Goal: Task Accomplishment & Management: Manage account settings

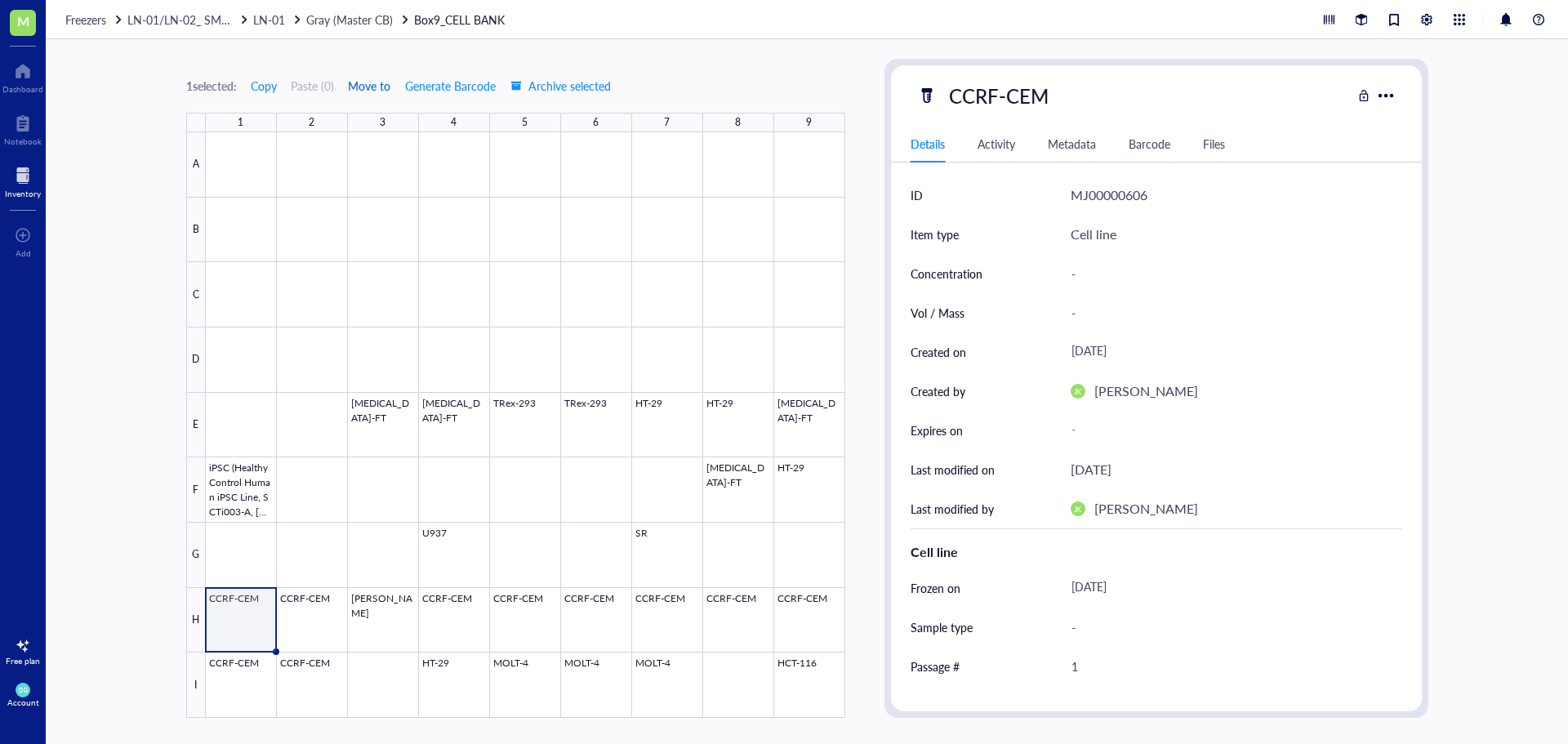
click at [373, 84] on span "Move to" at bounding box center [369, 85] width 42 height 13
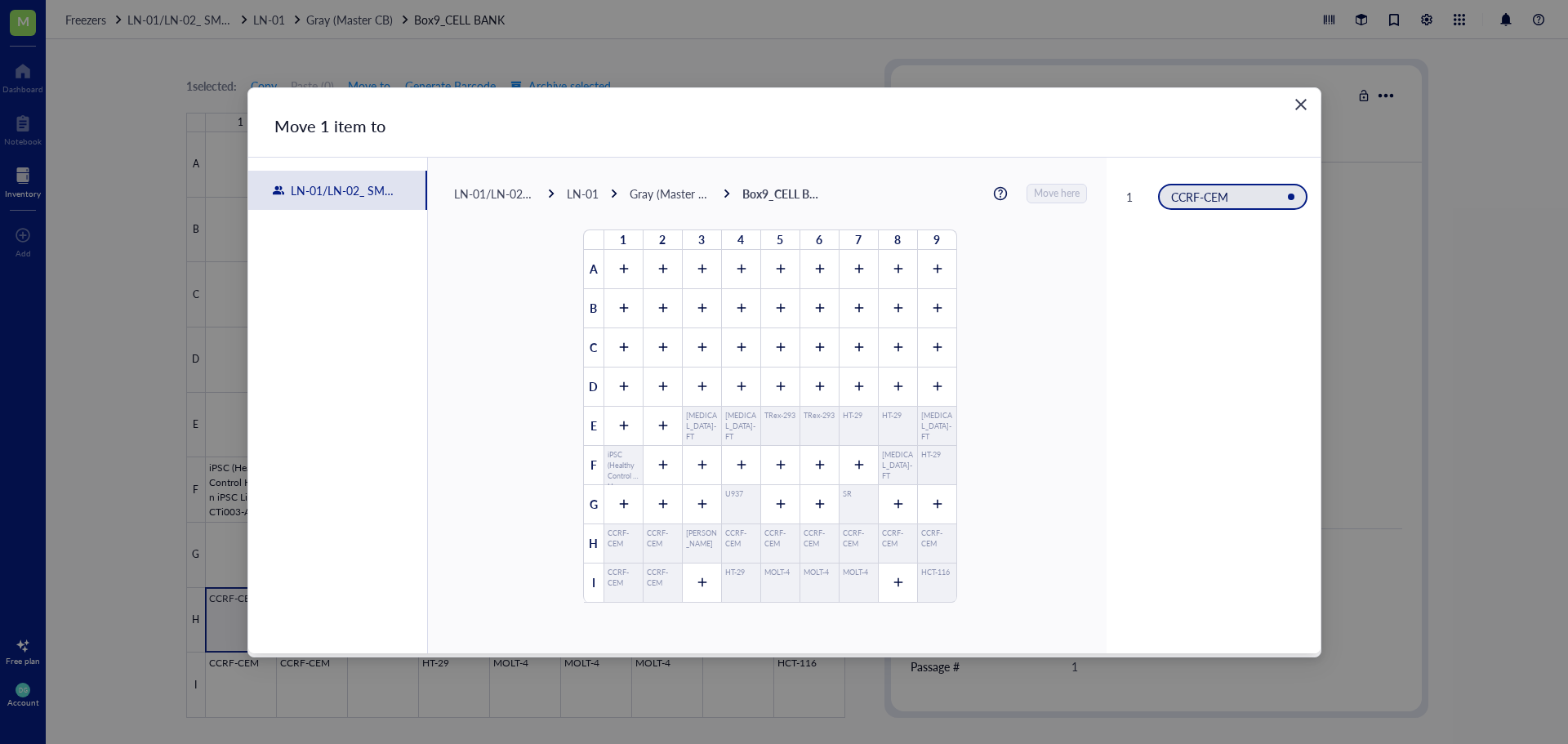
click at [645, 193] on div "Gray (Master CB)" at bounding box center [671, 193] width 81 height 14
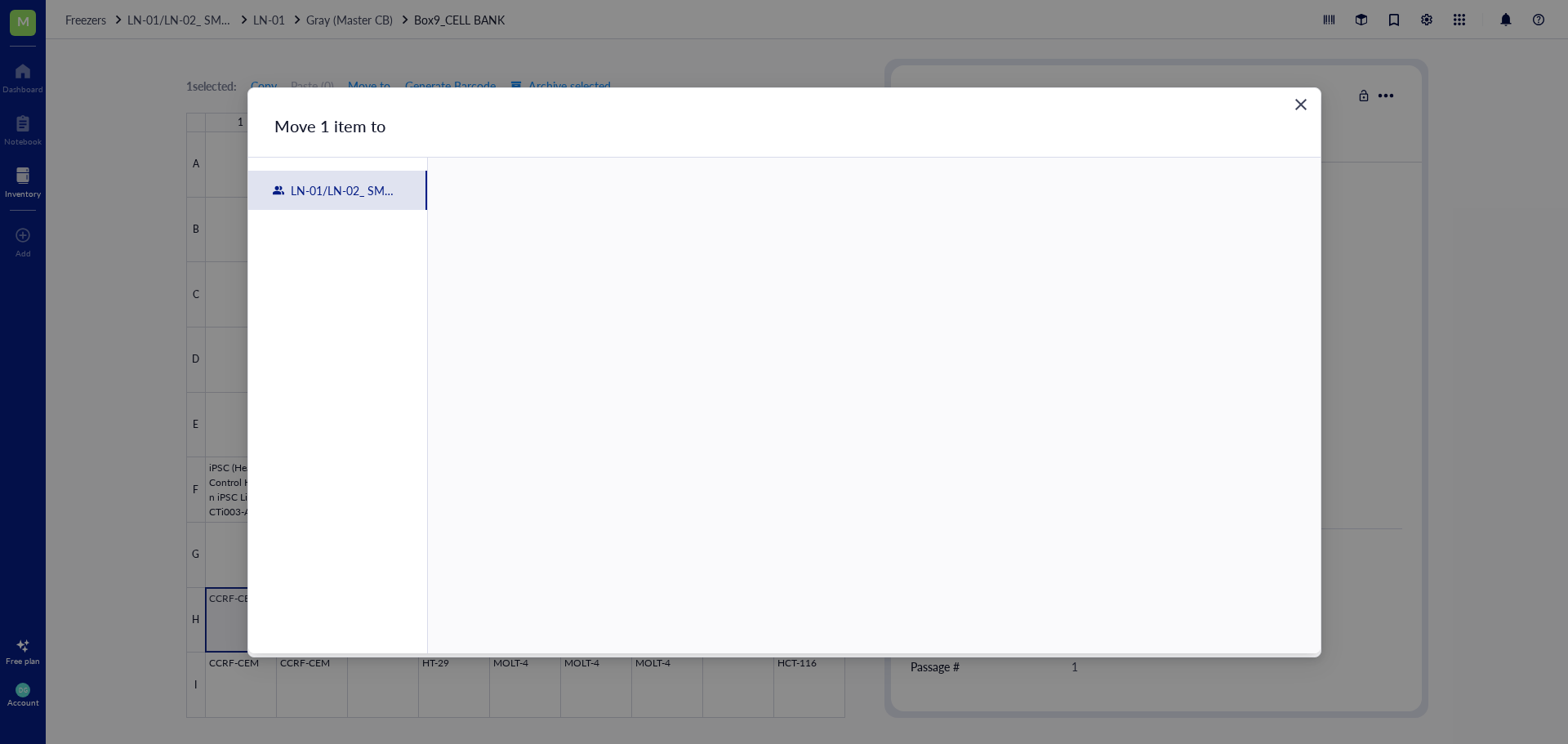
click at [1305, 97] on icon "Close" at bounding box center [1300, 104] width 15 height 15
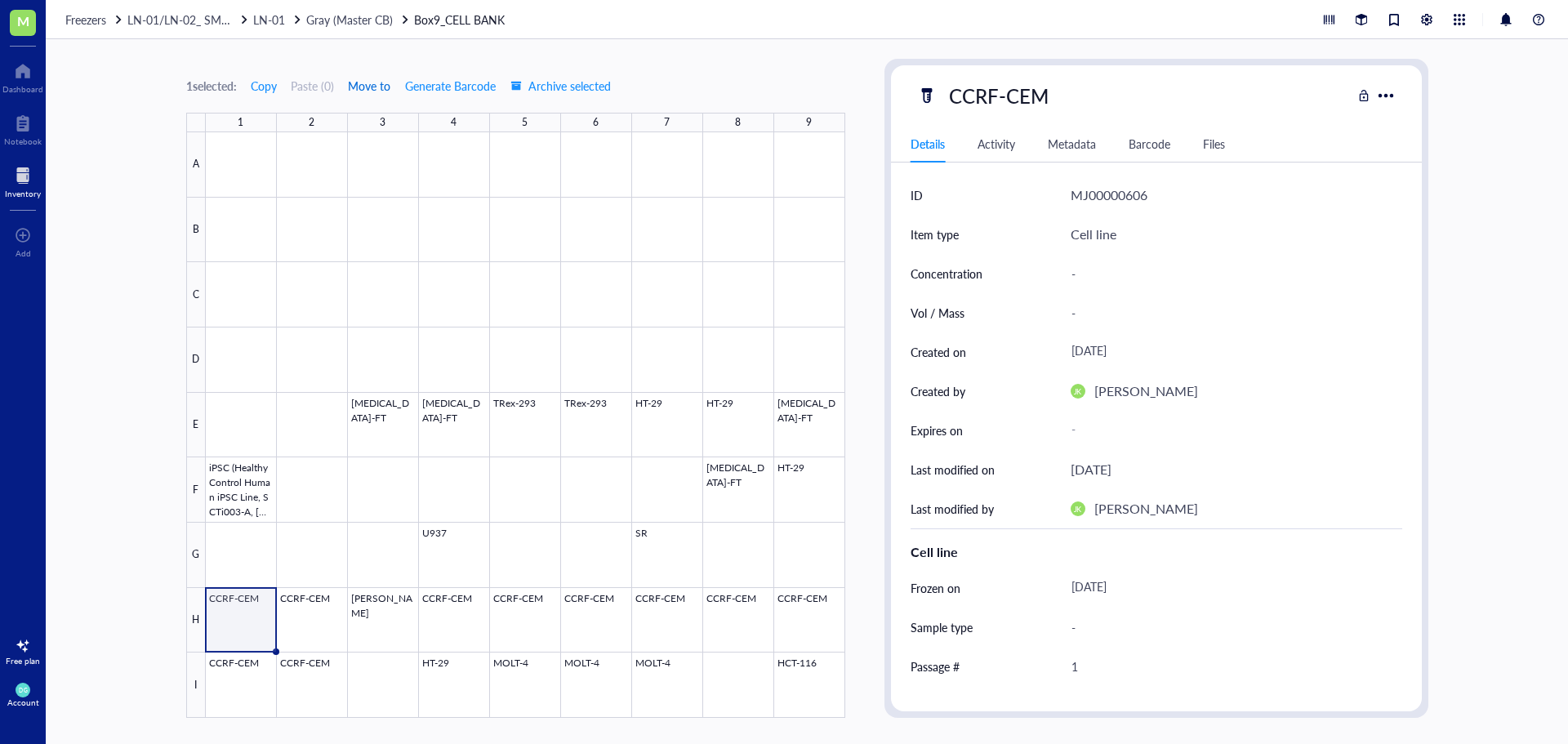
click at [362, 89] on span "Move to" at bounding box center [369, 85] width 42 height 13
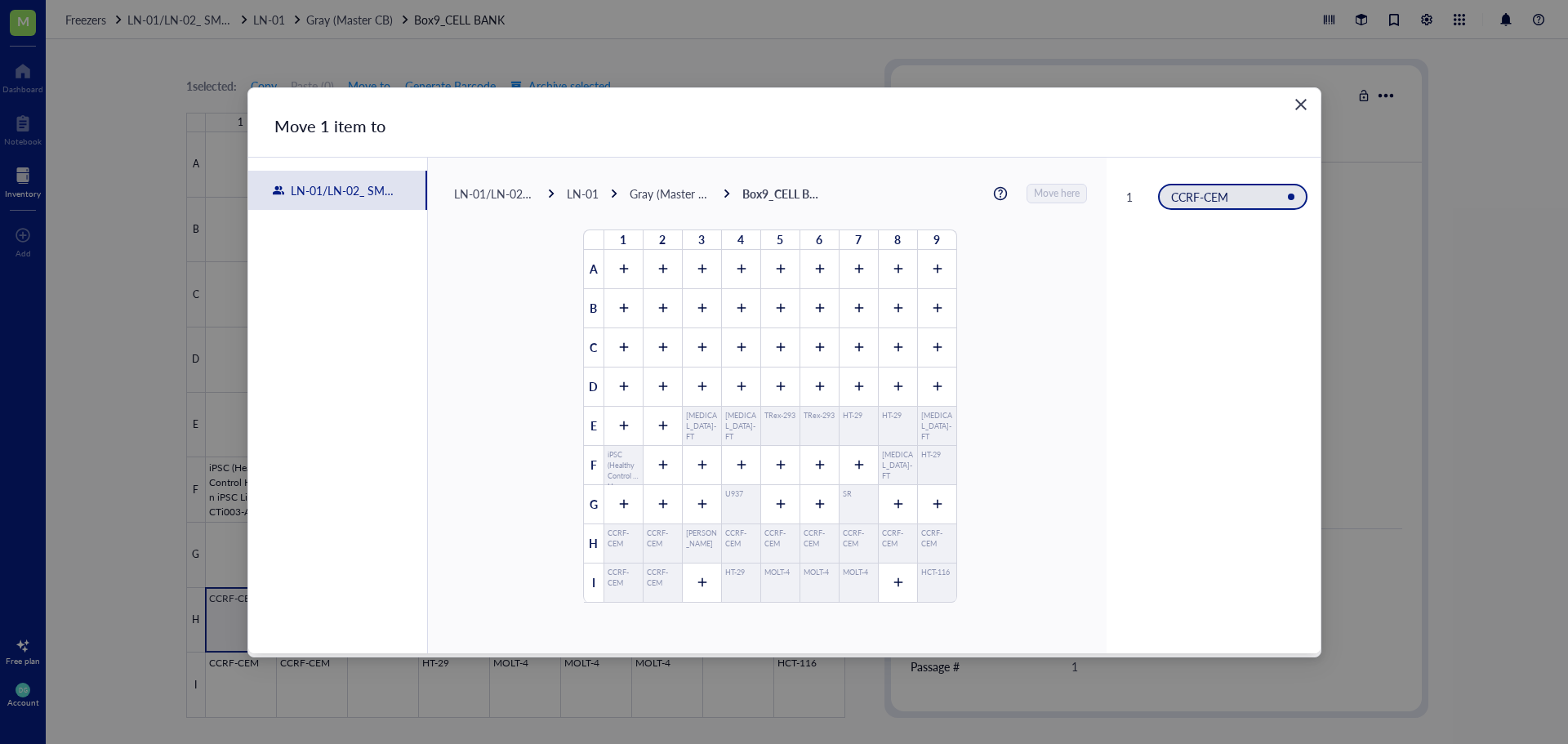
click at [490, 190] on div "LN-01/LN-02_ SMALL/BIG STORAGE ROOM" at bounding box center [494, 193] width 81 height 14
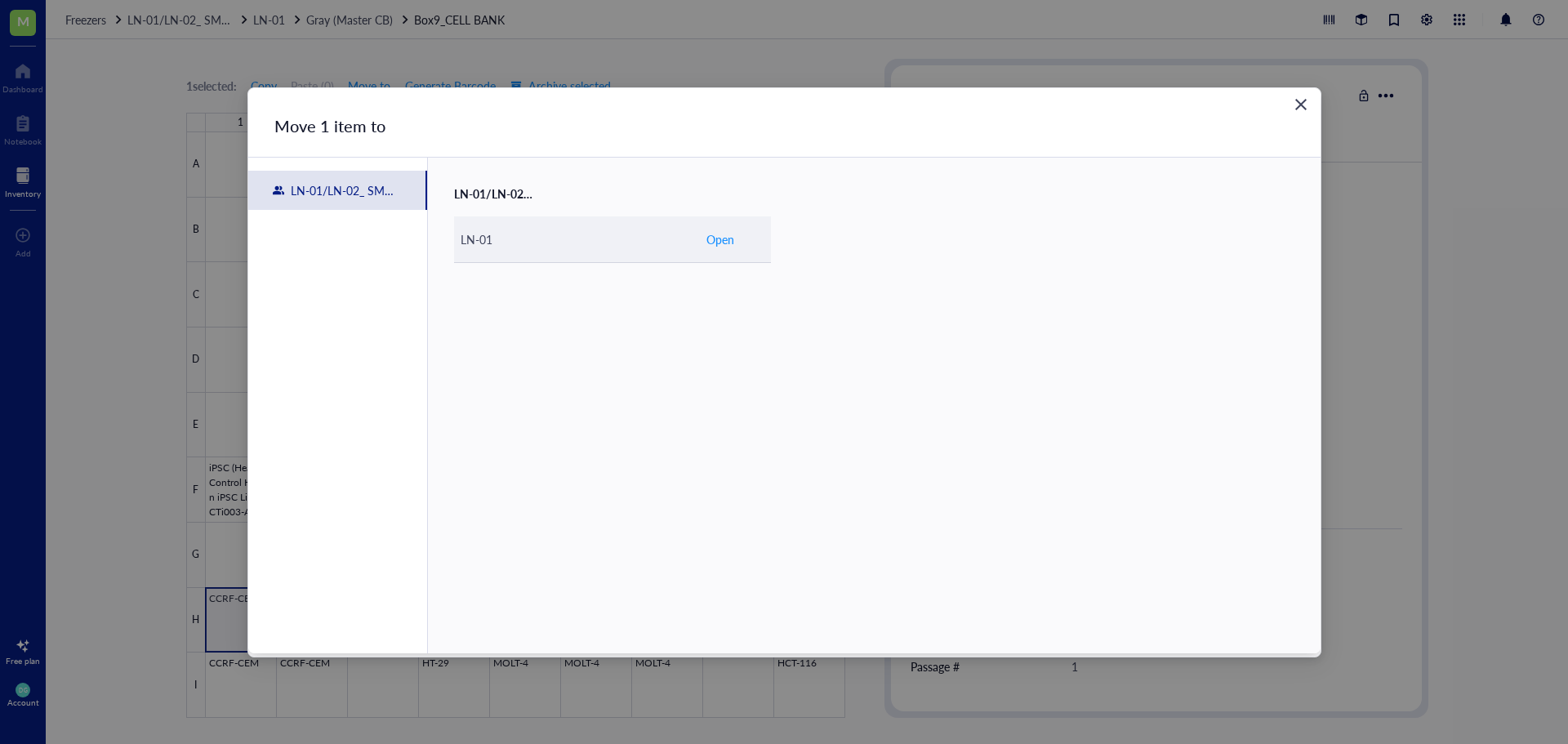
click at [716, 243] on span "Open" at bounding box center [720, 239] width 28 height 18
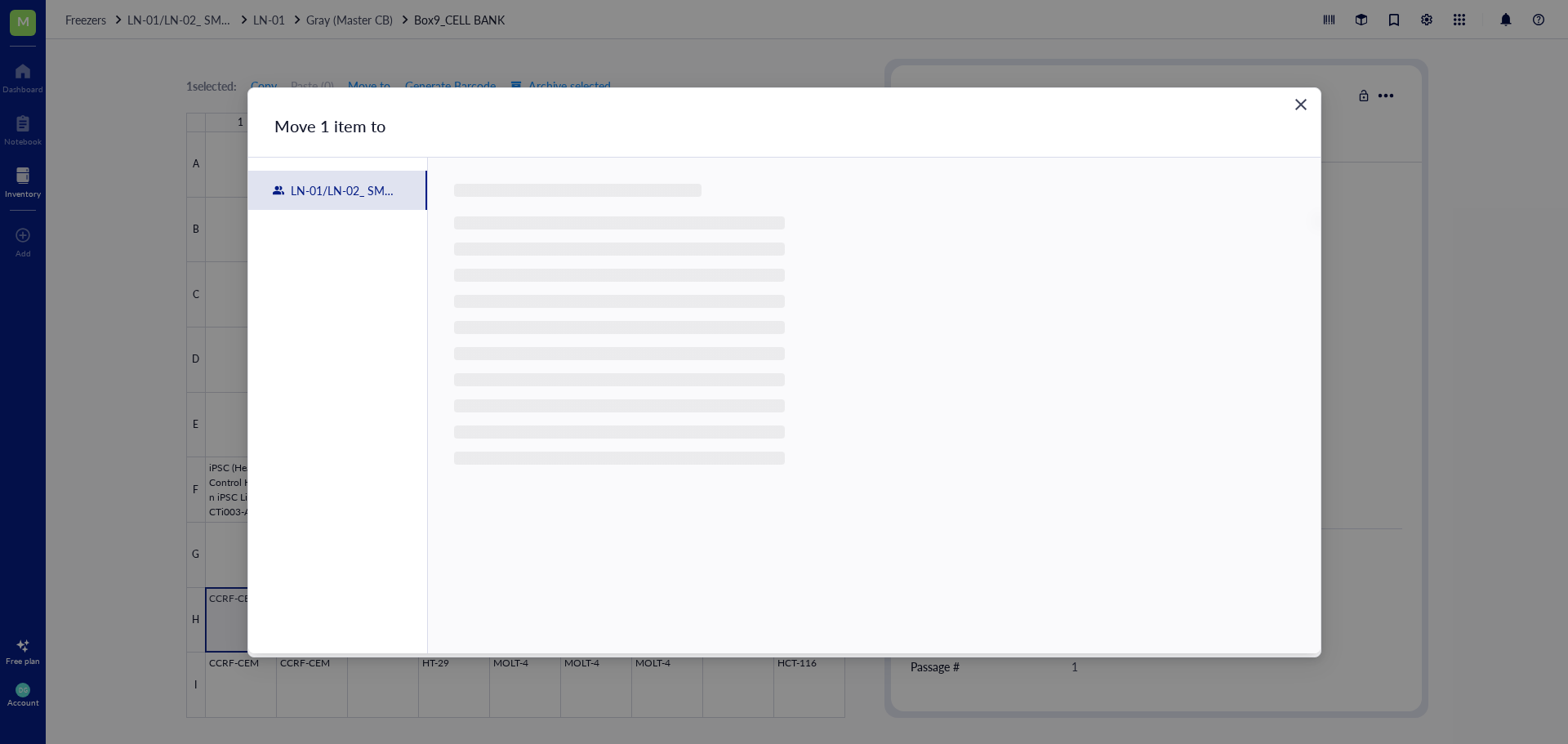
click at [1301, 105] on icon "Close" at bounding box center [1301, 105] width 12 height 12
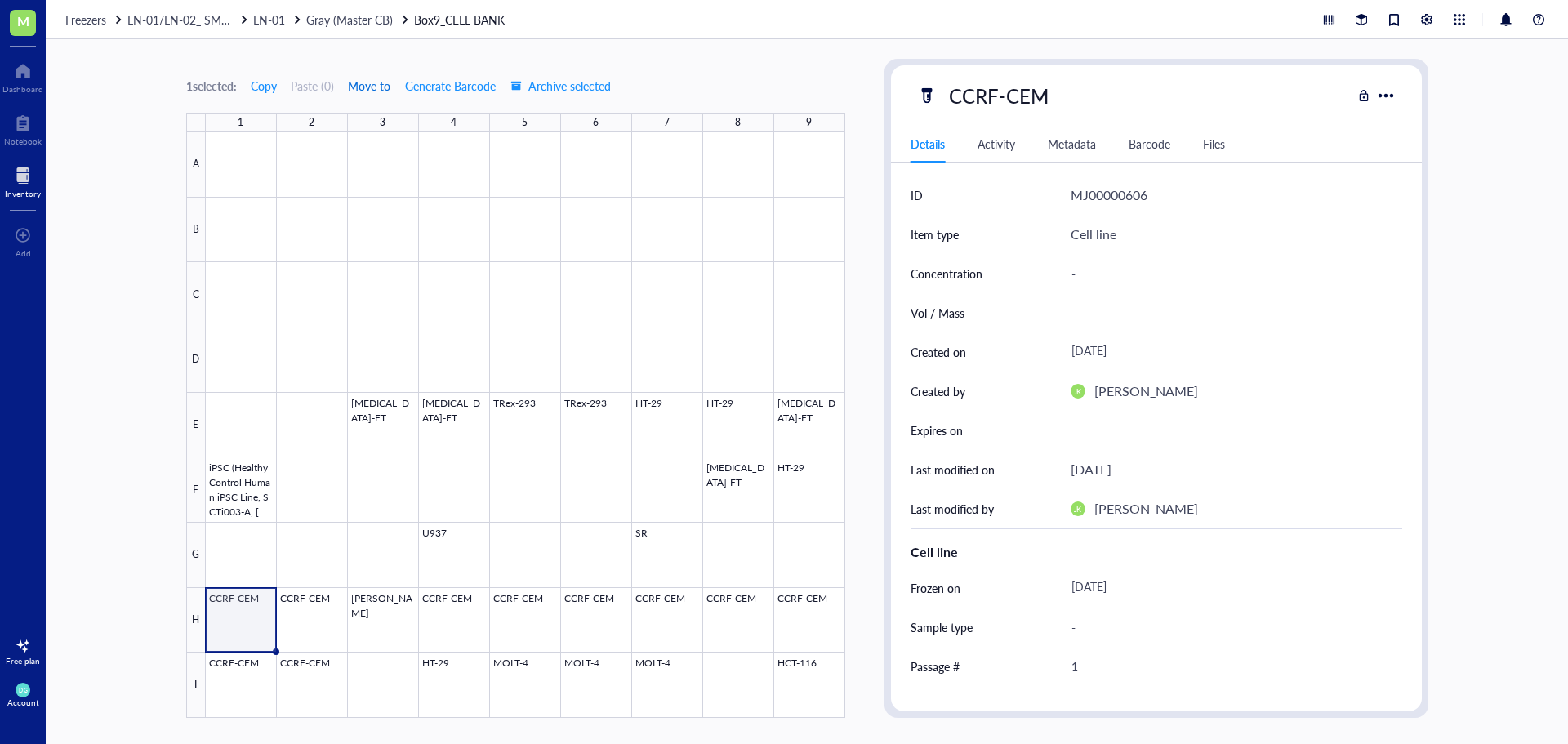
click at [371, 87] on span "Move to" at bounding box center [369, 85] width 42 height 13
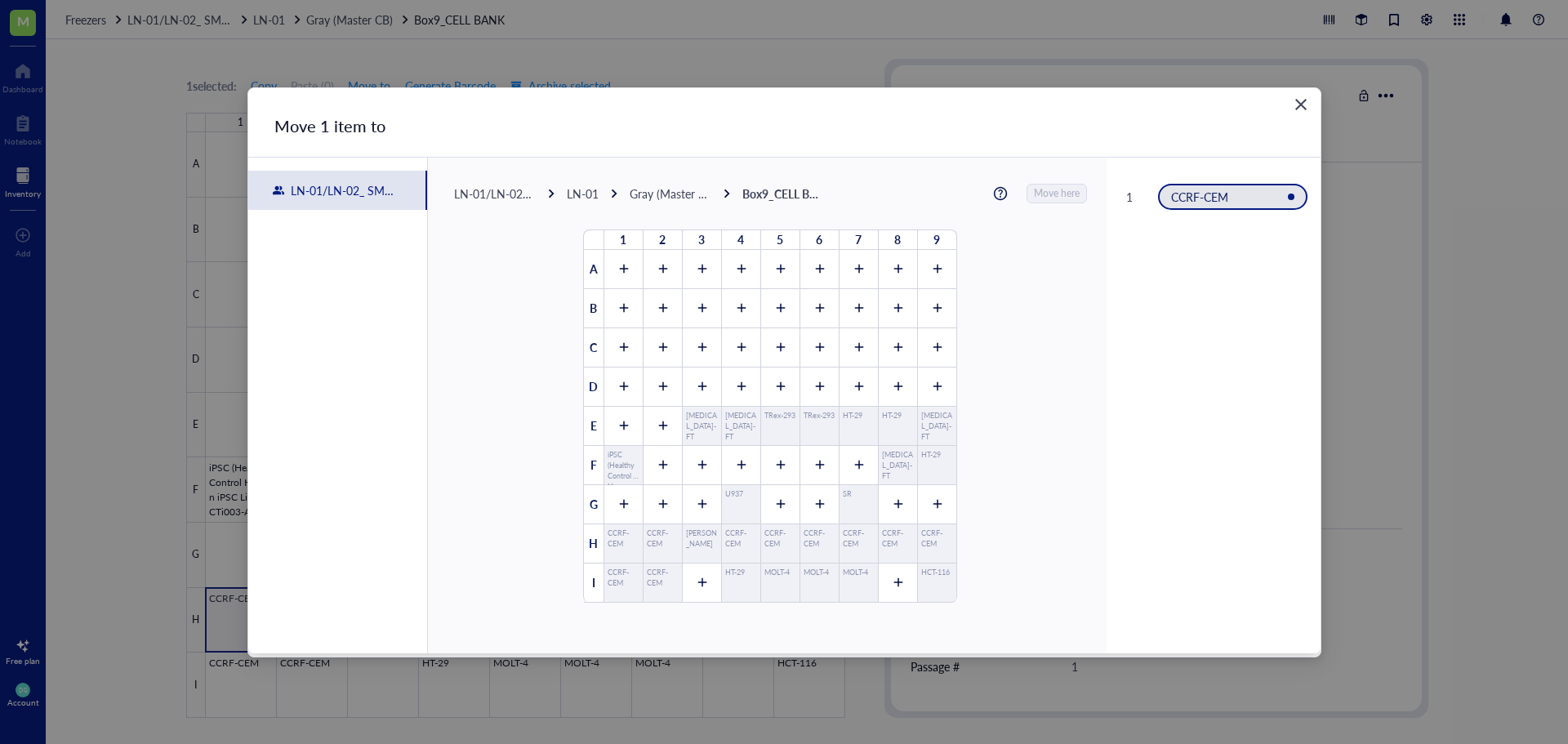
click at [589, 186] on div "LN-01" at bounding box center [582, 193] width 32 height 14
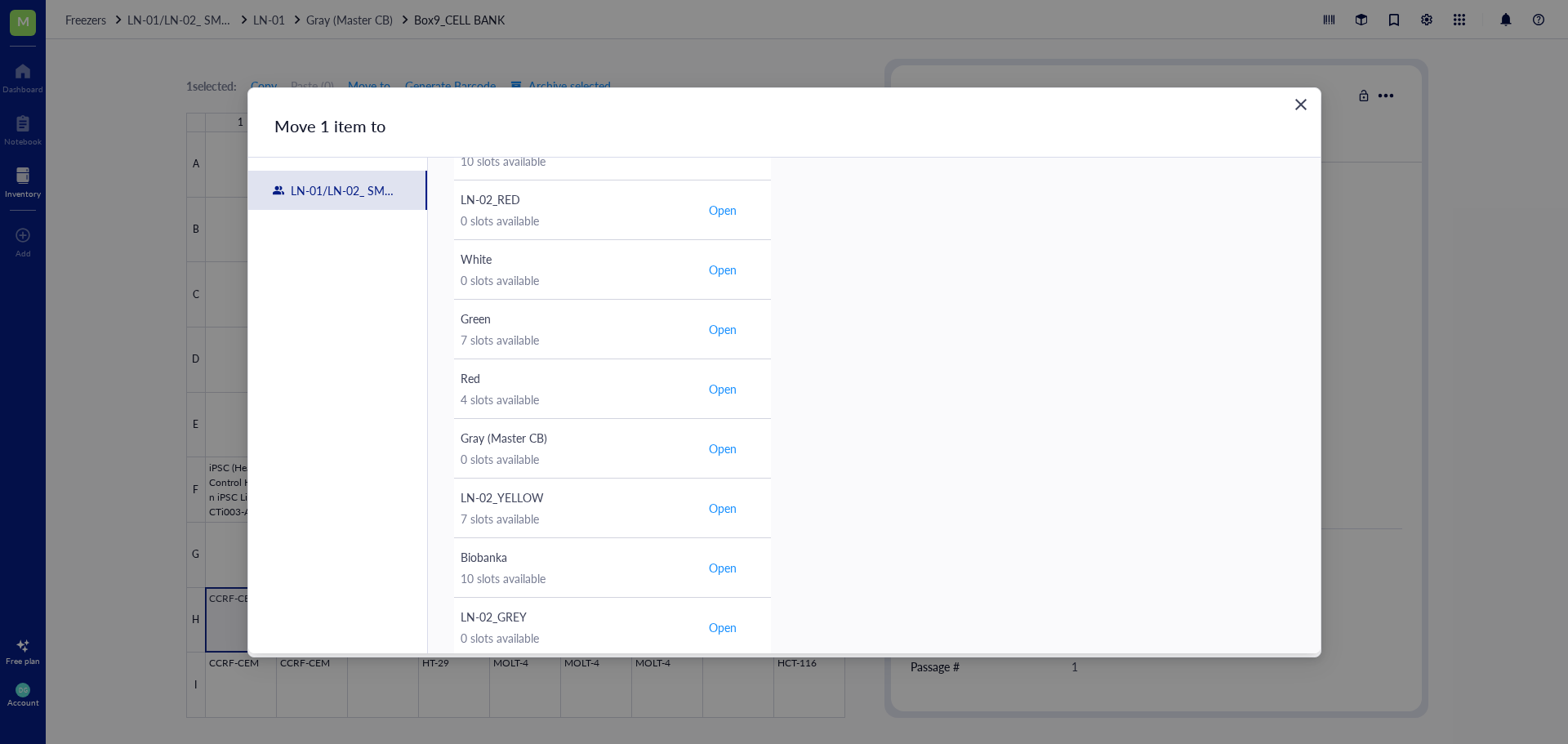
scroll to position [490, 0]
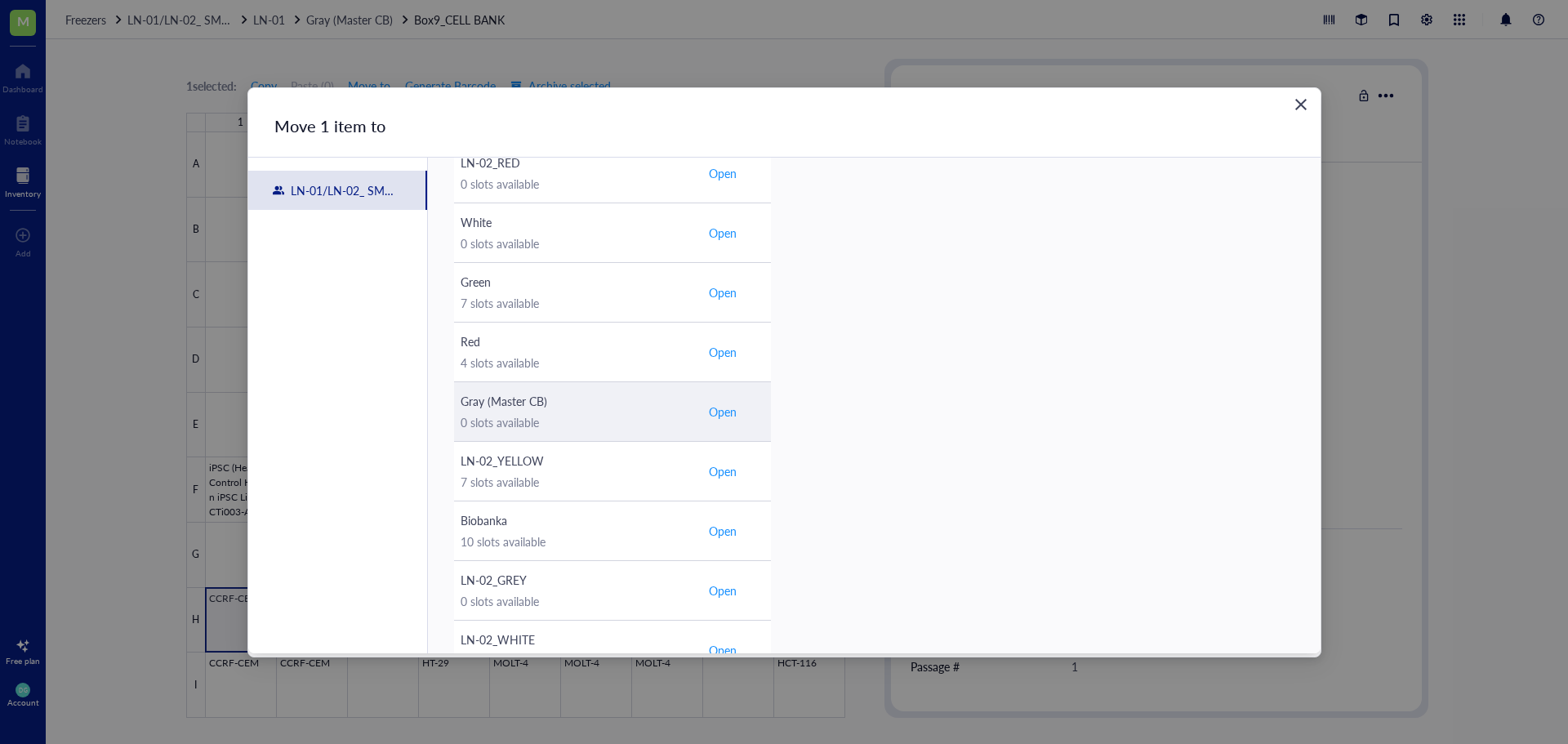
click at [723, 411] on span "Open" at bounding box center [722, 411] width 28 height 14
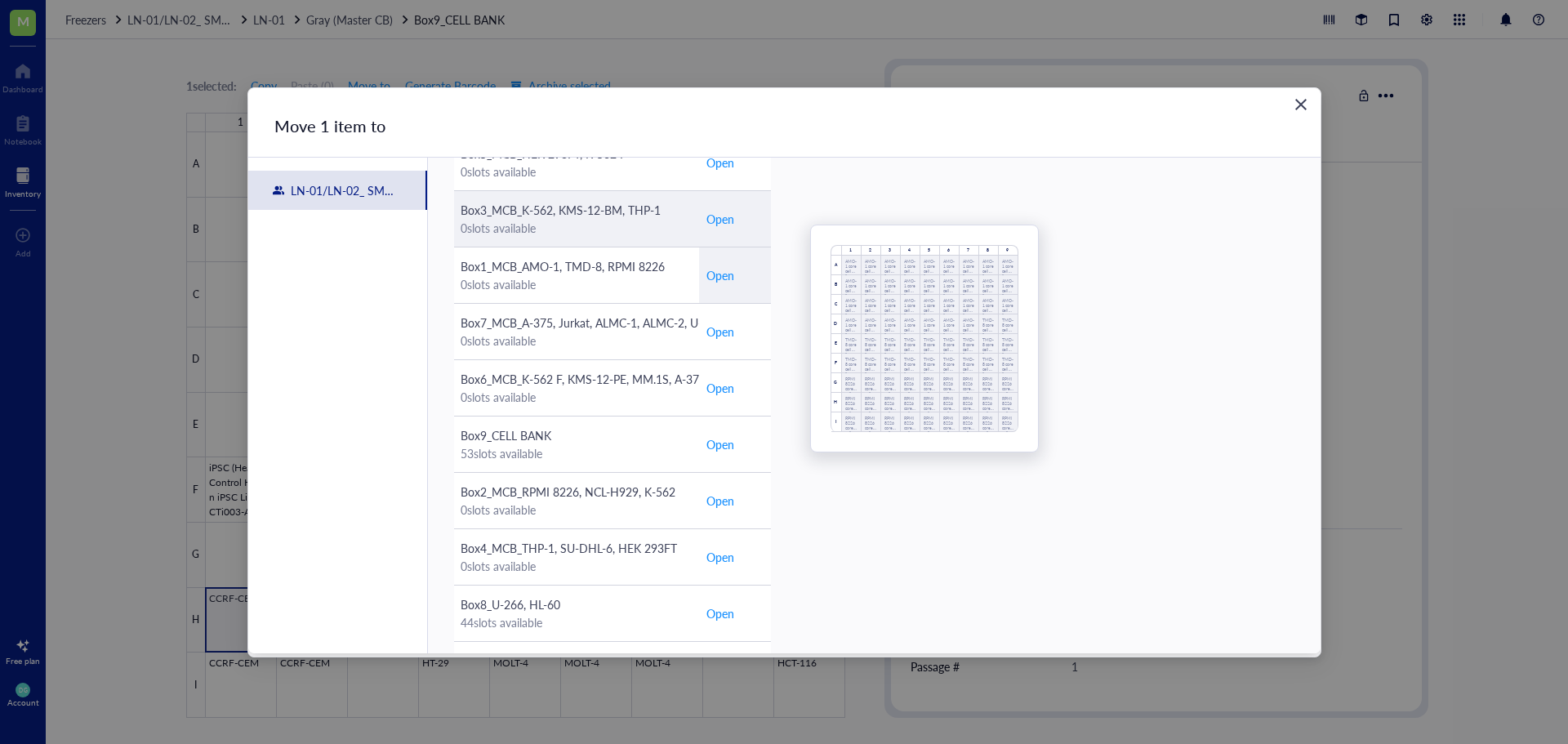
scroll to position [152, 0]
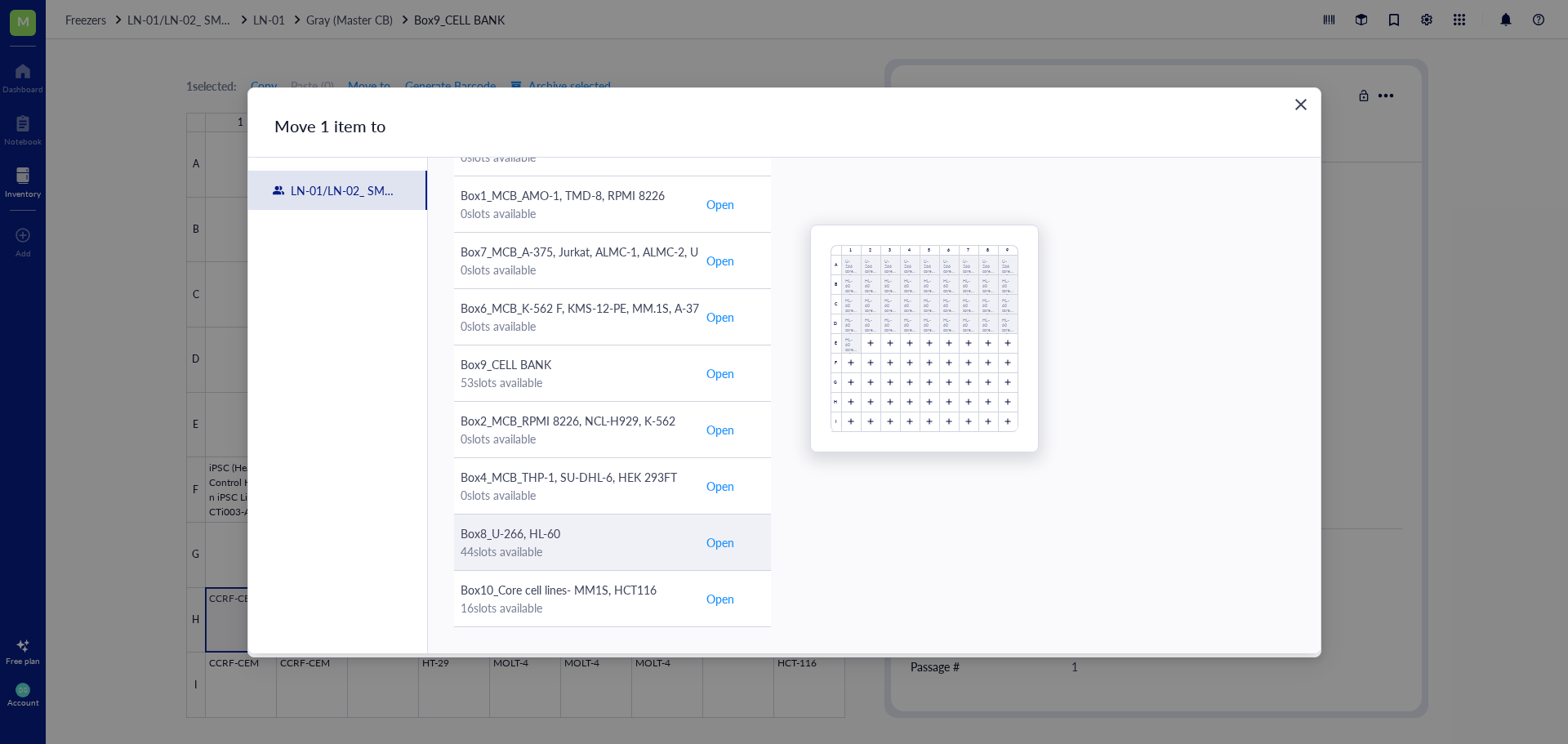
click at [724, 538] on span "Open" at bounding box center [720, 542] width 28 height 18
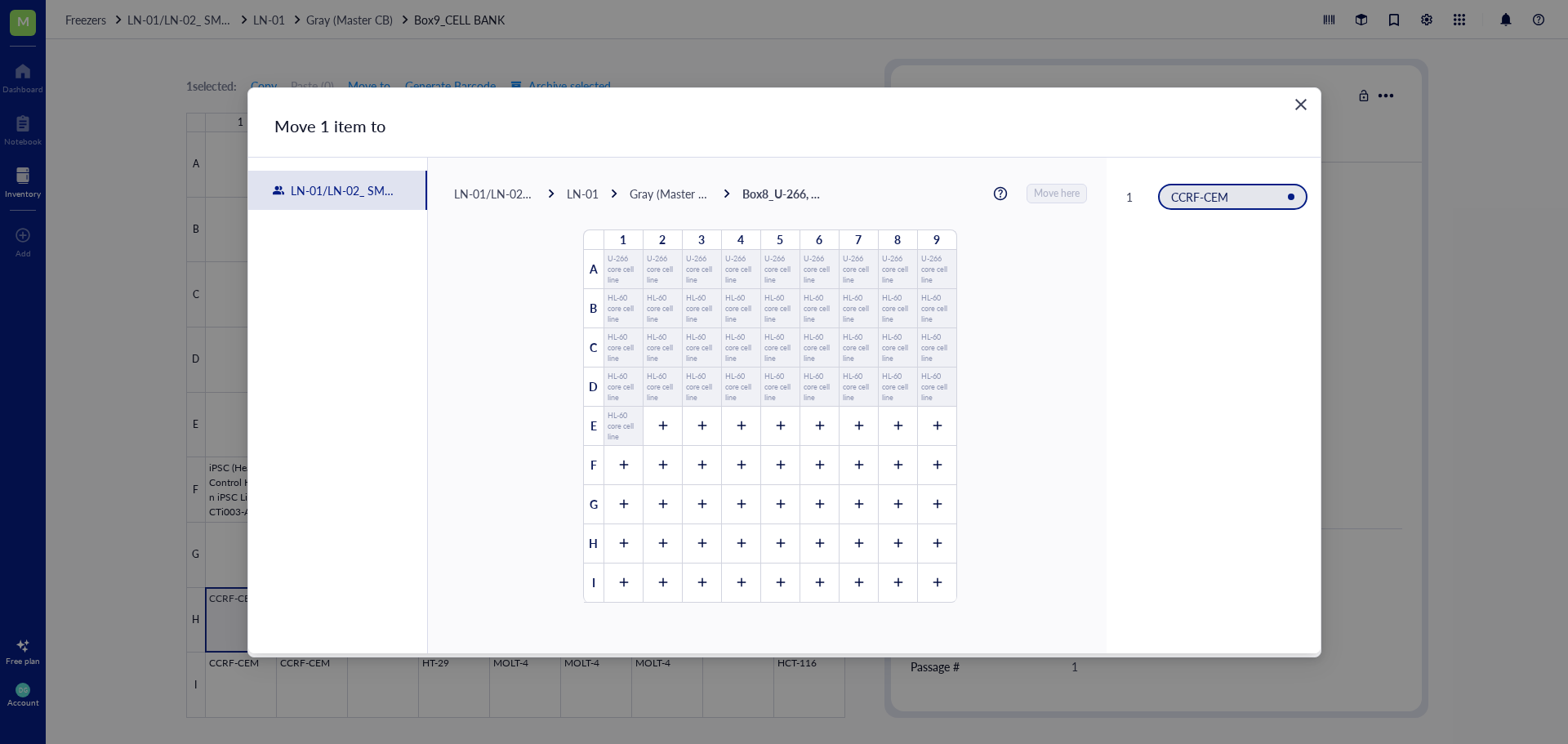
scroll to position [0, 0]
click at [659, 432] on div at bounding box center [662, 426] width 39 height 39
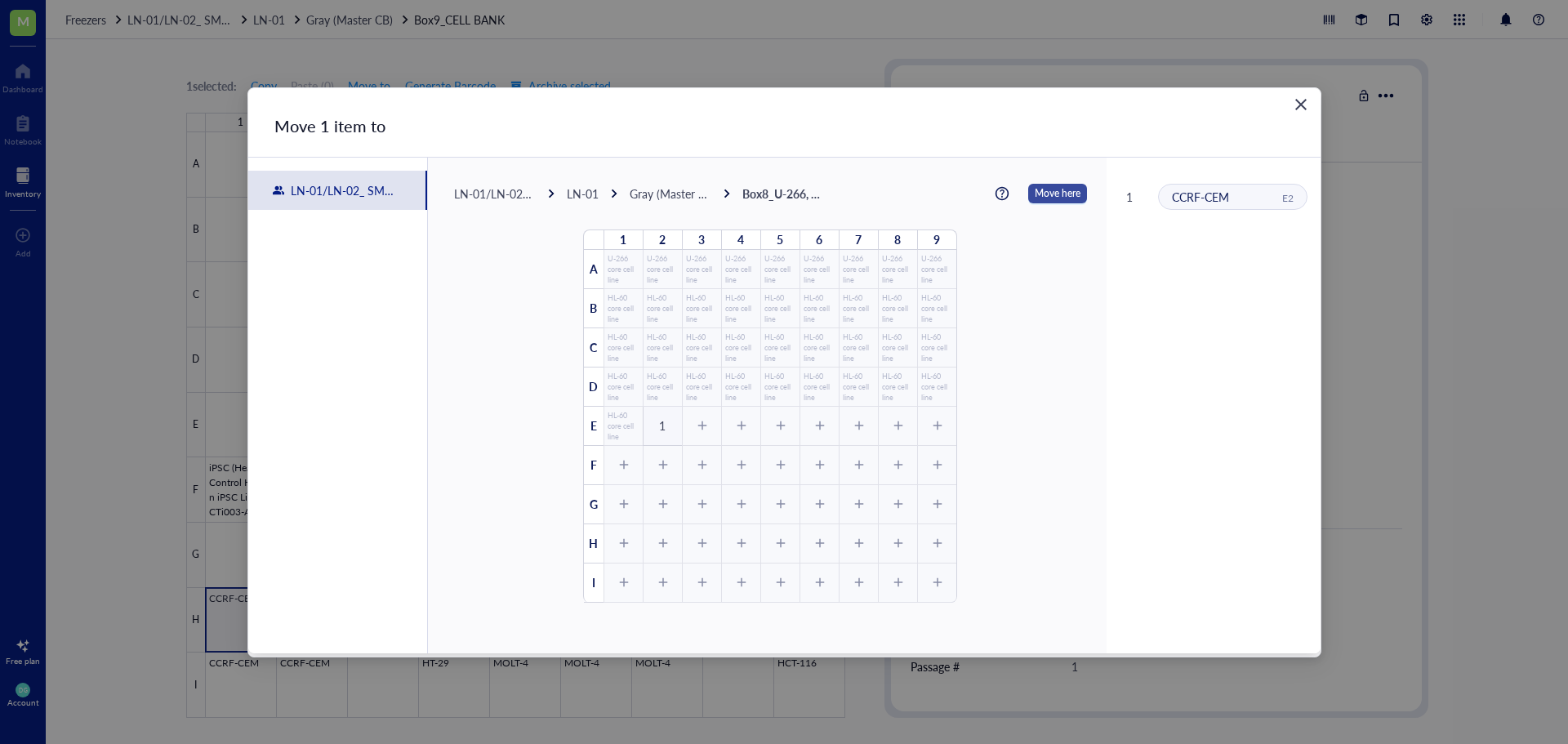
click at [1041, 190] on span "Move here" at bounding box center [1057, 193] width 46 height 21
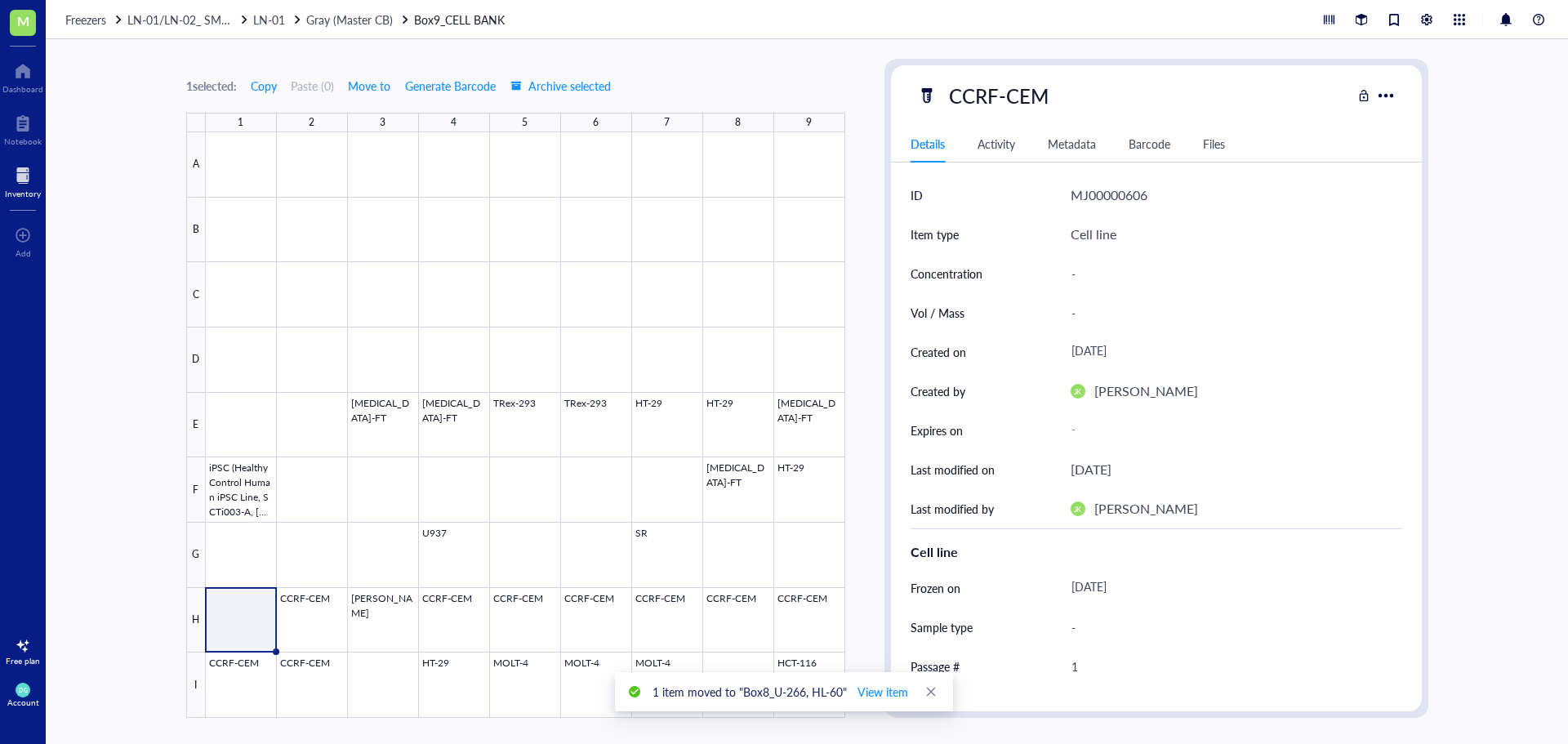
click at [306, 625] on div at bounding box center [525, 425] width 639 height 586
click at [309, 692] on div at bounding box center [525, 425] width 639 height 586
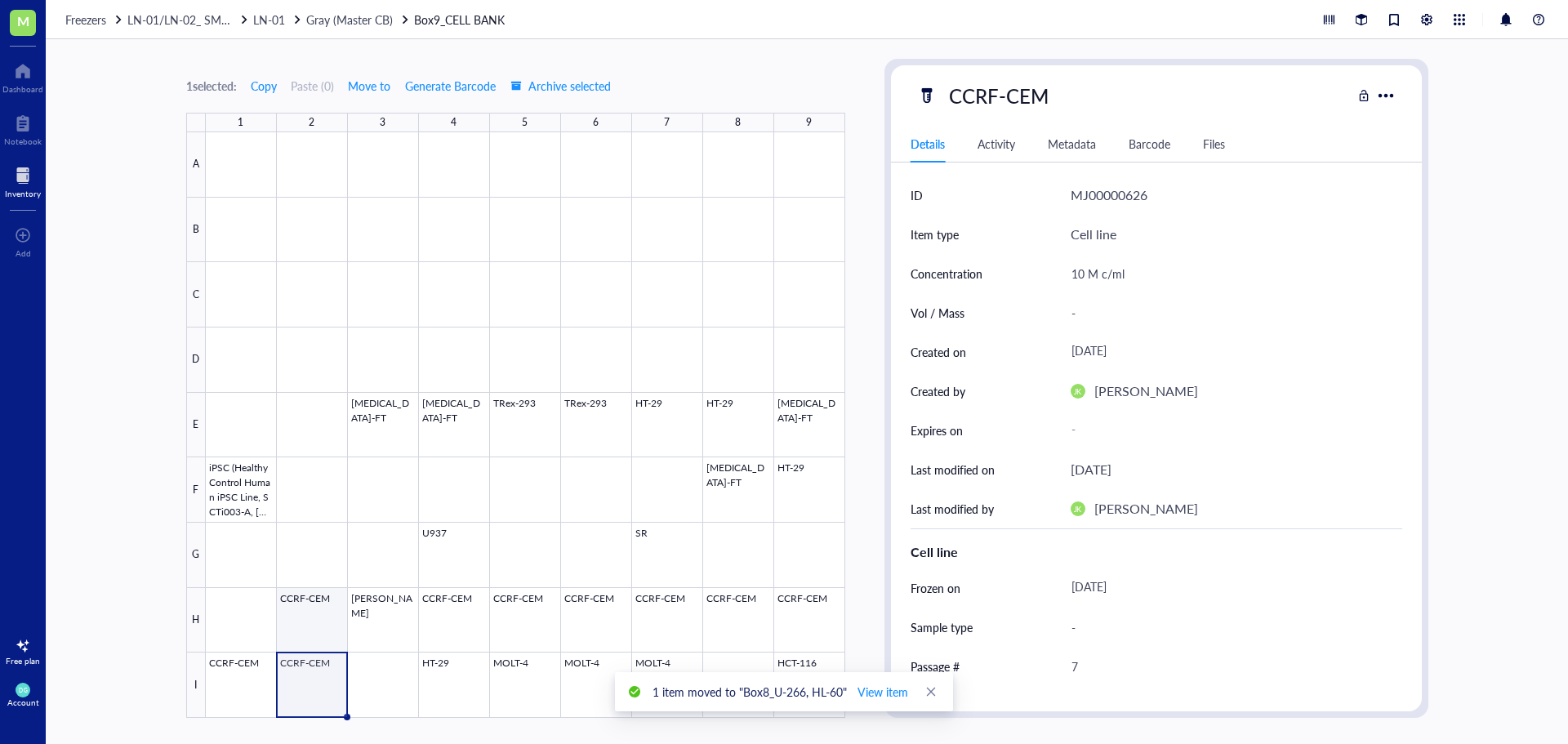
click at [320, 631] on div at bounding box center [525, 425] width 639 height 586
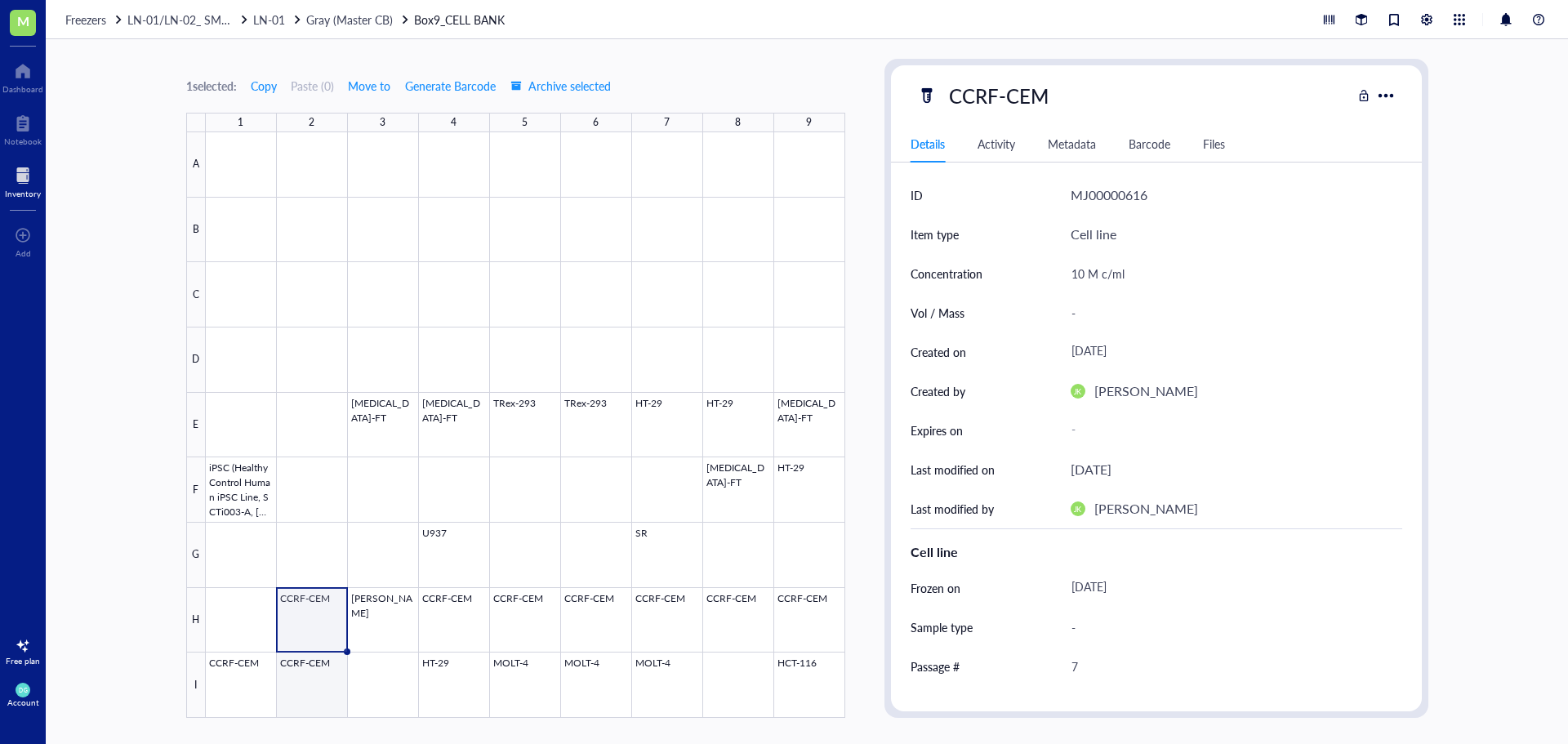
click at [330, 686] on div at bounding box center [525, 425] width 639 height 586
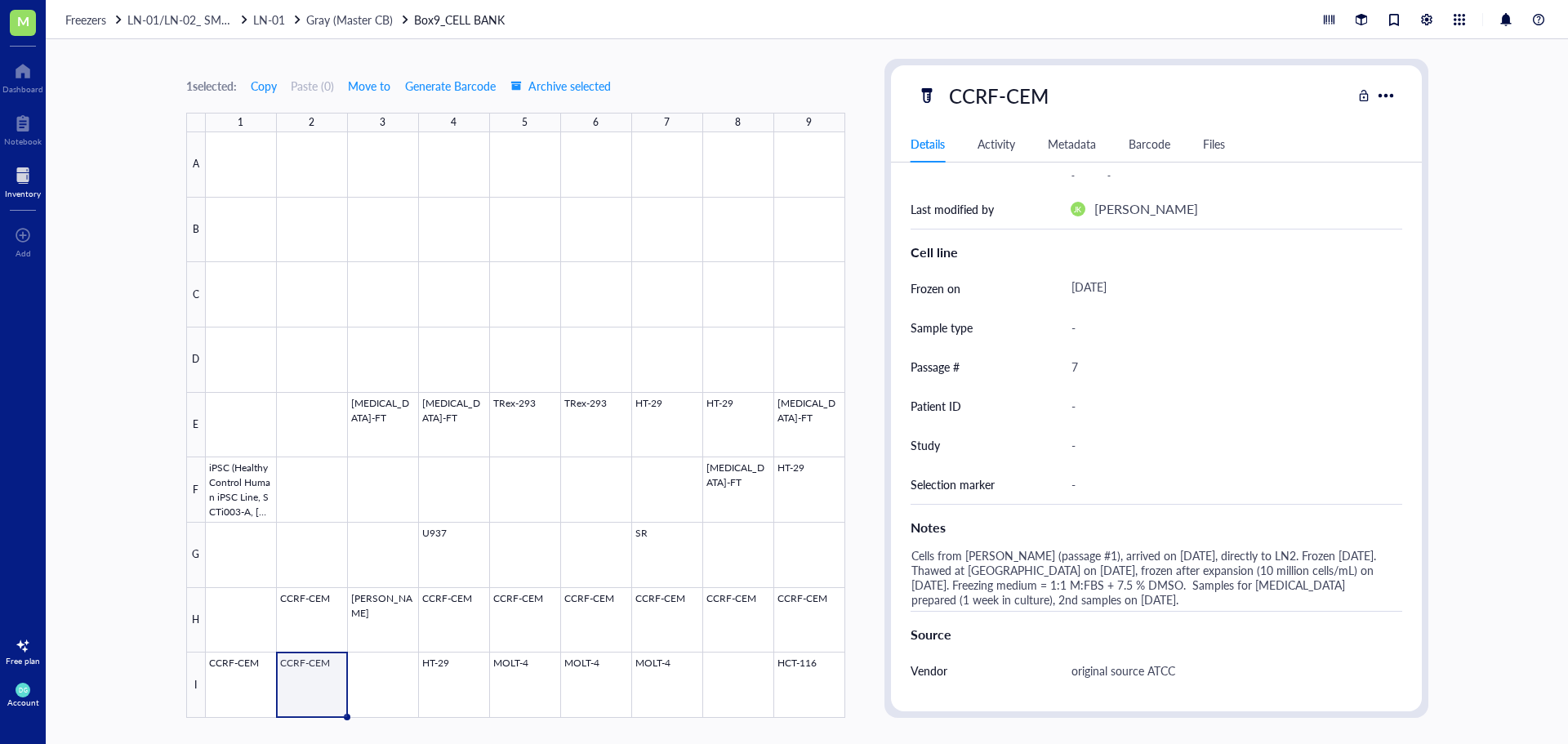
scroll to position [327, 0]
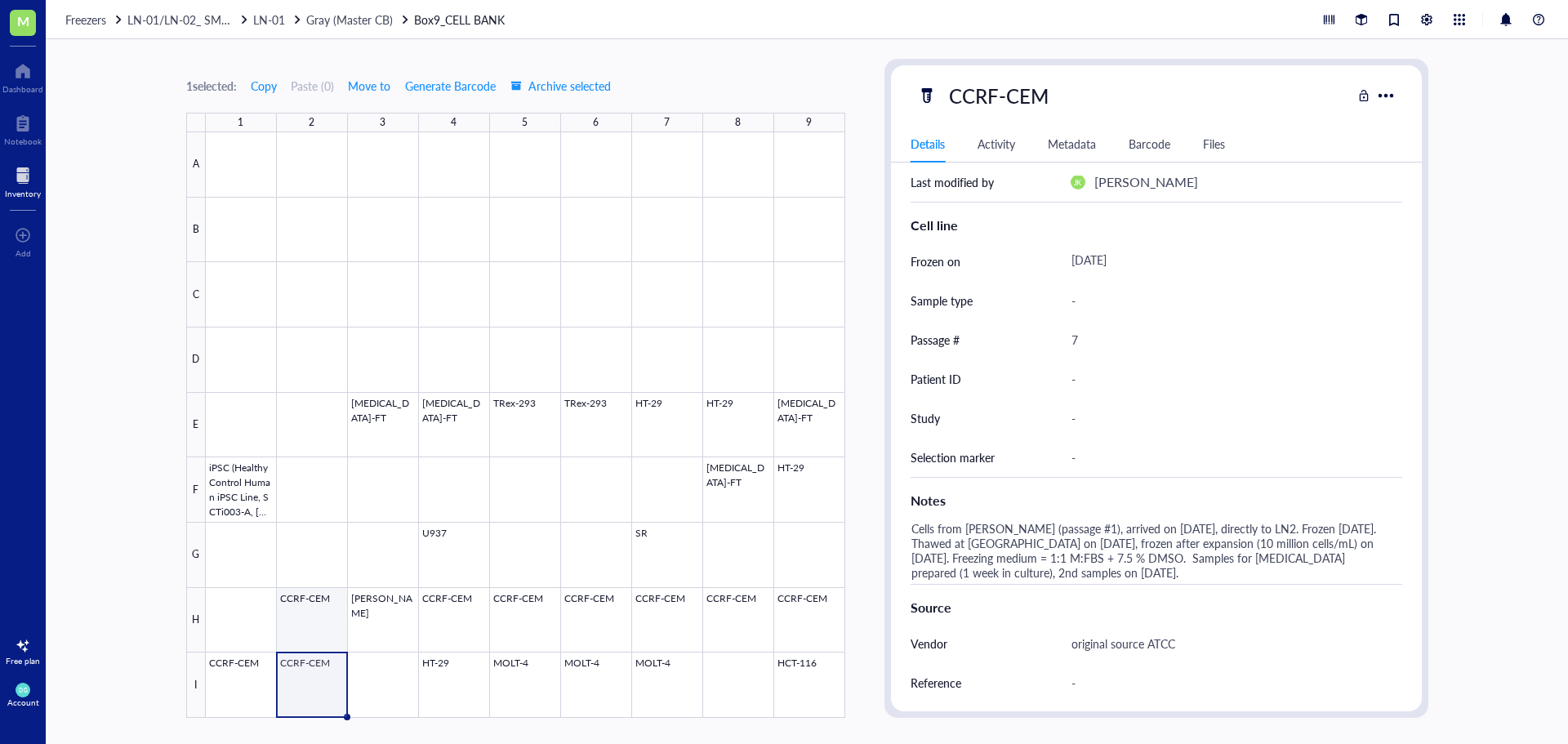
click at [319, 616] on div at bounding box center [525, 425] width 639 height 586
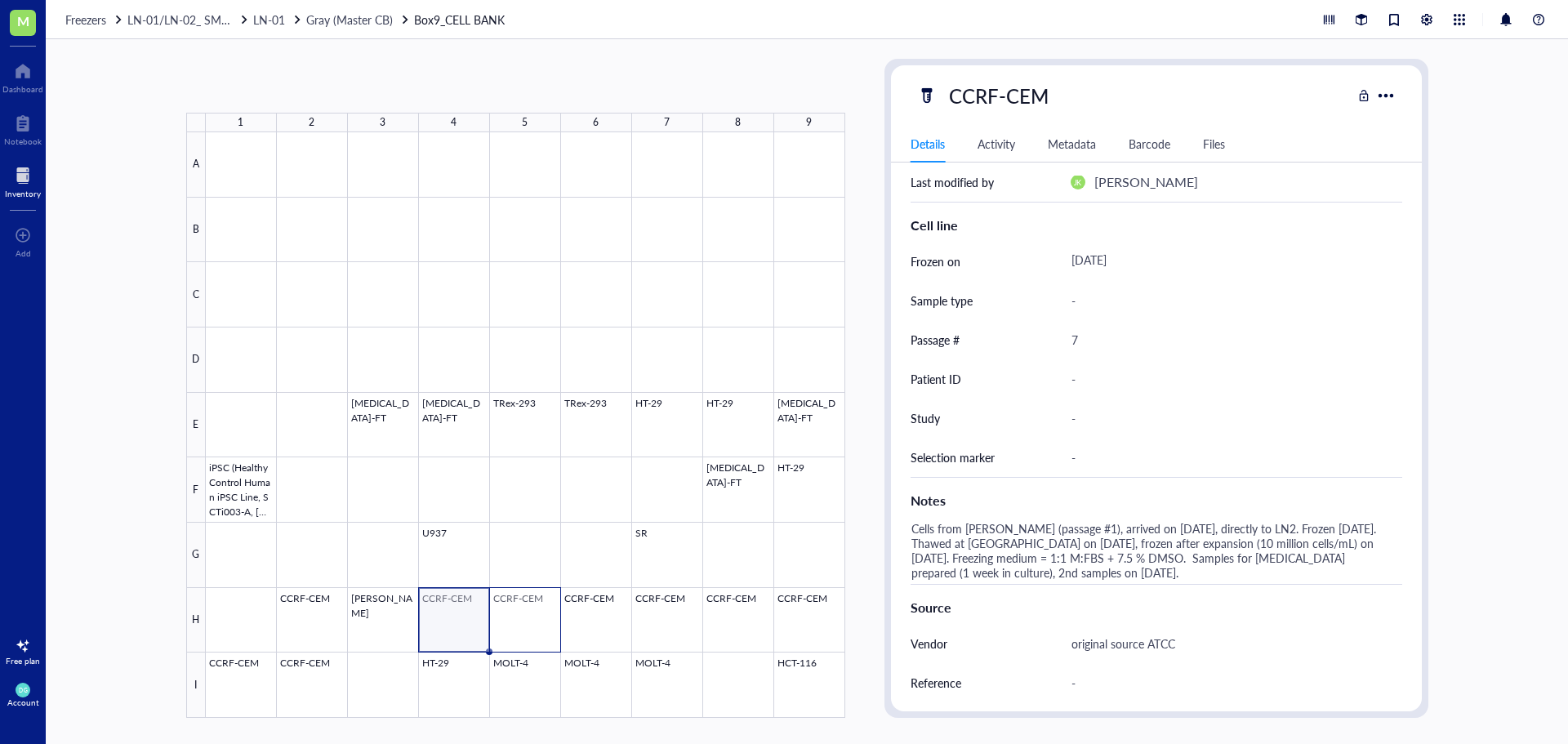
drag, startPoint x: 463, startPoint y: 621, endPoint x: 555, endPoint y: 628, distance: 92.3
click at [555, 628] on div at bounding box center [525, 425] width 639 height 586
click at [489, 549] on div at bounding box center [525, 425] width 639 height 586
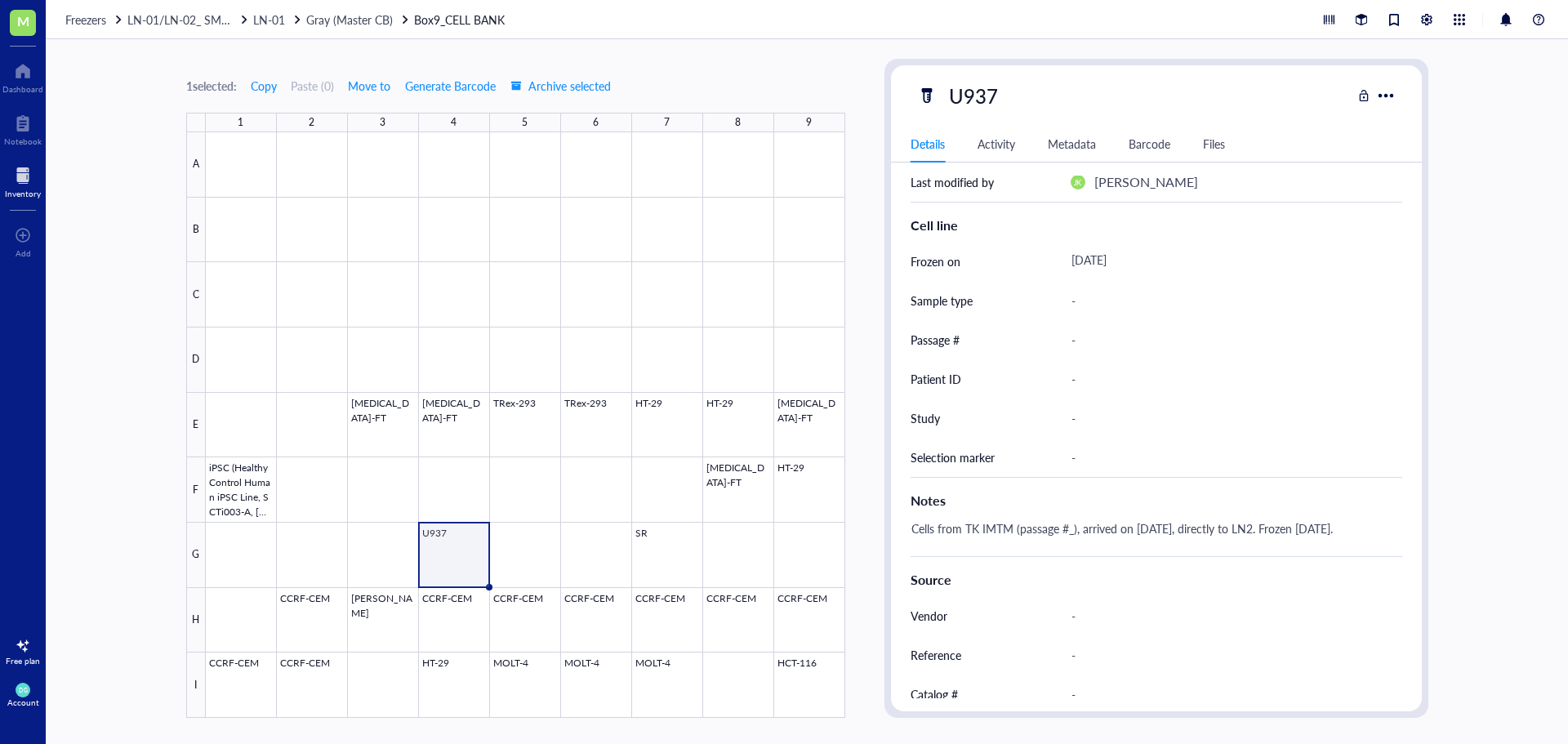
click at [133, 576] on div "1 selected: Copy Paste ( 0 ) Move to Generate Barcode Archive selected 1 2 3 4 …" at bounding box center [807, 391] width 1522 height 705
click at [295, 607] on div at bounding box center [525, 425] width 639 height 586
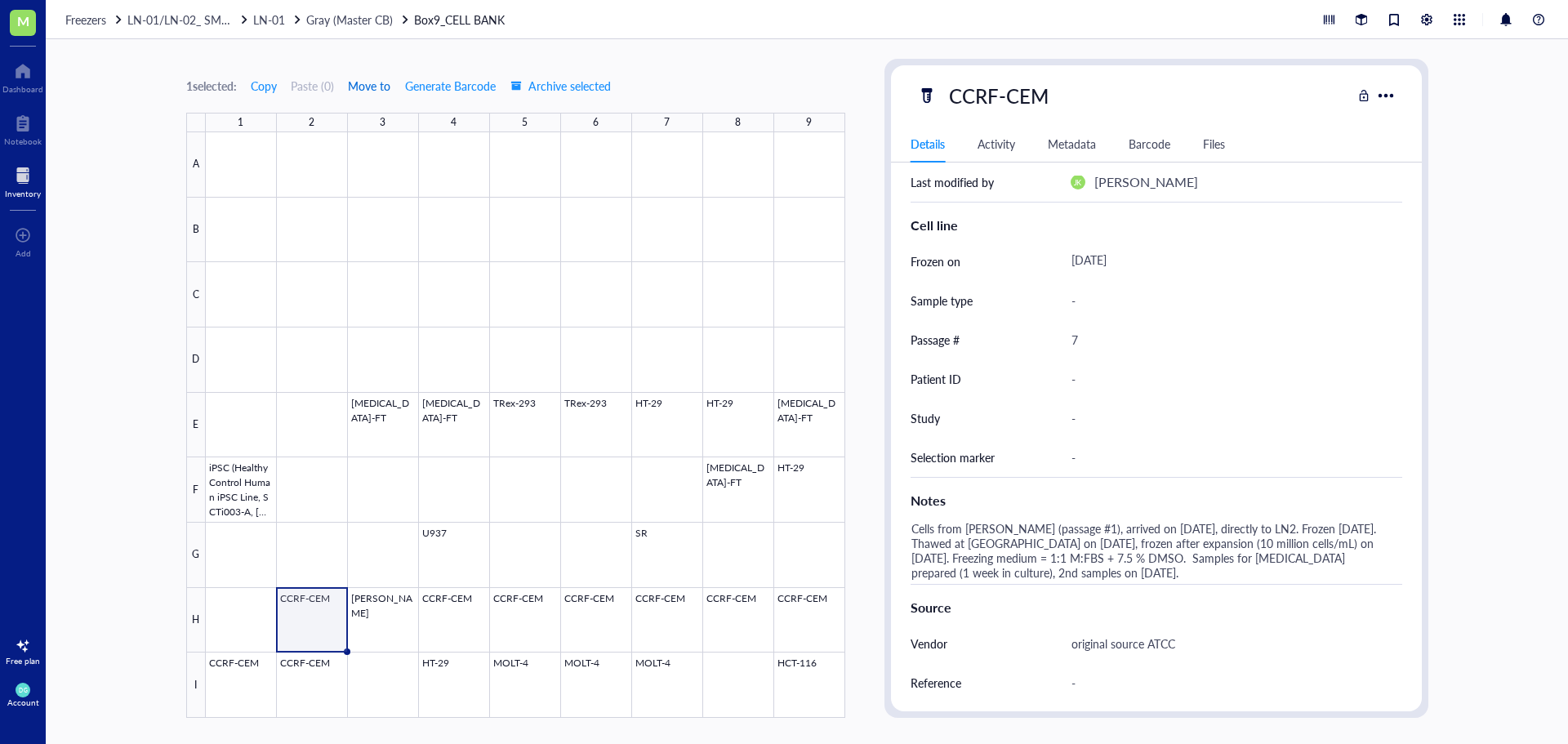
click at [363, 89] on span "Move to" at bounding box center [369, 85] width 42 height 13
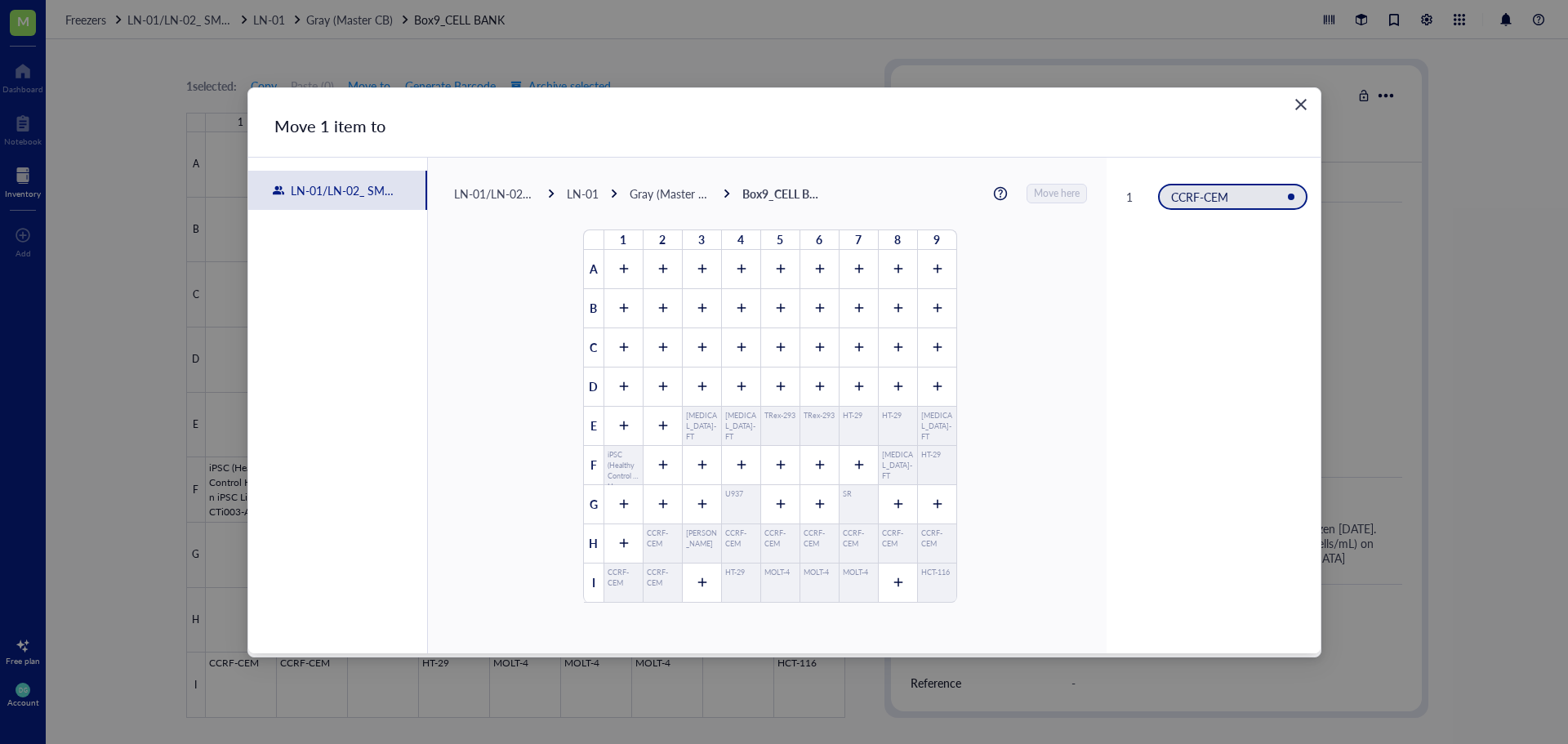
click at [643, 194] on div "Gray (Master CB)" at bounding box center [671, 193] width 81 height 14
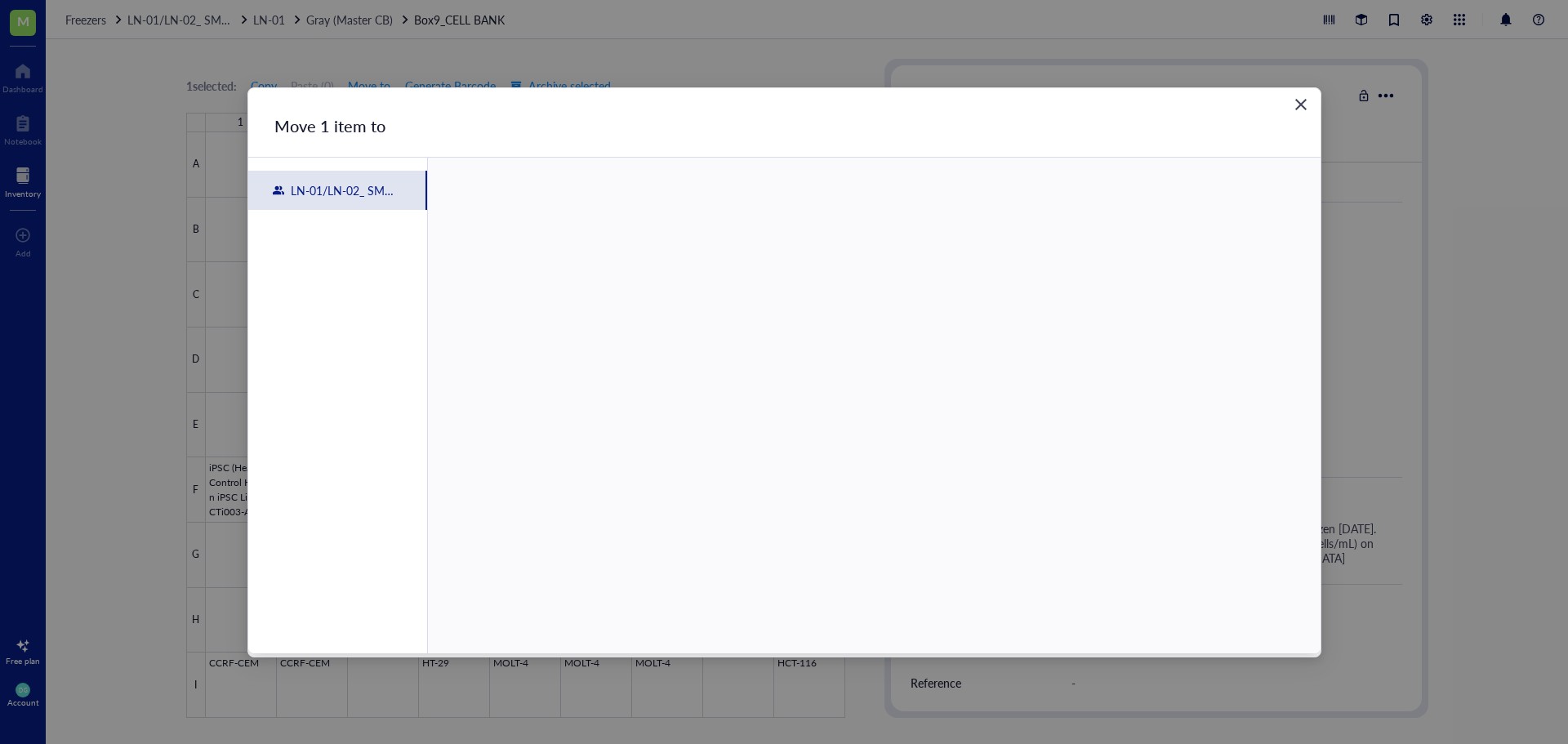
click at [1297, 96] on div "Close" at bounding box center [1300, 104] width 26 height 26
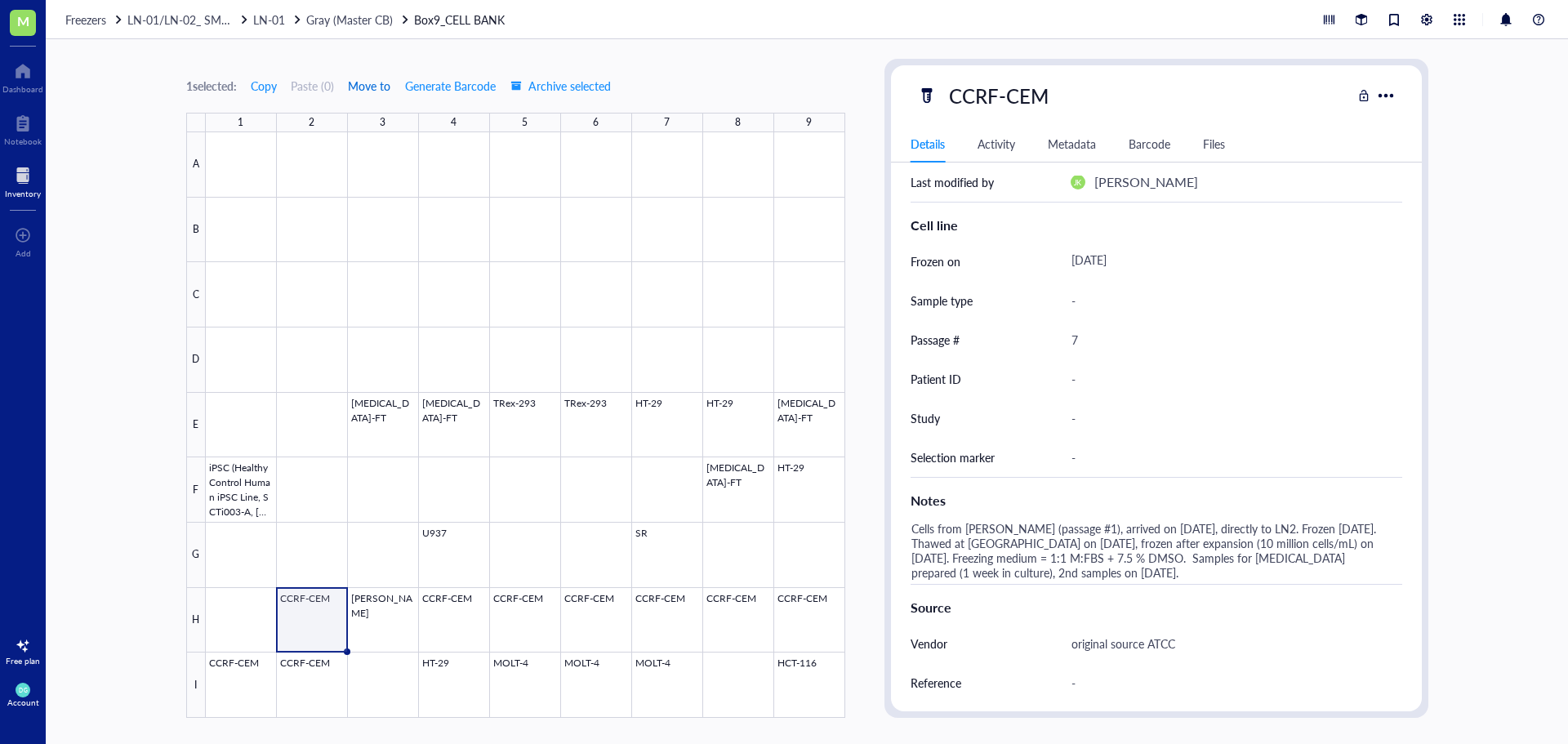
click at [367, 85] on span "Move to" at bounding box center [369, 85] width 42 height 13
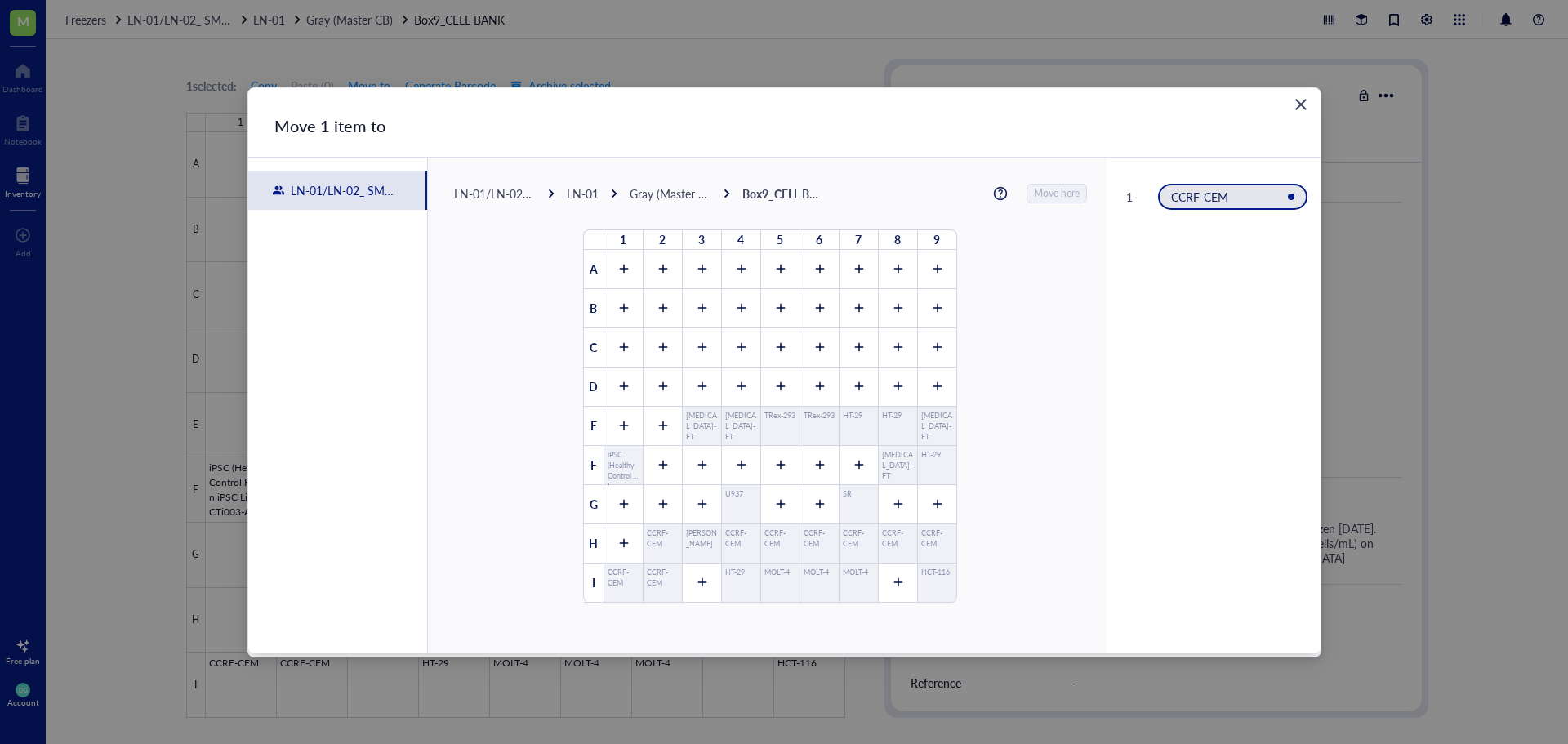
click at [583, 190] on div "LN-01" at bounding box center [582, 193] width 32 height 14
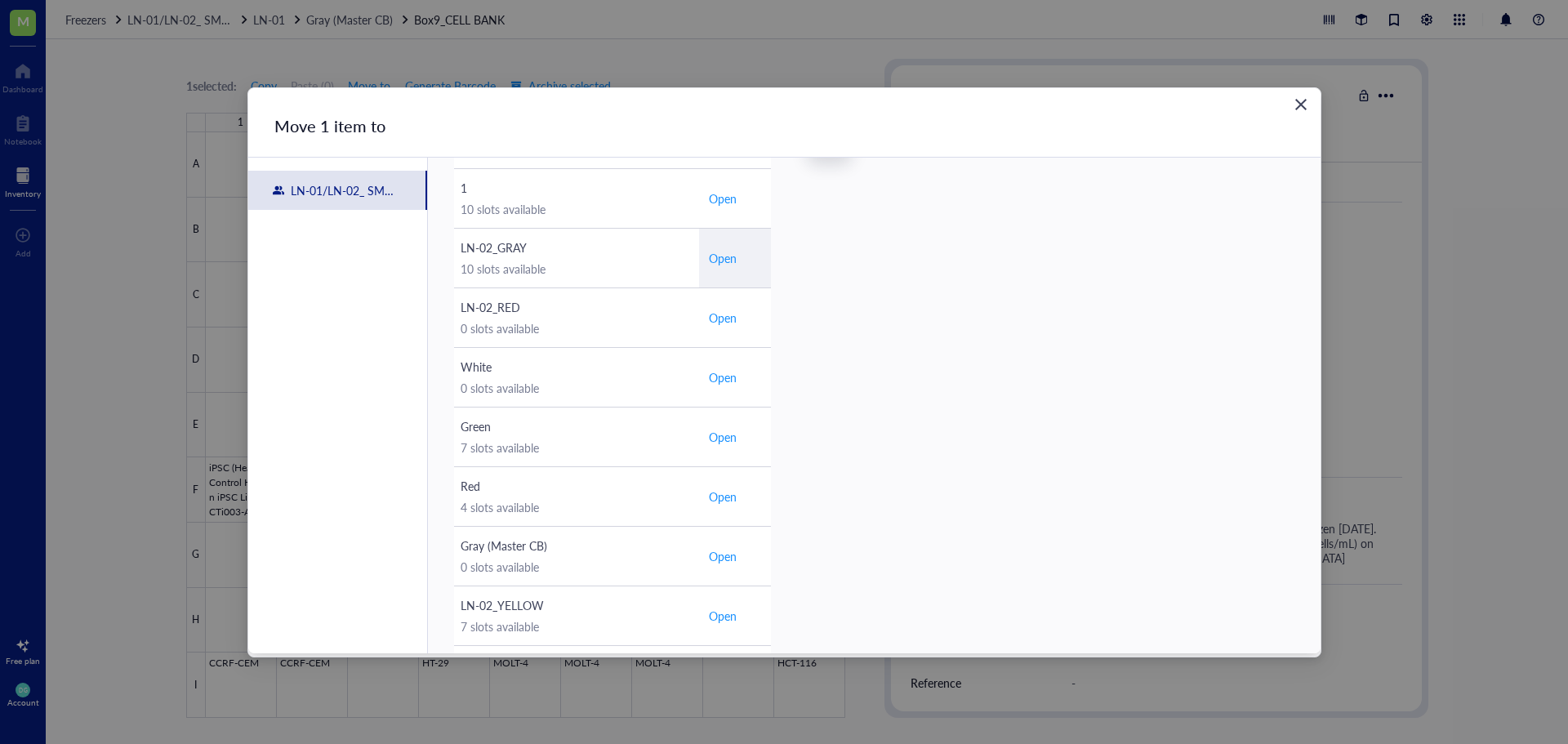
scroll to position [408, 0]
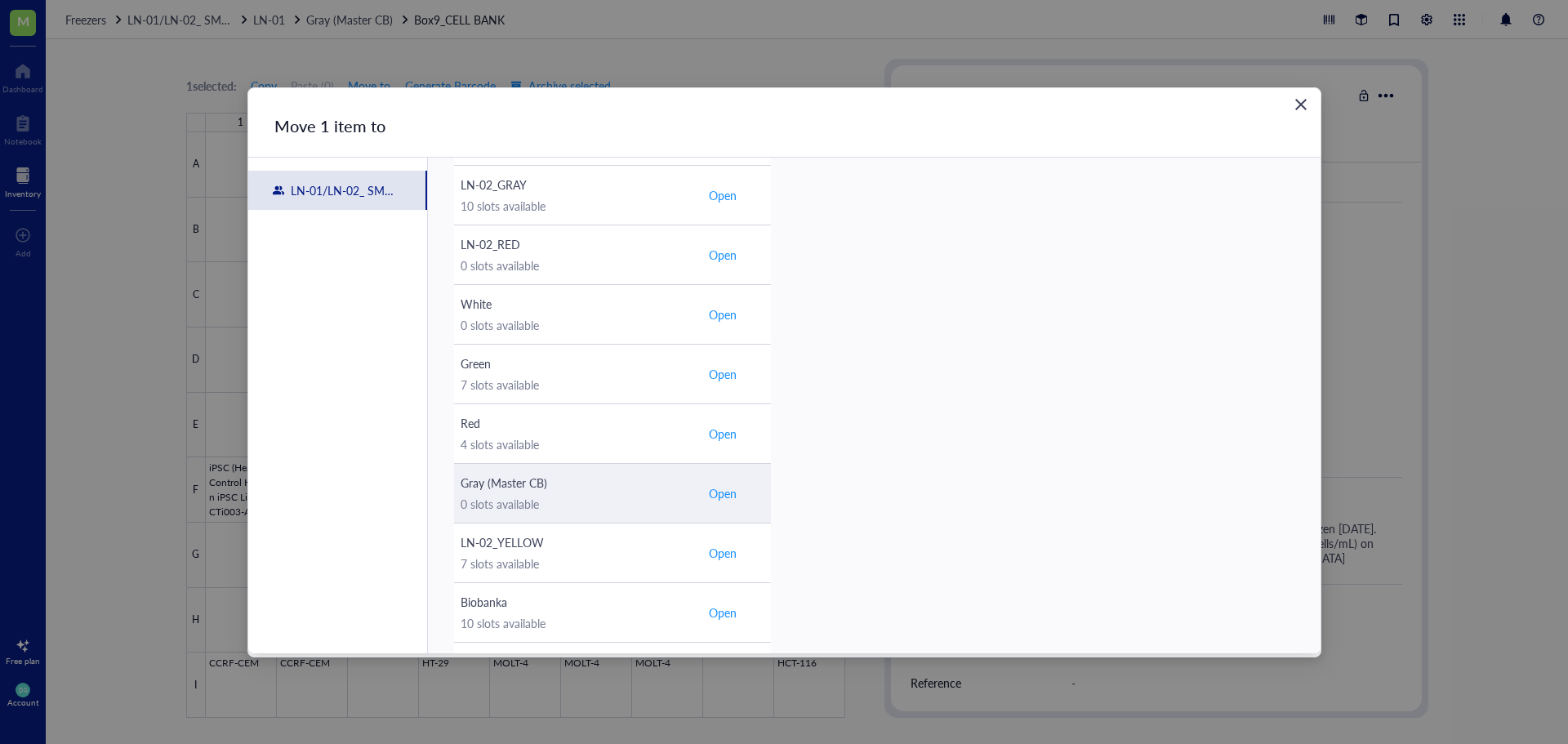
click at [716, 495] on span "Open" at bounding box center [722, 493] width 28 height 14
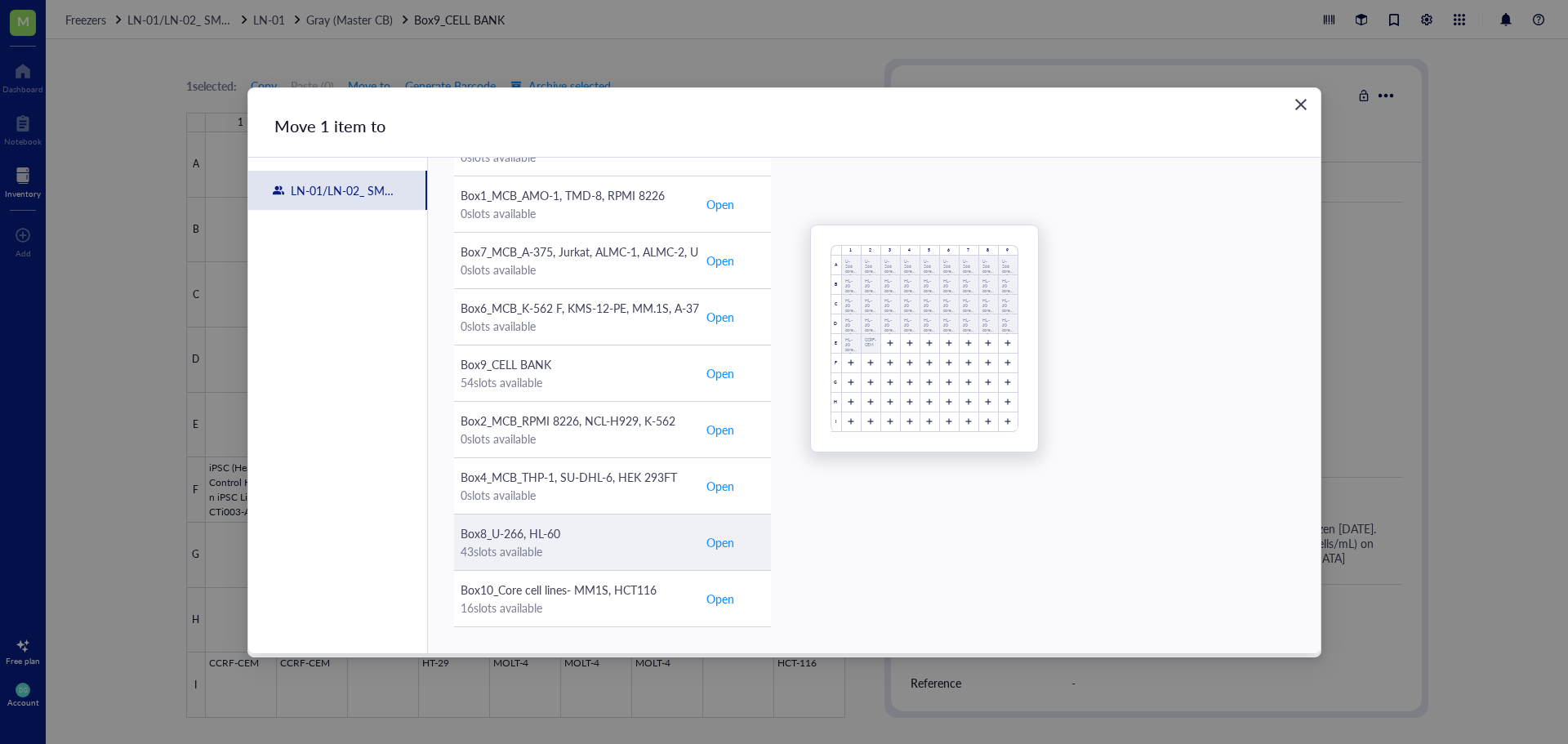
click at [725, 543] on span "Open" at bounding box center [720, 542] width 28 height 18
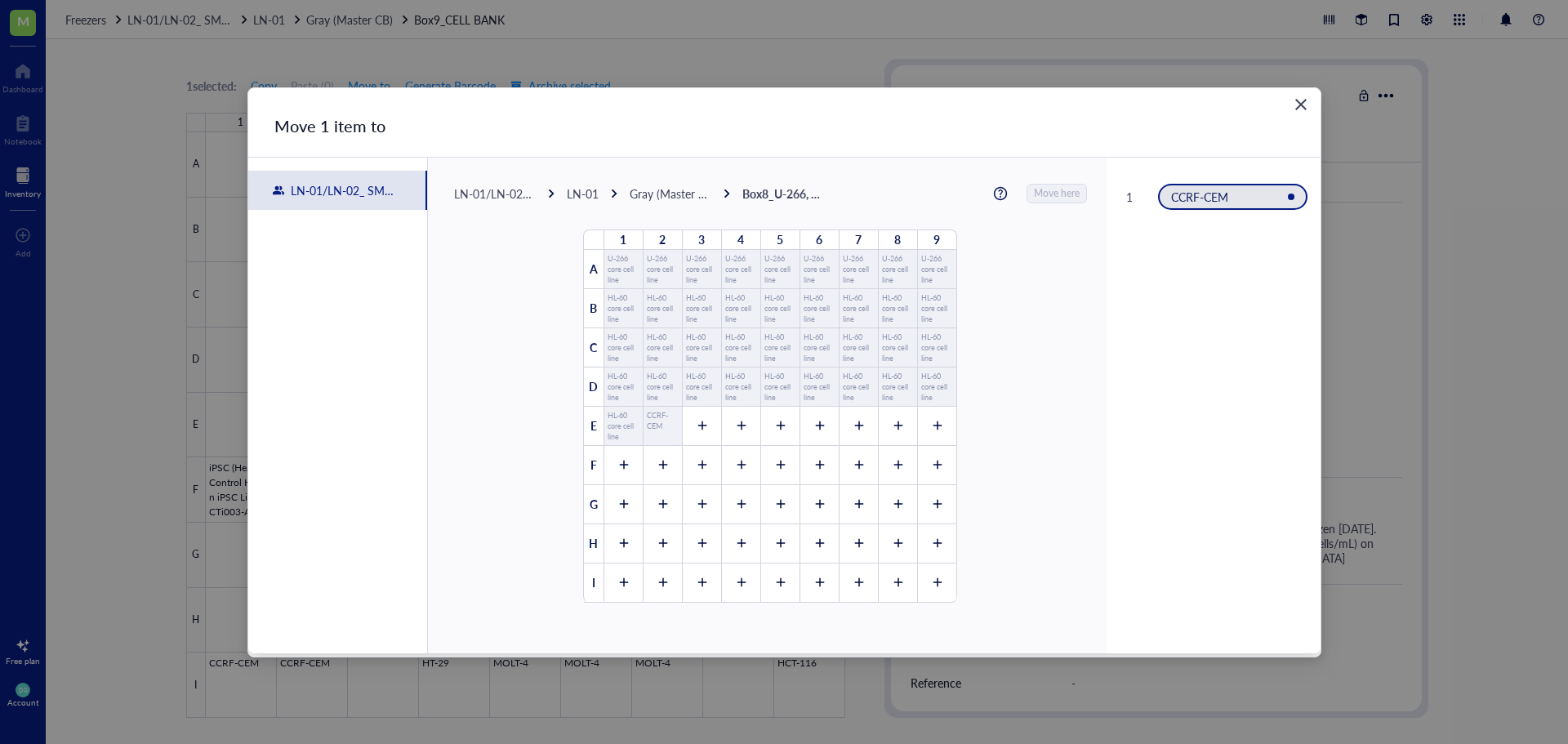
scroll to position [0, 0]
click at [691, 419] on div at bounding box center [701, 426] width 39 height 39
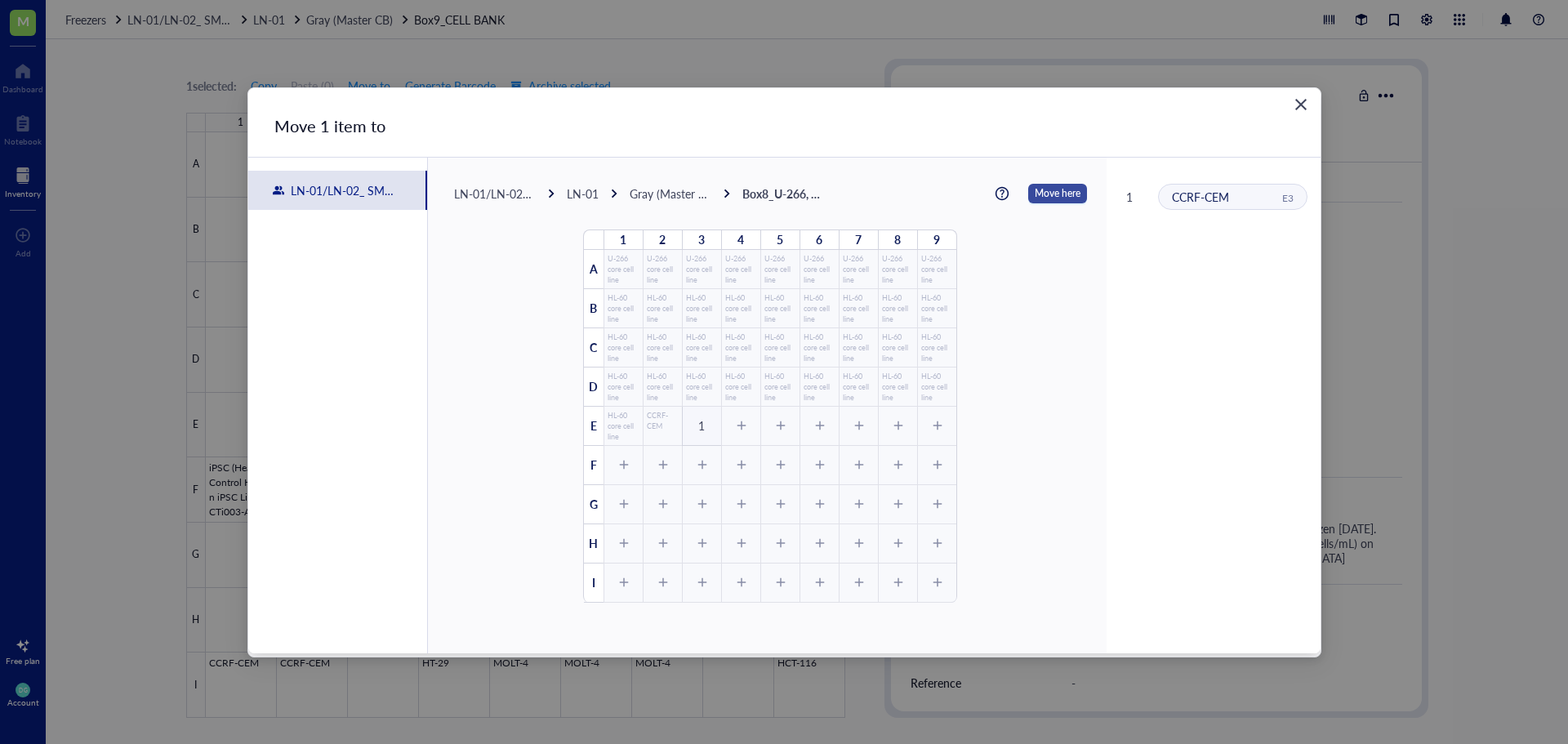
click at [1041, 197] on span "Move here" at bounding box center [1057, 193] width 46 height 21
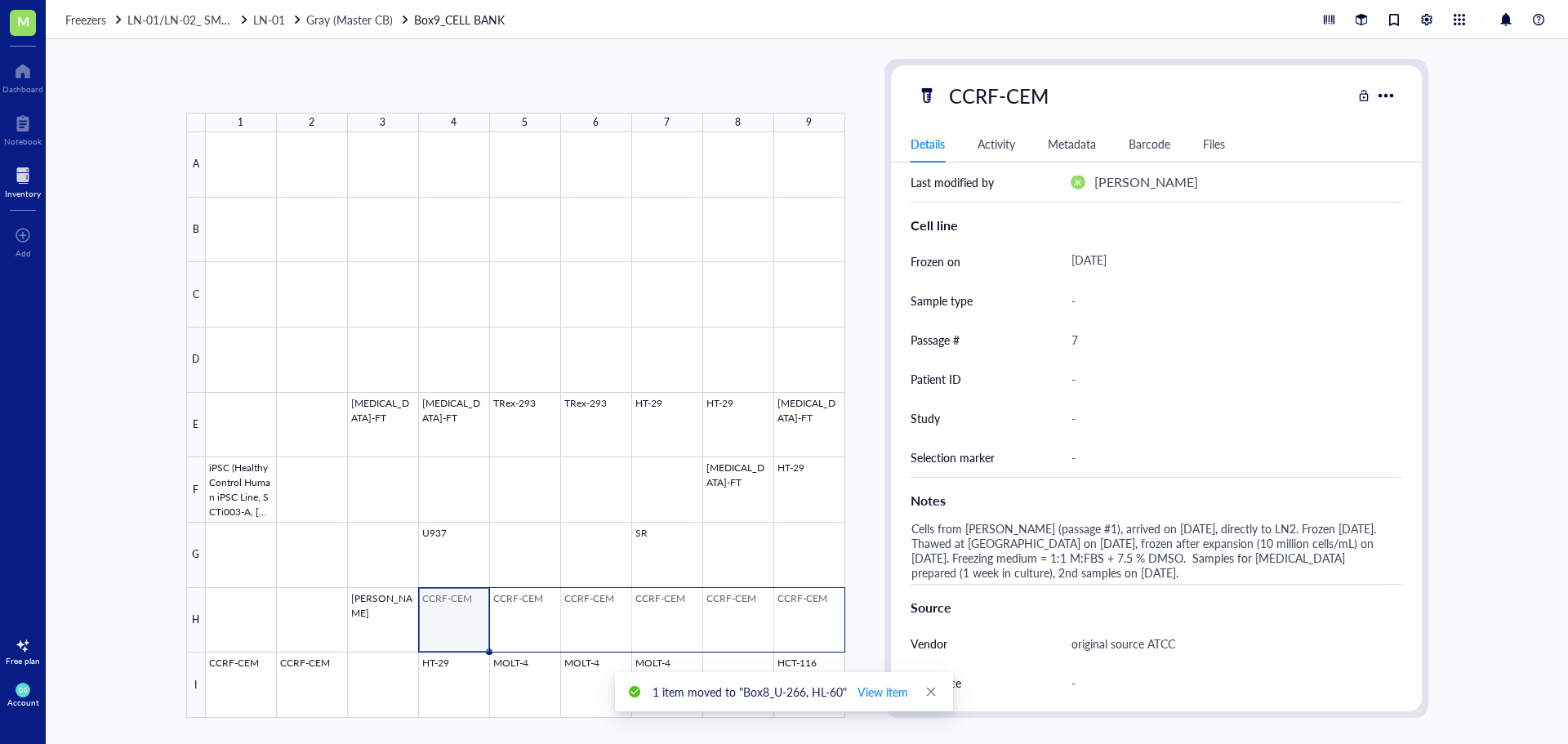
drag, startPoint x: 440, startPoint y: 621, endPoint x: 787, endPoint y: 614, distance: 347.1
click at [787, 614] on div at bounding box center [525, 425] width 639 height 586
click at [359, 85] on span "Move to" at bounding box center [369, 85] width 42 height 13
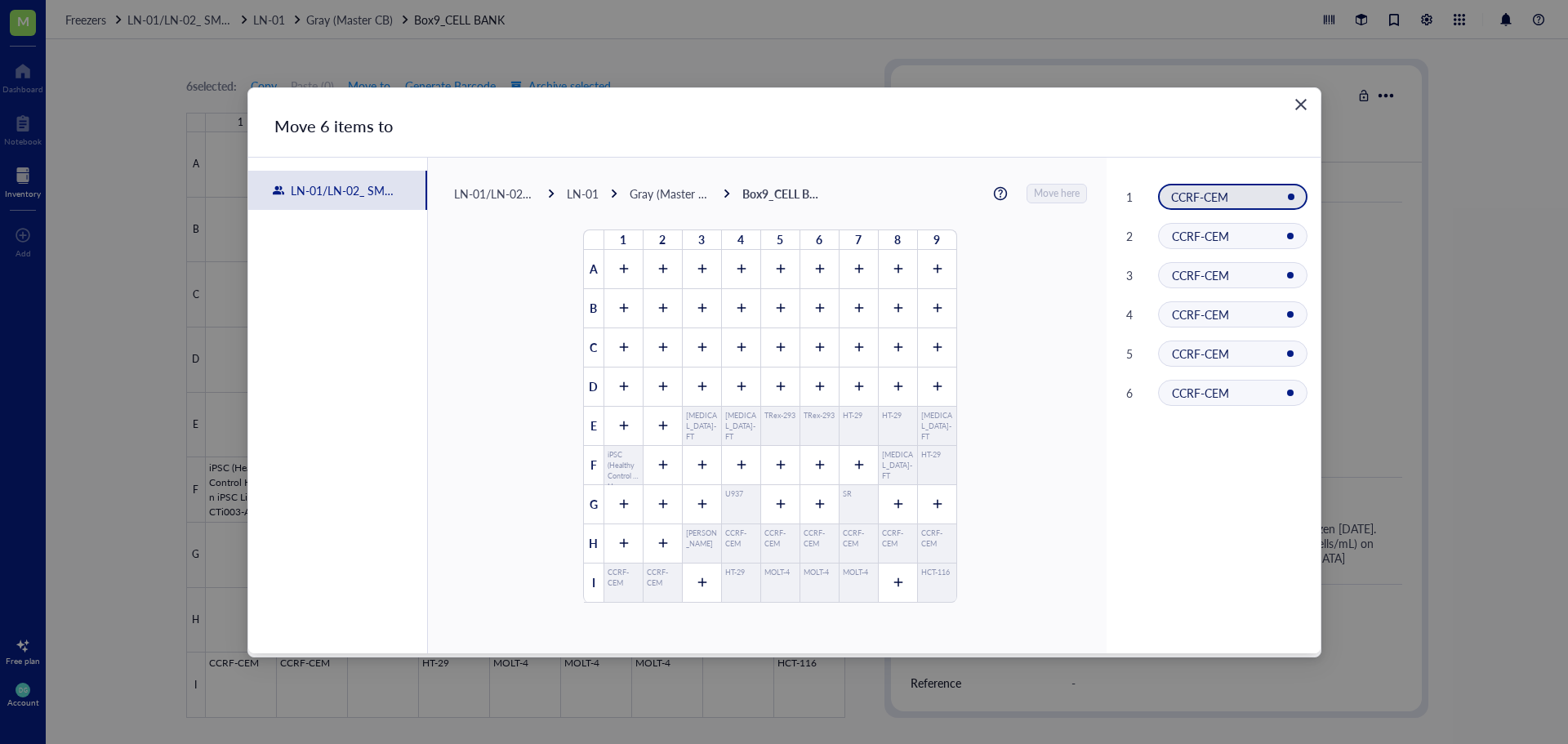
click at [581, 194] on div "LN-01" at bounding box center [582, 193] width 32 height 14
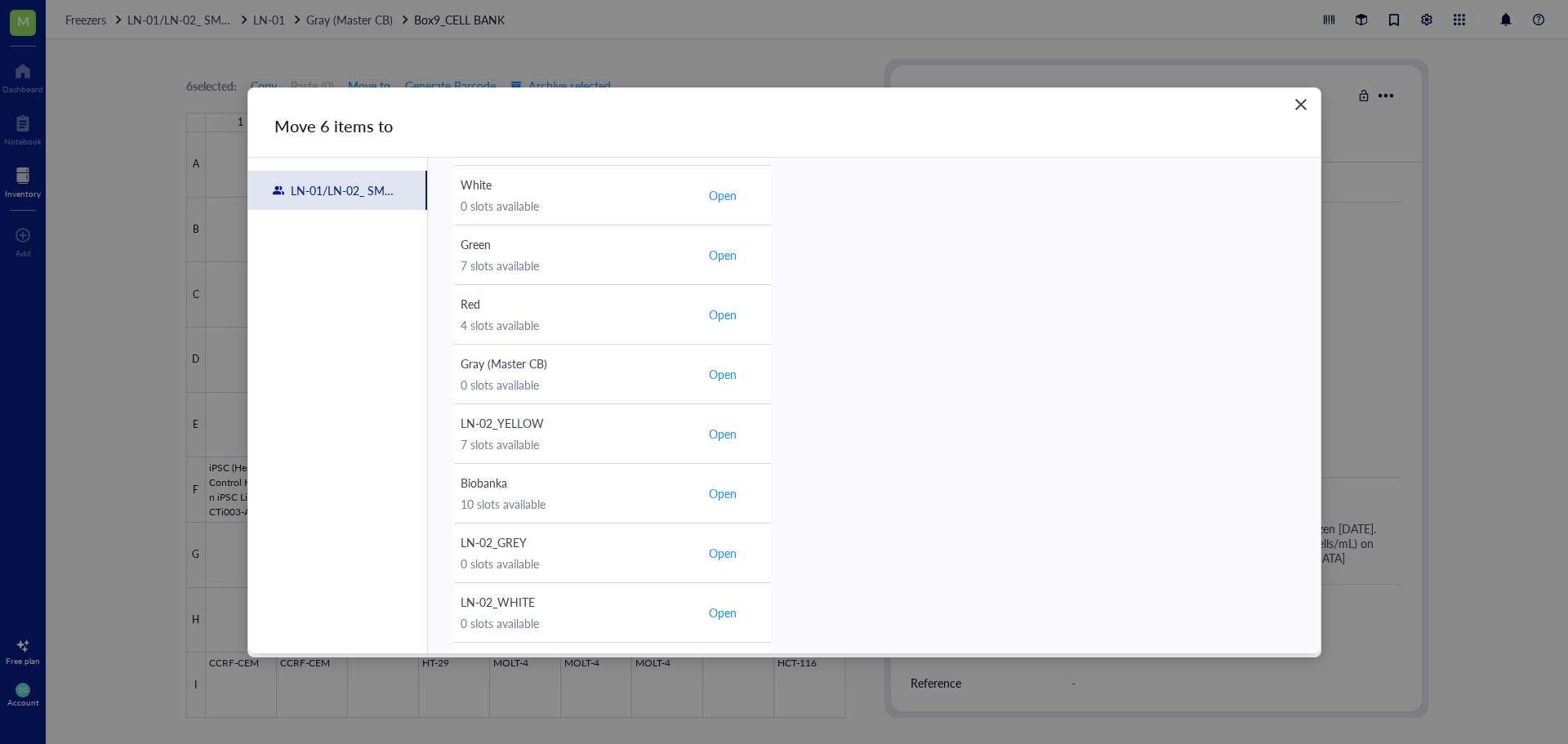
scroll to position [571, 0]
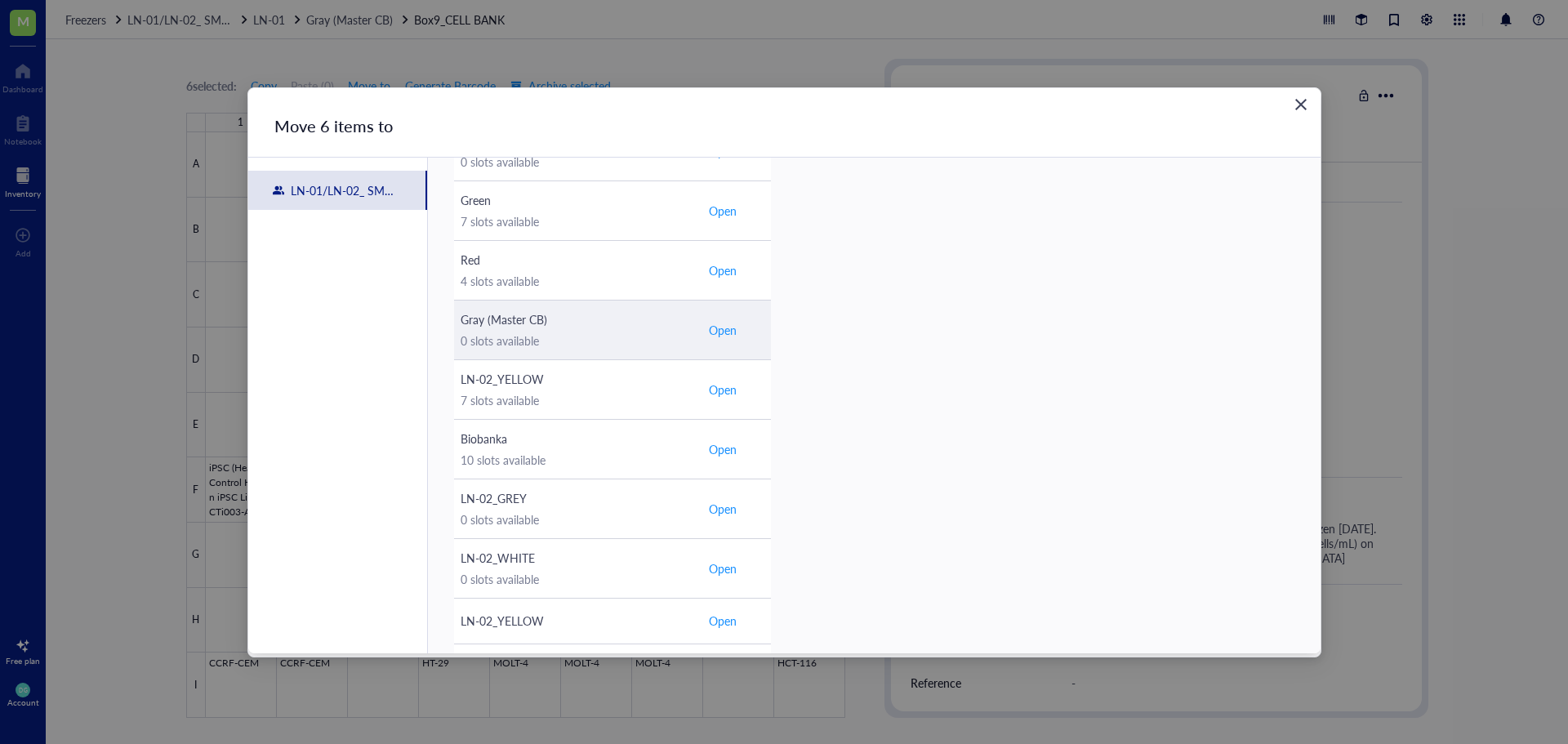
click at [730, 328] on span "Open" at bounding box center [722, 329] width 28 height 14
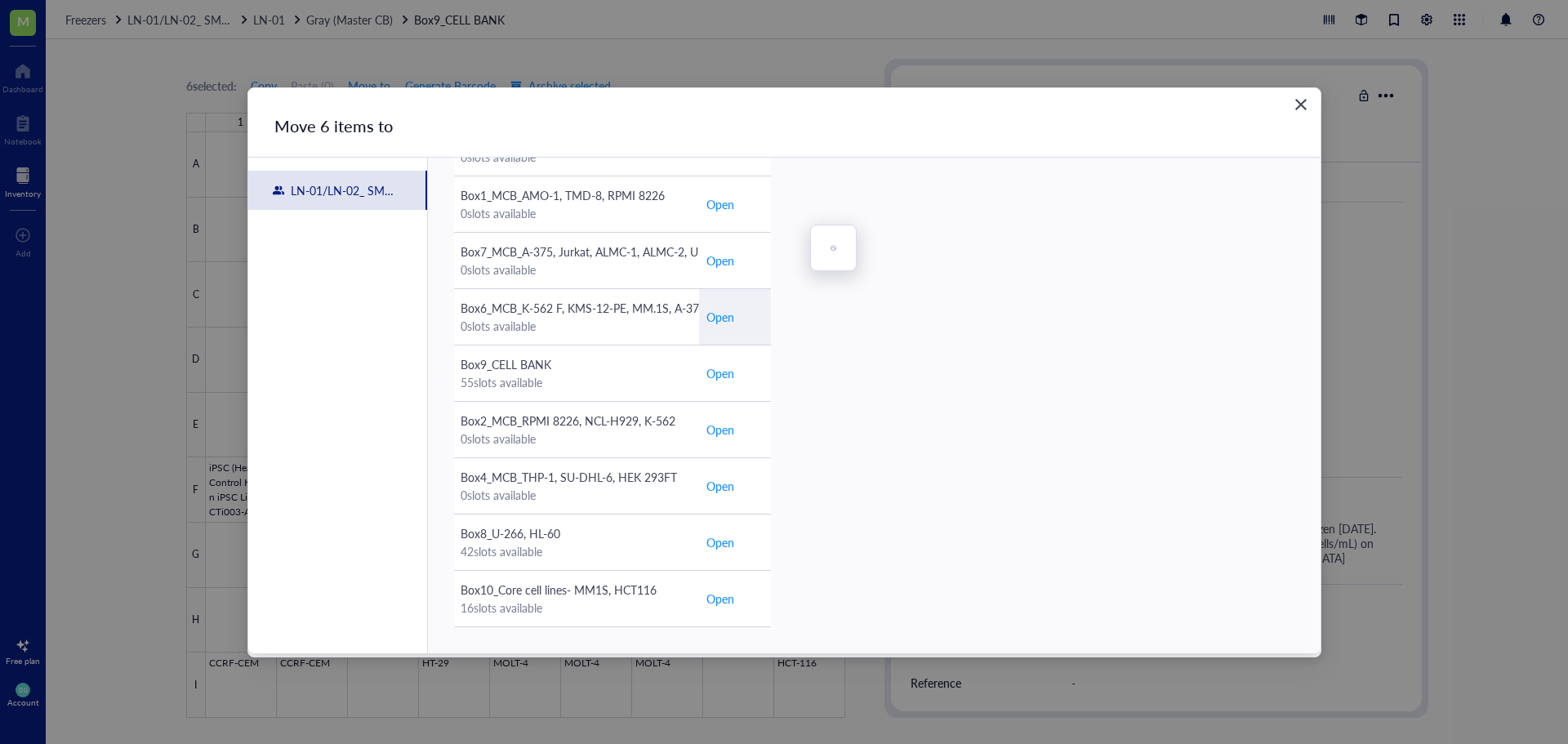
scroll to position [152, 0]
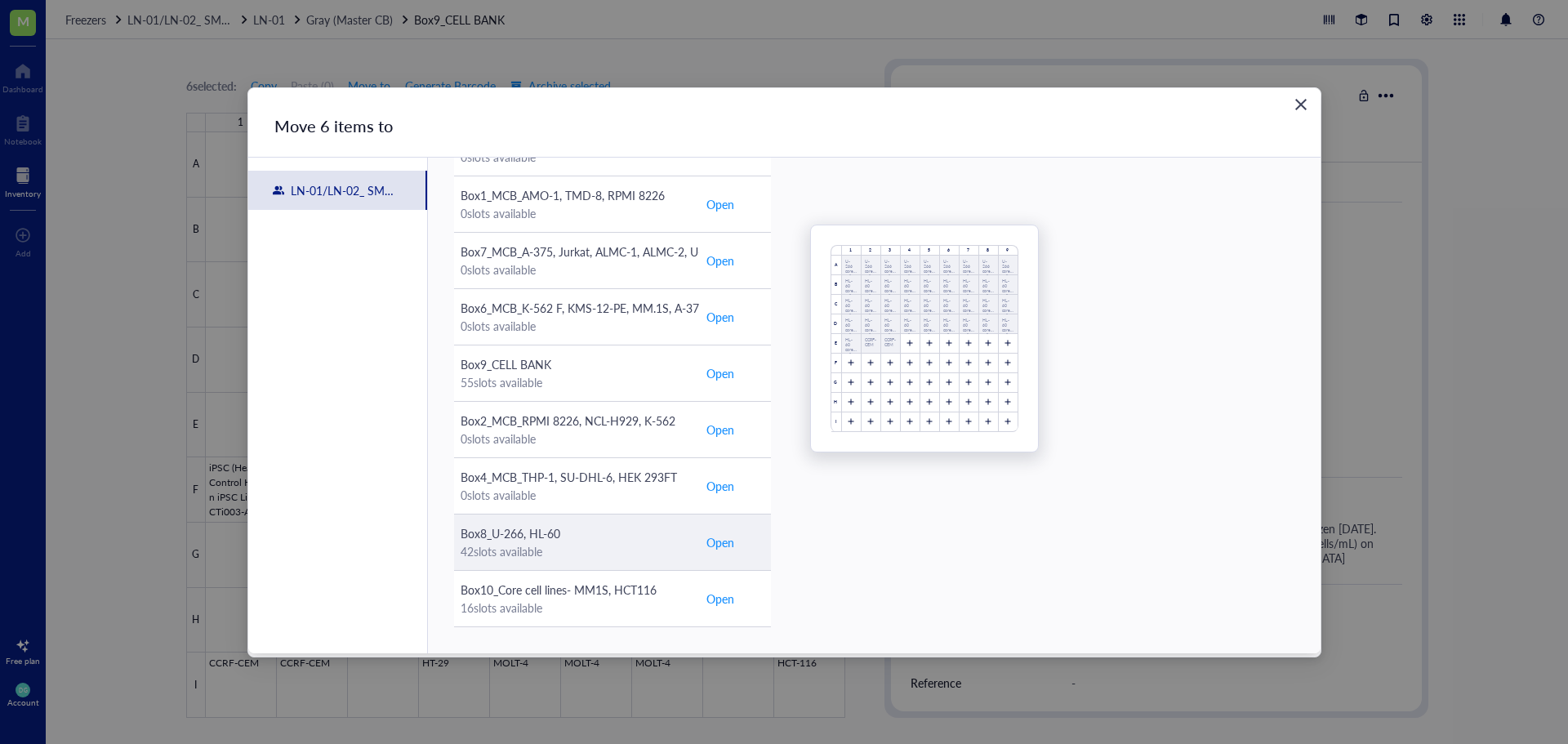
click at [721, 546] on span "Open" at bounding box center [720, 542] width 28 height 18
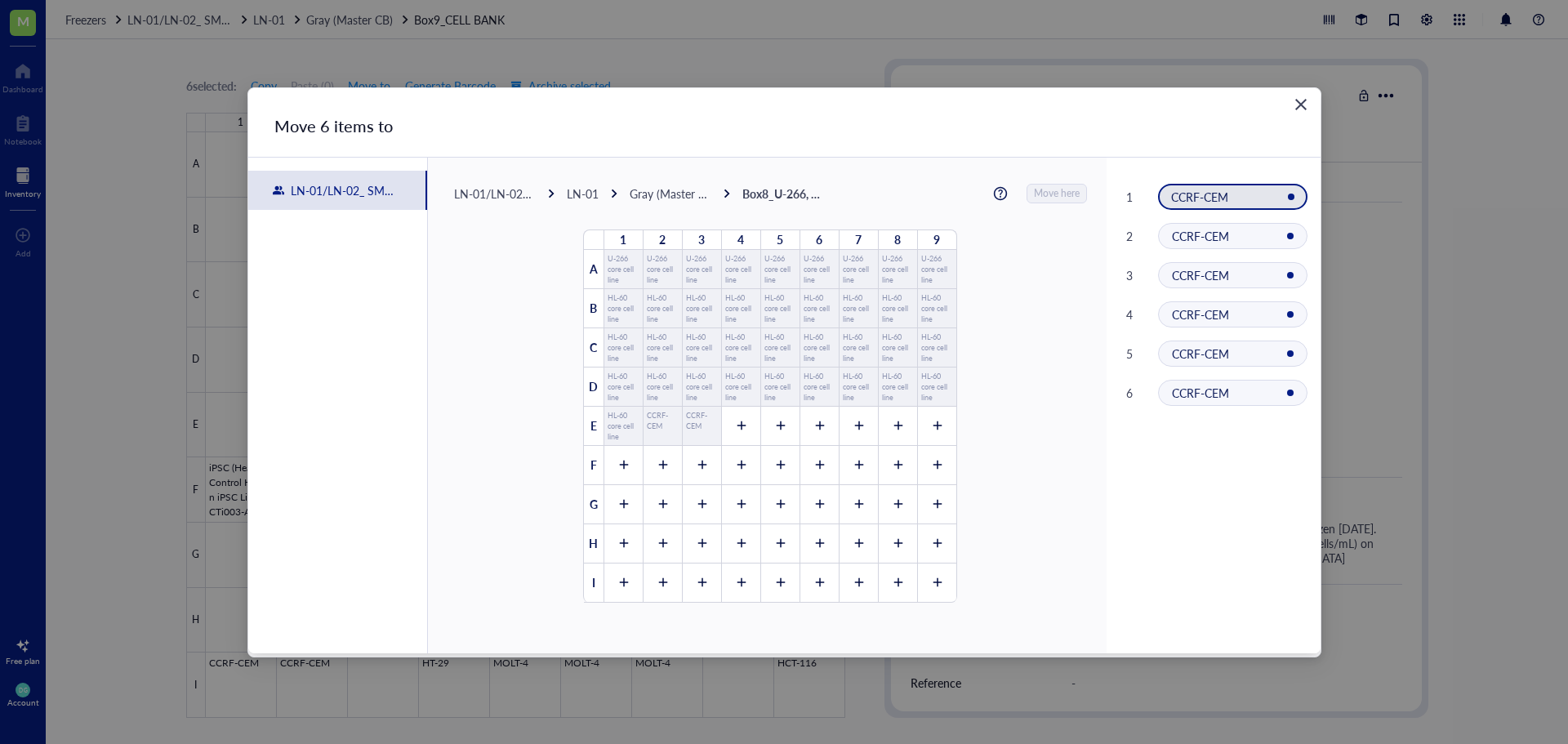
scroll to position [0, 0]
click at [730, 434] on div at bounding box center [741, 426] width 39 height 39
click at [765, 427] on div at bounding box center [780, 426] width 39 height 39
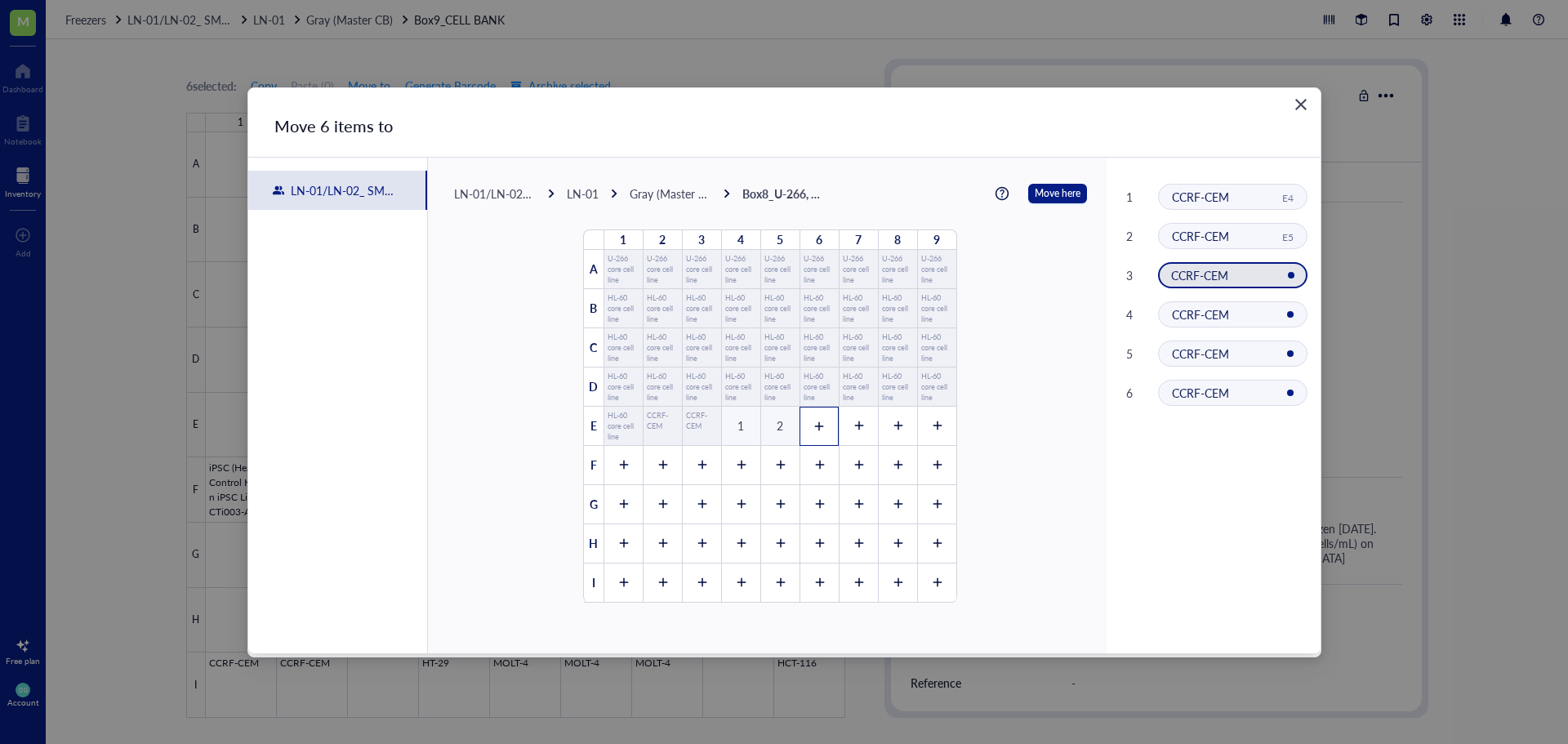
click at [799, 424] on div at bounding box center [819, 426] width 39 height 39
click at [839, 423] on div at bounding box center [859, 426] width 39 height 39
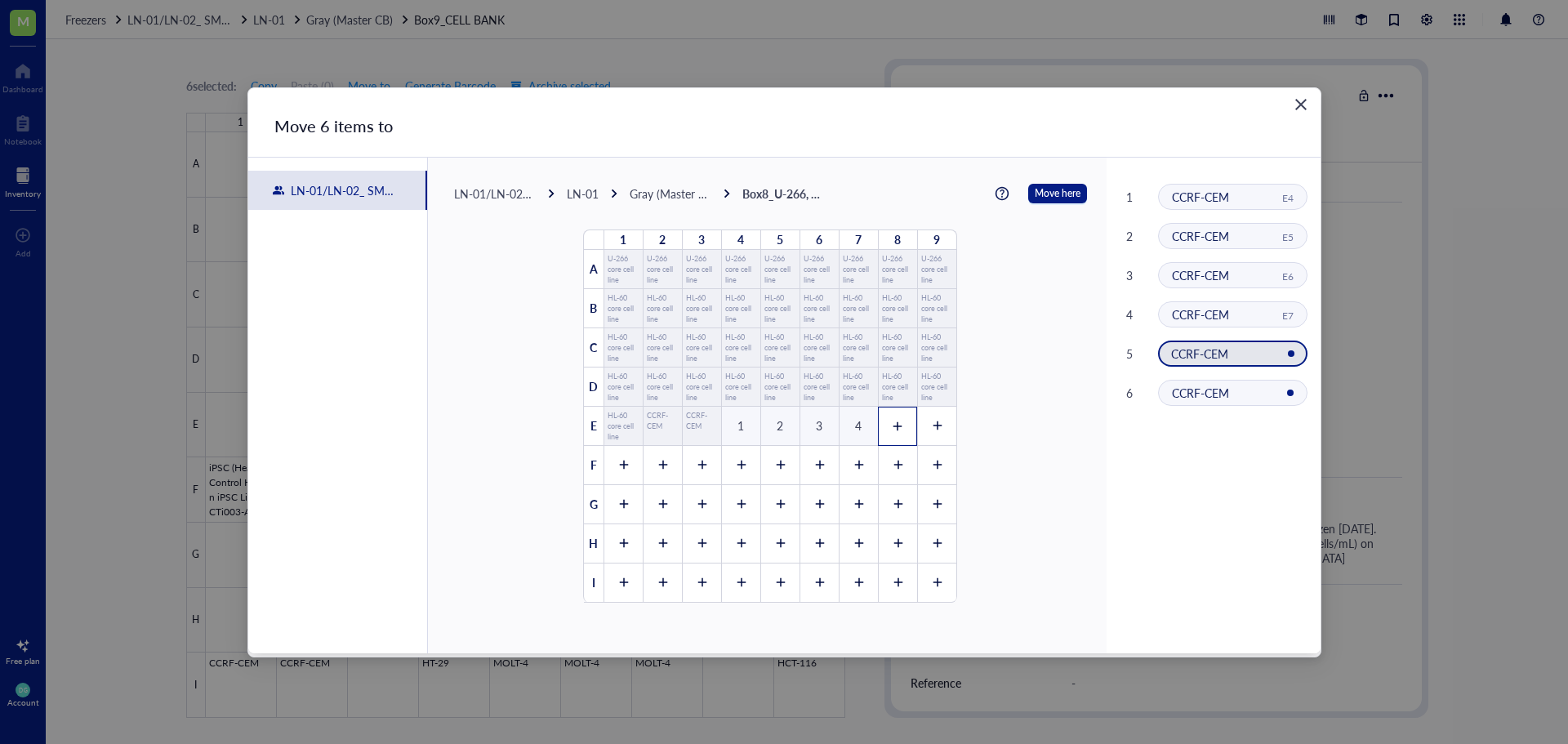
click at [881, 427] on div at bounding box center [897, 426] width 39 height 39
click at [917, 427] on div at bounding box center [936, 426] width 39 height 39
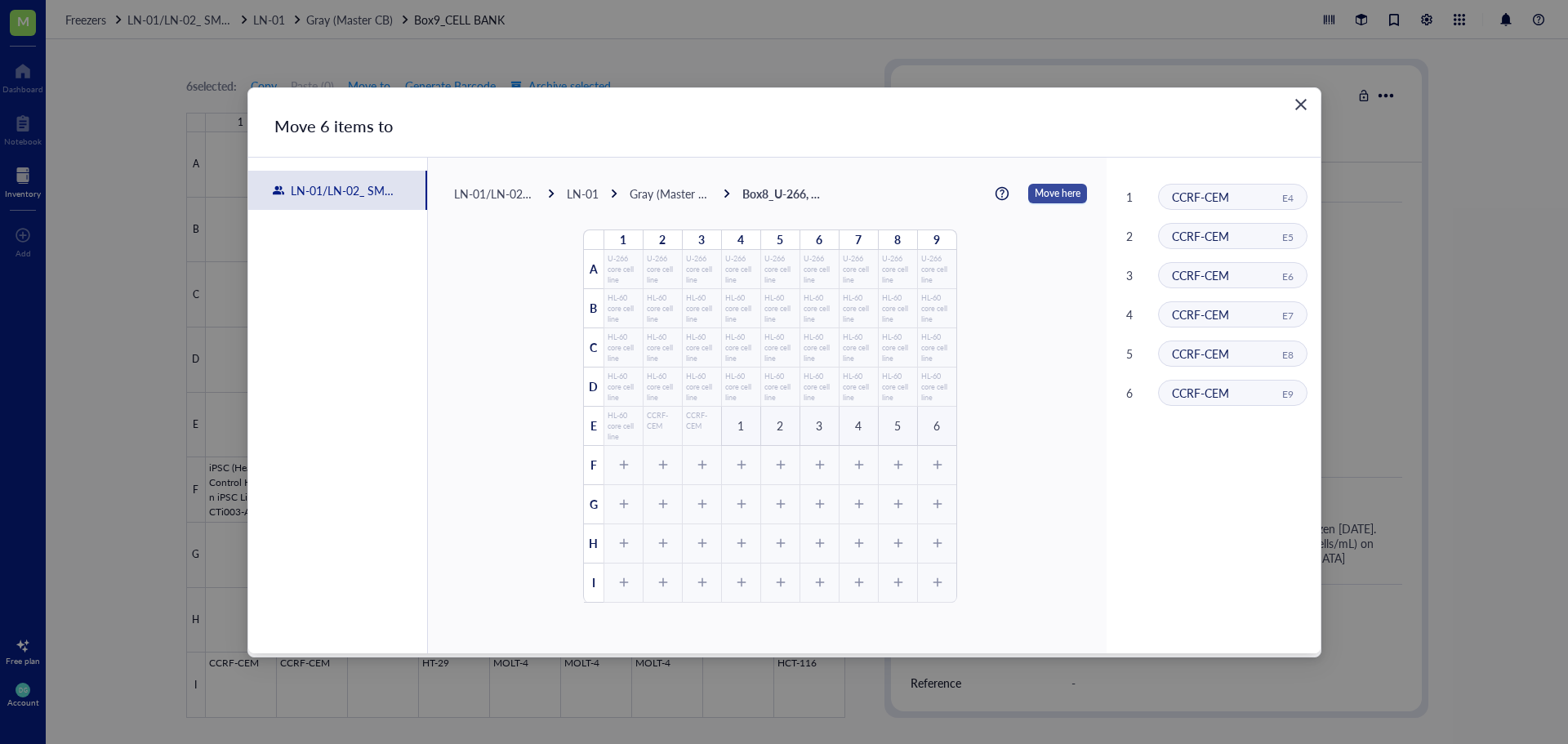
click at [1040, 196] on span "Move here" at bounding box center [1057, 193] width 46 height 21
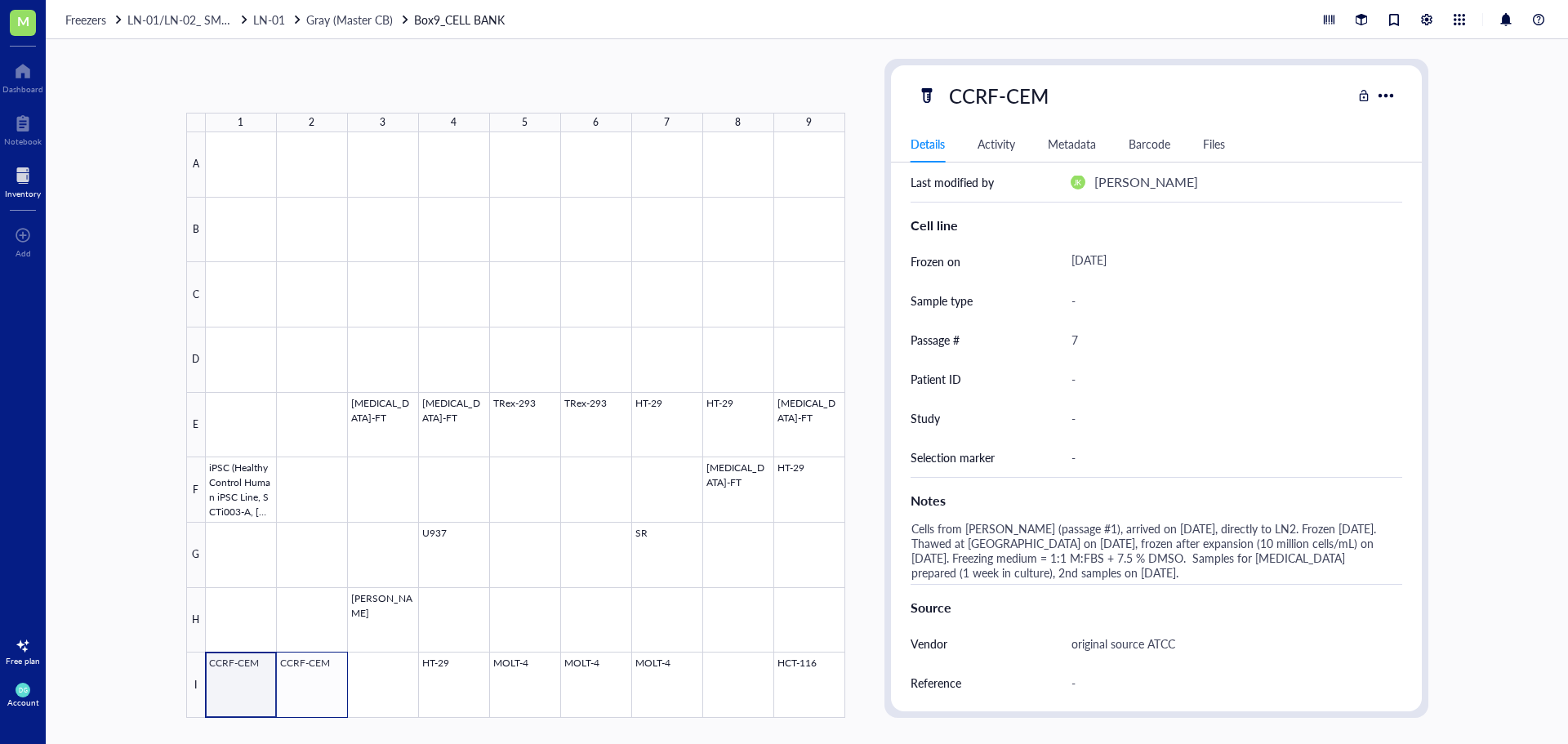
drag, startPoint x: 234, startPoint y: 691, endPoint x: 295, endPoint y: 692, distance: 61.0
click at [295, 692] on div at bounding box center [525, 425] width 639 height 586
click at [369, 90] on span "Move to" at bounding box center [369, 85] width 42 height 13
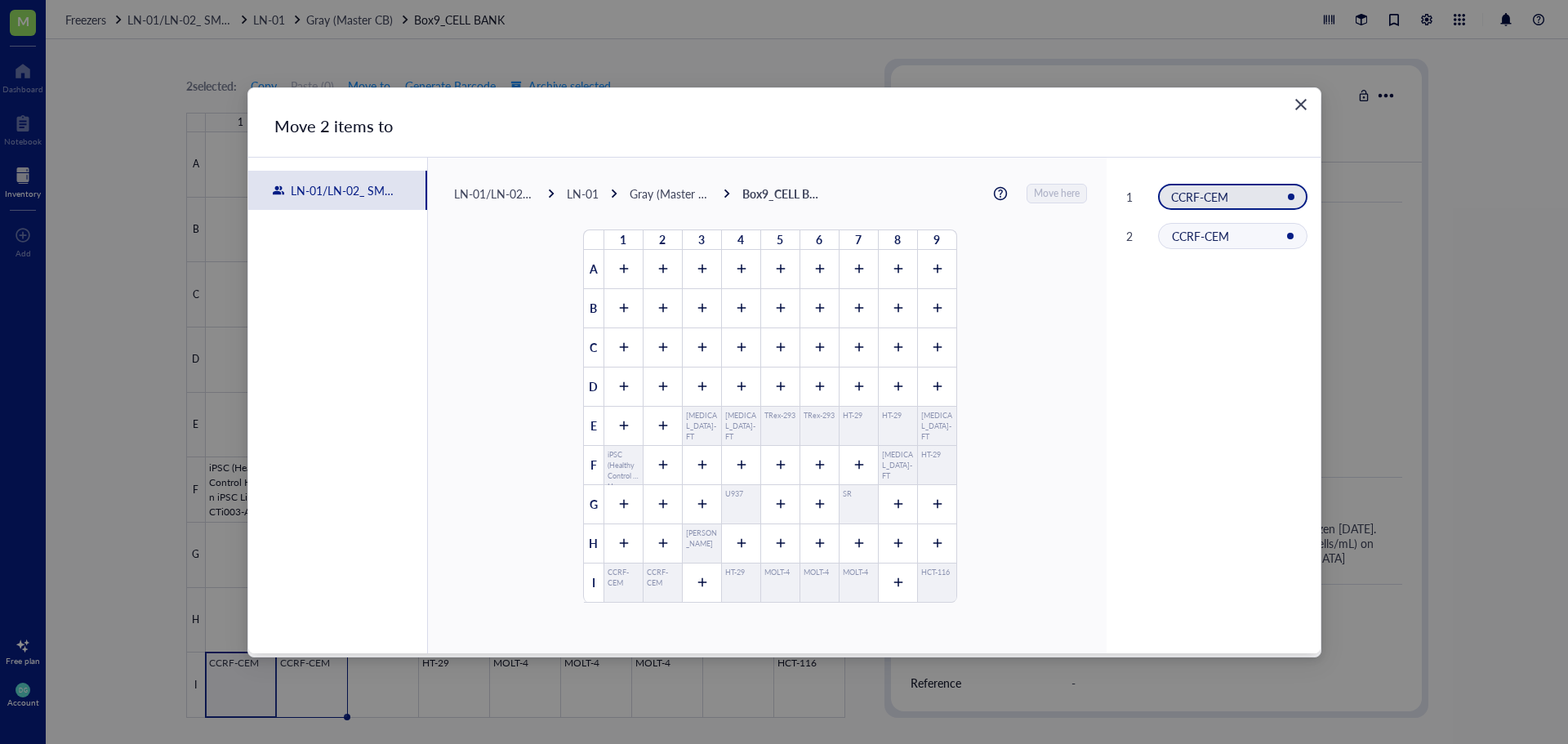
click at [575, 199] on div "LN-01" at bounding box center [582, 193] width 32 height 14
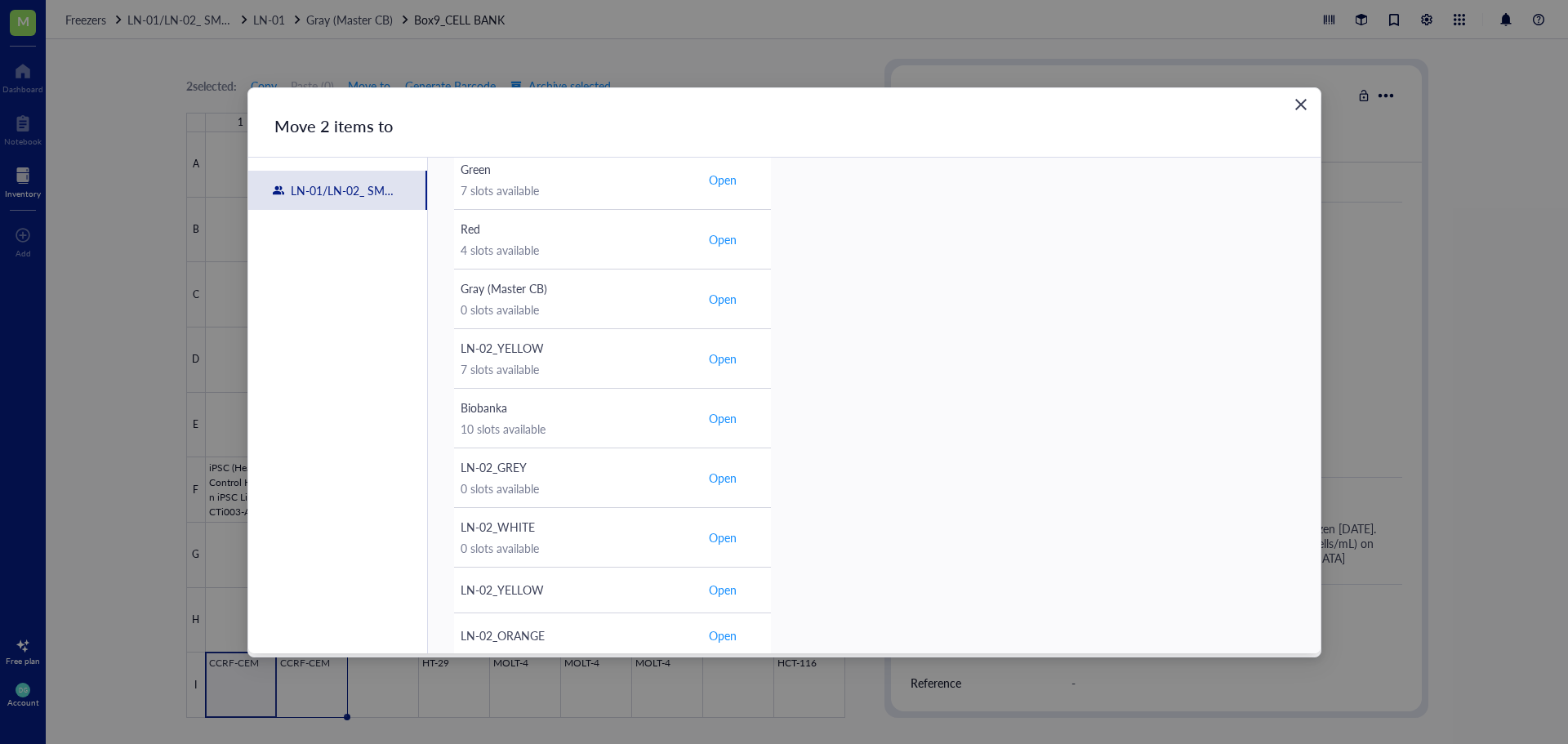
scroll to position [572, 0]
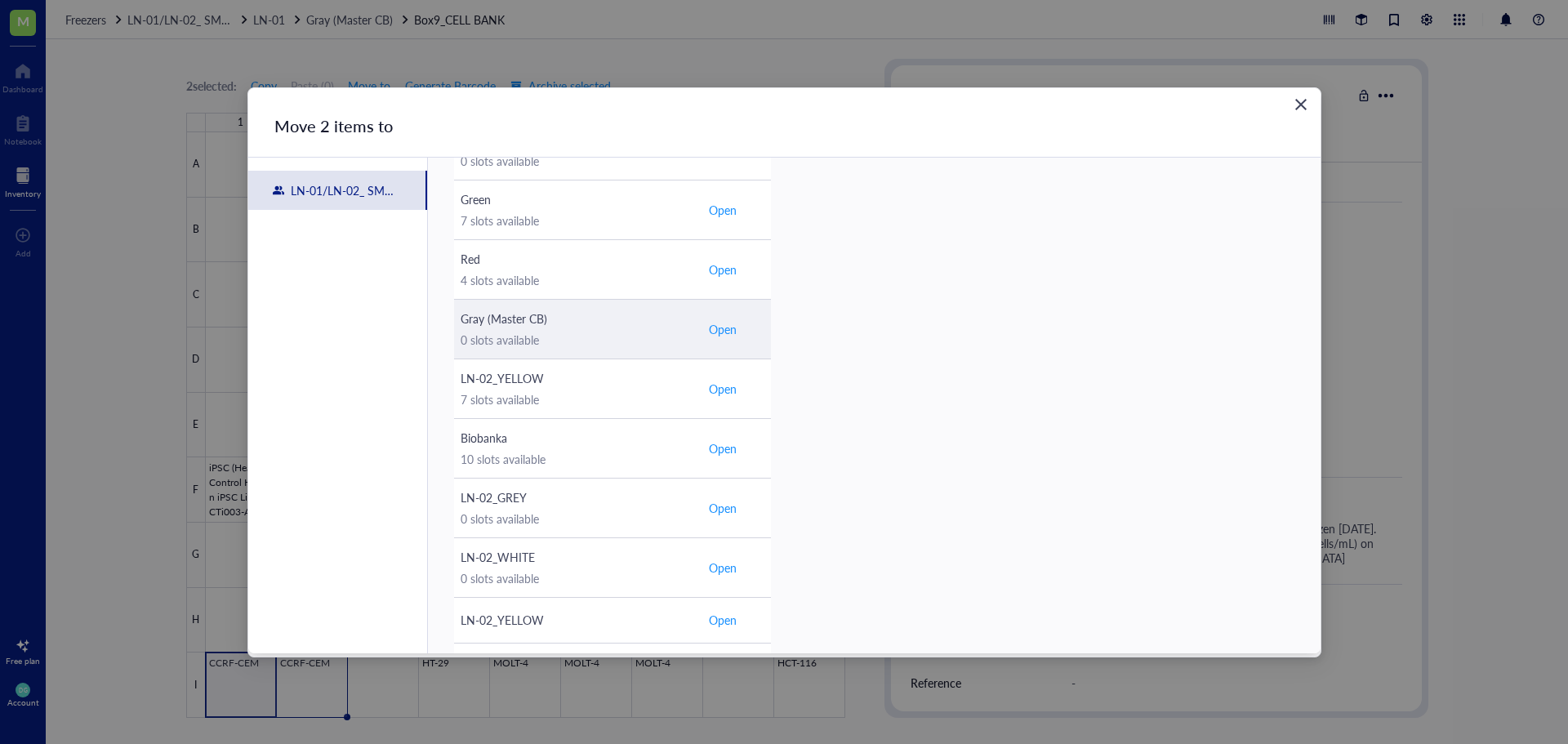
click at [720, 331] on span "Open" at bounding box center [722, 328] width 28 height 14
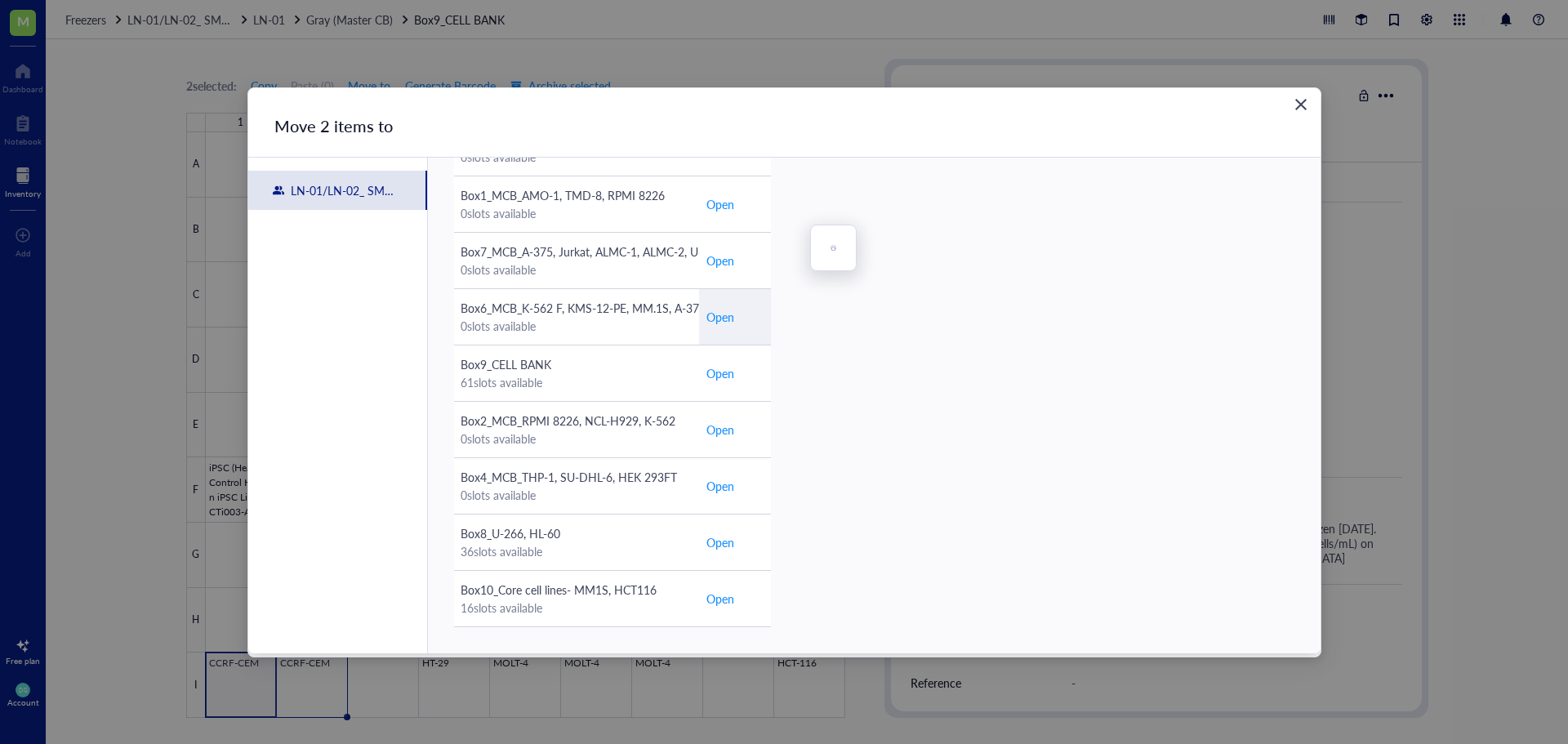
scroll to position [152, 0]
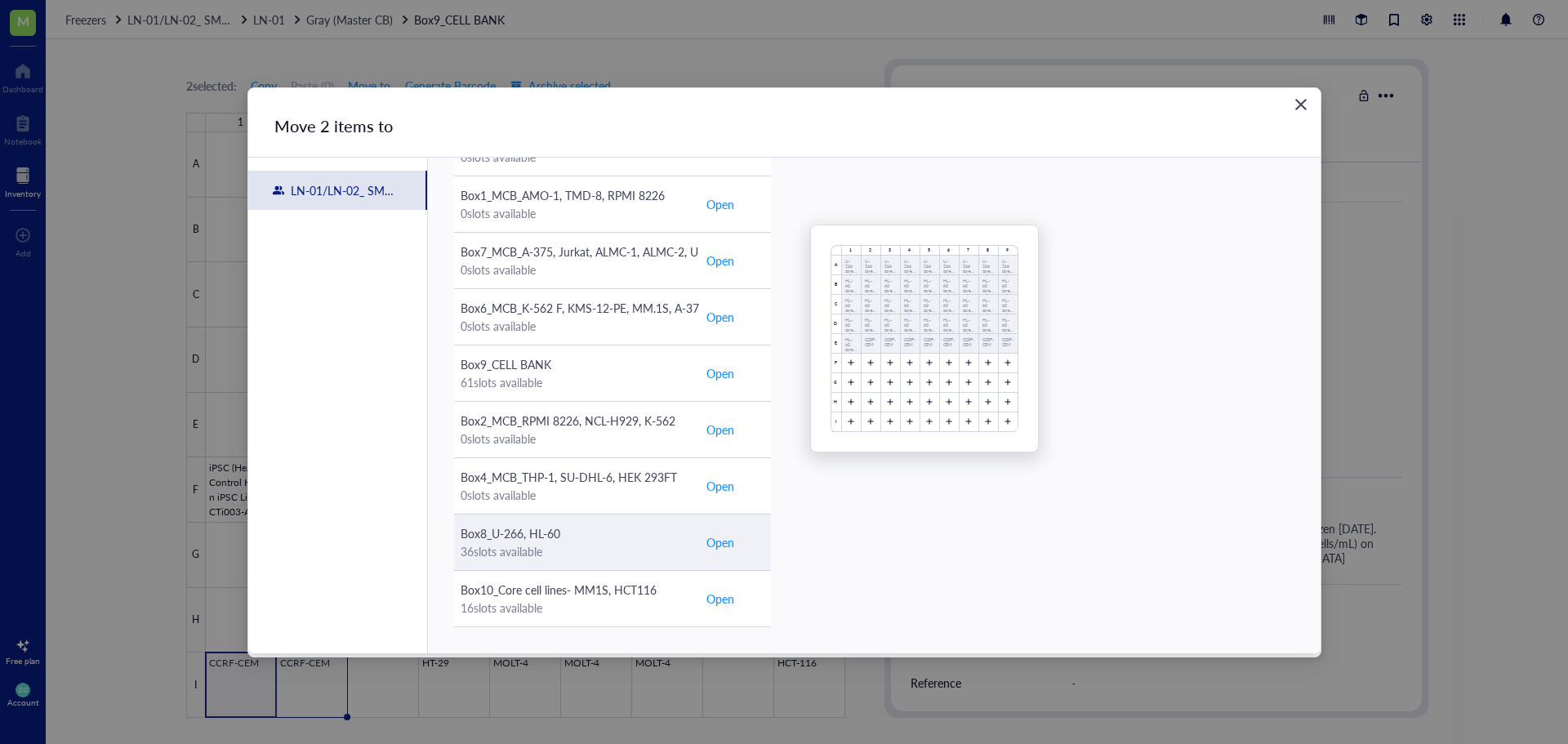
click at [708, 542] on span "Open" at bounding box center [720, 542] width 28 height 18
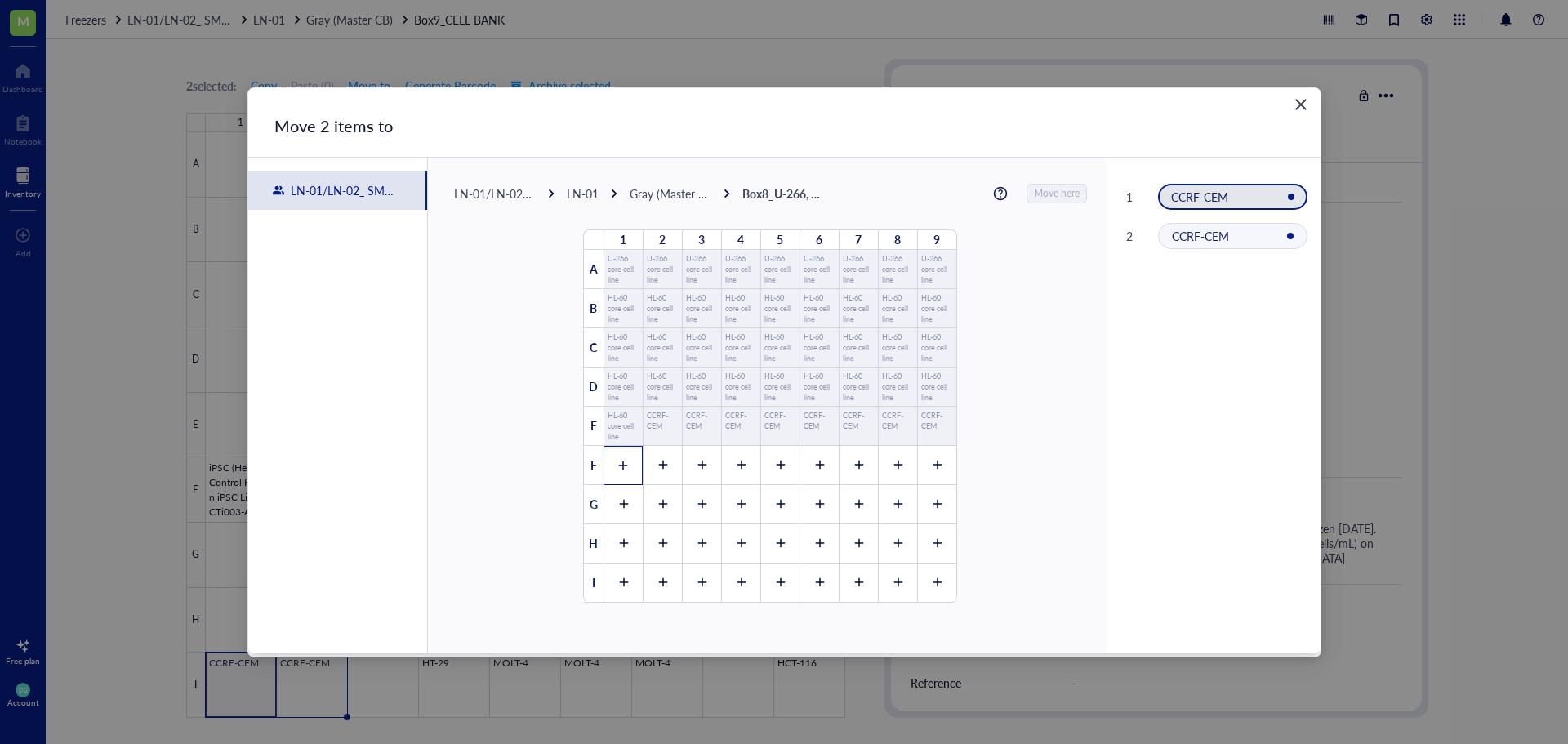
click at [604, 475] on div at bounding box center [623, 466] width 39 height 39
click at [649, 474] on div at bounding box center [662, 466] width 39 height 39
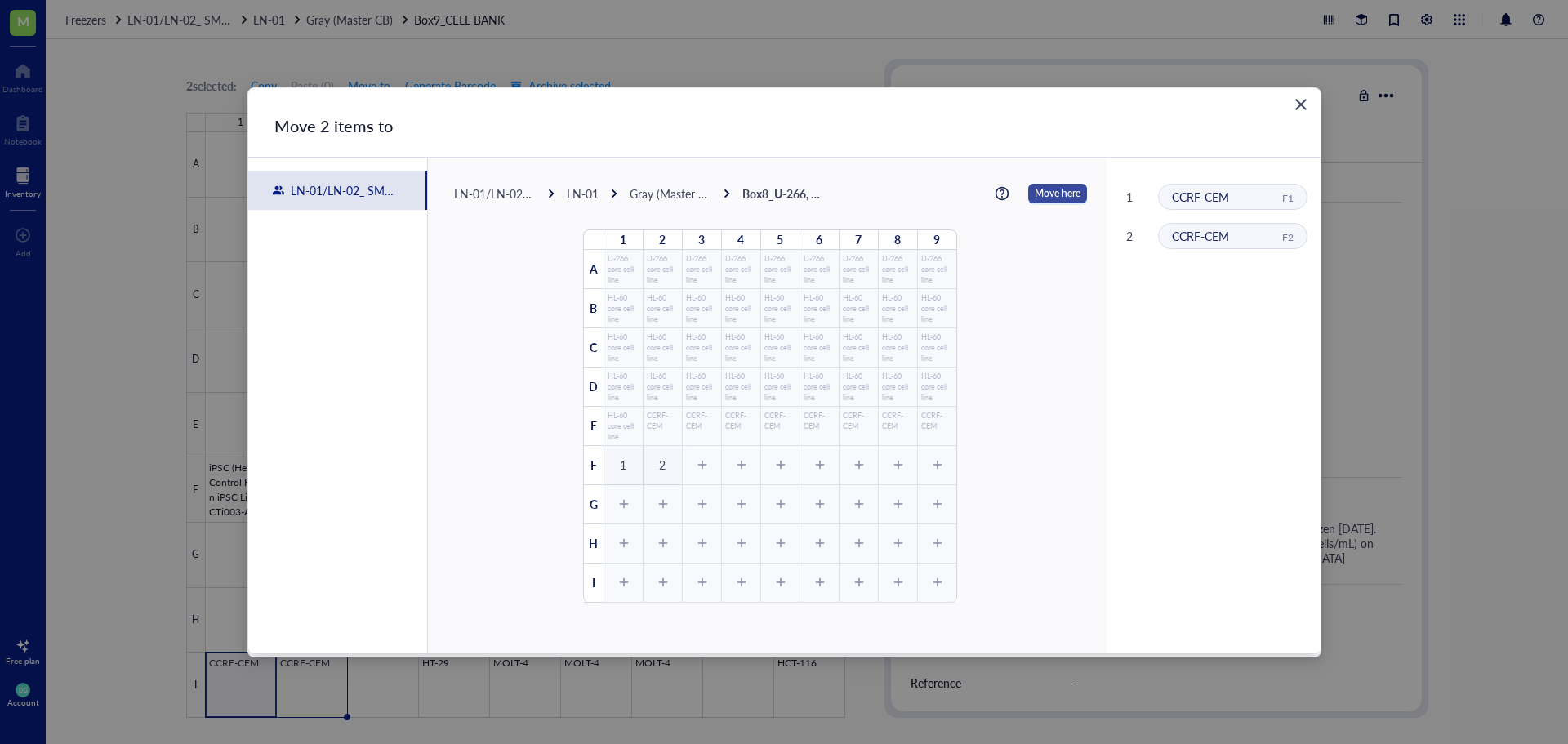
click at [1057, 196] on span "Move here" at bounding box center [1057, 193] width 46 height 21
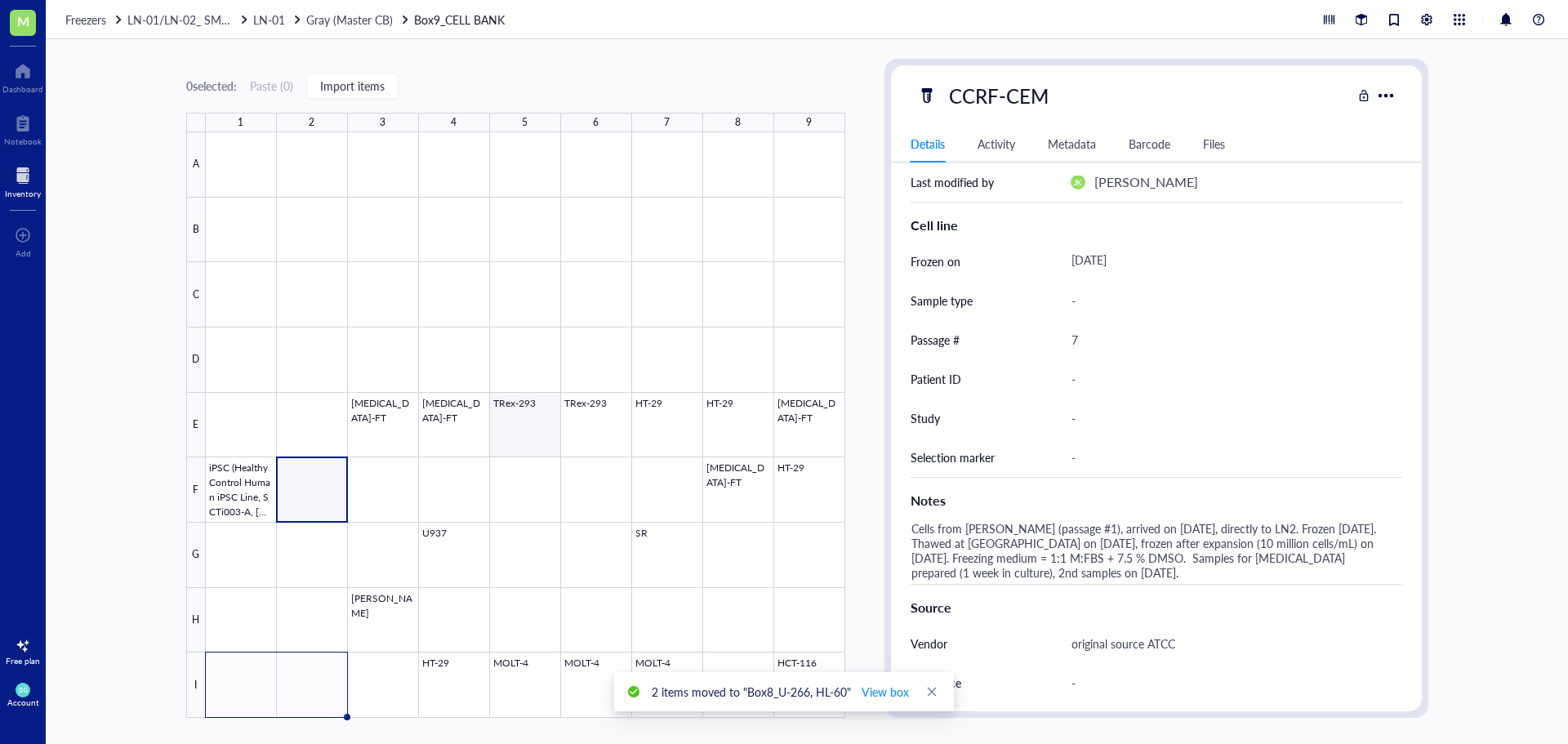
click at [520, 430] on div at bounding box center [525, 425] width 639 height 586
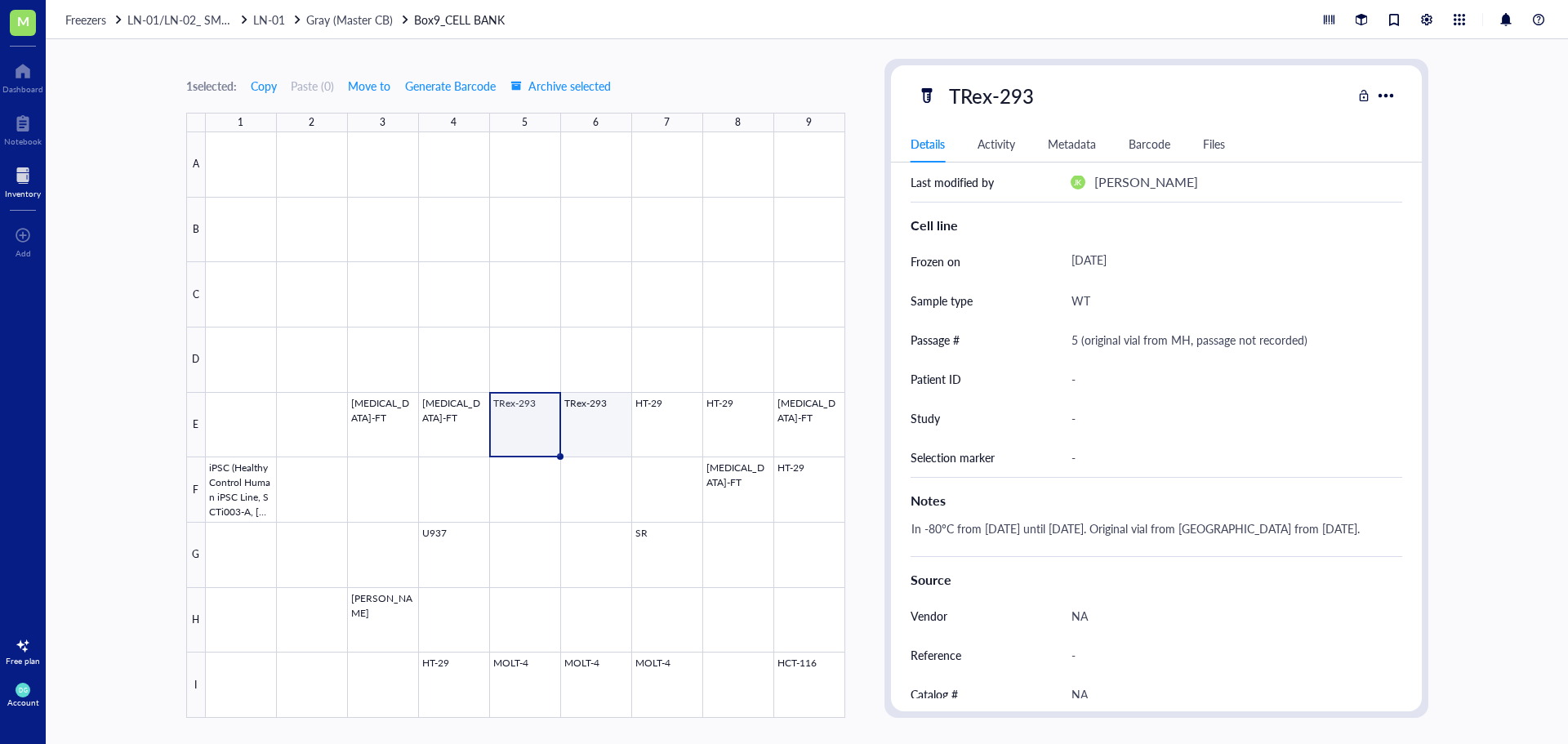
click at [600, 418] on div at bounding box center [525, 425] width 639 height 586
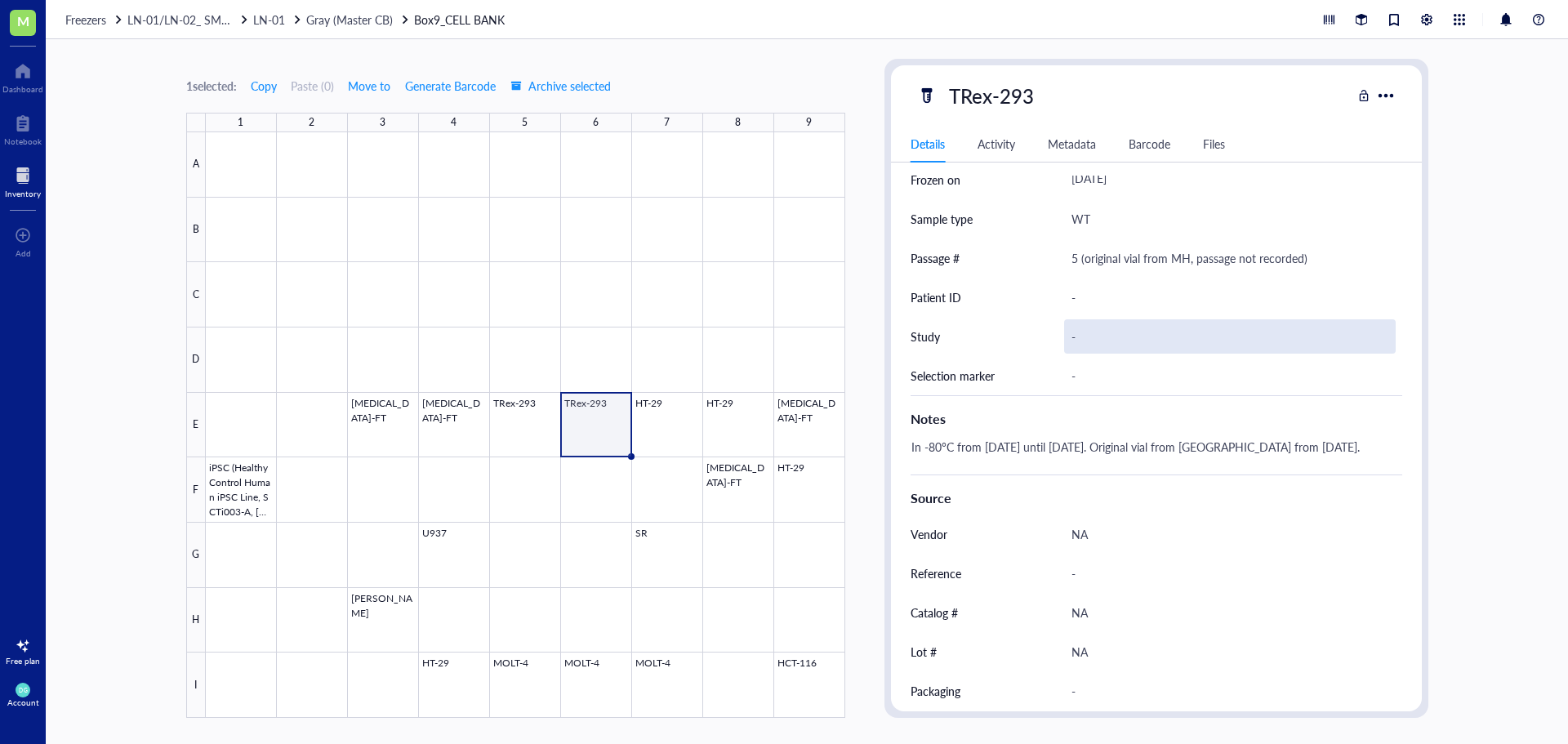
scroll to position [460, 0]
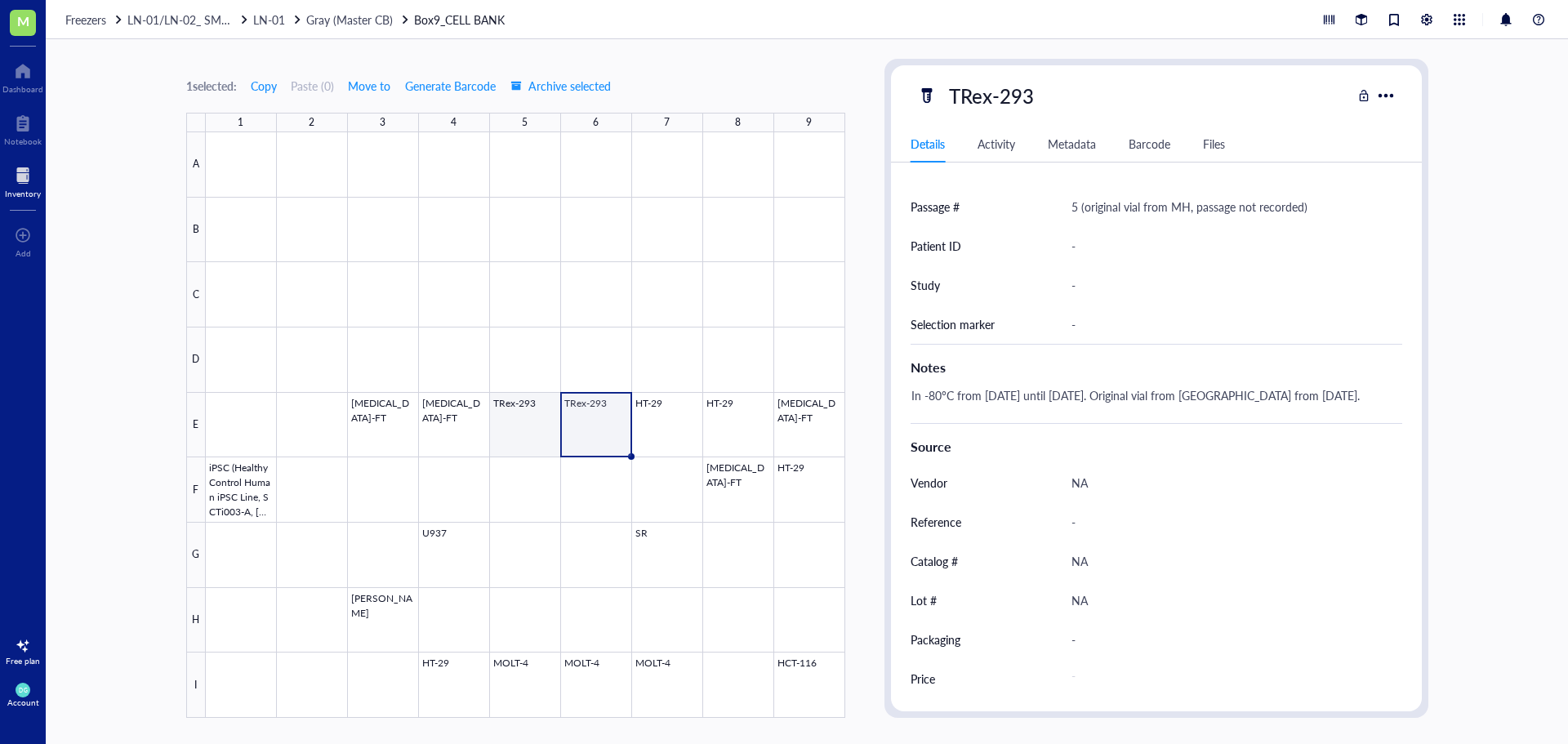
click at [520, 427] on div at bounding box center [525, 425] width 639 height 586
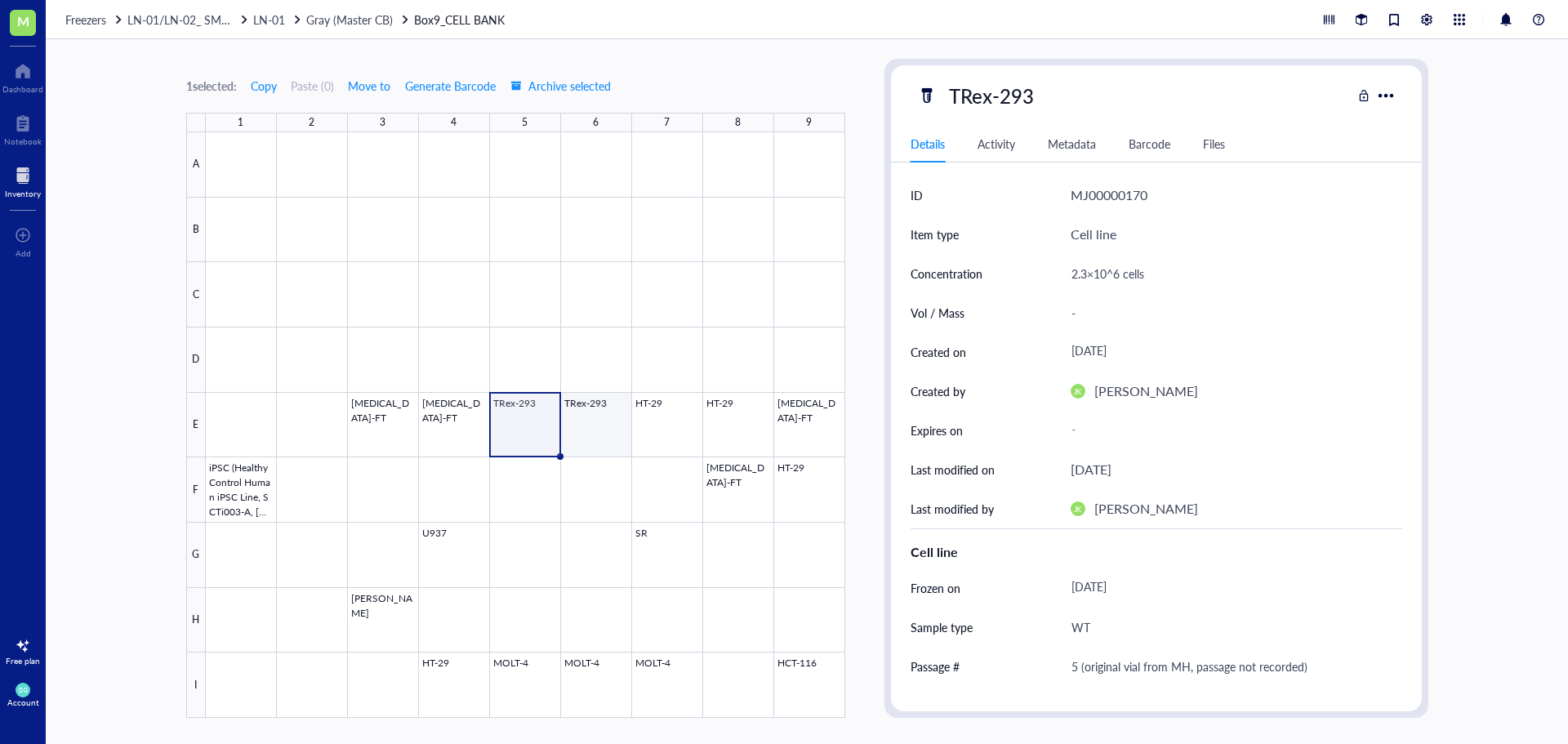
click at [588, 418] on div at bounding box center [525, 425] width 639 height 586
click at [529, 422] on div at bounding box center [525, 425] width 639 height 586
drag, startPoint x: 529, startPoint y: 420, endPoint x: 595, endPoint y: 419, distance: 66.0
click at [595, 419] on div at bounding box center [525, 425] width 639 height 586
click at [361, 88] on span "Move to" at bounding box center [369, 85] width 42 height 13
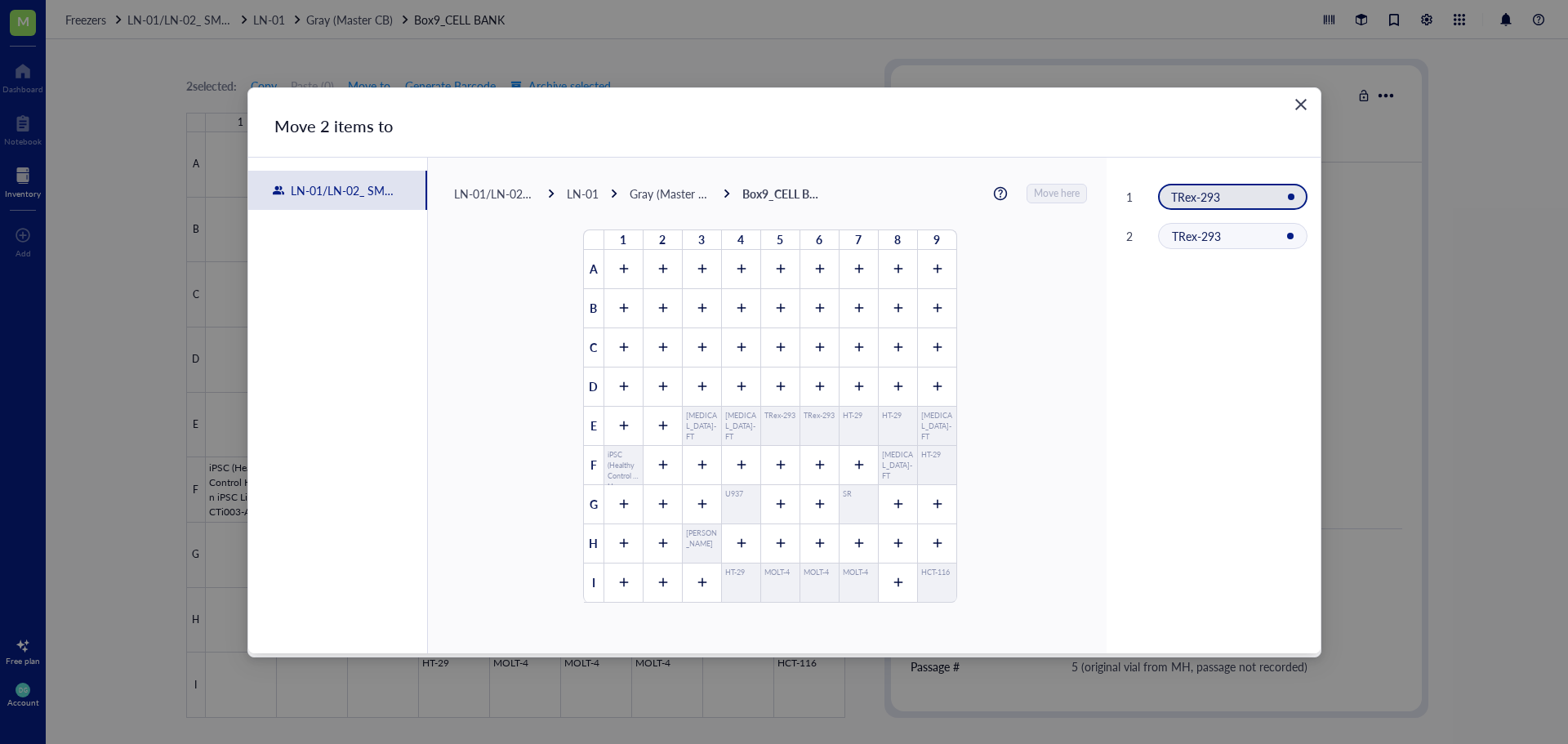
click at [582, 191] on div "LN-01" at bounding box center [582, 193] width 32 height 14
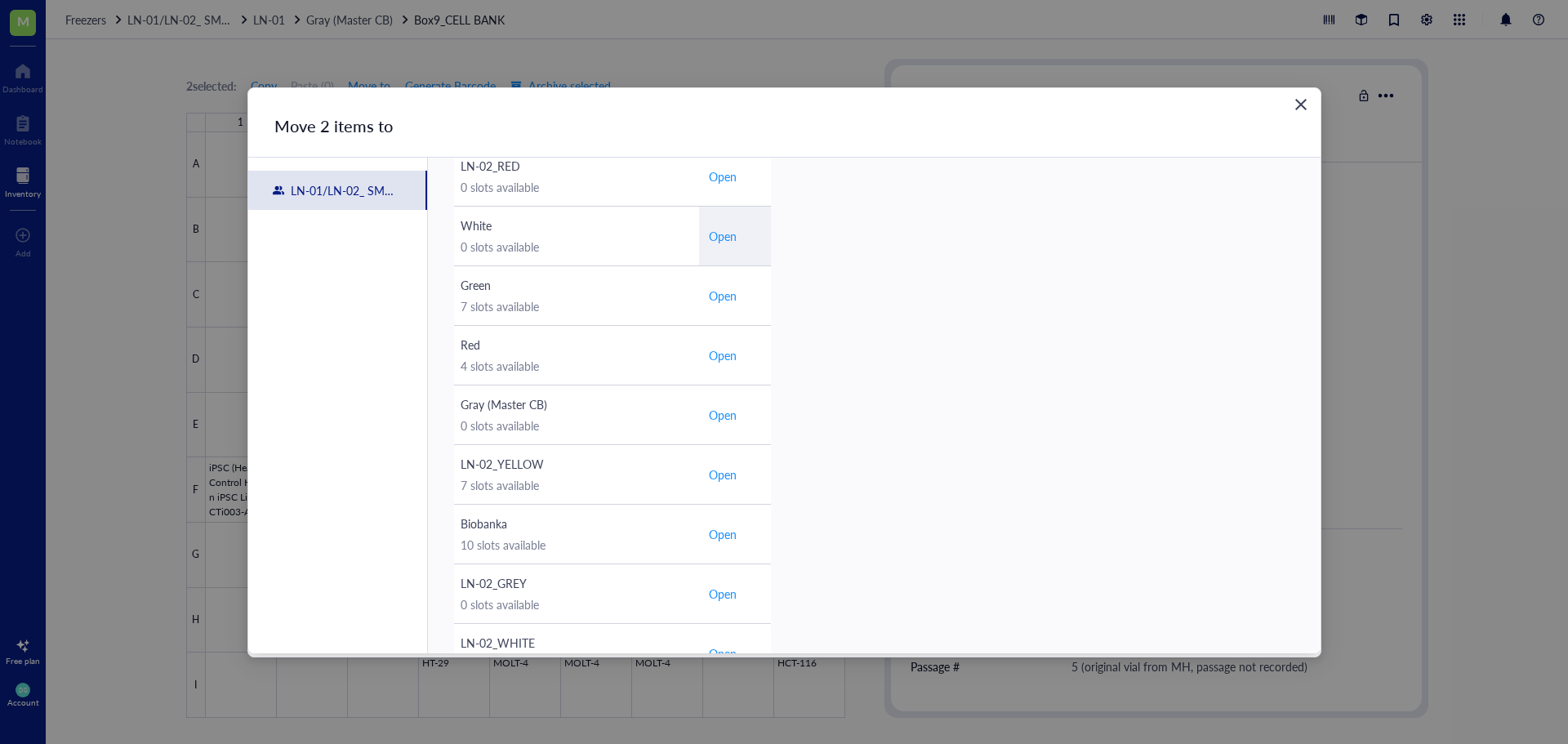
scroll to position [490, 0]
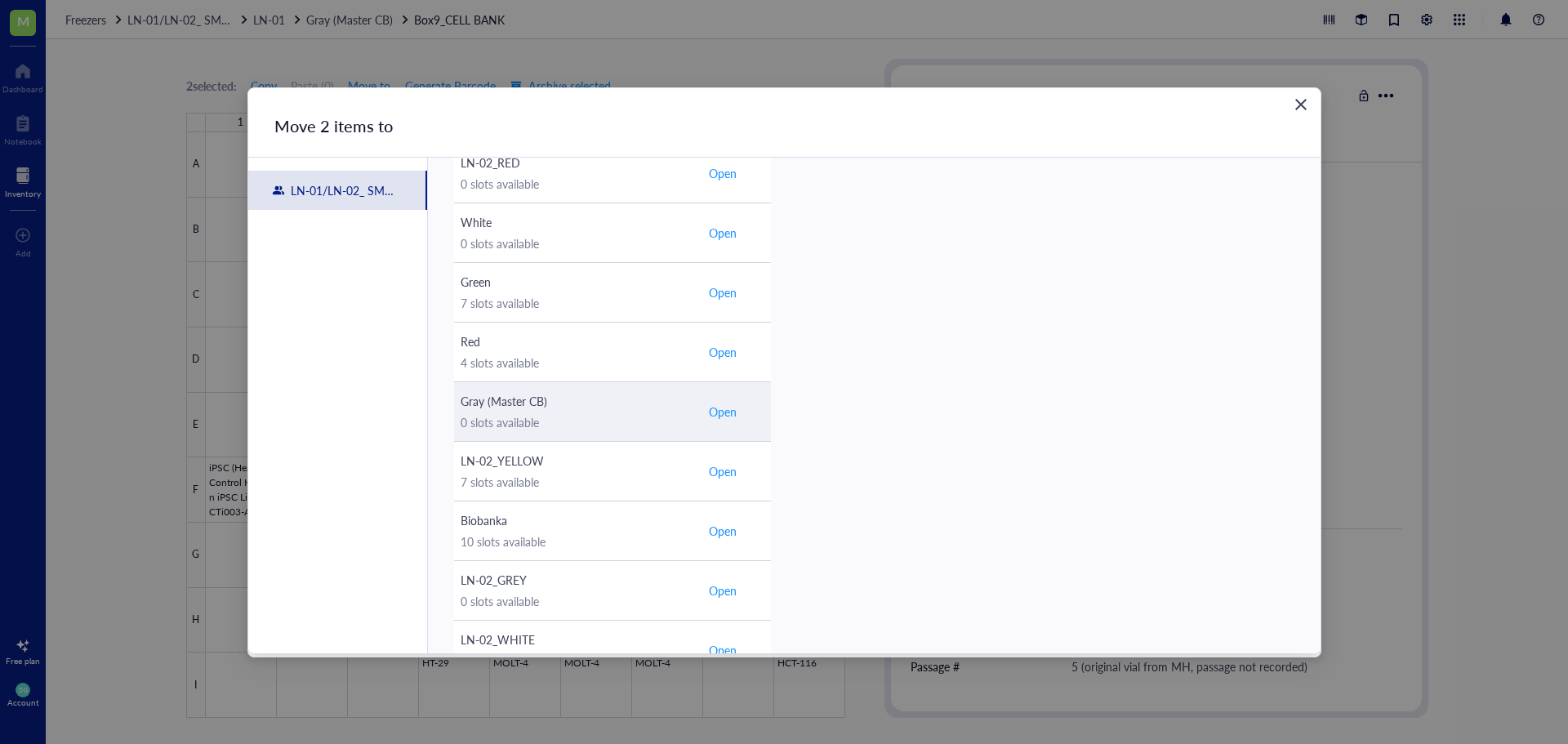
click at [729, 418] on span "Open" at bounding box center [722, 411] width 28 height 14
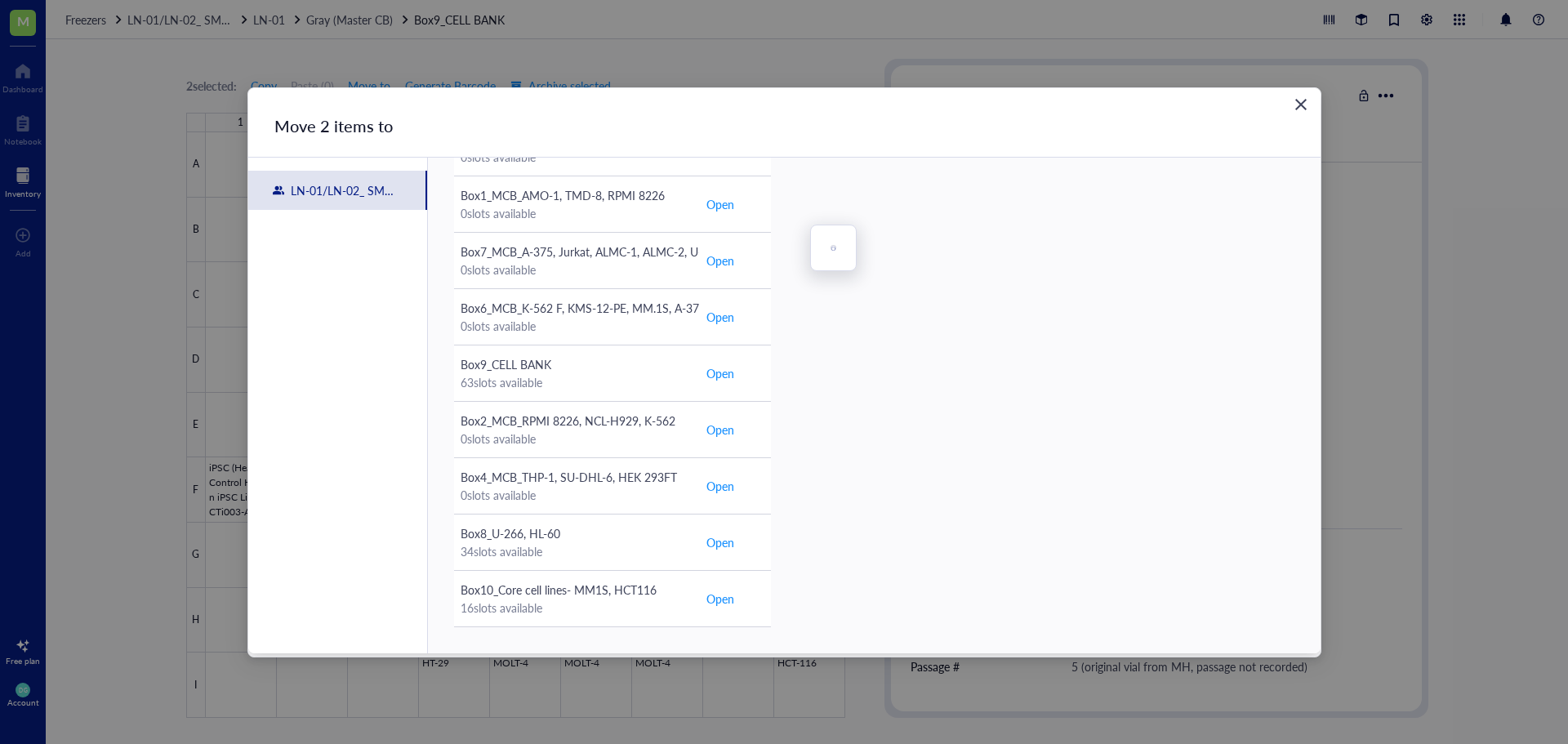
scroll to position [152, 0]
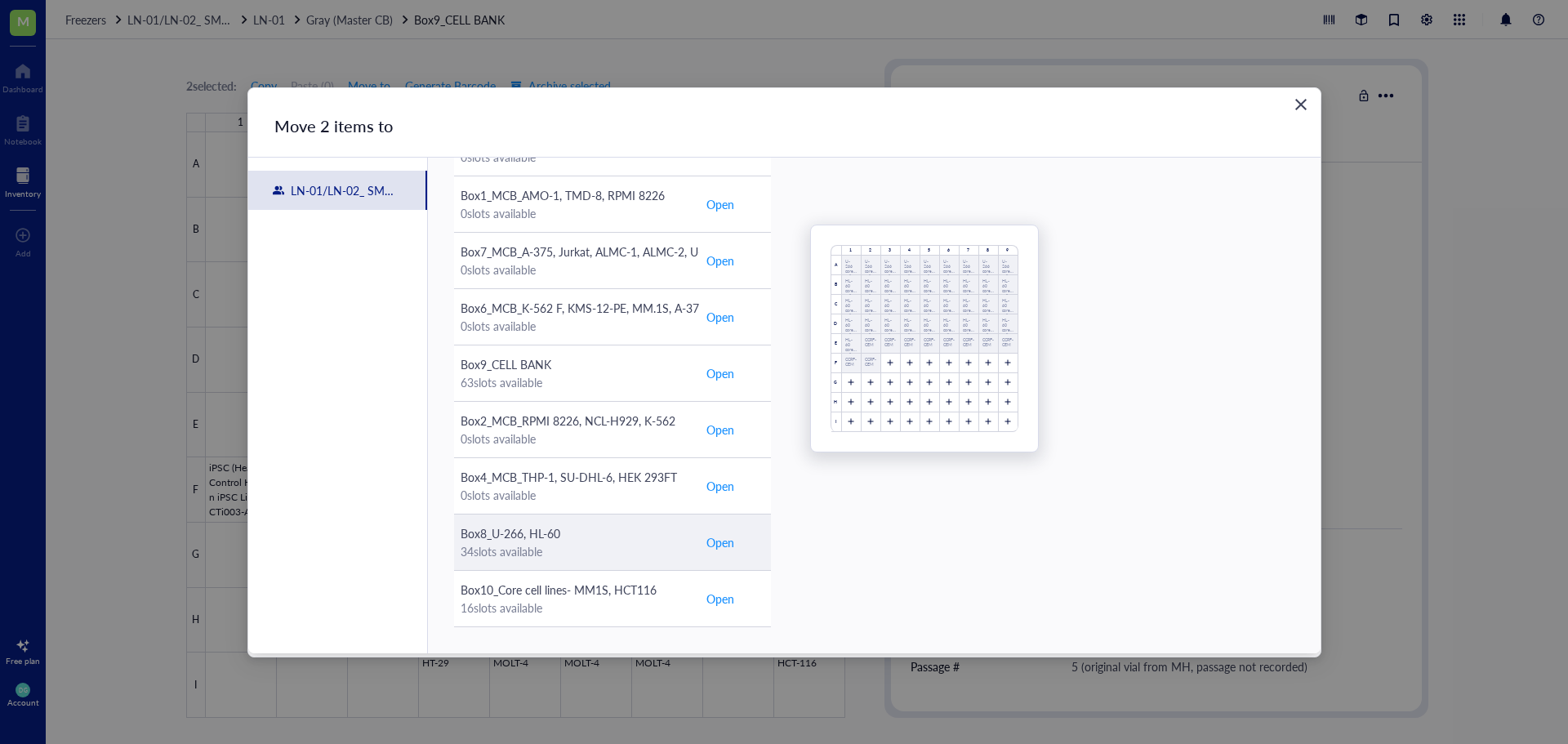
click at [715, 543] on span "Open" at bounding box center [720, 542] width 28 height 18
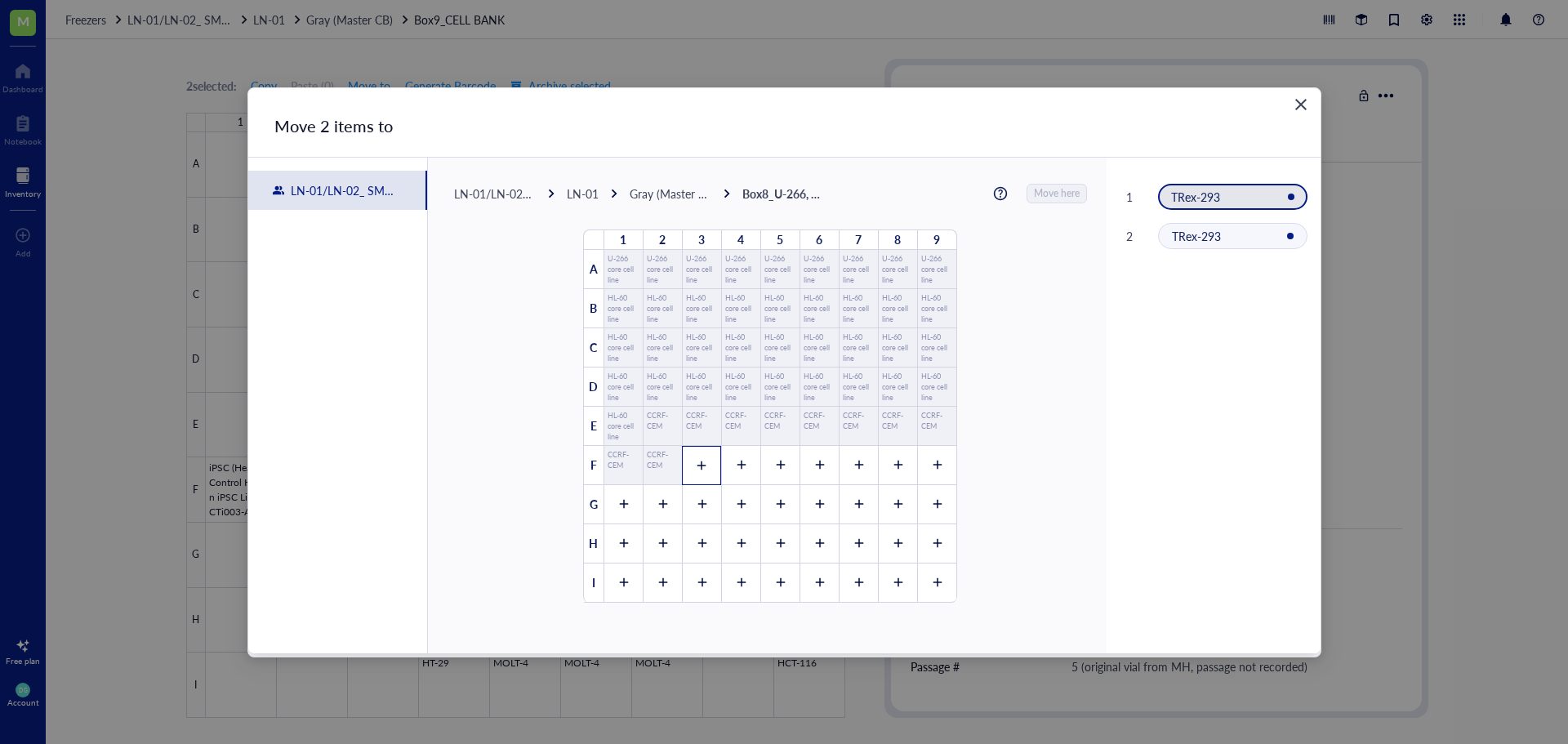
click at [692, 472] on div at bounding box center [701, 466] width 39 height 39
click at [732, 471] on div at bounding box center [741, 466] width 39 height 39
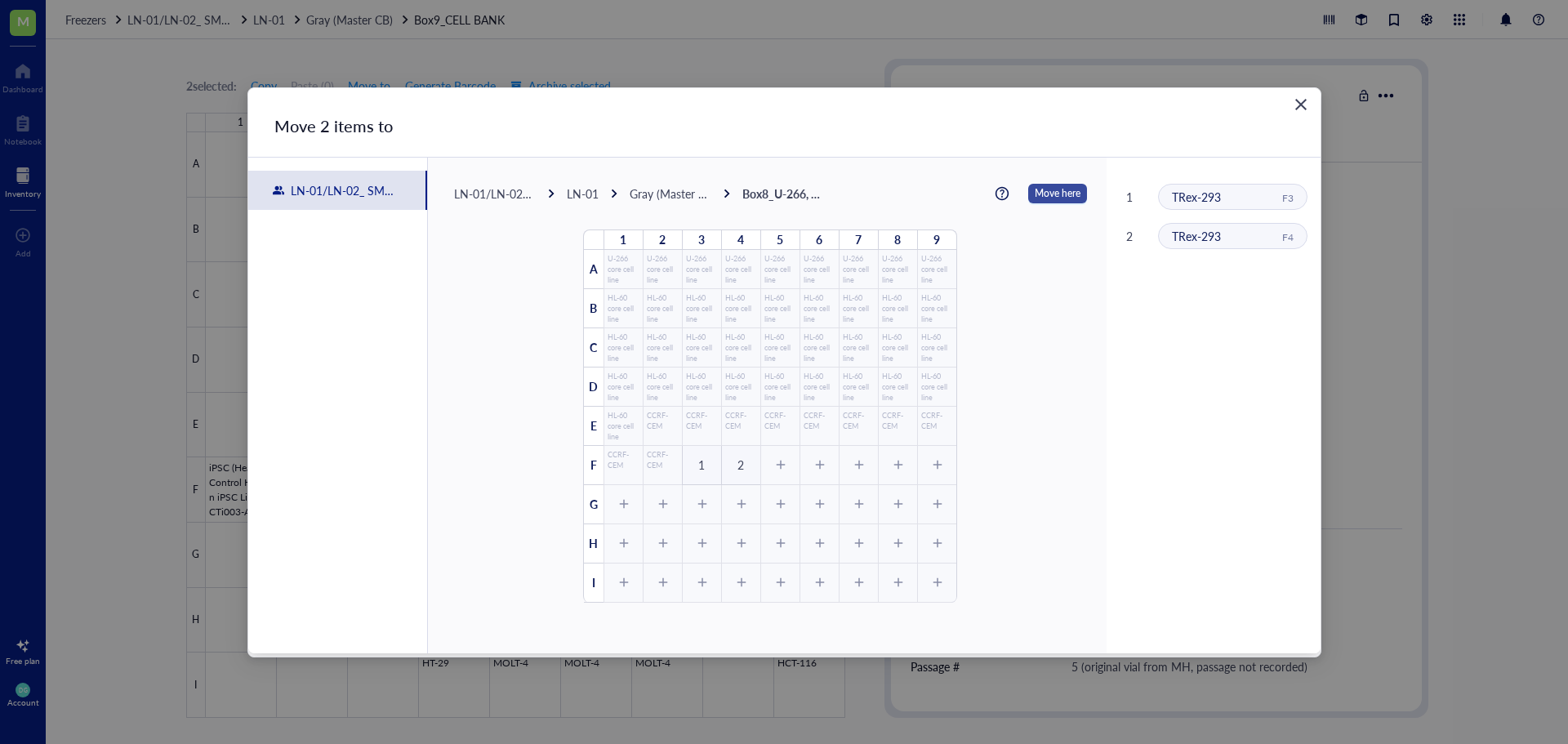
click at [1051, 191] on span "Move here" at bounding box center [1057, 193] width 46 height 21
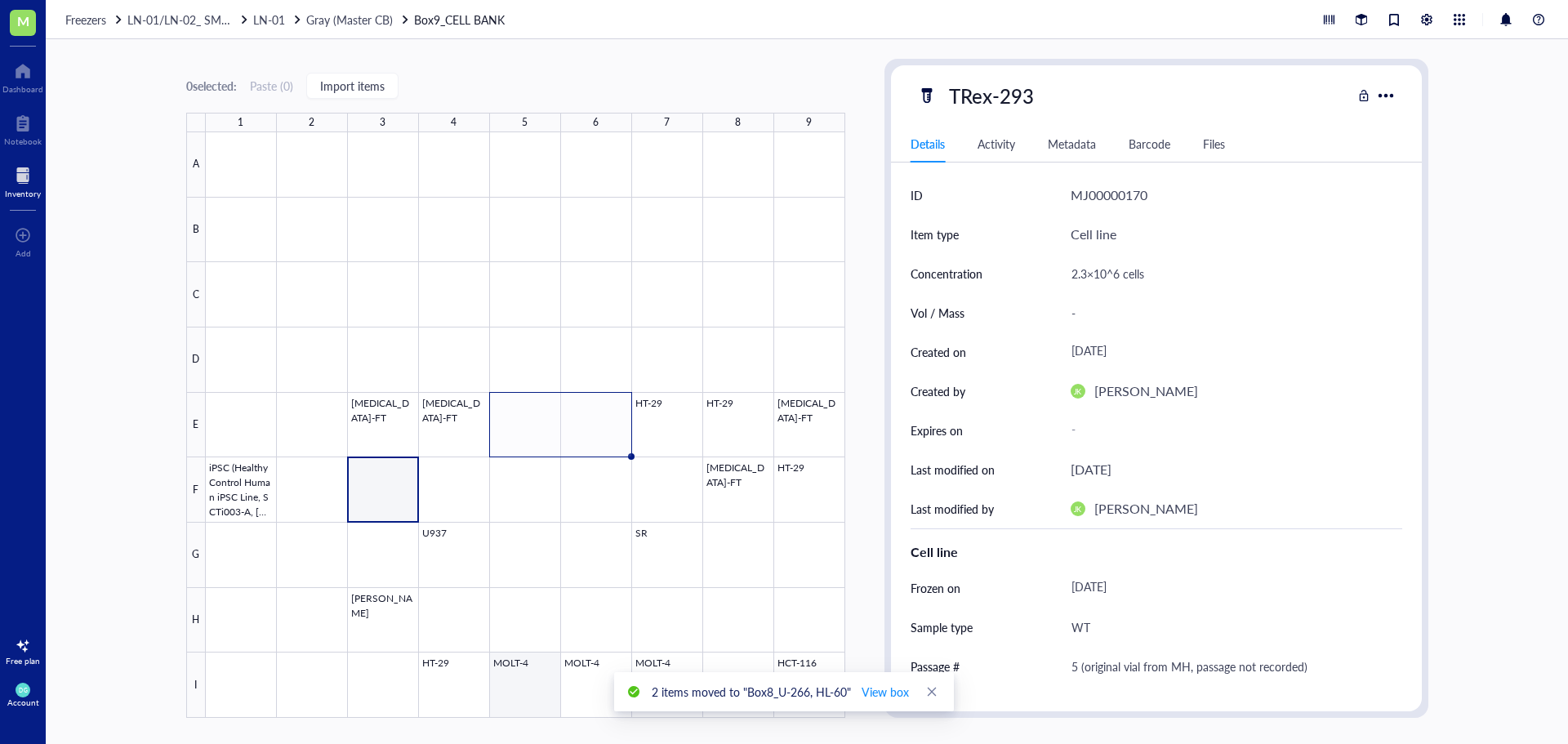
click at [536, 693] on div at bounding box center [525, 425] width 639 height 586
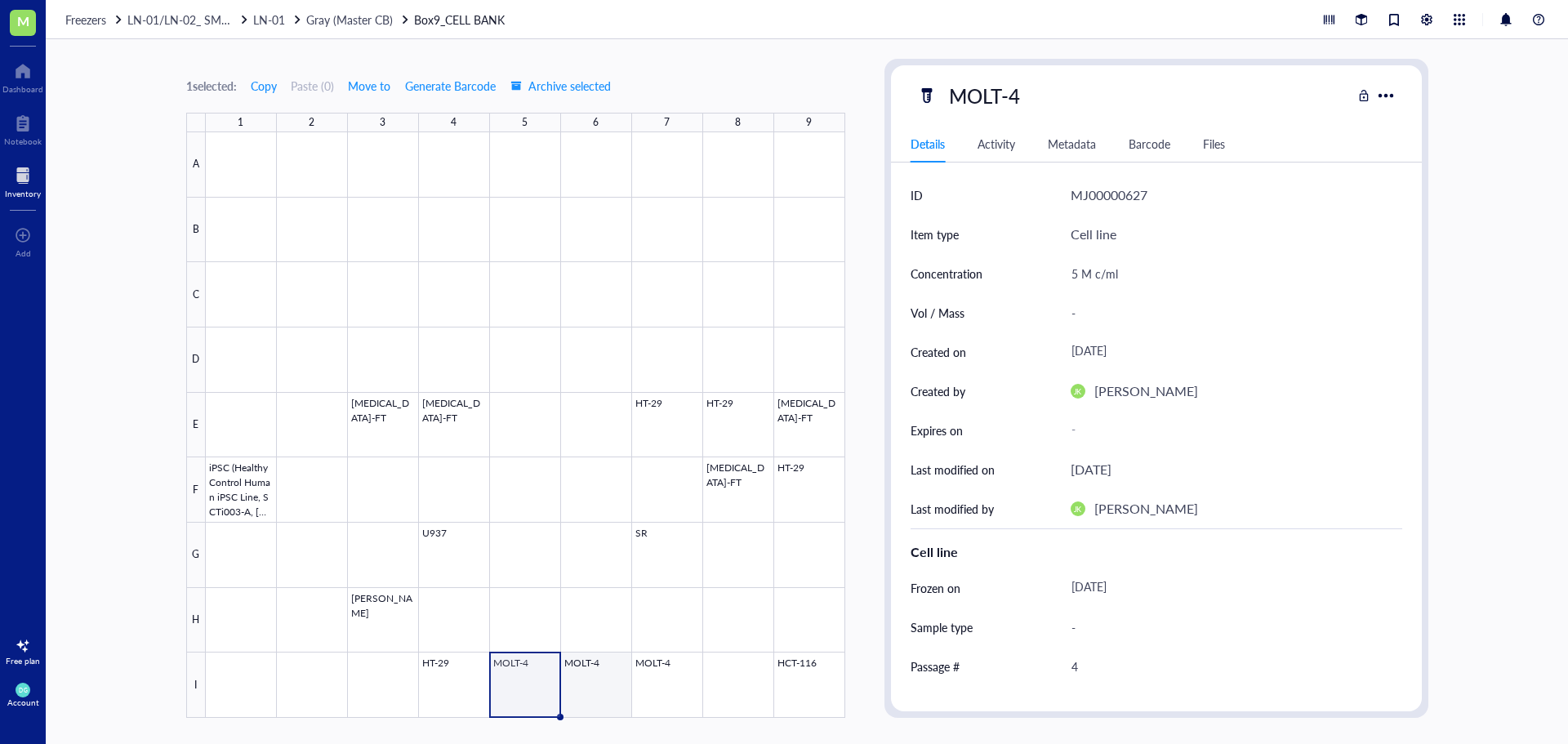
click at [584, 692] on div at bounding box center [525, 425] width 639 height 586
click at [656, 679] on div at bounding box center [525, 425] width 639 height 586
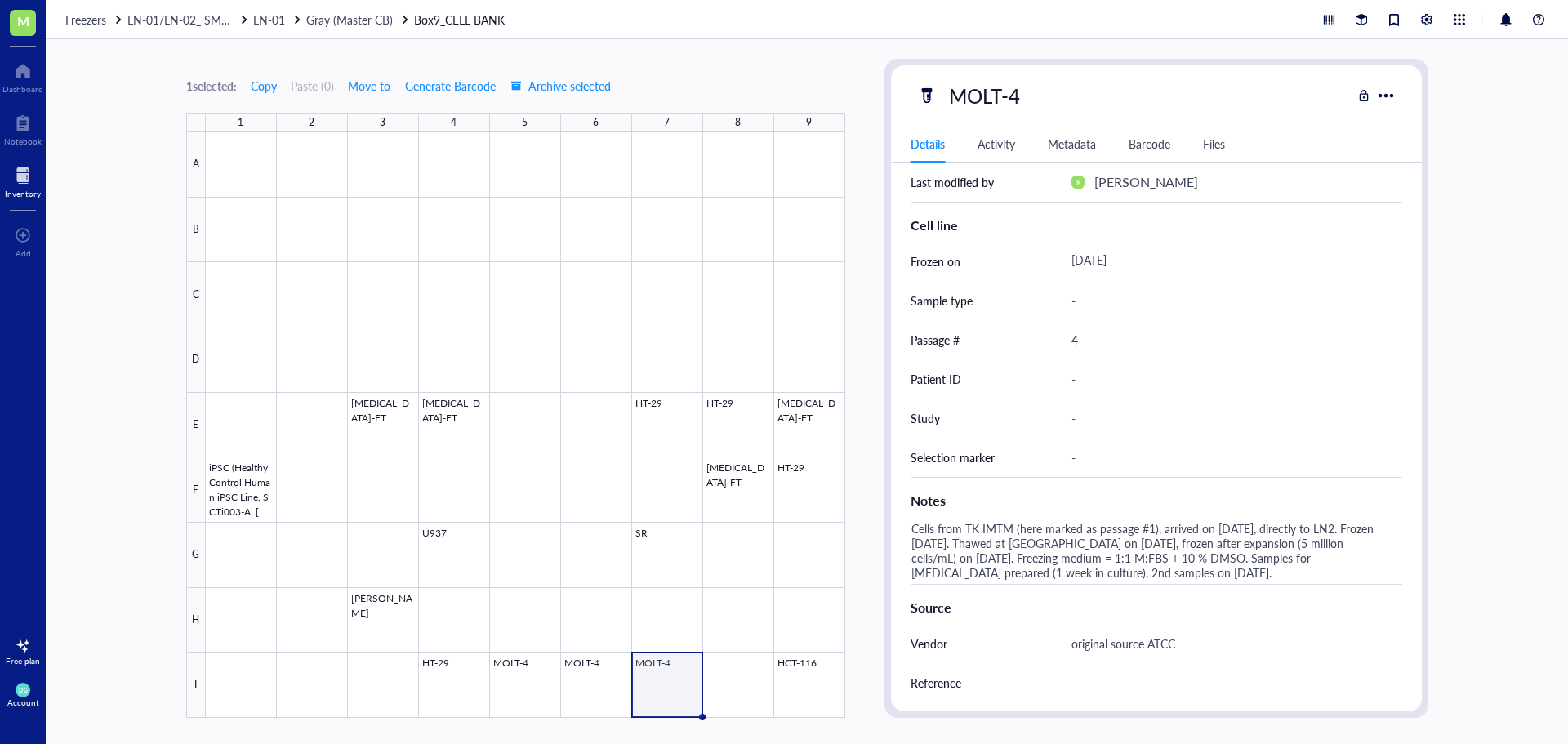
scroll to position [408, 0]
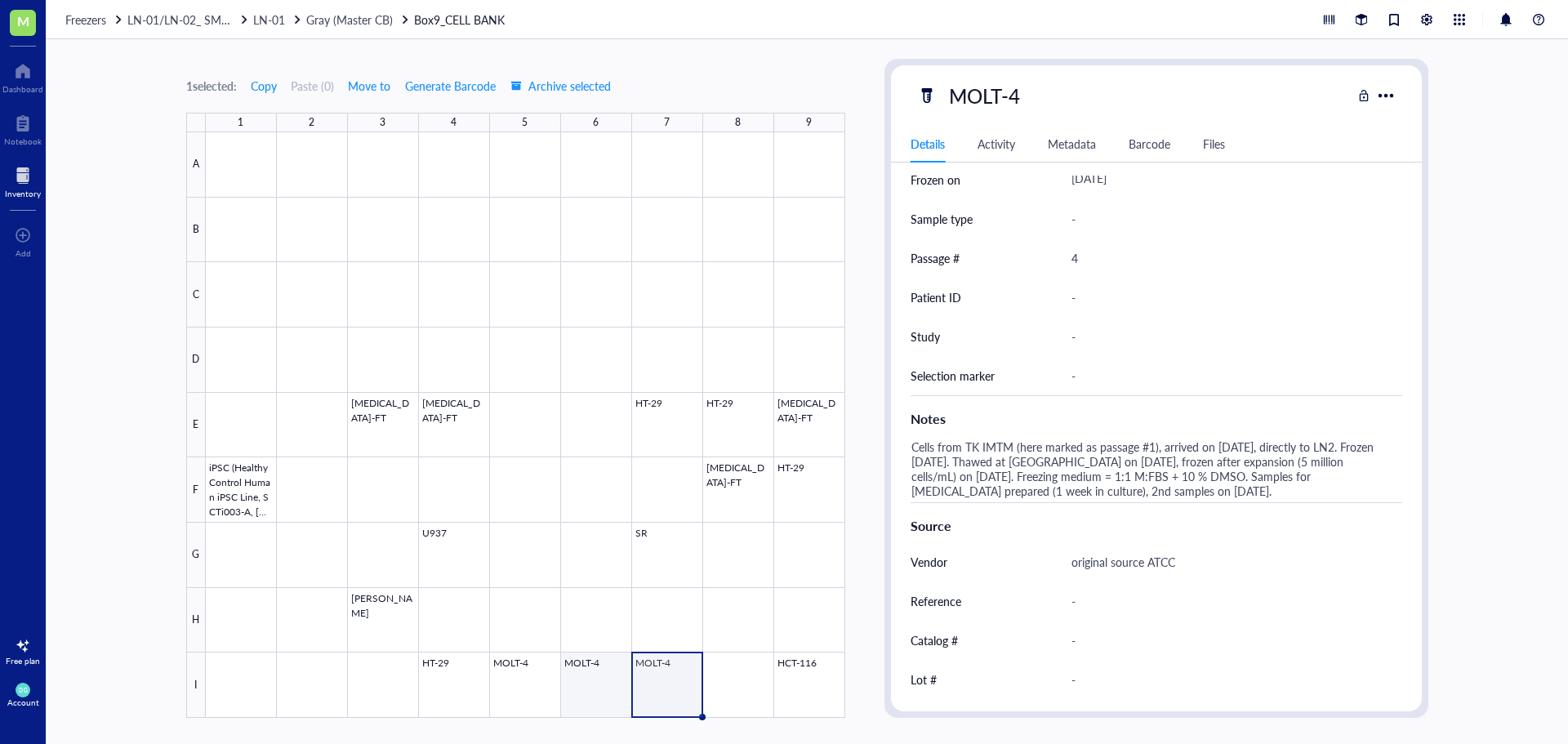
click at [577, 682] on div at bounding box center [525, 425] width 639 height 586
click at [527, 690] on div at bounding box center [525, 425] width 639 height 586
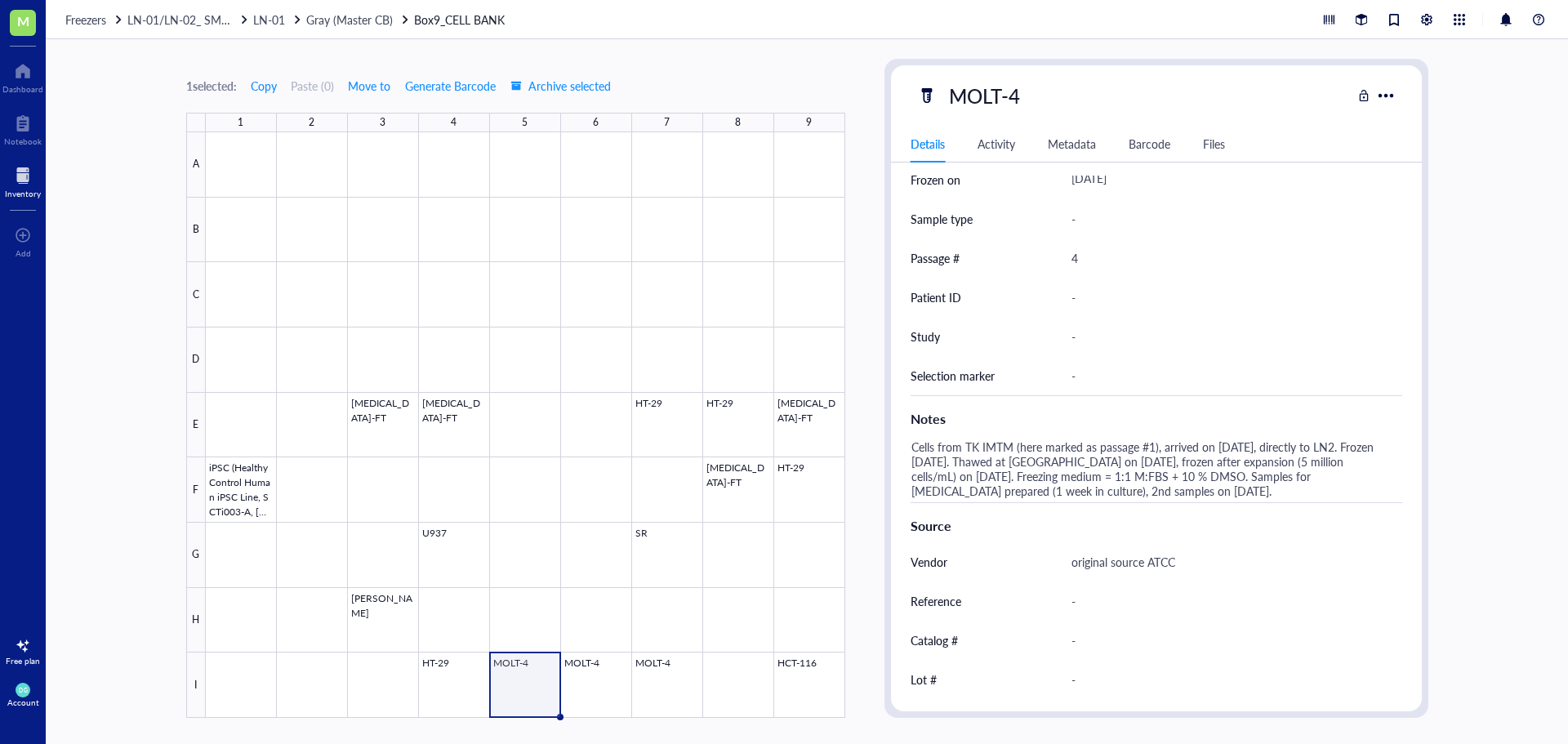
scroll to position [488, 0]
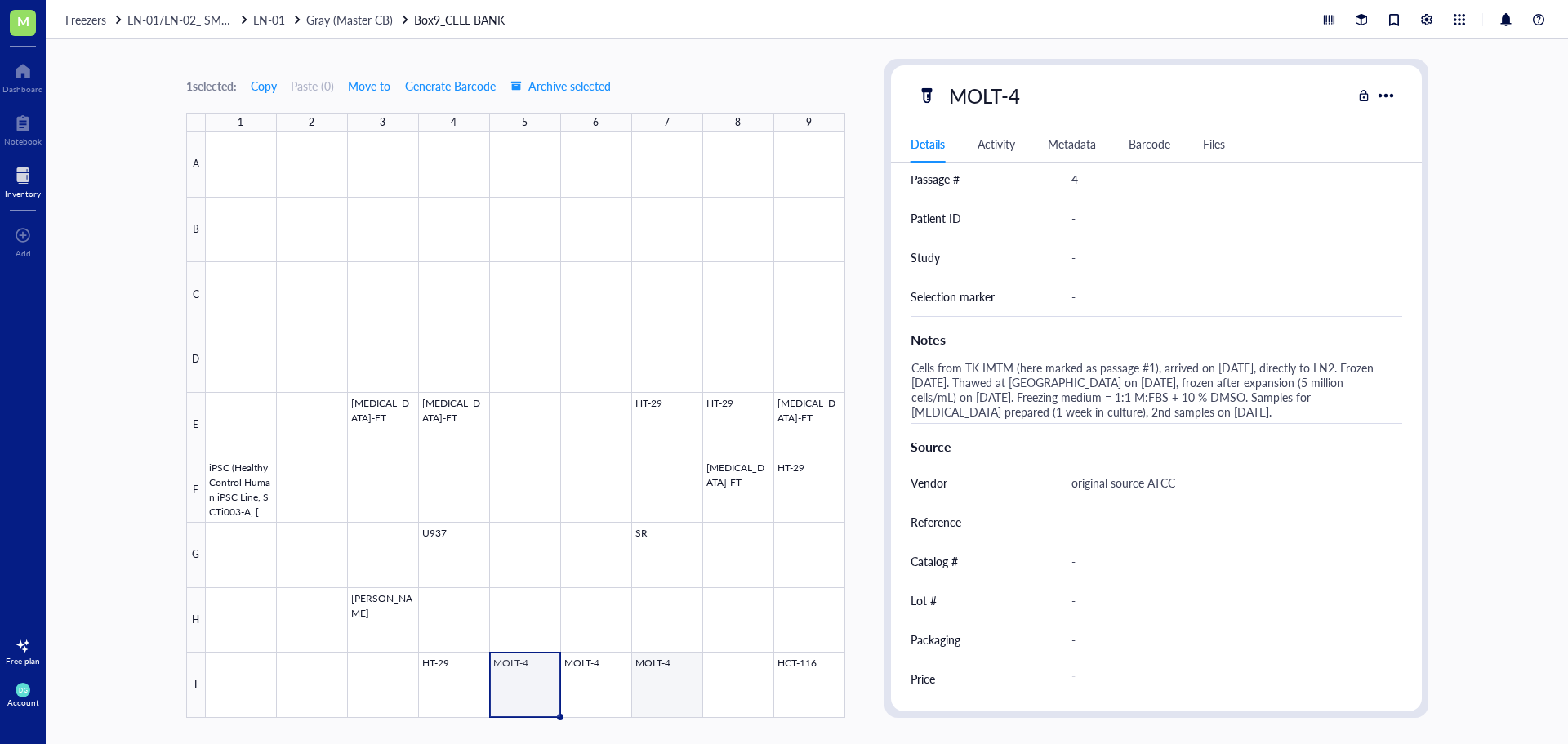
click at [687, 689] on div at bounding box center [525, 425] width 639 height 586
click at [605, 675] on div at bounding box center [525, 425] width 639 height 586
drag, startPoint x: 522, startPoint y: 689, endPoint x: 652, endPoint y: 686, distance: 130.0
click at [652, 686] on div at bounding box center [525, 425] width 639 height 586
click at [363, 85] on span "Move to" at bounding box center [369, 85] width 42 height 13
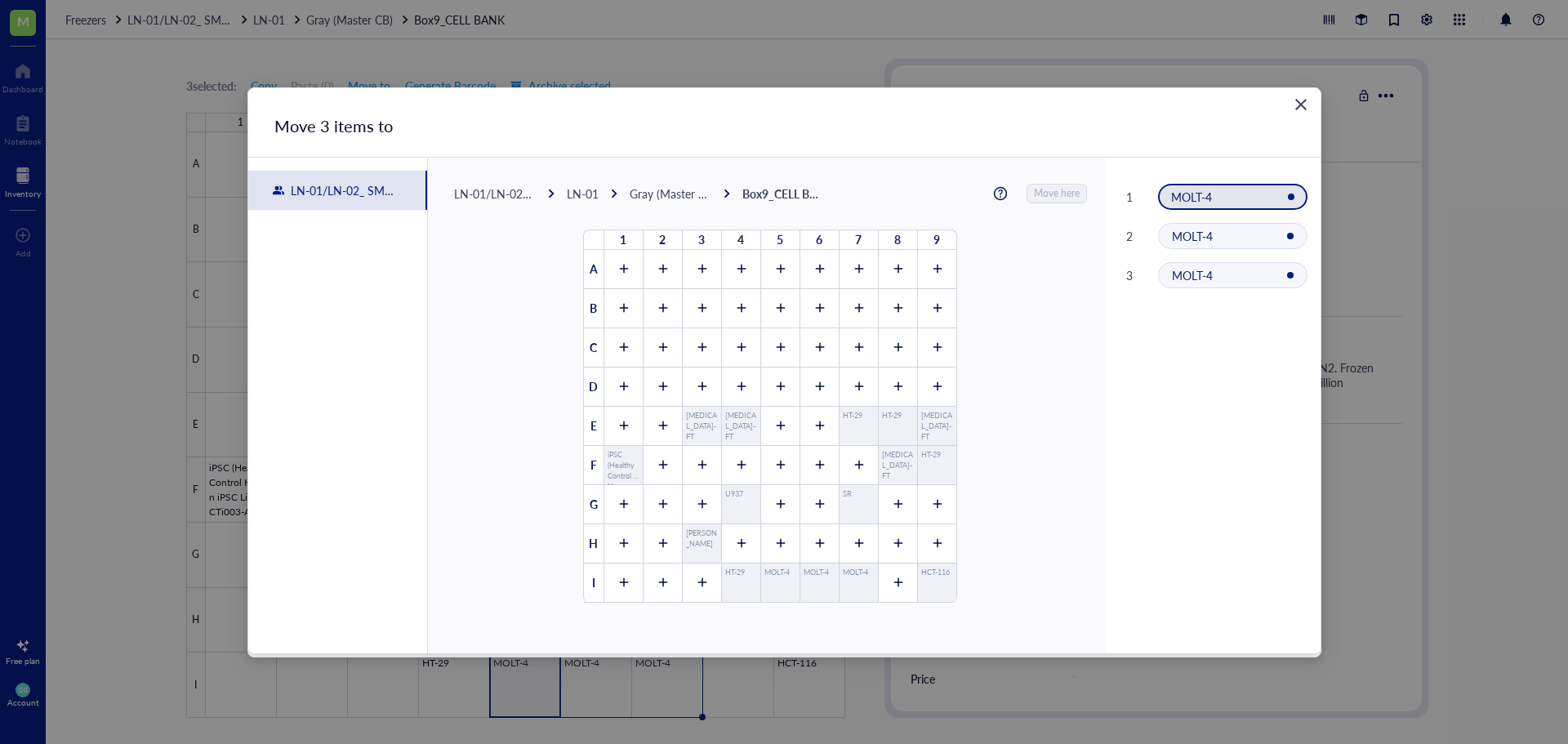
click at [580, 191] on div "LN-01" at bounding box center [582, 193] width 32 height 14
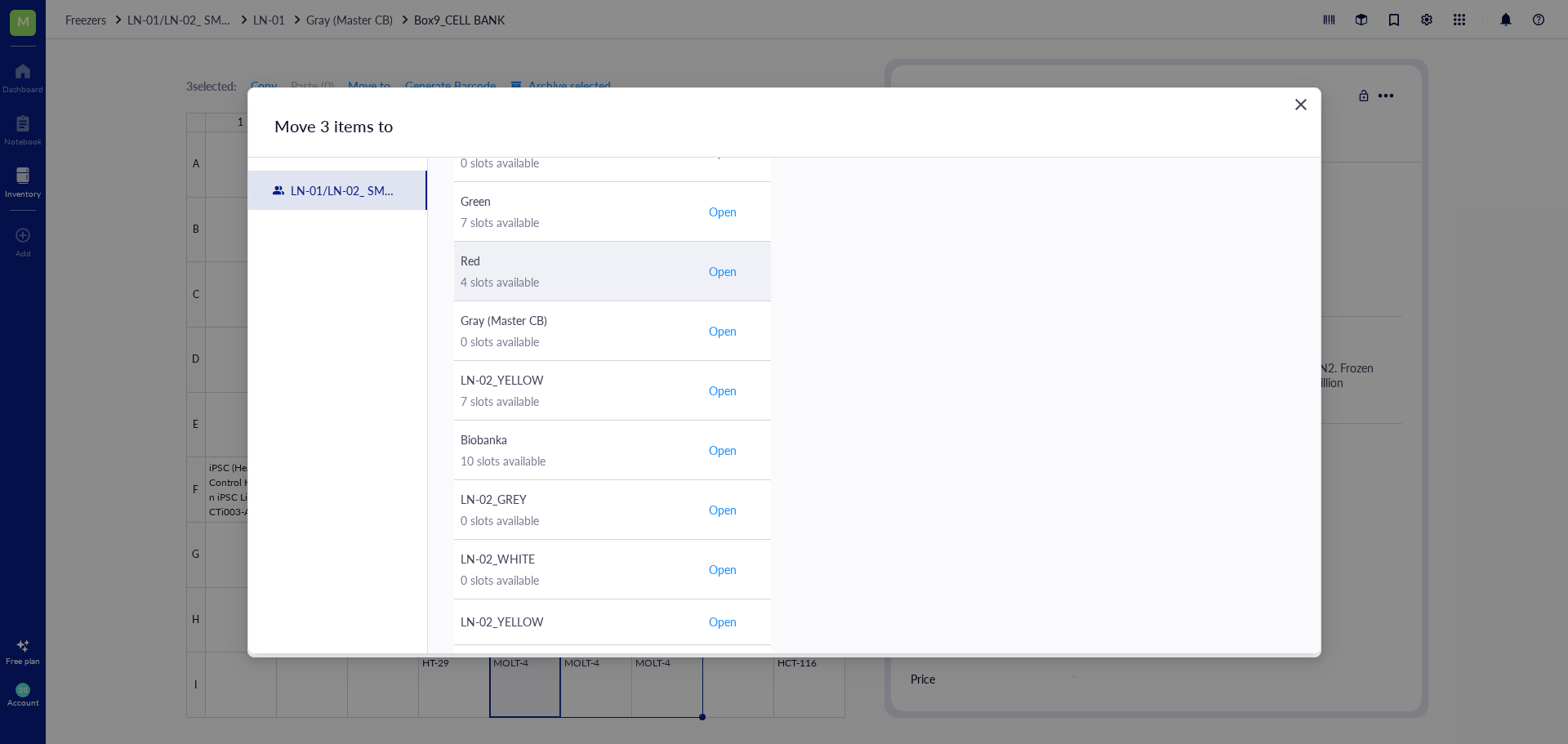
scroll to position [571, 0]
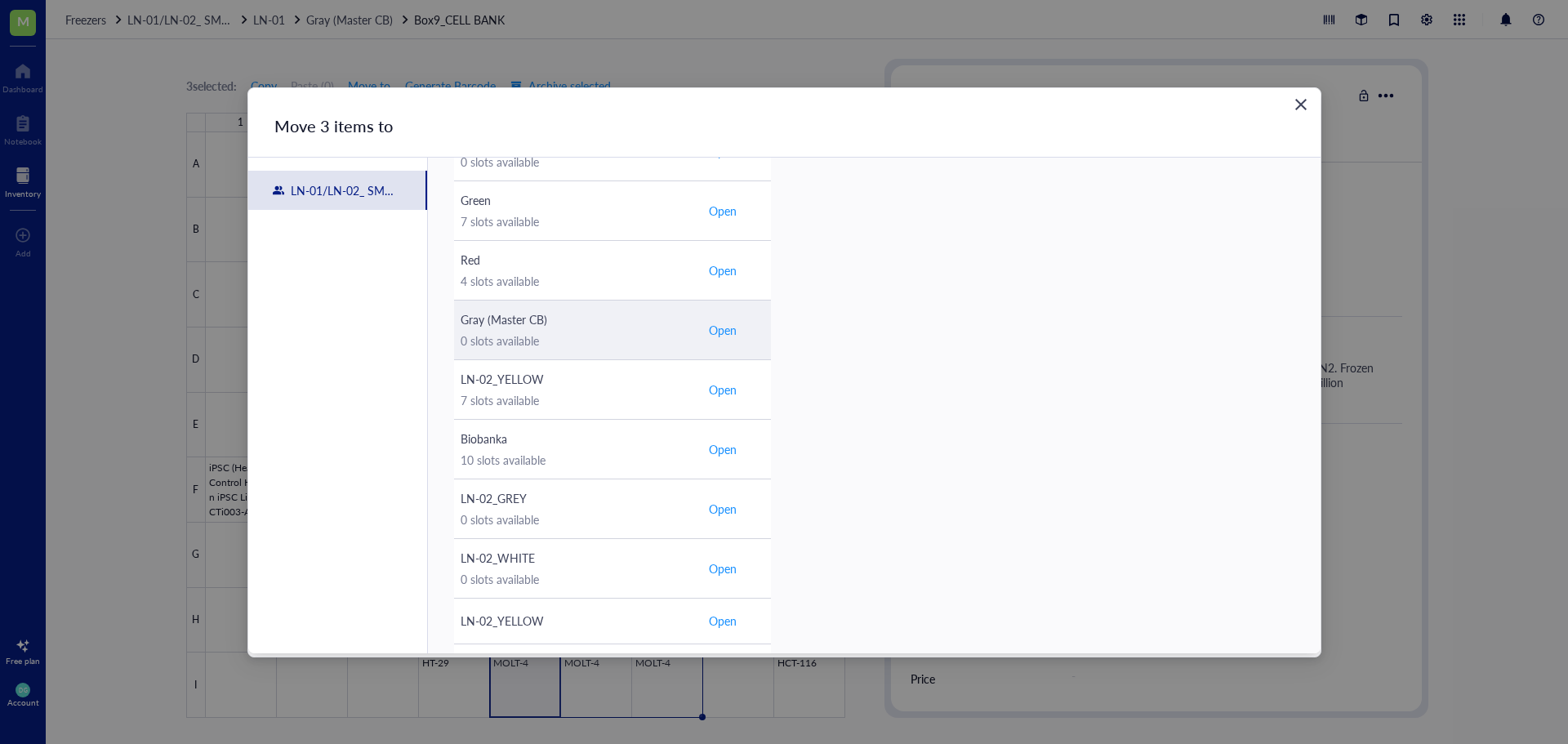
click at [718, 333] on span "Open" at bounding box center [722, 329] width 28 height 14
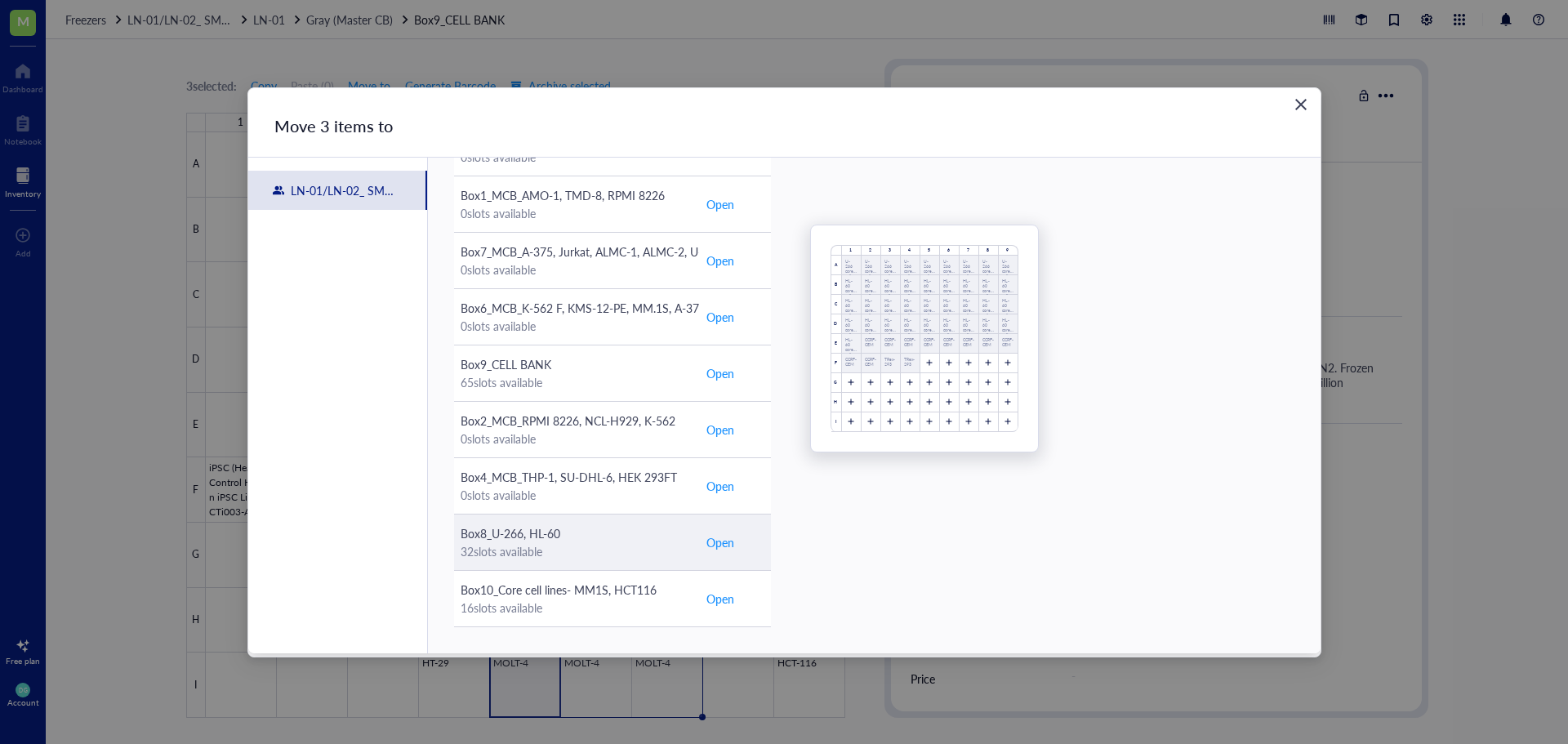
click at [712, 548] on span "Open" at bounding box center [720, 542] width 28 height 18
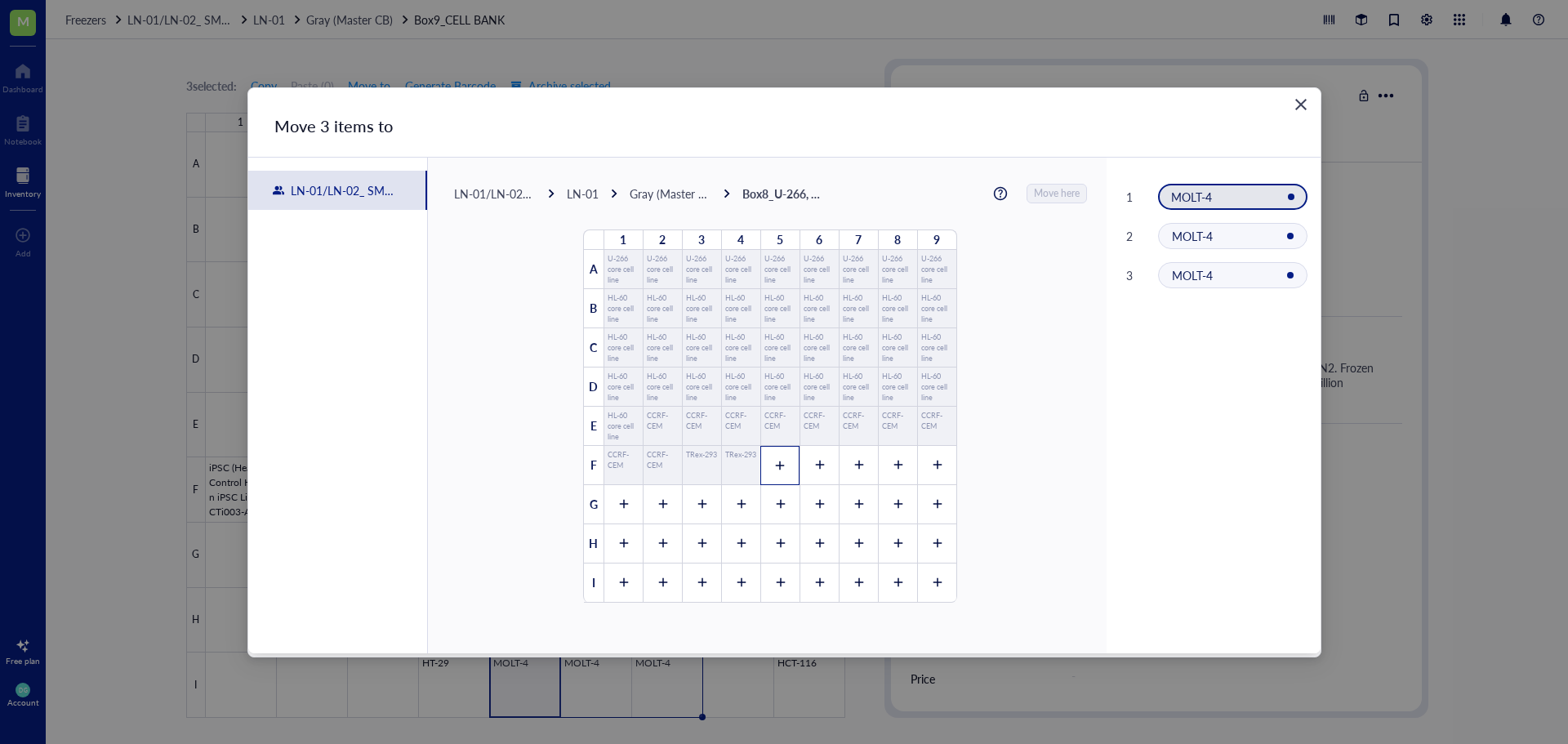
click at [777, 476] on div at bounding box center [780, 466] width 39 height 39
click at [814, 468] on icon at bounding box center [820, 466] width 12 height 12
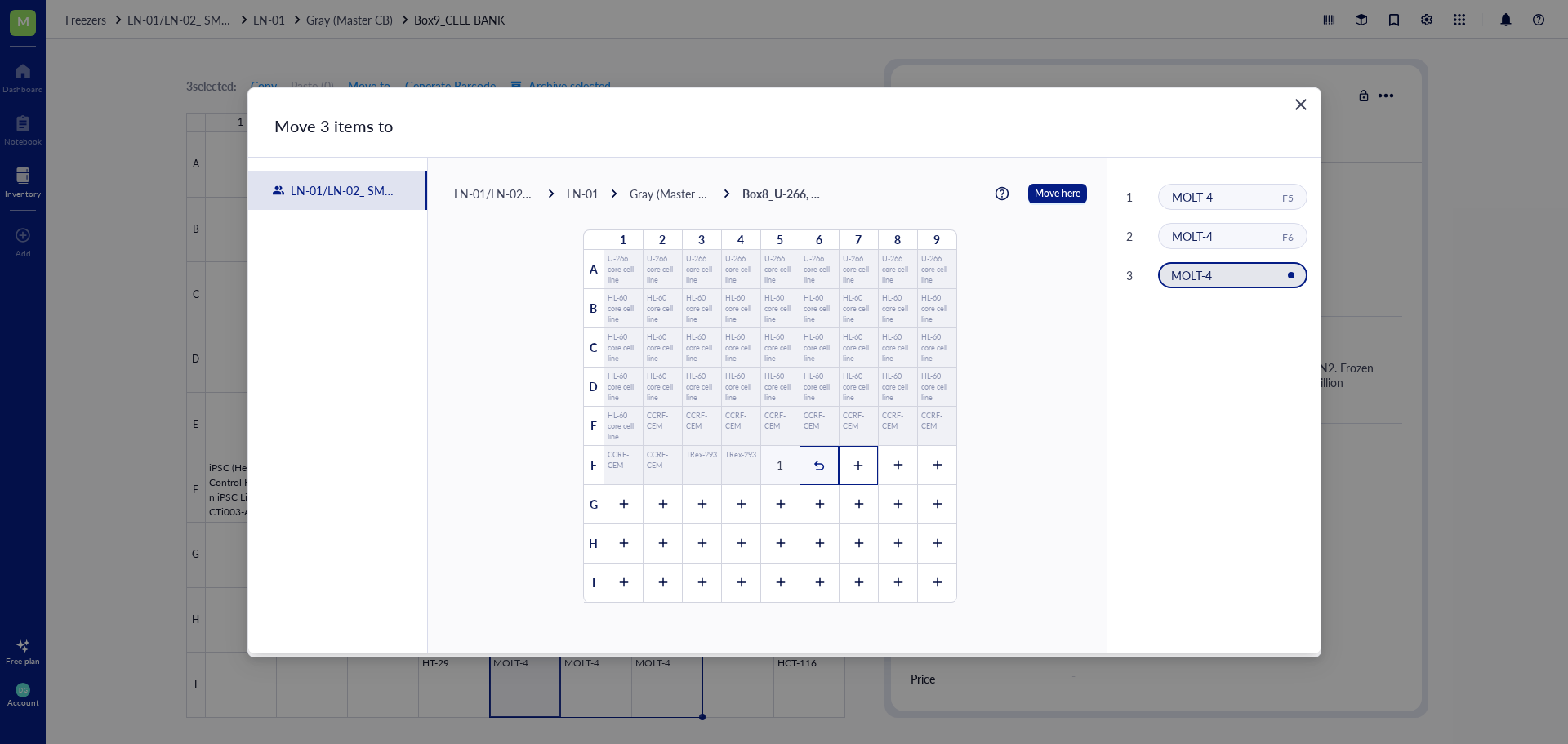
click at [843, 460] on div at bounding box center [859, 466] width 39 height 39
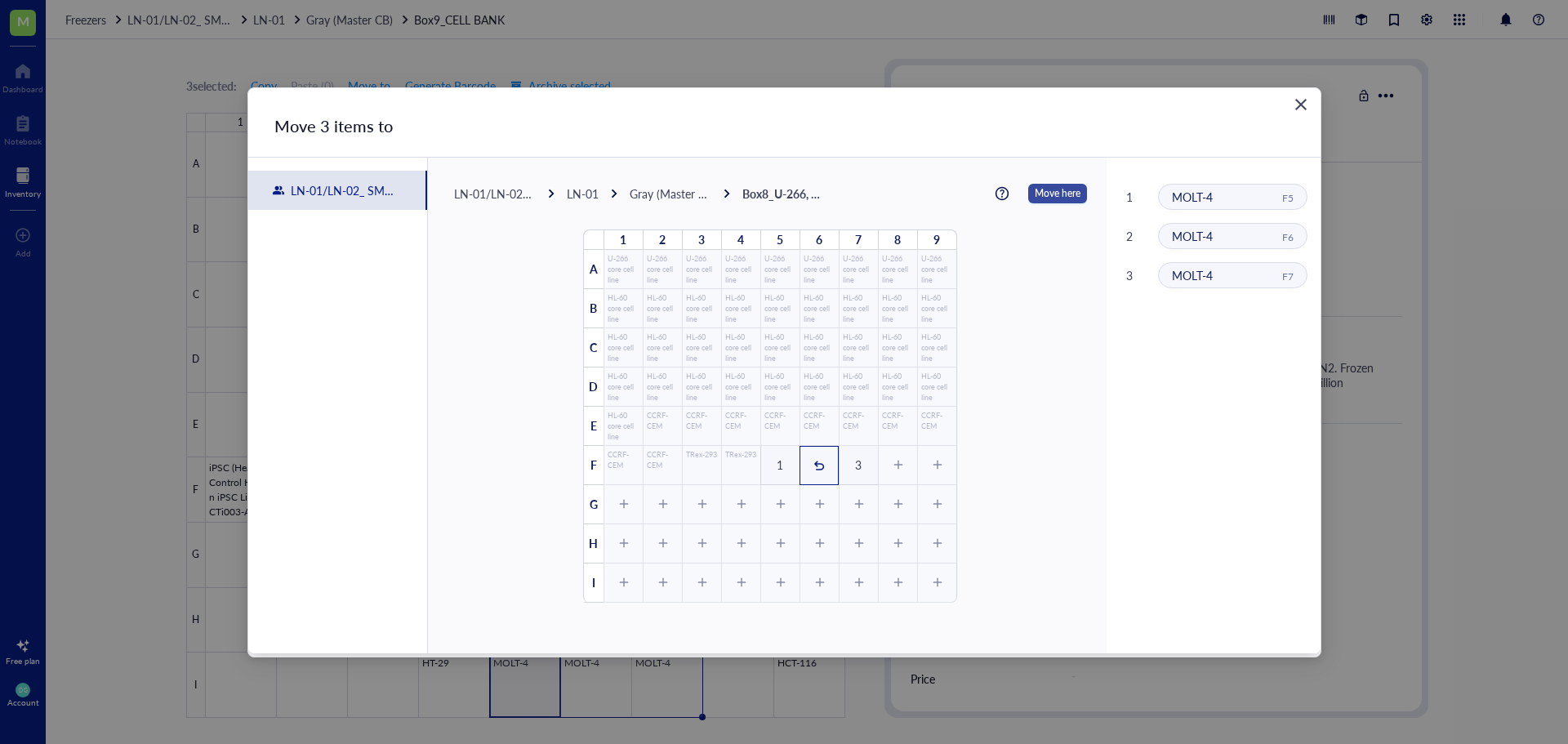
click at [1041, 193] on span "Move here" at bounding box center [1057, 193] width 46 height 21
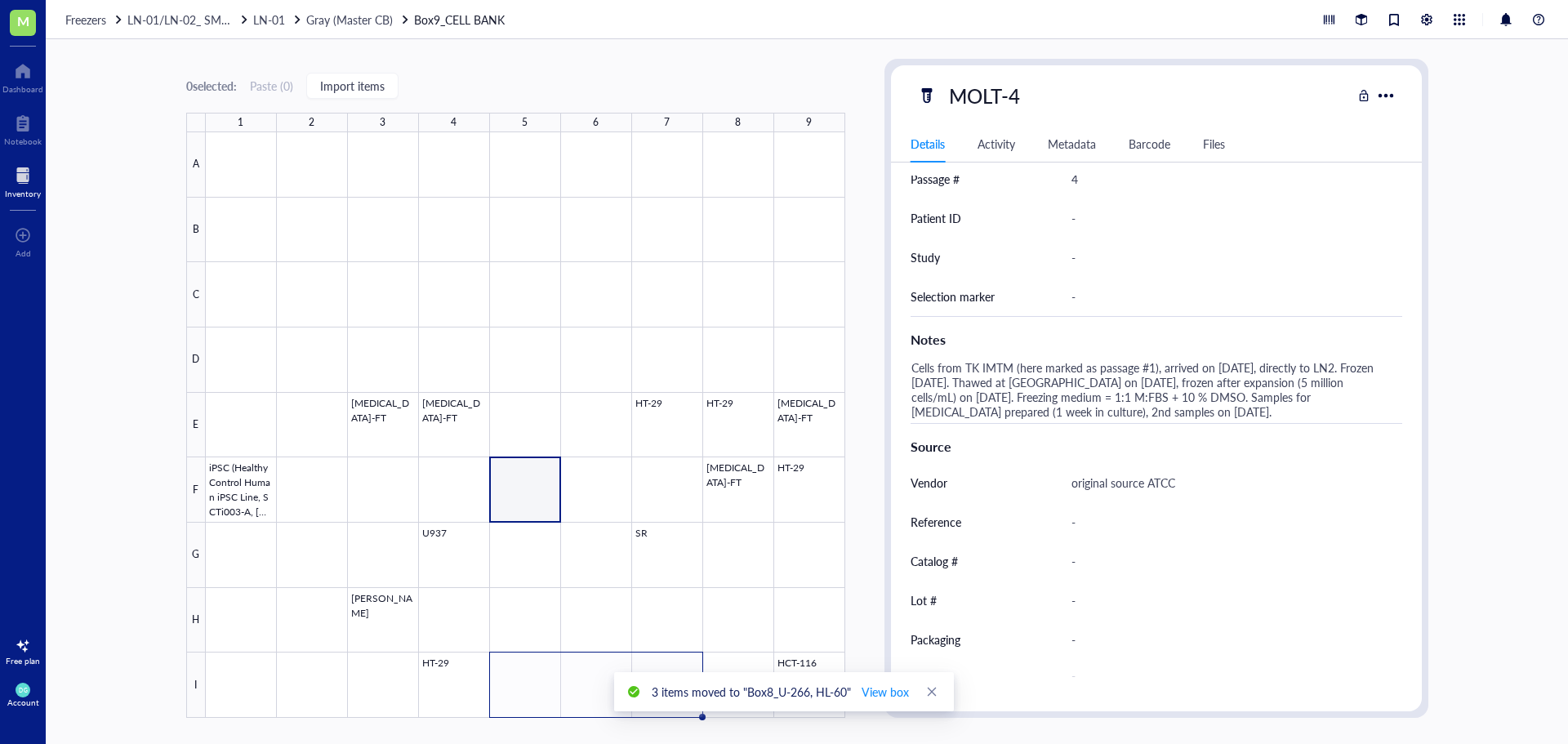
click at [869, 626] on div "0 selected: Paste ( 0 ) Import items 1 2 3 4 5 6 7 8 9 A B C D E F G H I [MEDIC…" at bounding box center [807, 391] width 1522 height 705
click at [810, 666] on div at bounding box center [525, 425] width 639 height 586
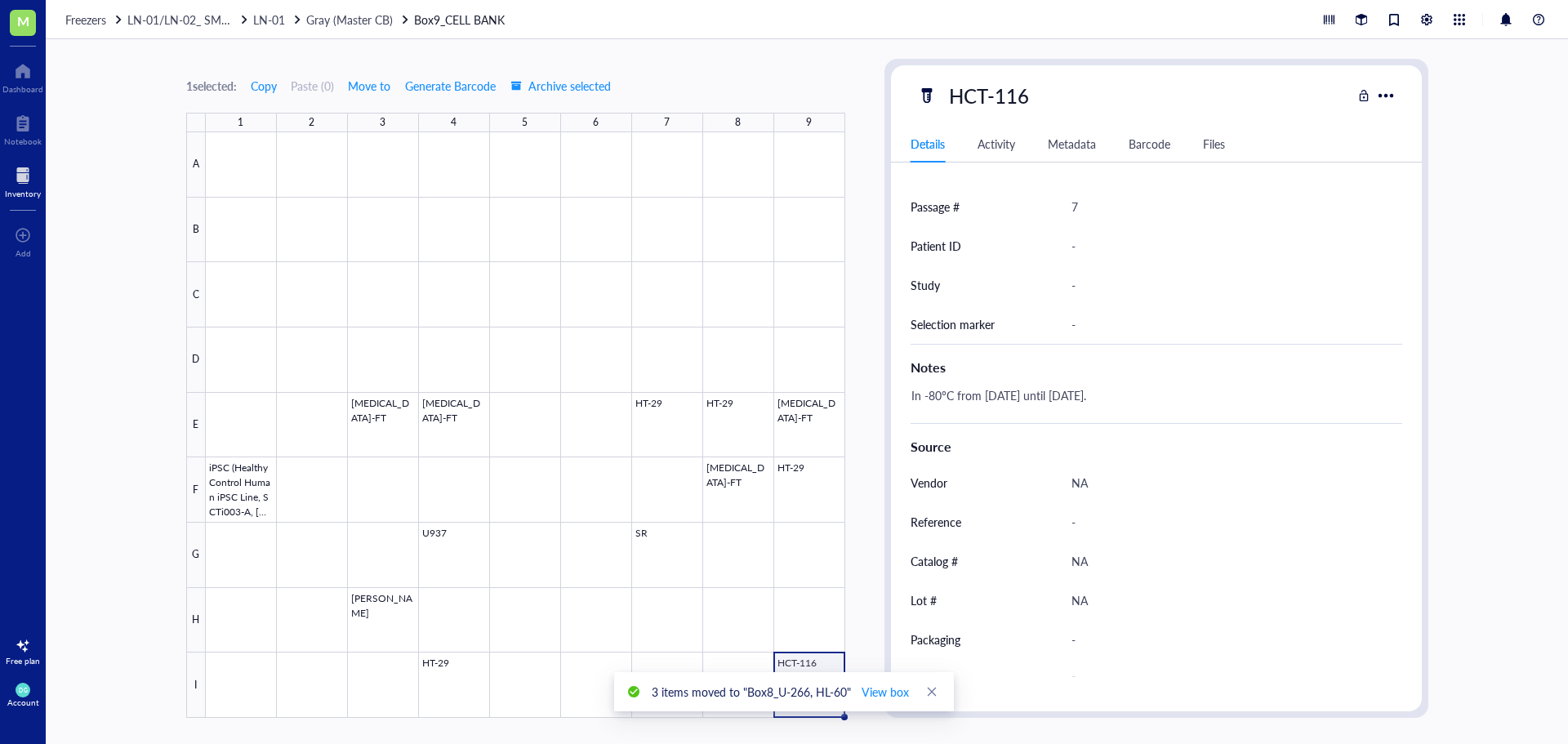
scroll to position [460, 0]
click at [367, 83] on span "Move to" at bounding box center [369, 85] width 42 height 13
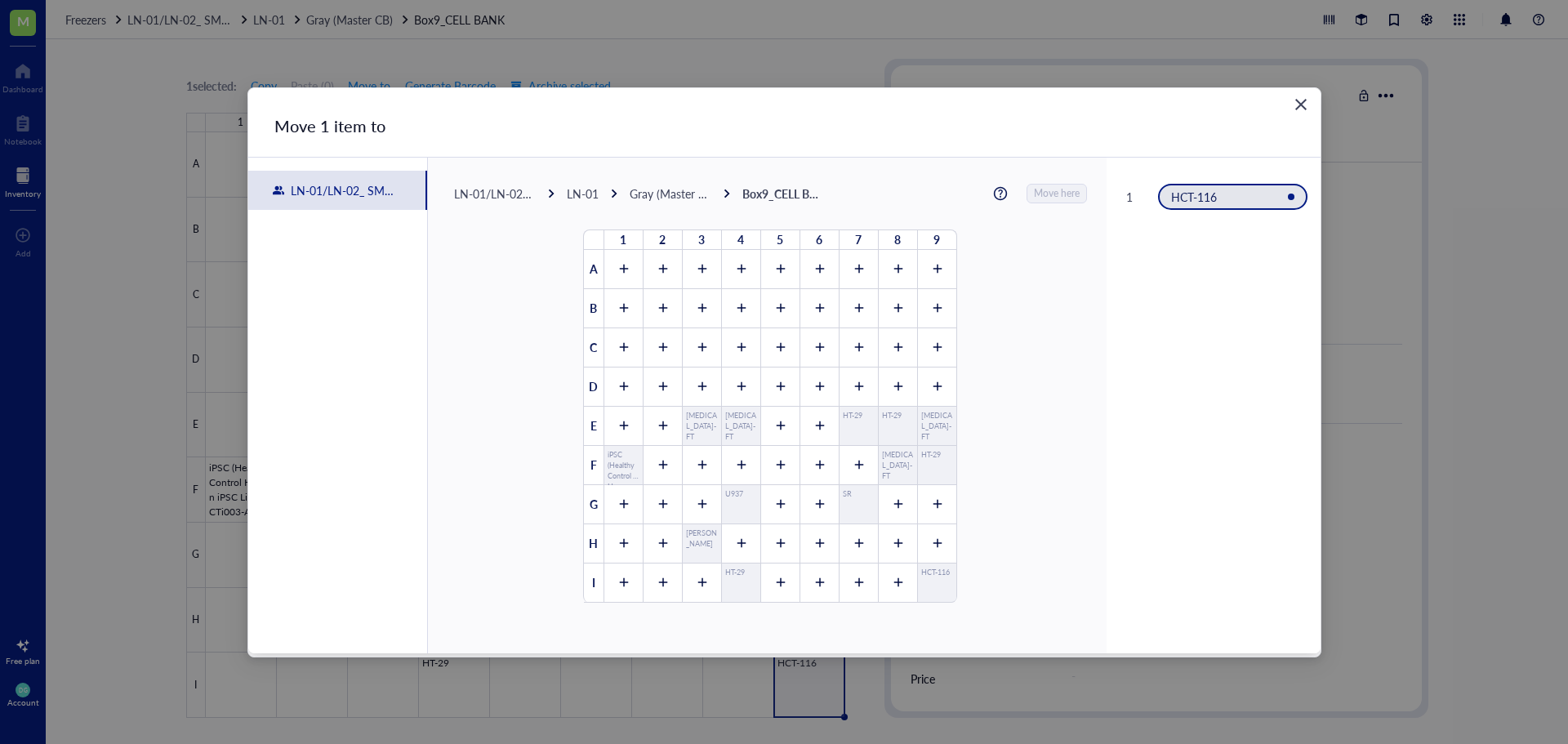
click at [574, 192] on div "LN-01" at bounding box center [582, 193] width 32 height 14
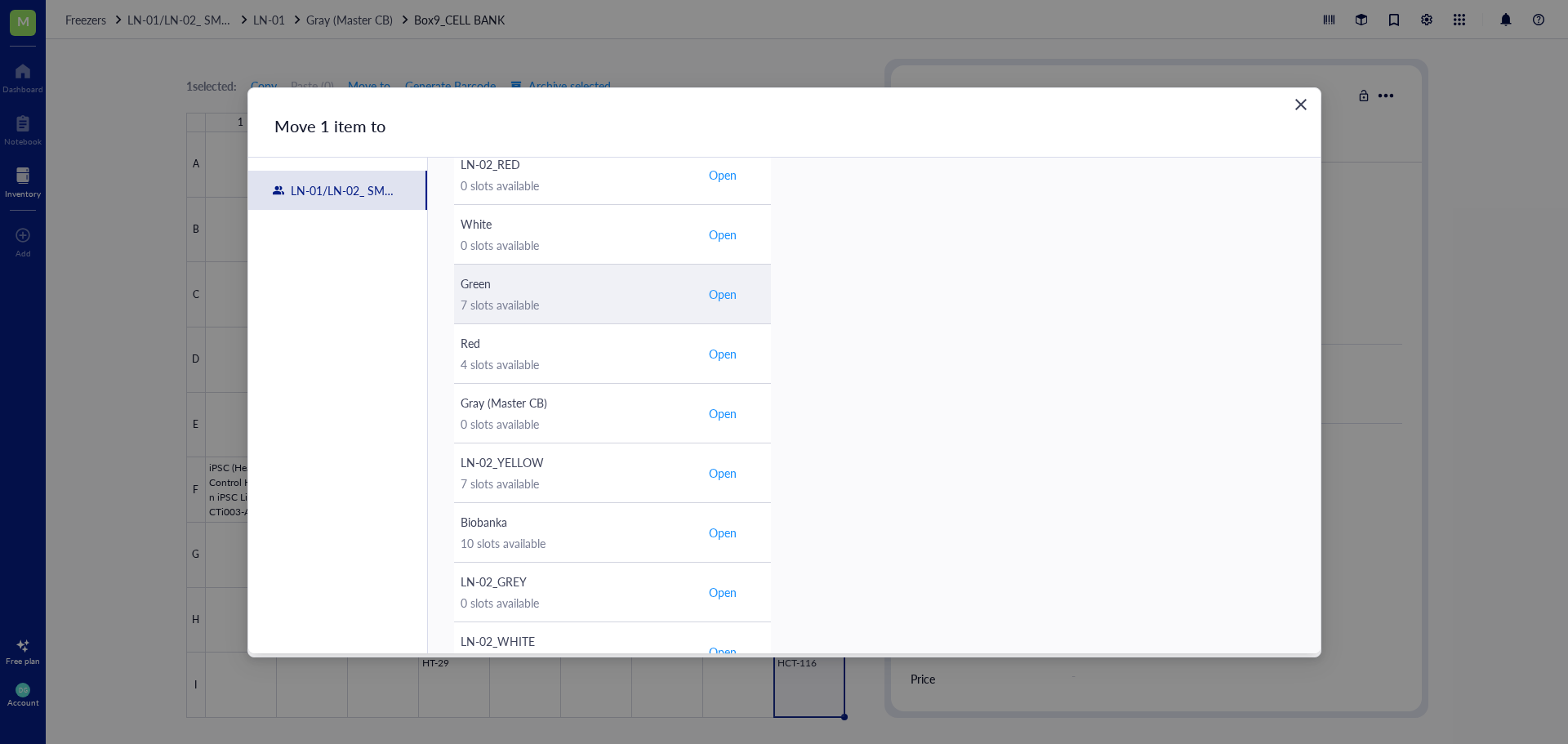
scroll to position [490, 0]
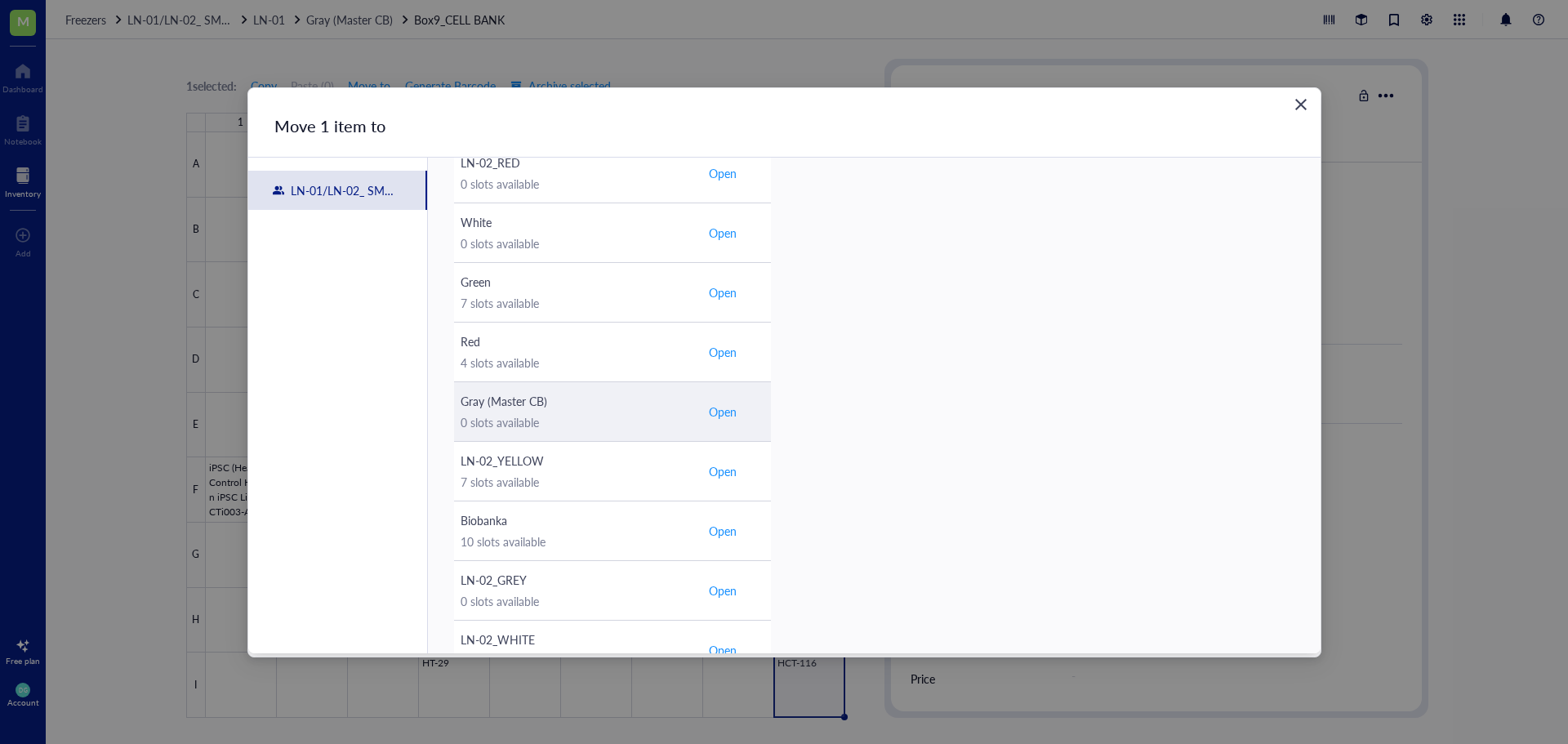
click at [718, 409] on span "Open" at bounding box center [722, 411] width 28 height 14
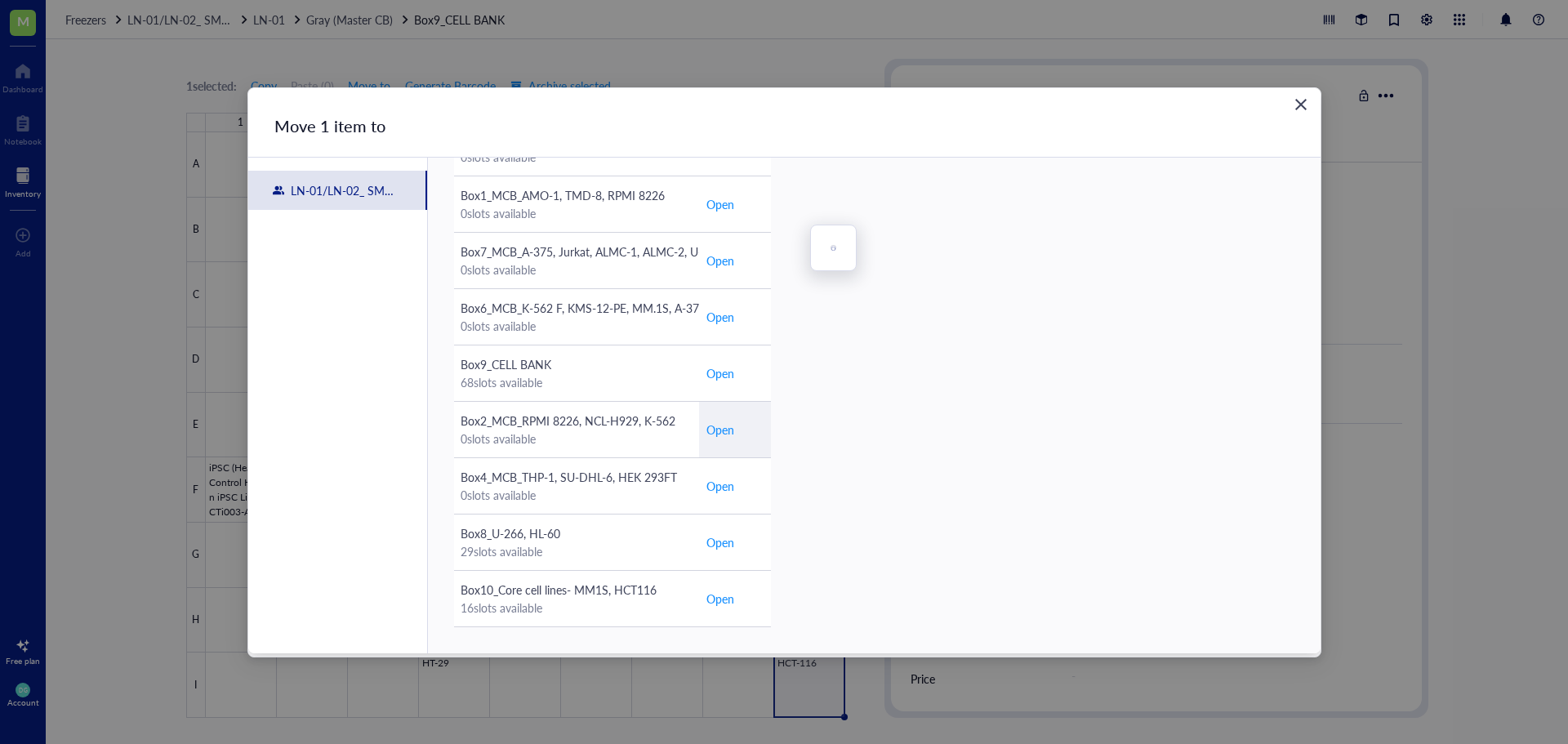
scroll to position [152, 0]
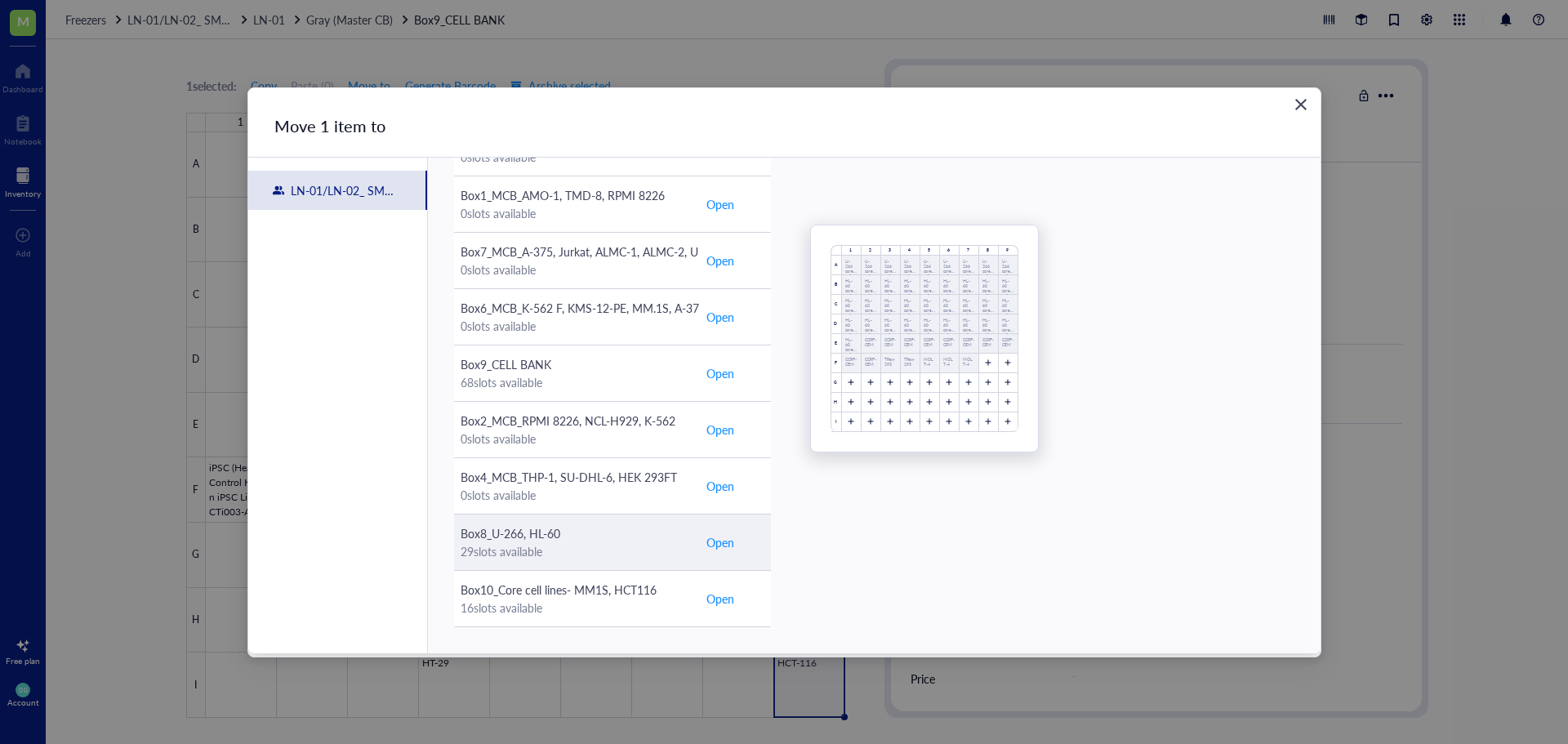
click at [716, 543] on span "Open" at bounding box center [720, 542] width 28 height 18
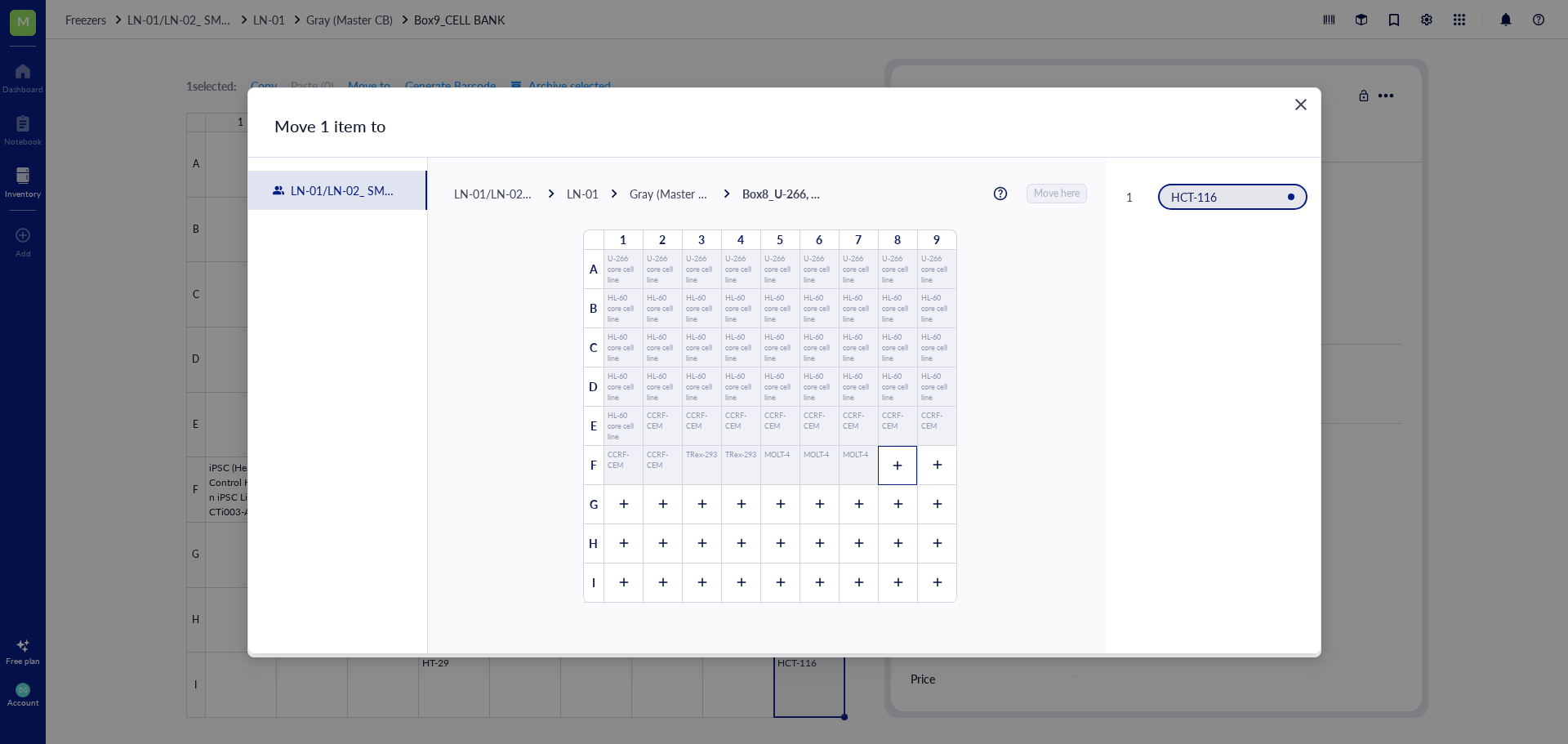
click at [897, 466] on div at bounding box center [897, 466] width 39 height 39
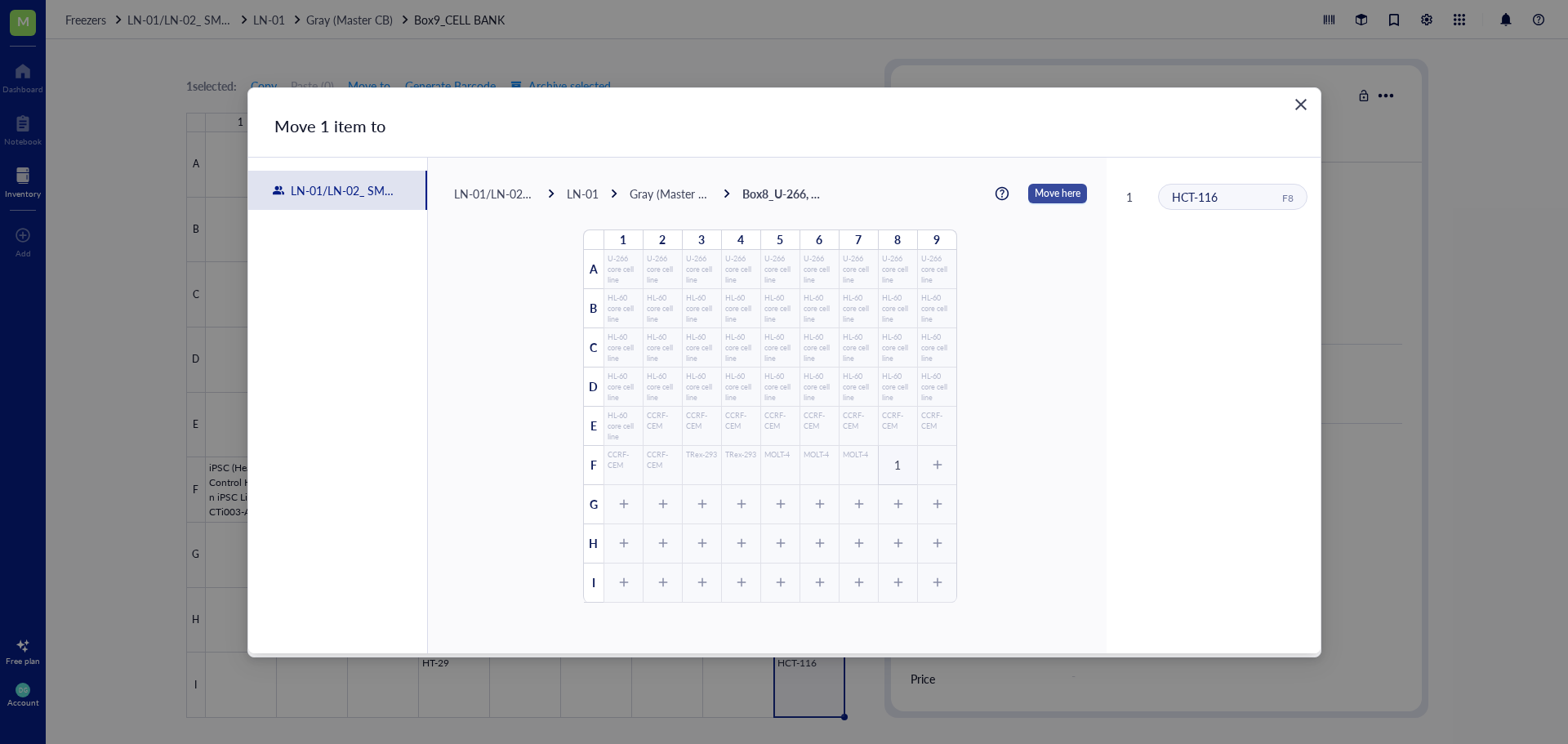
click at [1037, 193] on span "Move here" at bounding box center [1057, 193] width 46 height 21
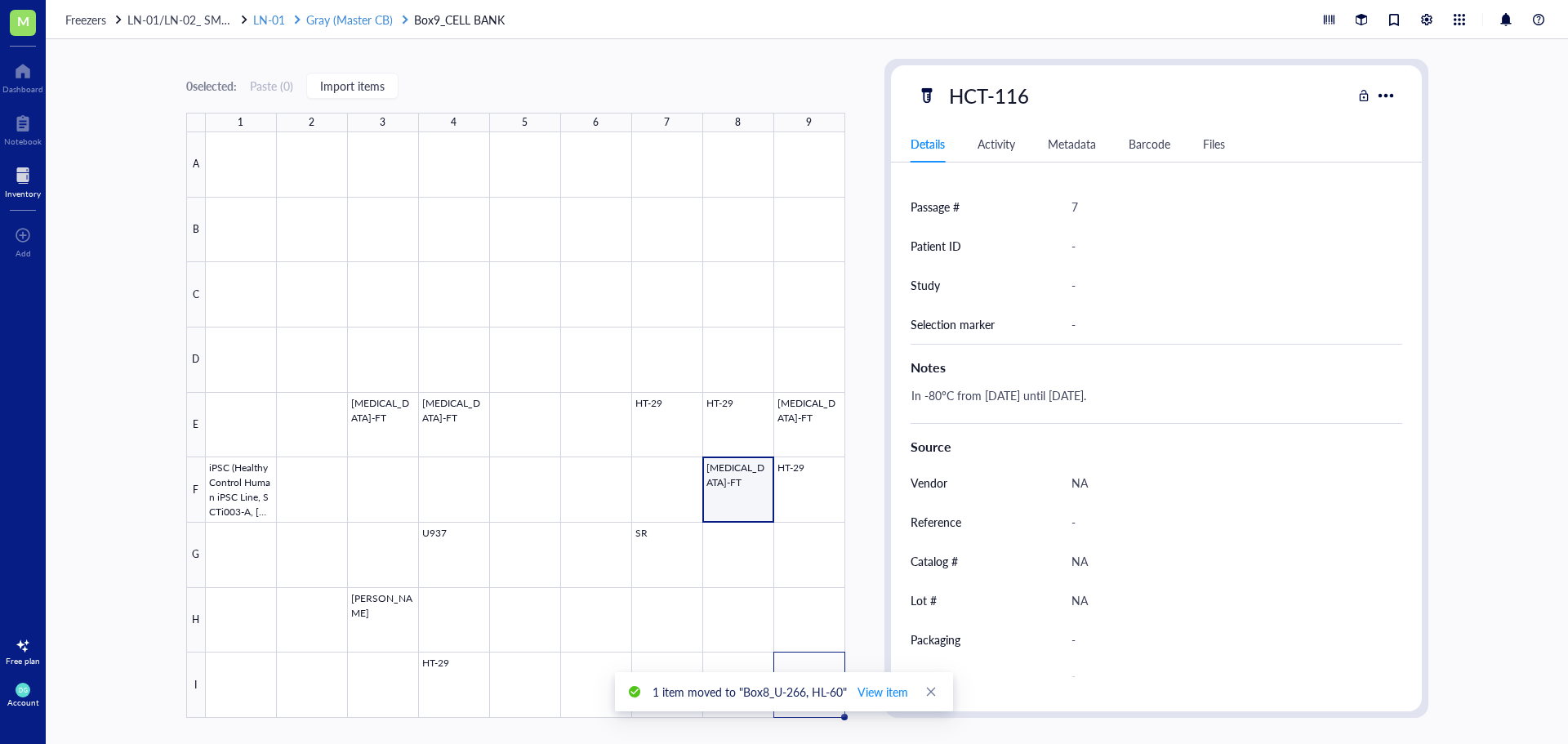
click at [367, 17] on span "Gray (Master CB)" at bounding box center [350, 19] width 86 height 16
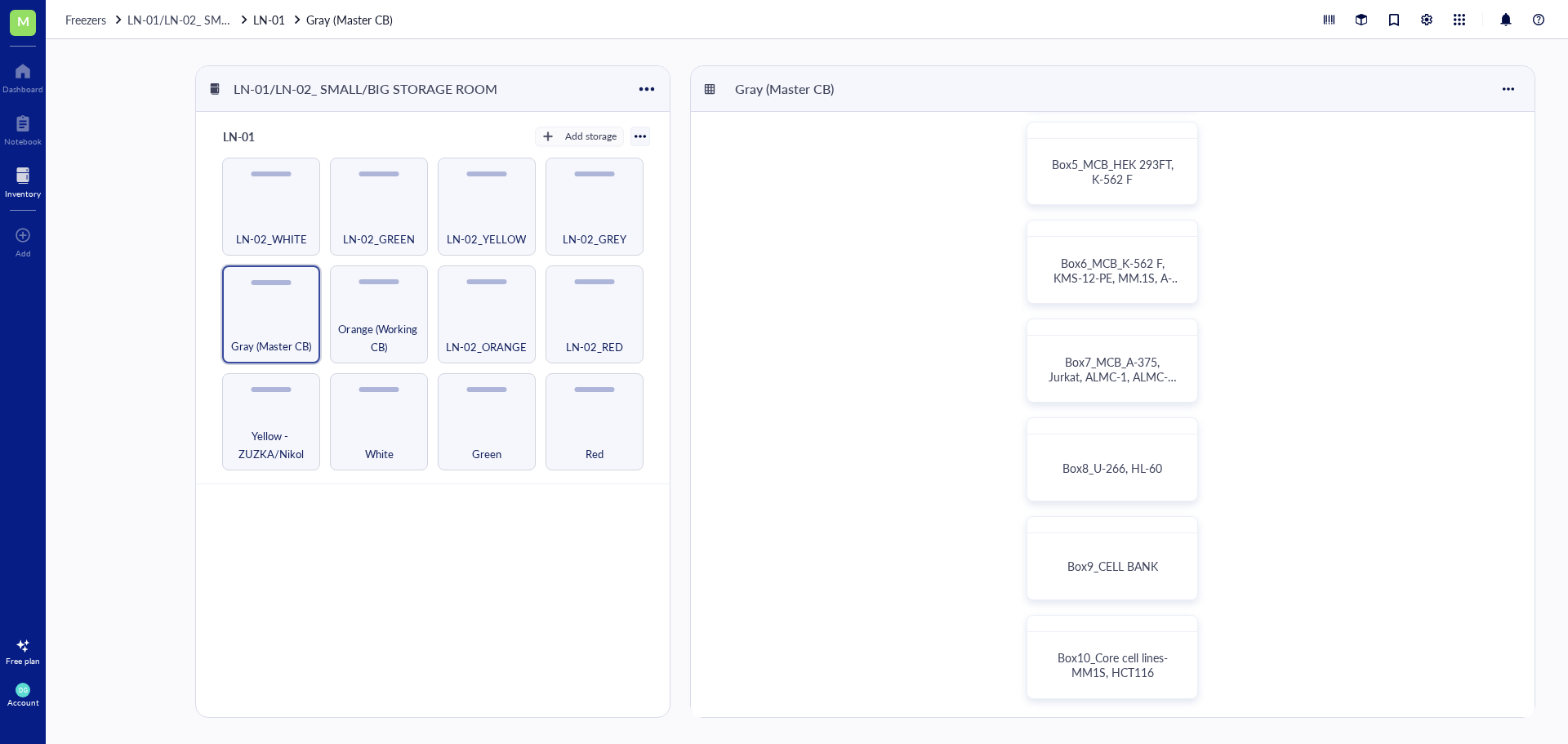
scroll to position [408, 0]
click at [1092, 659] on span "Box10_Core cell lines- MM1S, HCT116" at bounding box center [1114, 662] width 113 height 31
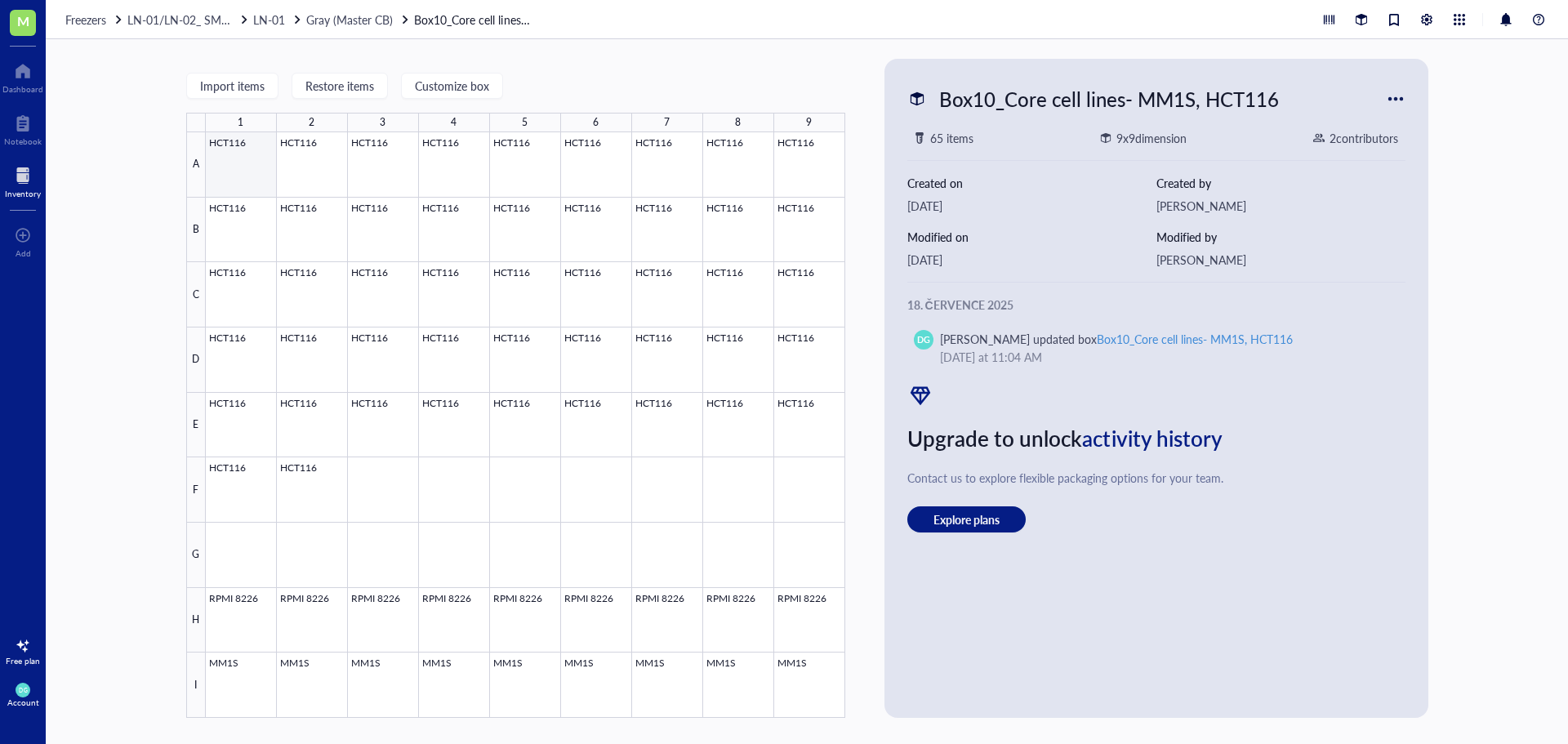
click at [220, 164] on div at bounding box center [525, 425] width 639 height 586
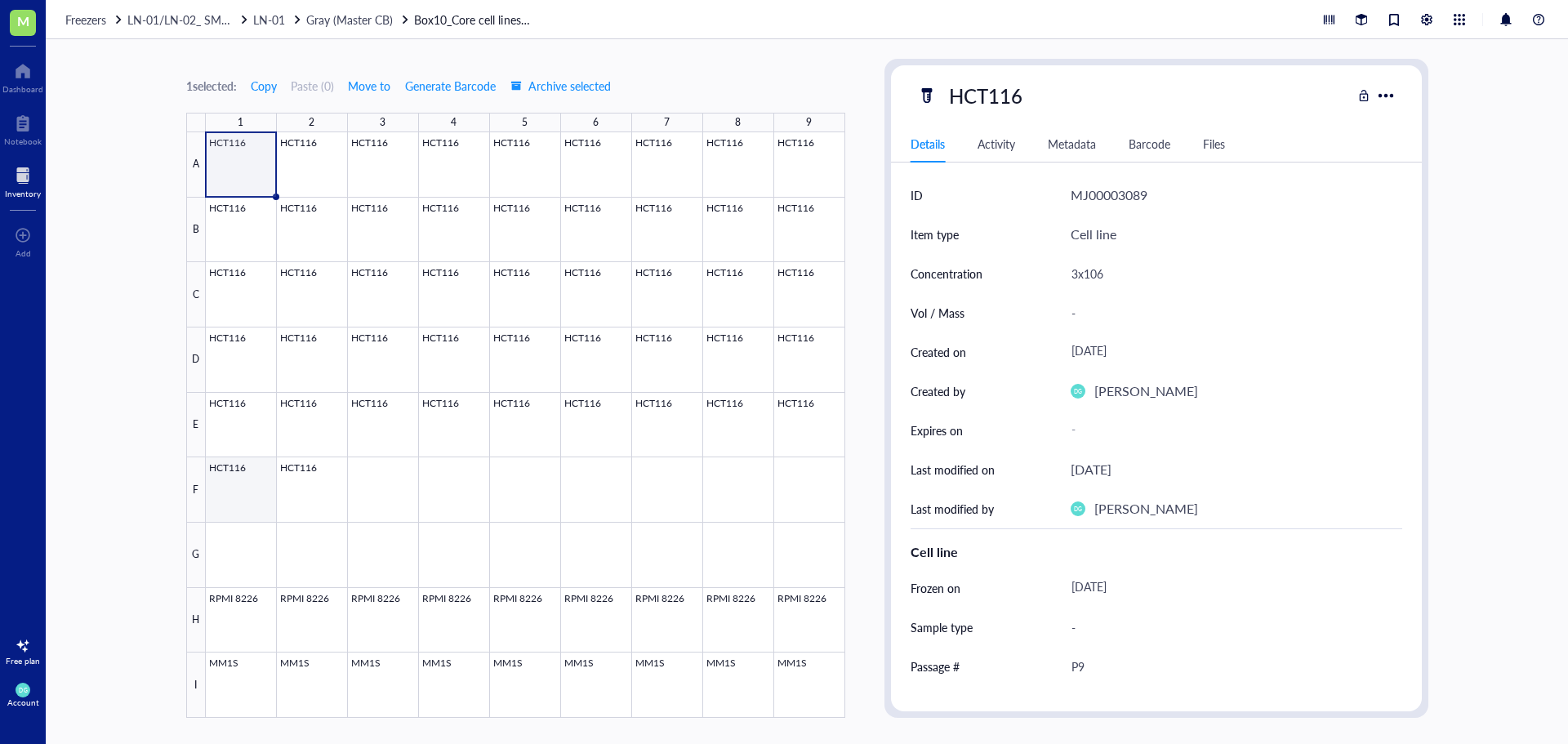
click at [235, 485] on div at bounding box center [525, 425] width 639 height 586
click at [232, 171] on div at bounding box center [525, 425] width 639 height 586
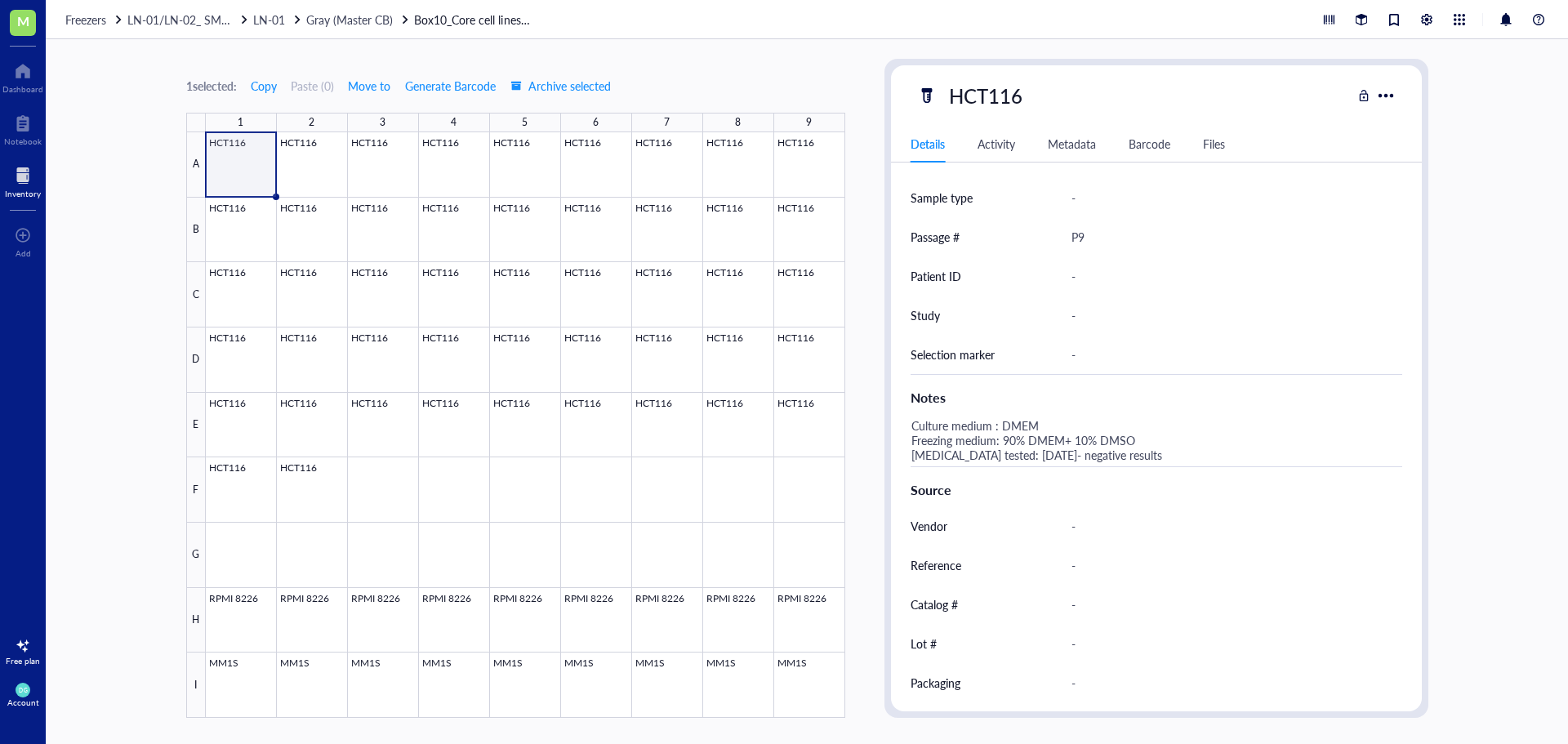
scroll to position [391, 0]
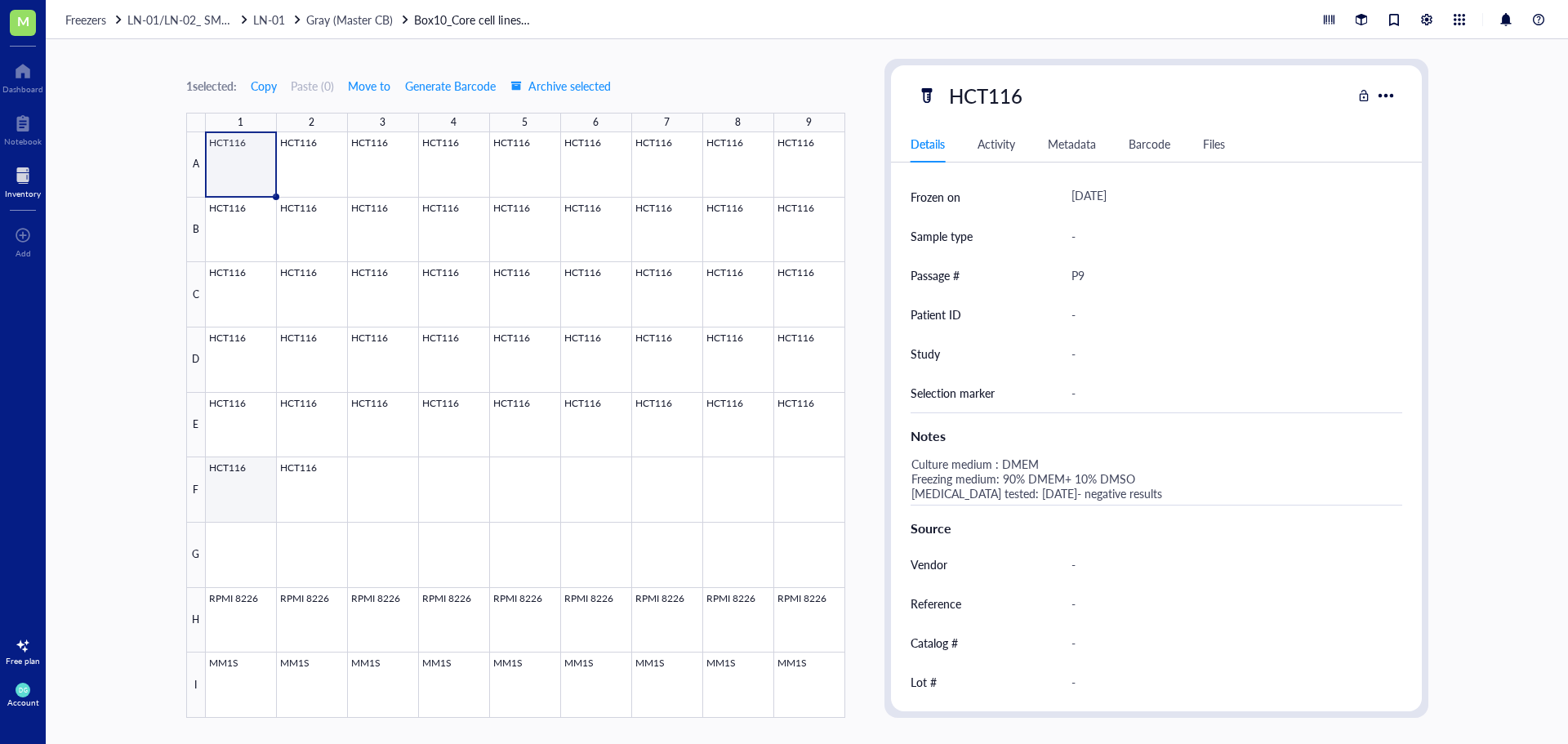
click at [233, 484] on div at bounding box center [525, 425] width 639 height 586
click at [520, 306] on div at bounding box center [525, 425] width 639 height 586
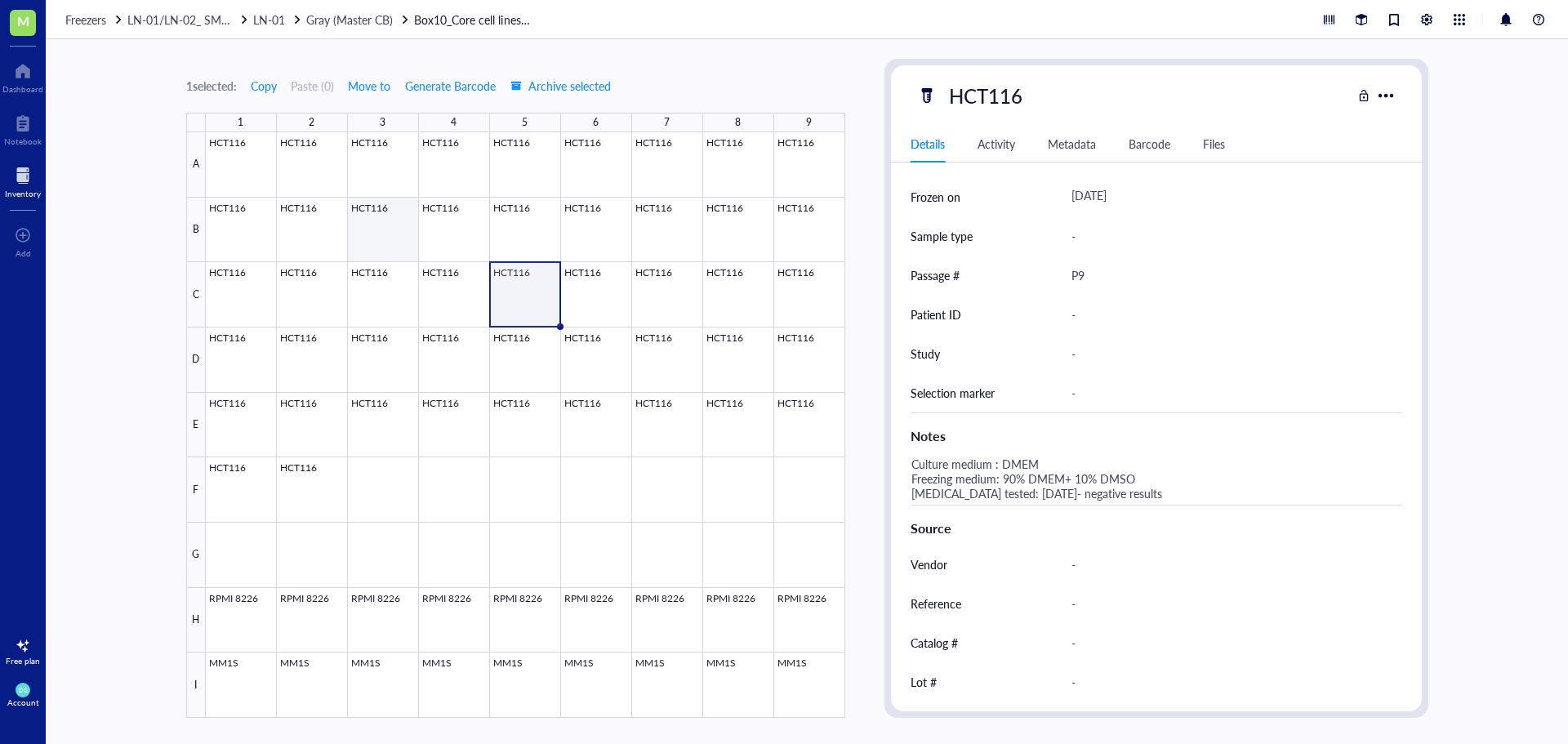
click at [397, 234] on div at bounding box center [525, 425] width 639 height 586
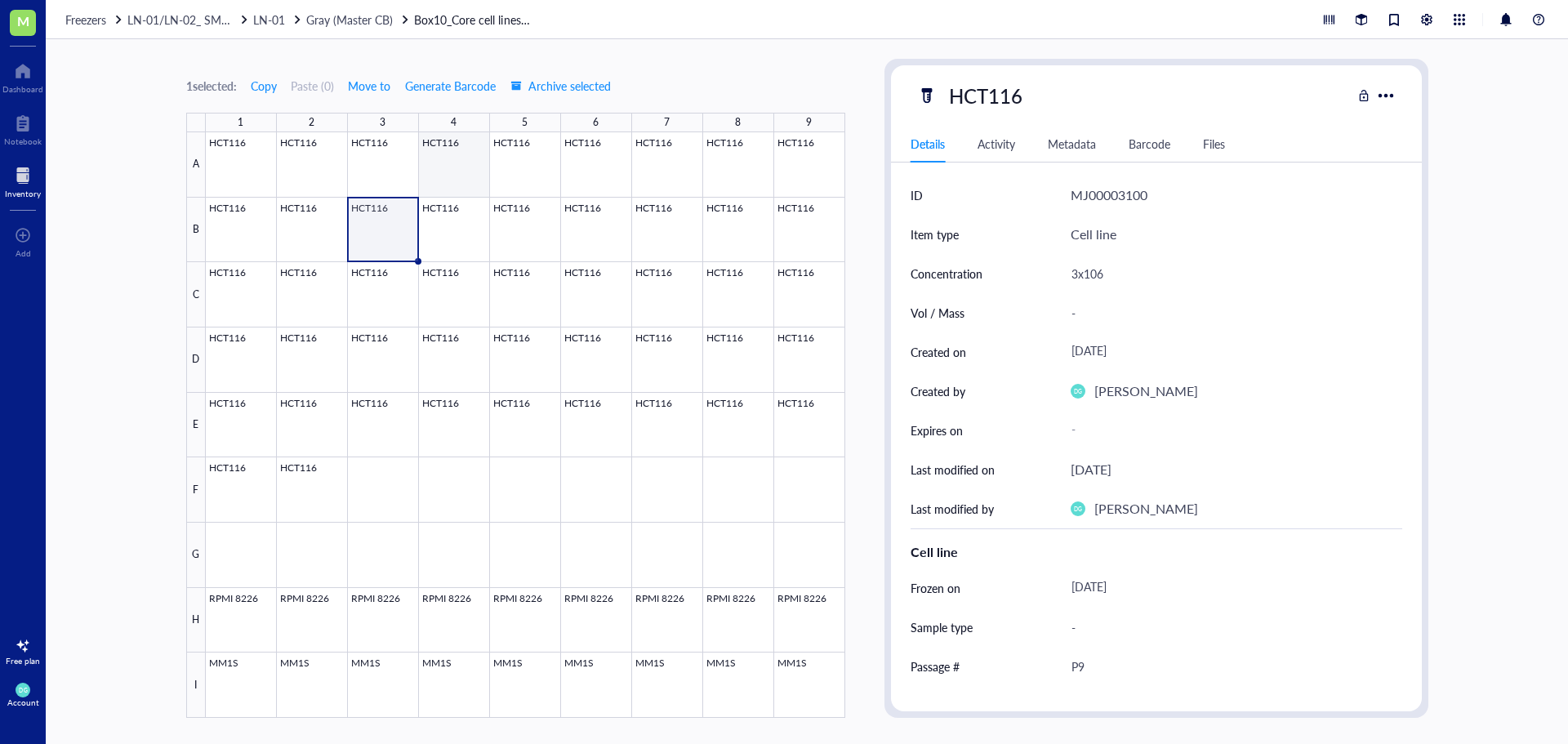
click at [452, 178] on div at bounding box center [525, 425] width 639 height 586
click at [532, 404] on div at bounding box center [525, 425] width 639 height 586
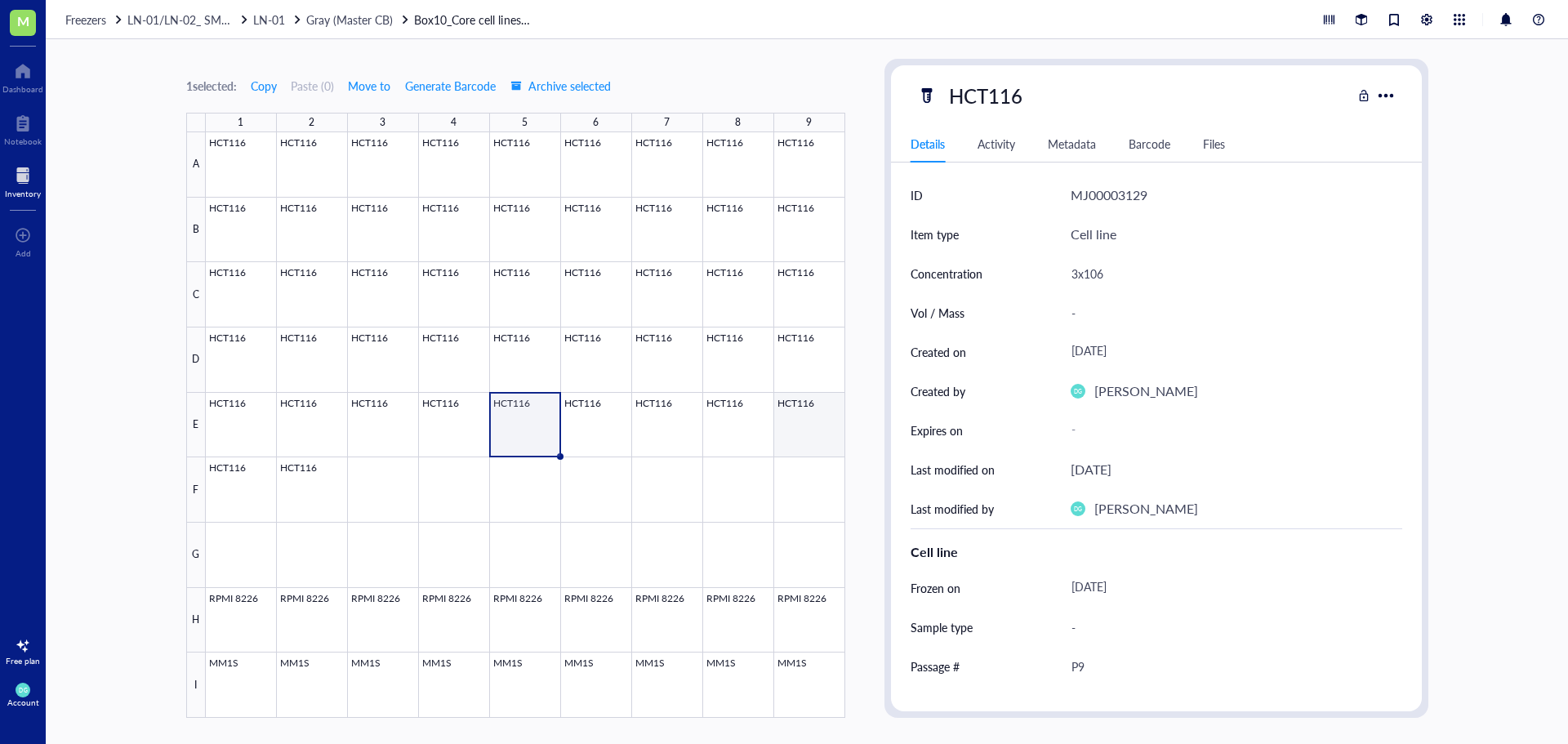
click at [801, 403] on div at bounding box center [525, 425] width 639 height 586
click at [242, 487] on div at bounding box center [525, 425] width 639 height 586
click at [835, 424] on div at bounding box center [525, 425] width 639 height 586
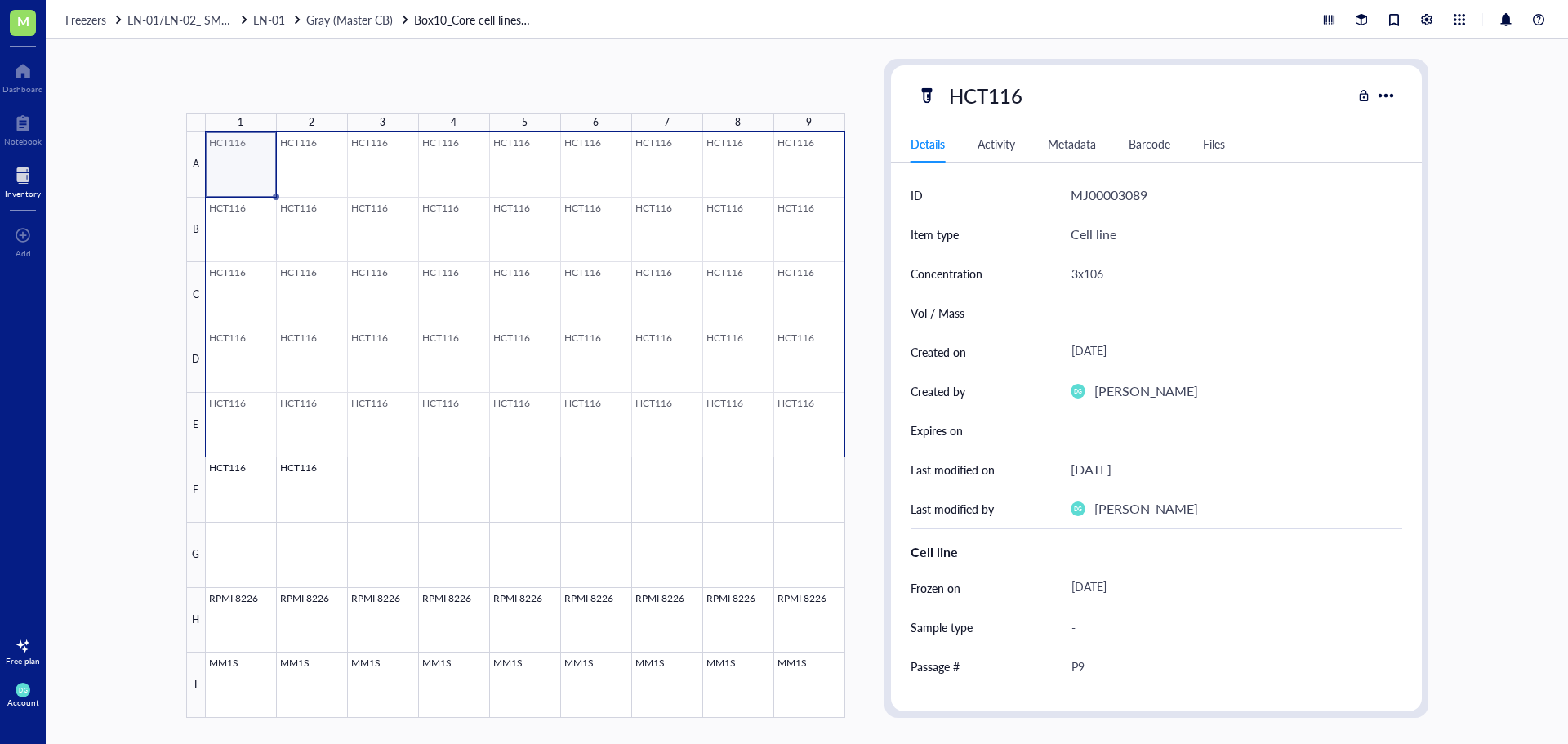
drag, startPoint x: 228, startPoint y: 164, endPoint x: 798, endPoint y: 411, distance: 621.2
click at [798, 411] on div at bounding box center [525, 425] width 639 height 586
click at [850, 74] on div "45 selected: Copy Paste ( 0 ) Move to Generate Barcode Archive selected 1 2 3 4…" at bounding box center [807, 391] width 1522 height 705
click at [864, 315] on div "45 selected: Copy Paste ( 0 ) Move to Generate Barcode Archive selected 1 2 3 4…" at bounding box center [807, 391] width 1522 height 705
click at [128, 161] on div "45 selected: Copy Paste ( 0 ) Move to Generate Barcode Archive selected 1 2 3 4…" at bounding box center [807, 391] width 1522 height 705
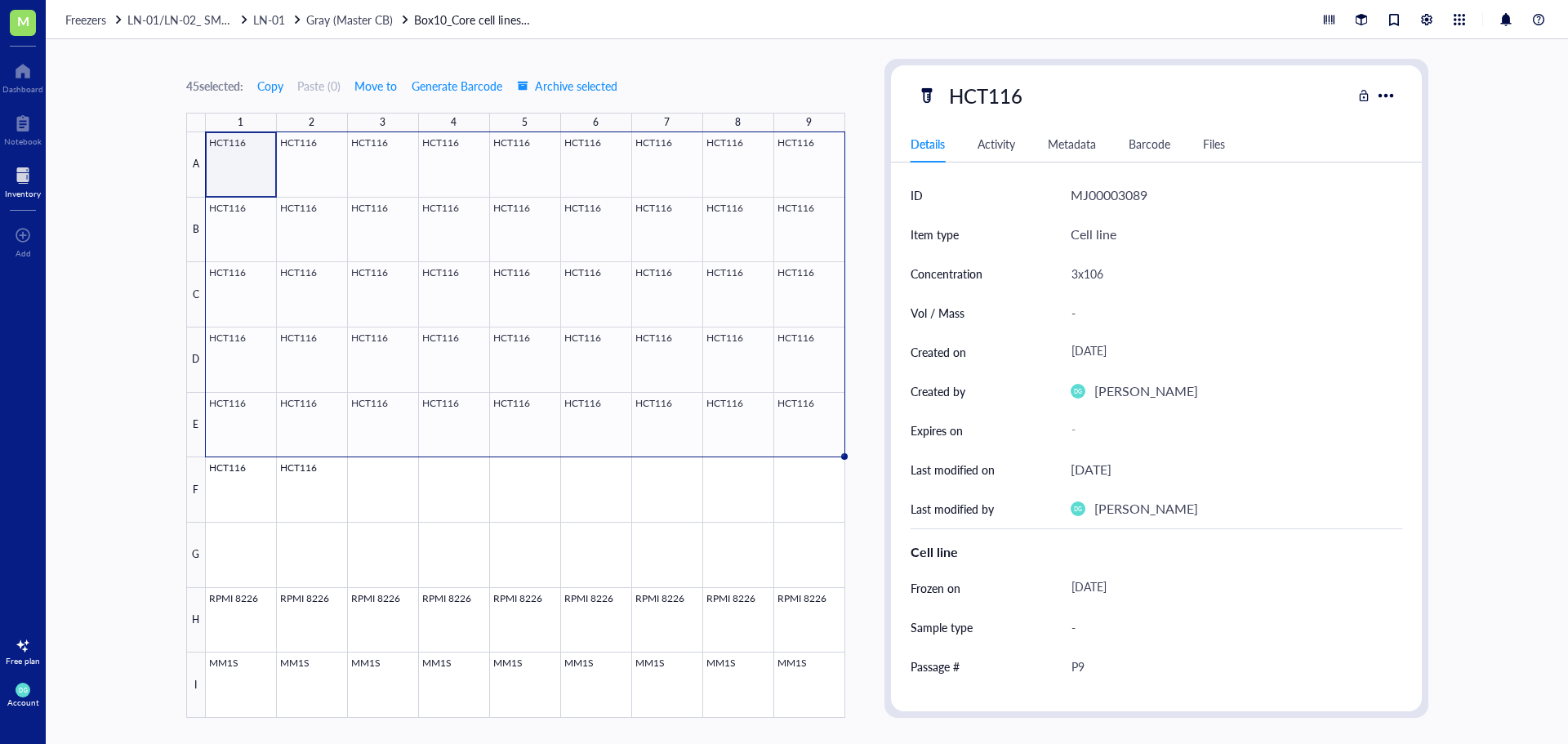
click at [225, 158] on div at bounding box center [525, 425] width 639 height 586
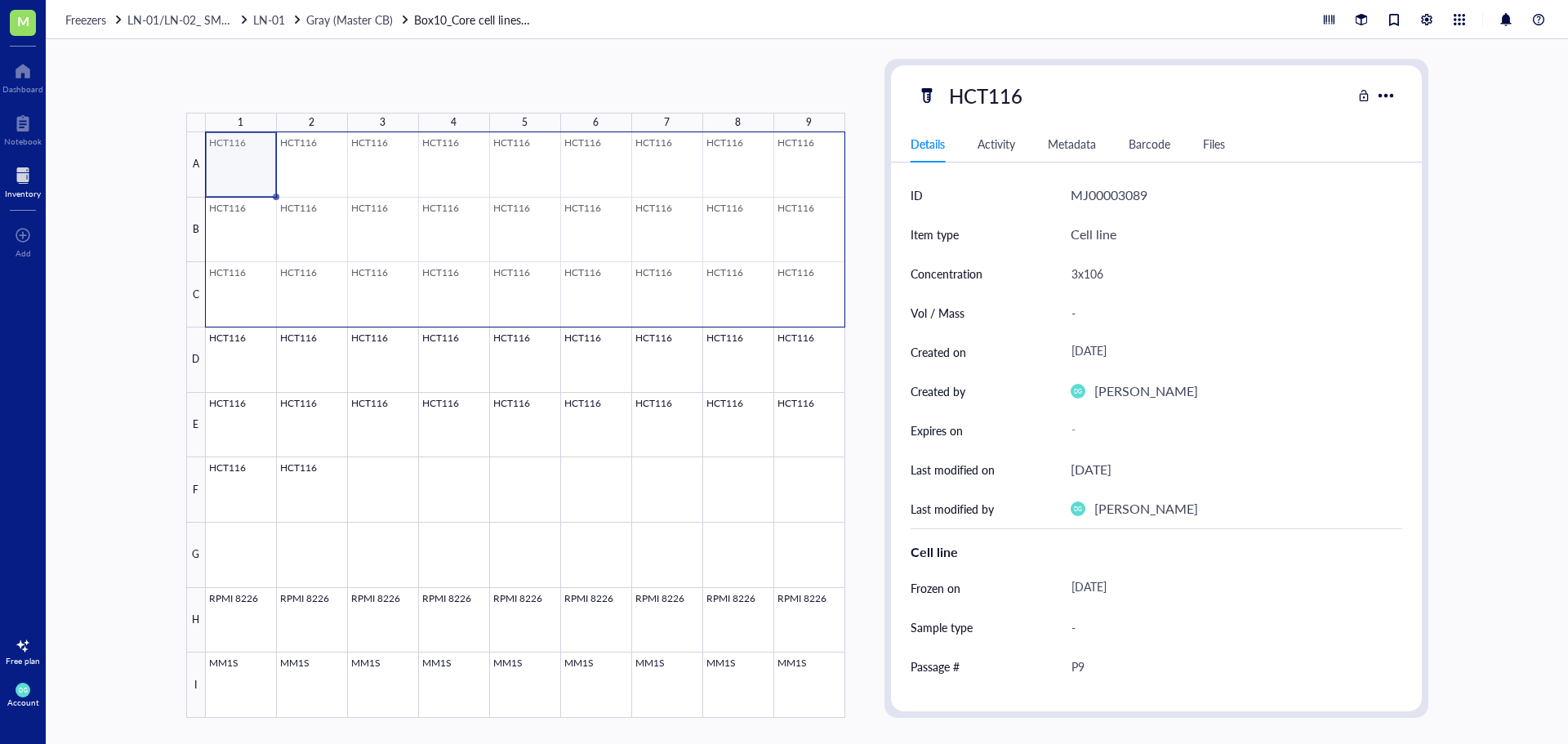
drag, startPoint x: 235, startPoint y: 170, endPoint x: 806, endPoint y: 278, distance: 581.1
click at [806, 278] on div at bounding box center [525, 425] width 639 height 586
drag, startPoint x: 246, startPoint y: 347, endPoint x: 335, endPoint y: 339, distance: 89.4
click at [335, 339] on div at bounding box center [525, 425] width 639 height 586
drag, startPoint x: 424, startPoint y: 179, endPoint x: 786, endPoint y: 292, distance: 379.2
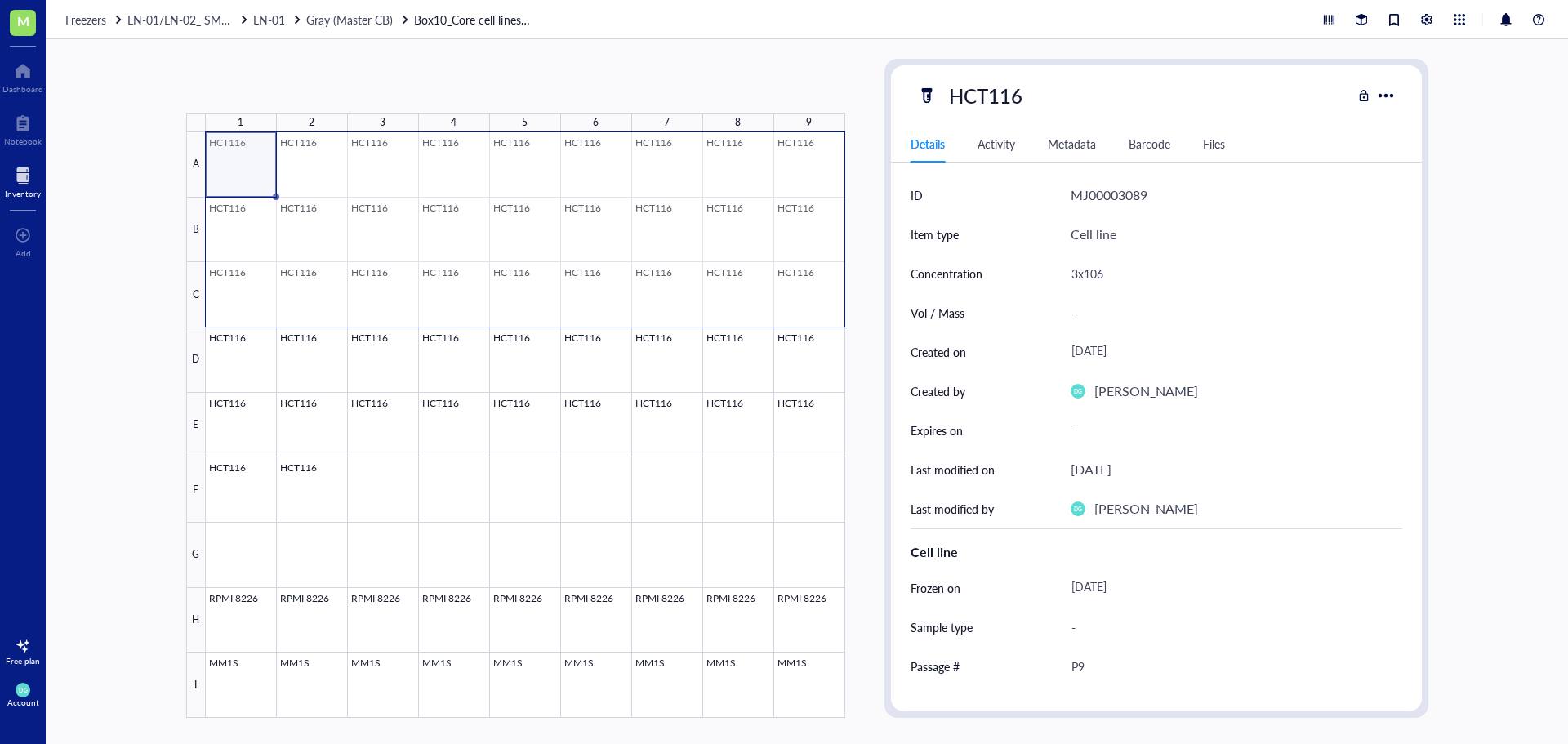
click at [786, 292] on div at bounding box center [525, 425] width 639 height 586
click at [368, 83] on span "Move to" at bounding box center [376, 85] width 42 height 13
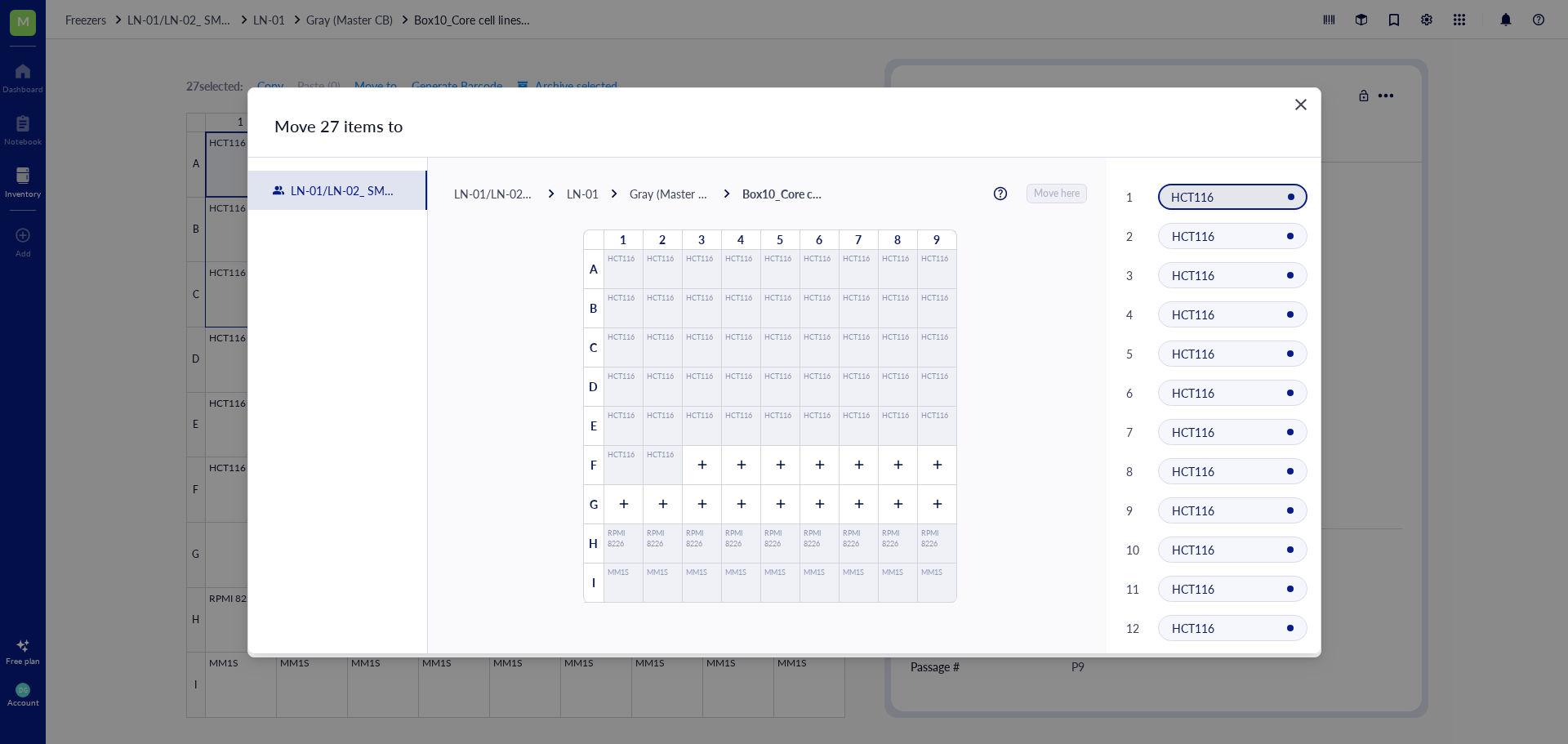
click at [577, 196] on div "LN-01" at bounding box center [582, 193] width 32 height 14
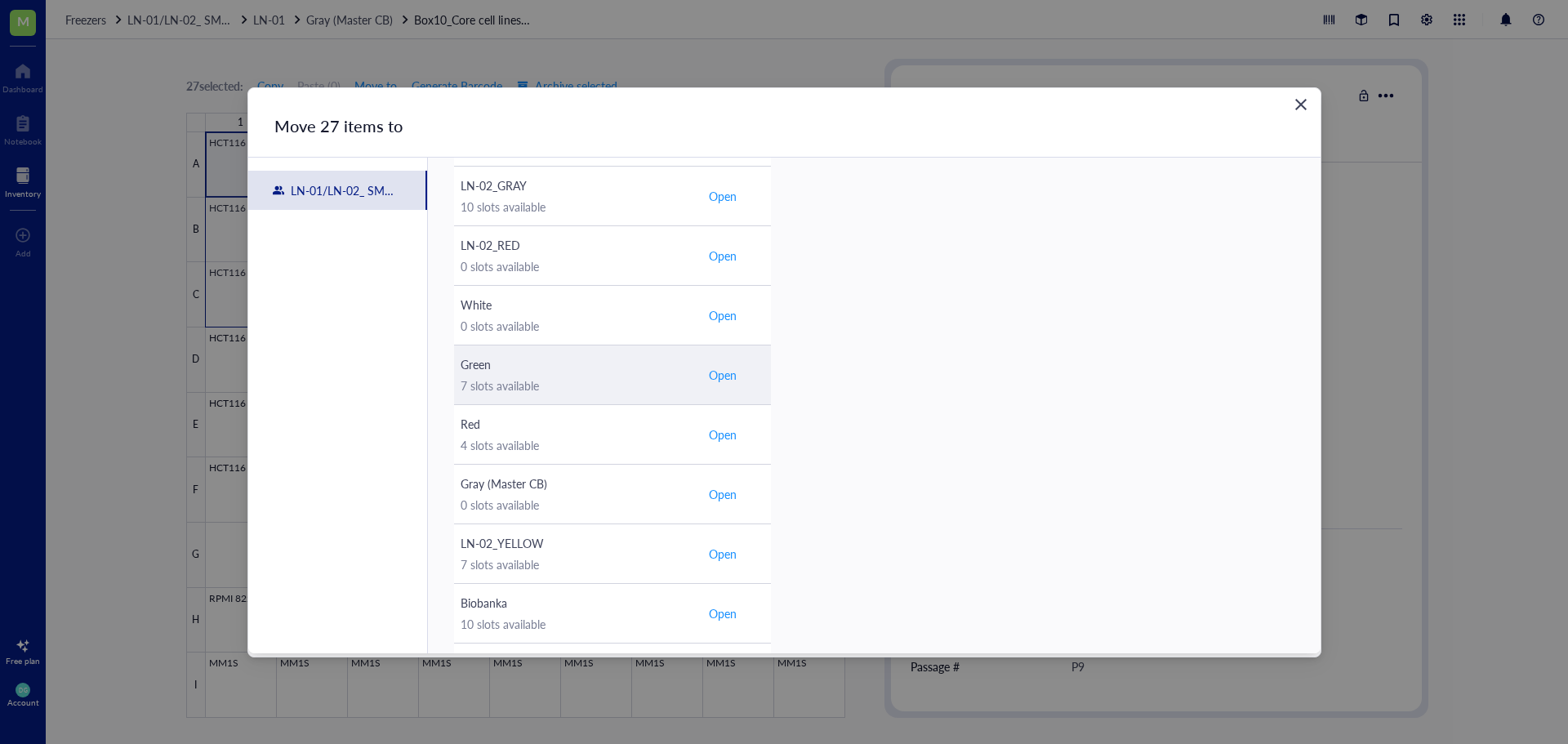
scroll to position [408, 0]
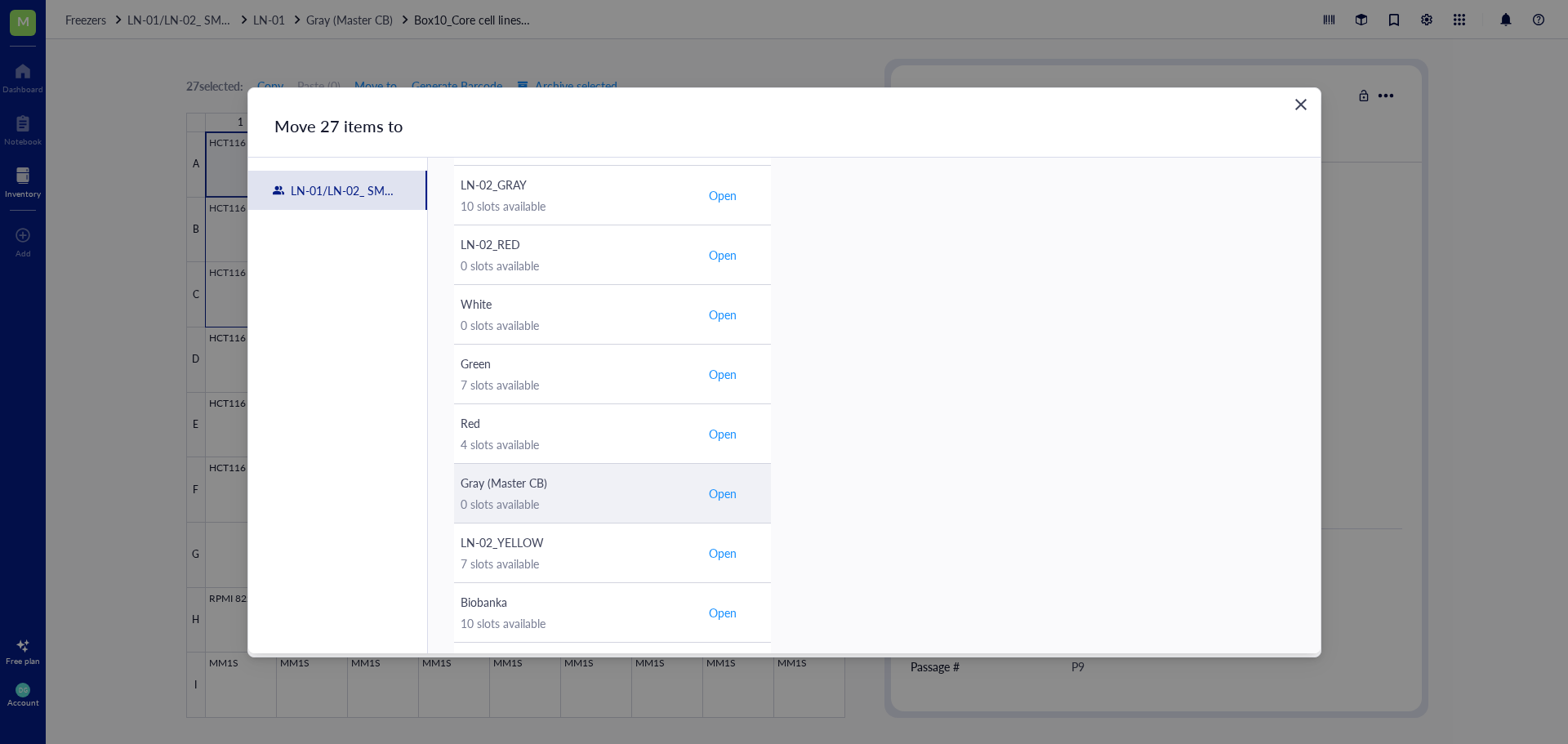
click at [725, 495] on span "Open" at bounding box center [722, 493] width 28 height 14
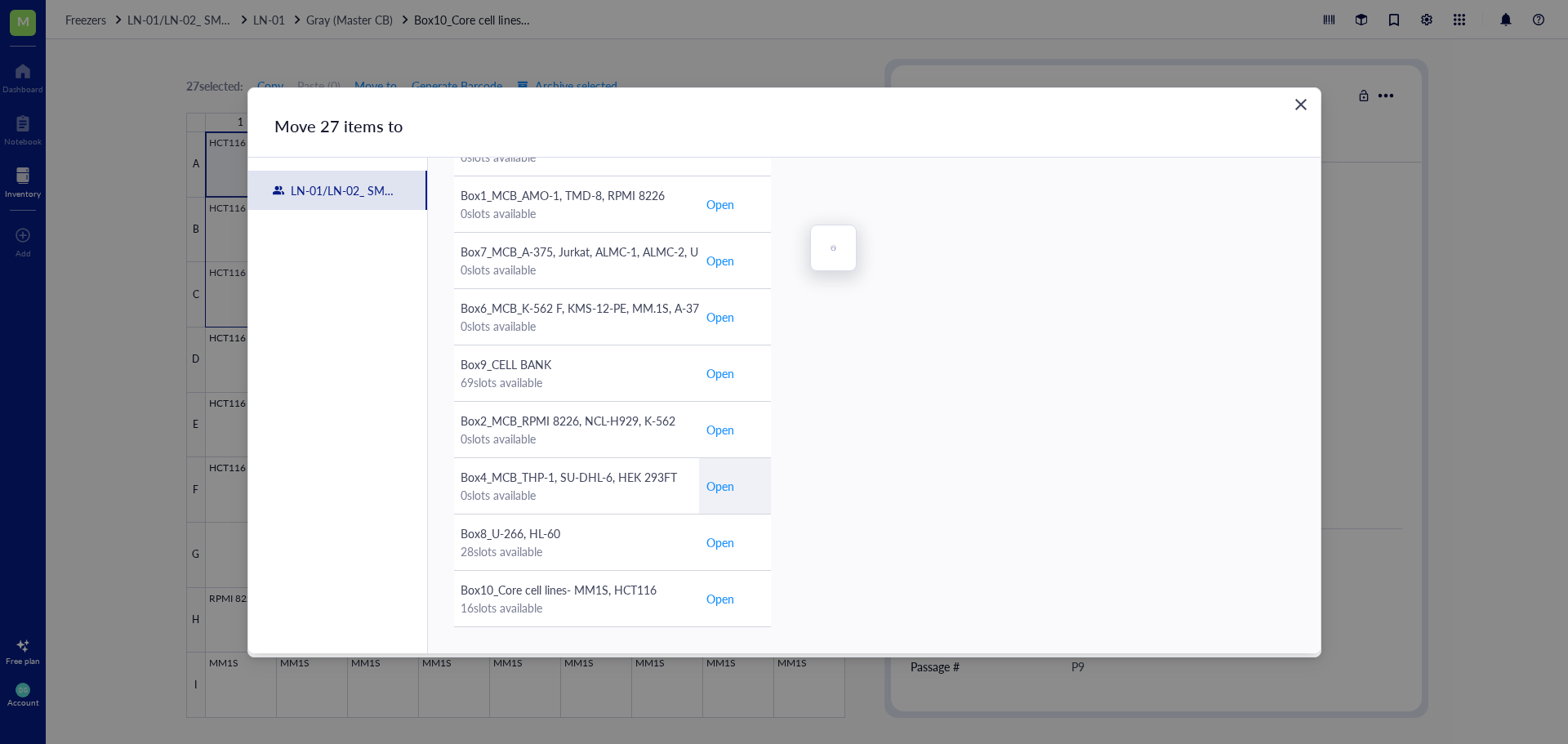
scroll to position [152, 0]
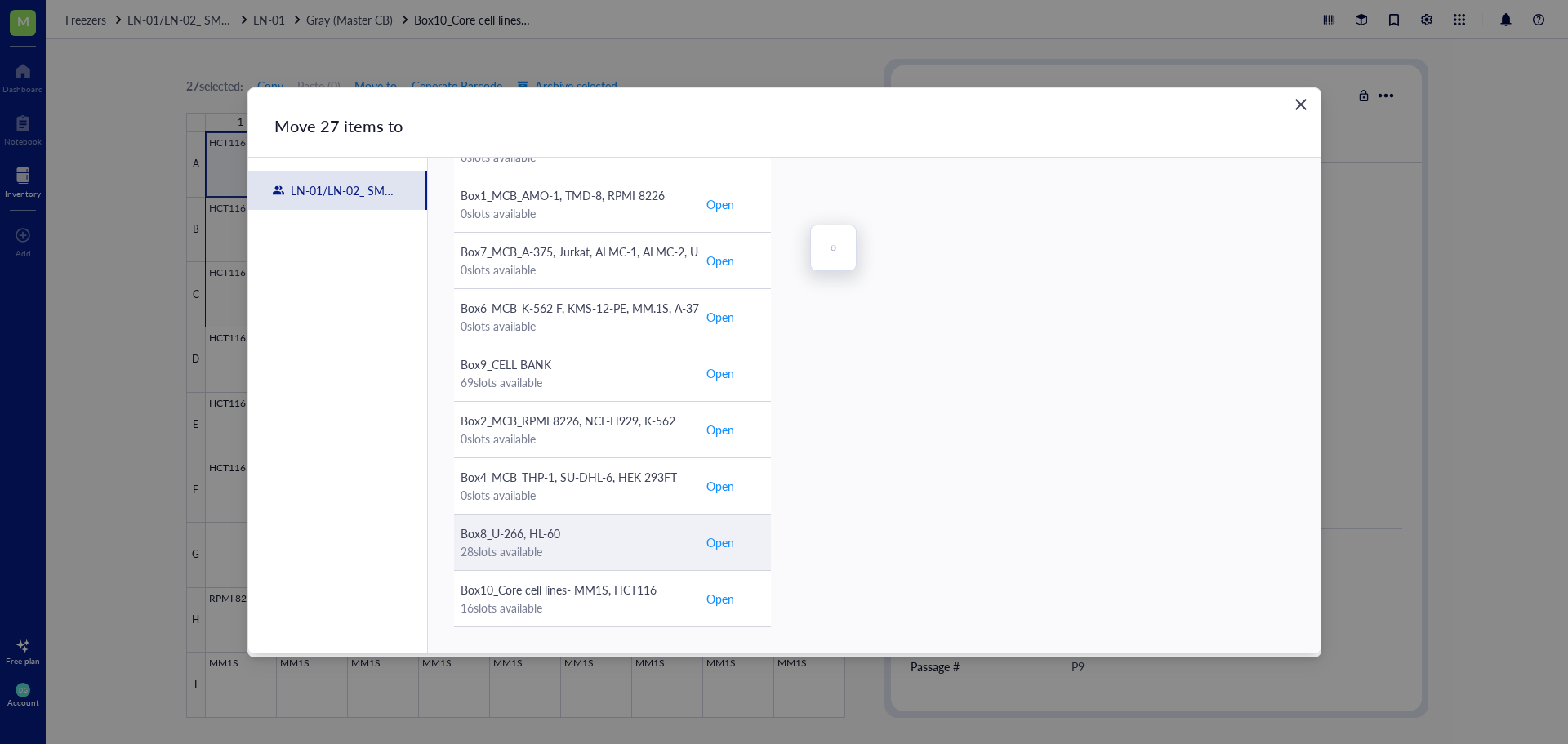
click at [722, 541] on span "Open" at bounding box center [720, 542] width 28 height 18
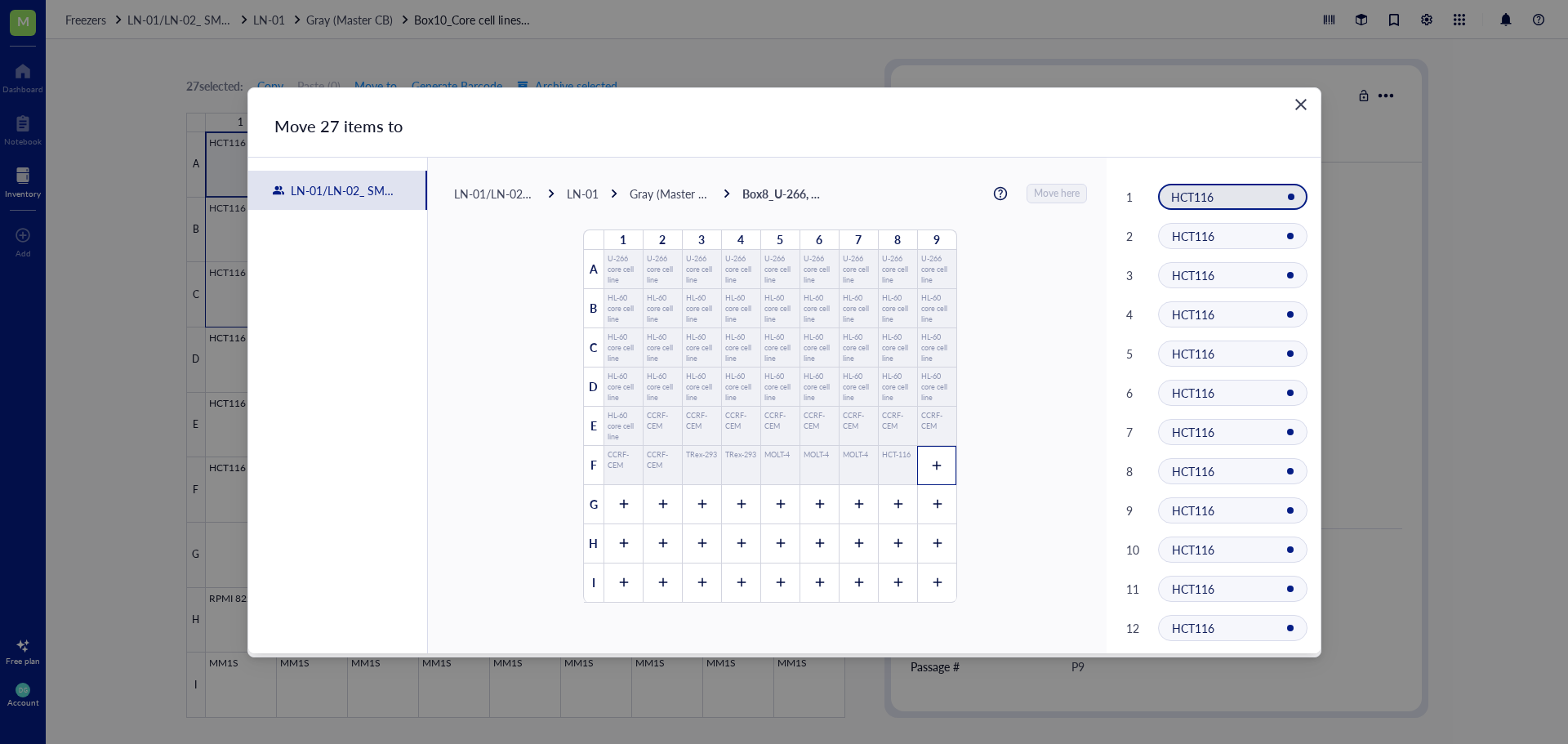
click at [919, 460] on div at bounding box center [936, 466] width 39 height 39
click at [621, 512] on div at bounding box center [623, 504] width 39 height 39
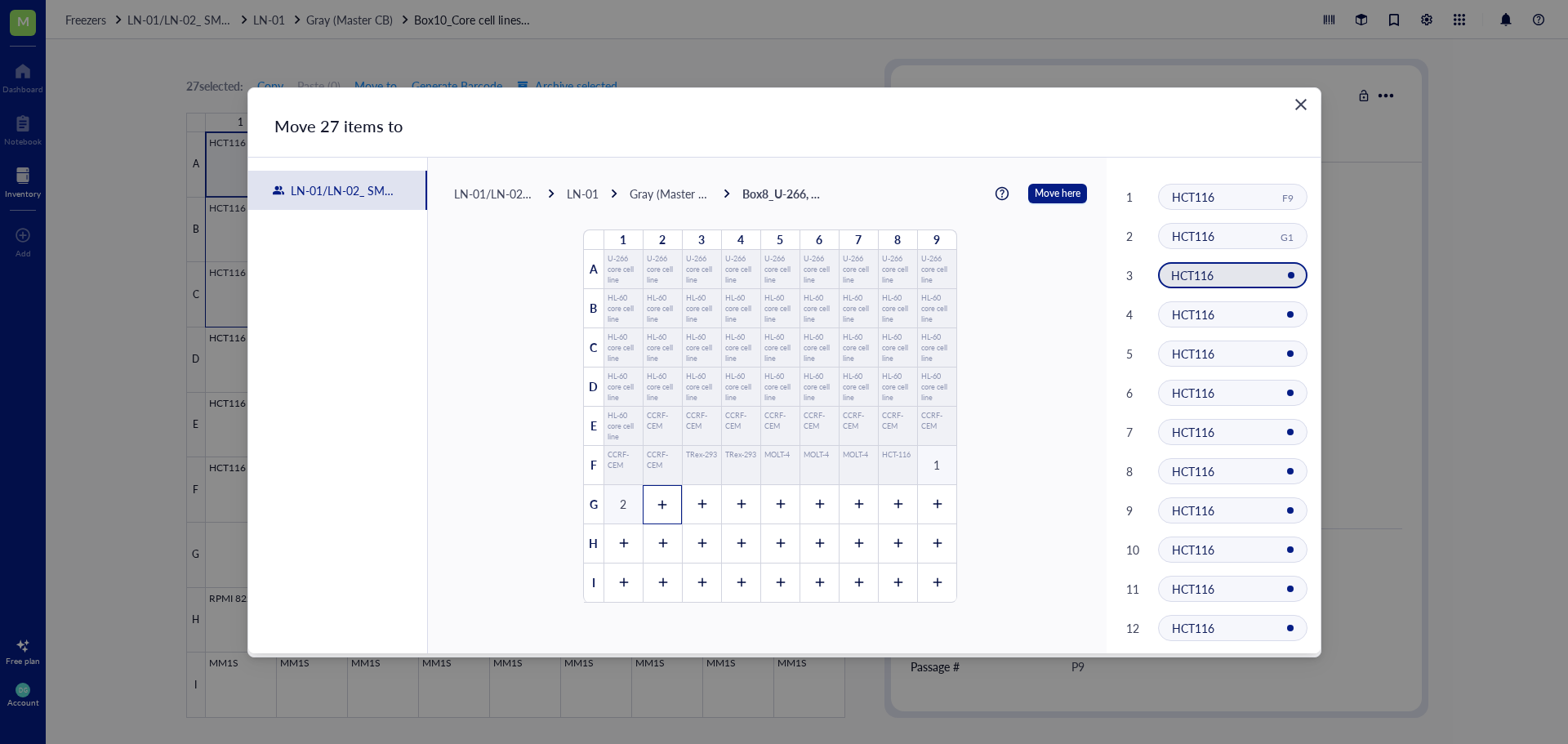
click at [657, 509] on icon at bounding box center [663, 504] width 12 height 12
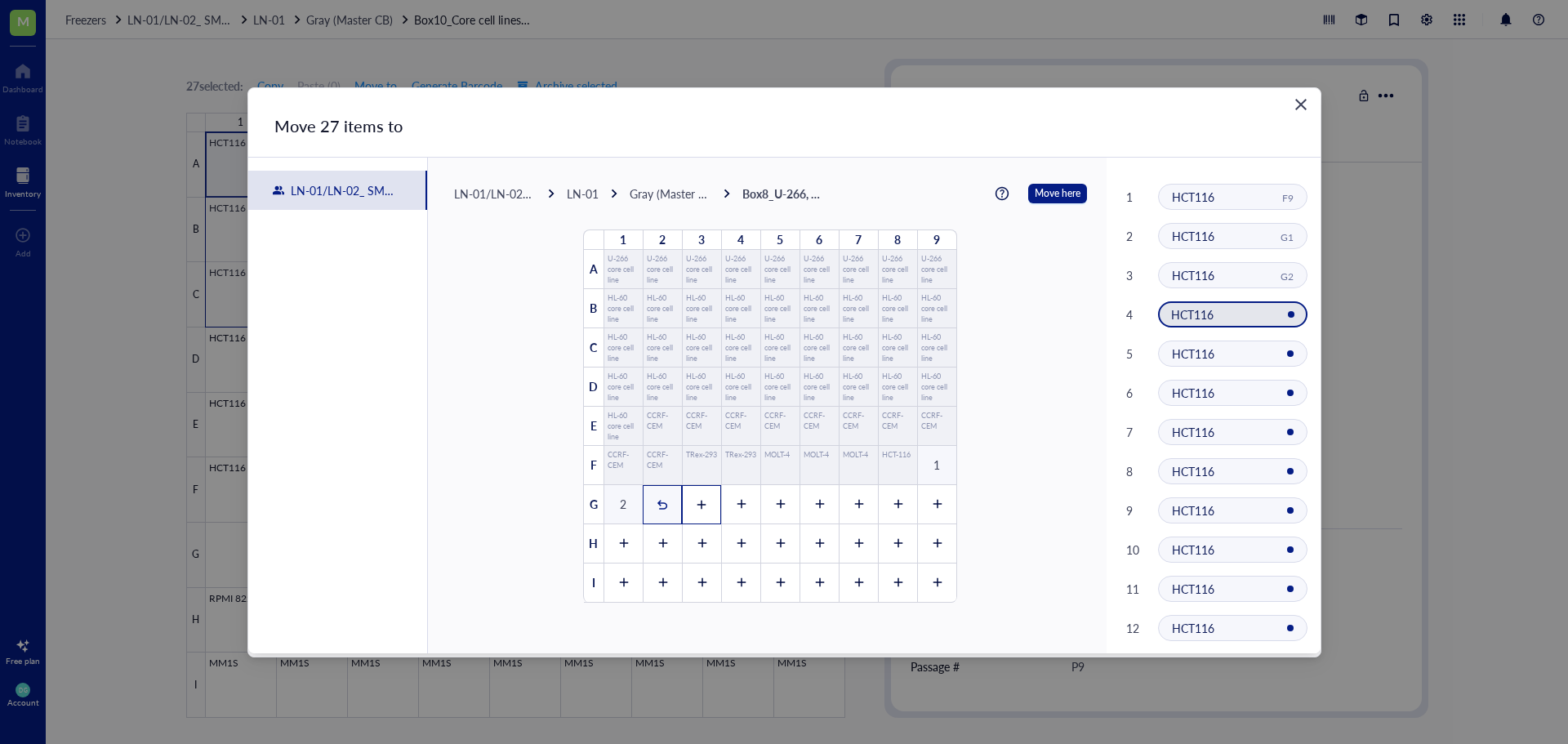
click at [688, 506] on div at bounding box center [701, 504] width 39 height 39
click at [726, 515] on div at bounding box center [741, 504] width 39 height 39
click at [764, 507] on div at bounding box center [780, 504] width 39 height 39
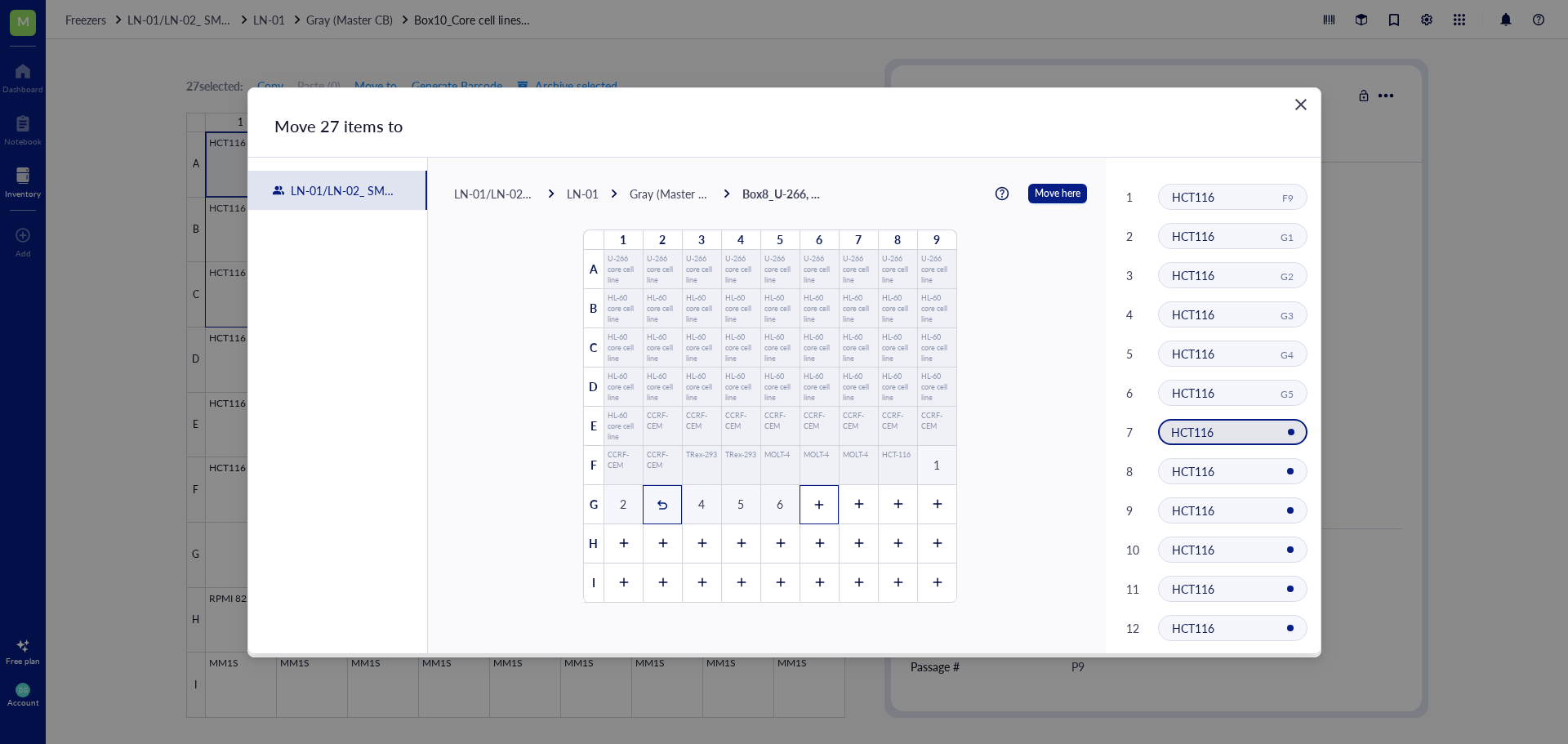
click at [804, 515] on div at bounding box center [819, 504] width 39 height 39
click at [853, 499] on icon at bounding box center [859, 504] width 12 height 12
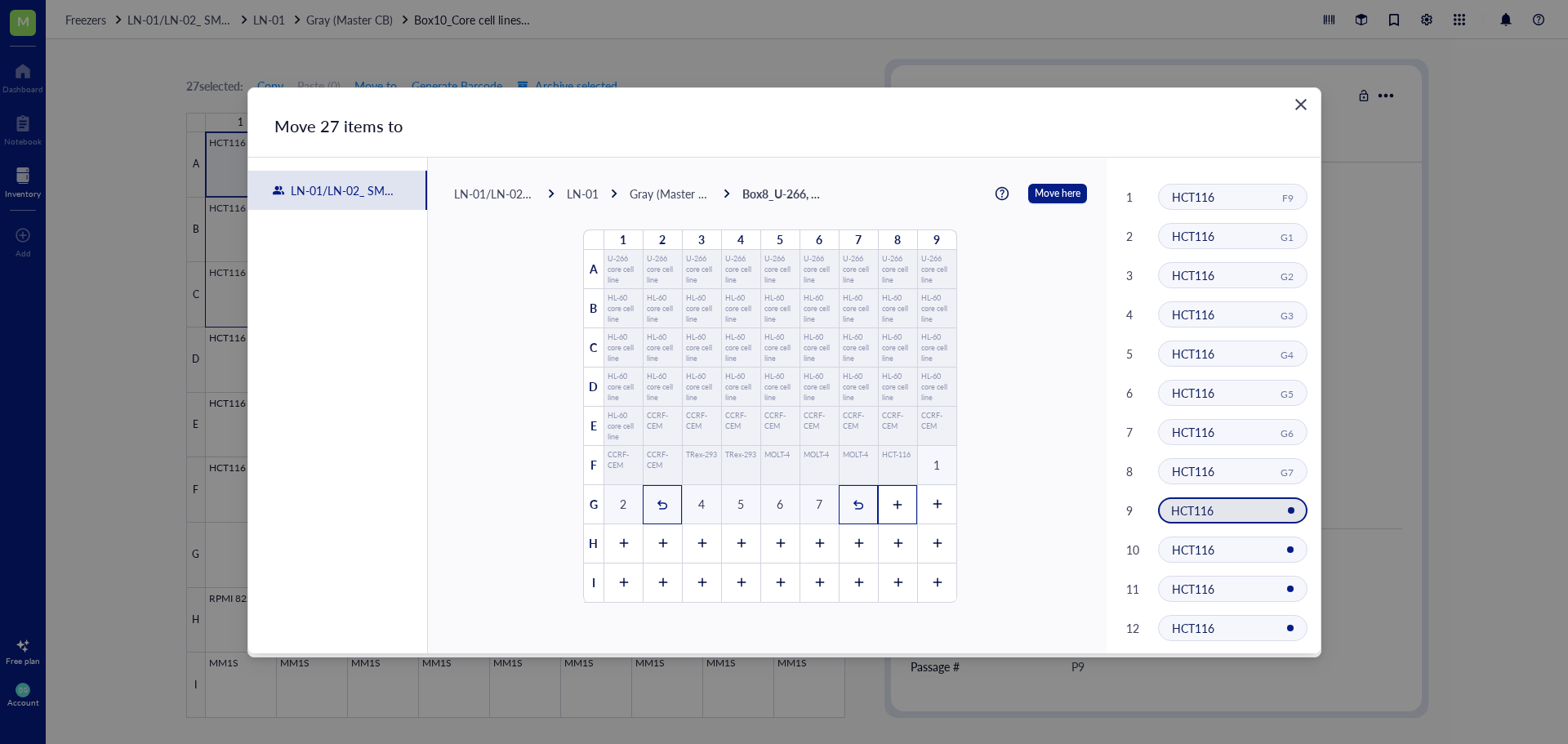
click at [884, 499] on div at bounding box center [897, 504] width 39 height 39
click at [931, 505] on icon at bounding box center [937, 504] width 12 height 12
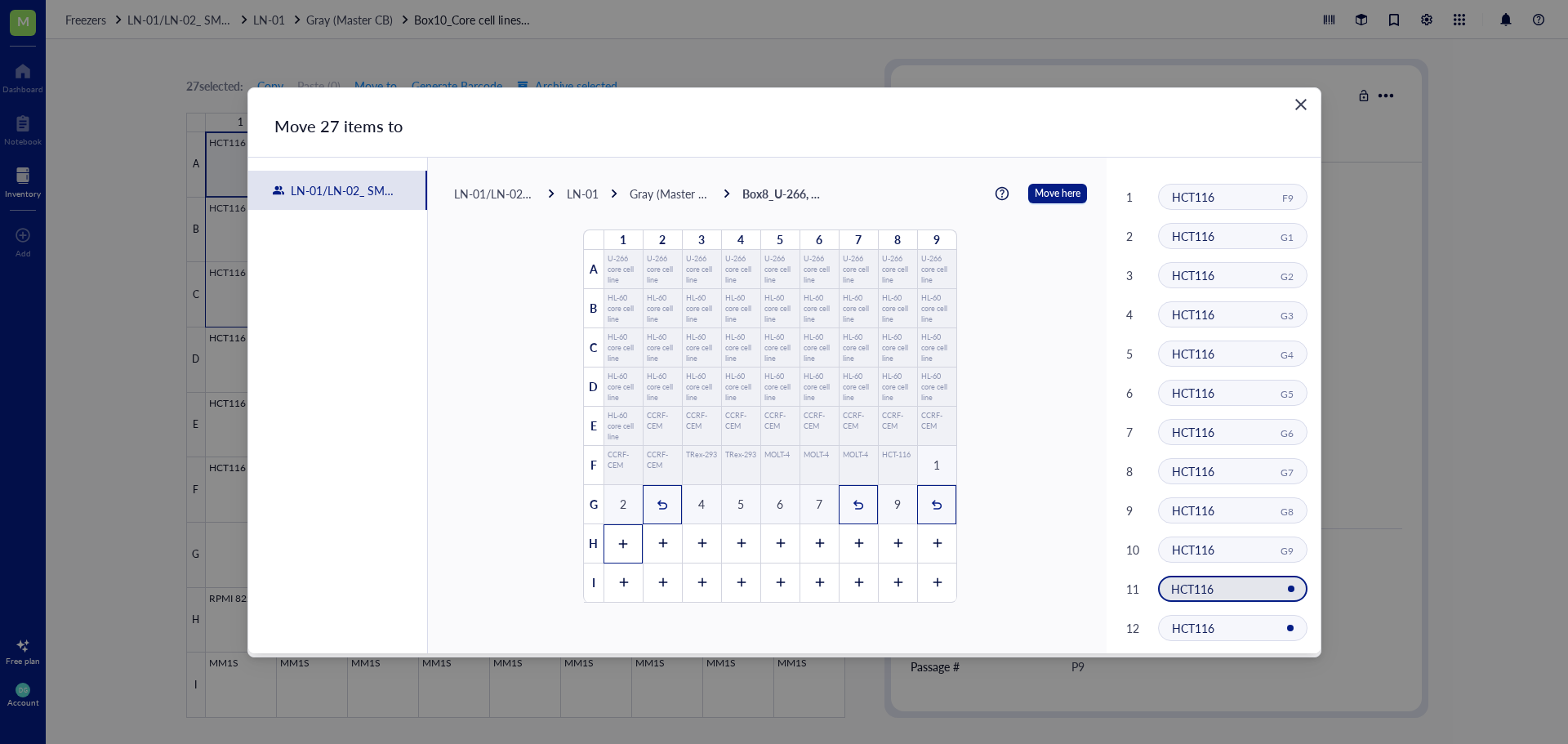
drag, startPoint x: 614, startPoint y: 543, endPoint x: 614, endPoint y: 552, distance: 9.0
click at [614, 552] on div at bounding box center [623, 543] width 39 height 39
click at [657, 544] on icon at bounding box center [663, 544] width 12 height 12
drag, startPoint x: 679, startPoint y: 547, endPoint x: 705, endPoint y: 546, distance: 26.0
click at [682, 547] on div at bounding box center [701, 543] width 39 height 39
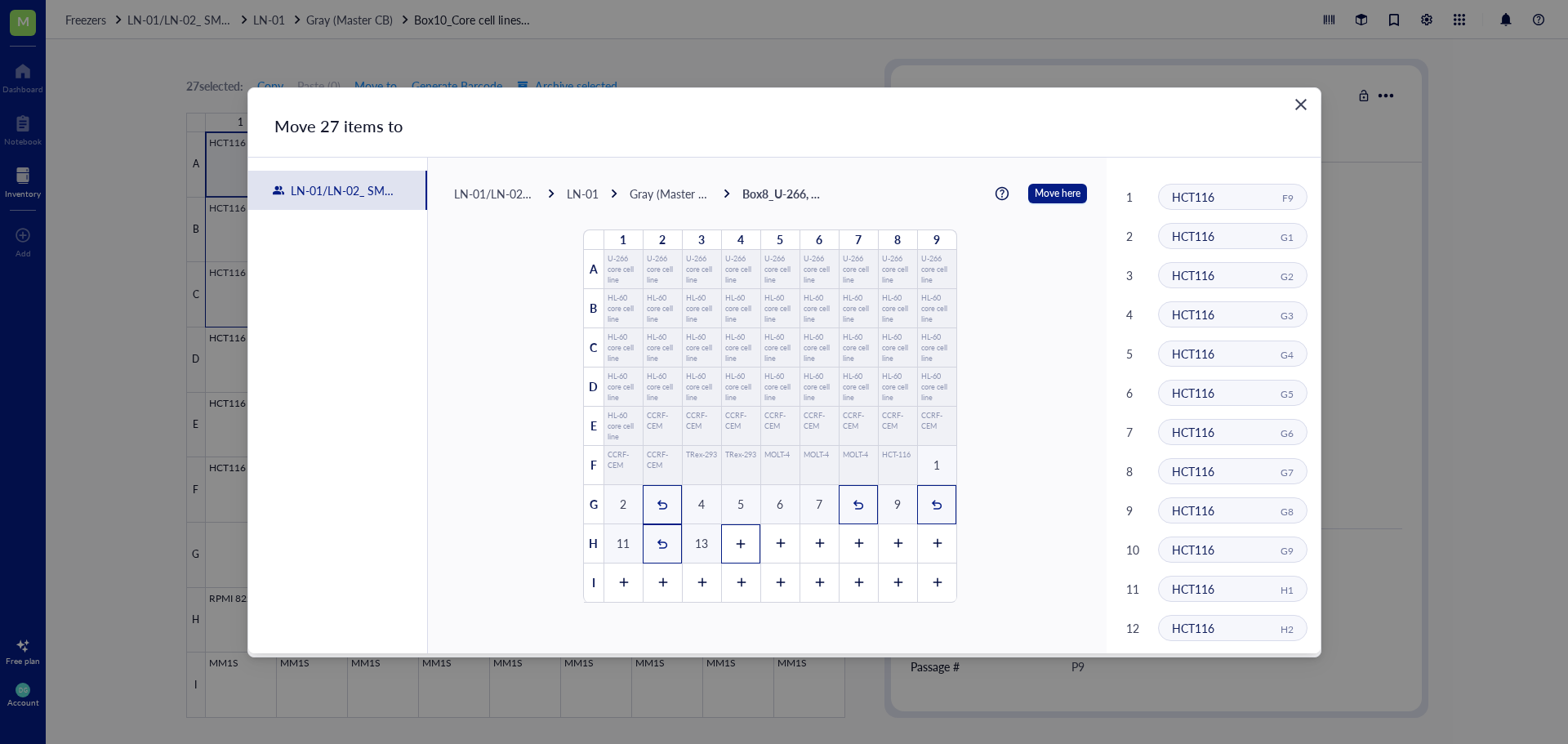
click at [735, 546] on icon at bounding box center [741, 544] width 12 height 12
click at [774, 546] on icon at bounding box center [780, 544] width 12 height 12
click at [818, 553] on div at bounding box center [819, 543] width 39 height 39
click at [843, 550] on div at bounding box center [859, 543] width 39 height 39
click at [870, 550] on div "17" at bounding box center [859, 543] width 39 height 39
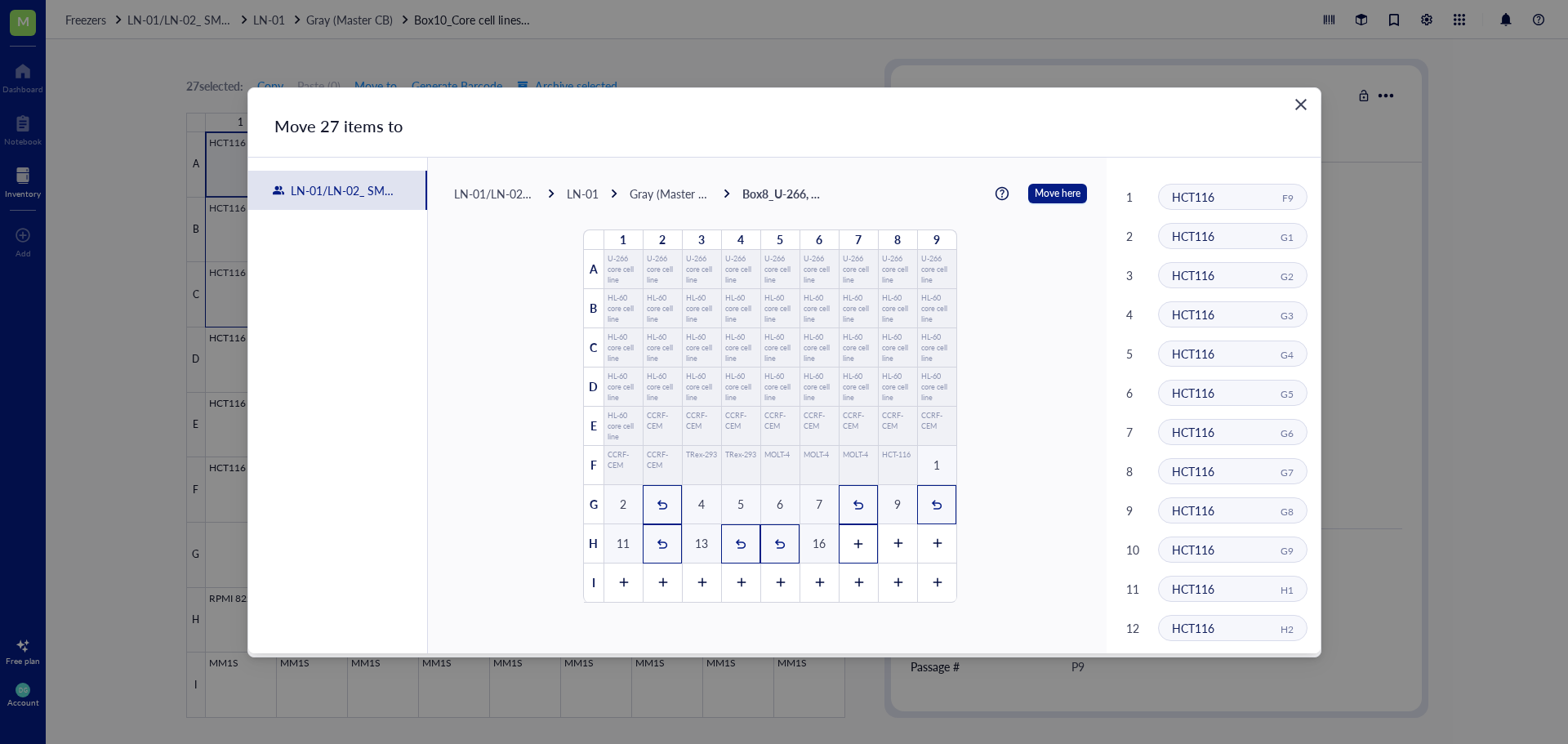
click at [843, 550] on div at bounding box center [859, 543] width 39 height 39
click at [884, 548] on div at bounding box center [897, 543] width 39 height 39
click at [931, 545] on icon at bounding box center [937, 544] width 12 height 12
click at [607, 587] on div at bounding box center [623, 583] width 39 height 39
click at [648, 585] on div at bounding box center [662, 583] width 39 height 39
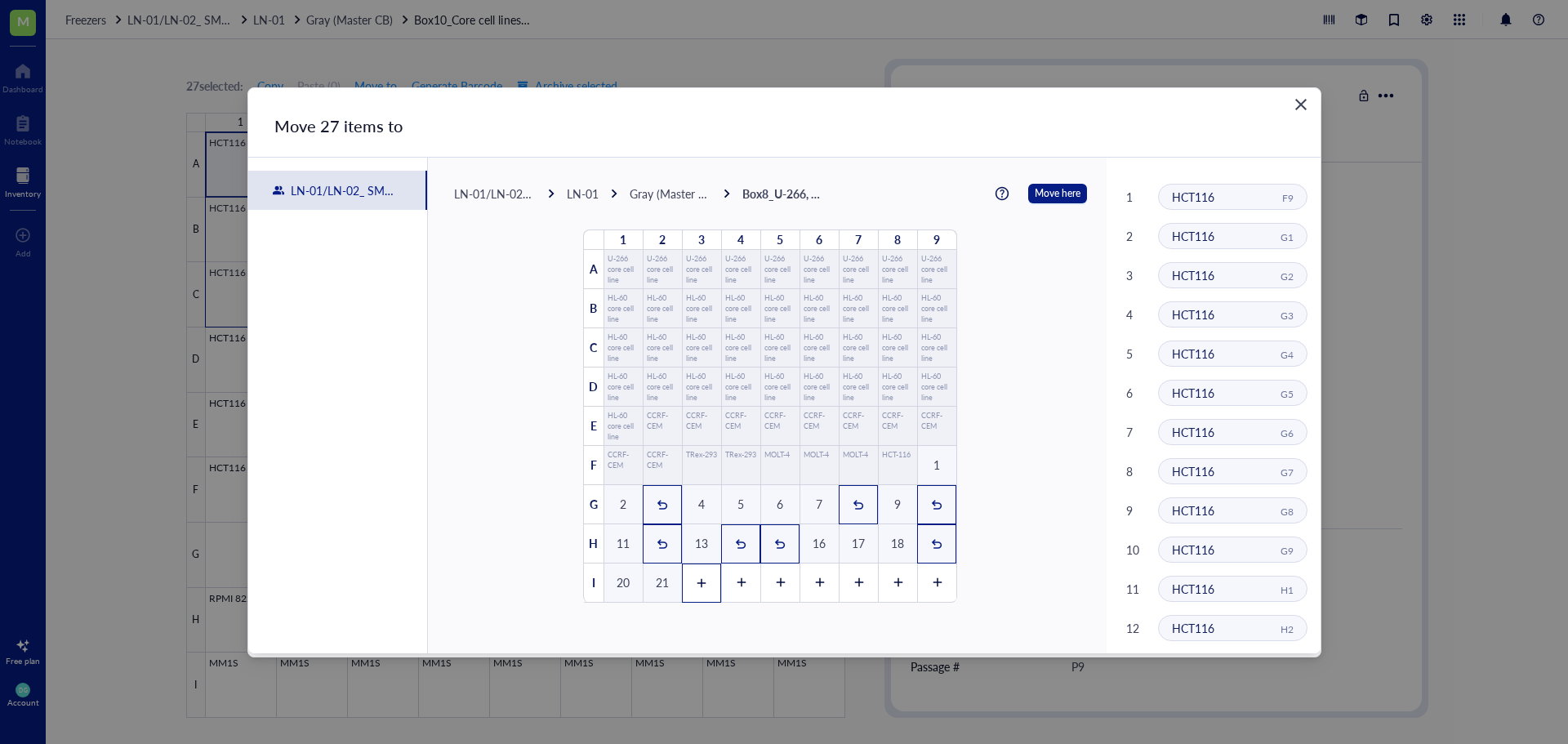
click at [696, 579] on icon at bounding box center [702, 583] width 12 height 12
click at [737, 583] on icon at bounding box center [741, 582] width 9 height 9
click at [776, 578] on icon at bounding box center [780, 583] width 12 height 12
click at [814, 581] on icon at bounding box center [820, 583] width 12 height 12
click at [843, 584] on div at bounding box center [859, 583] width 39 height 39
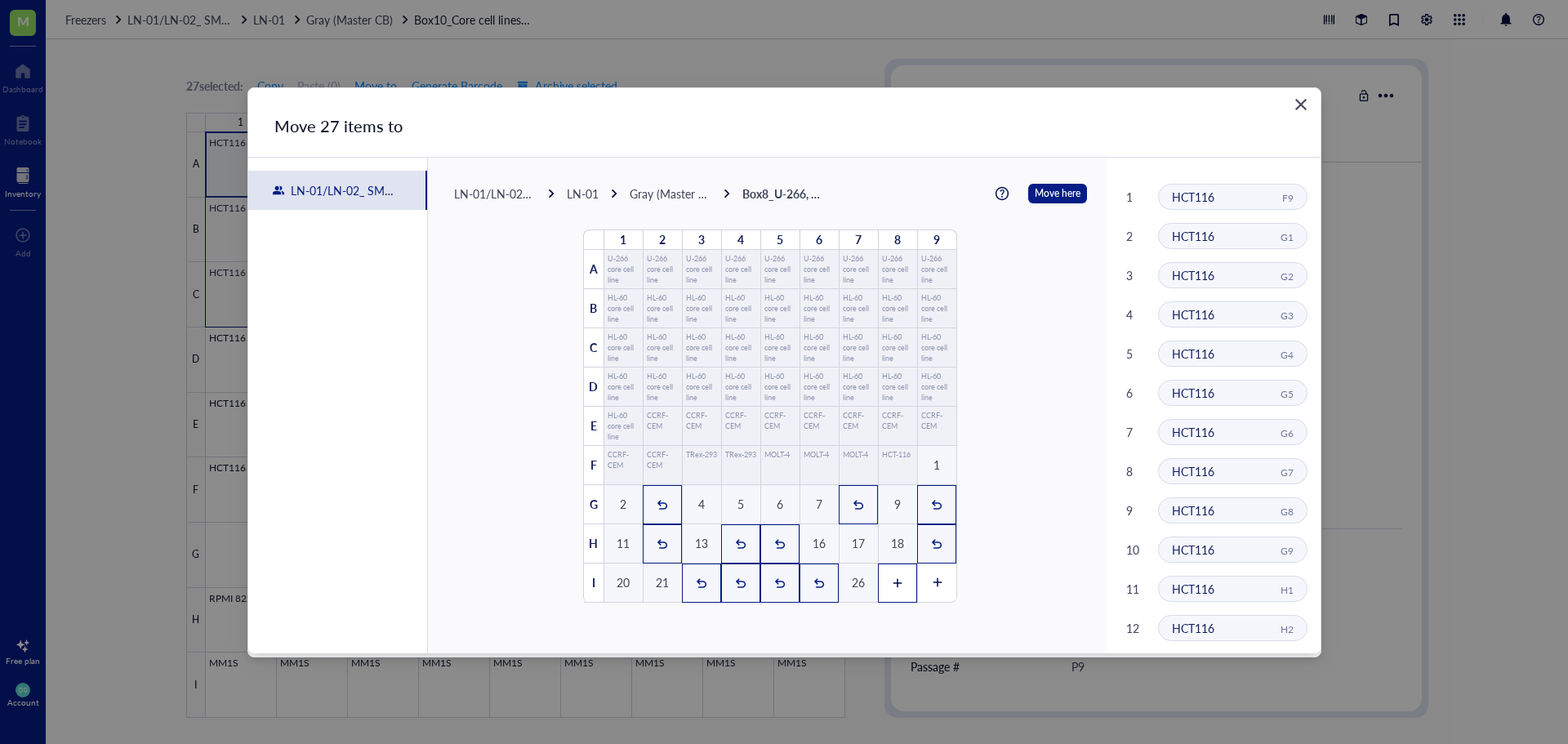
click at [892, 585] on icon at bounding box center [897, 583] width 12 height 12
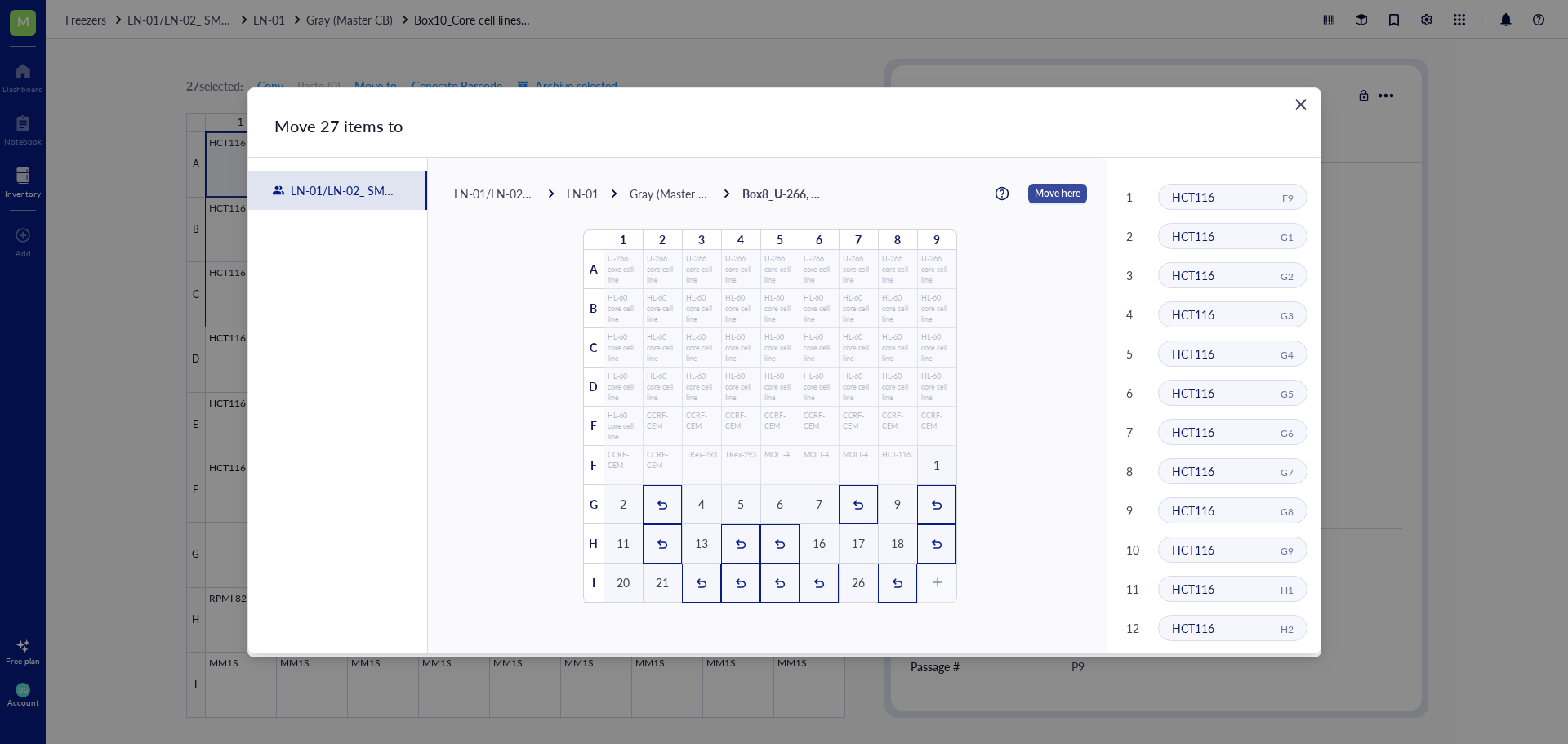
click at [1052, 195] on span "Move here" at bounding box center [1057, 193] width 46 height 21
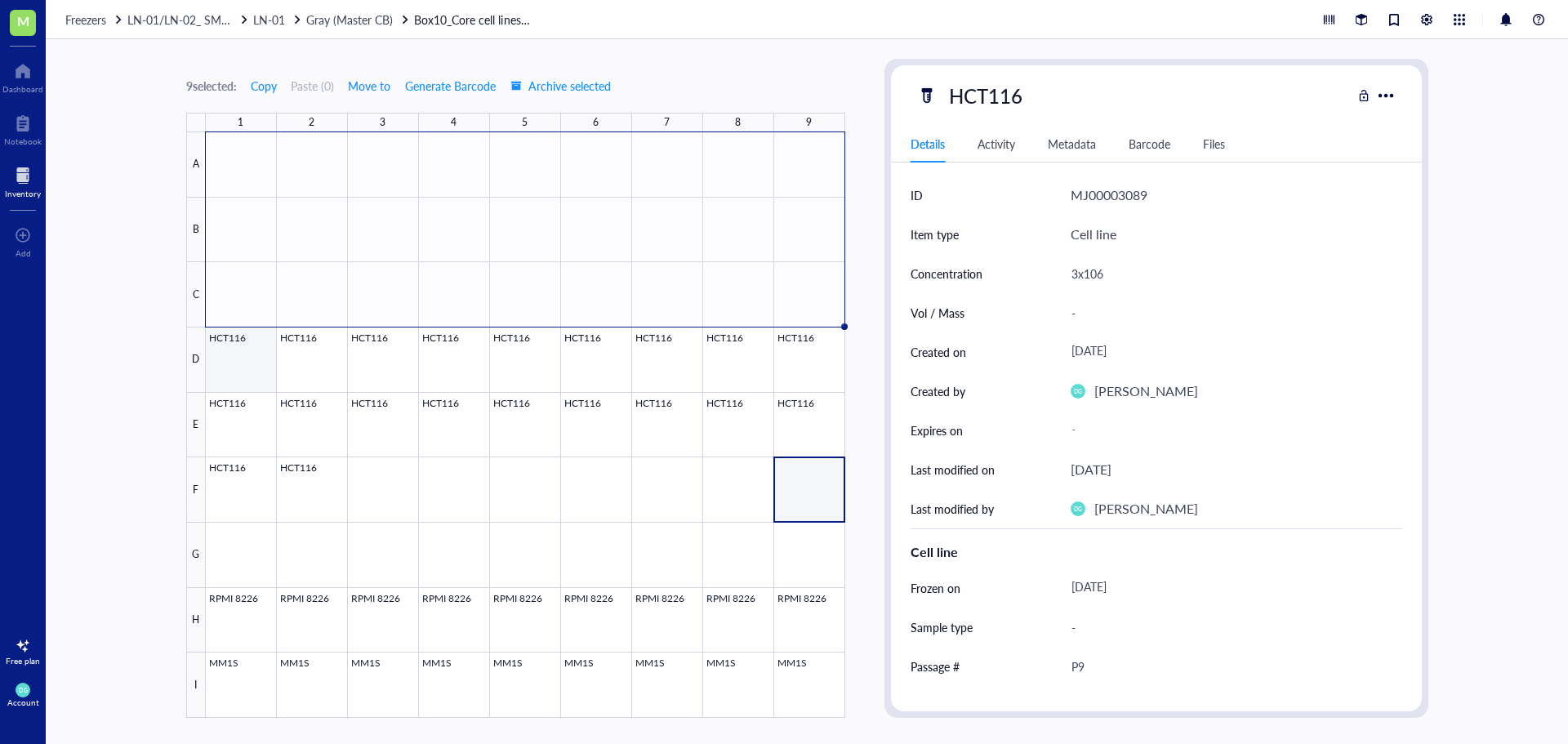
click at [237, 367] on div at bounding box center [525, 425] width 639 height 586
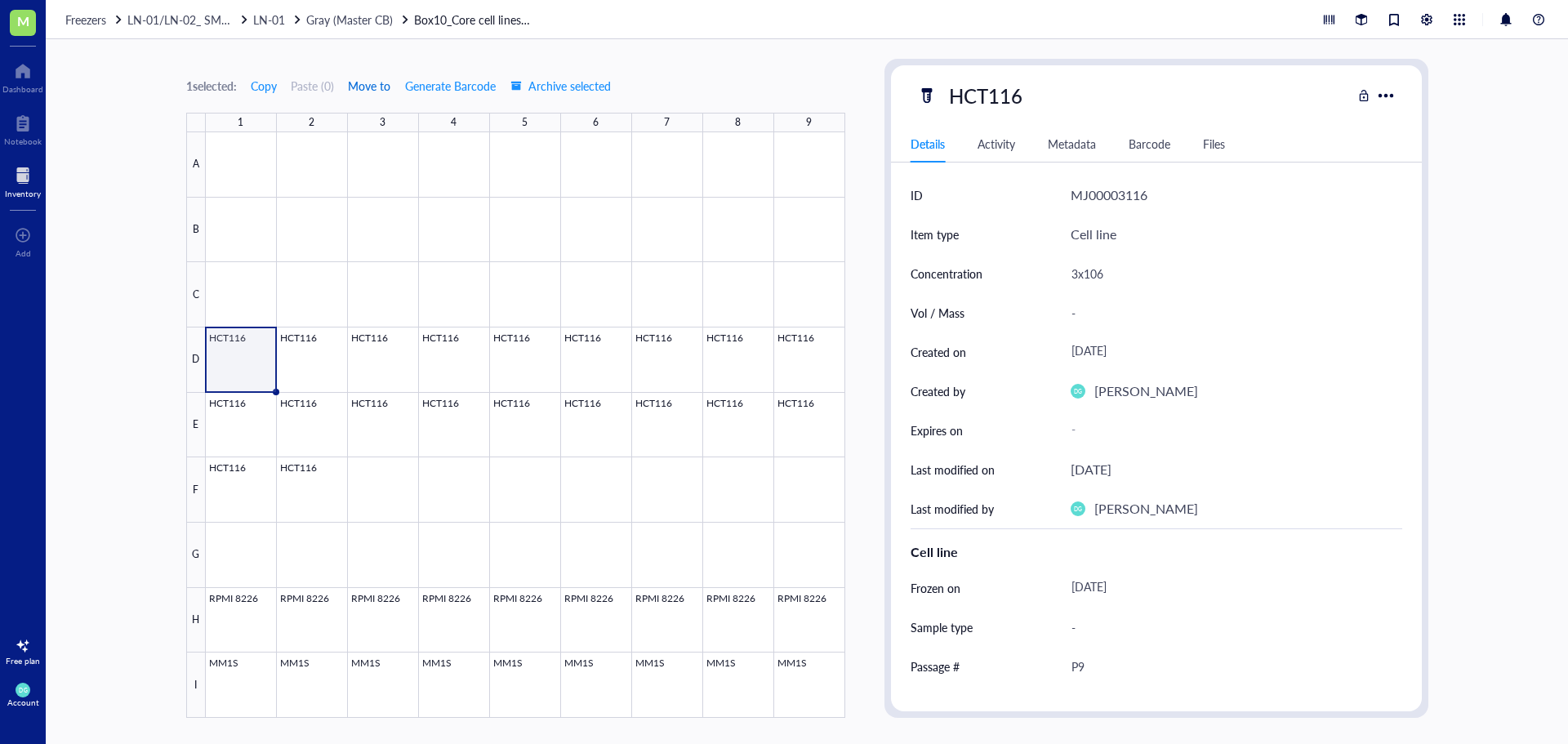
click at [364, 85] on span "Move to" at bounding box center [369, 85] width 42 height 13
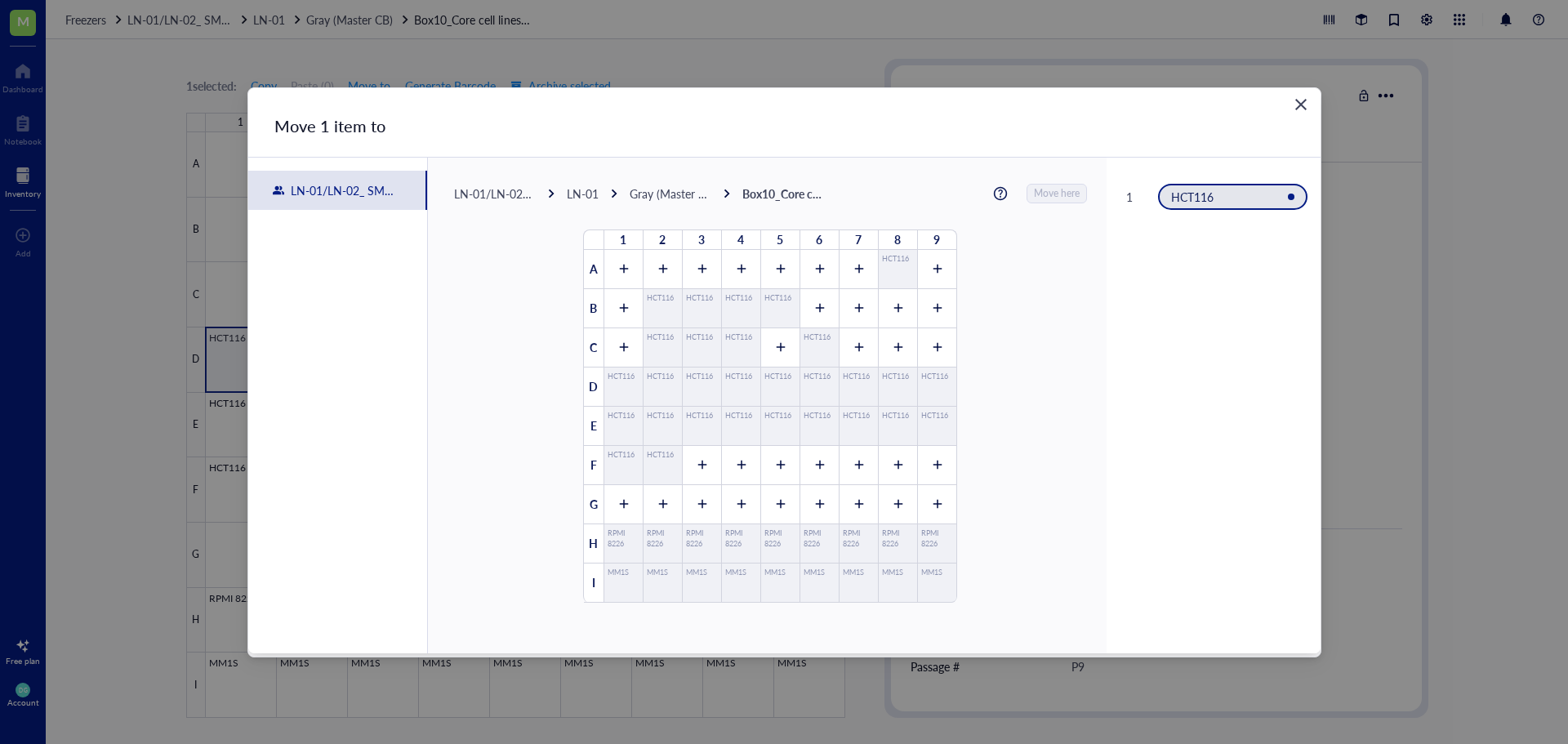
click at [579, 193] on div "LN-01" at bounding box center [582, 193] width 32 height 14
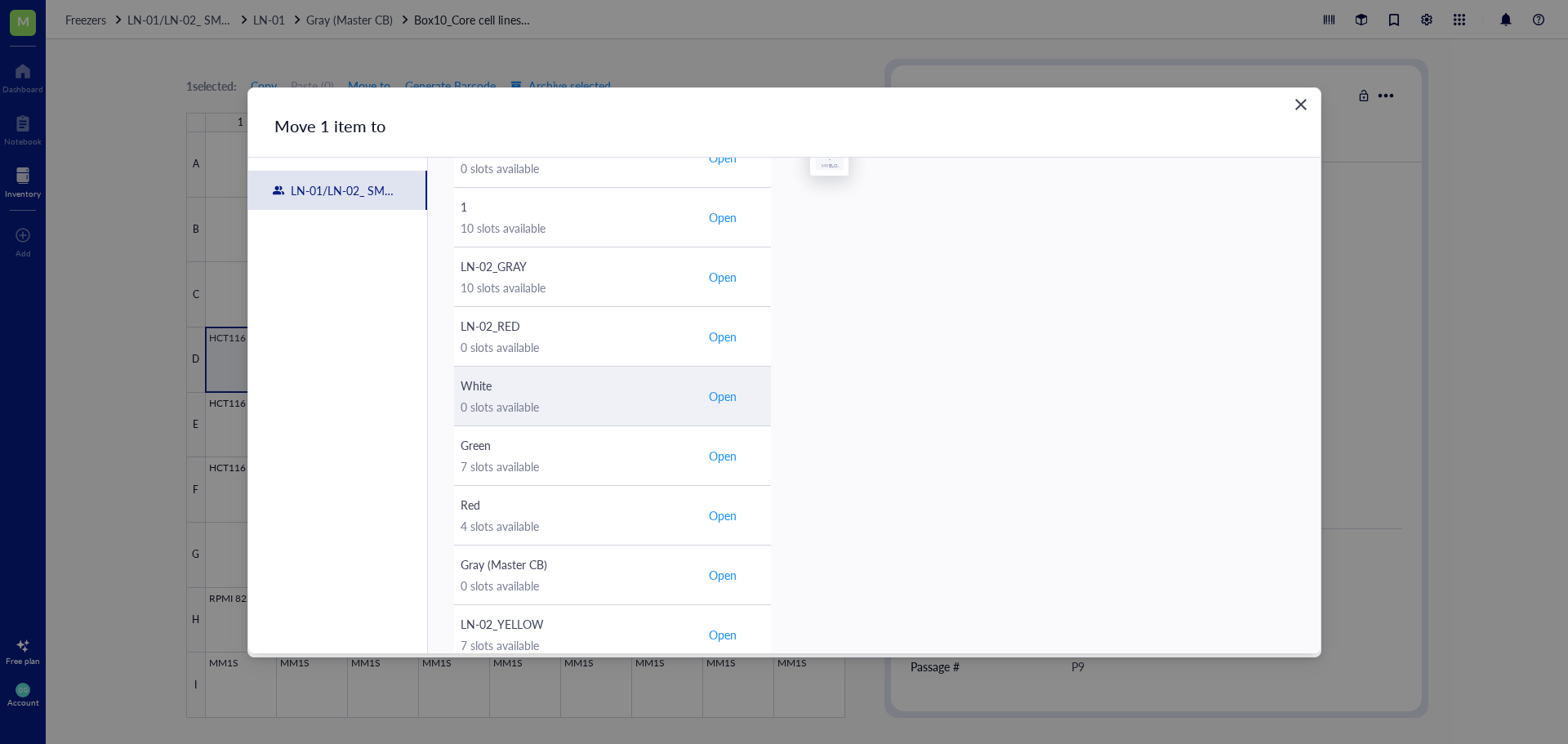
scroll to position [408, 0]
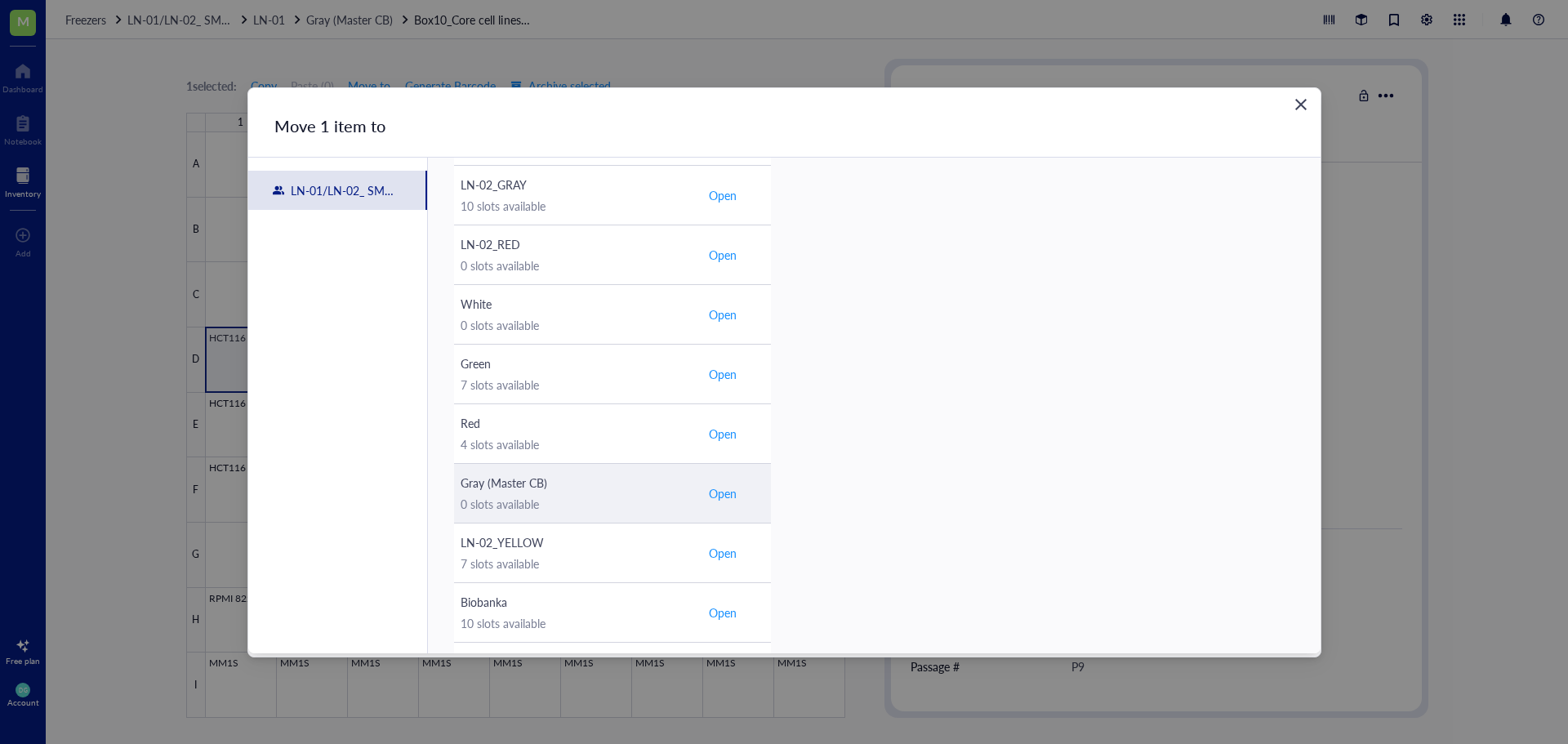
click at [729, 493] on span "Open" at bounding box center [722, 493] width 28 height 14
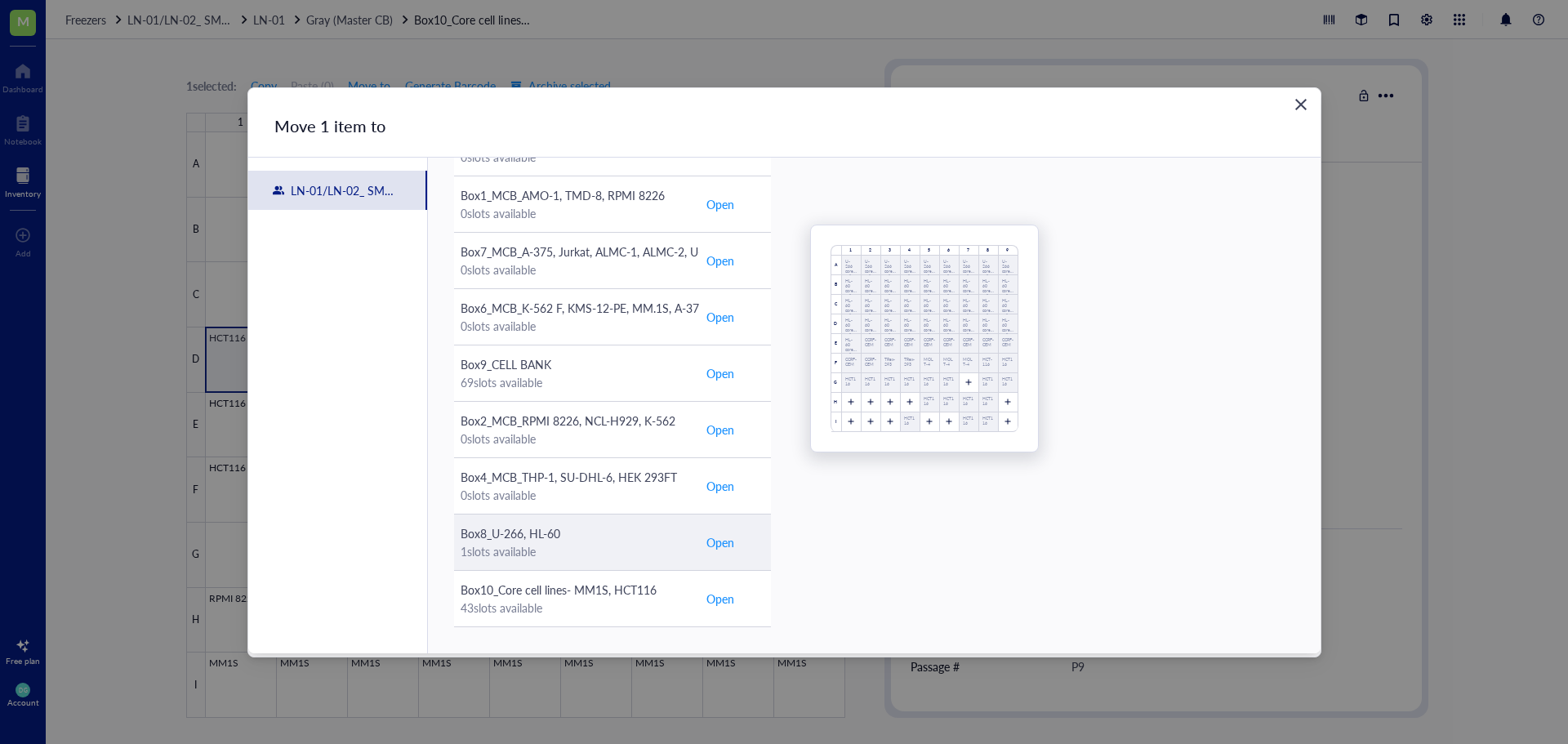
click at [719, 538] on span "Open" at bounding box center [720, 542] width 28 height 18
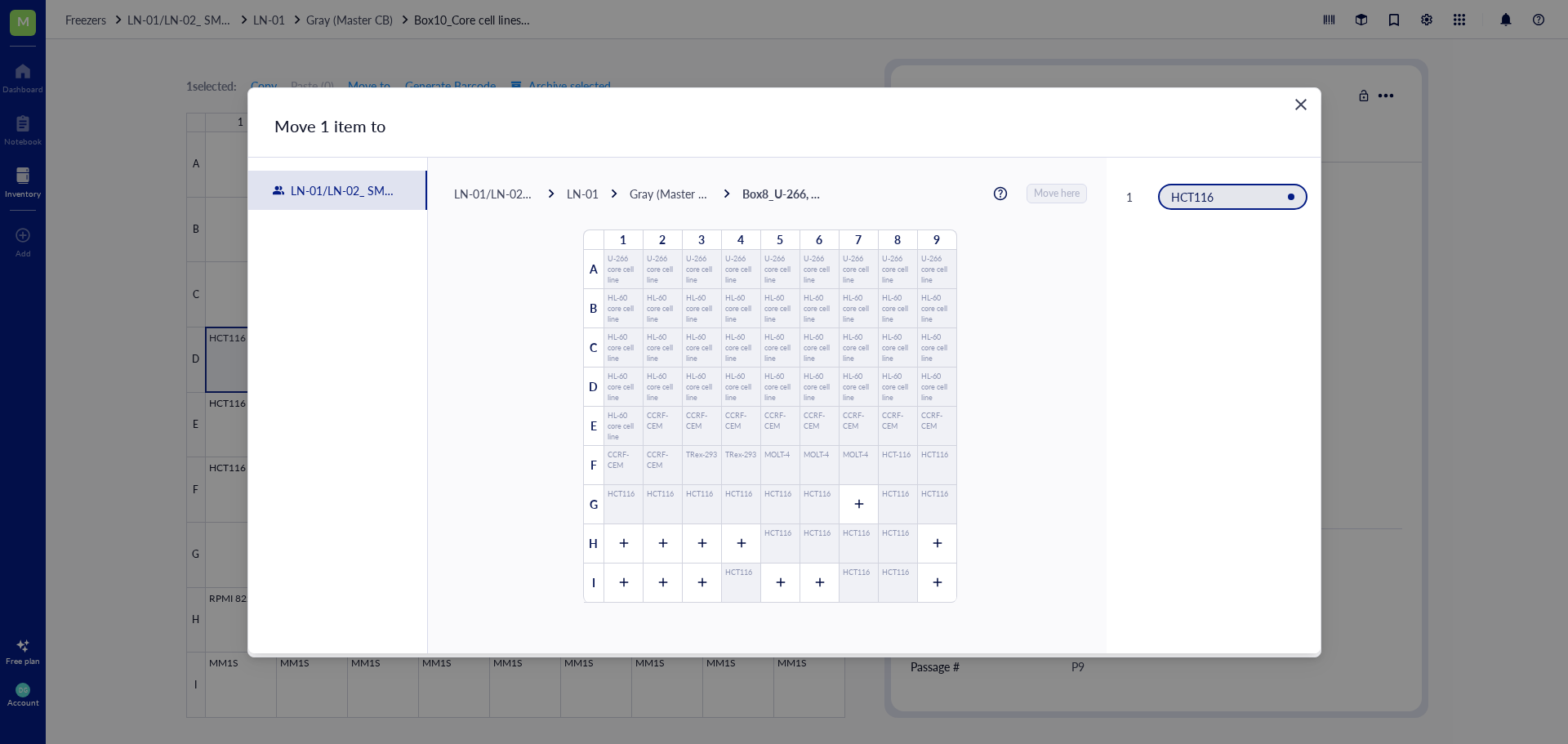
scroll to position [0, 0]
click at [930, 575] on div at bounding box center [936, 583] width 39 height 39
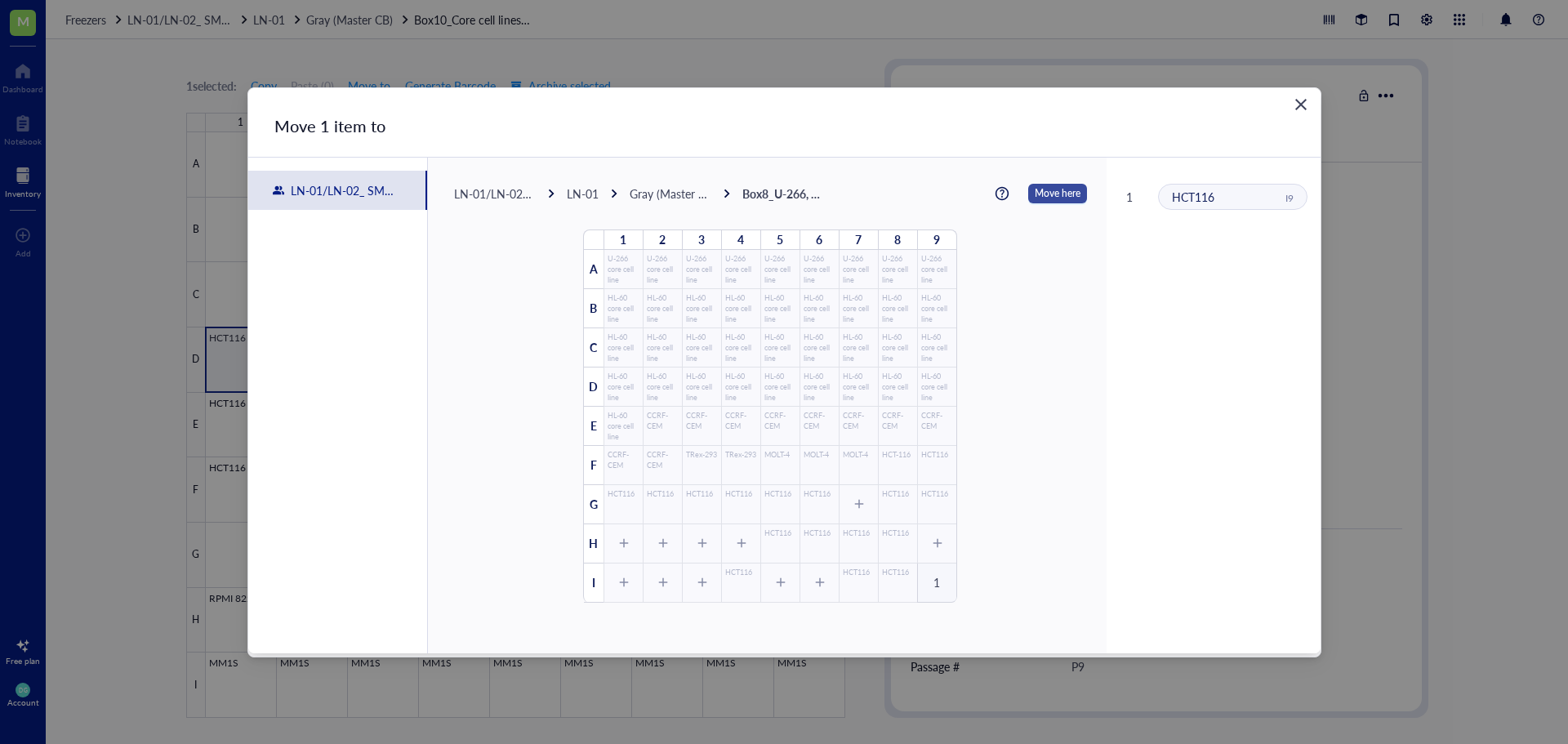
click at [1041, 196] on span "Move here" at bounding box center [1057, 193] width 46 height 21
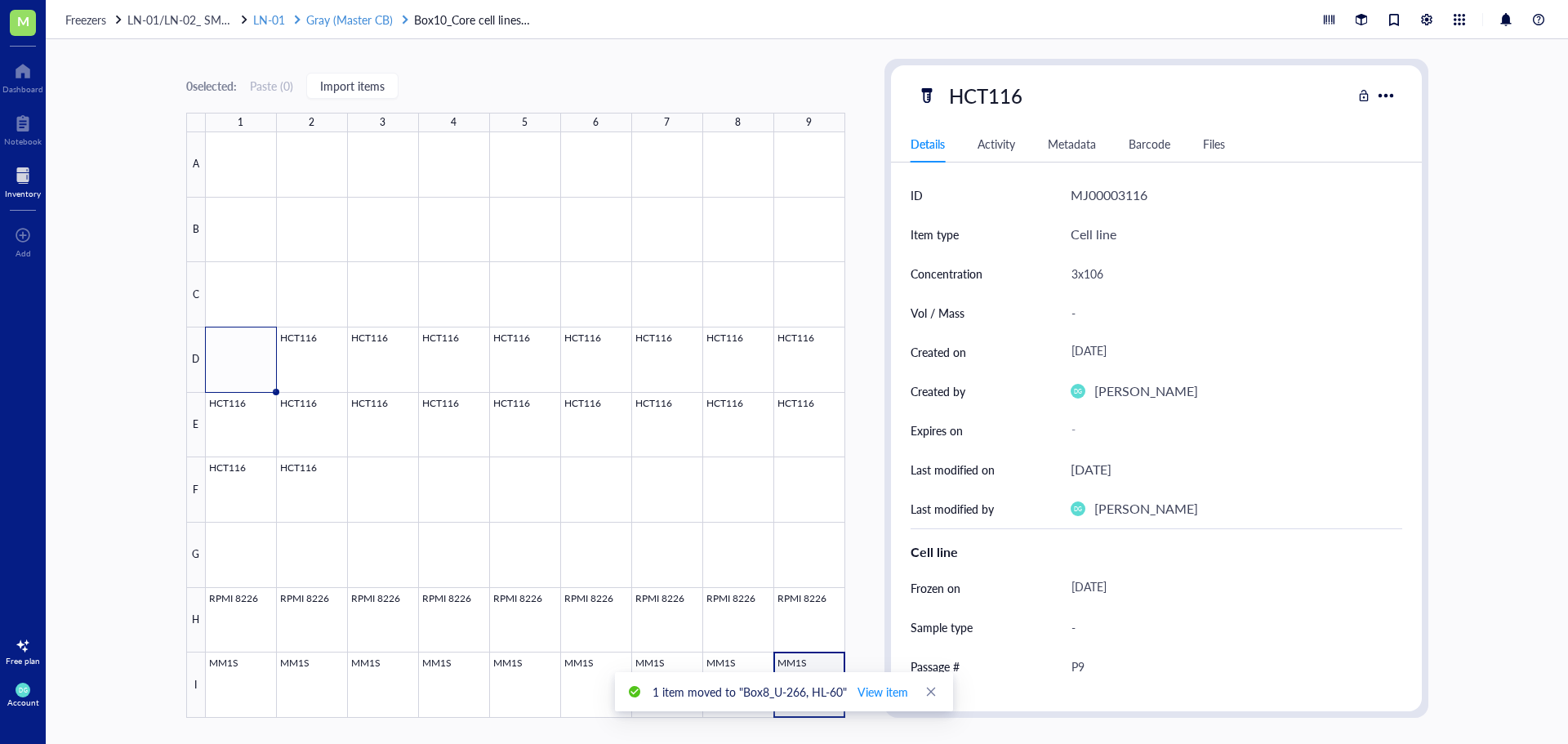
click at [312, 13] on span "Gray (Master CB)" at bounding box center [350, 19] width 86 height 16
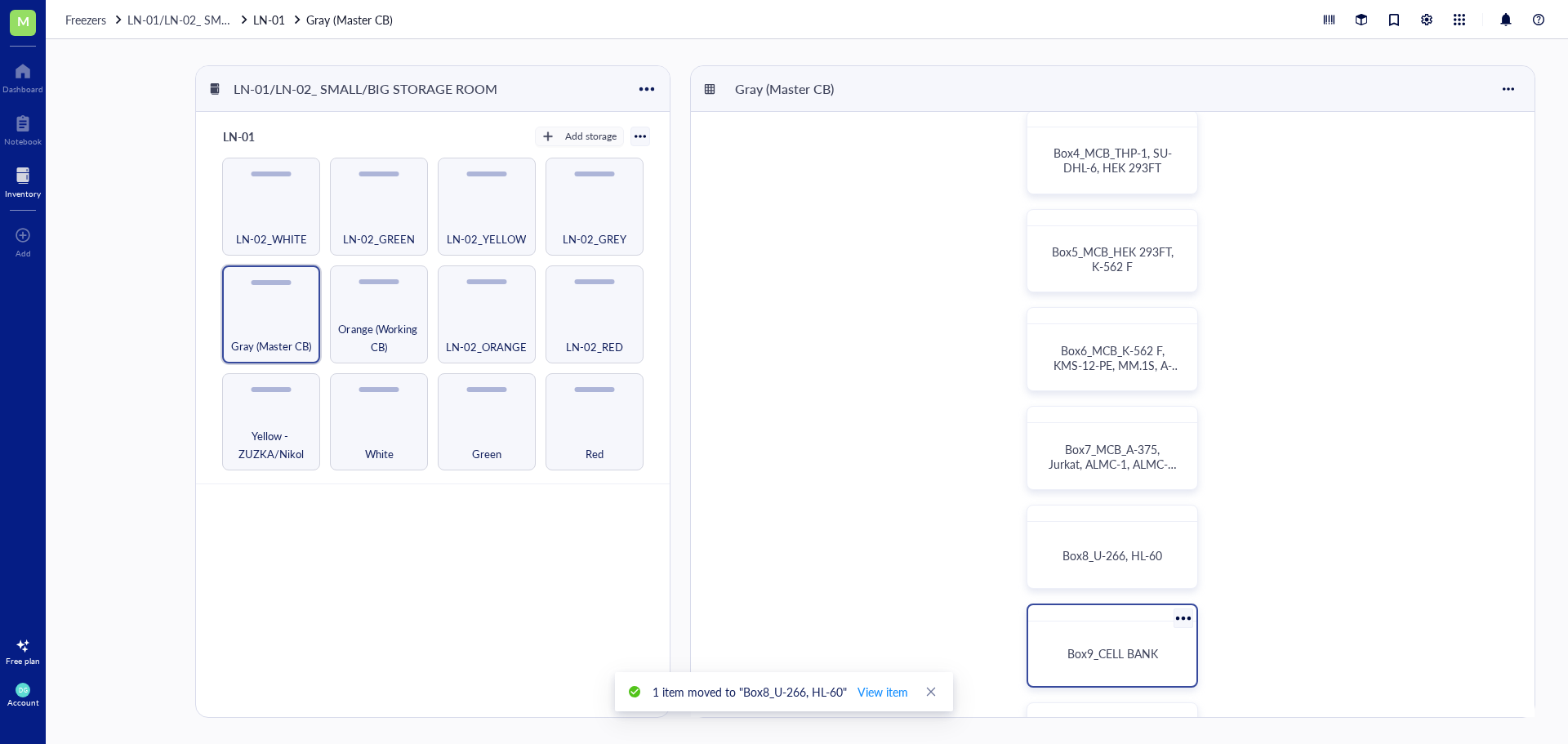
scroll to position [327, 0]
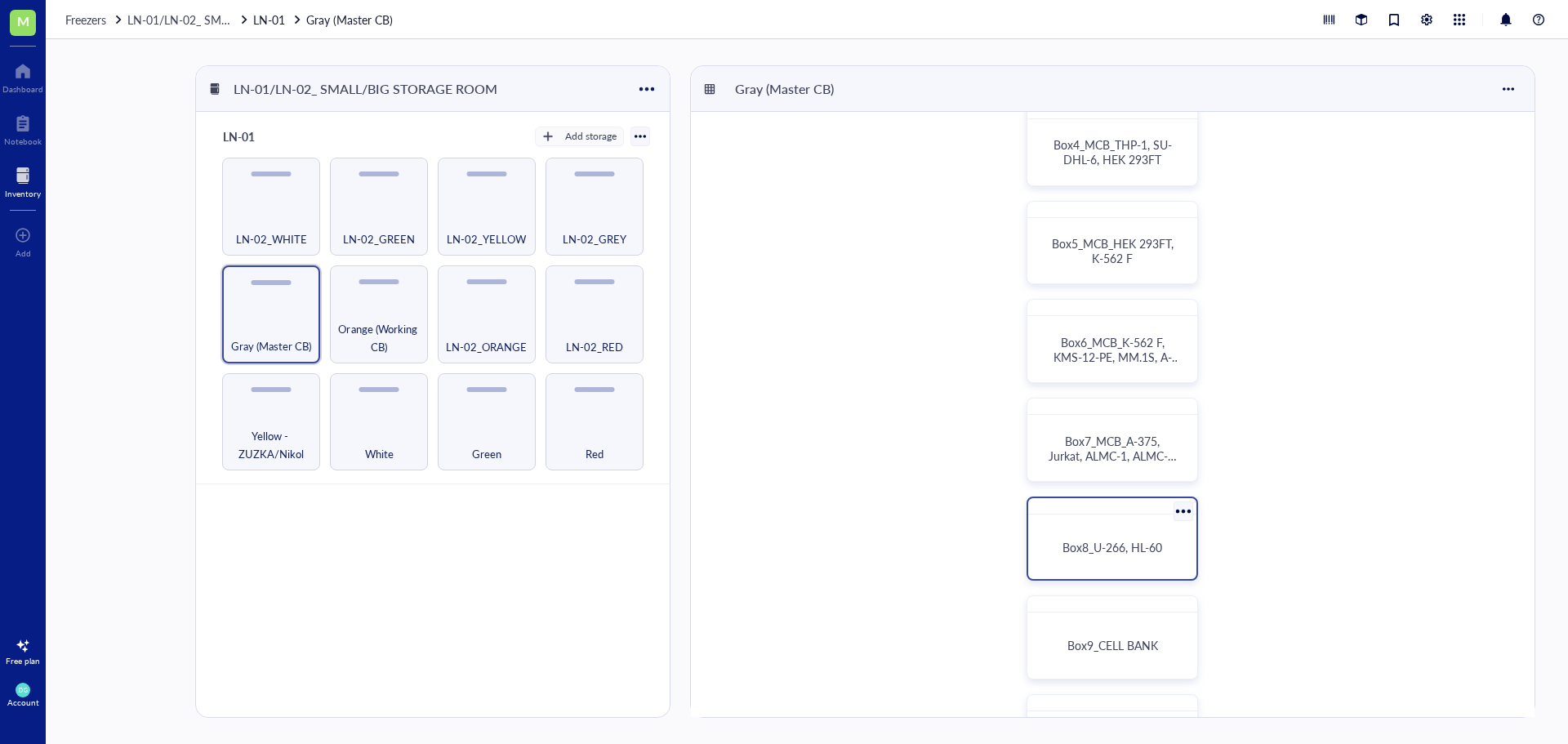
click at [1096, 533] on div "Box8_U-266, HL-60" at bounding box center [1112, 546] width 155 height 52
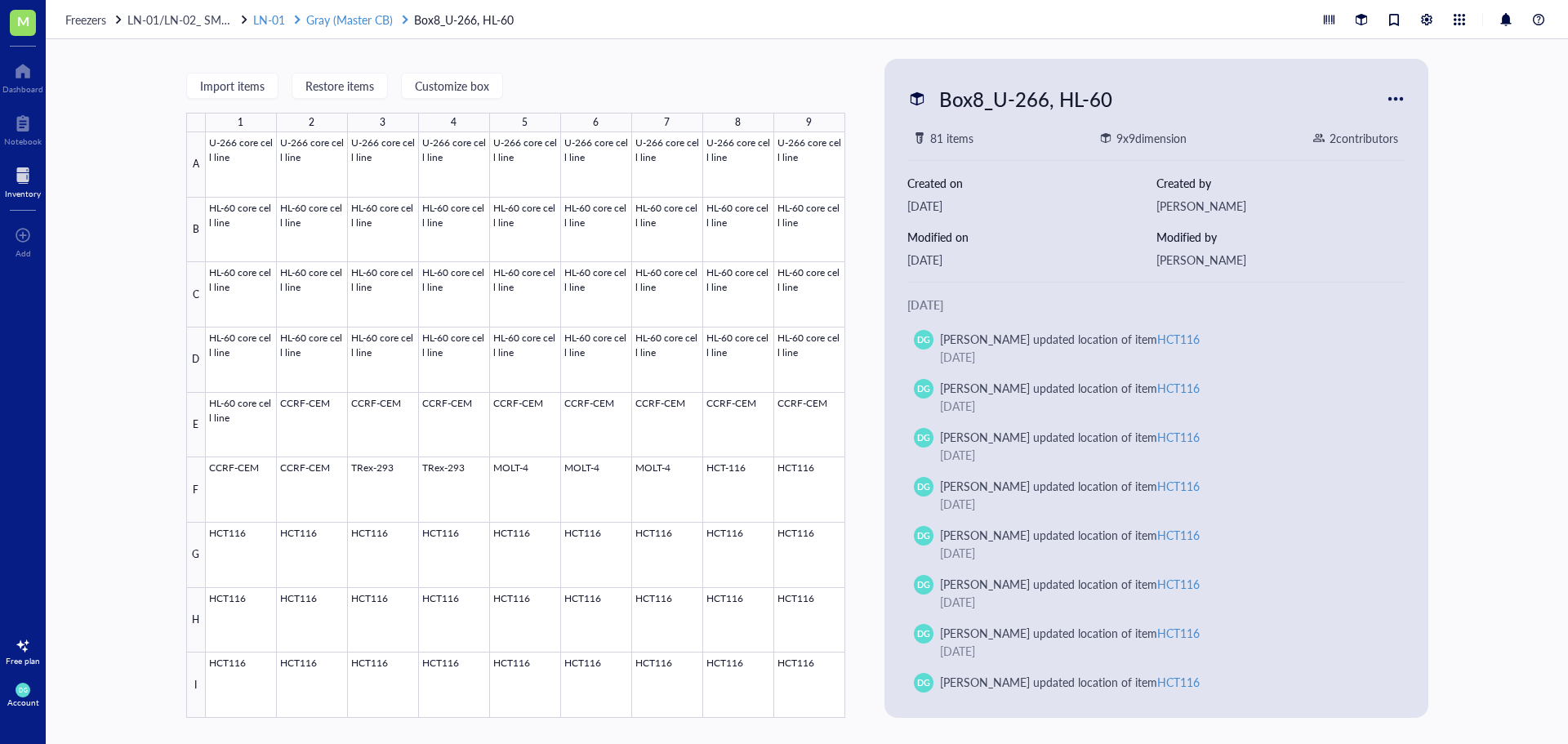
click at [317, 20] on span "Gray (Master CB)" at bounding box center [350, 19] width 86 height 16
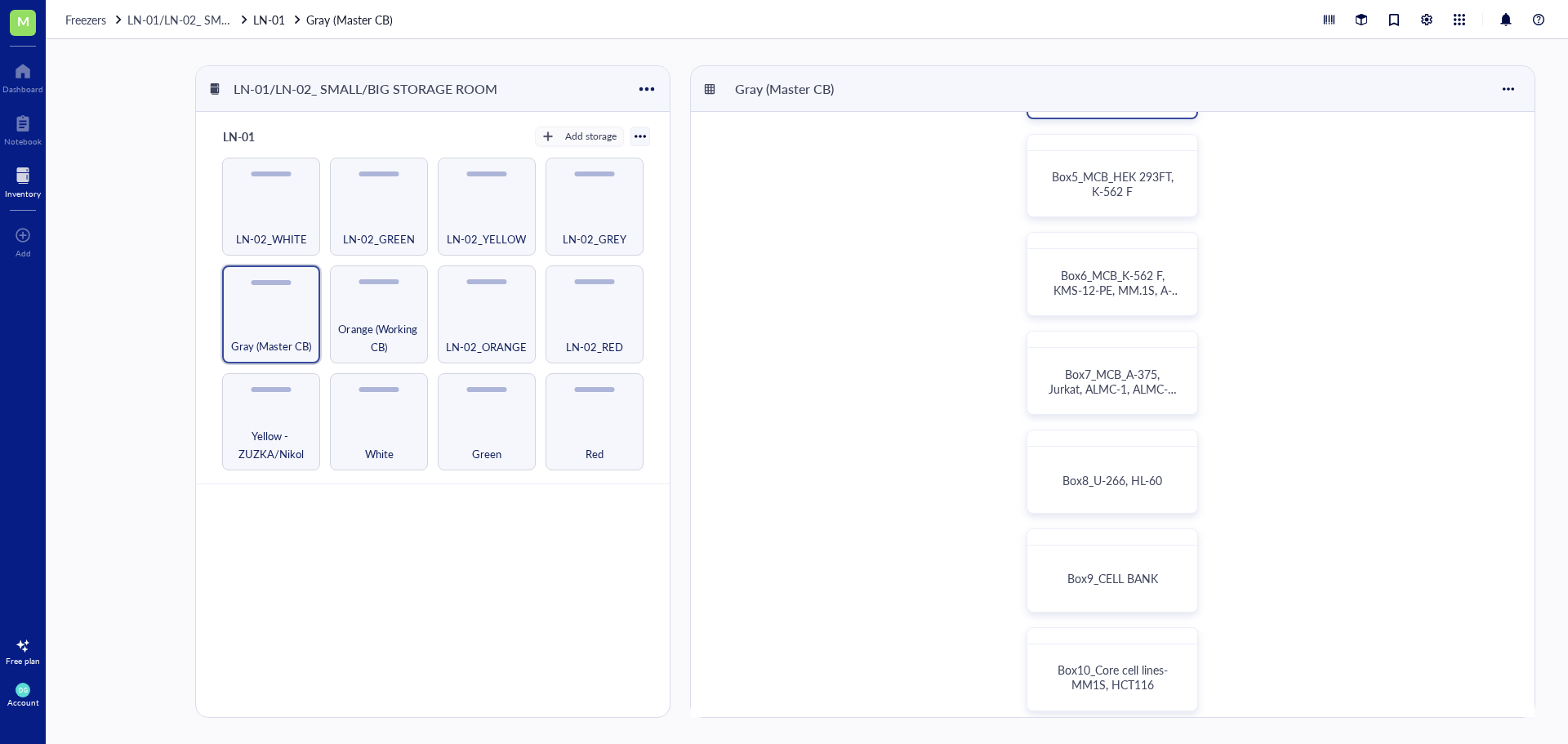
scroll to position [408, 0]
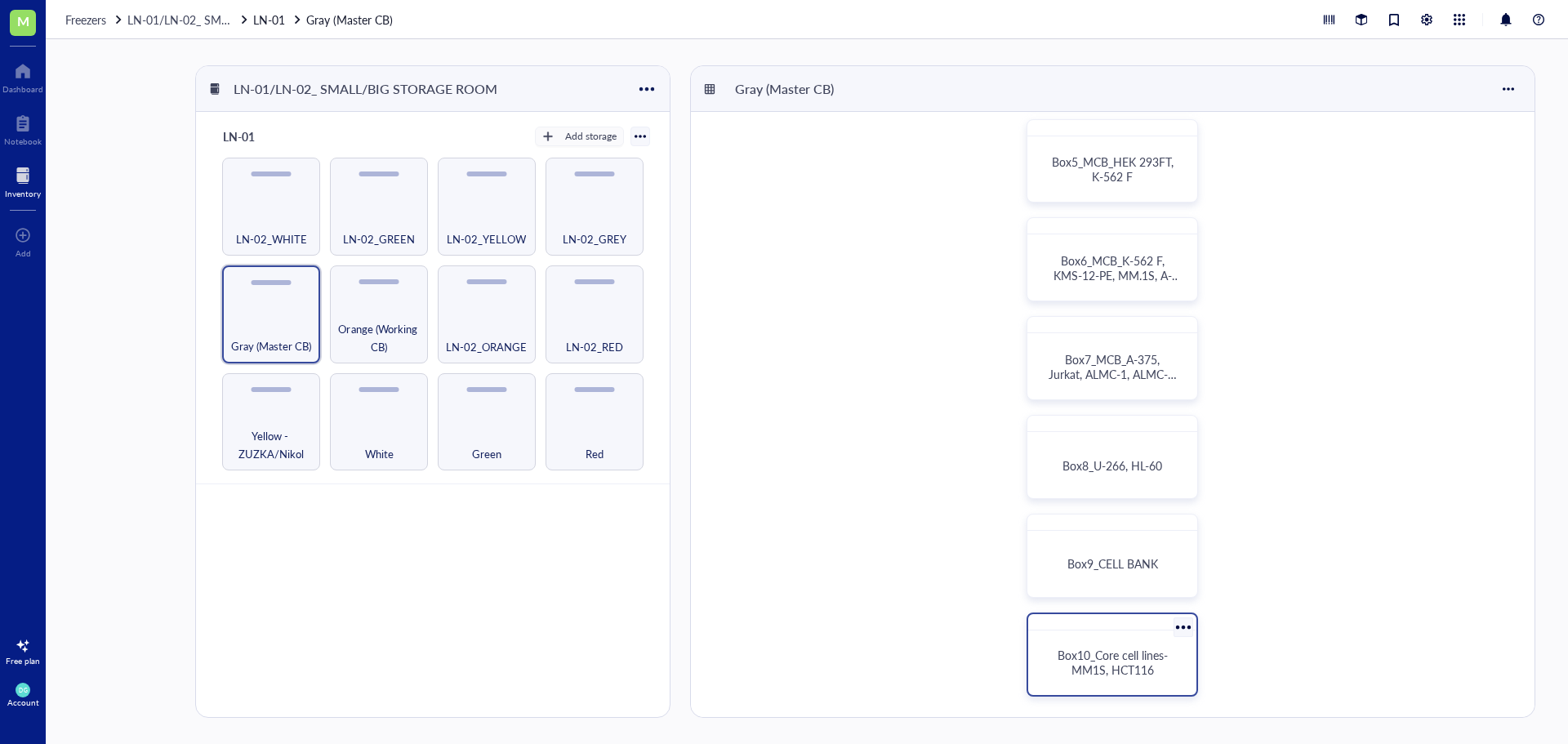
click at [1127, 638] on div "Box10_Core cell lines- MM1S, HCT116" at bounding box center [1112, 662] width 155 height 52
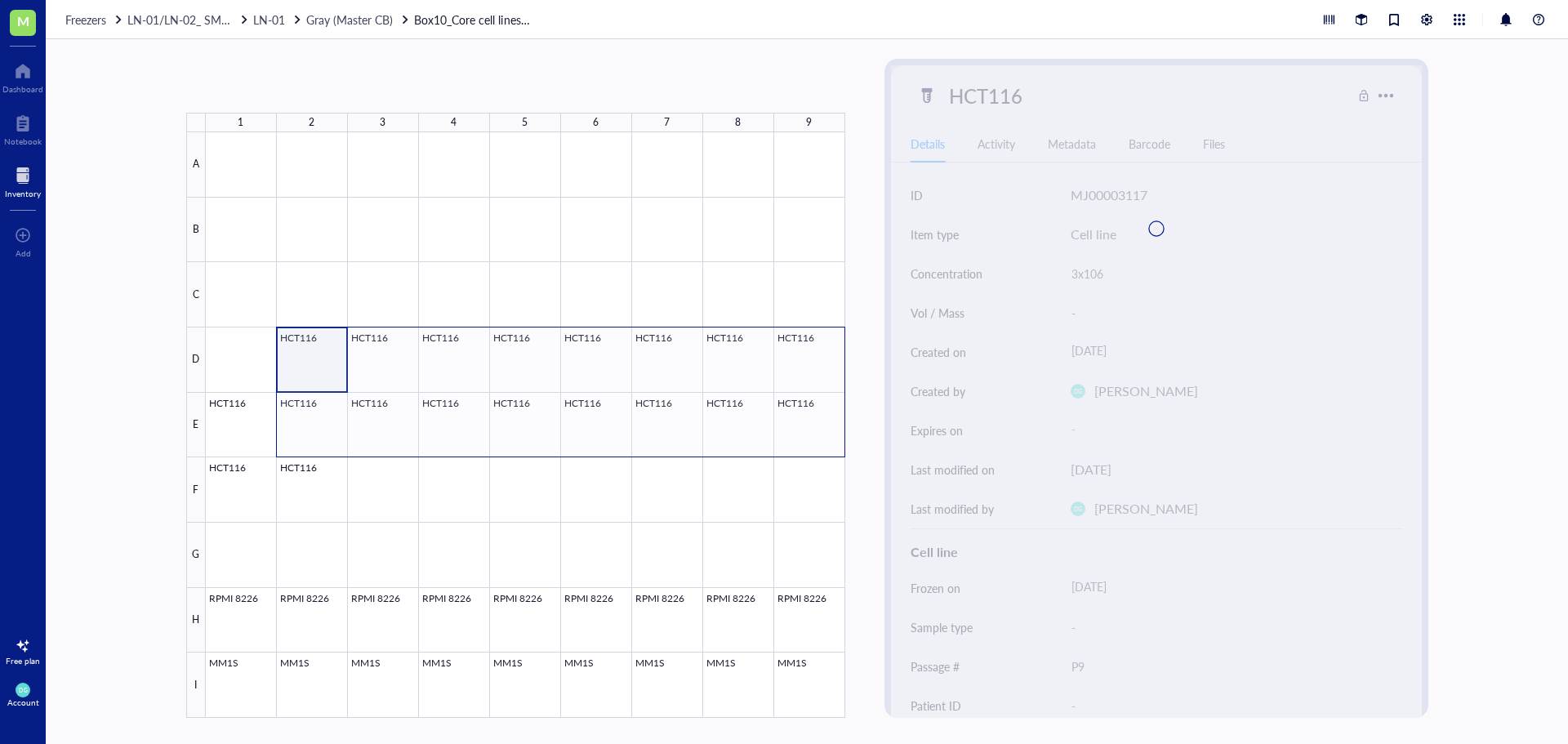
drag, startPoint x: 303, startPoint y: 375, endPoint x: 801, endPoint y: 411, distance: 499.3
click at [801, 411] on div at bounding box center [525, 425] width 639 height 586
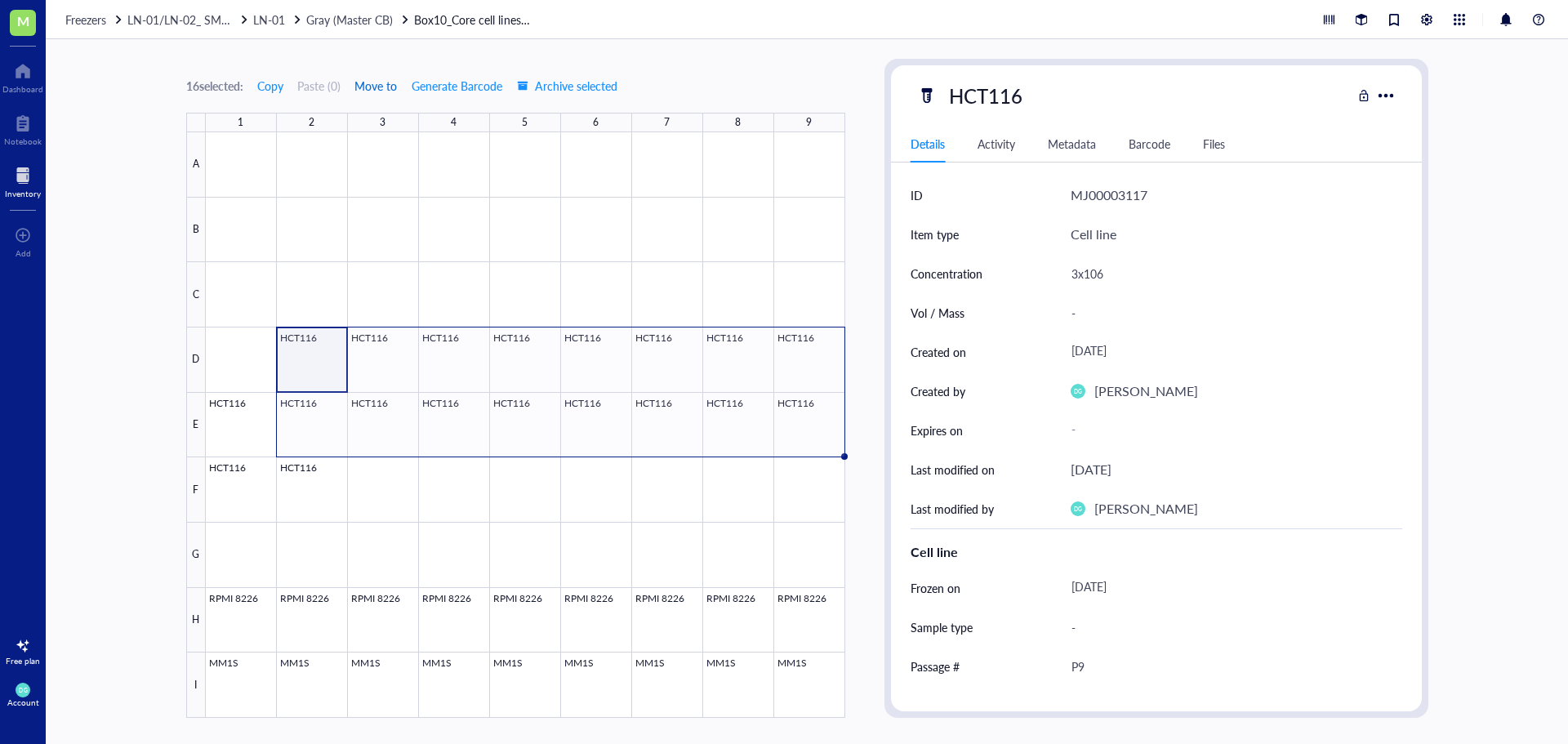
click at [366, 80] on span "Move to" at bounding box center [376, 85] width 42 height 13
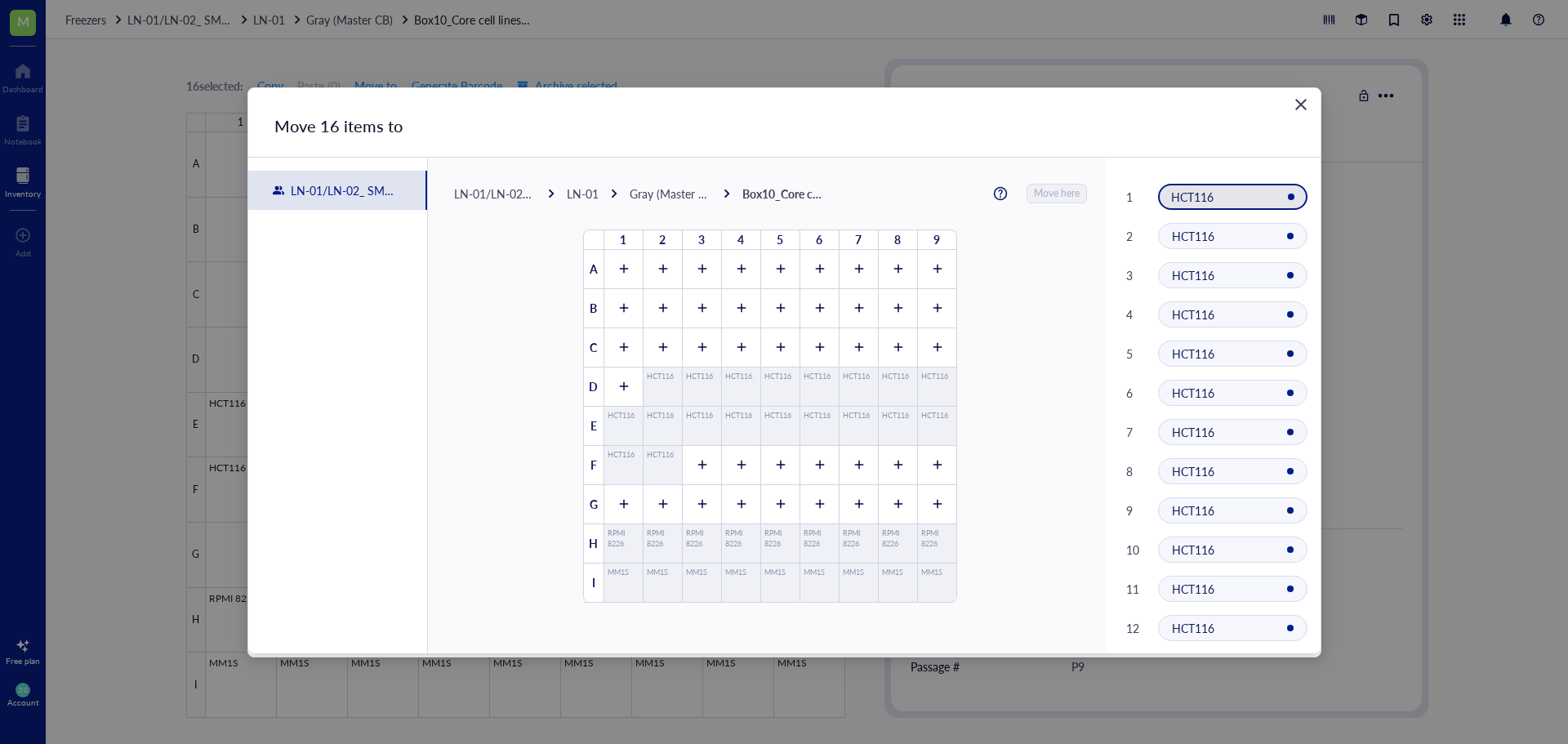
click at [577, 196] on div "LN-01" at bounding box center [582, 193] width 32 height 14
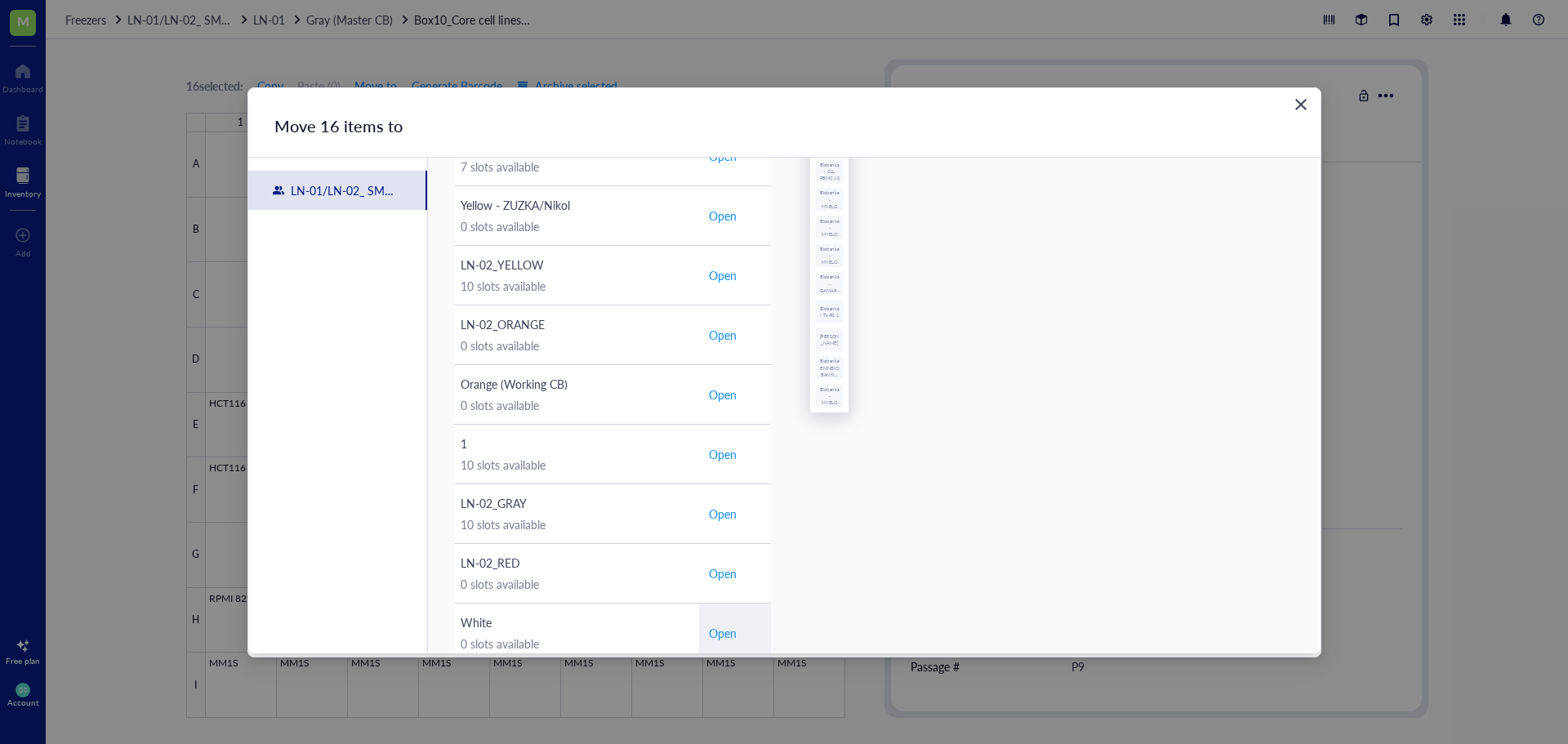
scroll to position [82, 0]
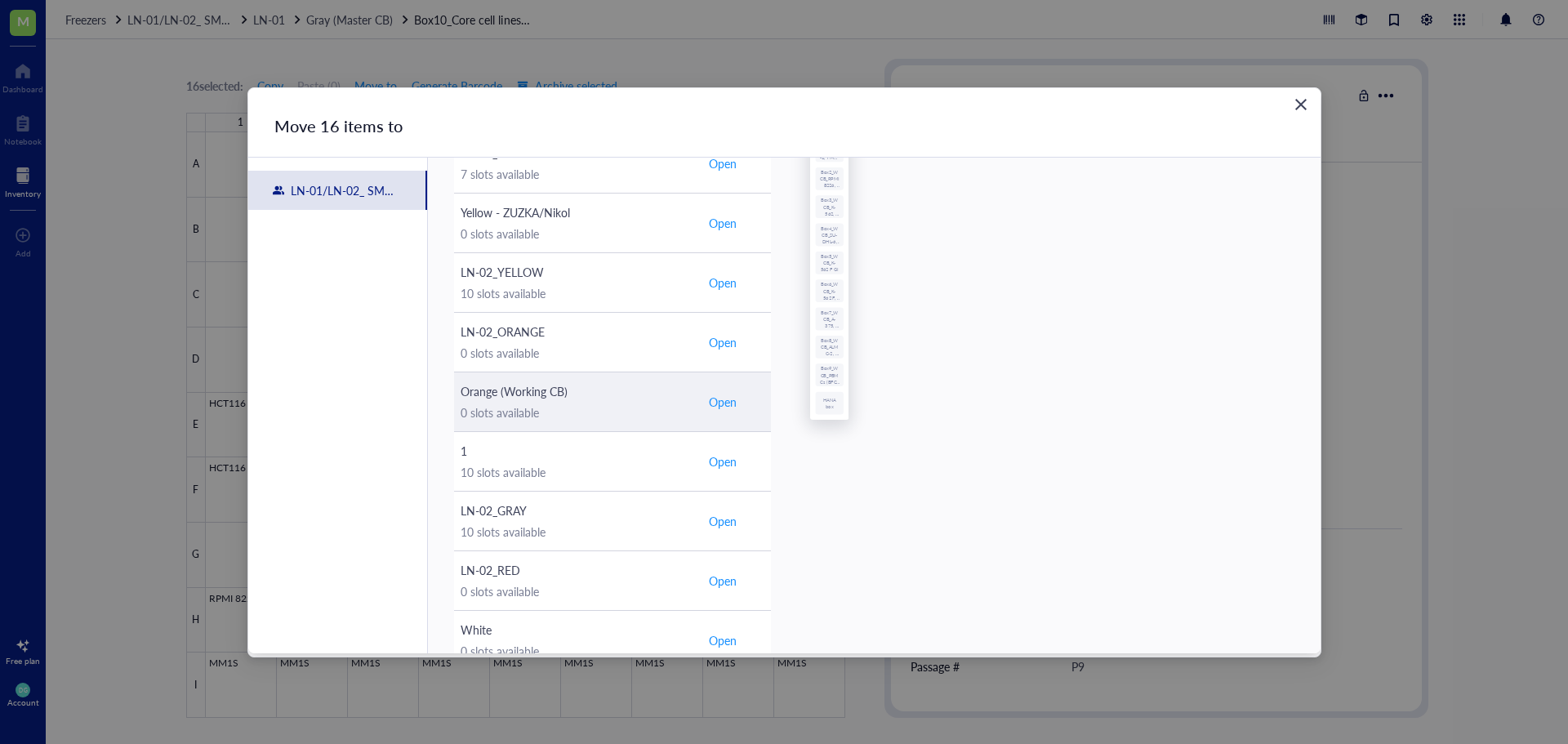
click at [719, 405] on span "Open" at bounding box center [722, 401] width 28 height 14
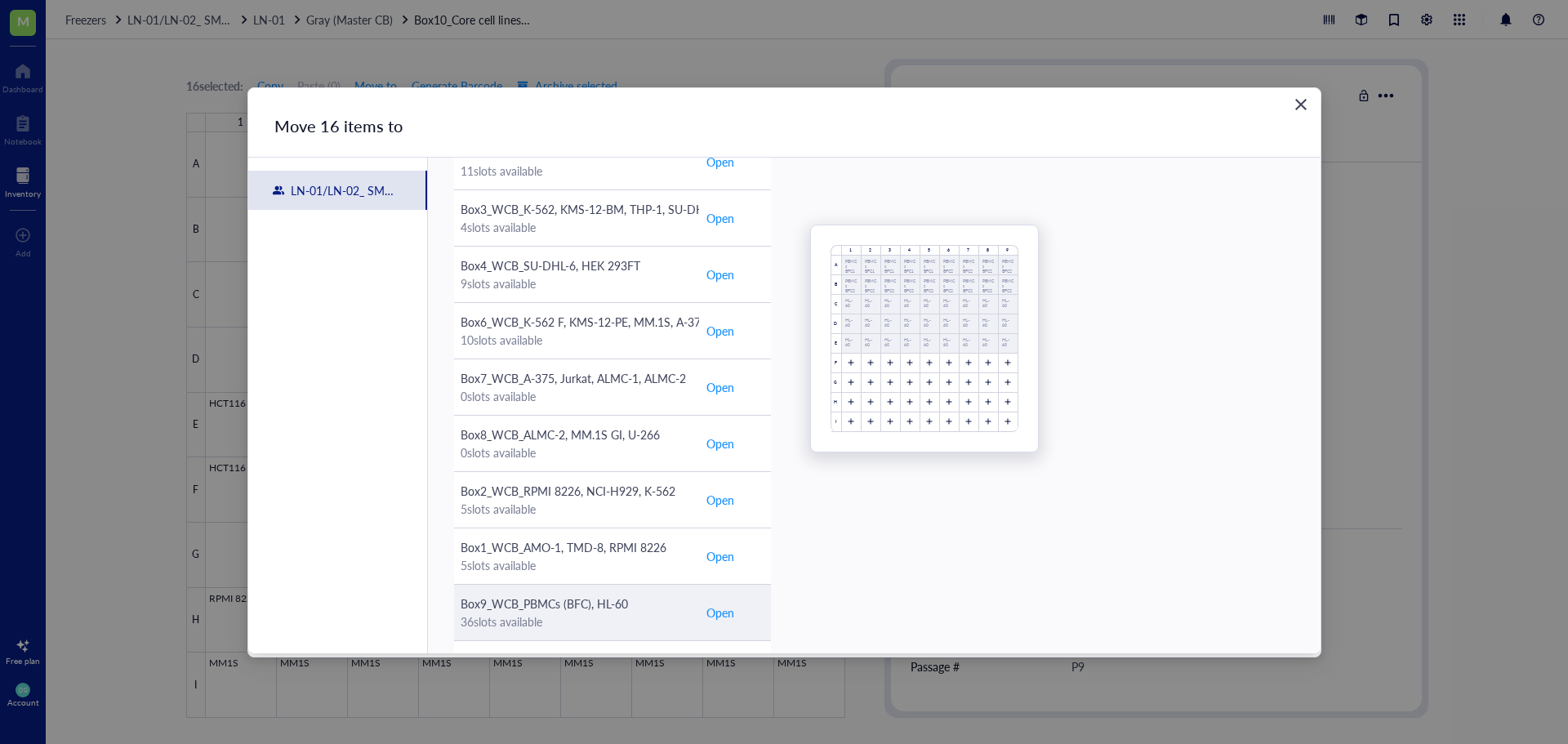
click at [720, 610] on span "Open" at bounding box center [720, 612] width 28 height 18
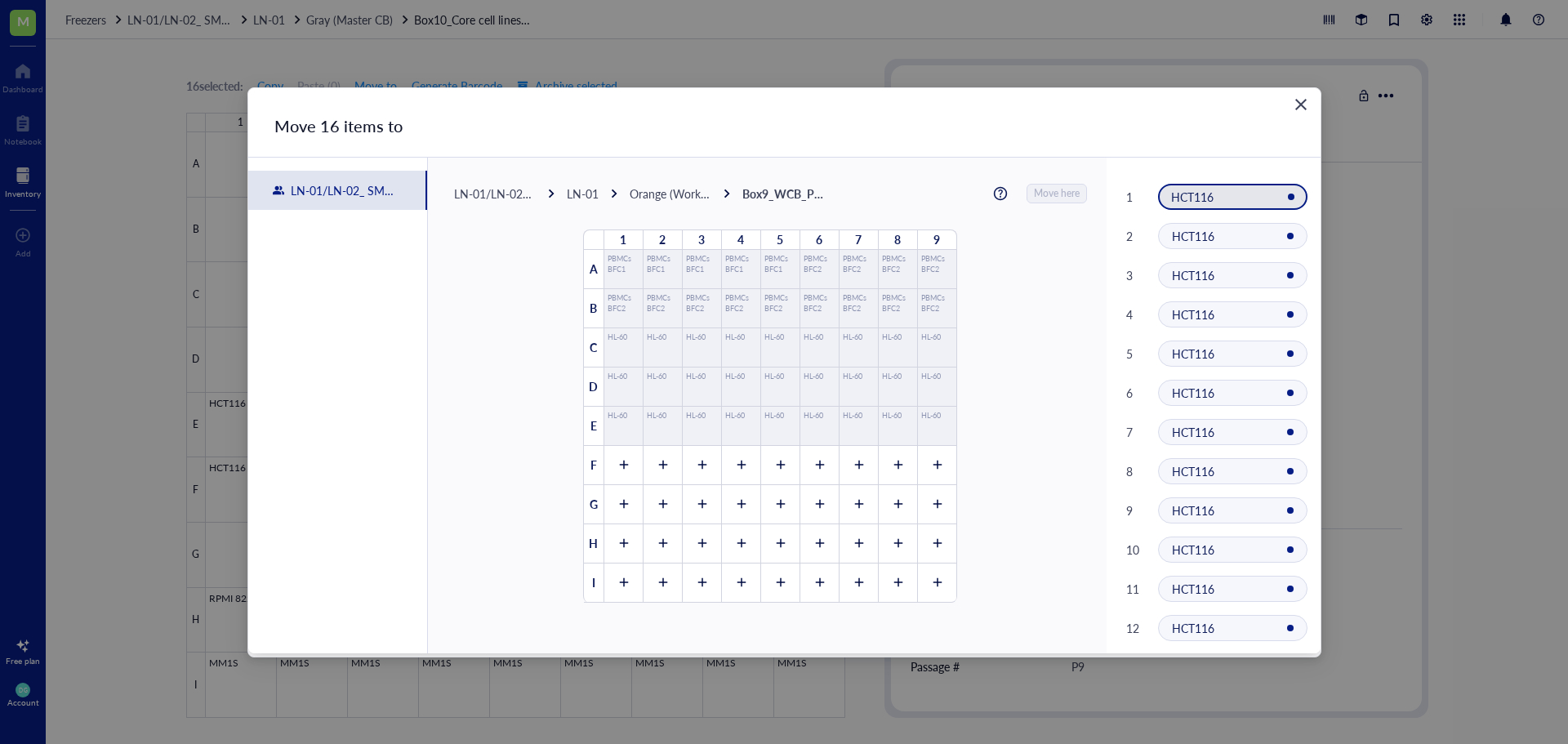
scroll to position [0, 0]
click at [617, 466] on icon at bounding box center [623, 466] width 12 height 12
click at [663, 462] on div at bounding box center [662, 466] width 39 height 39
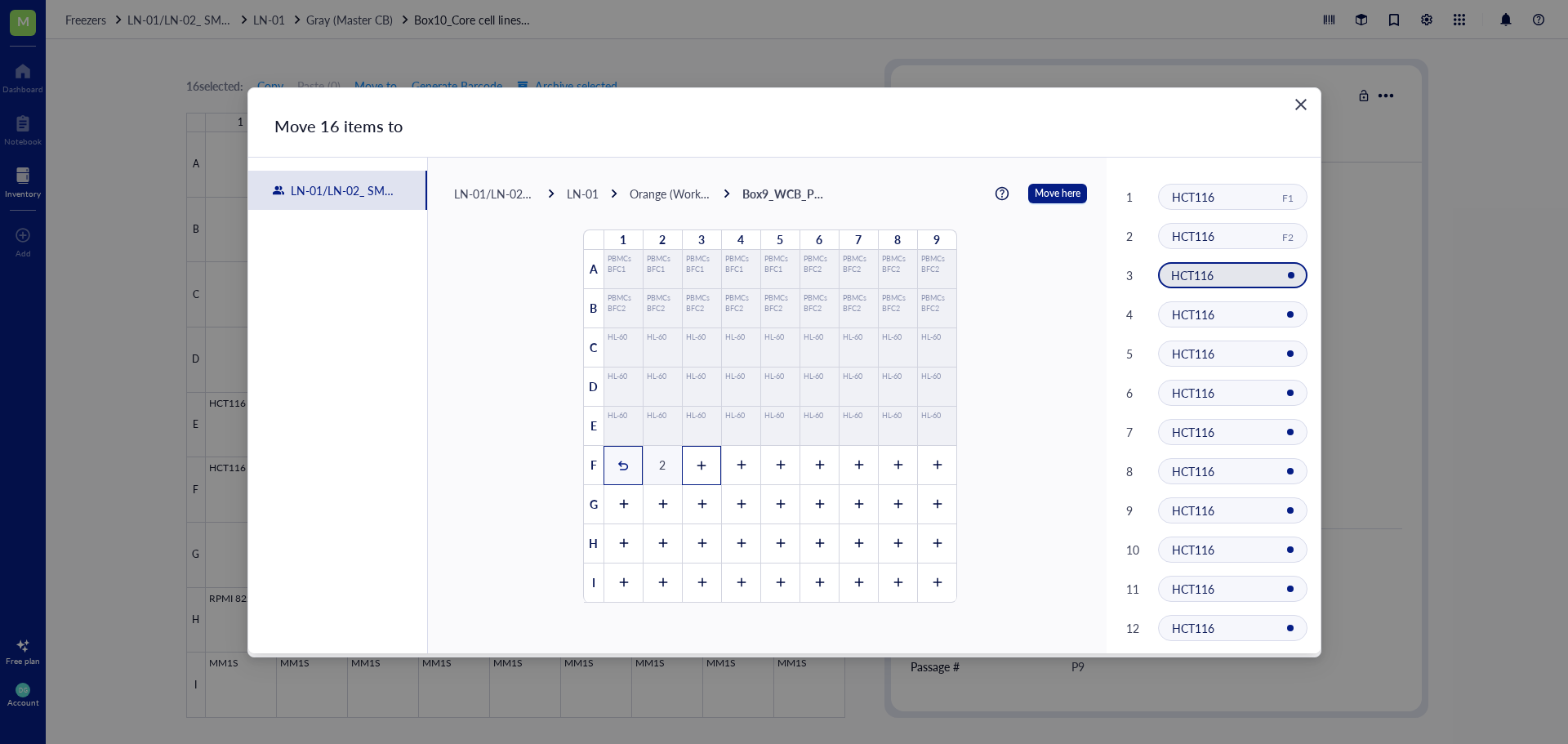
click at [688, 460] on div at bounding box center [701, 466] width 39 height 39
click at [749, 460] on div at bounding box center [741, 466] width 39 height 39
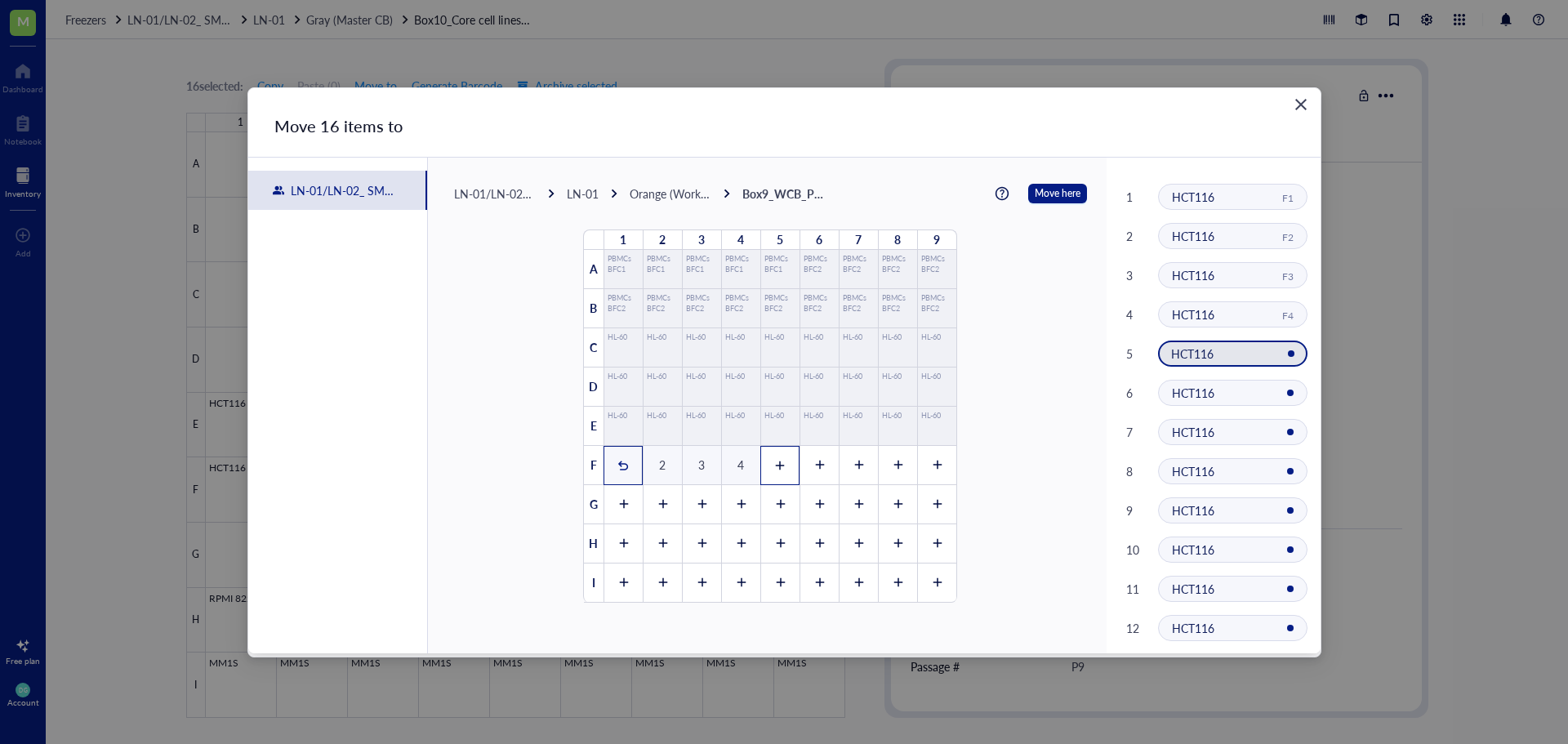
click at [774, 464] on icon at bounding box center [780, 466] width 12 height 12
click at [814, 461] on icon at bounding box center [820, 466] width 12 height 12
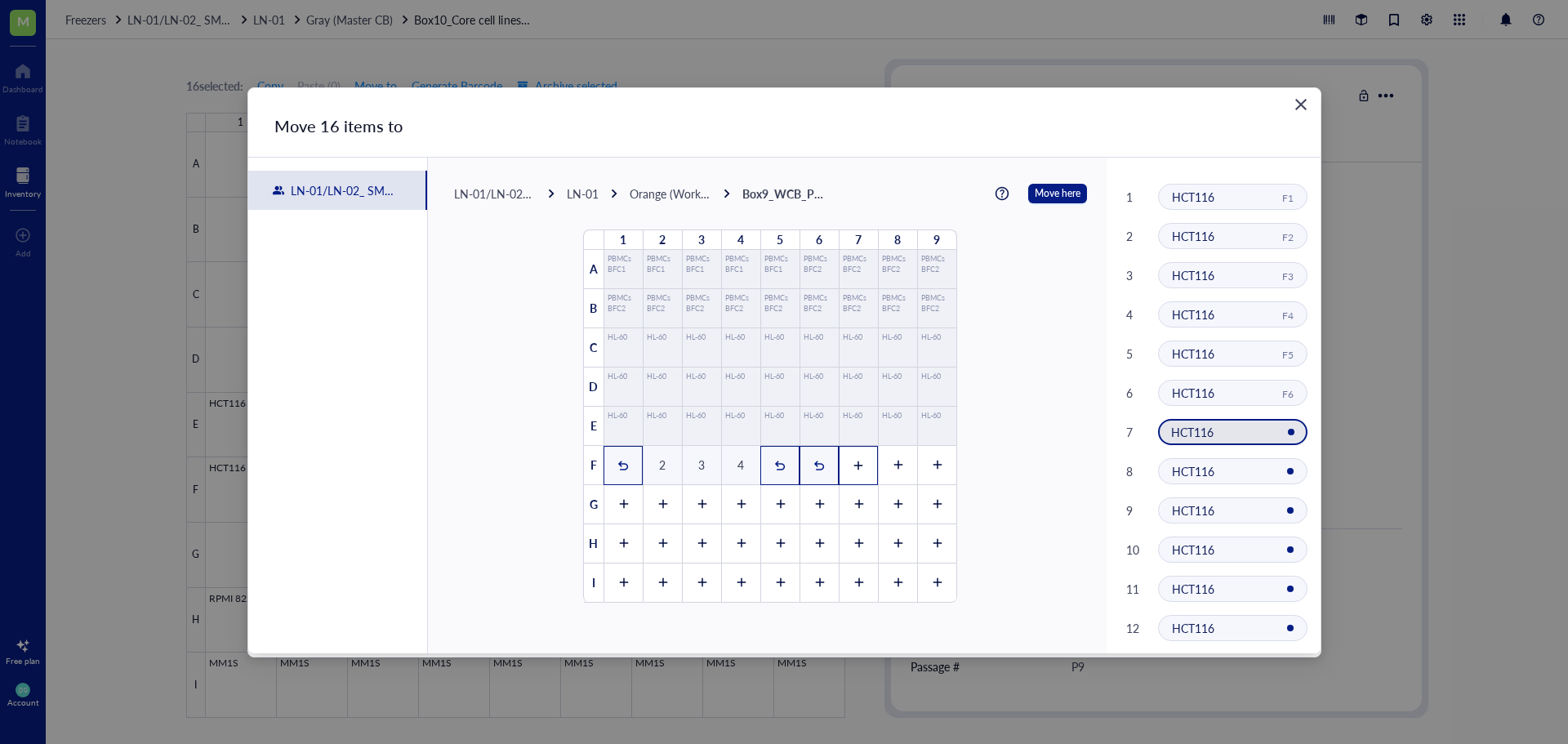
click at [854, 466] on icon at bounding box center [859, 465] width 9 height 9
click at [884, 456] on div at bounding box center [897, 466] width 39 height 39
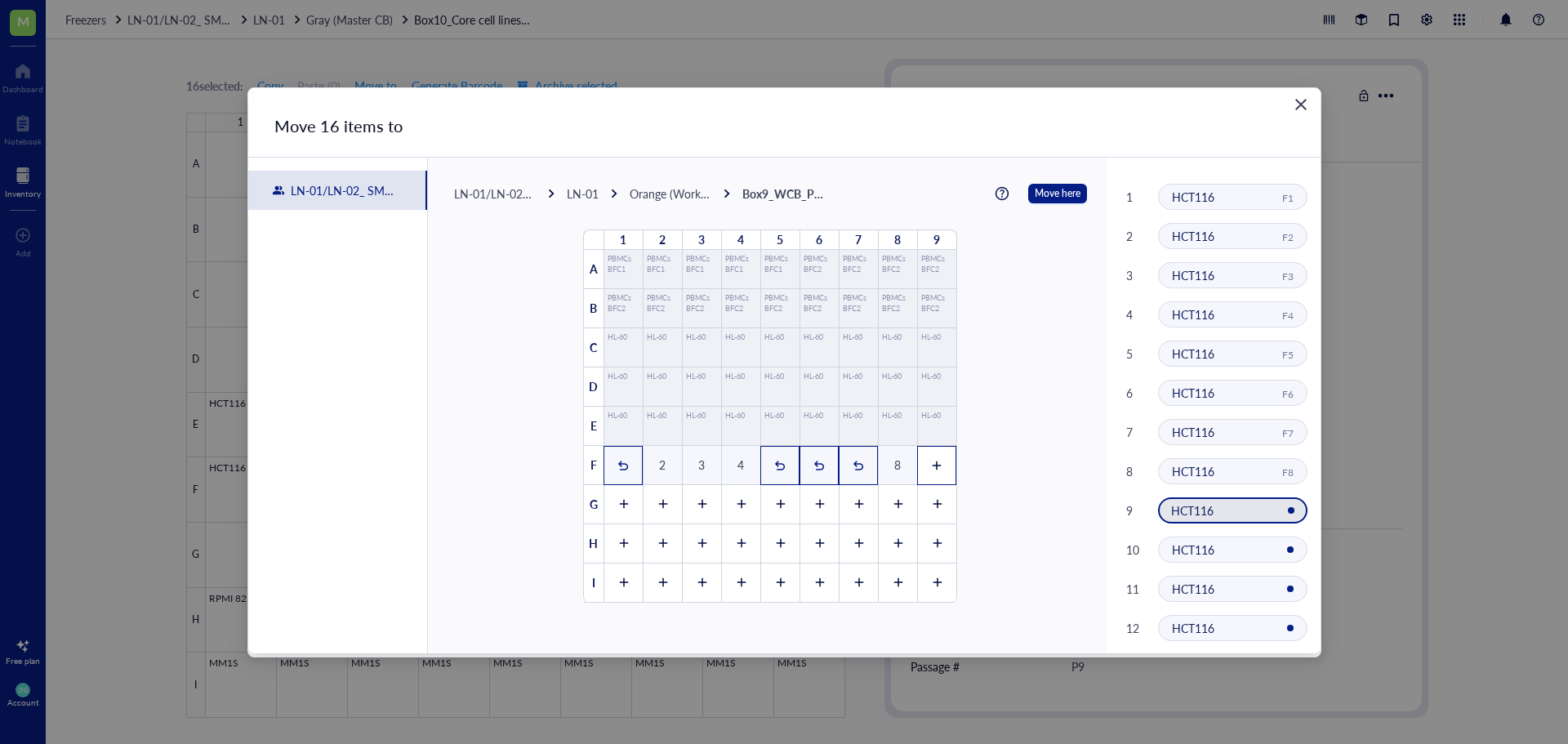
click at [931, 461] on icon at bounding box center [937, 466] width 12 height 12
click at [629, 499] on div at bounding box center [623, 504] width 39 height 39
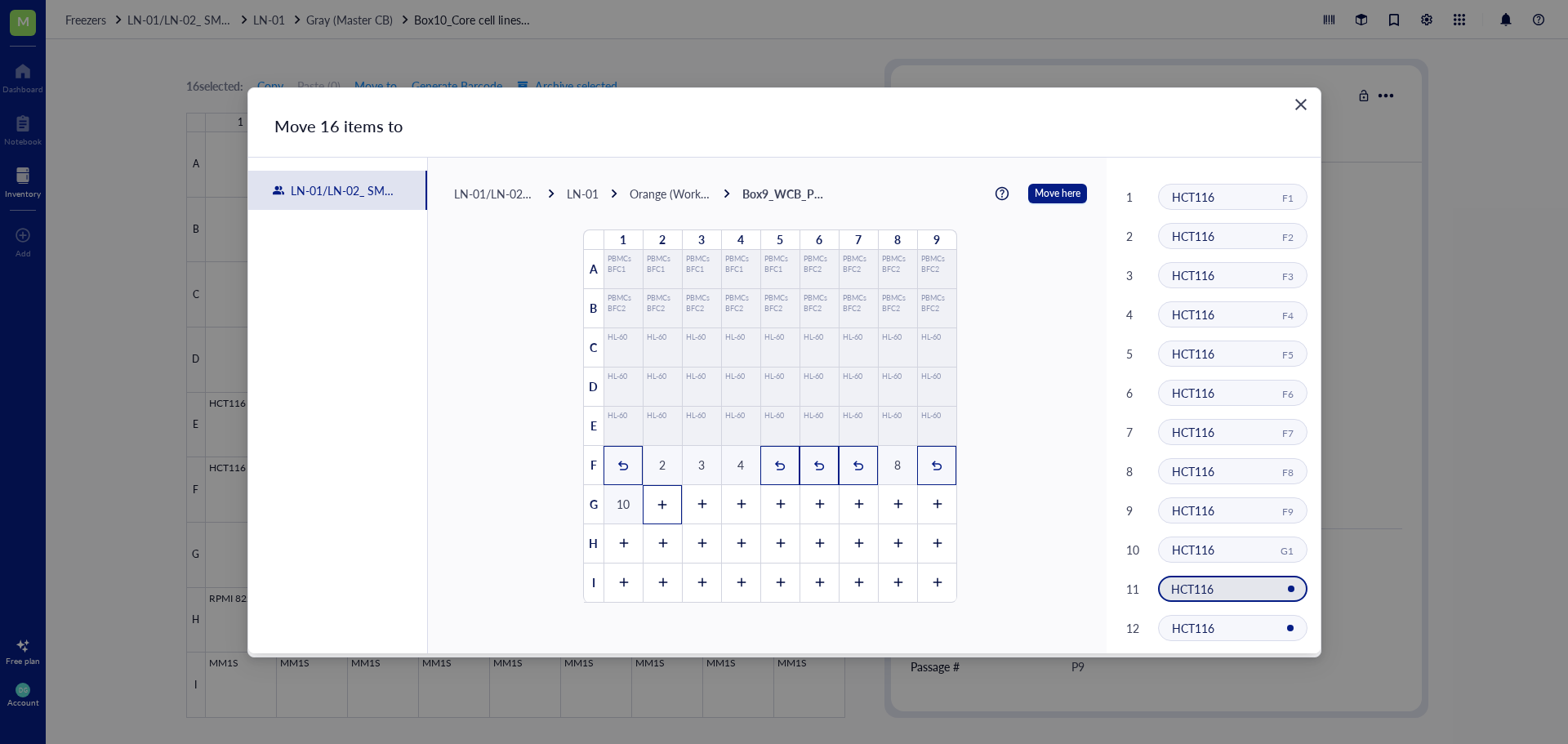
click at [657, 499] on icon at bounding box center [663, 504] width 12 height 12
click at [696, 499] on icon at bounding box center [702, 504] width 12 height 12
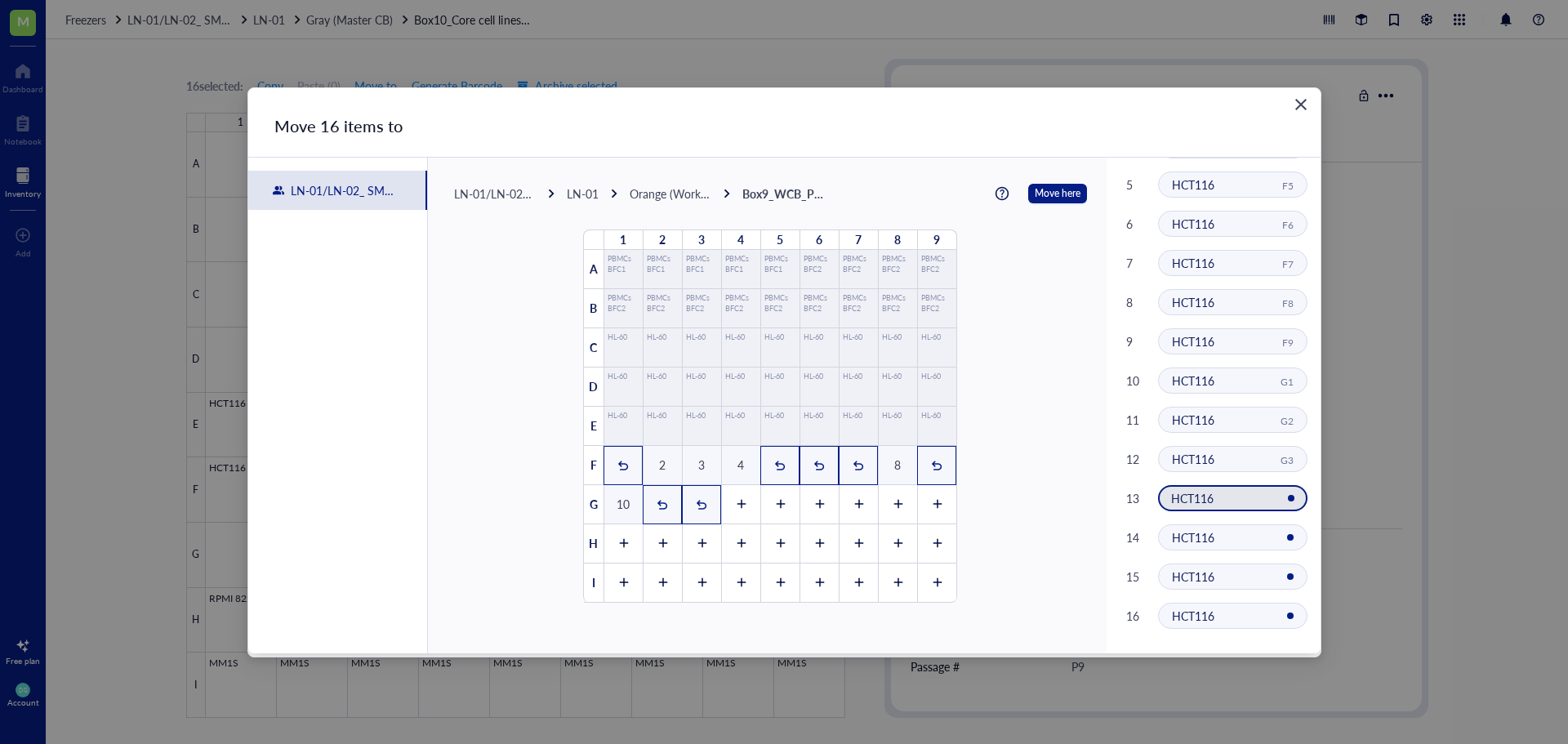
scroll to position [171, 0]
click at [737, 514] on div at bounding box center [741, 504] width 39 height 39
click at [766, 505] on div at bounding box center [780, 504] width 39 height 39
click at [806, 501] on div at bounding box center [819, 504] width 39 height 39
click at [845, 503] on div at bounding box center [859, 504] width 39 height 39
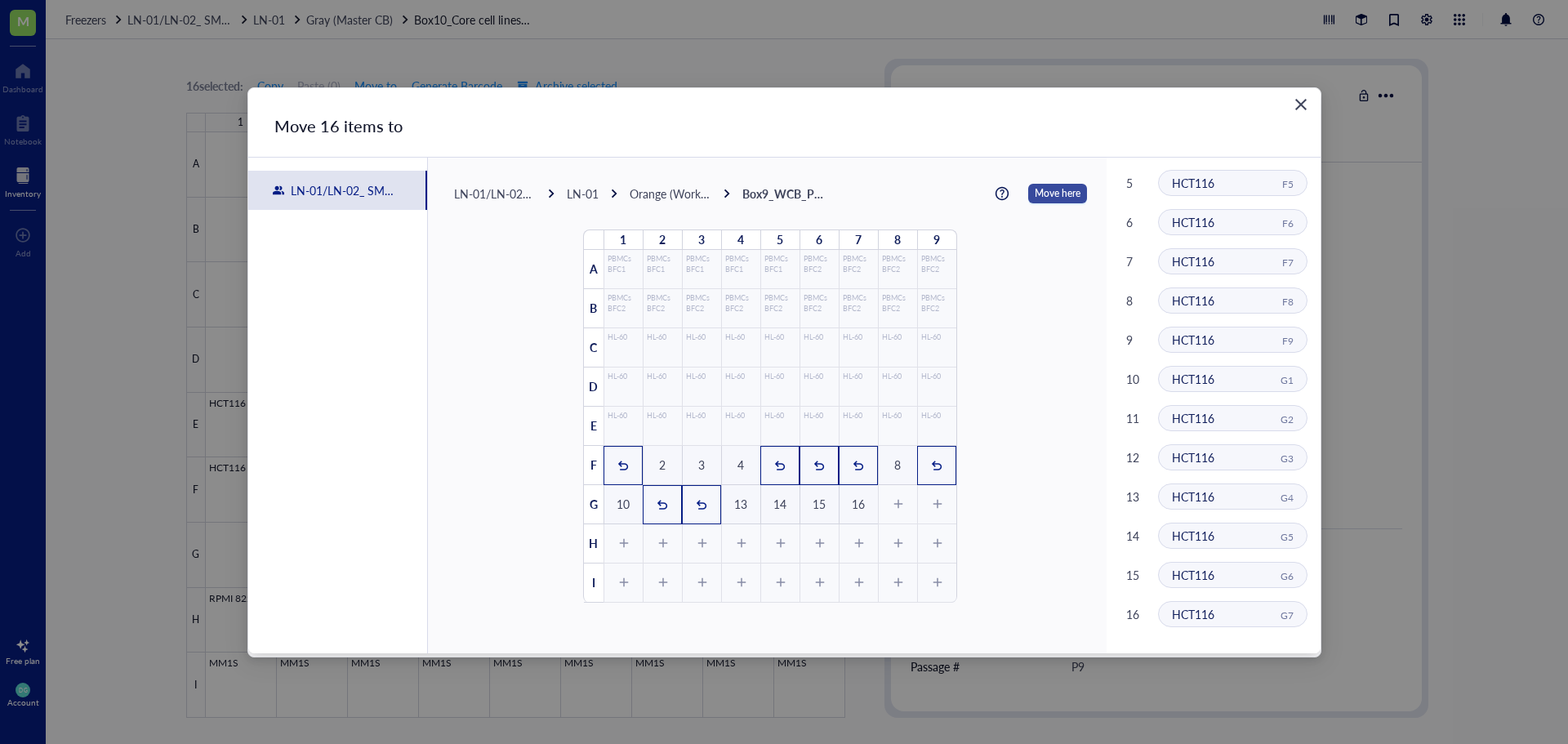
click at [1039, 194] on span "Move here" at bounding box center [1057, 193] width 46 height 21
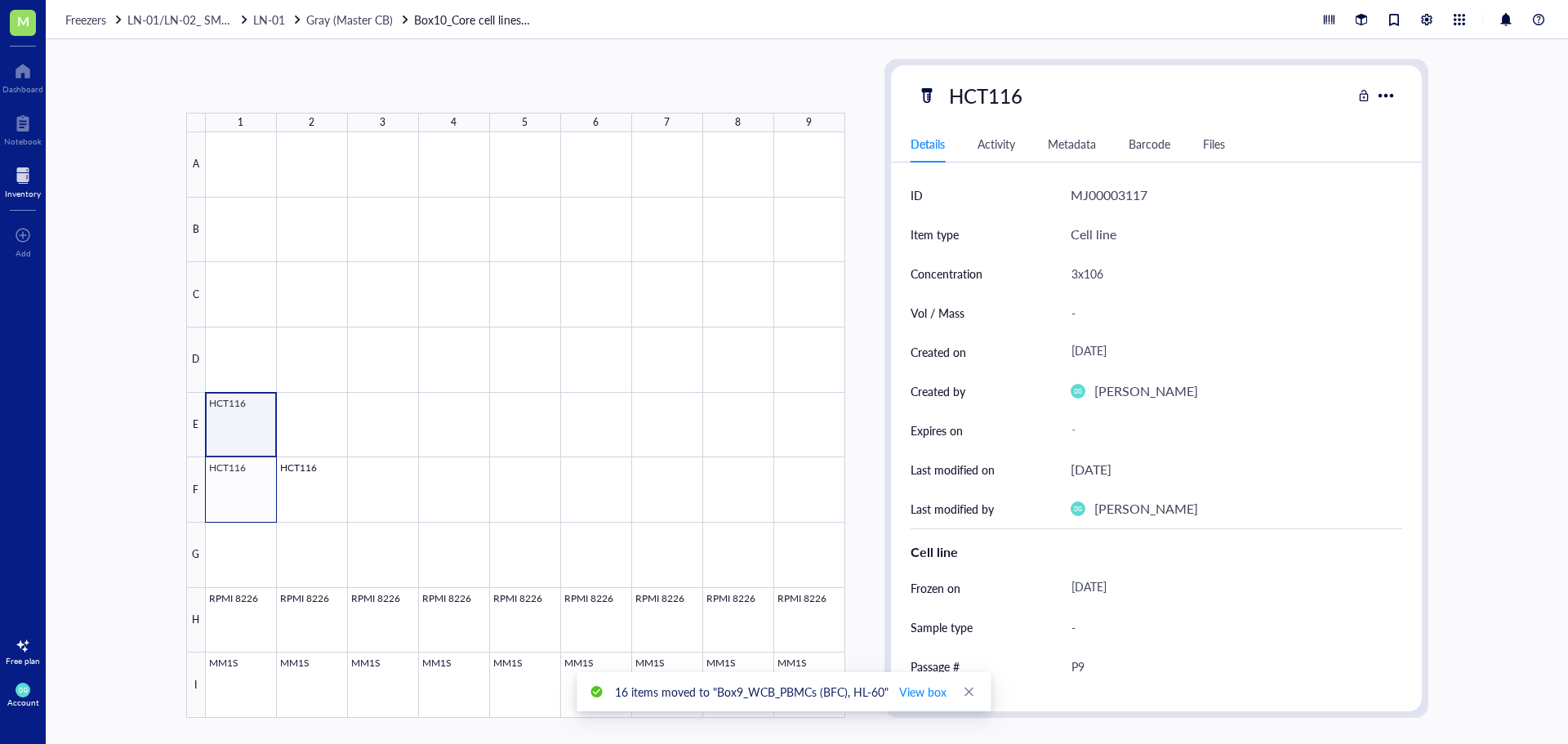
drag, startPoint x: 246, startPoint y: 437, endPoint x: 250, endPoint y: 490, distance: 53.2
click at [250, 490] on div at bounding box center [525, 425] width 639 height 586
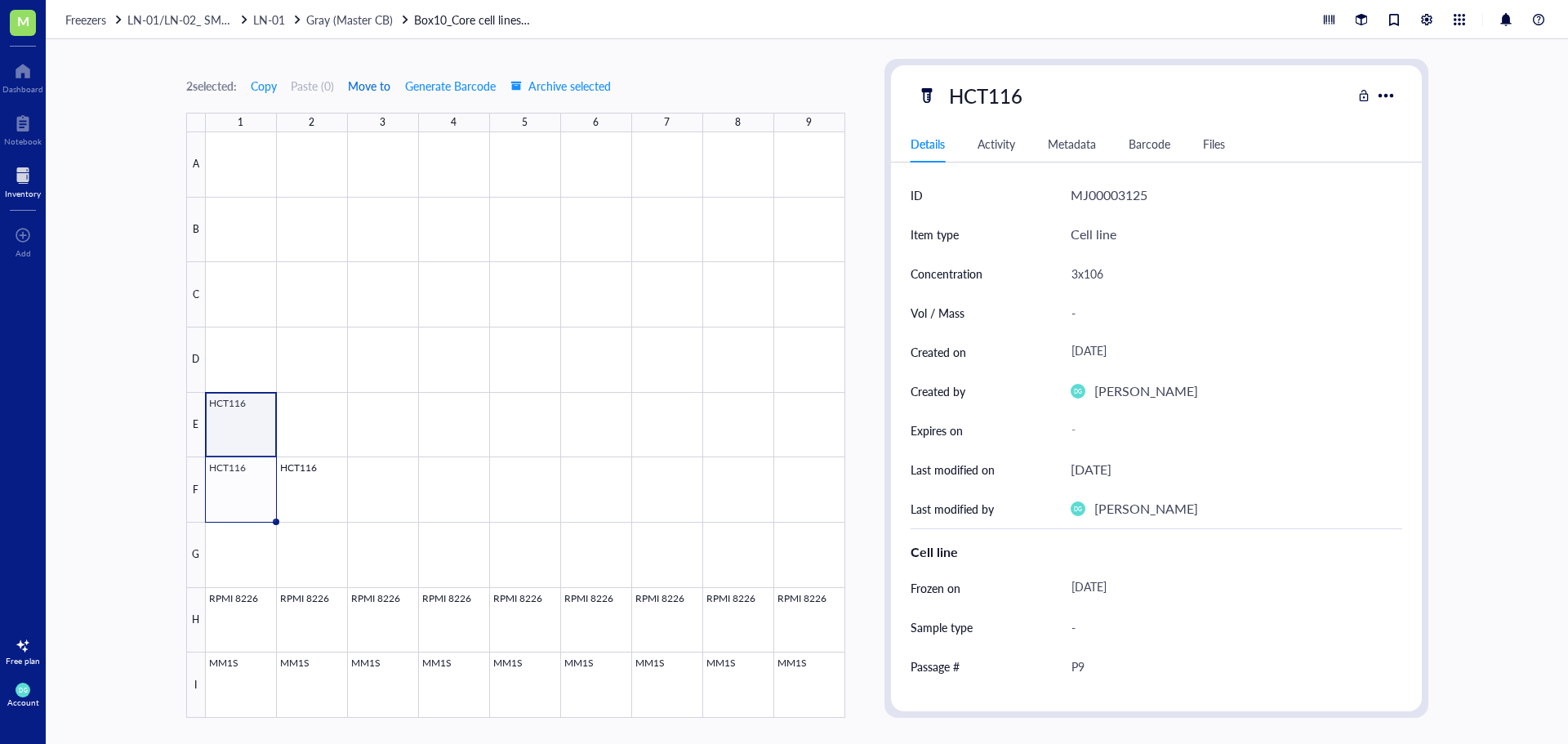
click at [373, 81] on span "Move to" at bounding box center [369, 85] width 42 height 13
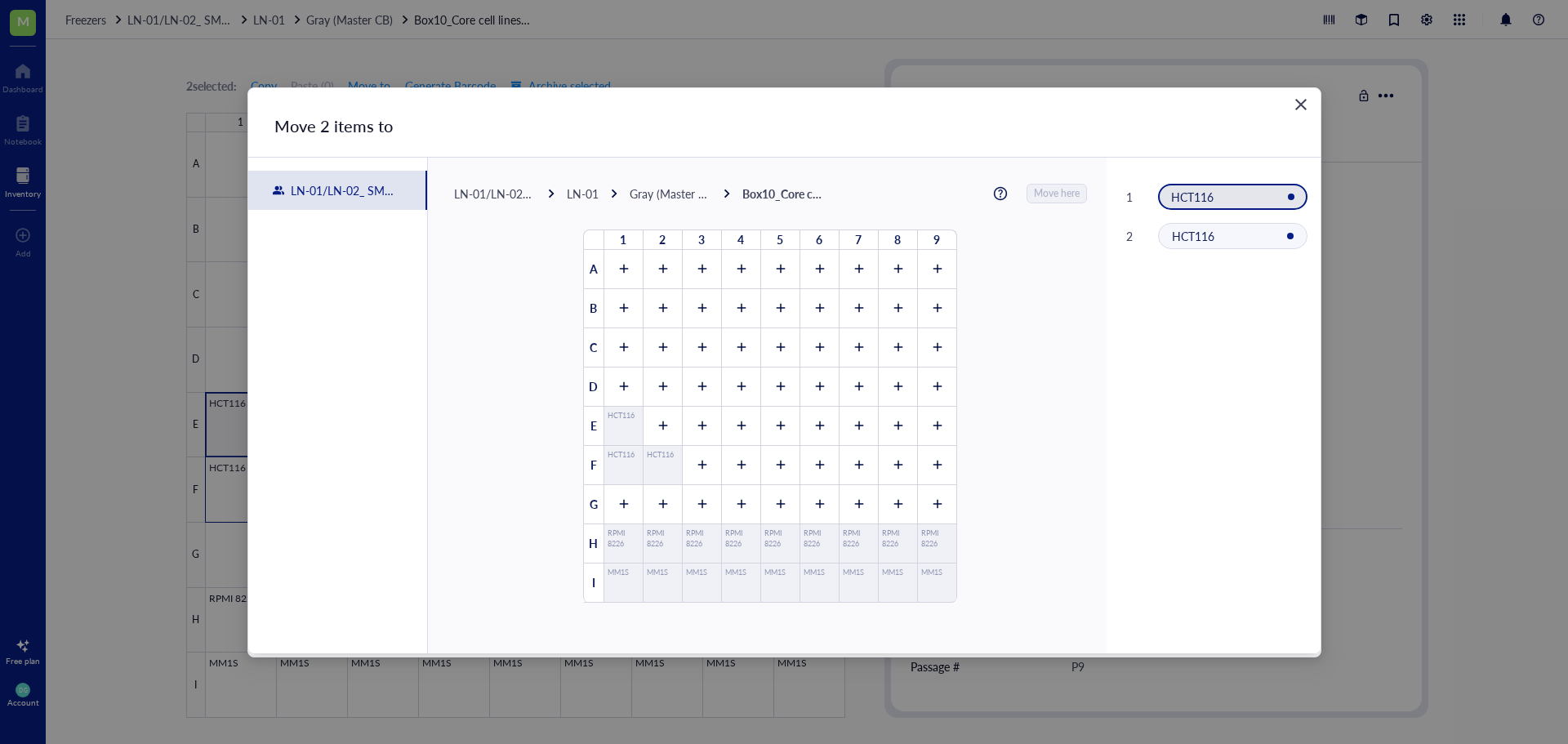
click at [582, 196] on div "LN-01" at bounding box center [582, 193] width 32 height 14
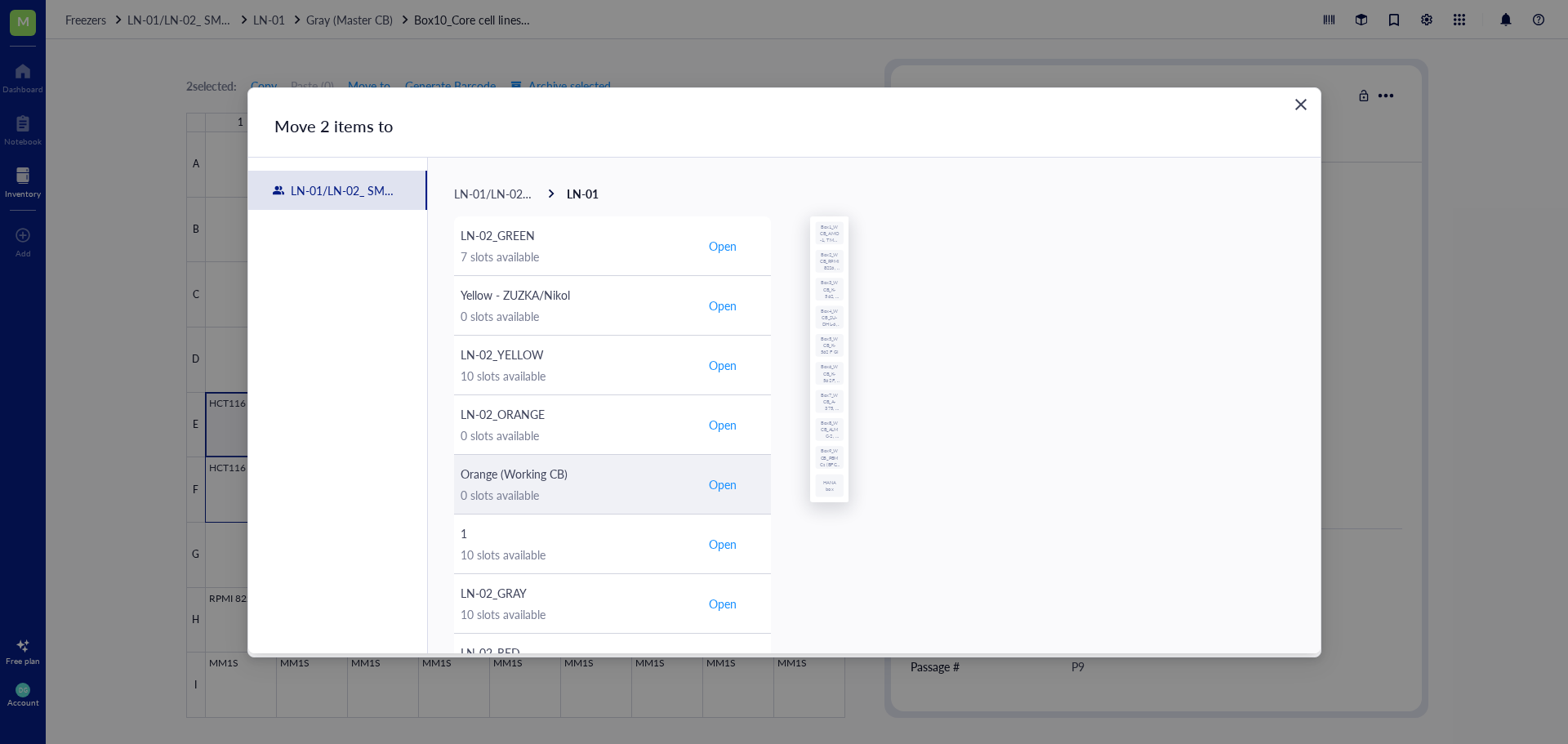
click at [718, 482] on span "Open" at bounding box center [722, 483] width 28 height 14
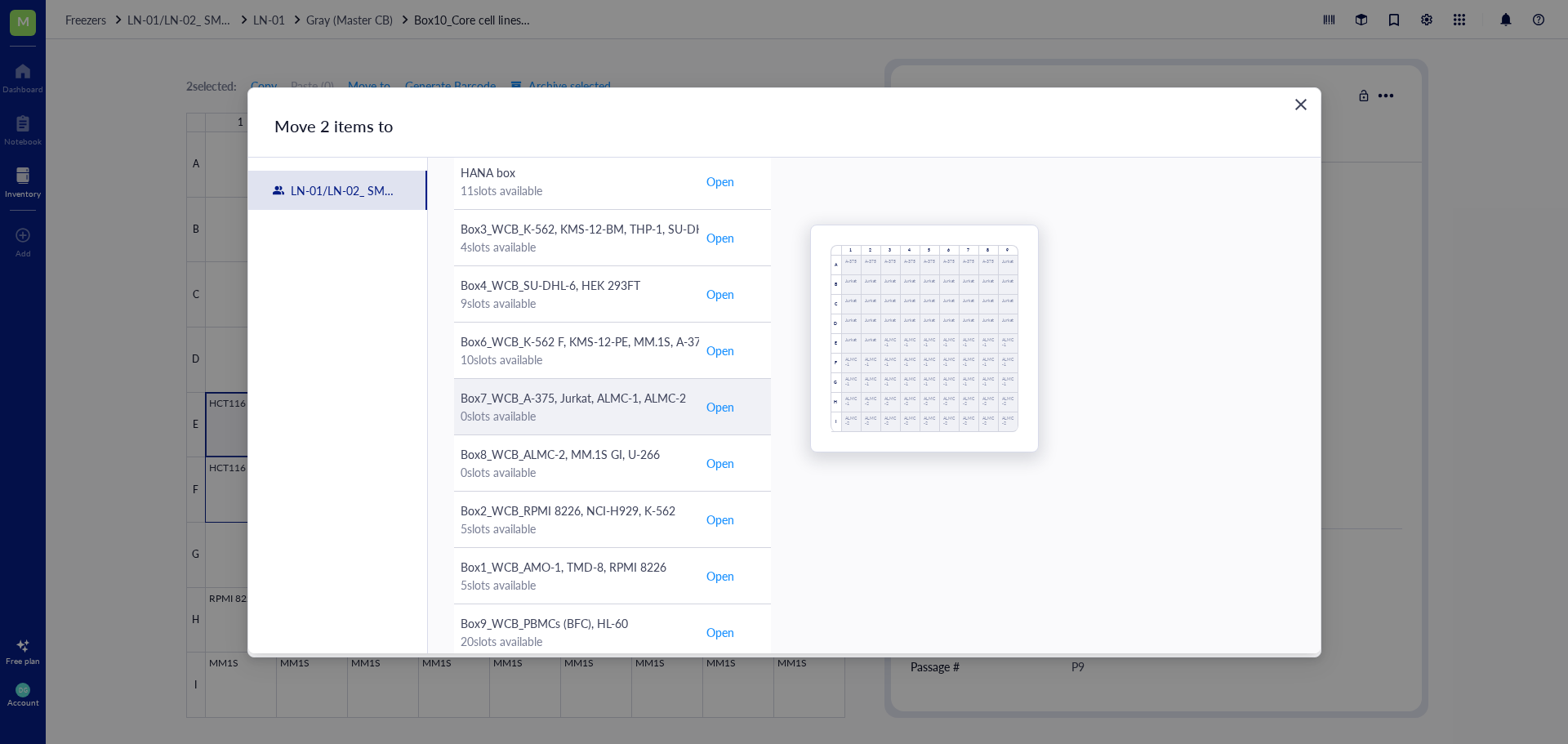
scroll to position [152, 0]
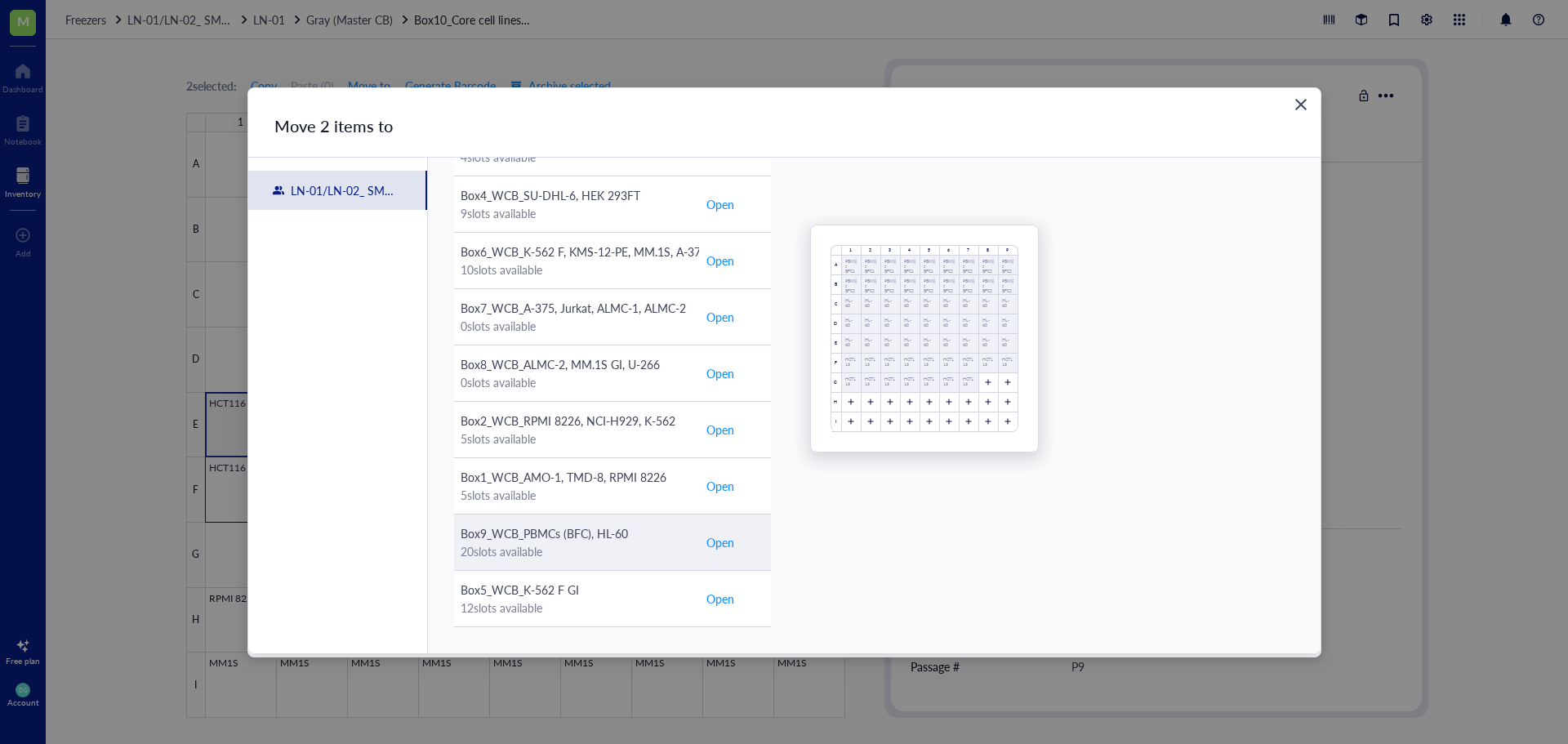
click at [714, 543] on span "Open" at bounding box center [720, 542] width 28 height 18
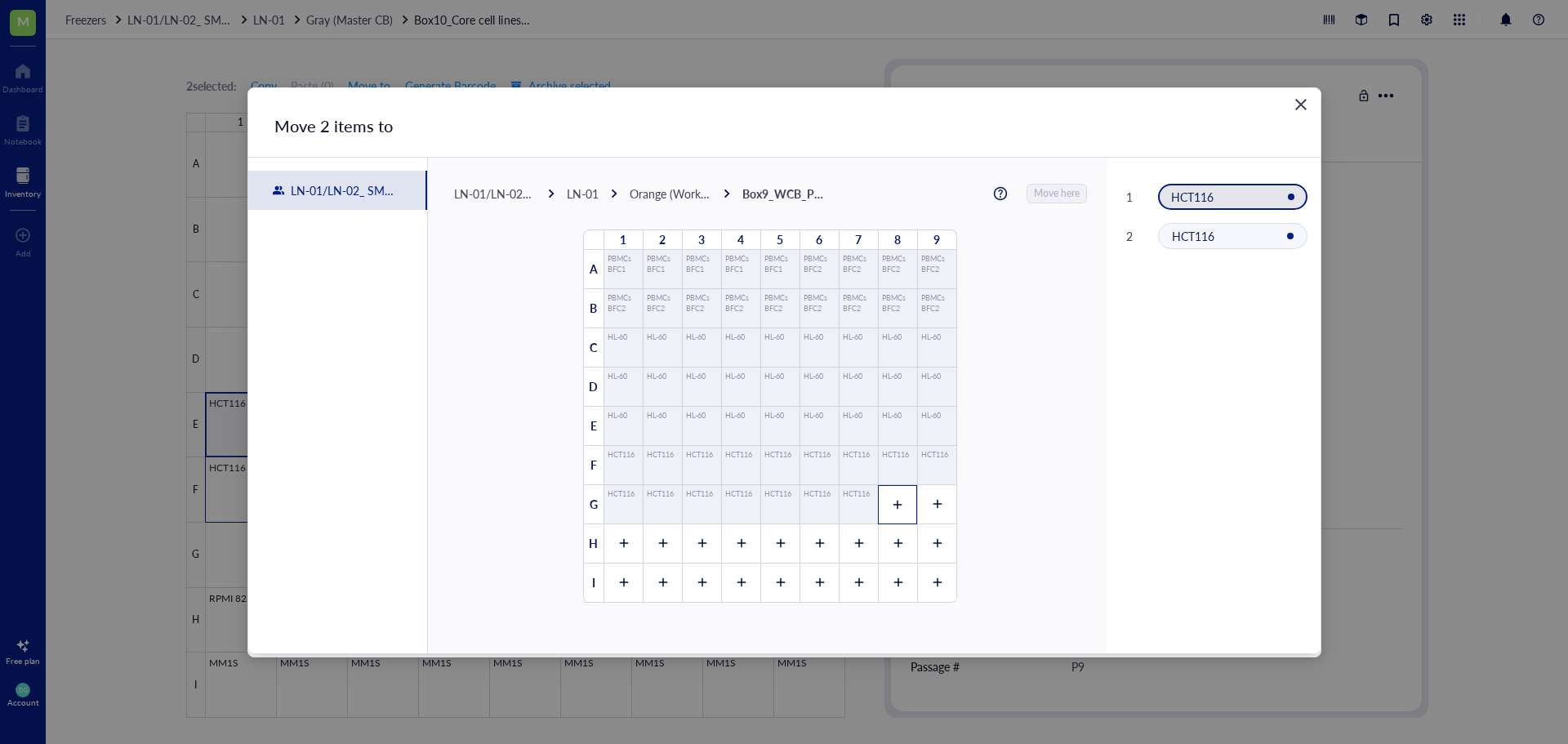
click at [886, 511] on div at bounding box center [897, 504] width 39 height 39
click at [933, 510] on div at bounding box center [936, 504] width 39 height 39
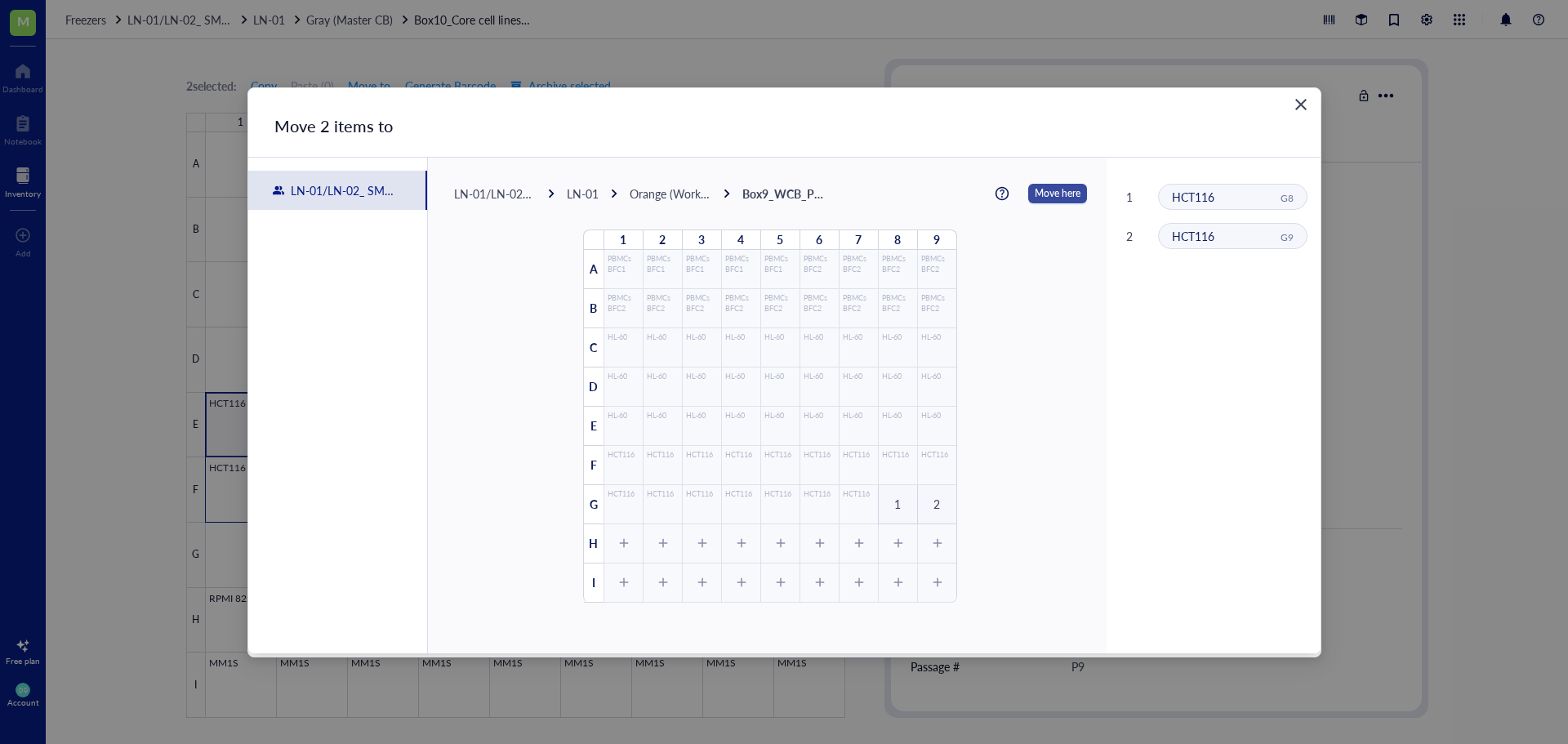
click at [1035, 185] on span "Move here" at bounding box center [1057, 193] width 46 height 21
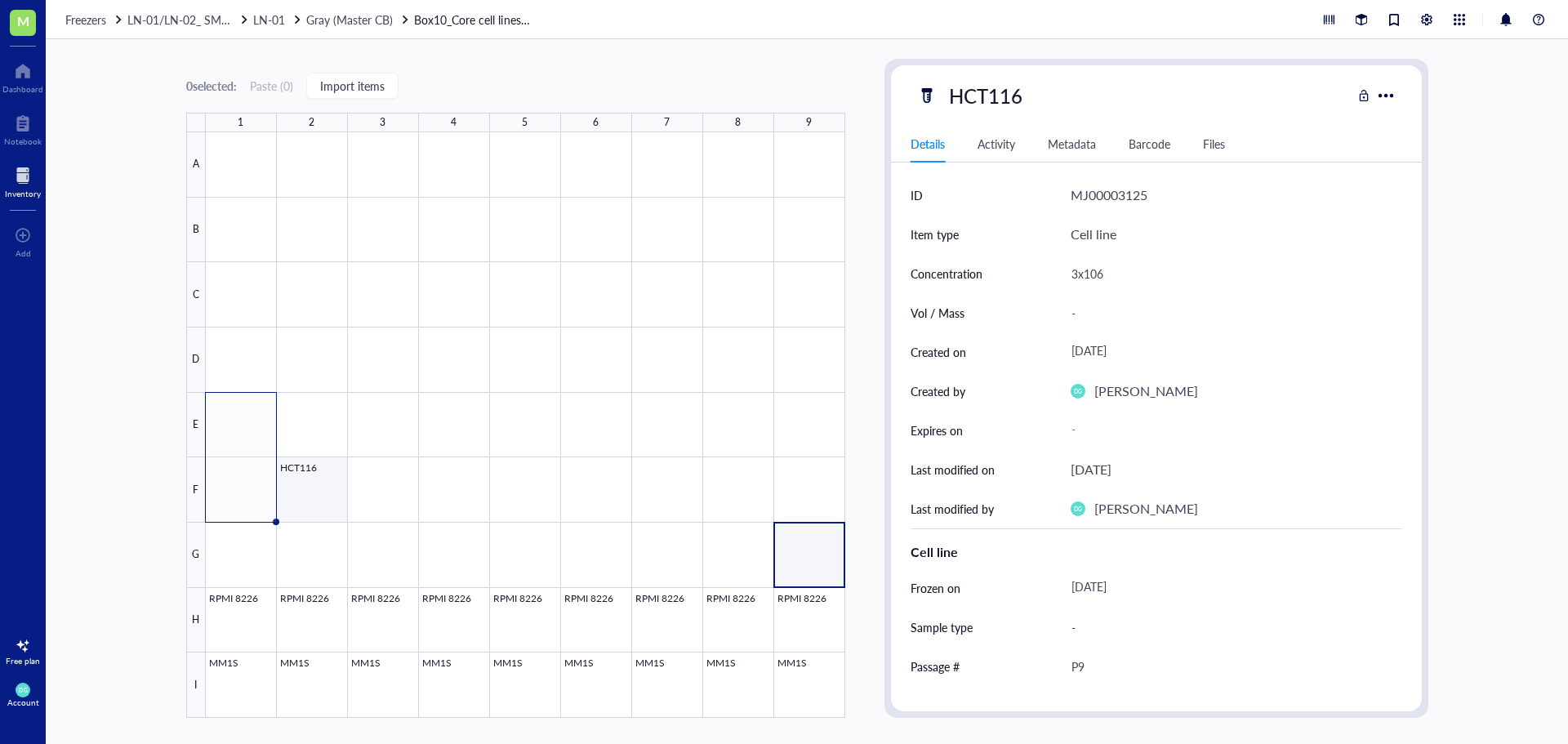
click at [301, 489] on div at bounding box center [525, 425] width 639 height 586
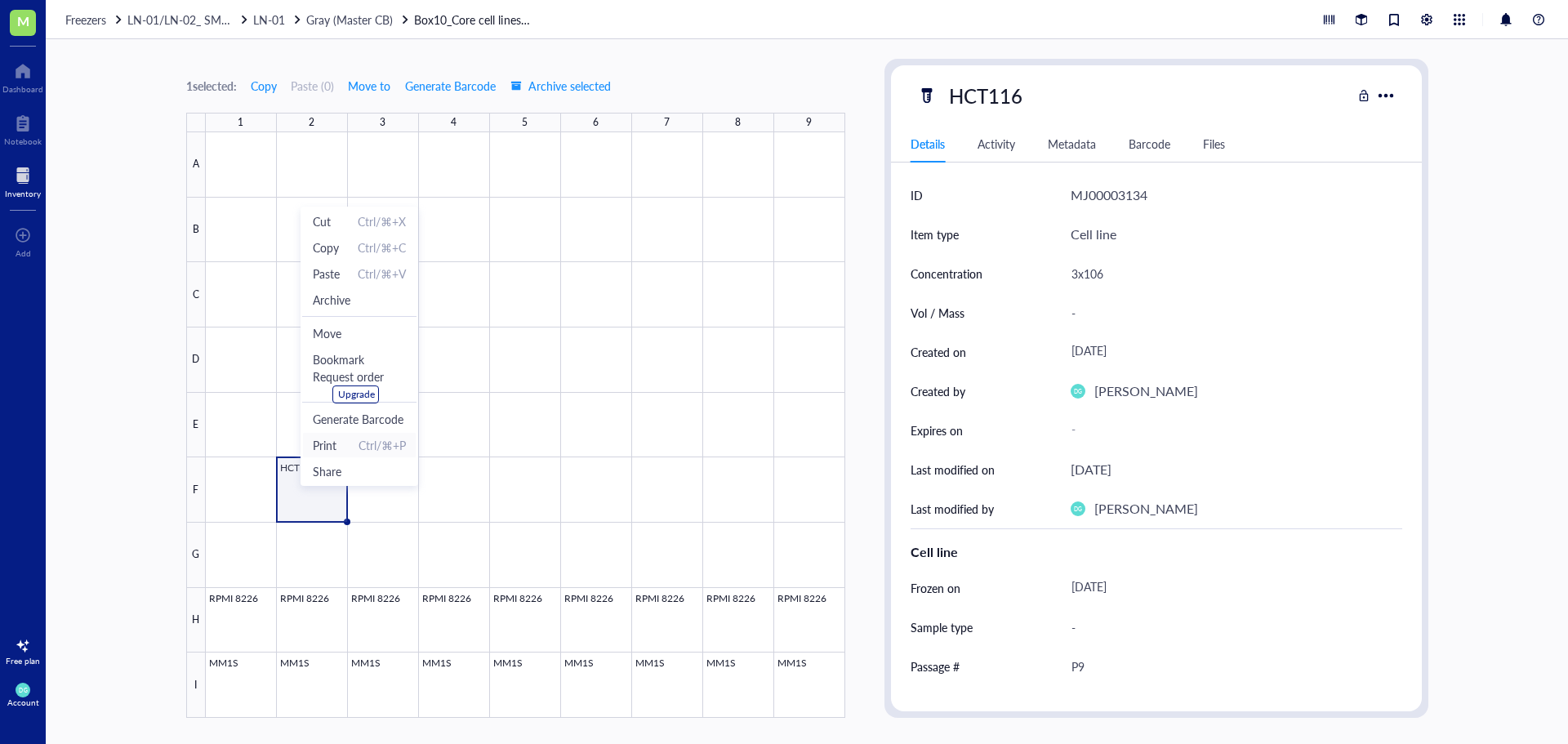
click at [326, 448] on span "Print" at bounding box center [324, 444] width 24 height 18
click at [347, 442] on span "Print" at bounding box center [336, 445] width 24 height 18
click at [347, 294] on span "Archive" at bounding box center [355, 296] width 93 height 18
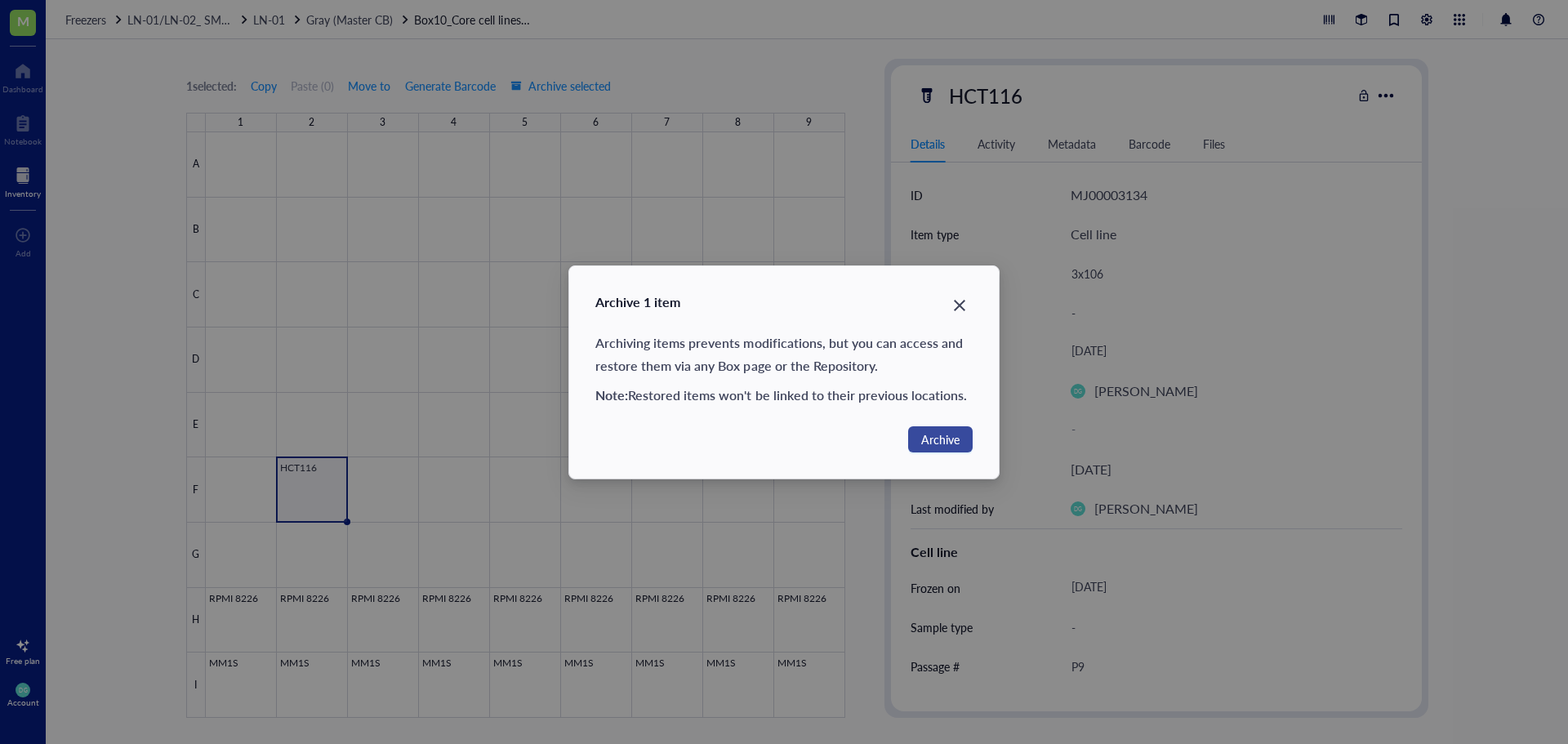
click at [933, 436] on span "Archive" at bounding box center [940, 438] width 38 height 18
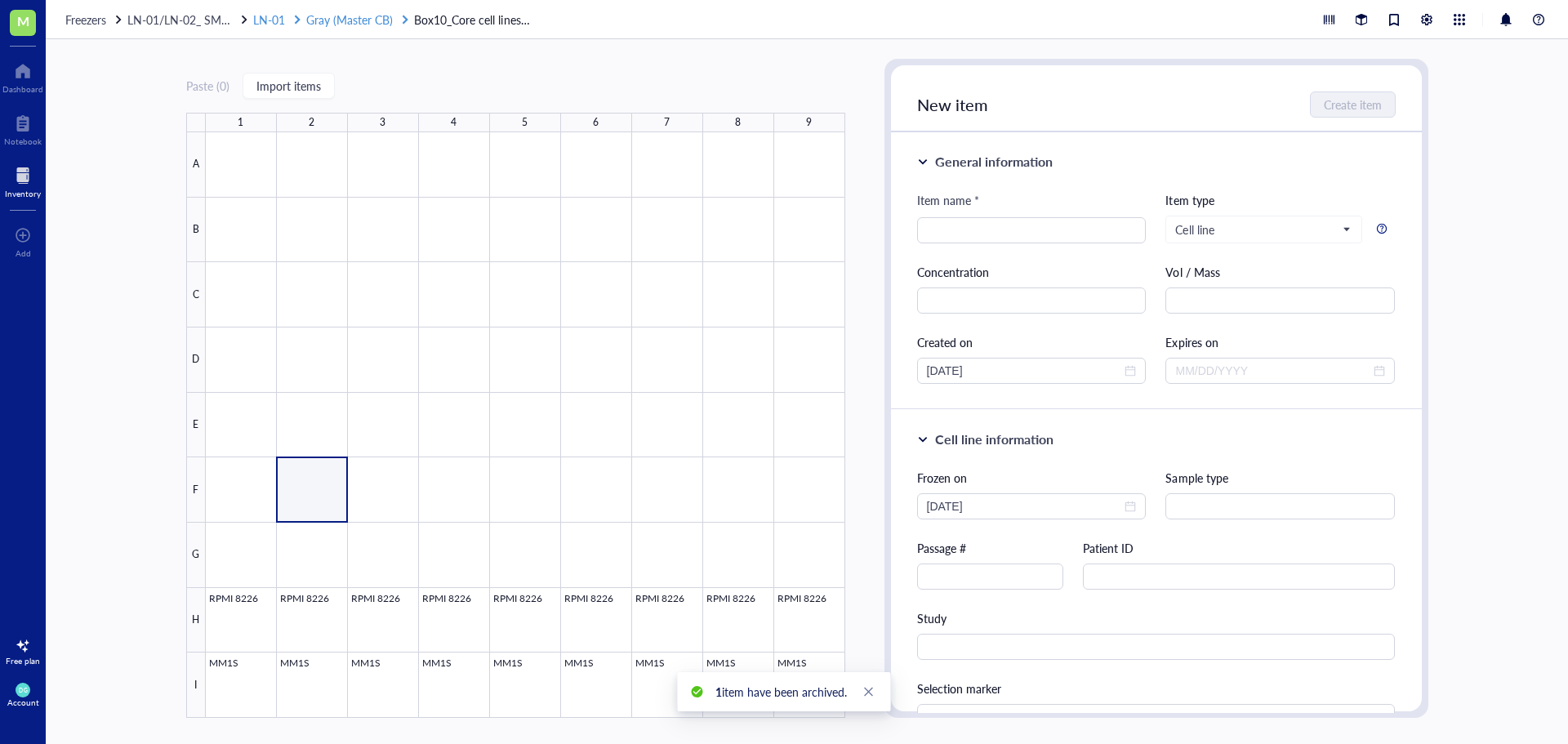
click at [326, 18] on span "Gray (Master CB)" at bounding box center [350, 19] width 86 height 16
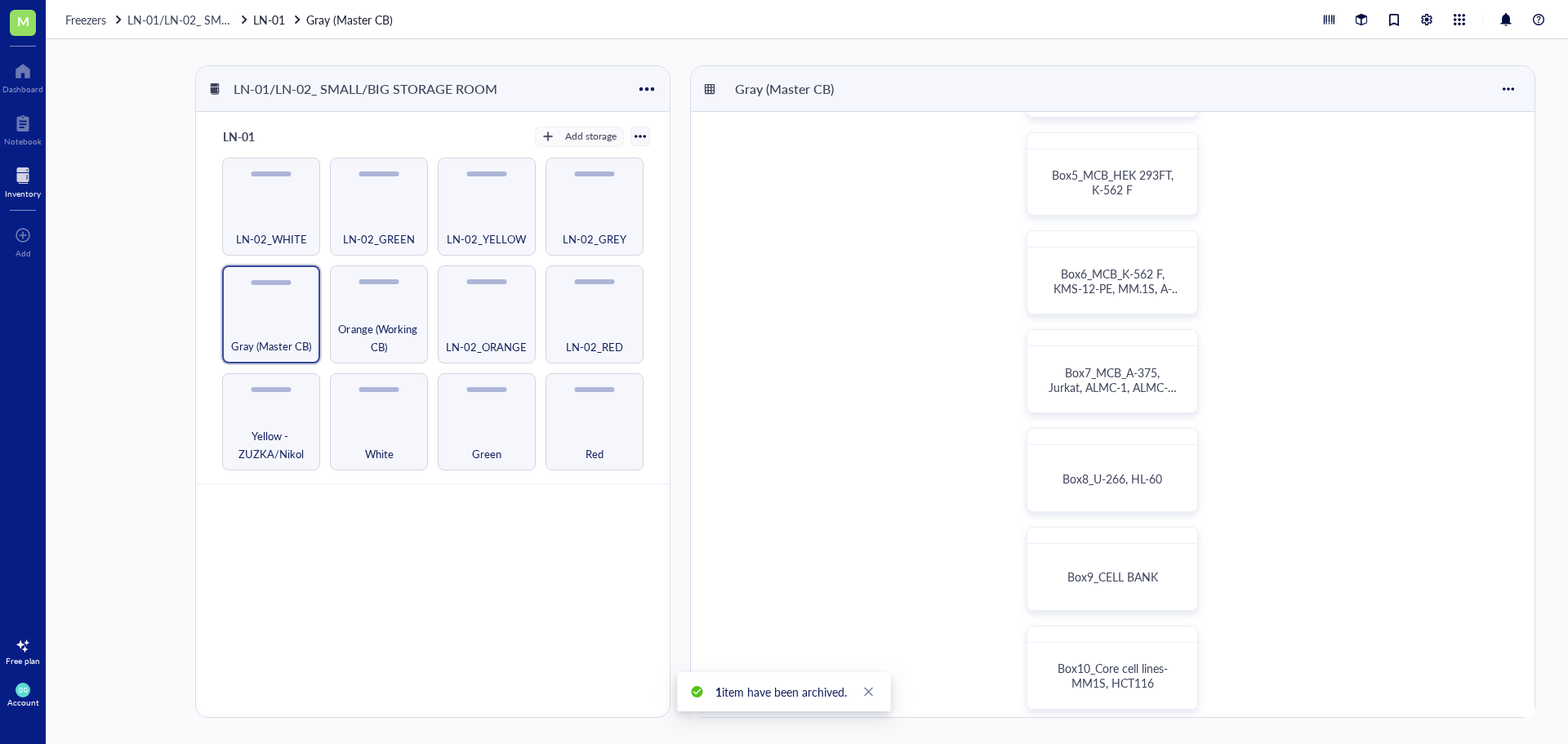
scroll to position [408, 0]
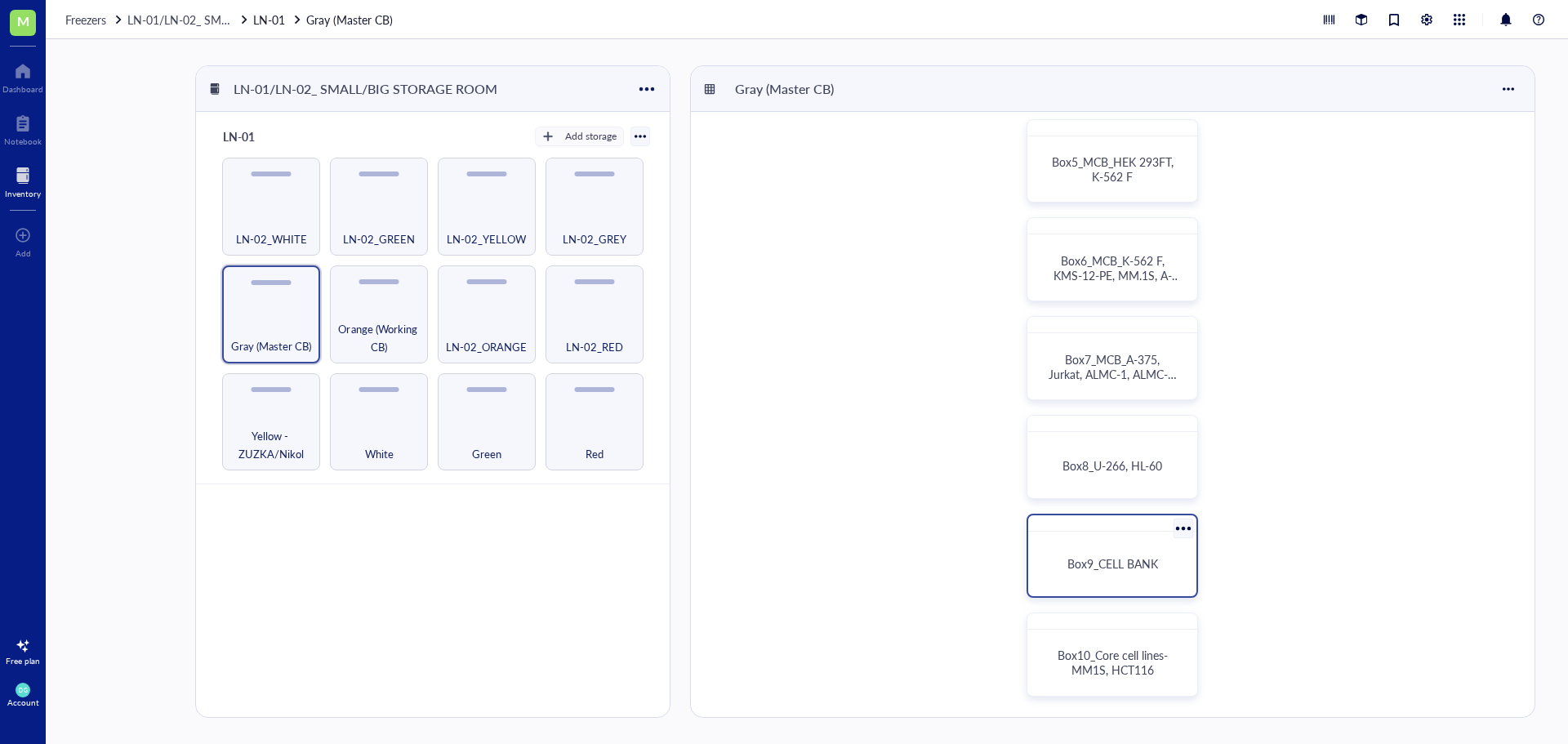
click at [1130, 548] on div "Box9_CELL BANK" at bounding box center [1112, 564] width 155 height 52
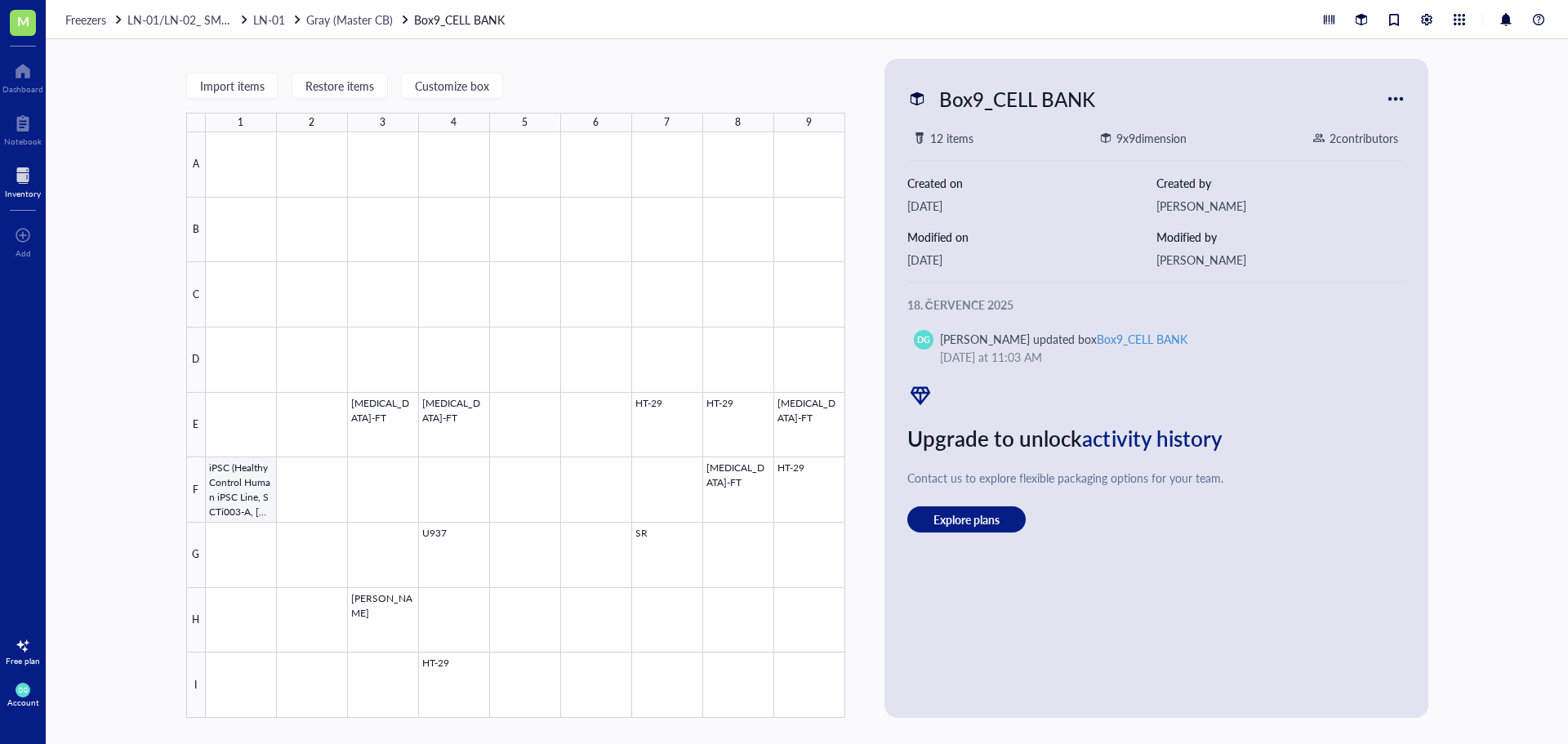
click at [242, 482] on div at bounding box center [525, 425] width 639 height 586
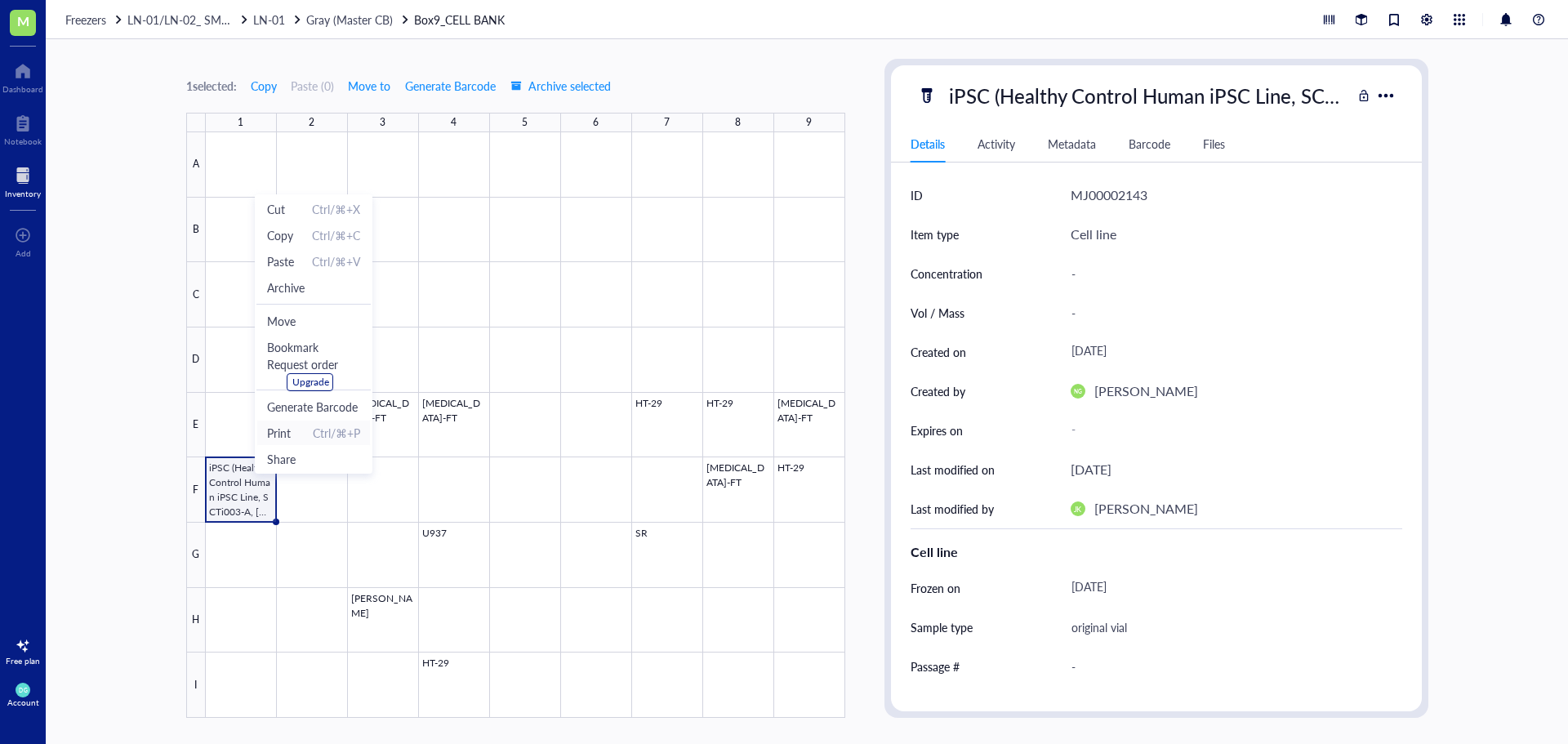
click at [281, 422] on li "Print Ctrl/⌘+P" at bounding box center [313, 433] width 114 height 26
click at [124, 347] on div "1 selected: Copy Paste ( 0 ) Move to Generate Barcode Archive selected 1 2 3 4 …" at bounding box center [807, 391] width 1522 height 705
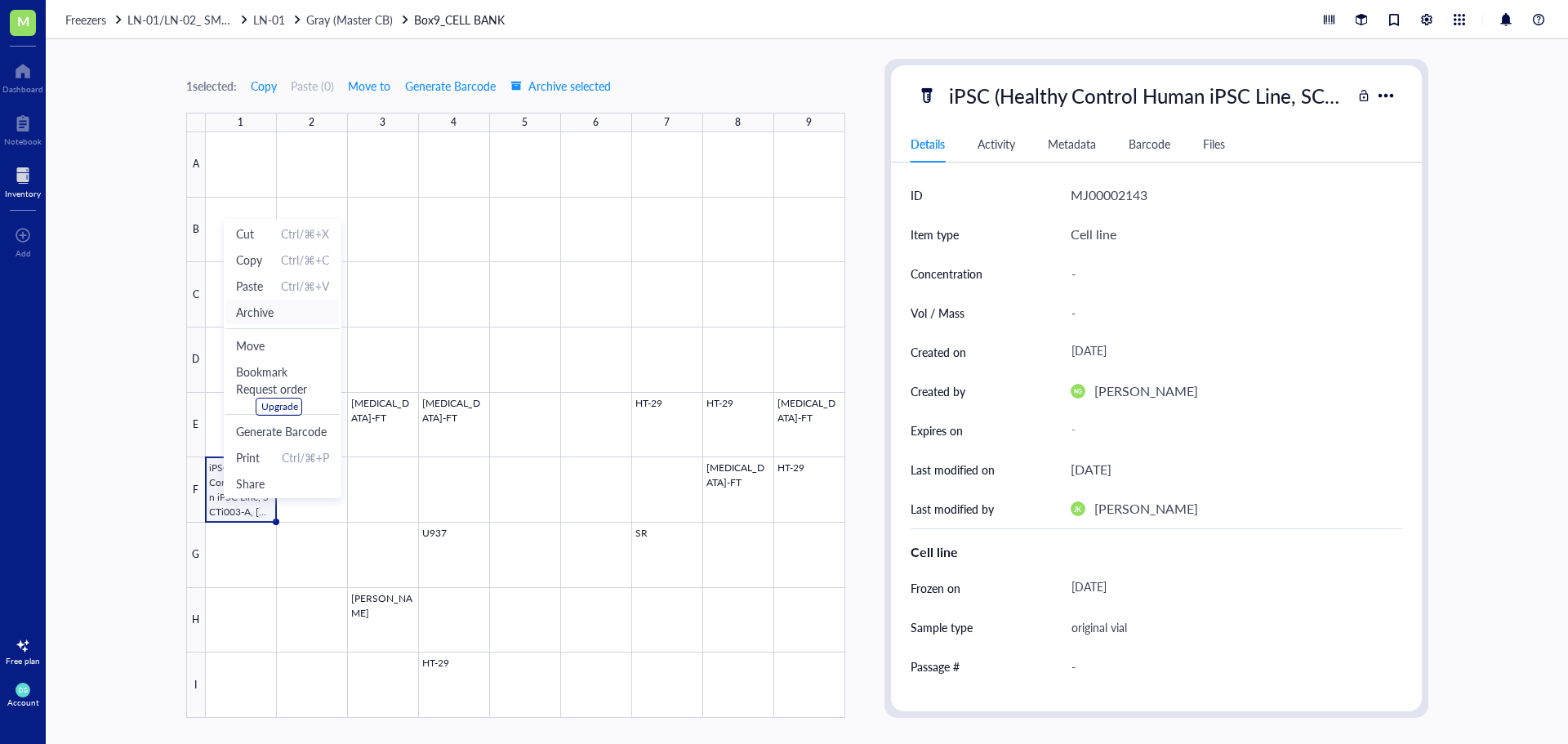
click at [254, 307] on span "Archive" at bounding box center [255, 311] width 37 height 18
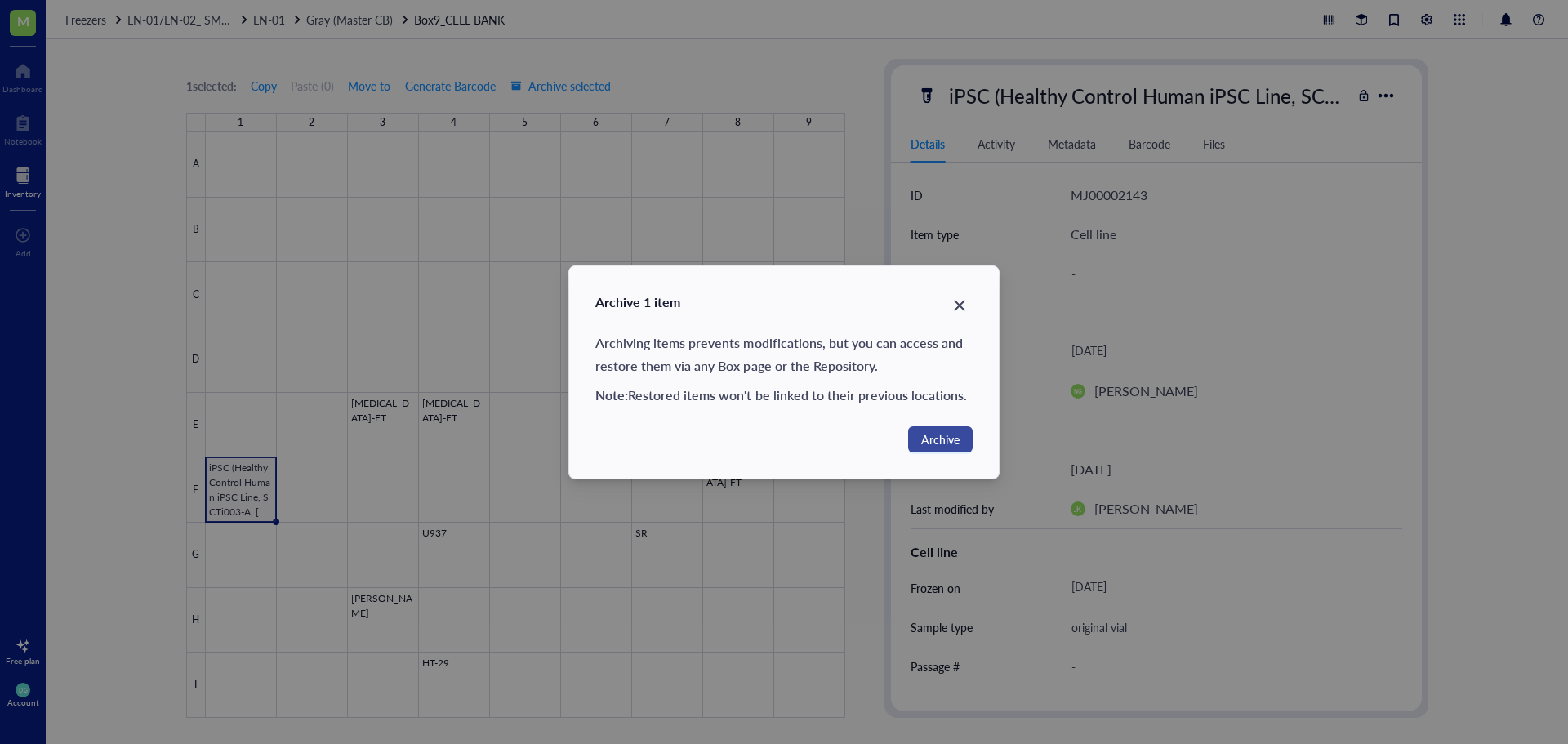
click at [947, 434] on span "Archive" at bounding box center [940, 438] width 38 height 18
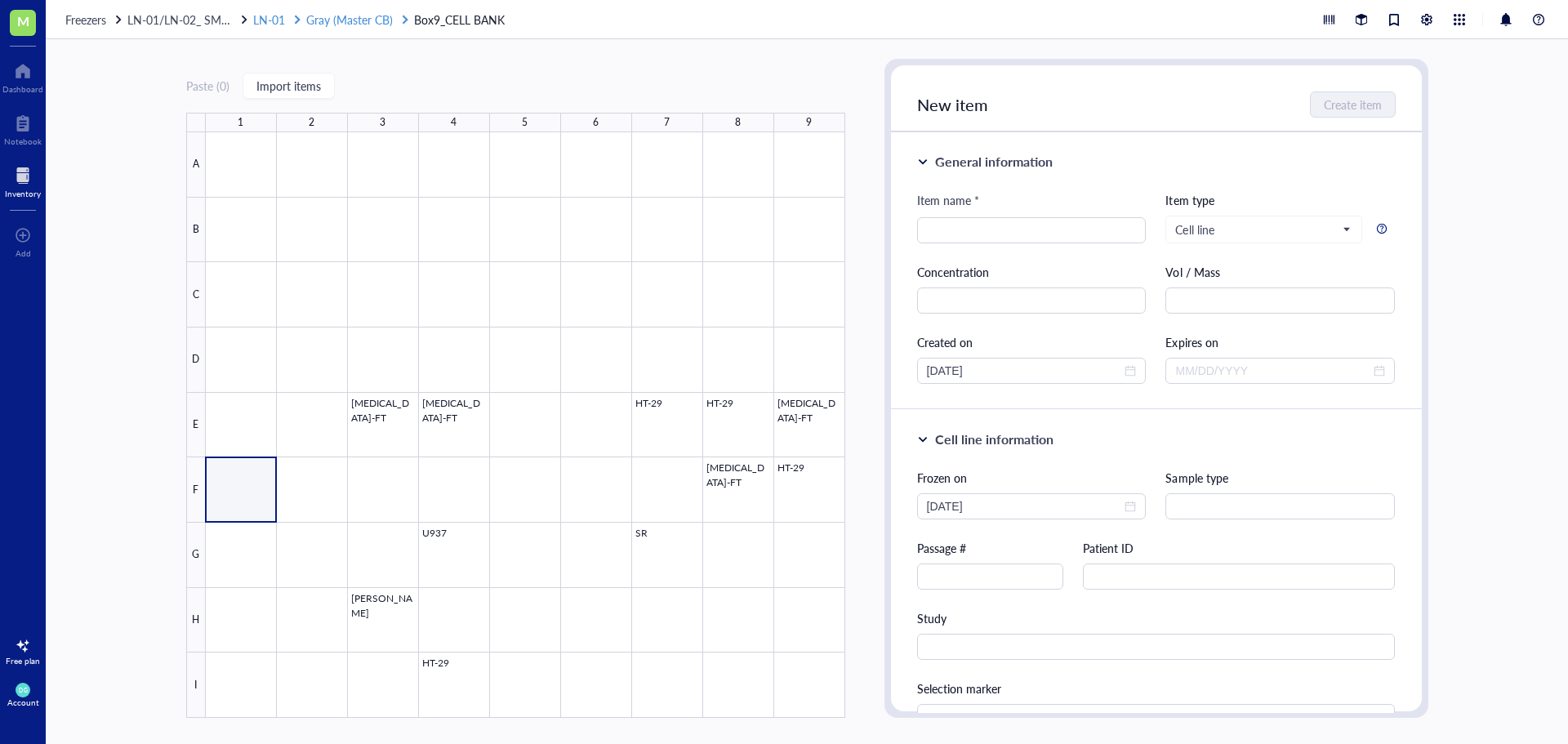
click at [319, 18] on span "Gray (Master CB)" at bounding box center [350, 19] width 86 height 16
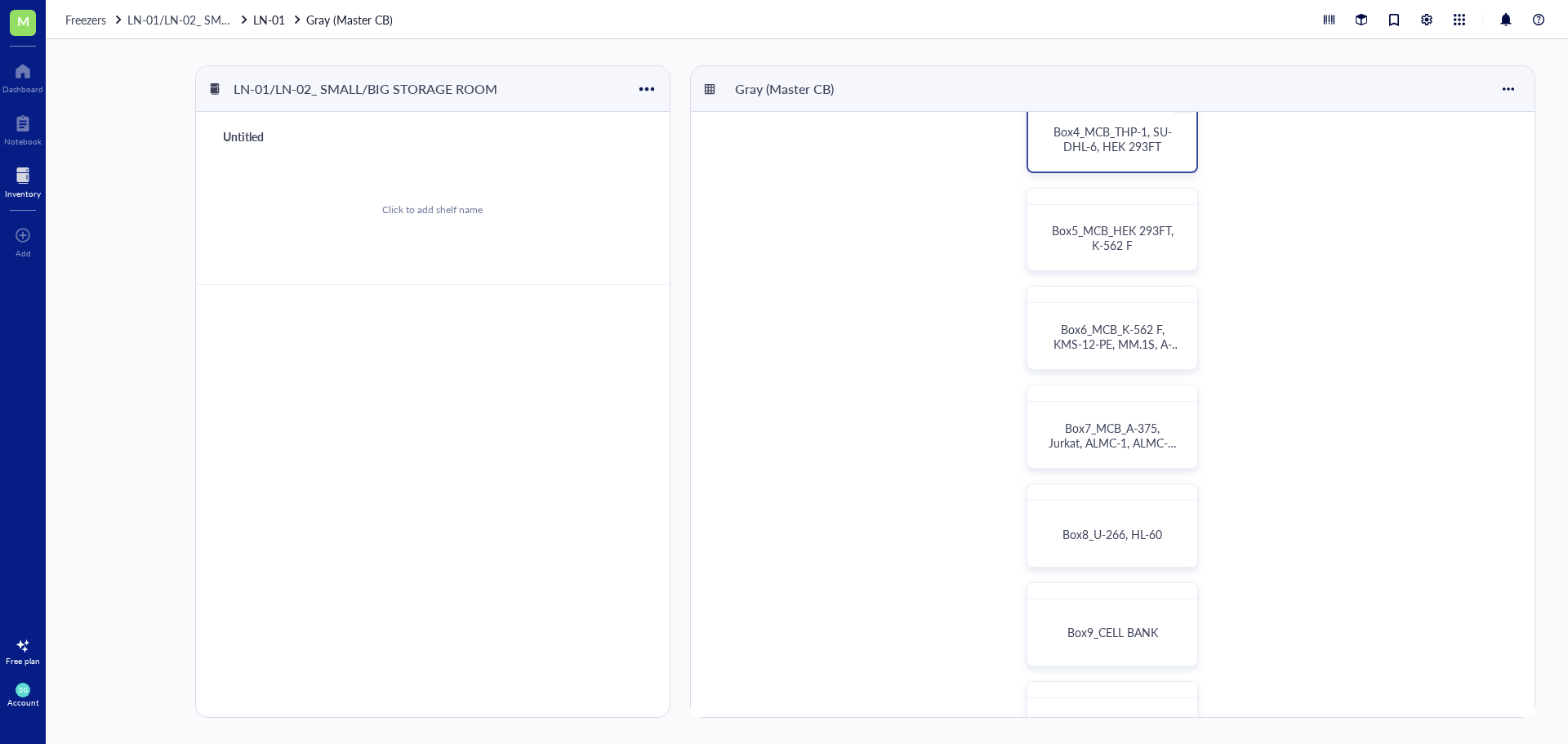
scroll to position [408, 0]
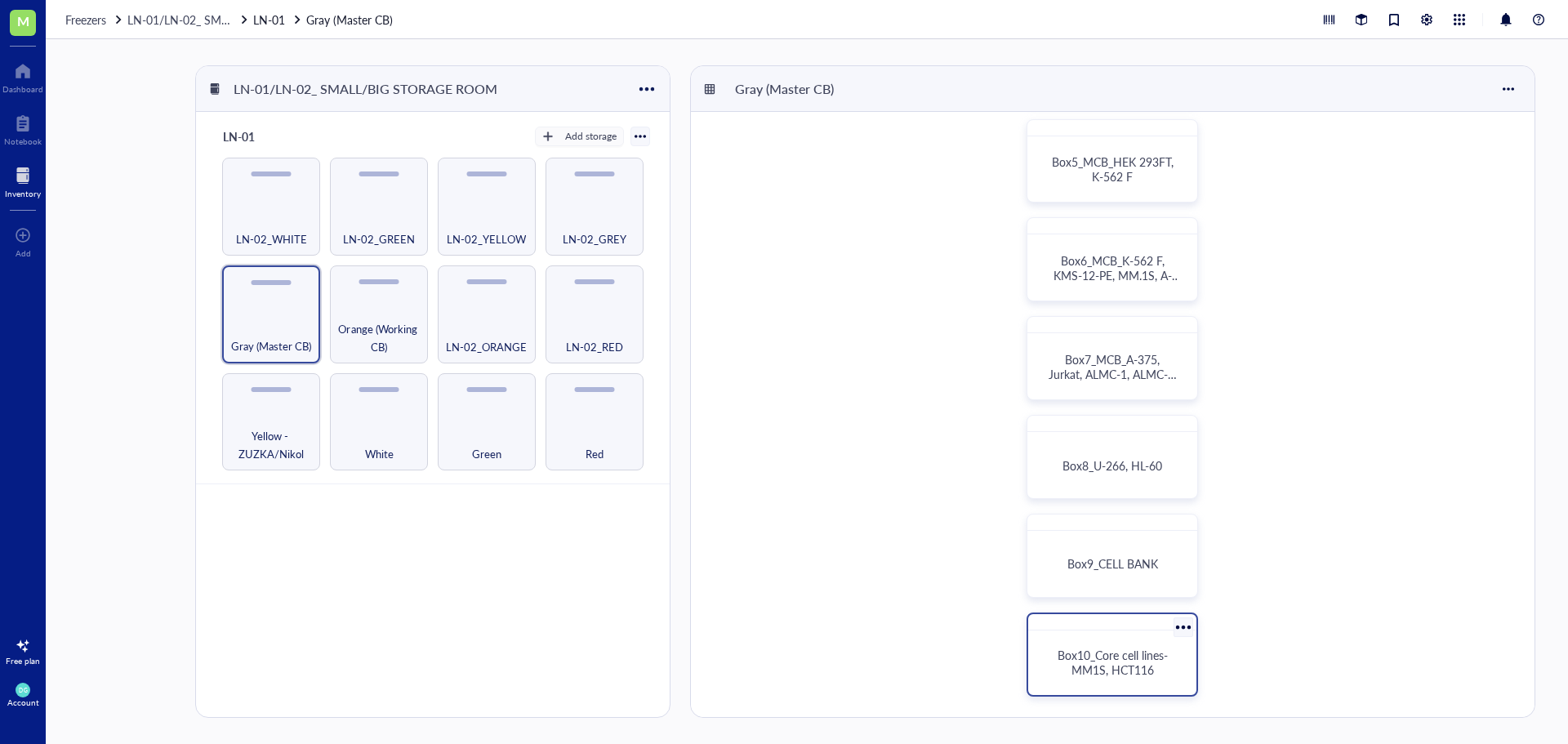
click at [1115, 646] on div "Box10_Core cell lines- MM1S, HCT116" at bounding box center [1112, 662] width 155 height 52
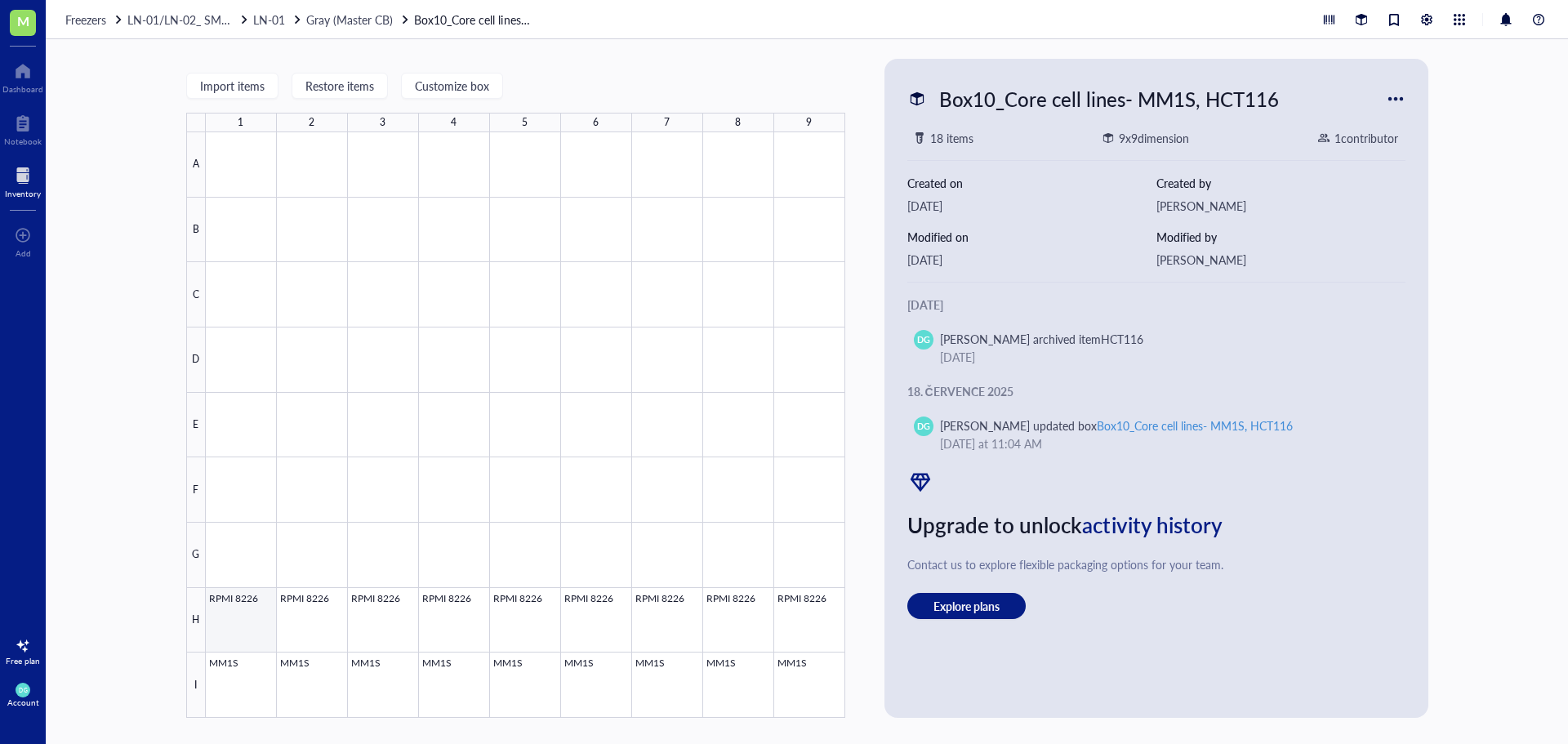
click at [225, 626] on div at bounding box center [525, 425] width 639 height 586
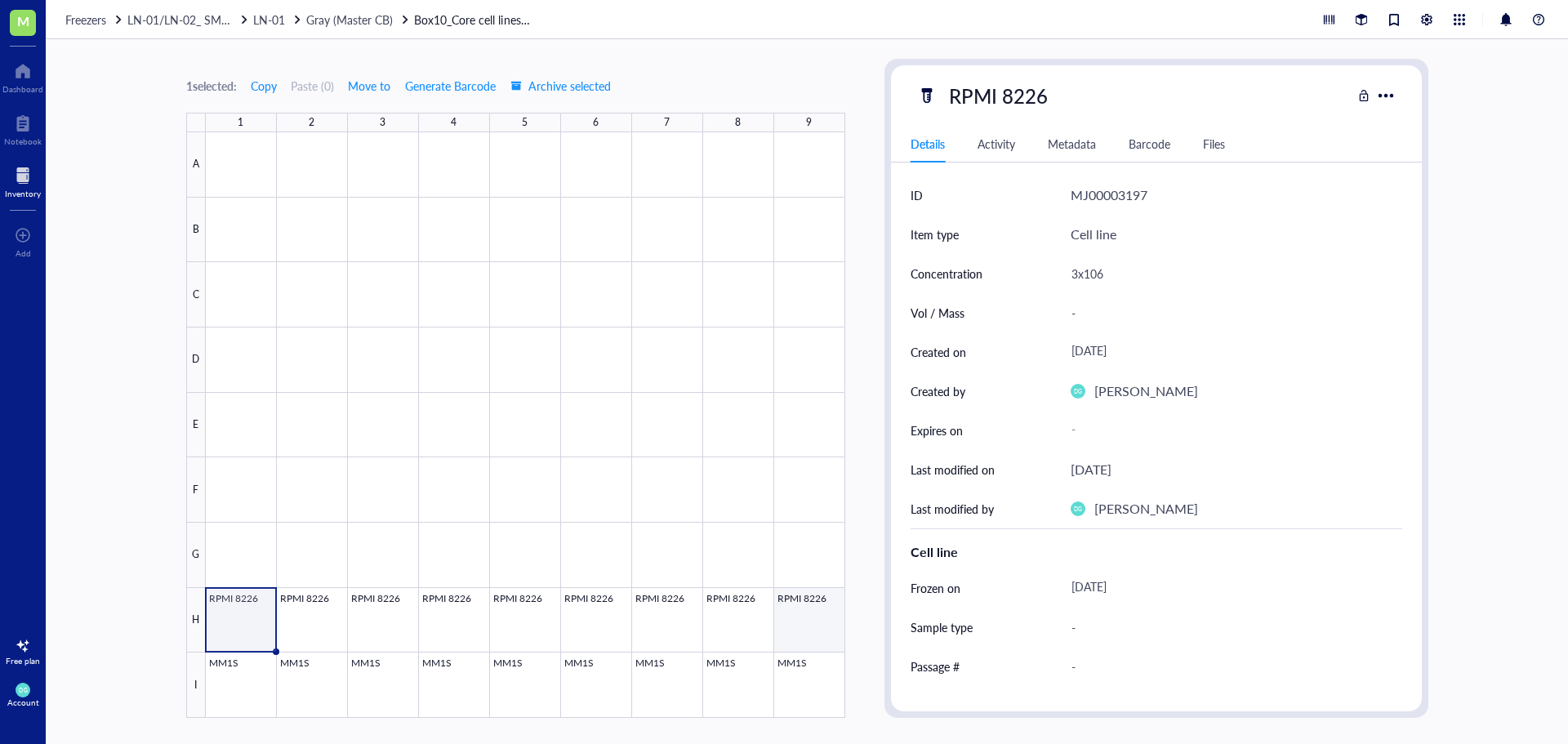
click at [799, 606] on div at bounding box center [525, 425] width 639 height 586
drag, startPoint x: 229, startPoint y: 635, endPoint x: 795, endPoint y: 628, distance: 566.0
click at [795, 628] on div at bounding box center [525, 425] width 639 height 586
click at [375, 81] on span "Move to" at bounding box center [369, 85] width 42 height 13
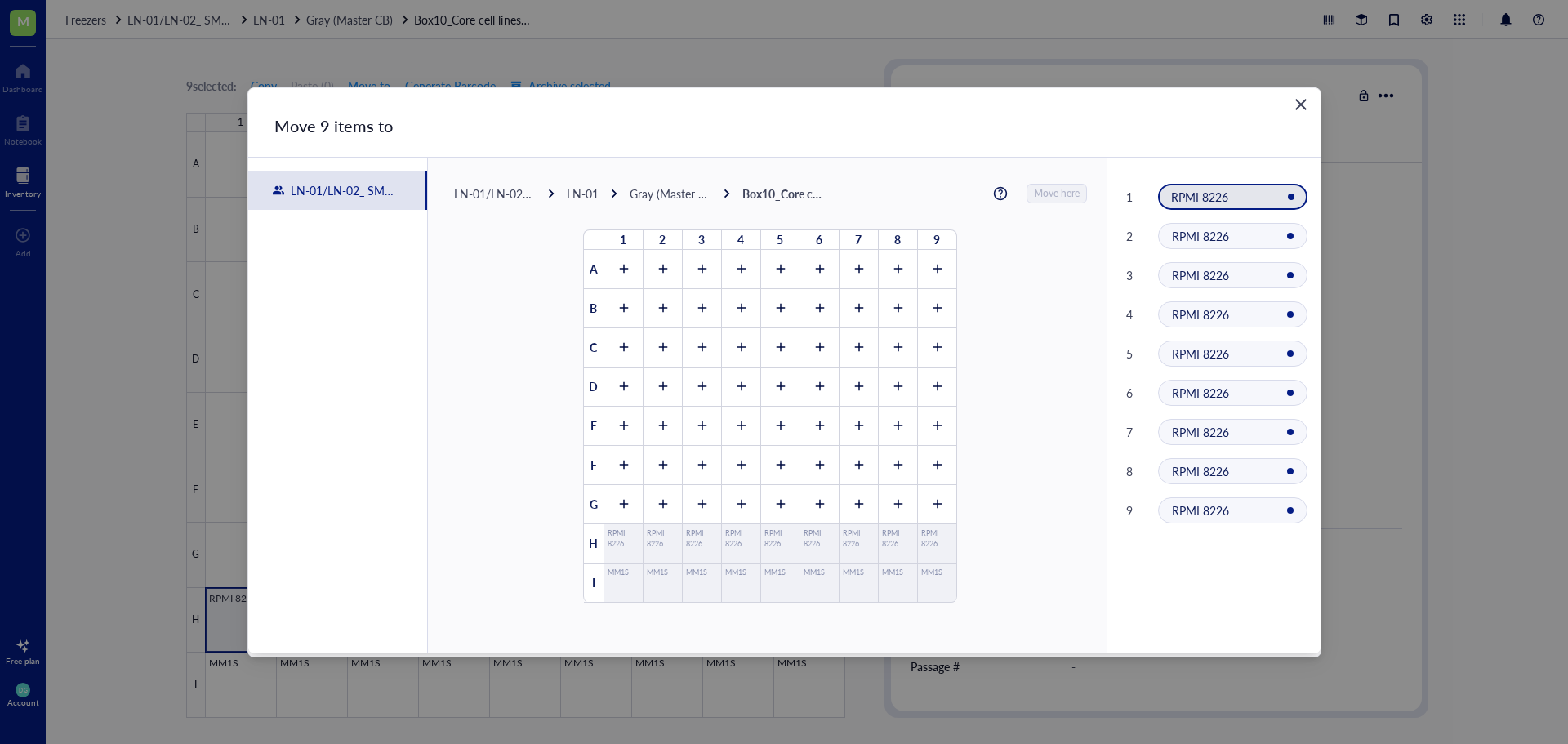
click at [582, 190] on div "LN-01" at bounding box center [582, 193] width 32 height 14
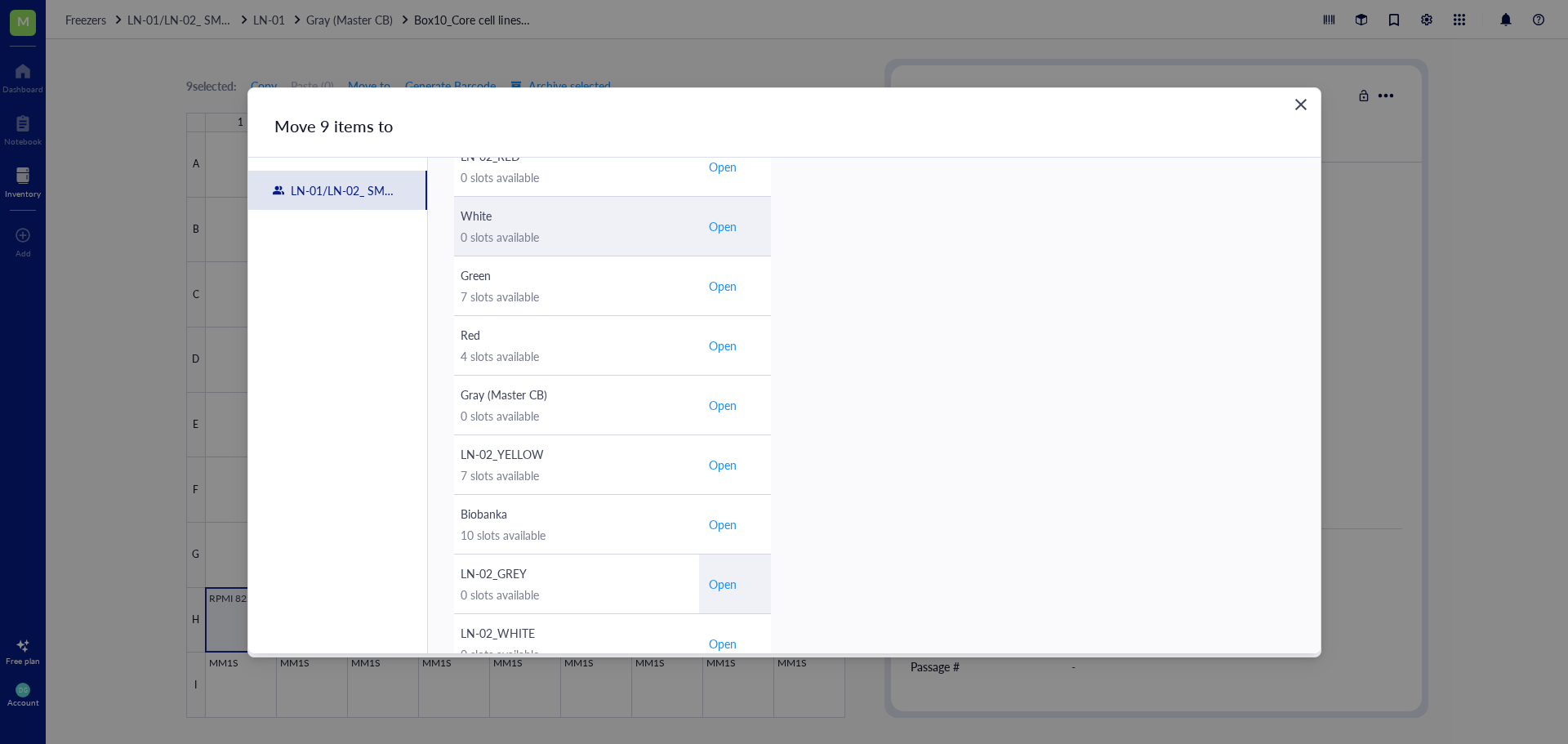
scroll to position [490, 0]
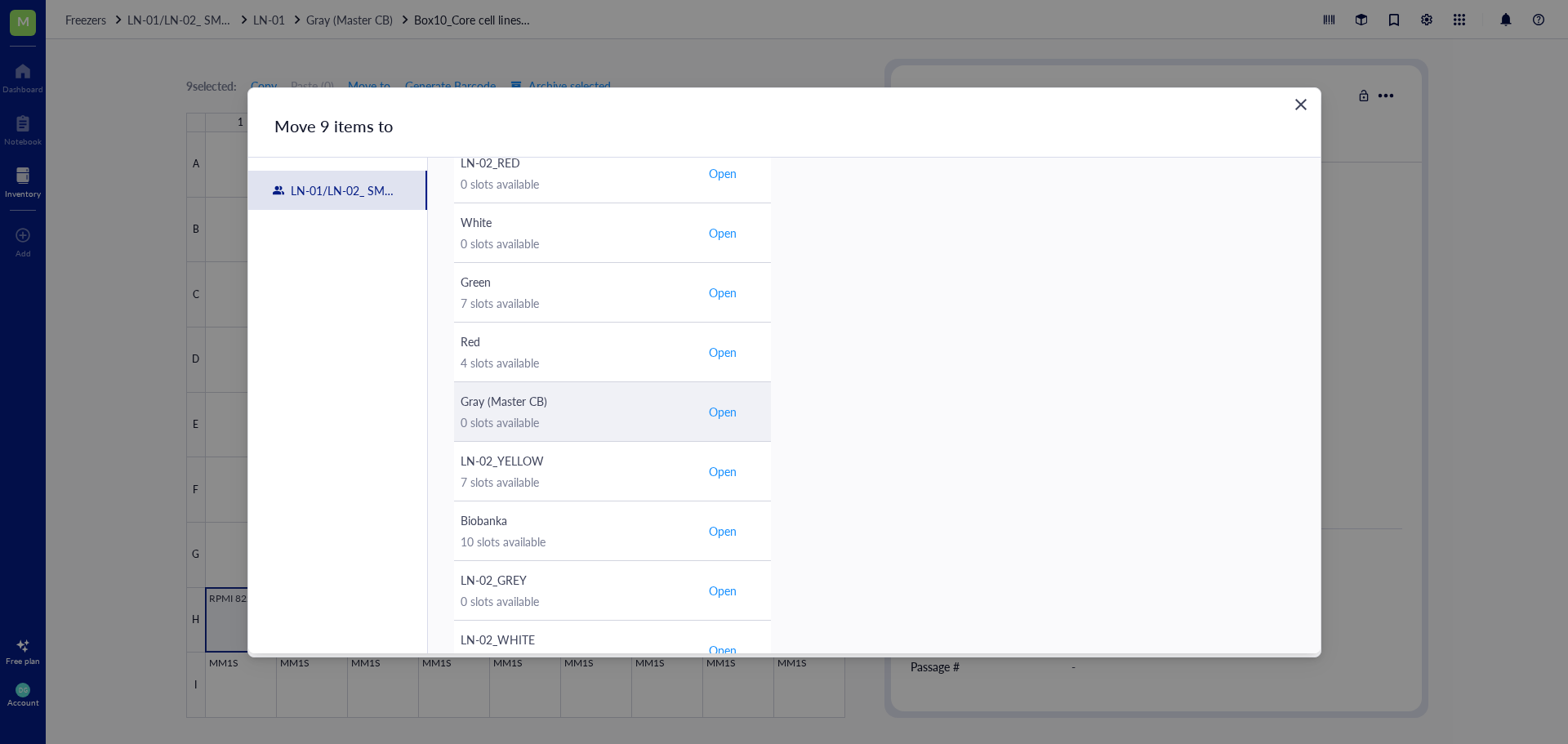
click at [721, 414] on span "Open" at bounding box center [722, 411] width 28 height 14
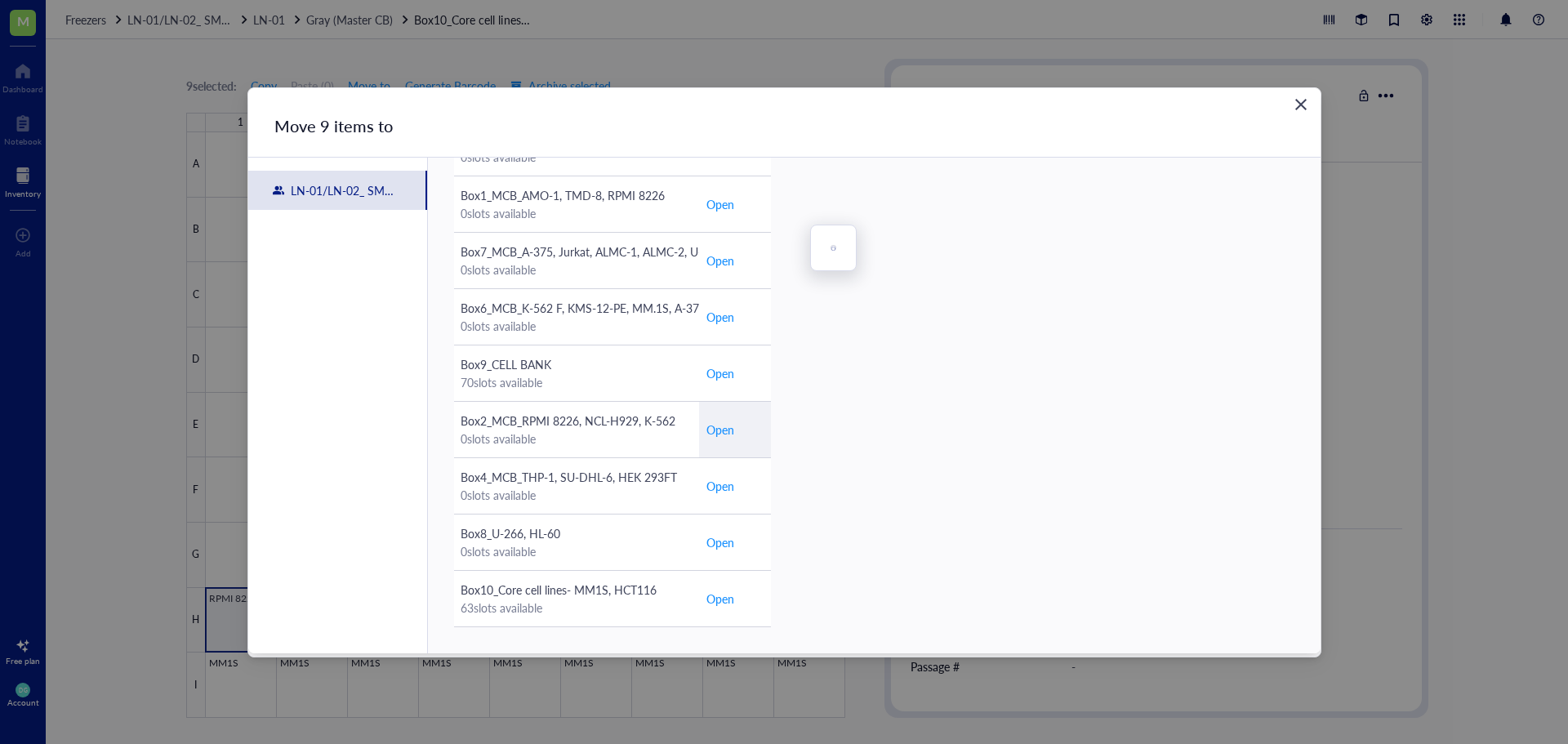
scroll to position [152, 0]
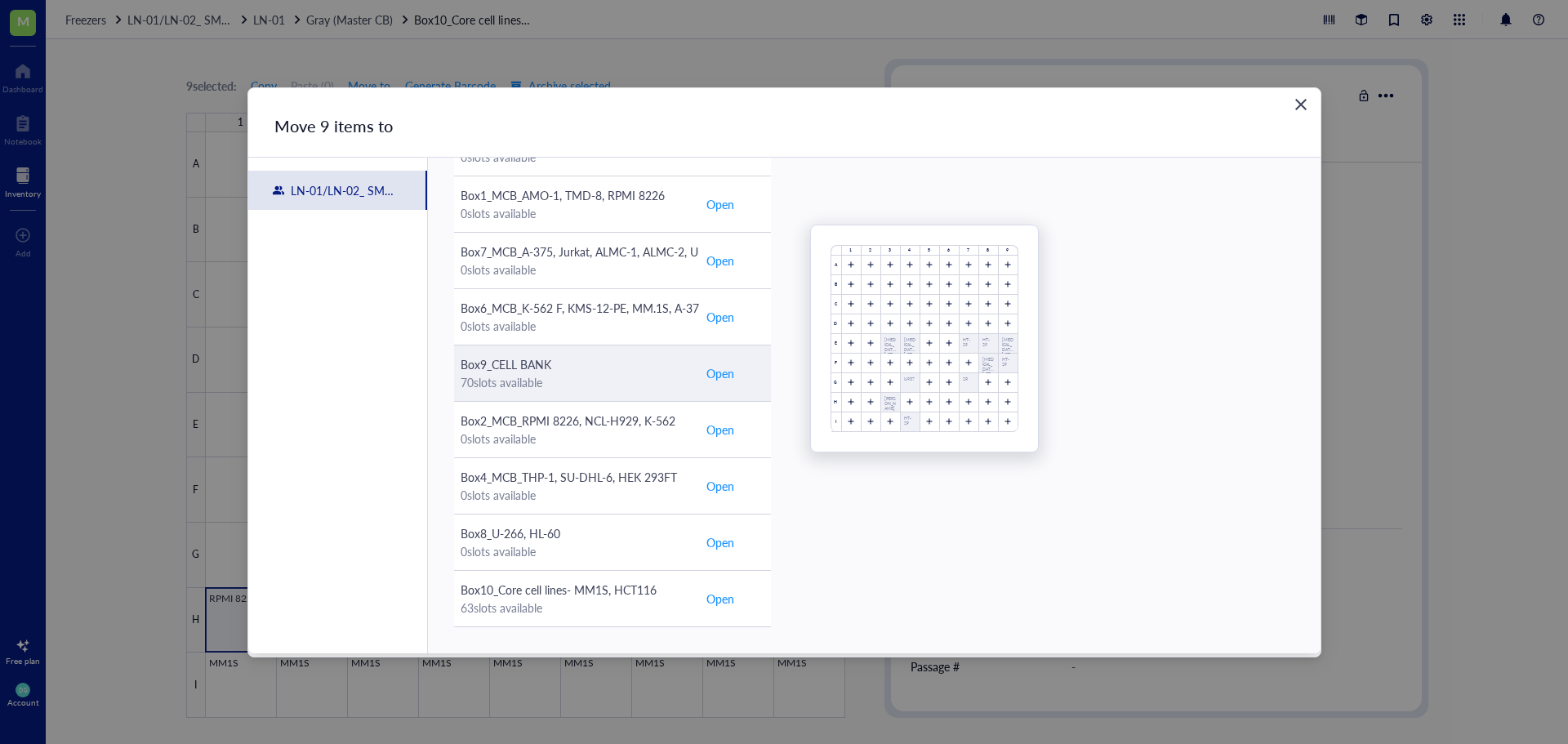
click at [721, 370] on span "Open" at bounding box center [720, 372] width 28 height 18
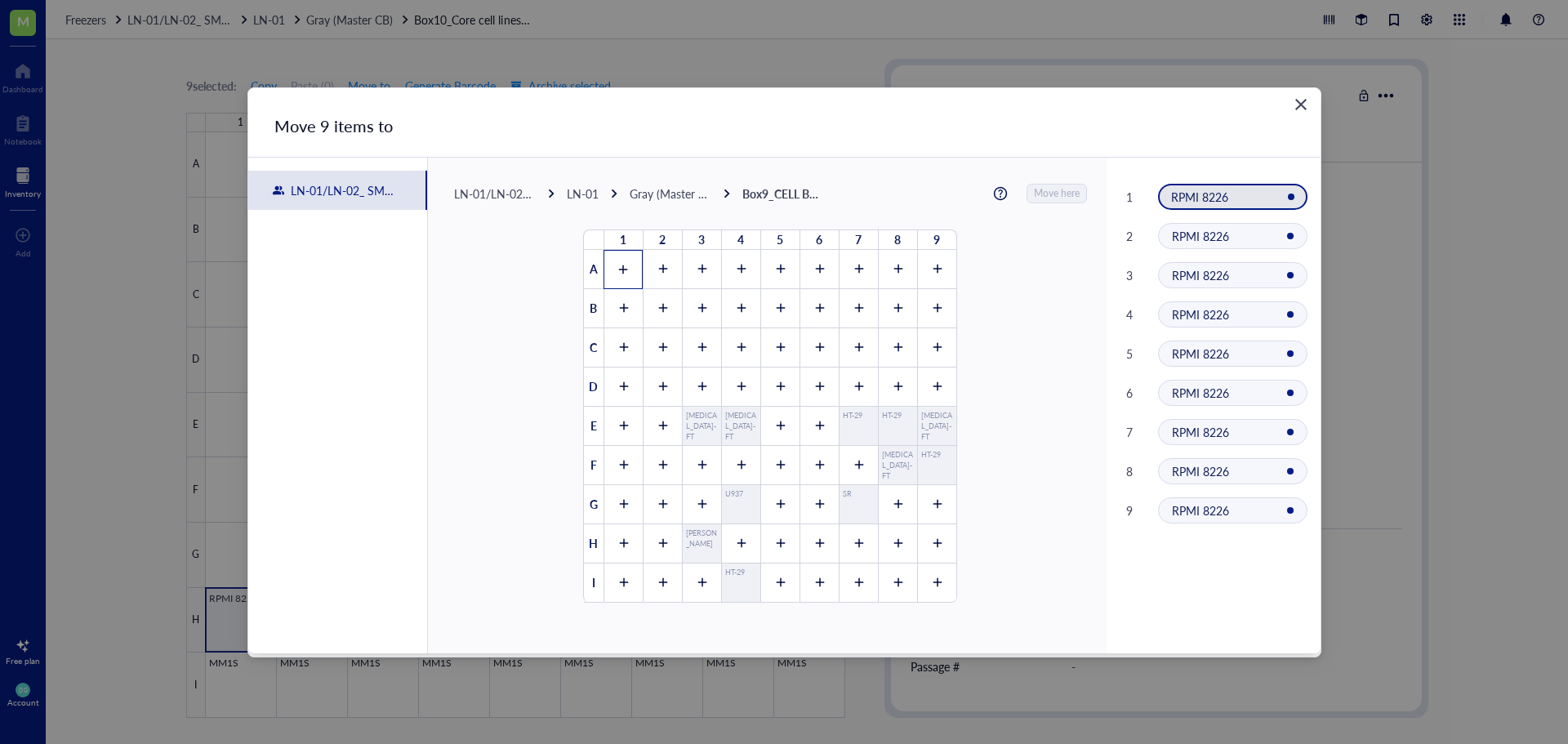
click at [617, 267] on icon at bounding box center [623, 270] width 12 height 12
click at [649, 265] on div at bounding box center [662, 269] width 39 height 39
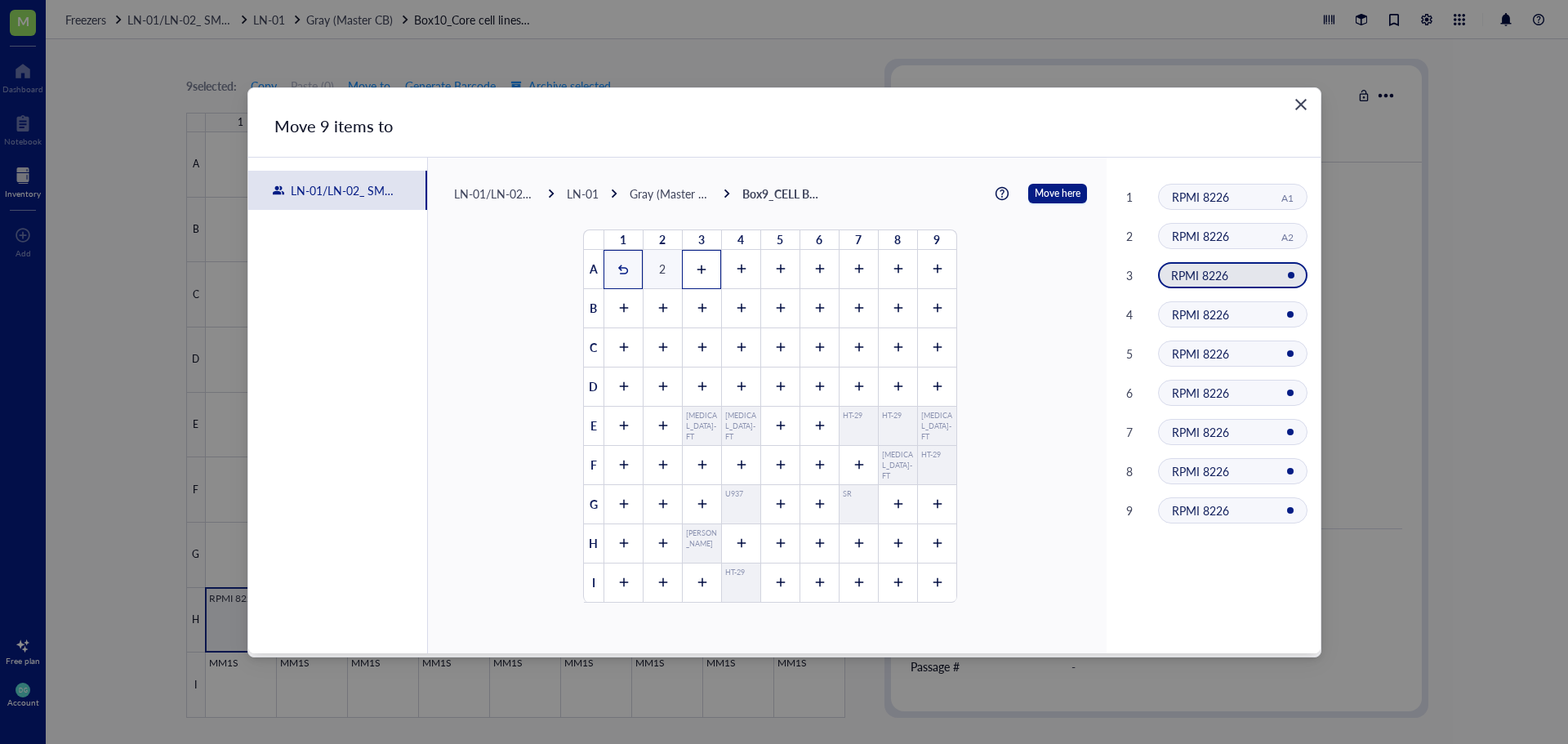
click at [696, 264] on icon at bounding box center [702, 270] width 12 height 12
click at [729, 276] on div at bounding box center [741, 269] width 39 height 39
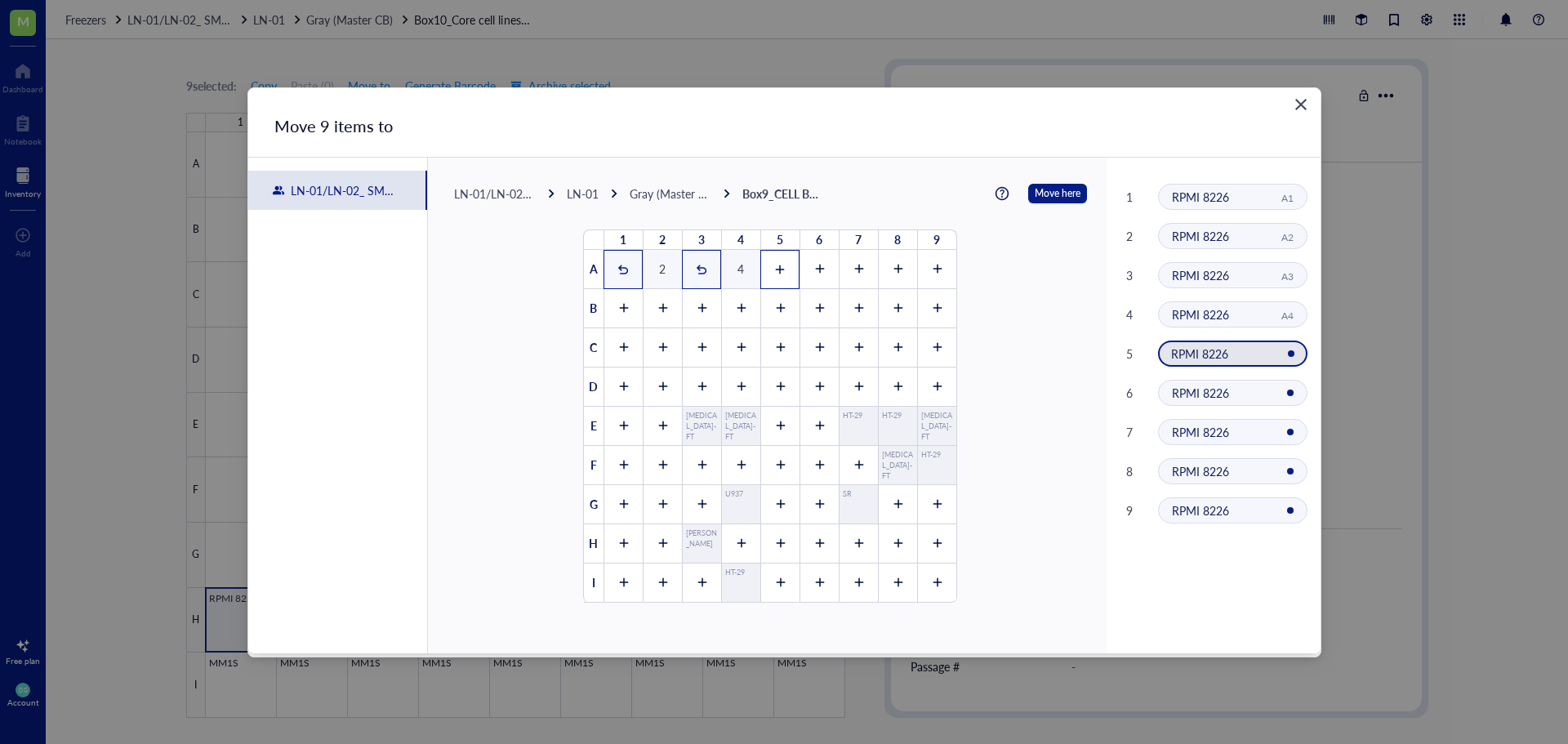
click at [781, 262] on div at bounding box center [780, 269] width 39 height 39
click at [804, 267] on div at bounding box center [819, 269] width 39 height 39
click at [853, 265] on icon at bounding box center [859, 270] width 12 height 12
click at [885, 274] on div at bounding box center [897, 269] width 39 height 39
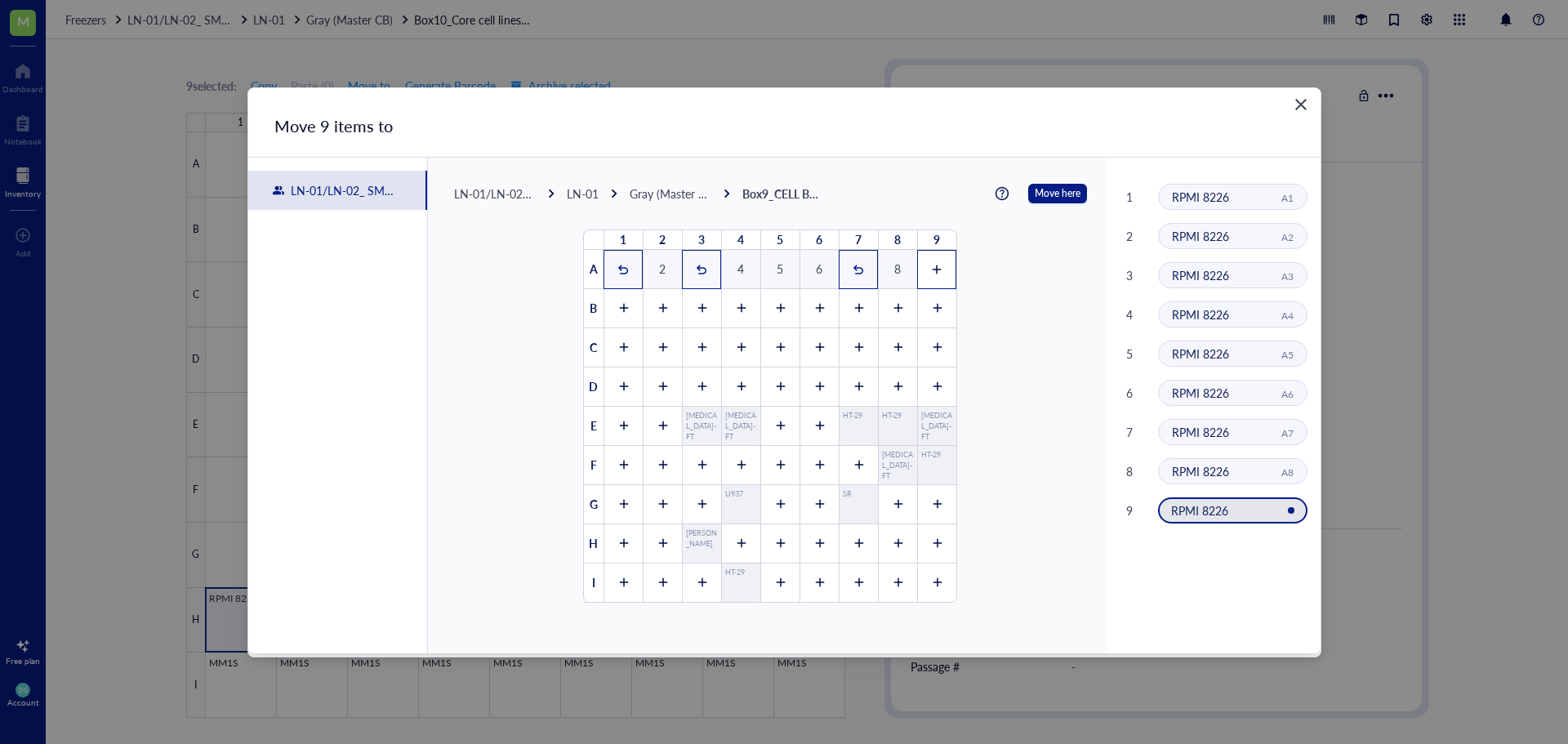
click at [931, 270] on icon at bounding box center [937, 270] width 12 height 12
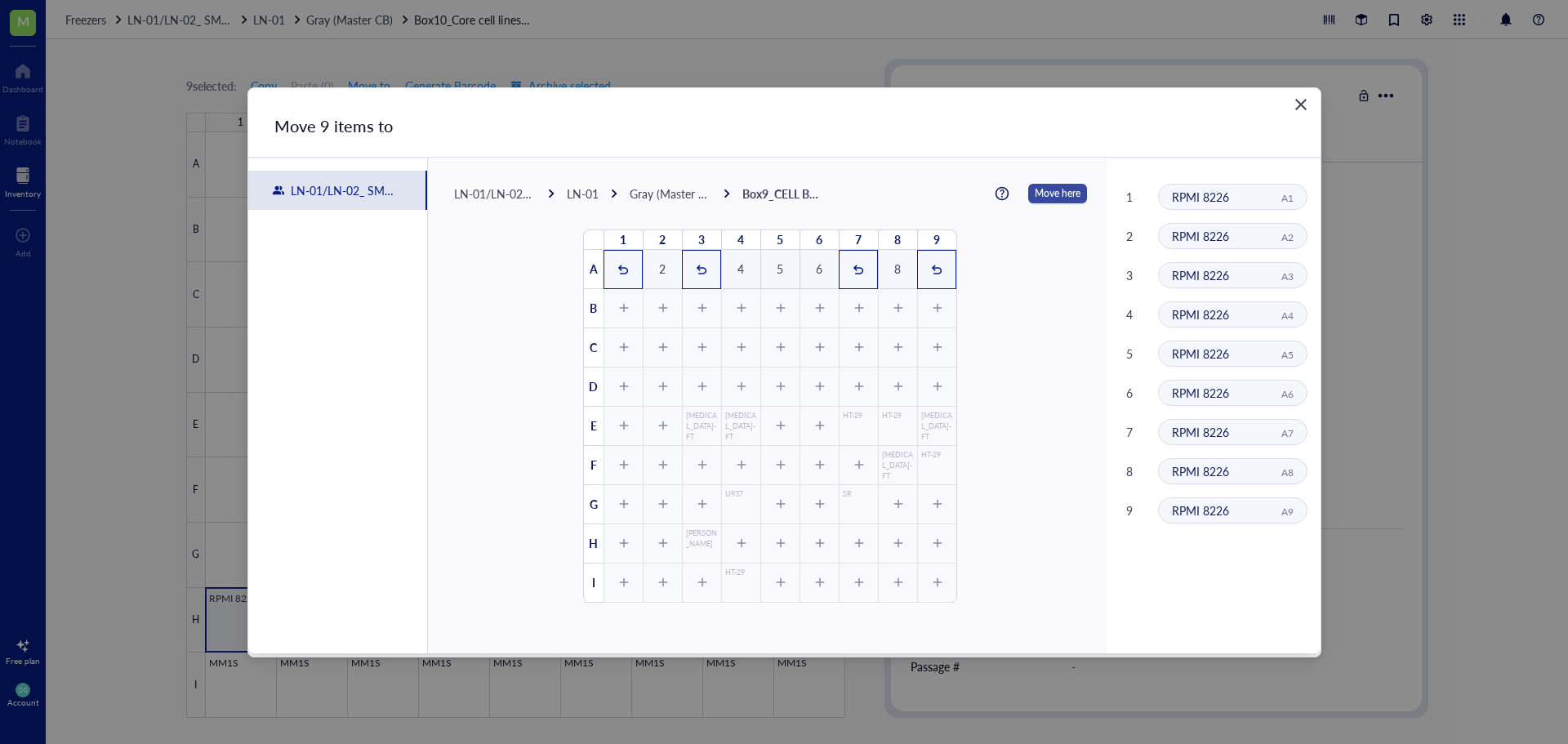
click at [1043, 196] on span "Move here" at bounding box center [1057, 193] width 46 height 21
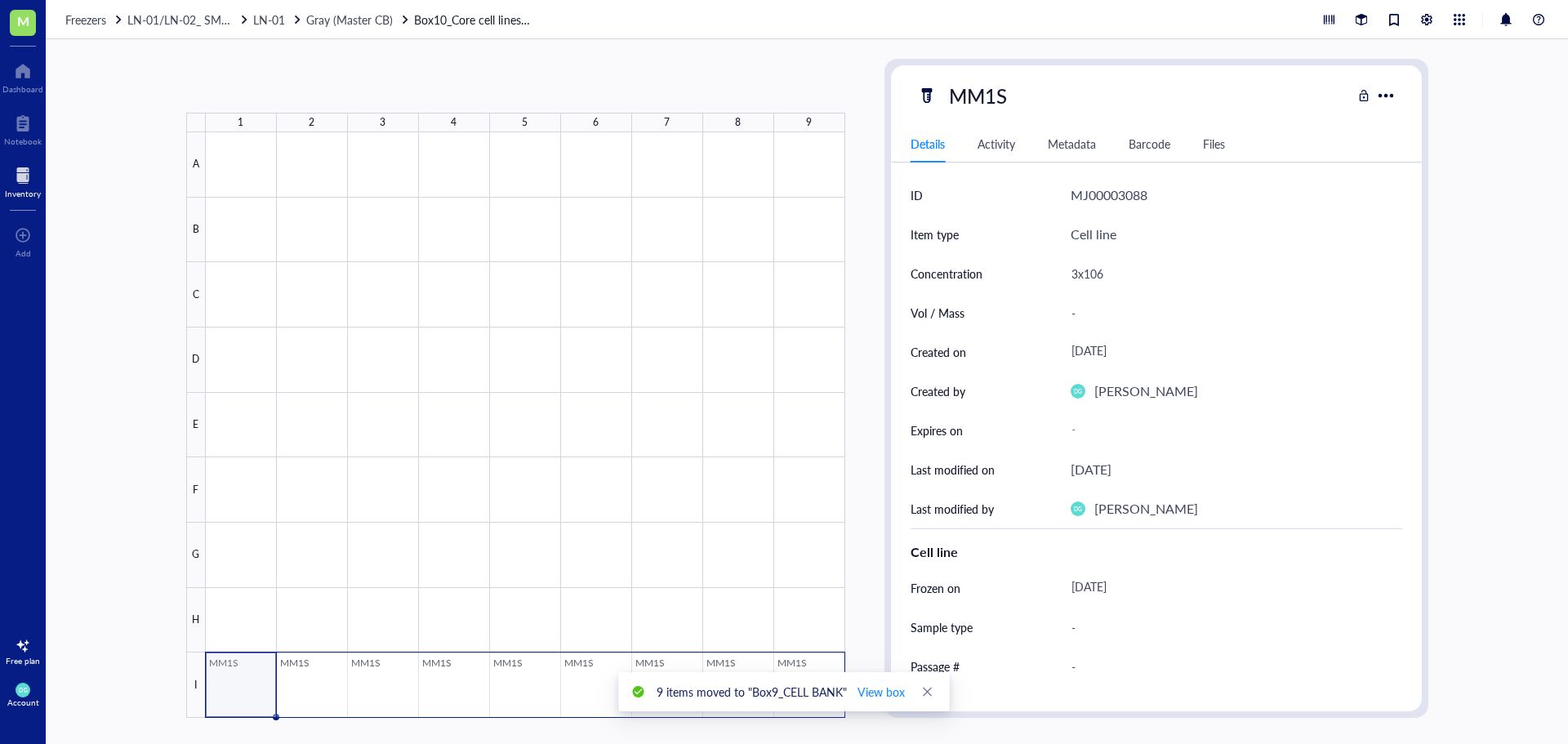
drag, startPoint x: 234, startPoint y: 691, endPoint x: 799, endPoint y: 686, distance: 565.0
click at [799, 686] on body "M Dashboard Notebook Inventory To pick up a draggable item, press the space bar…" at bounding box center [784, 372] width 1568 height 744
click at [817, 666] on div at bounding box center [525, 425] width 639 height 586
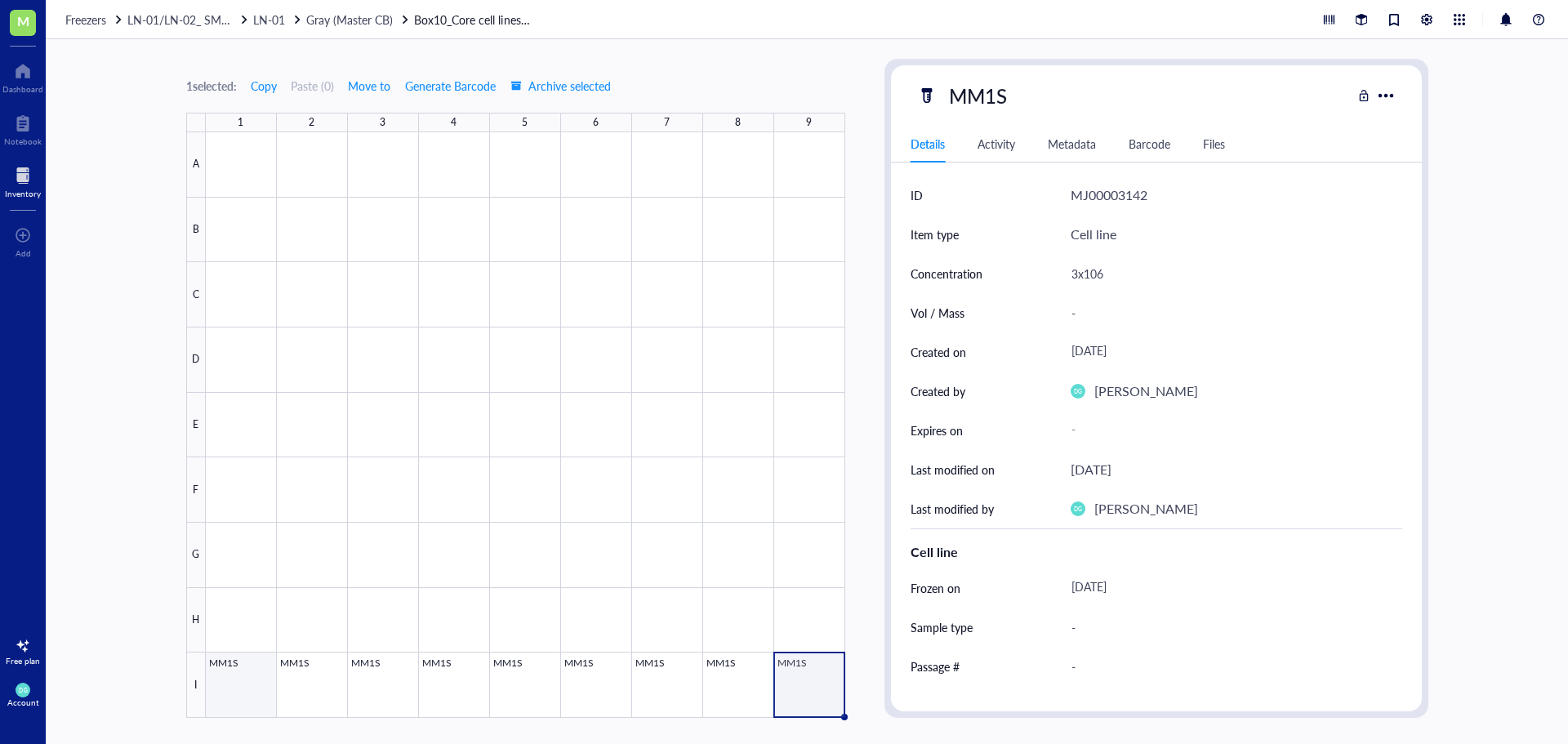
click at [248, 685] on div at bounding box center [525, 425] width 639 height 586
click at [776, 692] on div at bounding box center [525, 425] width 639 height 586
click at [331, 691] on div at bounding box center [525, 425] width 639 height 586
click at [227, 692] on div at bounding box center [525, 425] width 639 height 586
click at [367, 84] on span "Move to" at bounding box center [369, 85] width 42 height 13
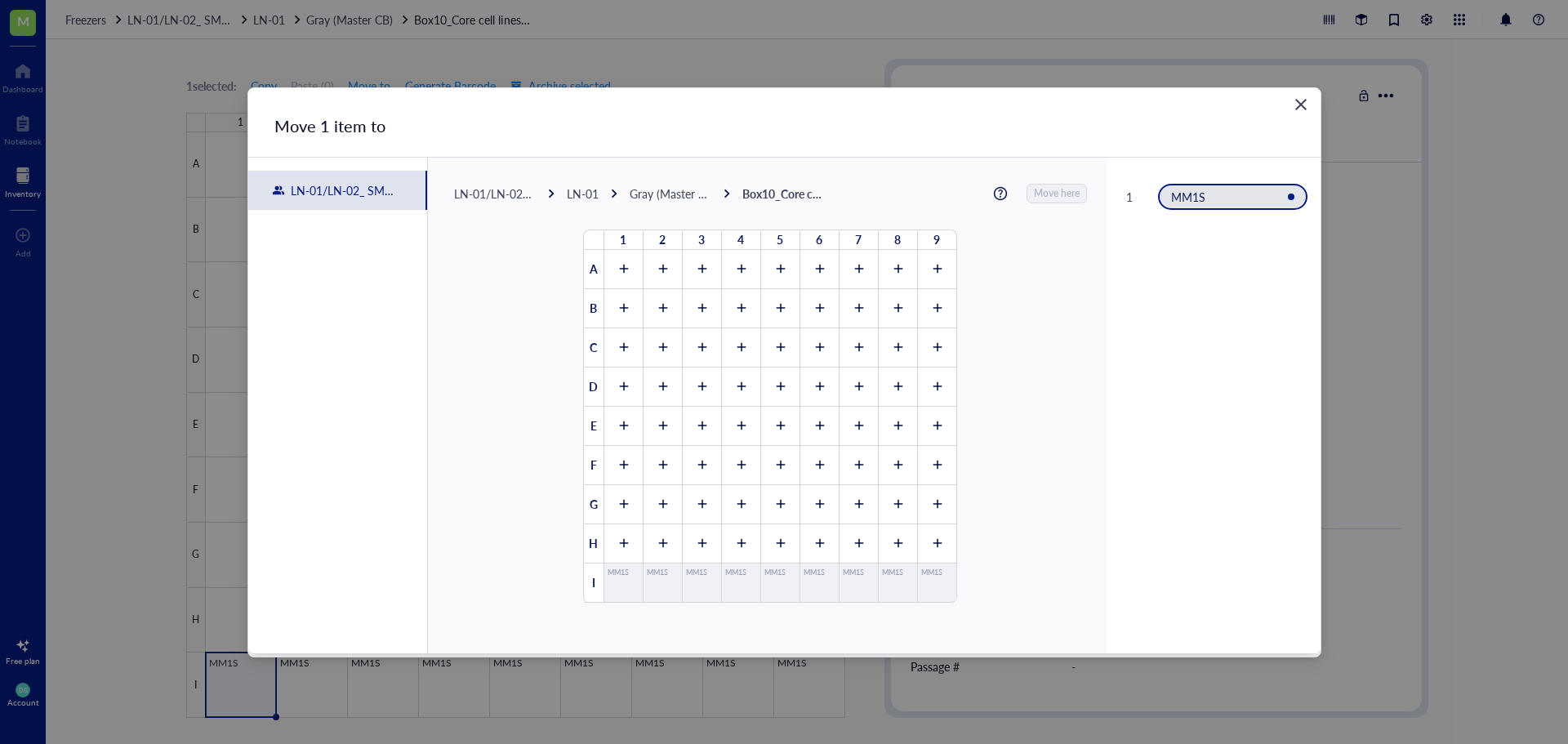
click at [577, 188] on div "LN-01" at bounding box center [582, 193] width 32 height 14
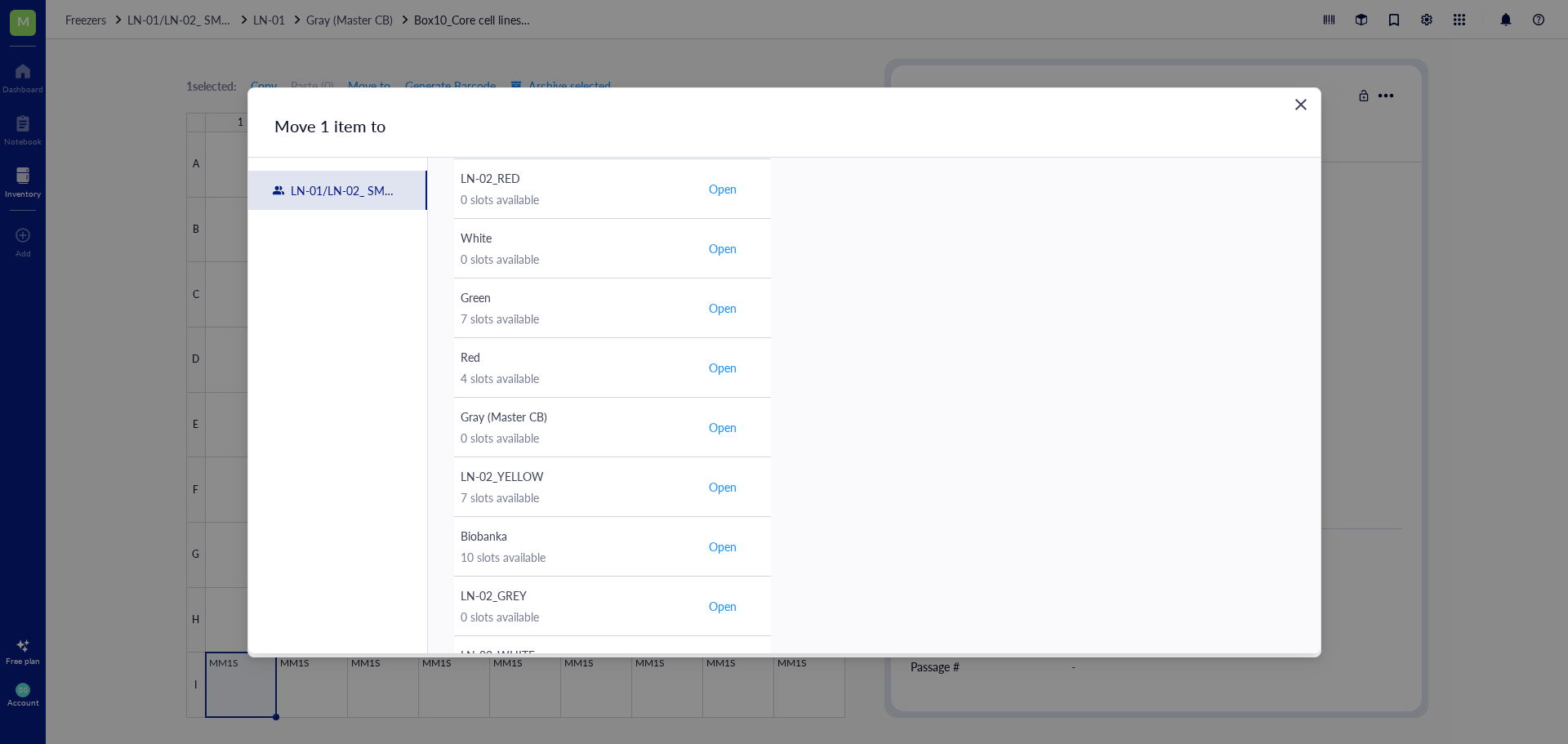
scroll to position [490, 0]
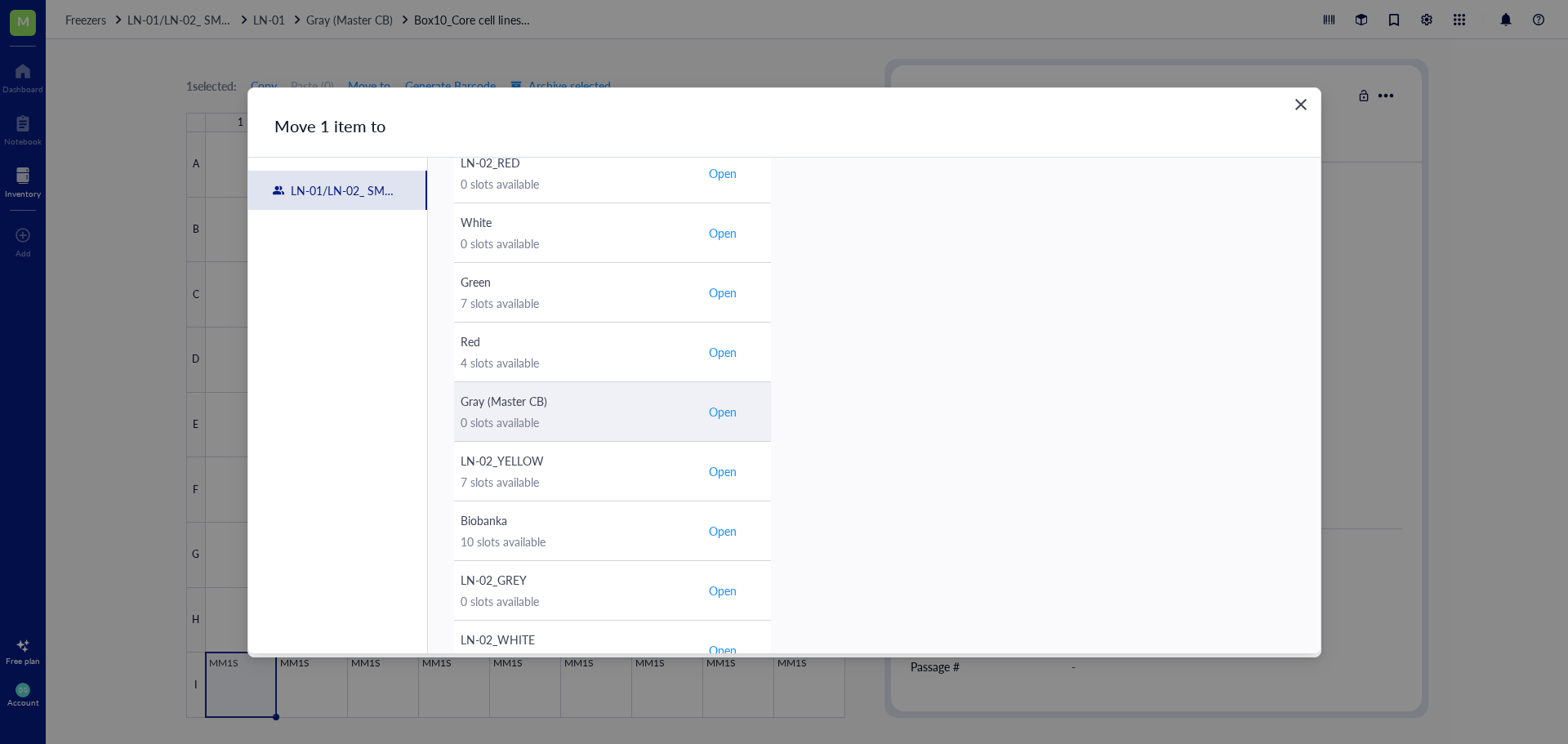
click at [721, 414] on span "Open" at bounding box center [722, 411] width 28 height 14
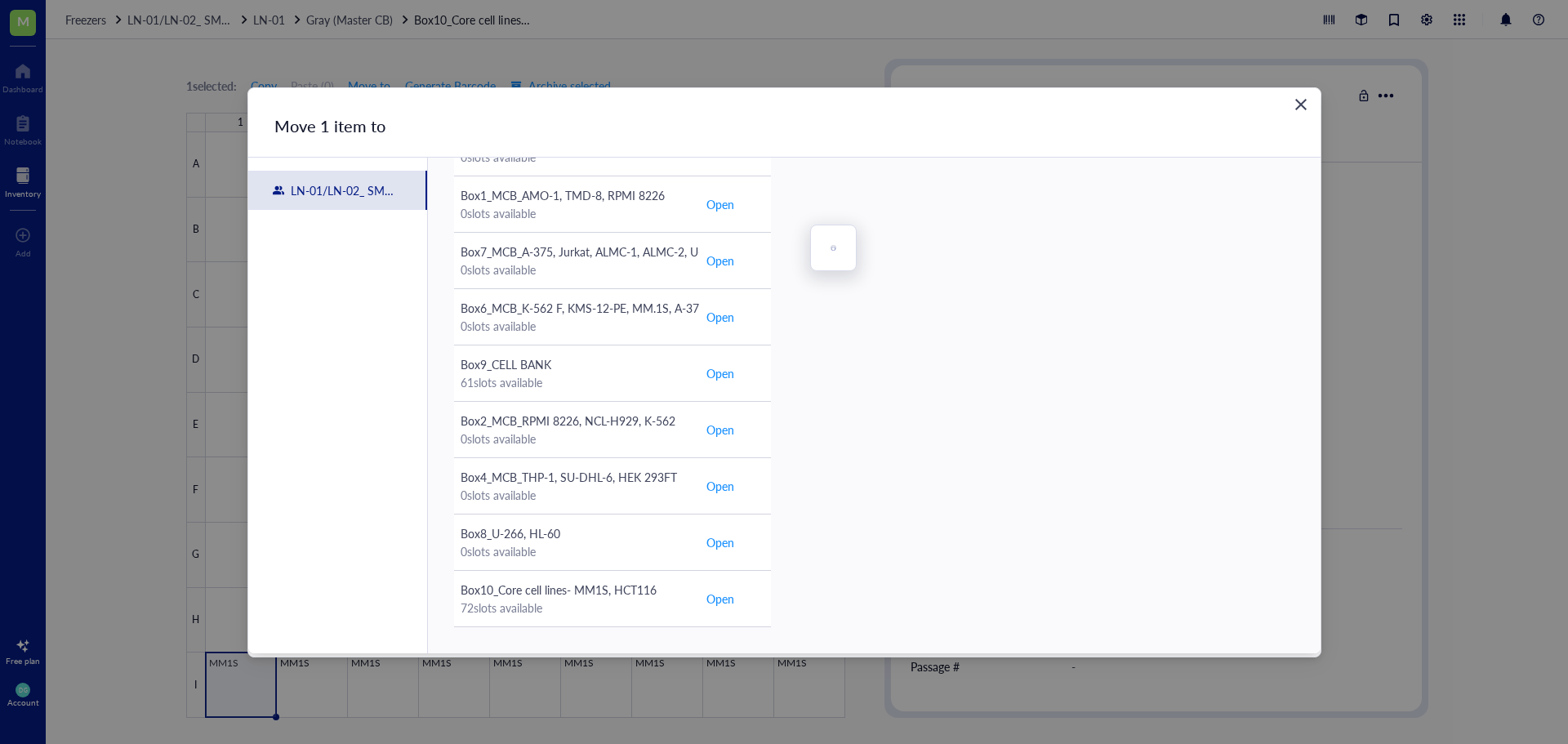
scroll to position [152, 0]
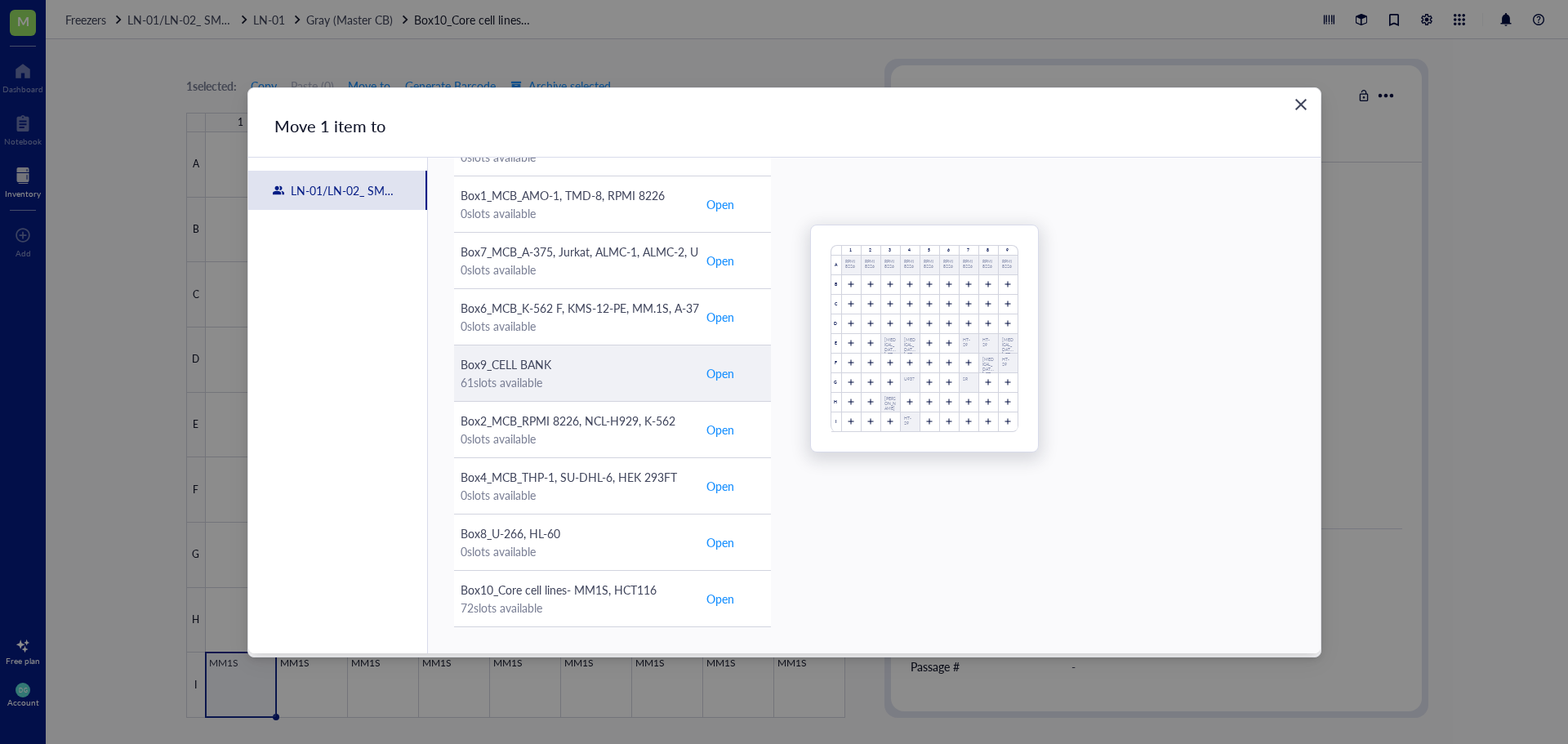
click at [719, 372] on span "Open" at bounding box center [720, 372] width 28 height 18
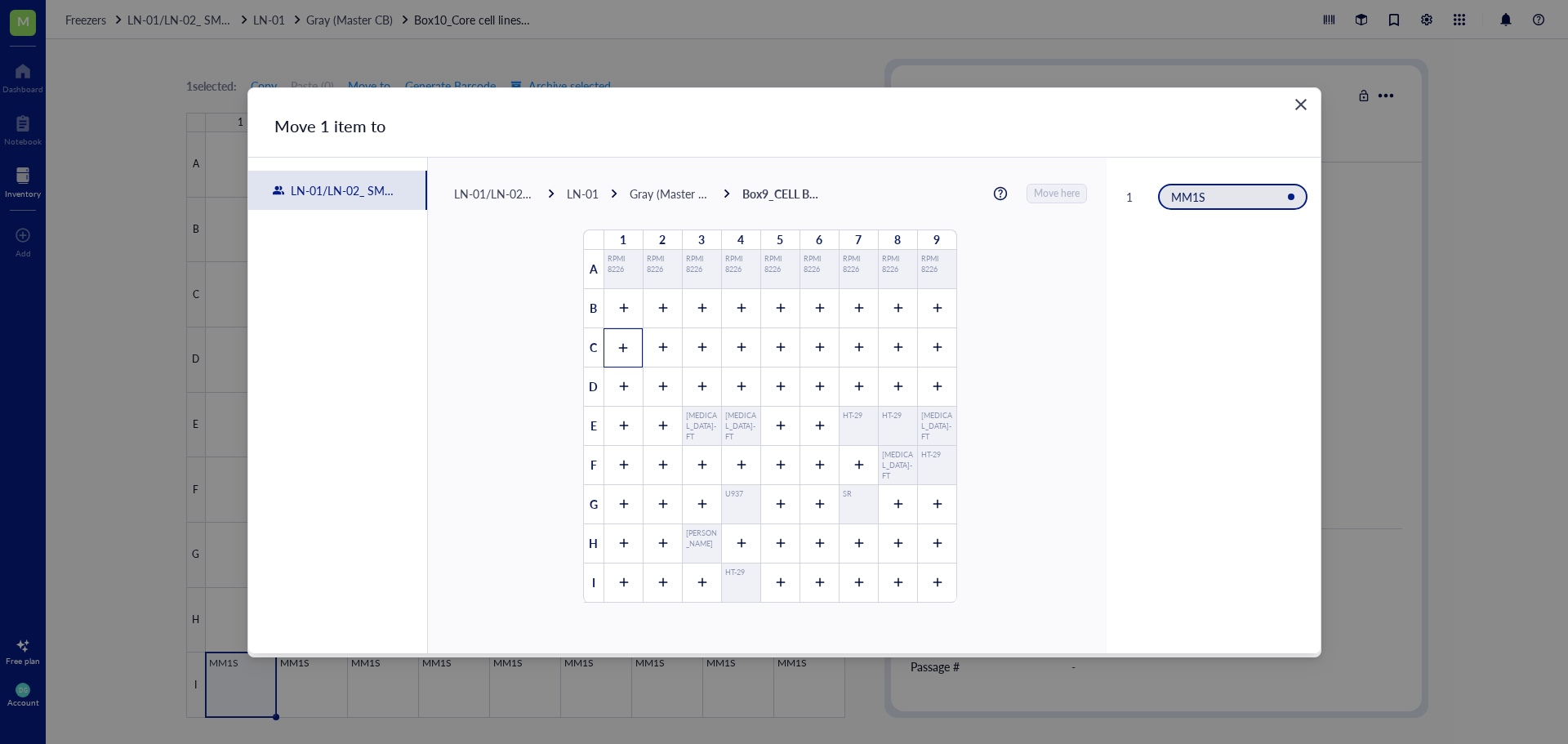
click at [617, 346] on icon at bounding box center [623, 348] width 12 height 12
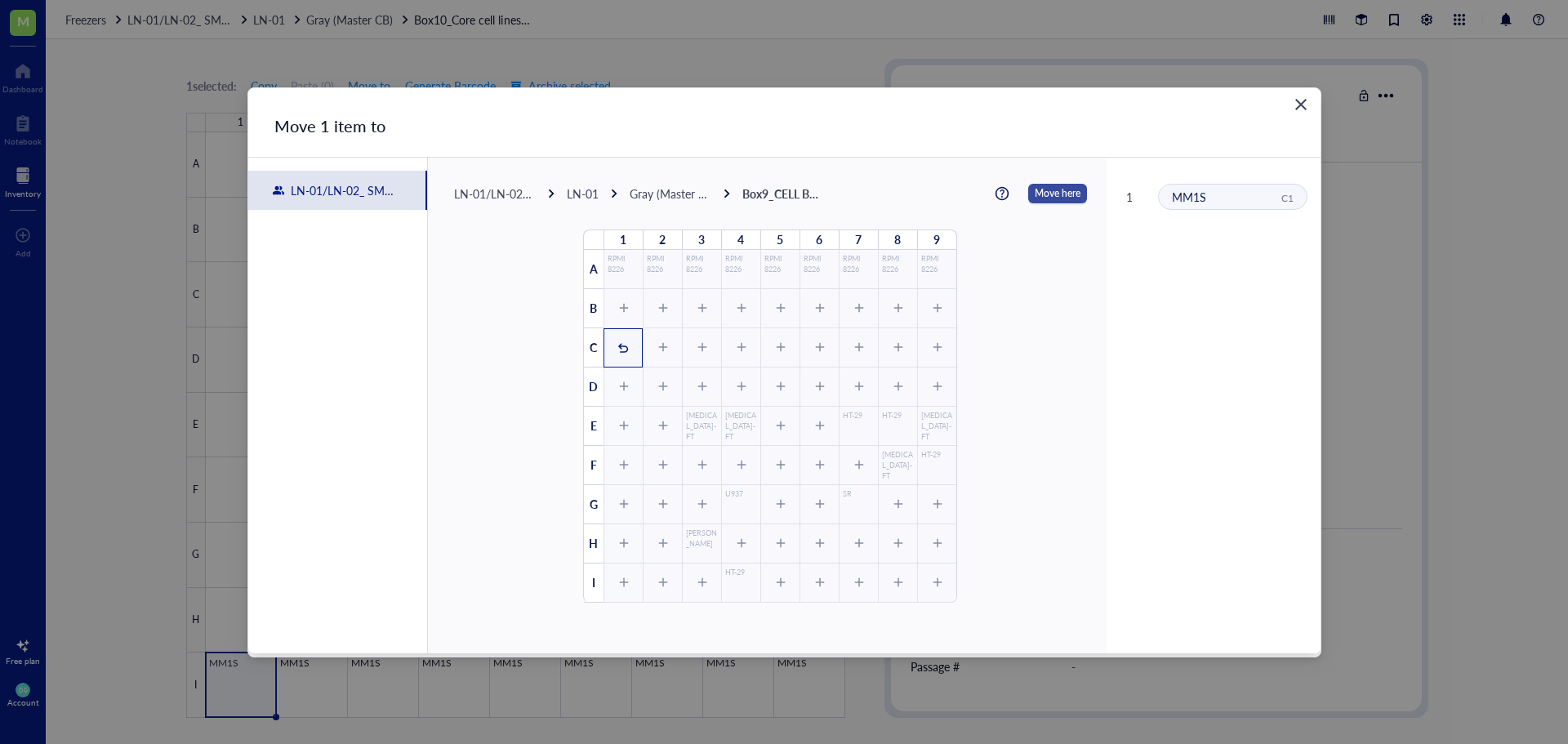
click at [1053, 190] on span "Move here" at bounding box center [1057, 193] width 46 height 21
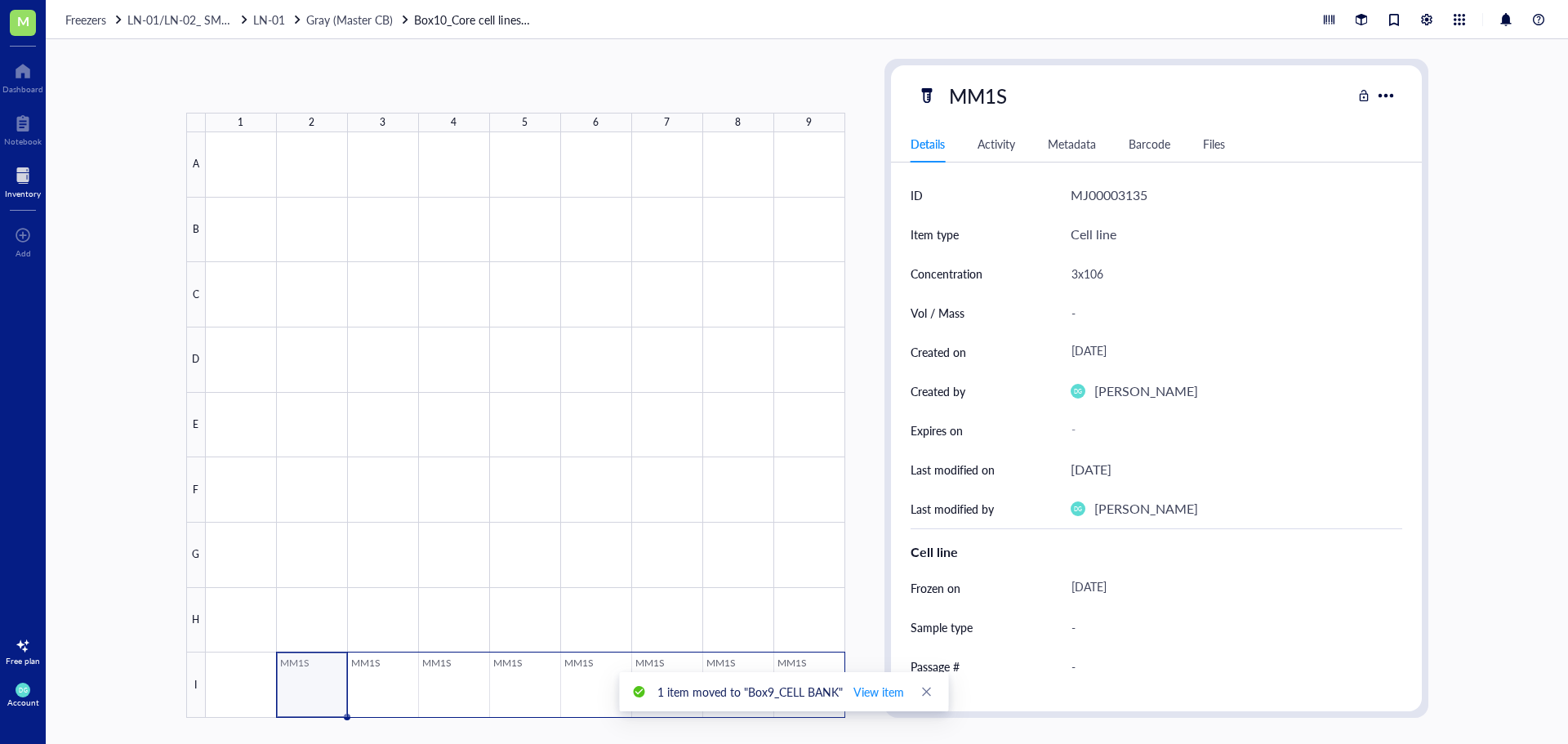
drag, startPoint x: 307, startPoint y: 677, endPoint x: 831, endPoint y: 671, distance: 524.0
click at [831, 671] on div at bounding box center [525, 425] width 639 height 586
click at [374, 85] on span "Move to" at bounding box center [369, 85] width 42 height 13
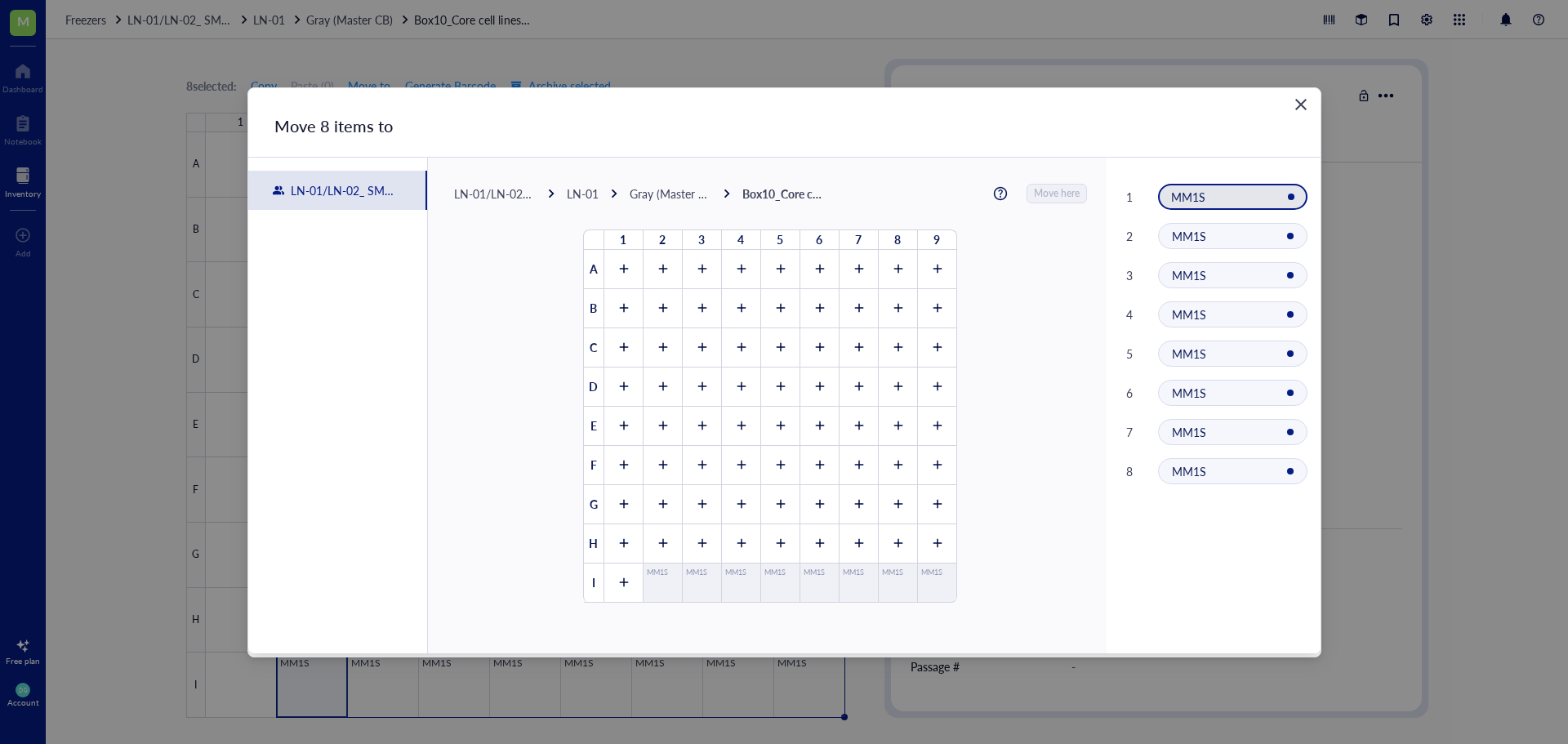
click at [583, 189] on div "LN-01" at bounding box center [582, 193] width 32 height 14
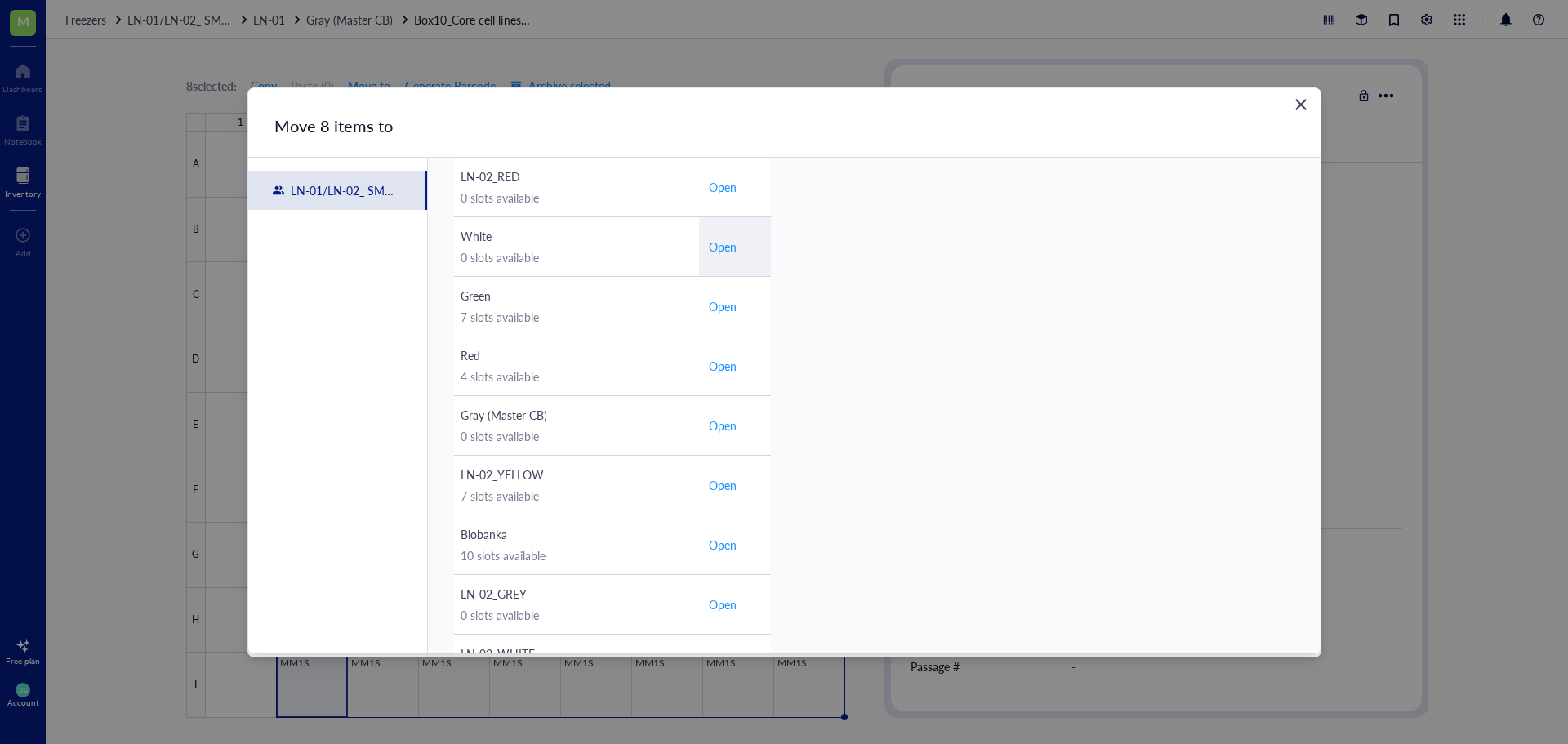
scroll to position [490, 0]
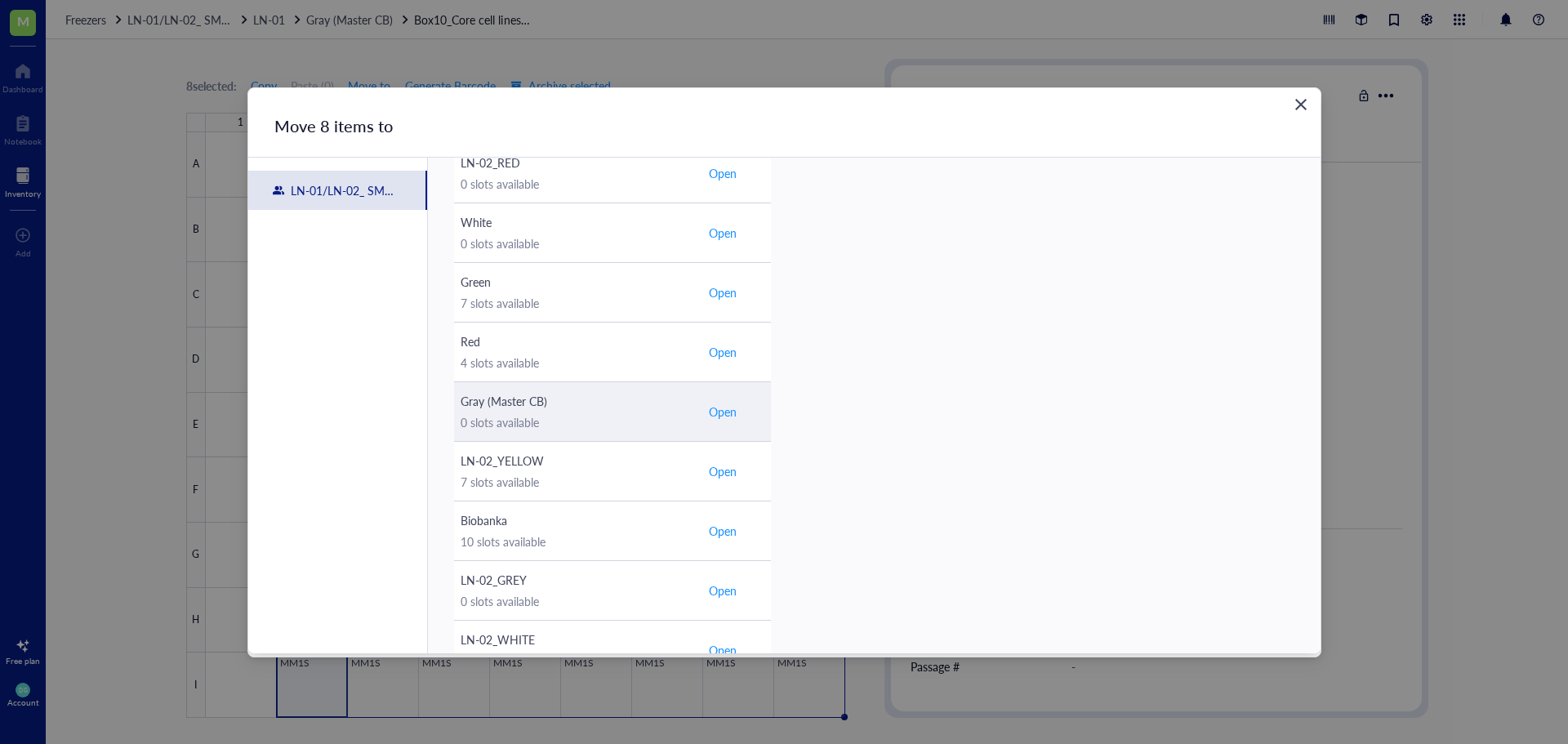
click at [721, 411] on span "Open" at bounding box center [722, 411] width 28 height 14
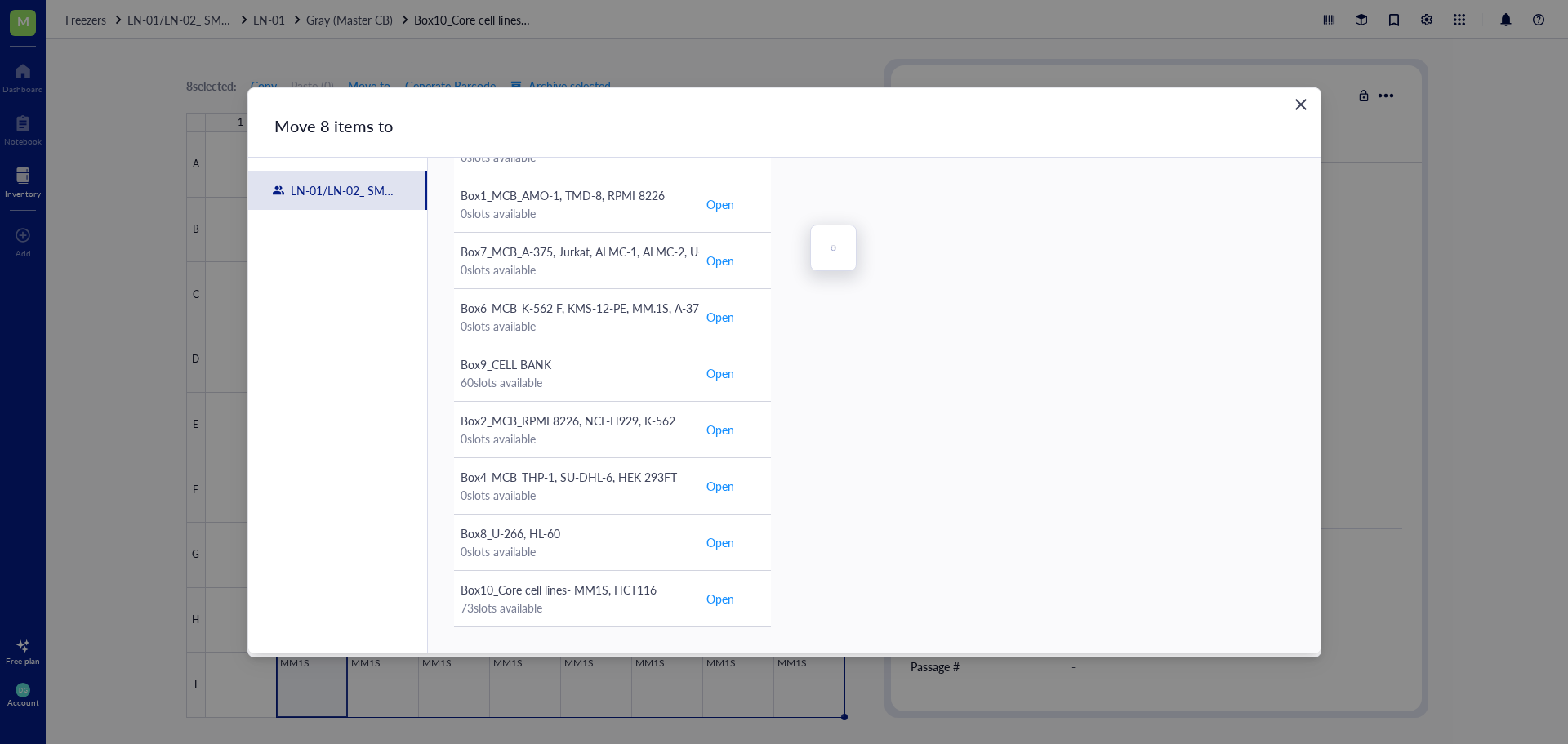
scroll to position [152, 0]
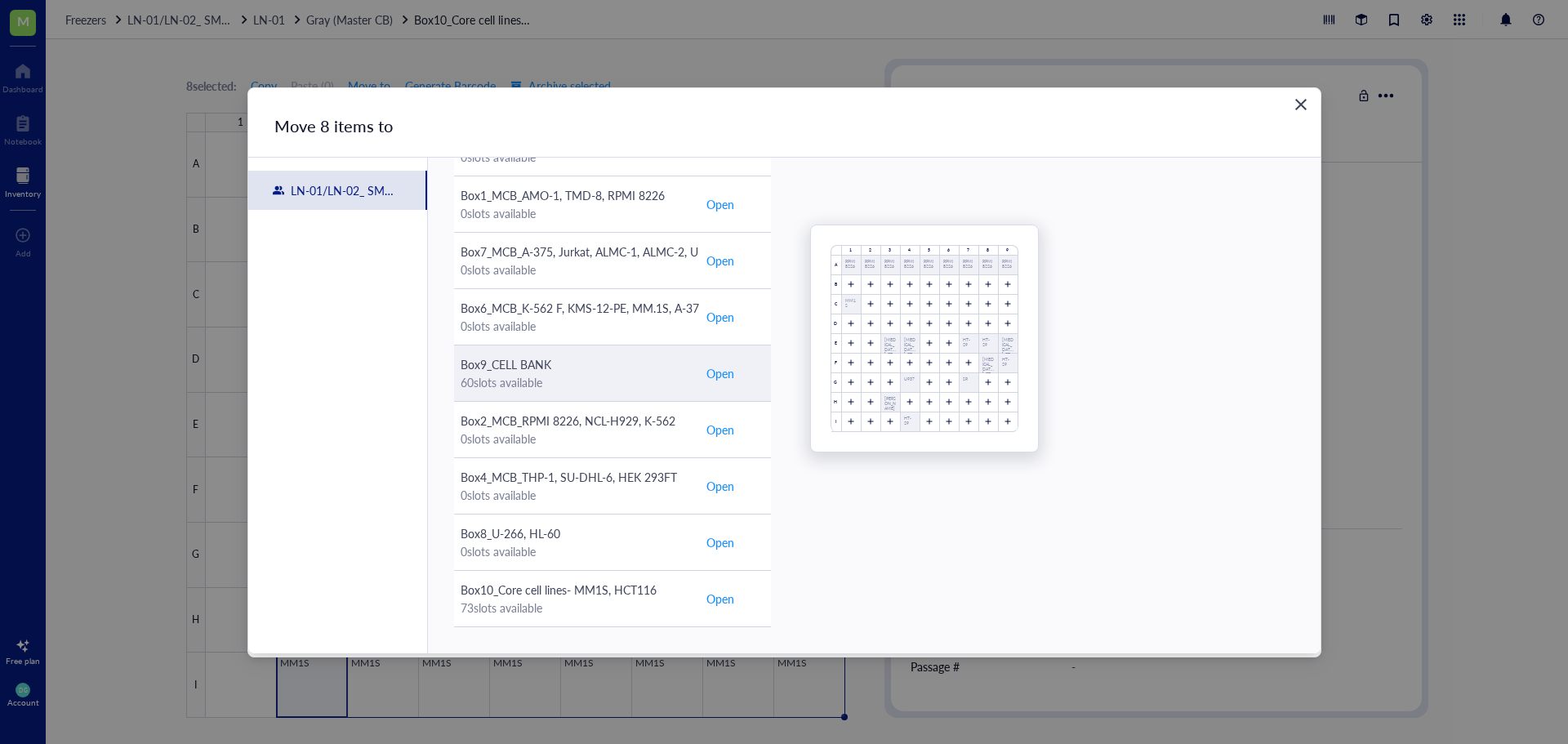
click at [727, 372] on span "Open" at bounding box center [720, 372] width 28 height 18
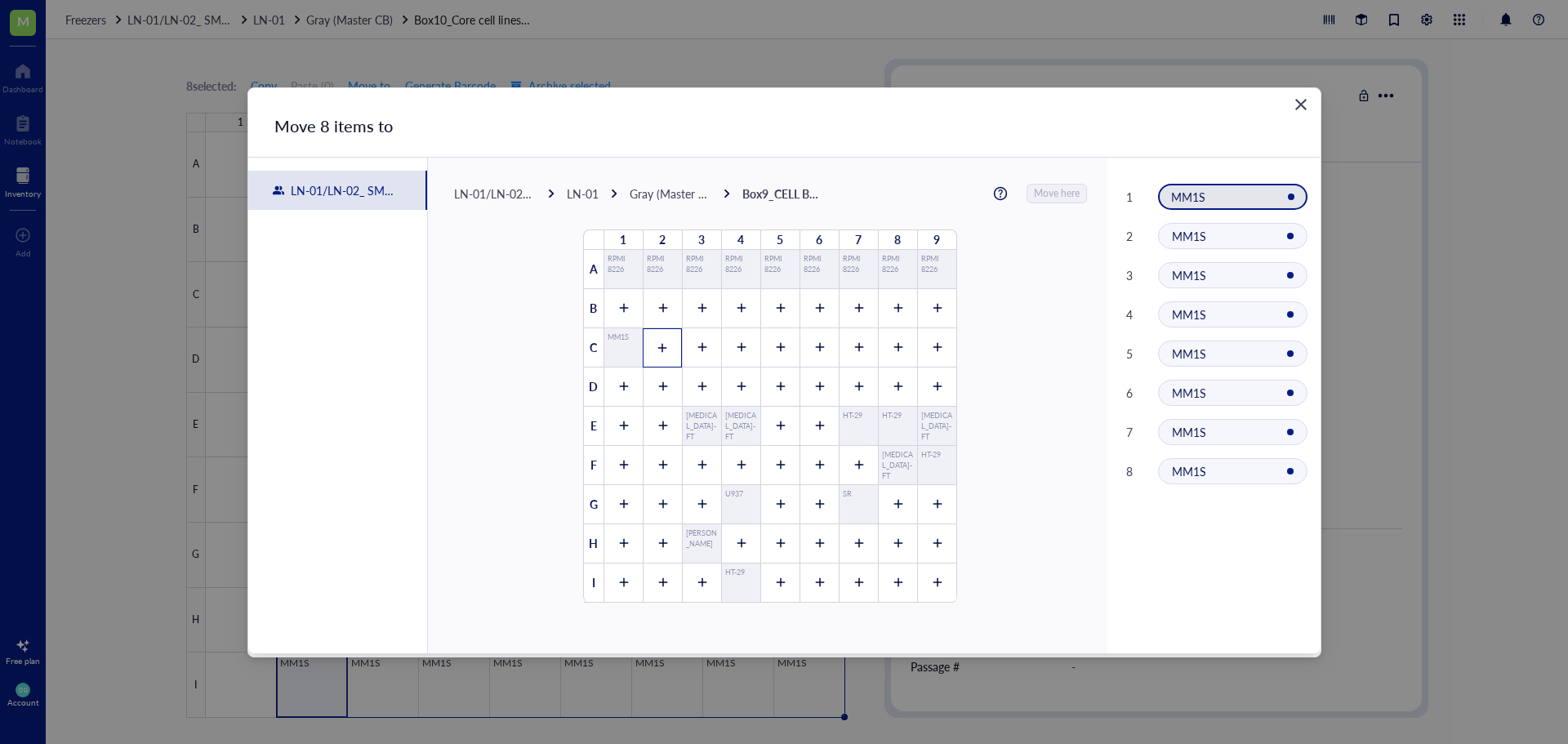
click at [659, 347] on icon at bounding box center [663, 347] width 9 height 9
click at [696, 349] on icon at bounding box center [702, 348] width 12 height 12
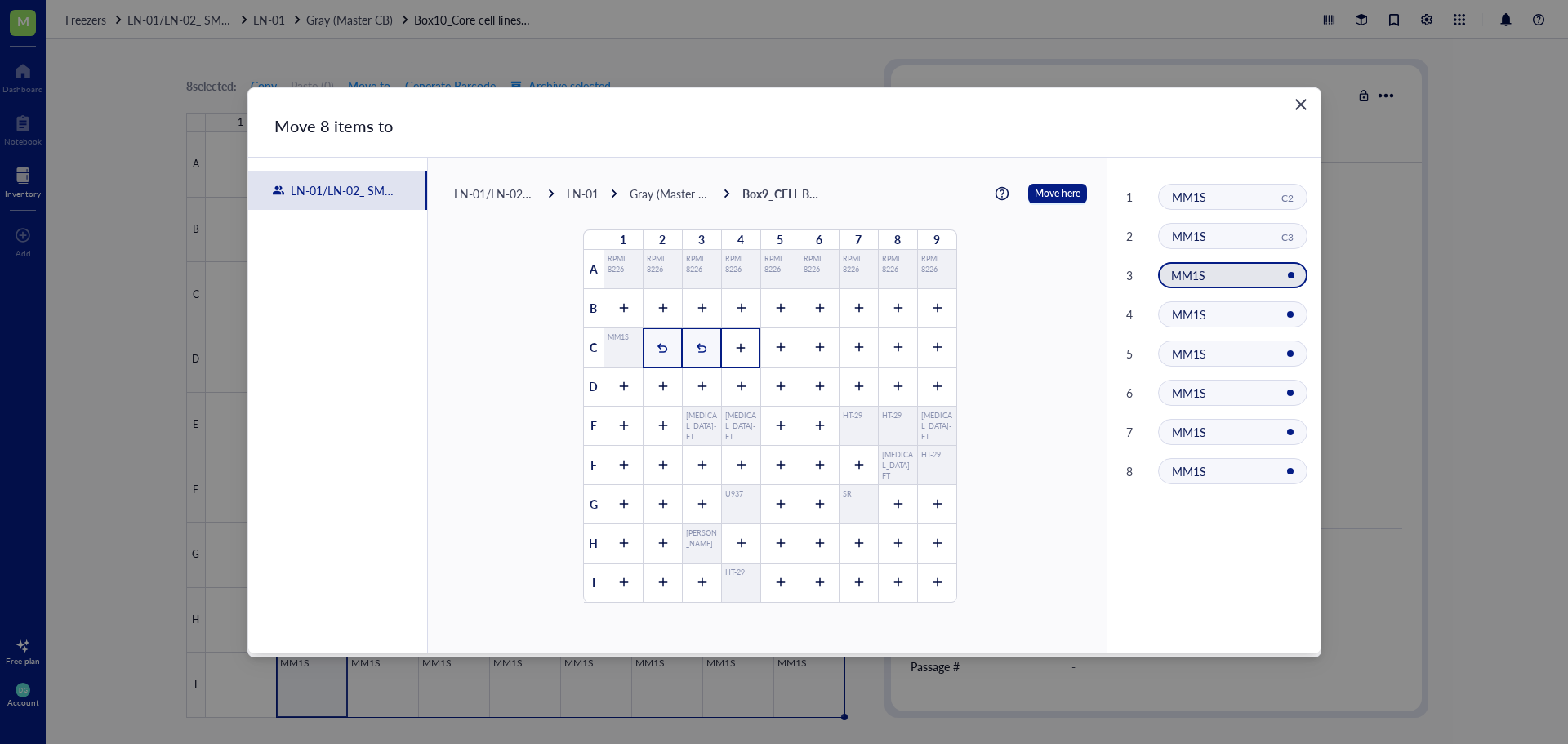
click at [735, 353] on icon at bounding box center [741, 348] width 12 height 12
click at [771, 355] on div at bounding box center [780, 348] width 39 height 39
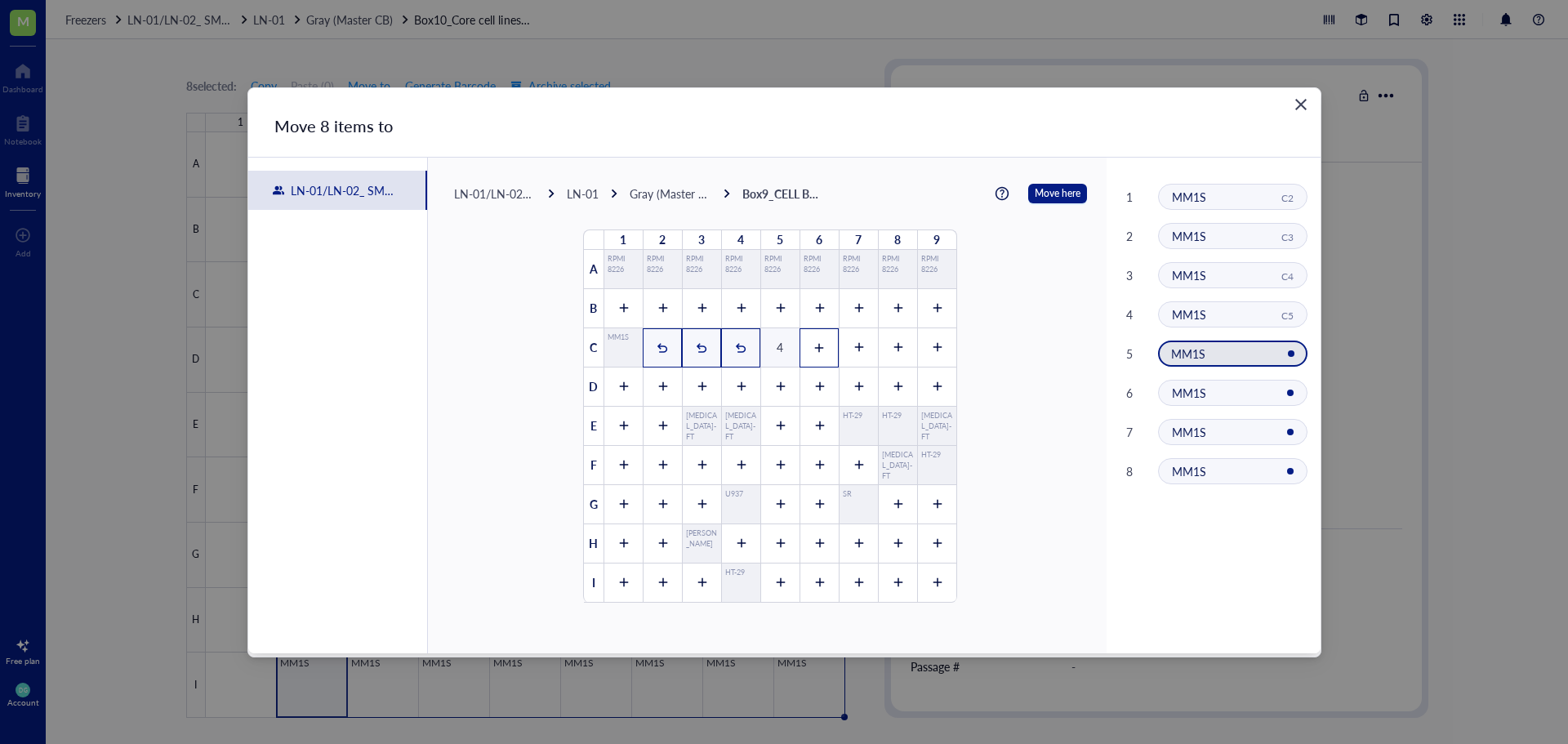
click at [804, 348] on div at bounding box center [819, 348] width 39 height 39
click at [839, 350] on div at bounding box center [859, 348] width 39 height 39
click at [893, 347] on icon at bounding box center [897, 347] width 9 height 9
click at [940, 347] on div at bounding box center [936, 348] width 39 height 39
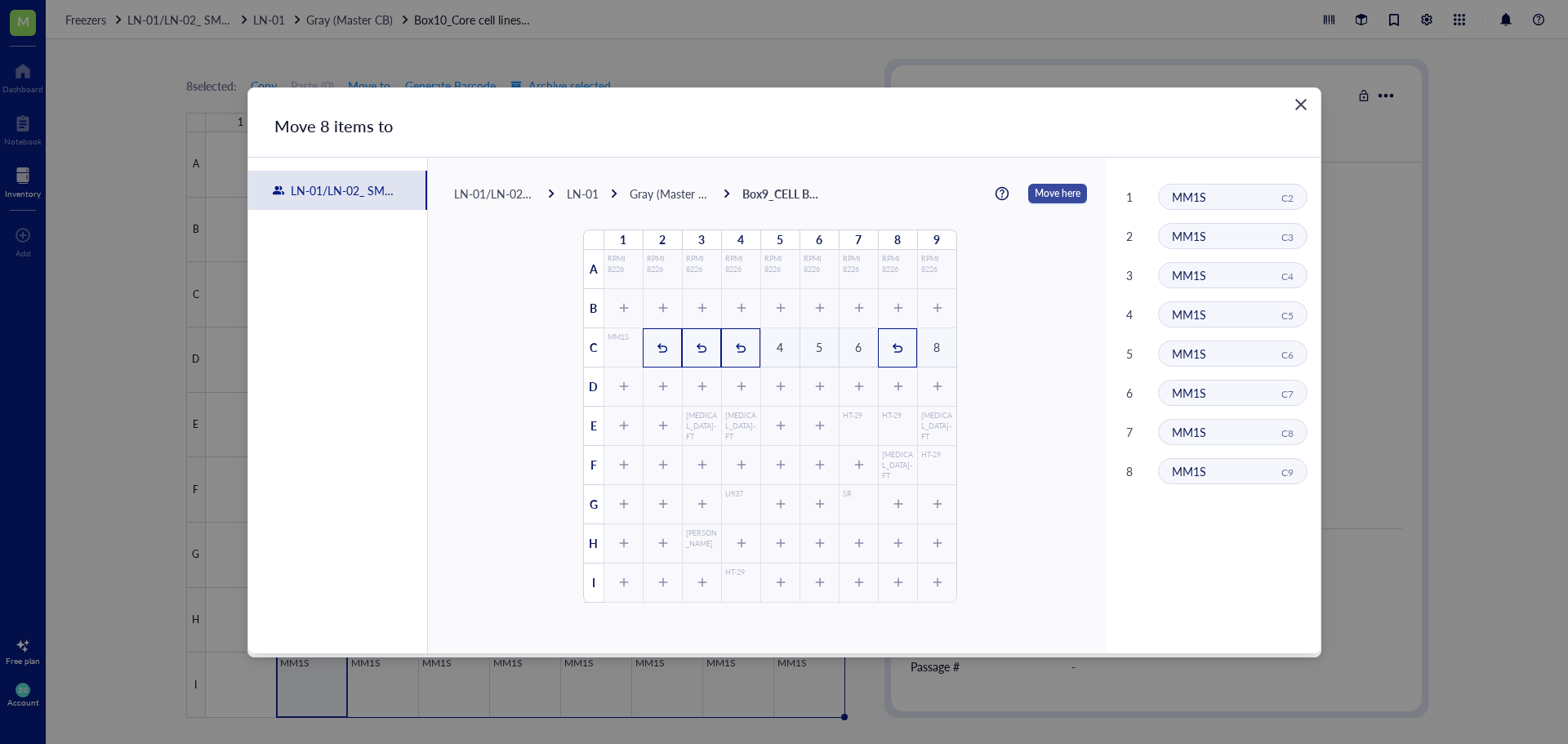
click at [1049, 194] on span "Move here" at bounding box center [1057, 193] width 46 height 21
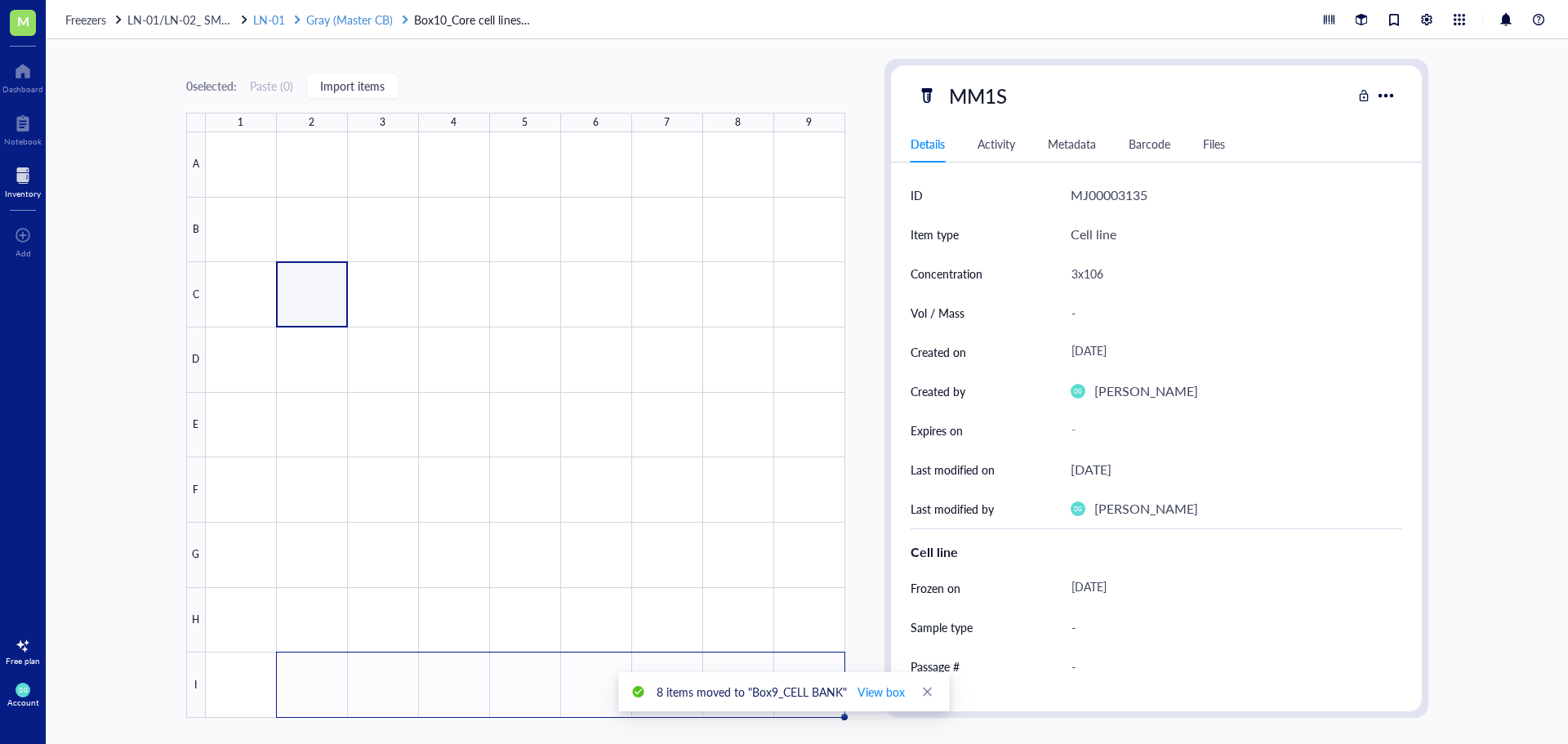
click at [320, 13] on span "Gray (Master CB)" at bounding box center [350, 19] width 86 height 16
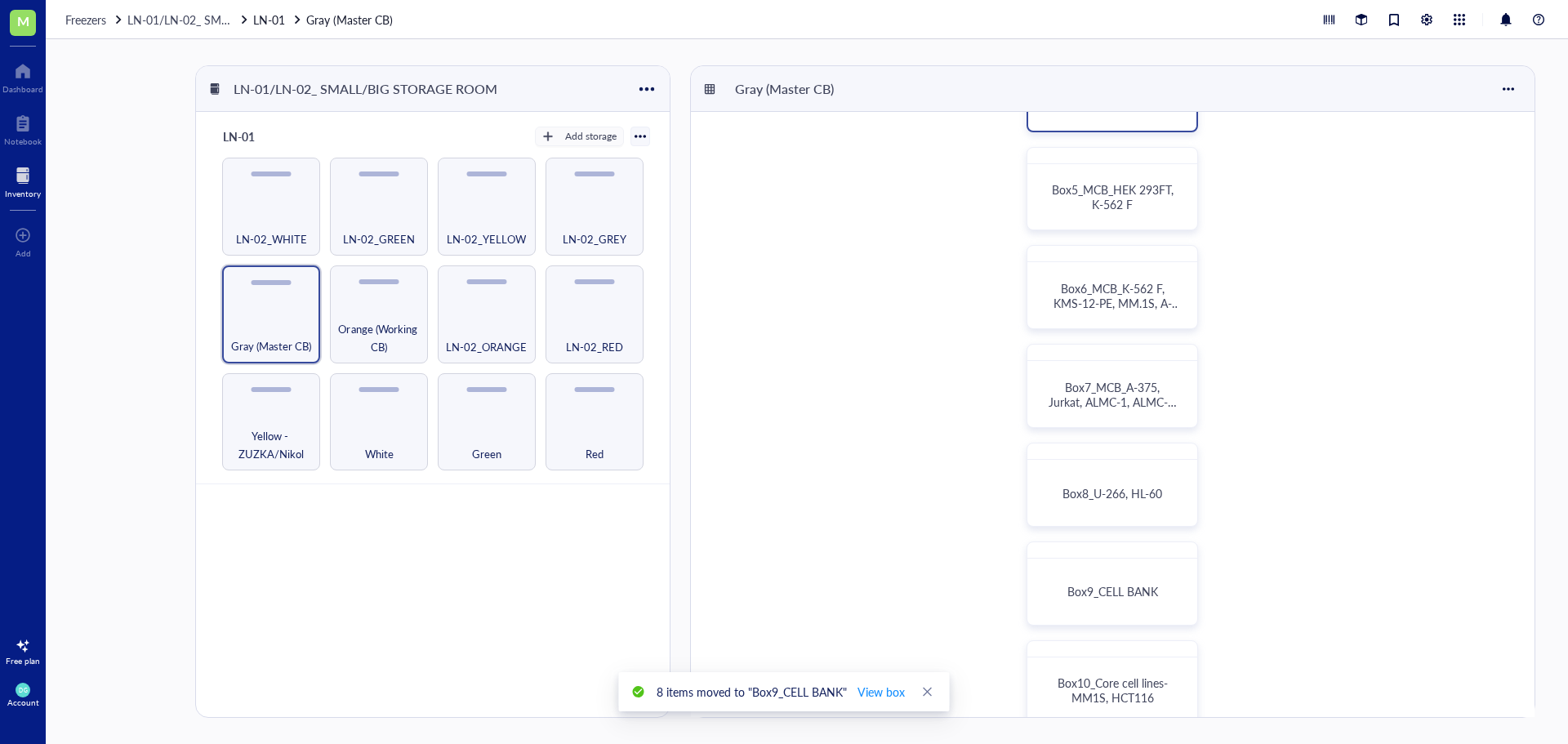
scroll to position [408, 0]
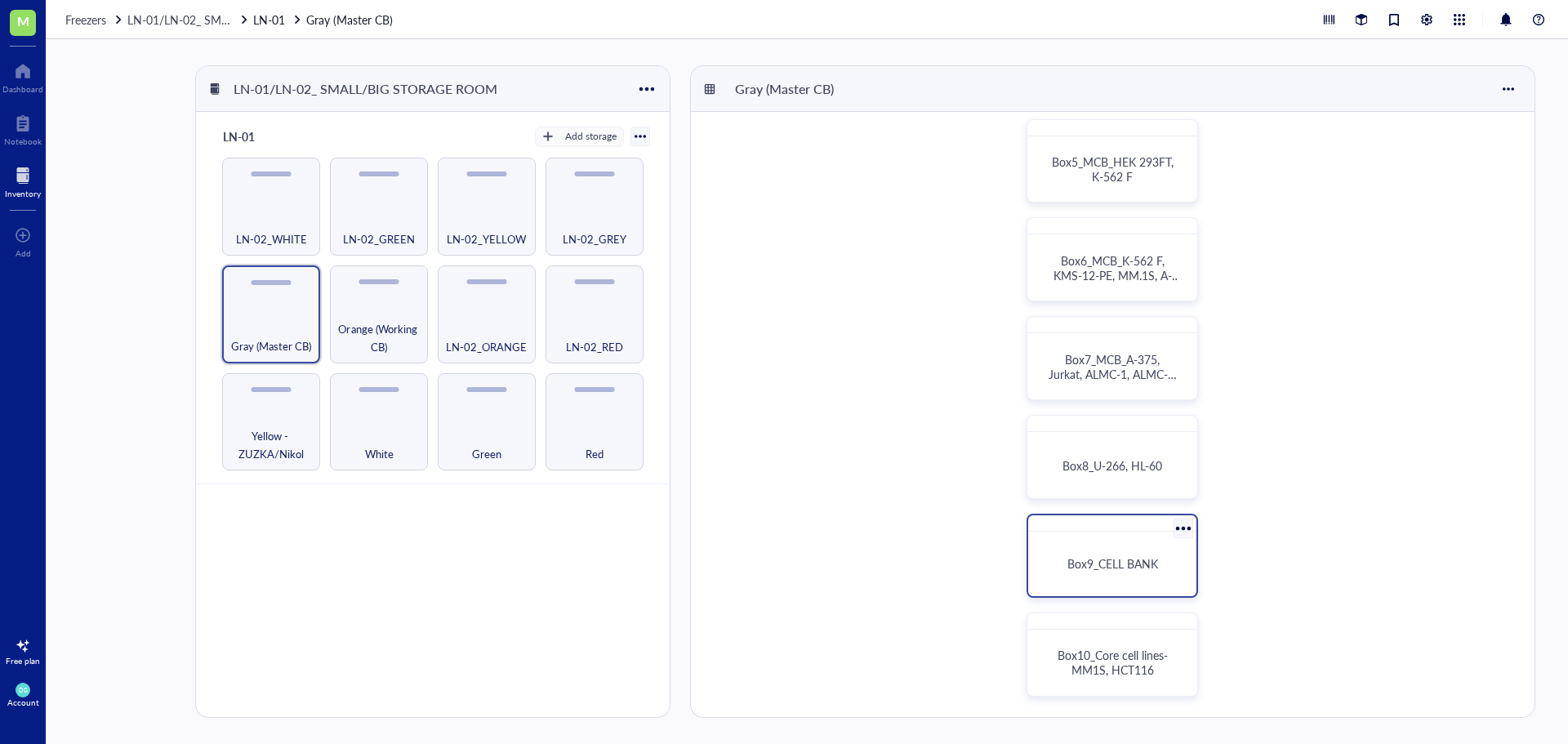
click at [1103, 582] on div "Box9_CELL BANK" at bounding box center [1112, 564] width 155 height 52
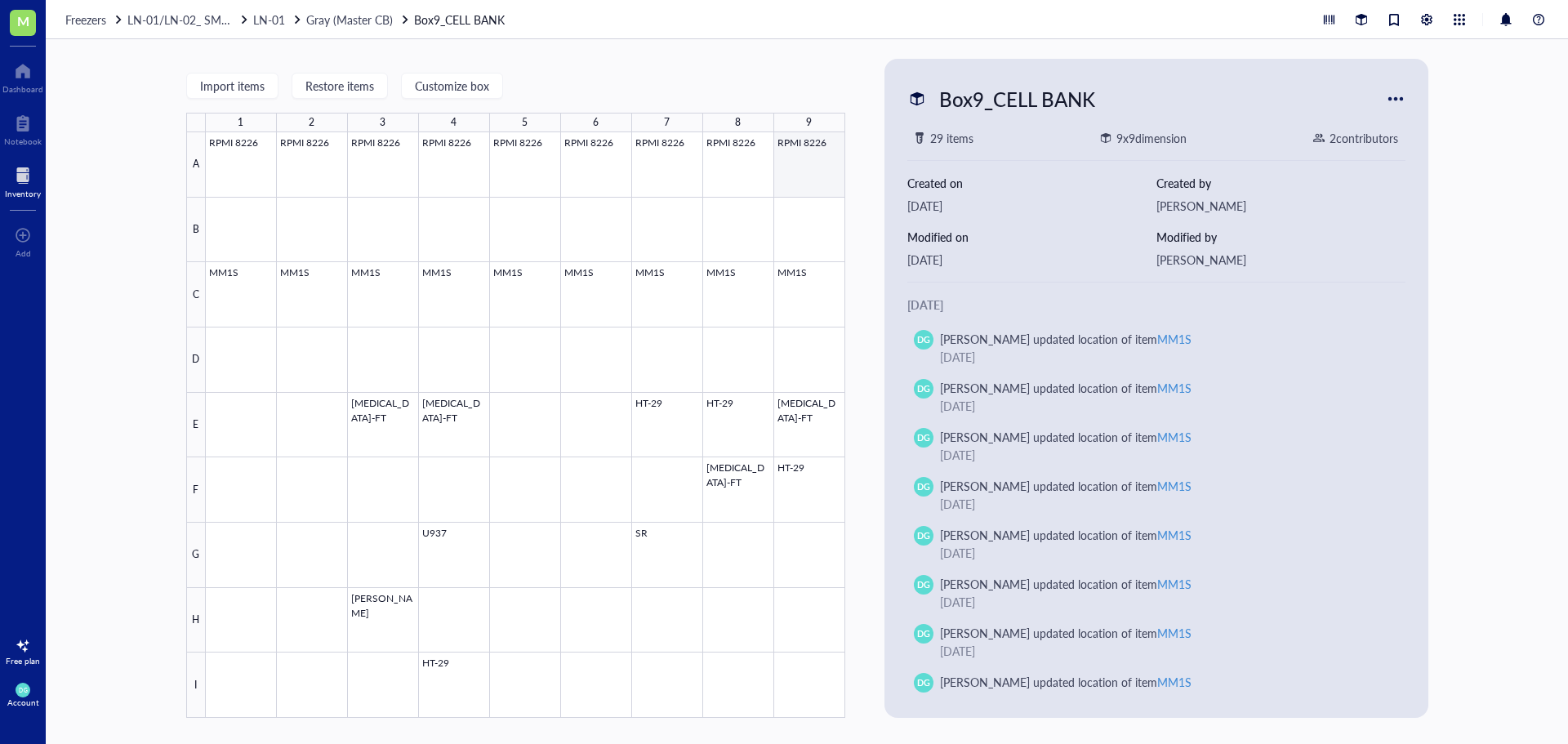
click at [817, 169] on div at bounding box center [525, 425] width 639 height 586
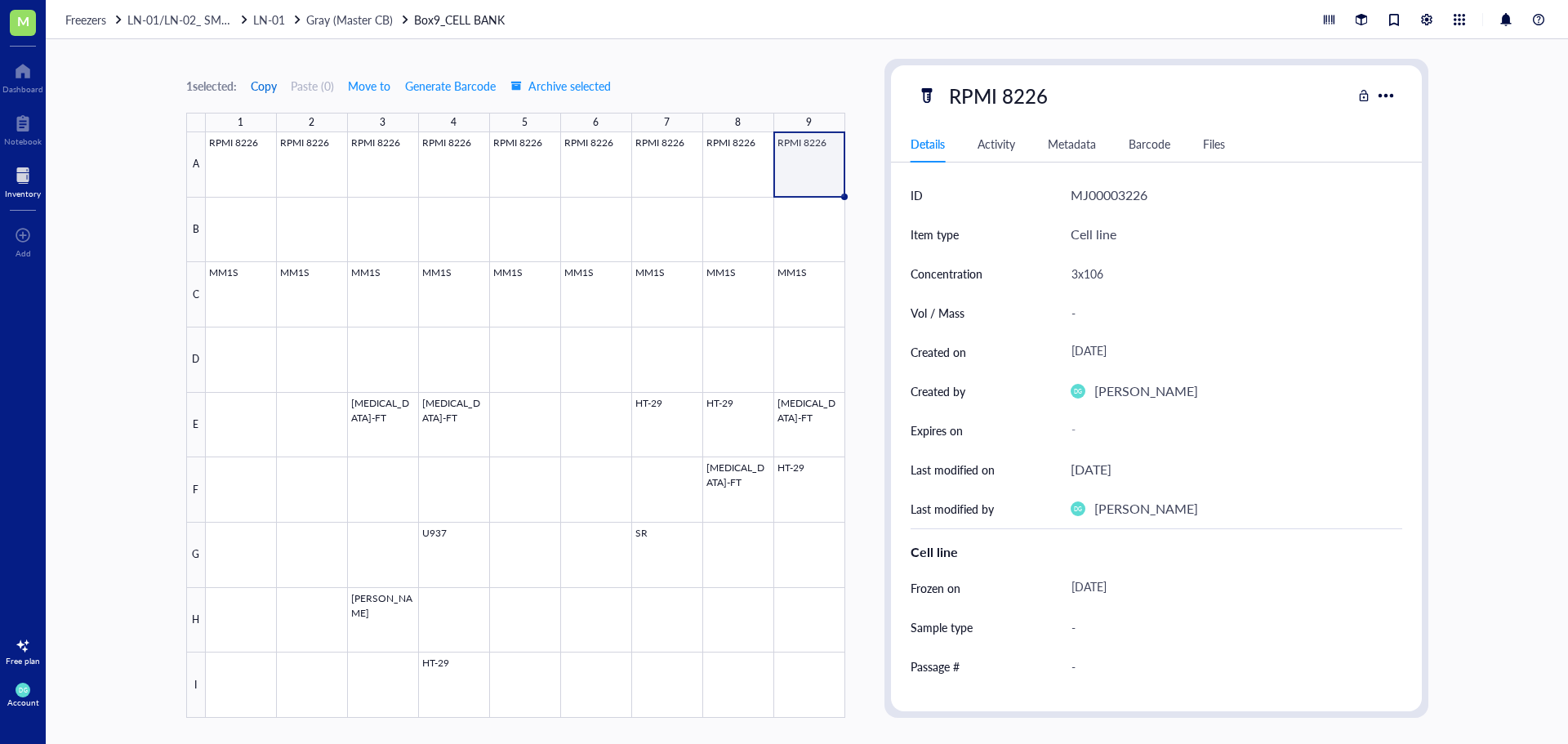
click at [270, 84] on span "Copy" at bounding box center [263, 85] width 26 height 13
click at [233, 220] on div at bounding box center [525, 425] width 639 height 586
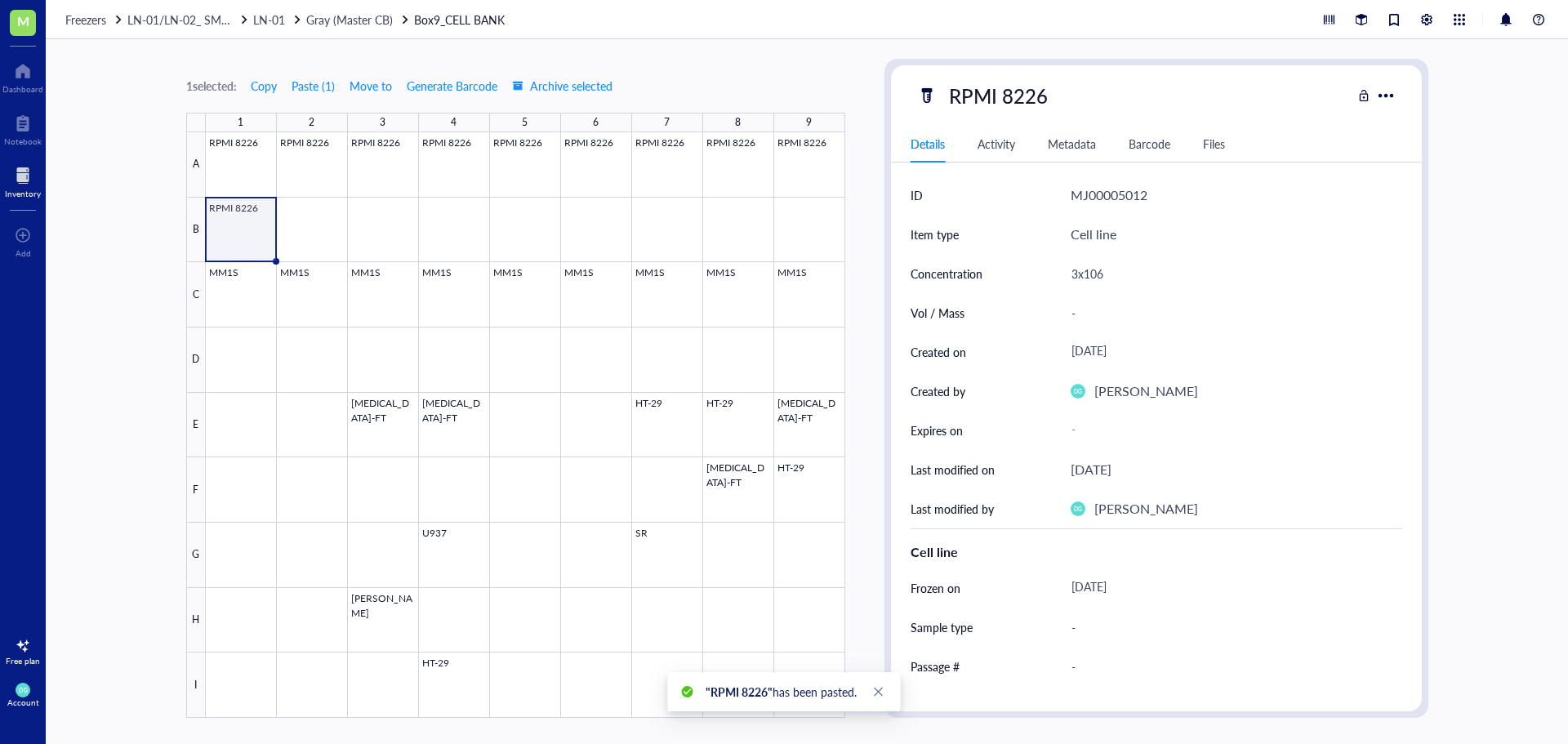
click at [759, 74] on div "1 selected: Copy Paste ( 1 ) Move to Generate Barcode Archive selected 1 2 3 4 …" at bounding box center [516, 388] width 659 height 659
click at [279, 15] on span "LN-01" at bounding box center [269, 19] width 32 height 16
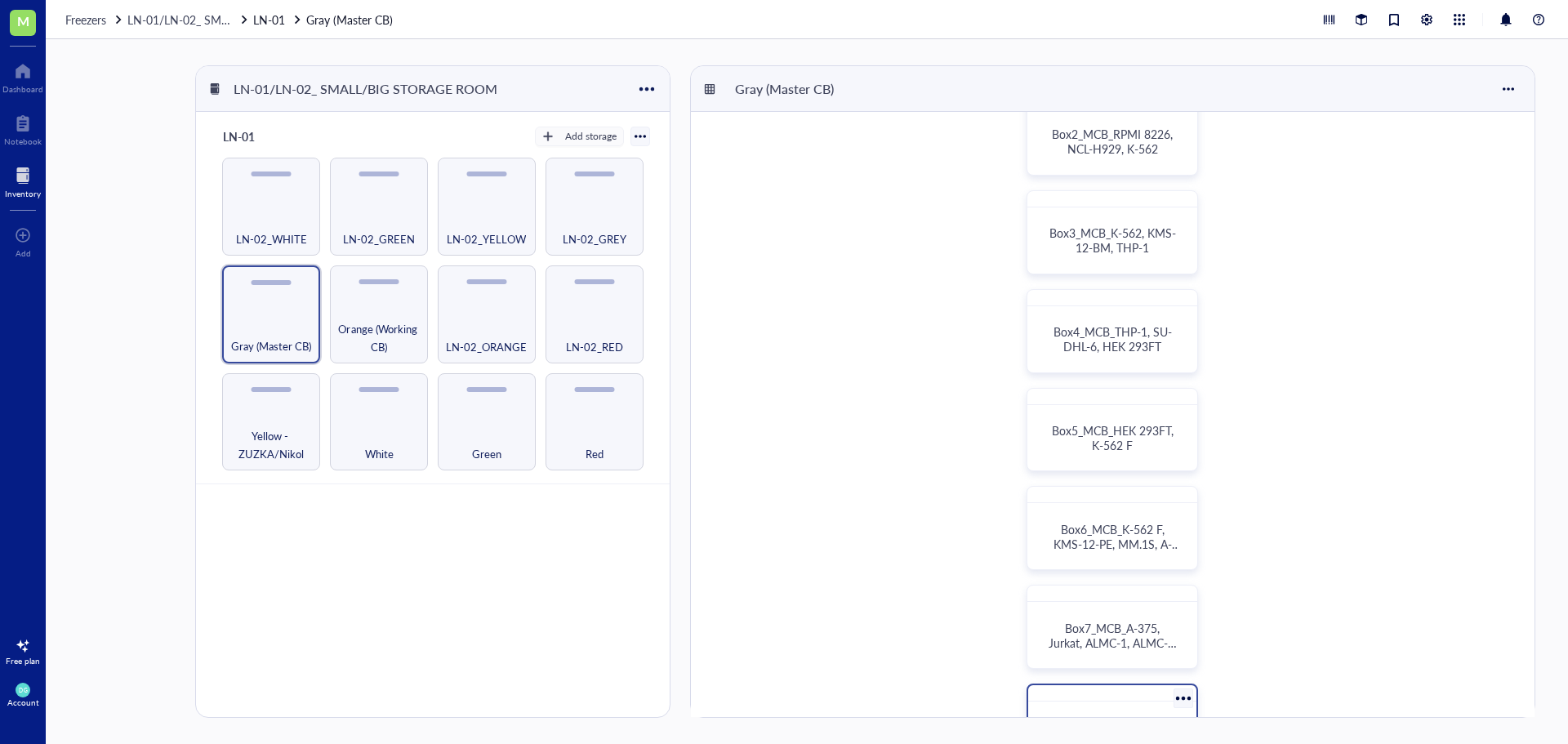
scroll to position [408, 0]
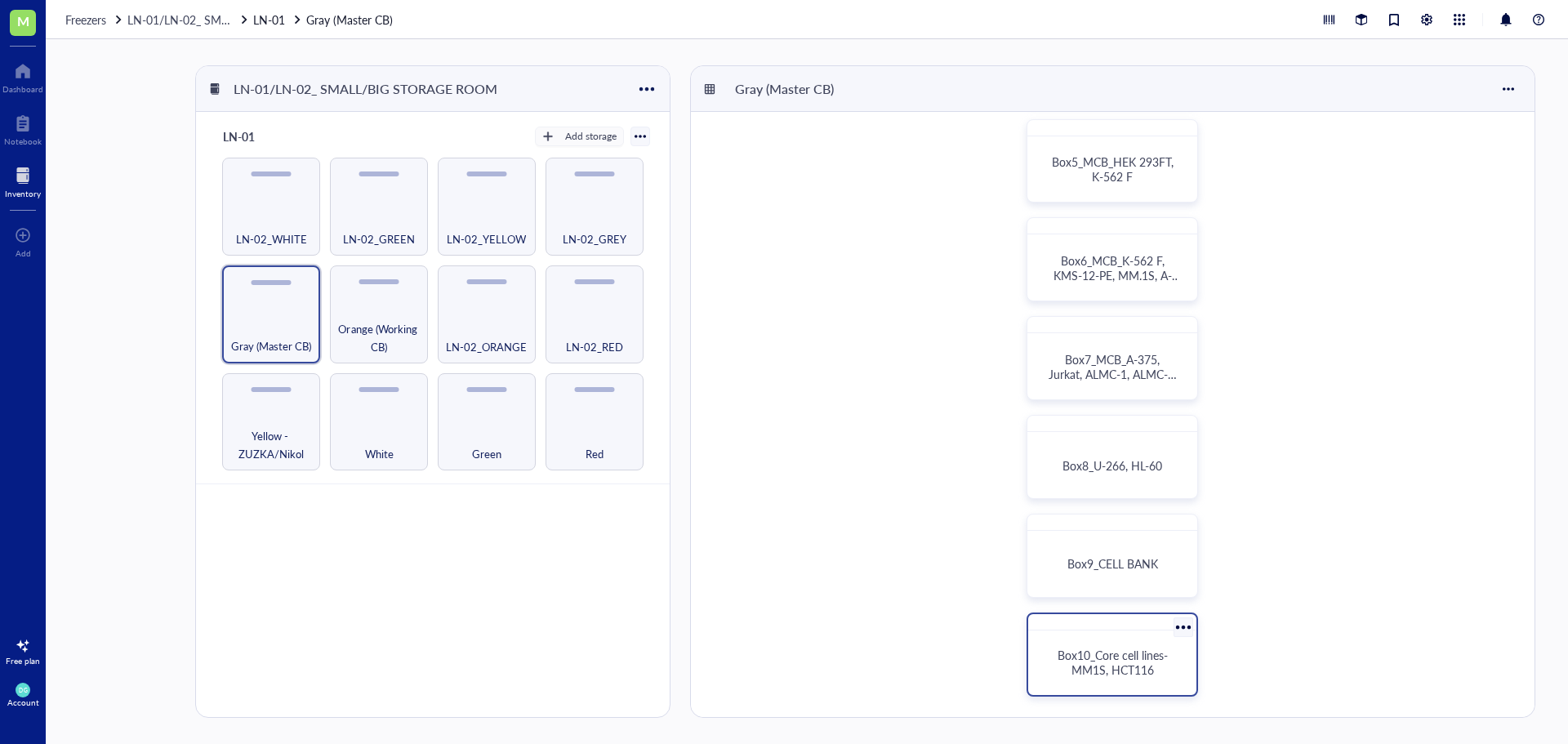
click at [1136, 653] on span "Box10_Core cell lines- MM1S, HCT116" at bounding box center [1114, 662] width 113 height 31
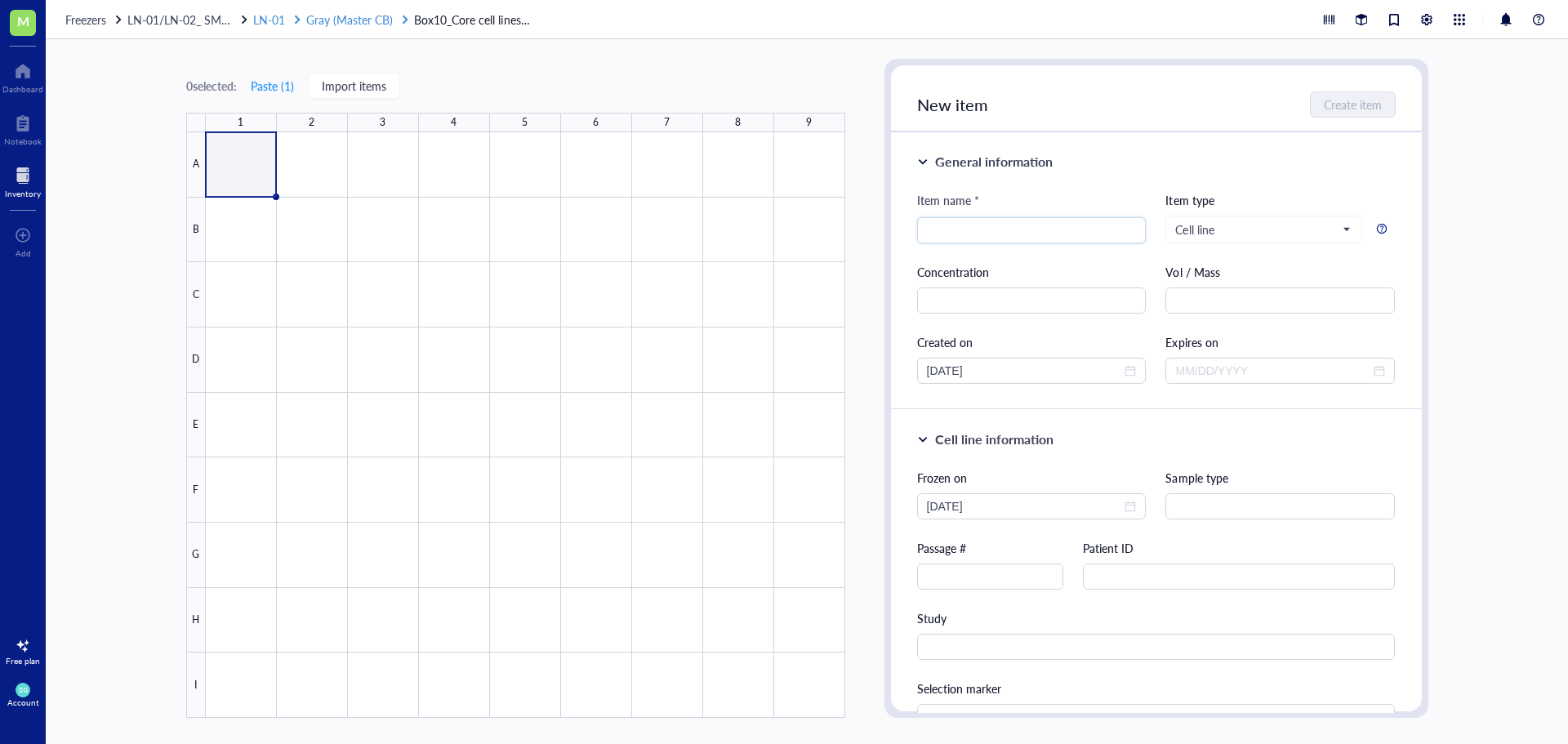
click at [320, 15] on span "Gray (Master CB)" at bounding box center [350, 19] width 86 height 16
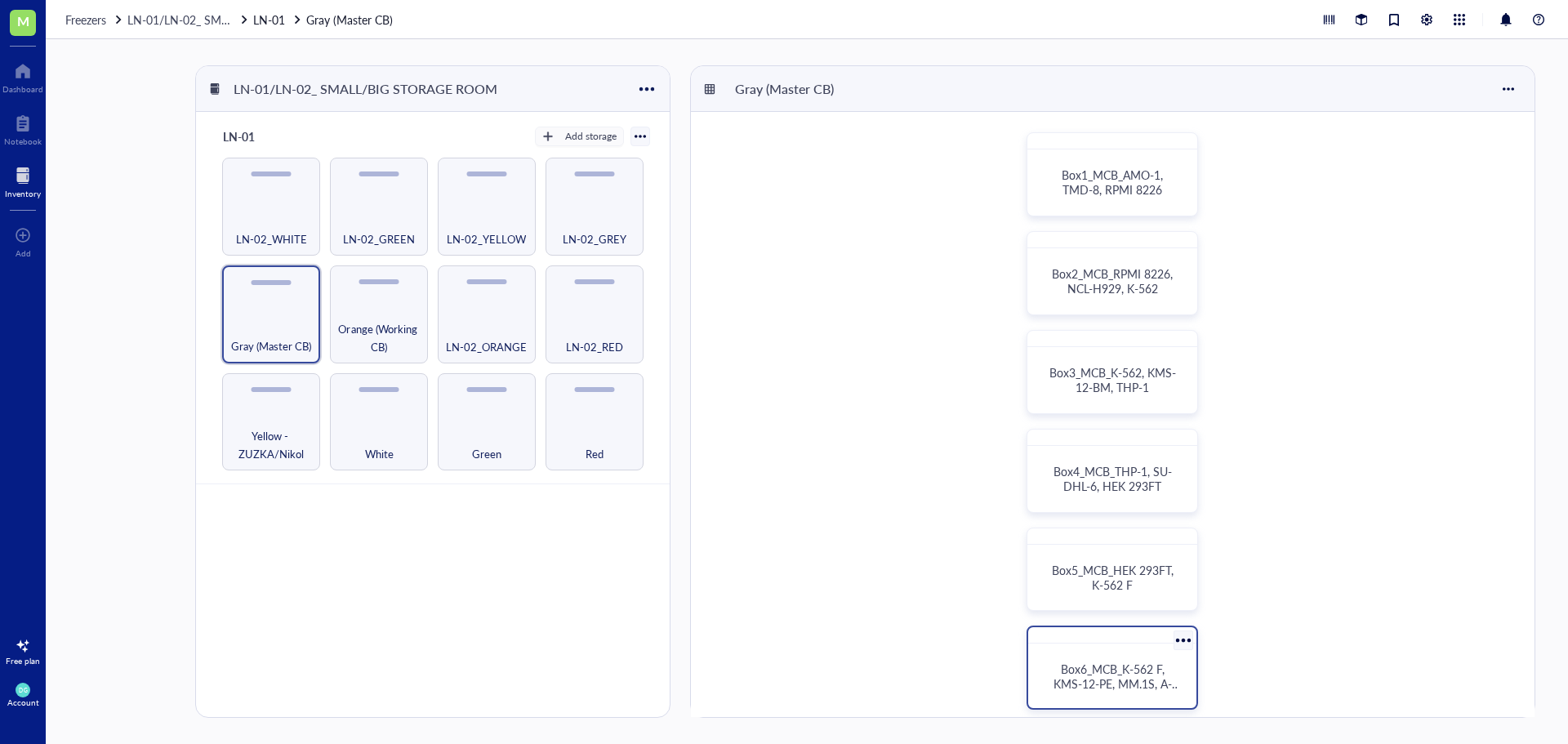
scroll to position [408, 0]
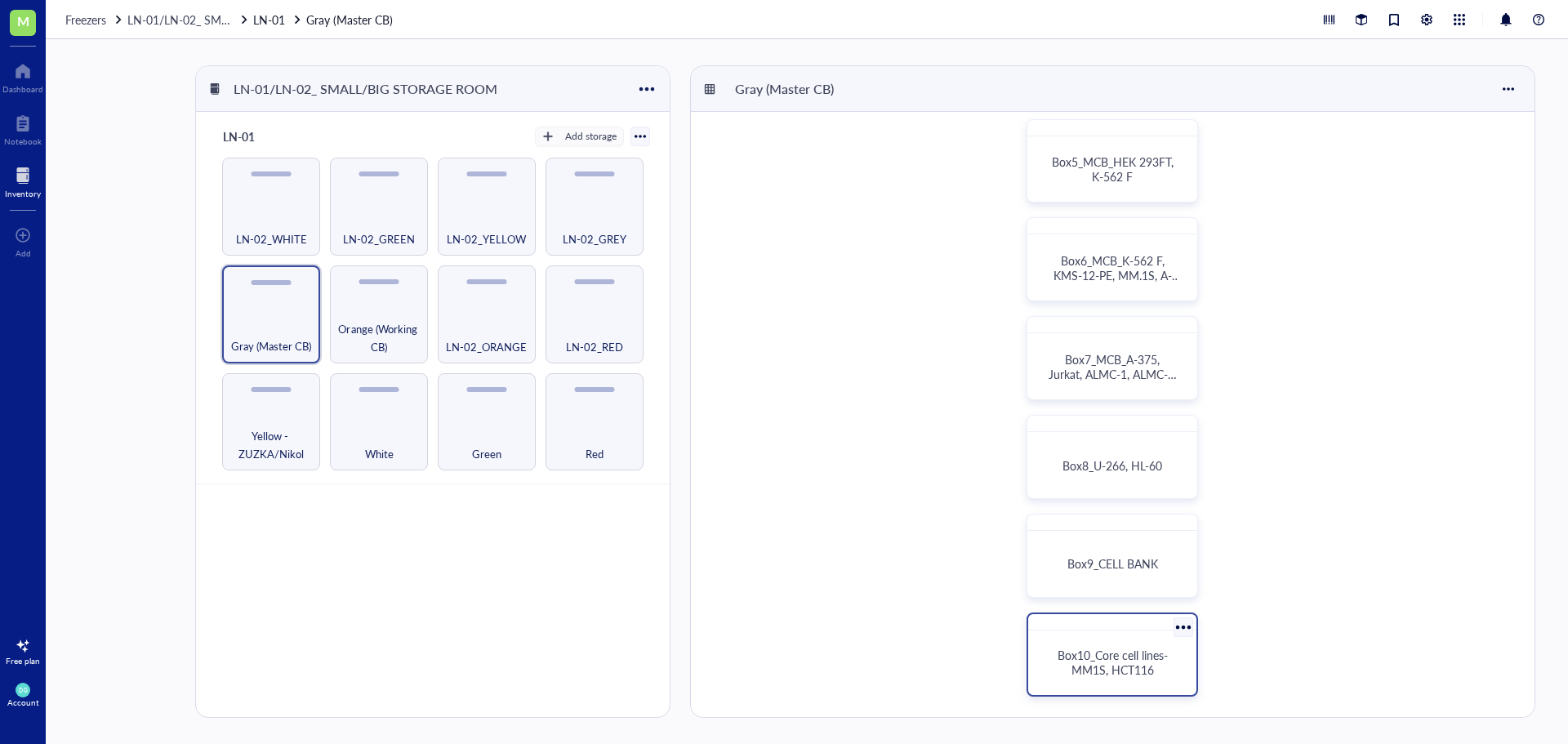
click at [1184, 622] on div at bounding box center [1183, 626] width 24 height 24
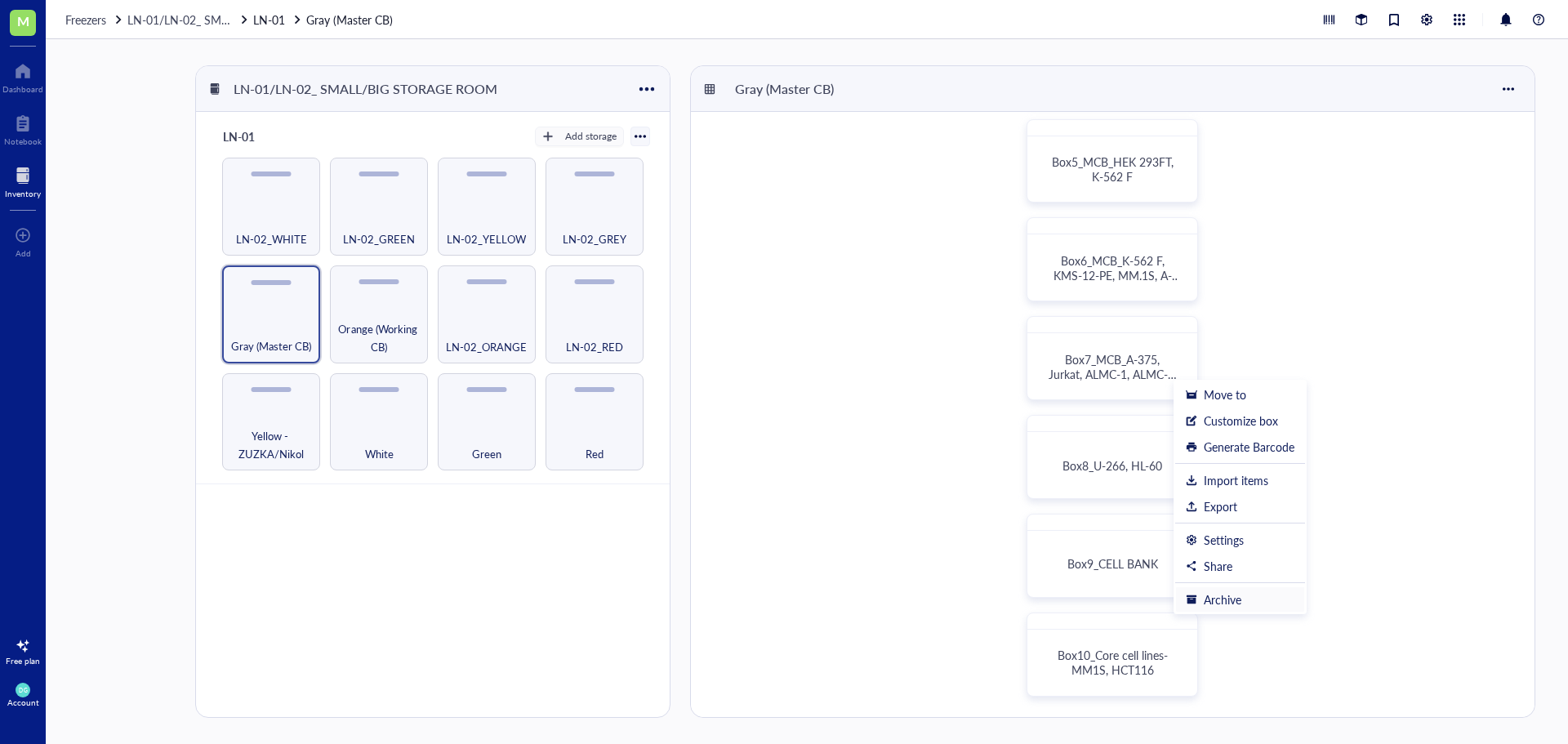
click at [1236, 600] on div "Archive" at bounding box center [1223, 598] width 37 height 14
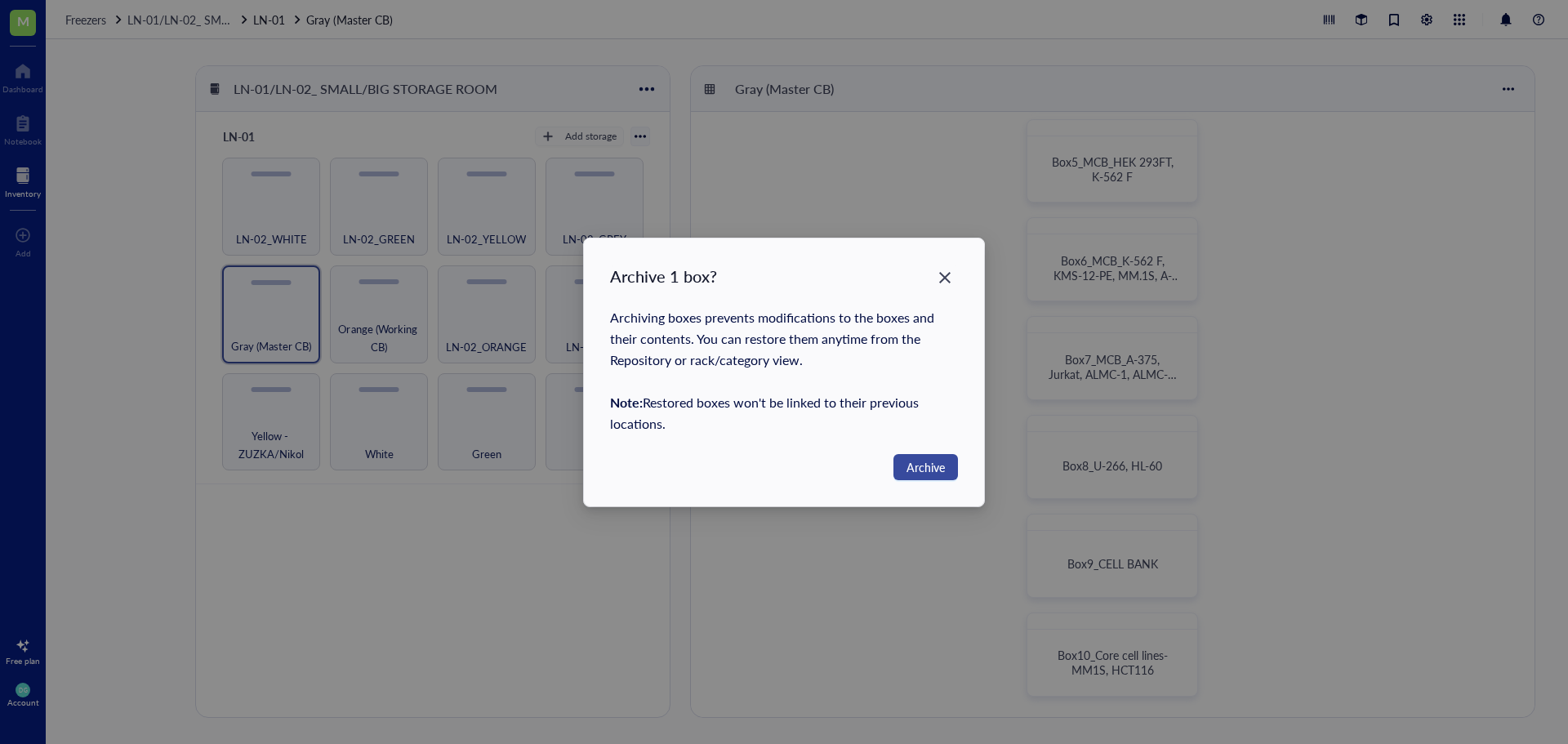
click at [932, 470] on span "Archive" at bounding box center [925, 466] width 38 height 18
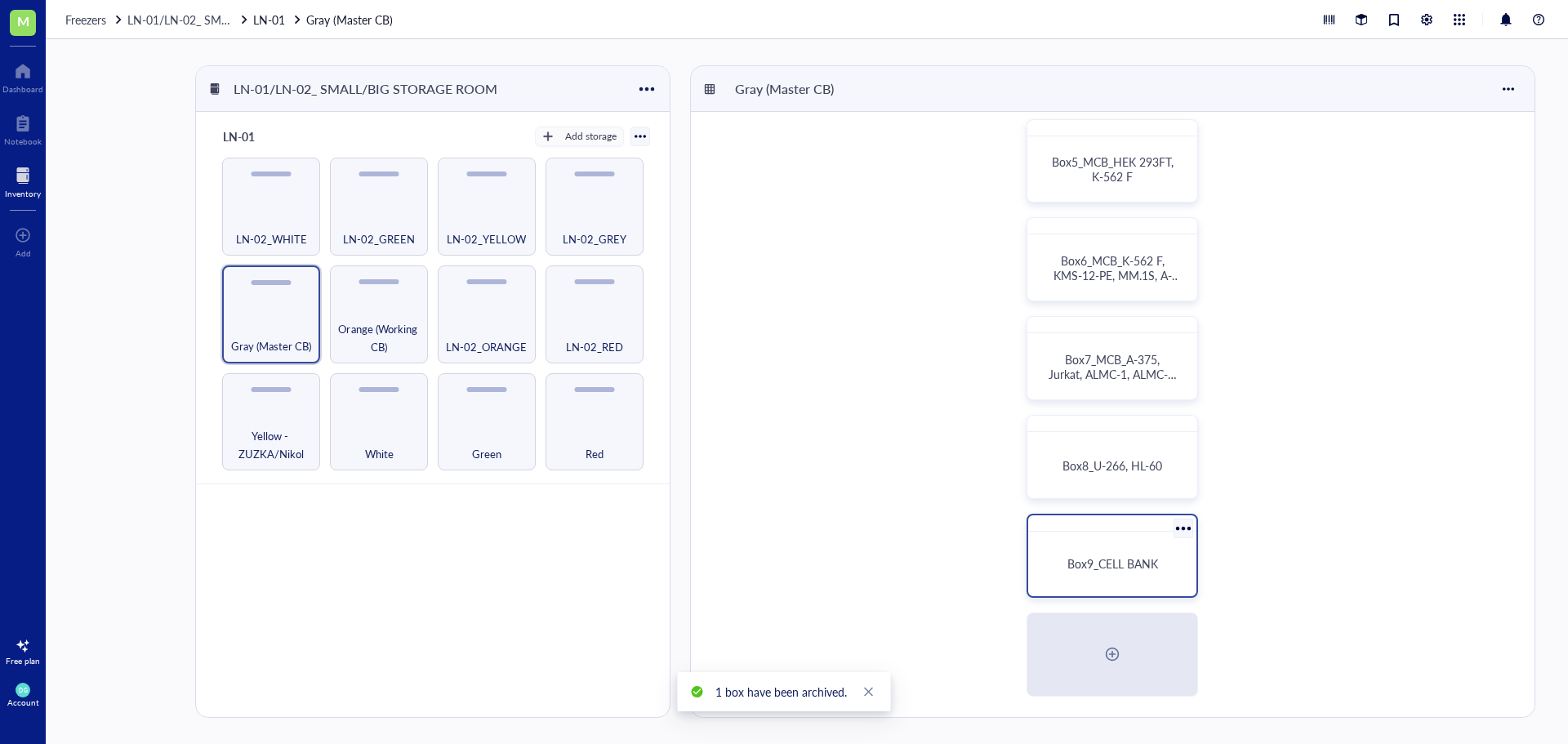
click at [1184, 529] on div at bounding box center [1183, 528] width 24 height 24
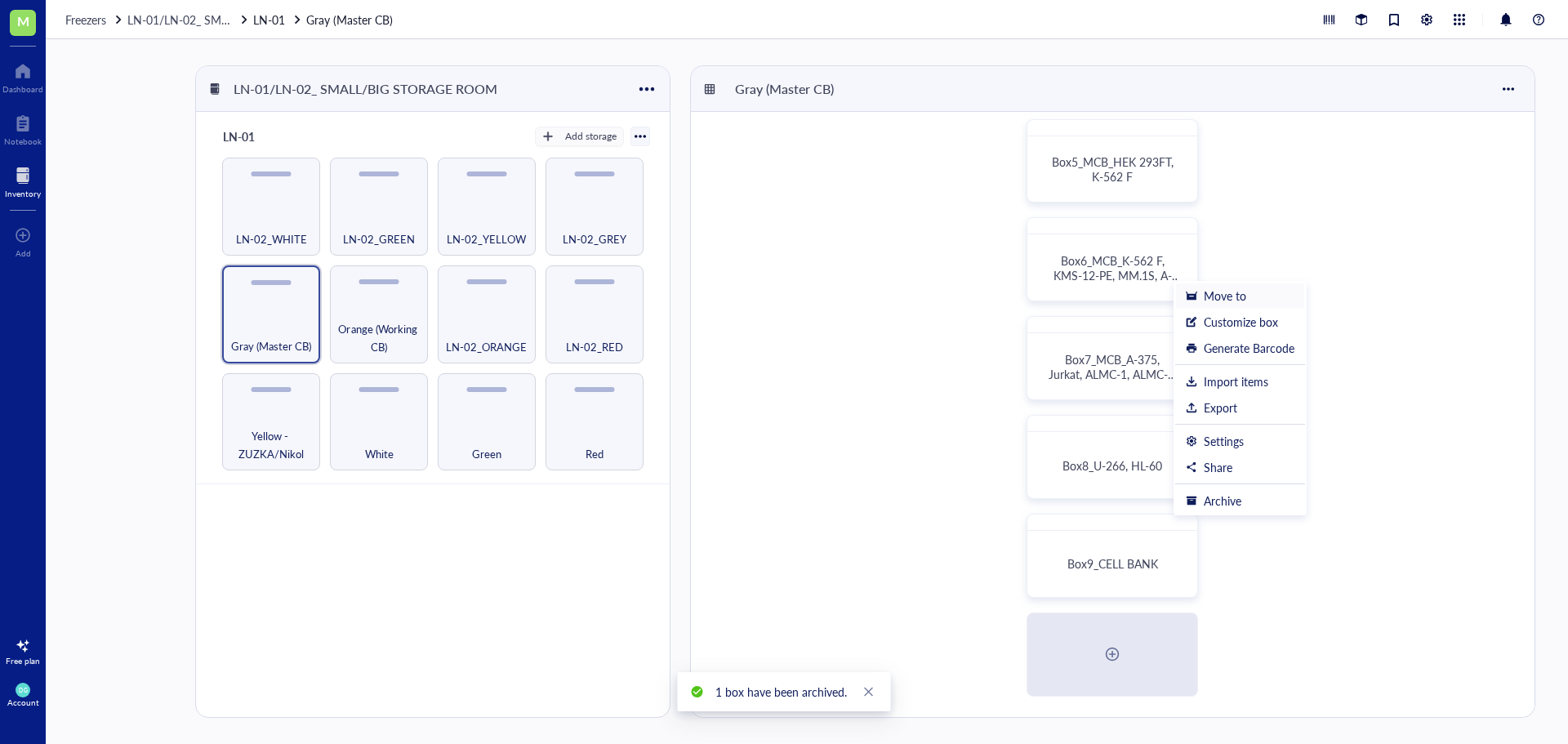
click at [1209, 294] on div "Move to" at bounding box center [1225, 295] width 42 height 14
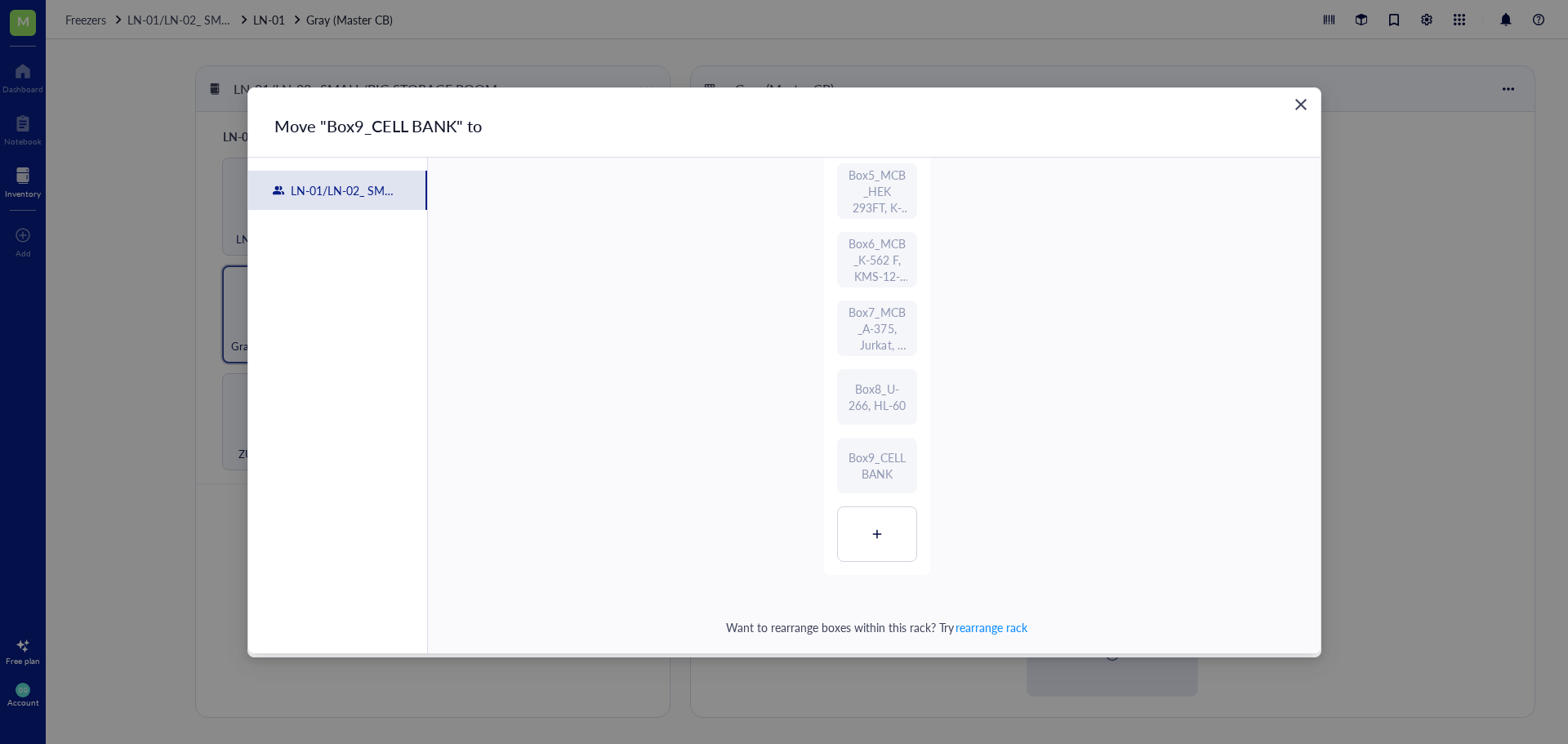
scroll to position [373, 0]
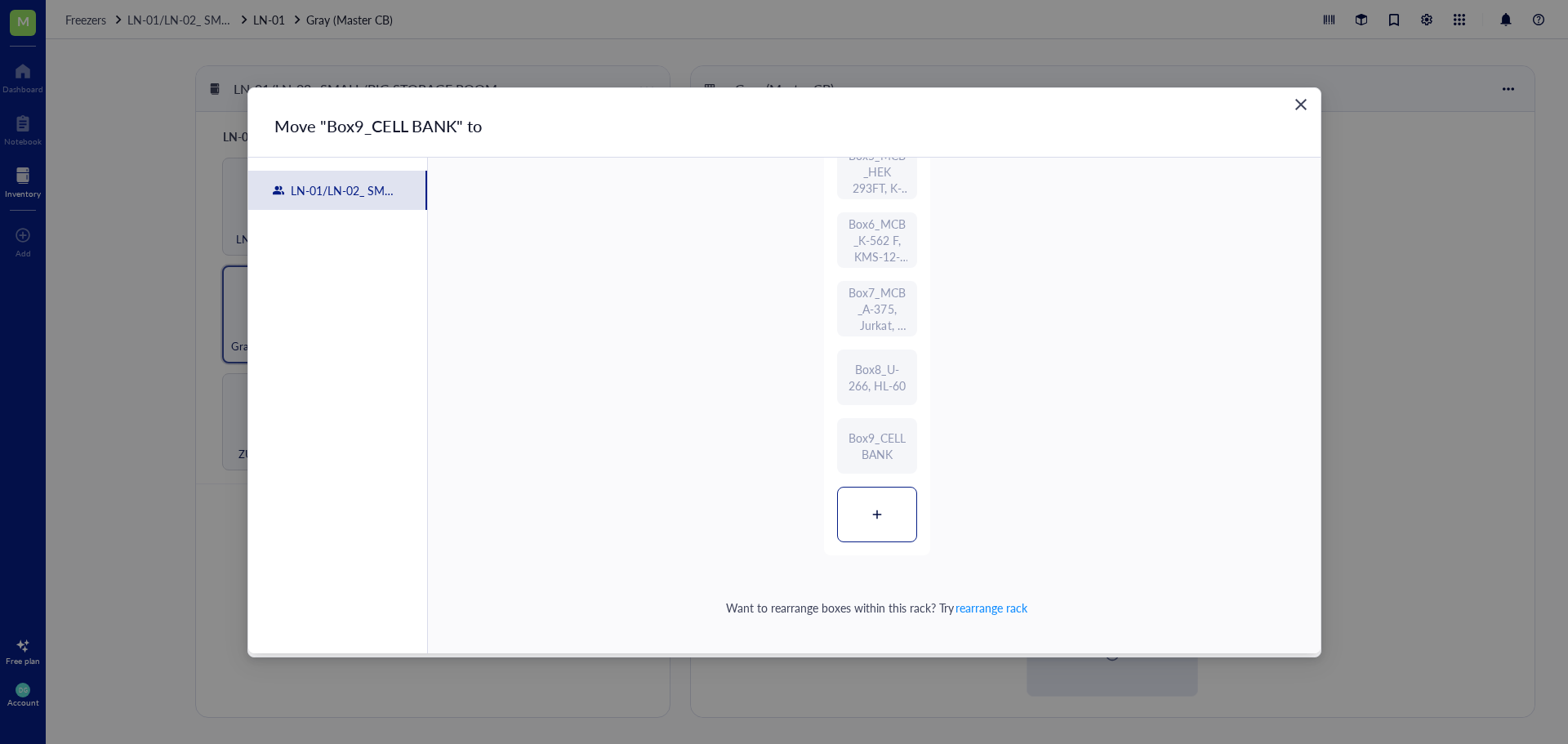
click at [886, 508] on div at bounding box center [877, 515] width 79 height 54
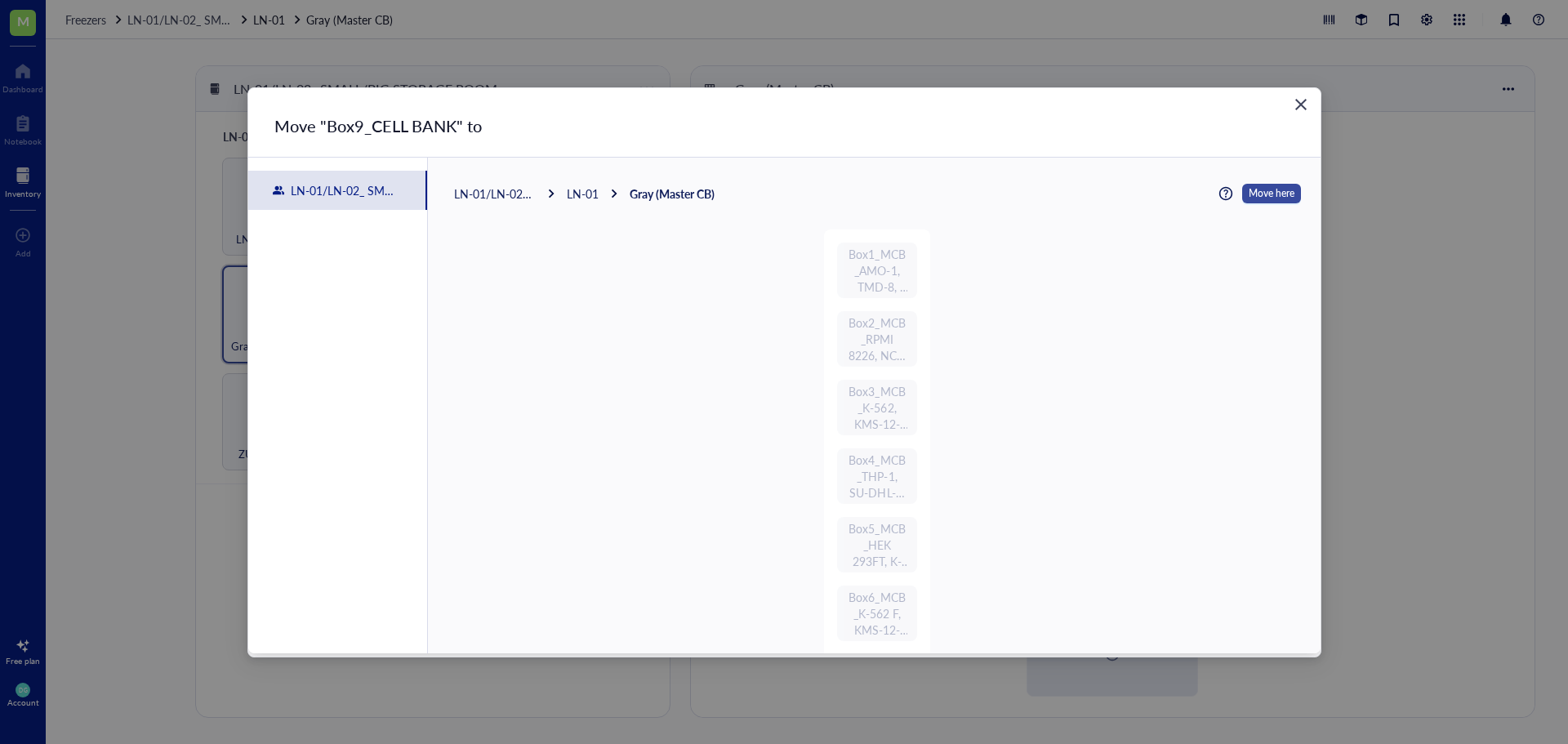
click at [1255, 193] on span "Move here" at bounding box center [1272, 193] width 46 height 21
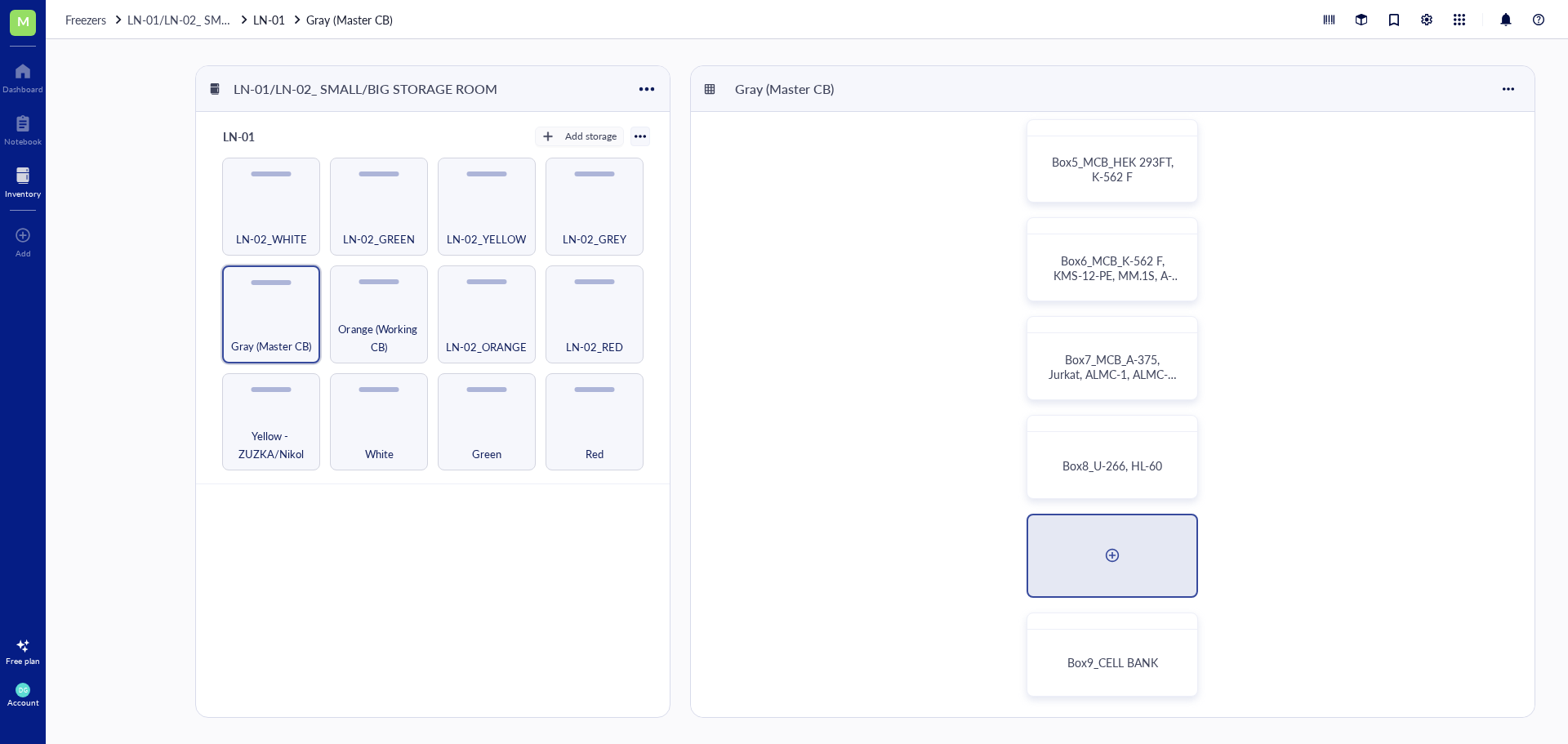
click at [1115, 543] on div at bounding box center [1112, 555] width 26 height 26
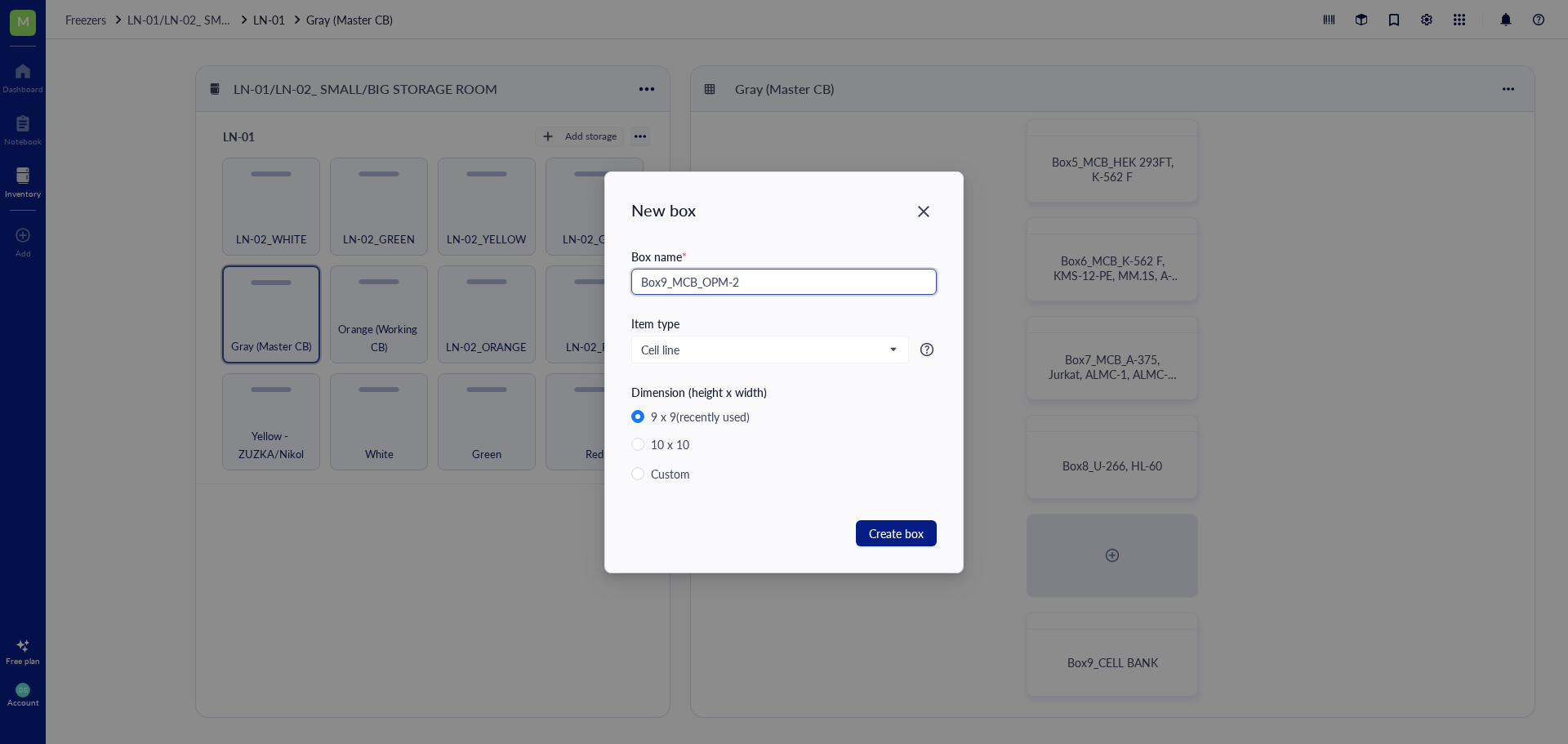
type input "Box9_MCB_OPM-2"
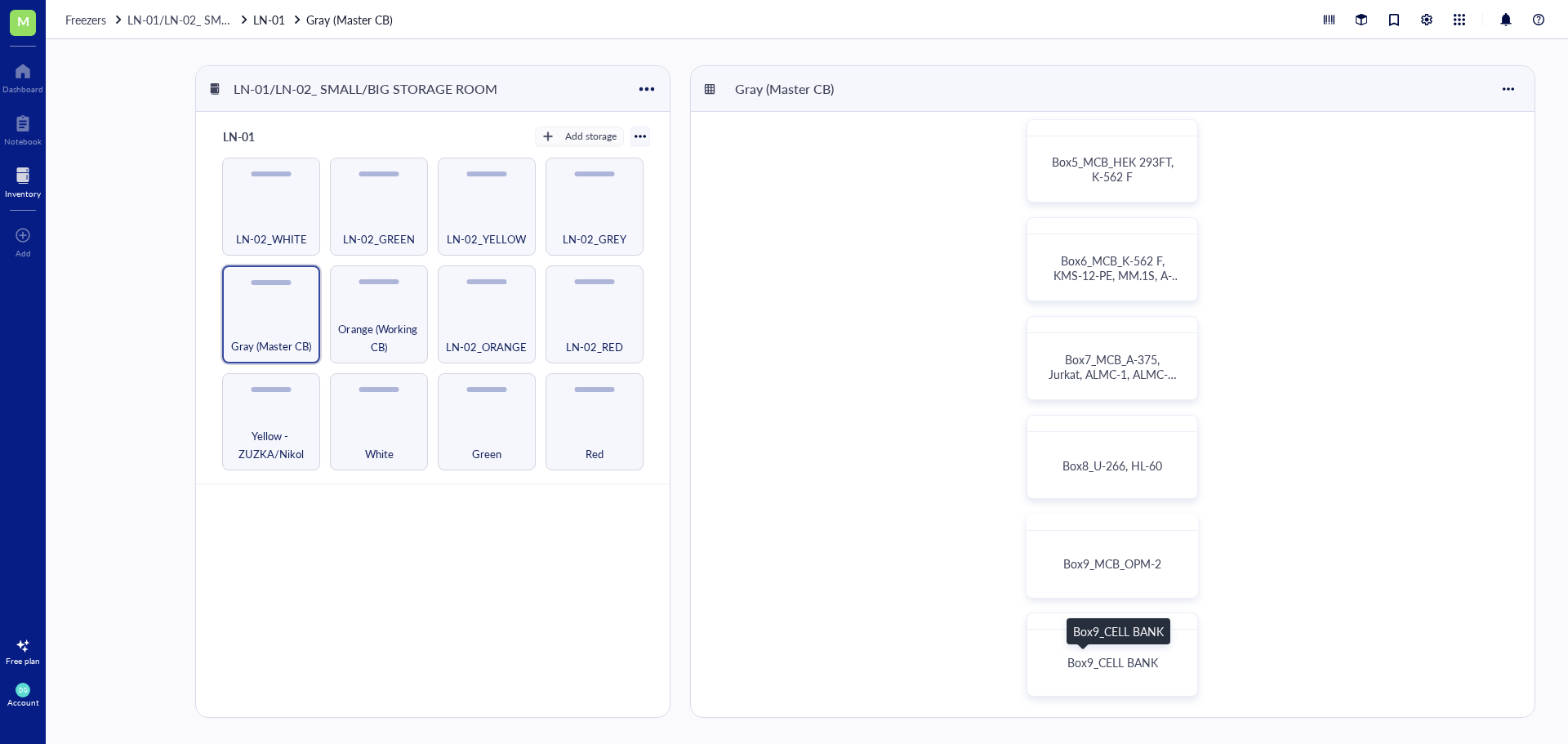
drag, startPoint x: 1108, startPoint y: 667, endPoint x: 1383, endPoint y: 678, distance: 275.2
click at [1383, 678] on div "Box1_MCB_AMO-1, TMD-8, RPMI 8226 Box2_MCB_RPMI 8226, NCL-H929, K-562 Box3_MCB_K…" at bounding box center [1113, 210] width 843 height 1013
click at [1129, 662] on span "Box9_CELL BANK" at bounding box center [1113, 662] width 91 height 16
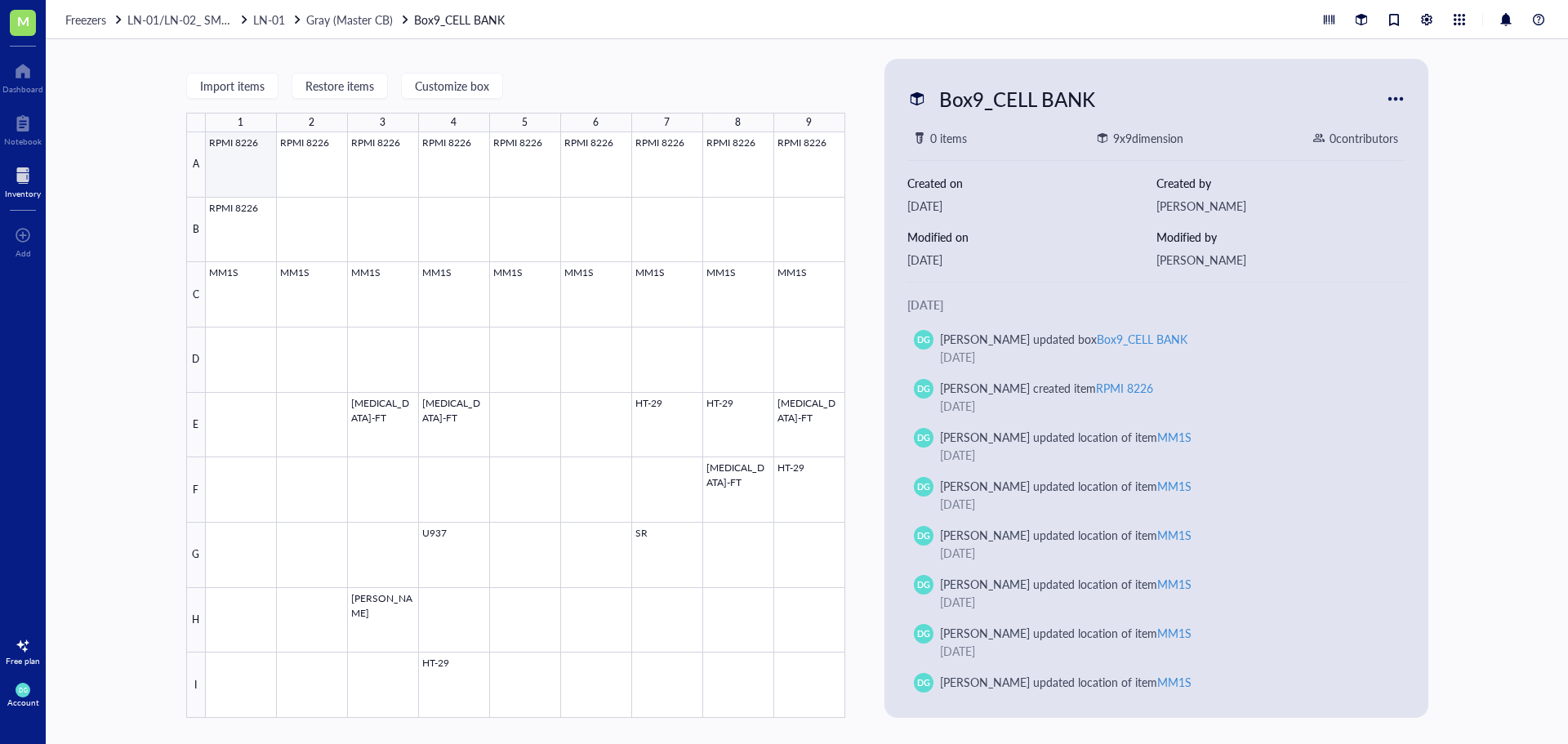
click at [261, 185] on div at bounding box center [525, 425] width 639 height 586
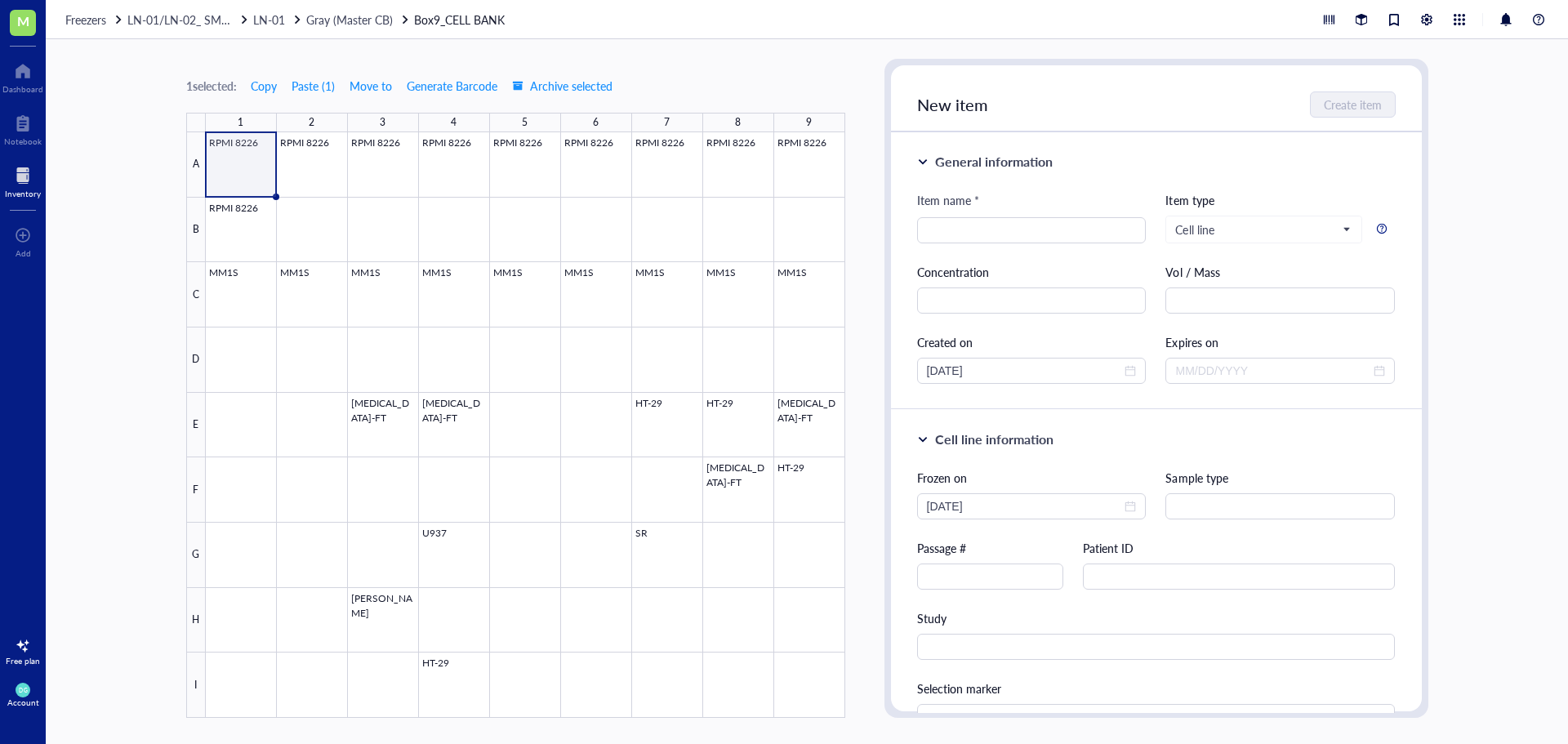
click at [261, 185] on div at bounding box center [525, 425] width 639 height 586
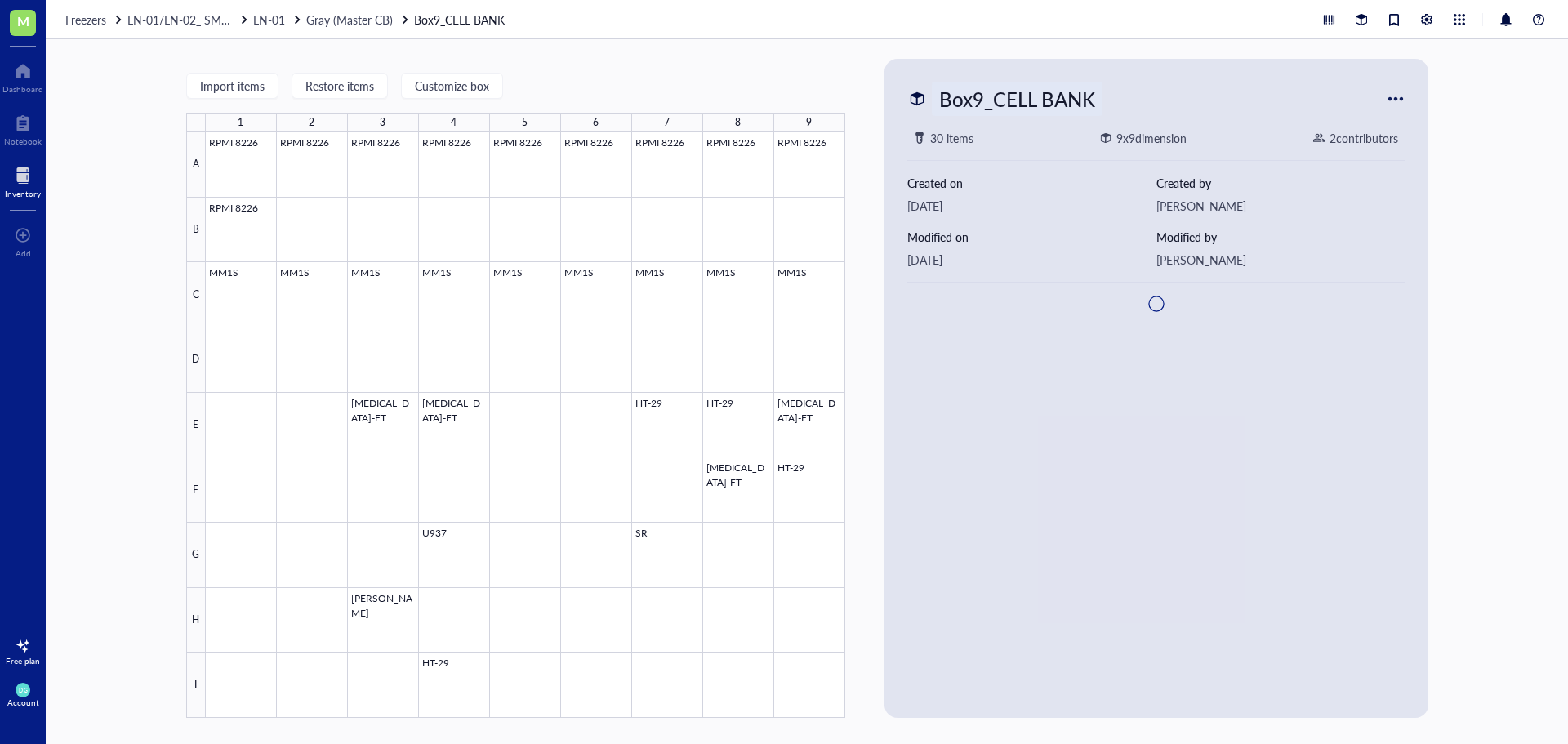
click at [980, 102] on div "Box9_CELL BANK" at bounding box center [1018, 98] width 171 height 35
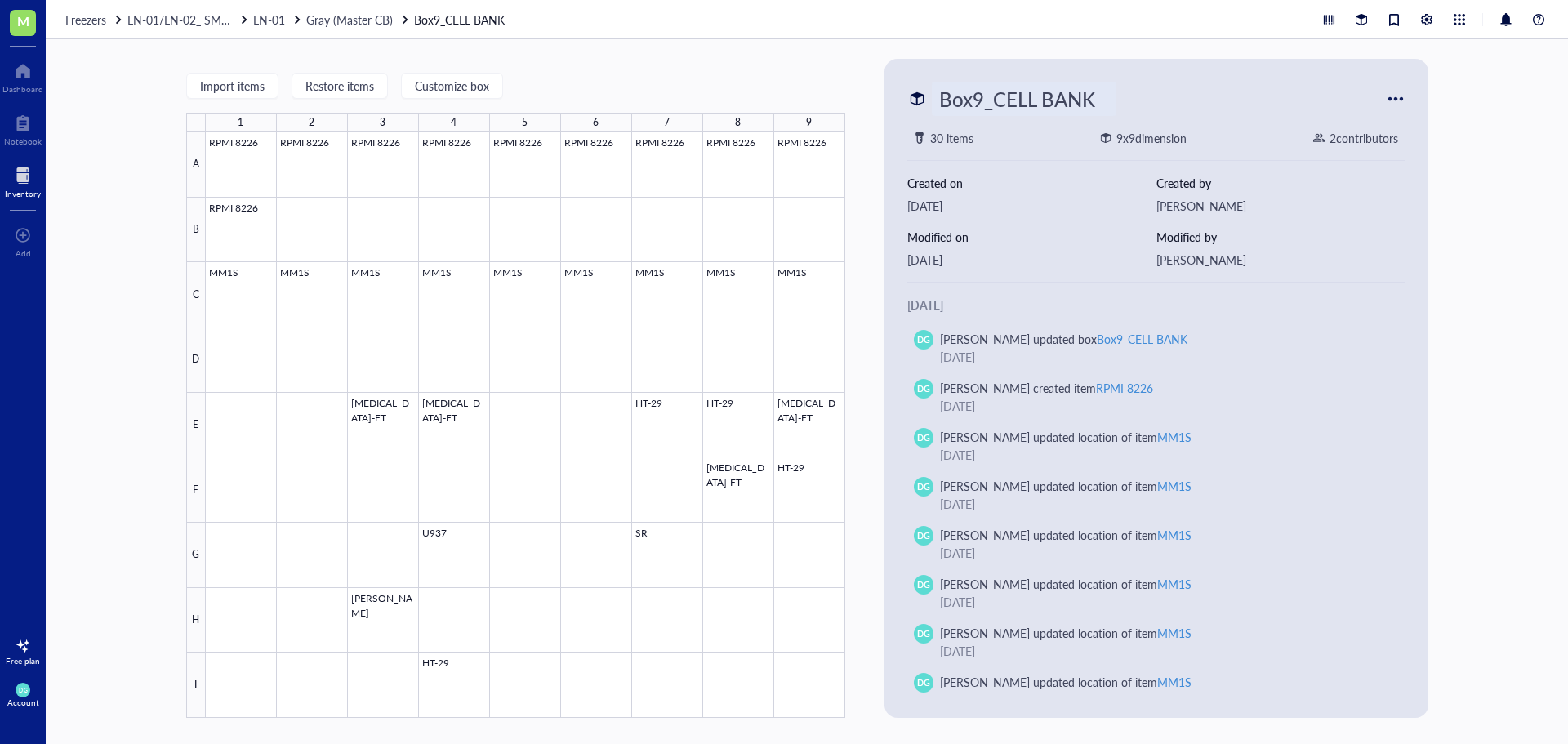
click at [981, 102] on input "Box9_CELL BANK" at bounding box center [1024, 98] width 183 height 33
type input "Box10_CELL BANK"
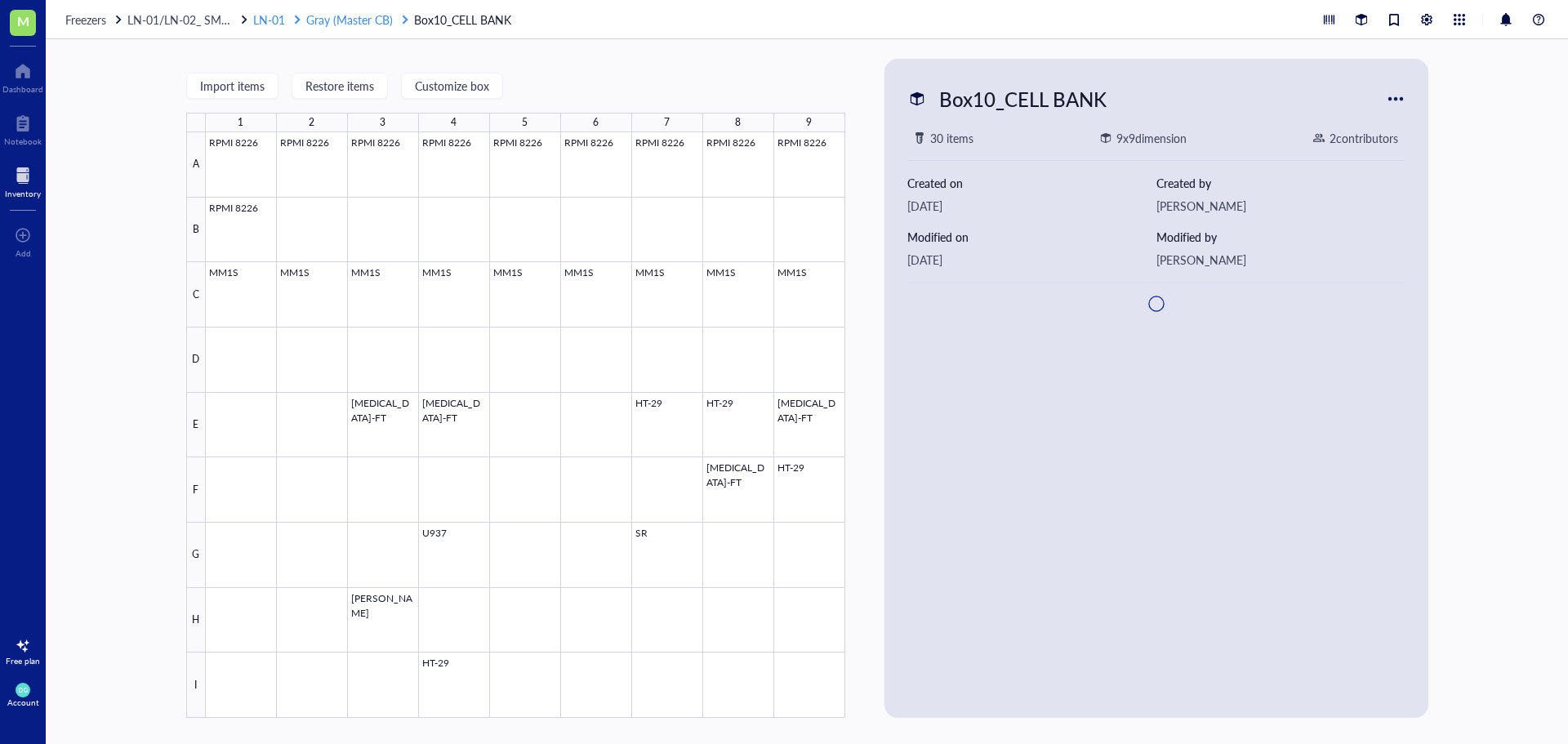
click at [324, 26] on span "Gray (Master CB)" at bounding box center [350, 19] width 86 height 16
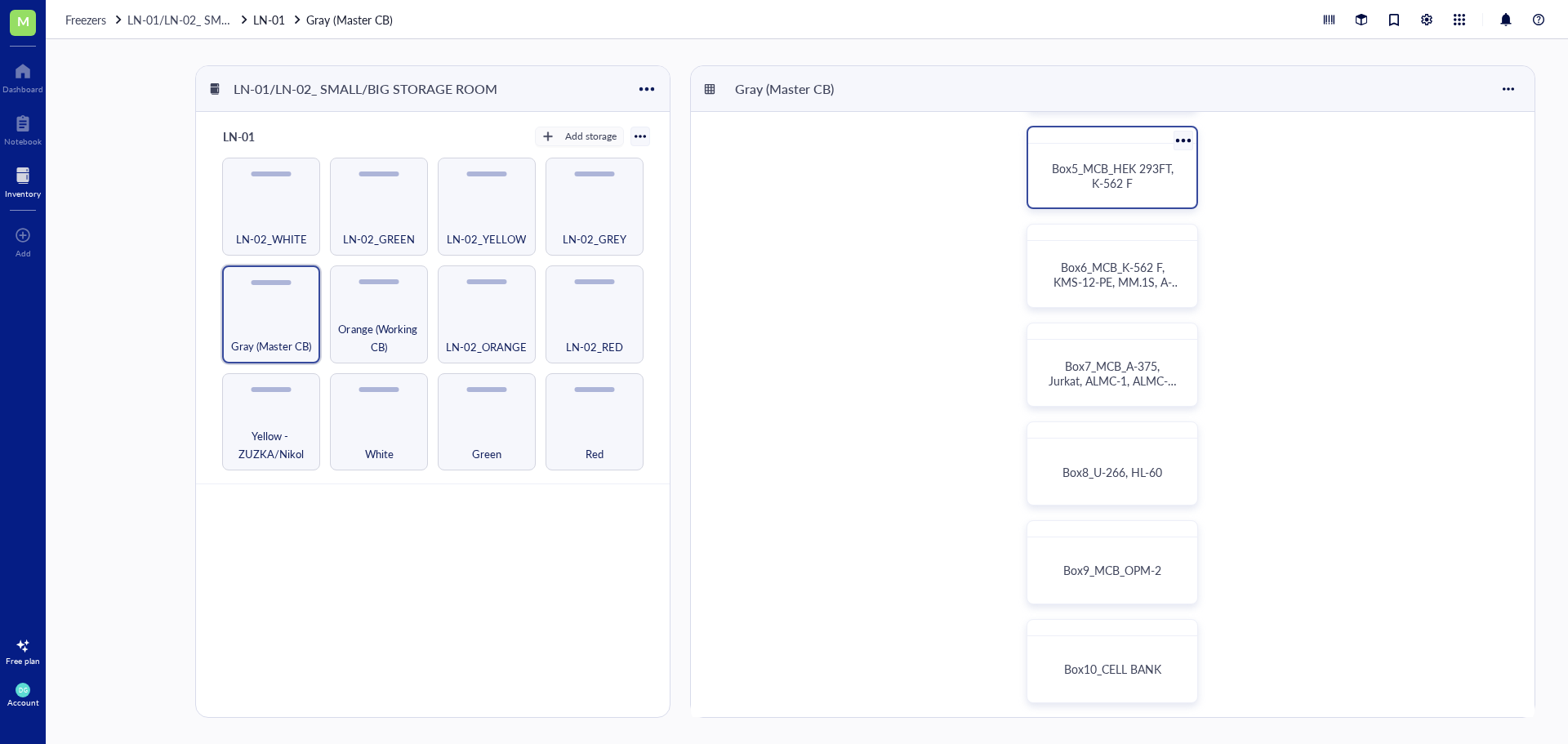
scroll to position [408, 0]
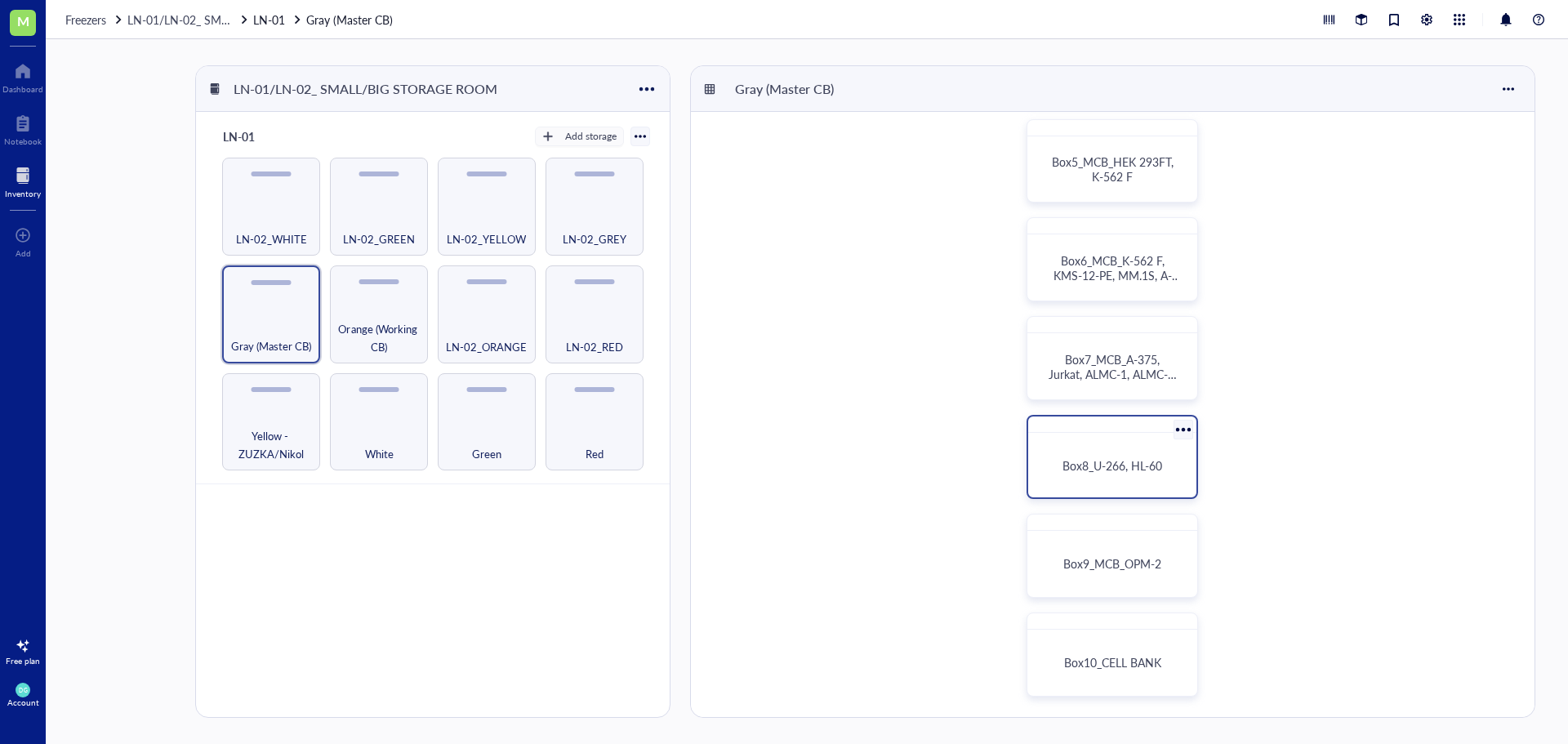
click at [1108, 460] on span "Box8_U-266, HL-60" at bounding box center [1113, 465] width 100 height 16
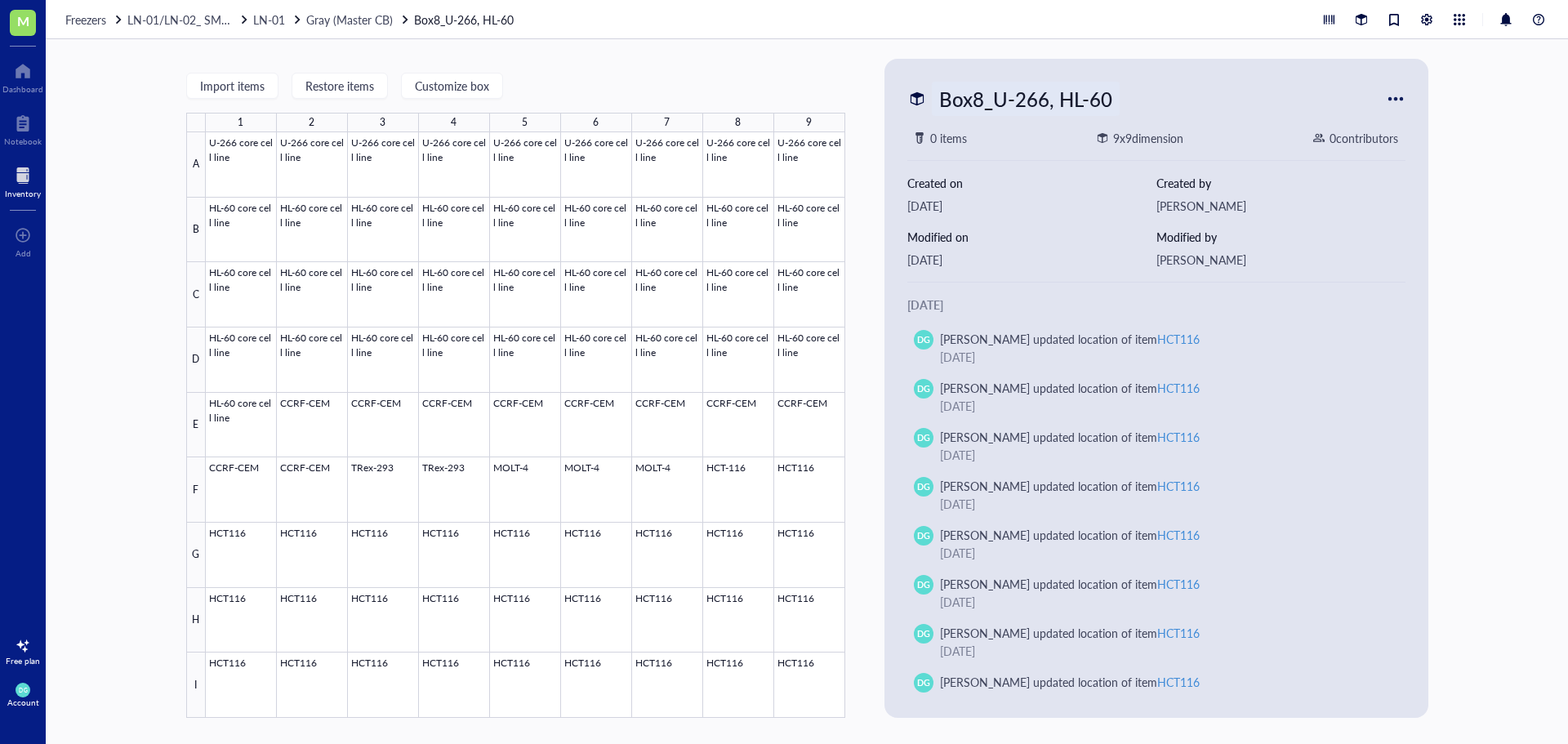
click at [995, 98] on div "Box8_U-266, HL-60" at bounding box center [1026, 98] width 188 height 35
click at [999, 105] on input "Box8_U-266, HL-60" at bounding box center [1041, 98] width 218 height 33
click at [1176, 91] on input "Box8_MCB_U-266, HL-60" at bounding box center [1064, 98] width 263 height 33
type input "Box8_MCB_U-266, HL-60, CCRF-CEM, T-[PERSON_NAME]-293, MOLT-4, HCT 116"
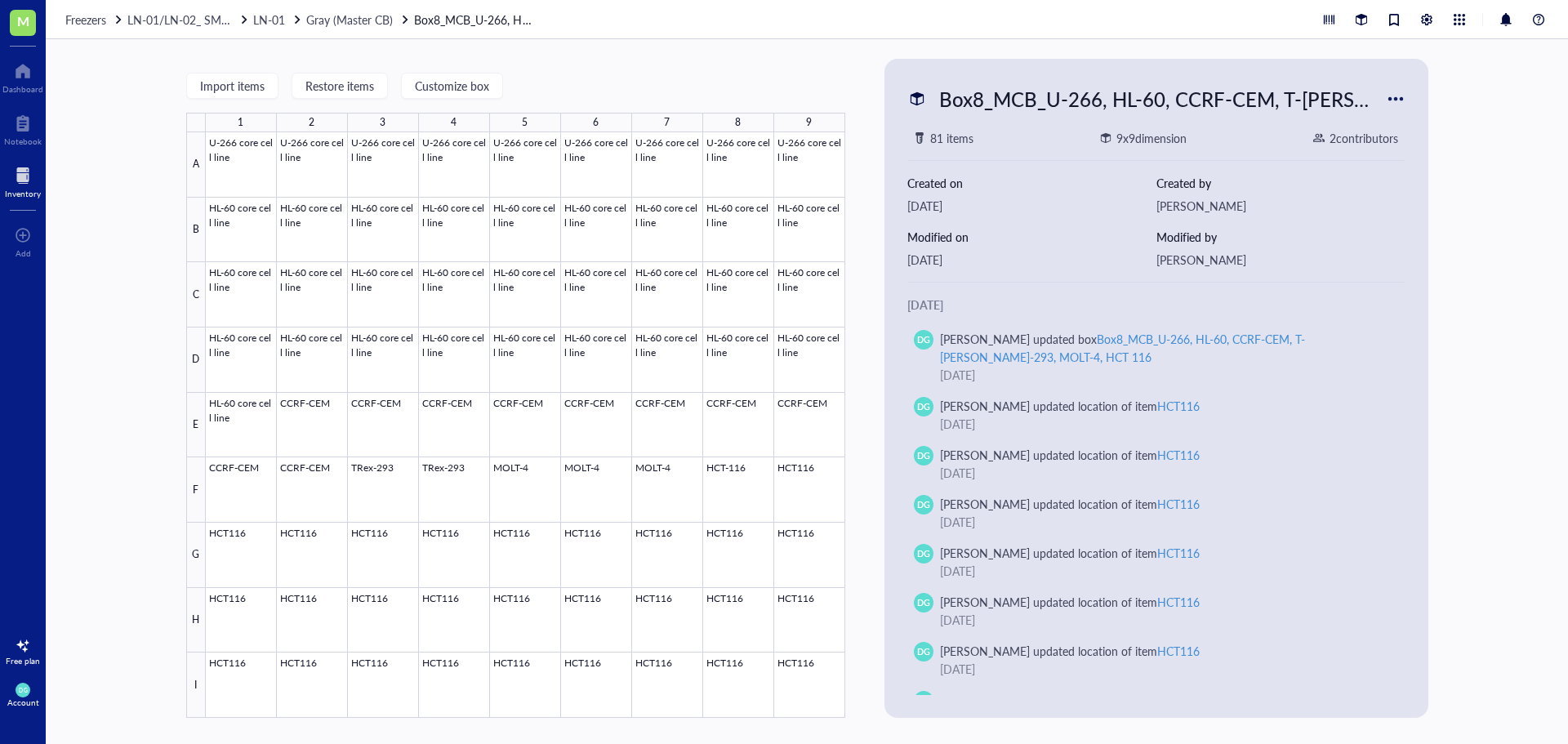
click at [864, 87] on div "Import items Restore items Customize box 1 2 3 4 5 6 7 8 9 A B C D E F G H I U-…" at bounding box center [807, 391] width 1522 height 705
click at [308, 22] on span "Gray (Master CB)" at bounding box center [350, 19] width 86 height 16
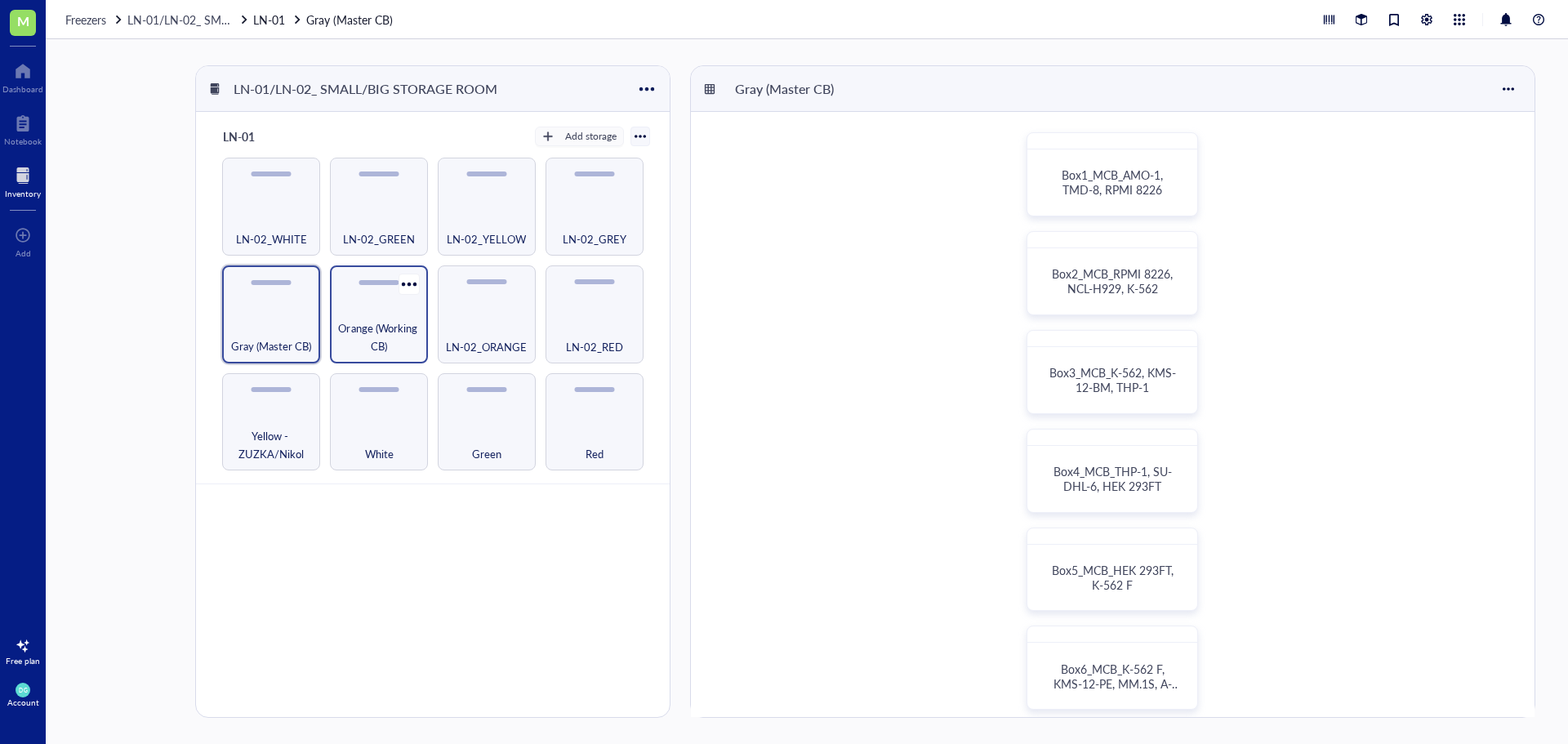
click at [378, 339] on span "Orange (Working CB)" at bounding box center [378, 337] width 81 height 36
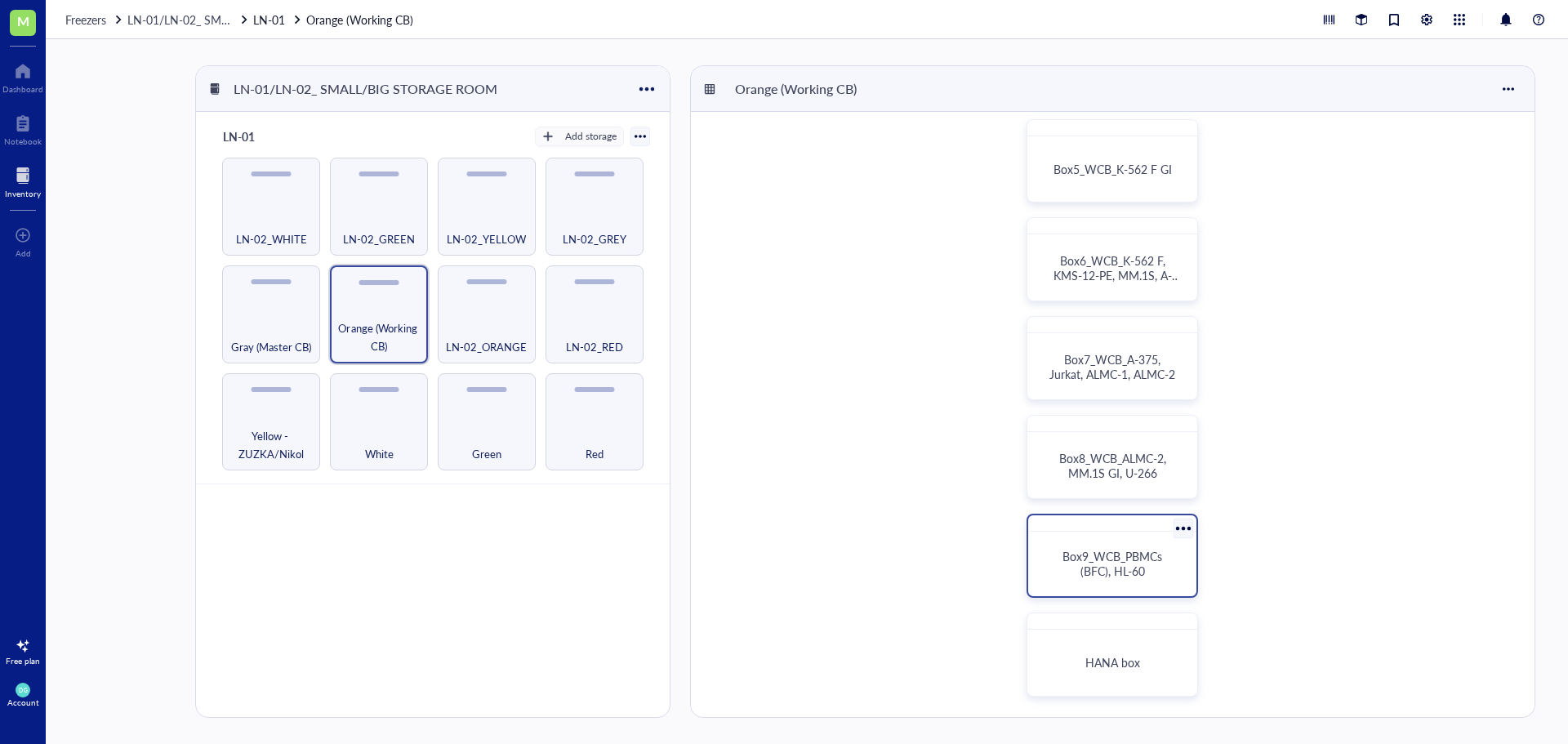
click at [1126, 559] on span "Box9_WCB_PBMCs (BFC), HL-60" at bounding box center [1114, 563] width 103 height 31
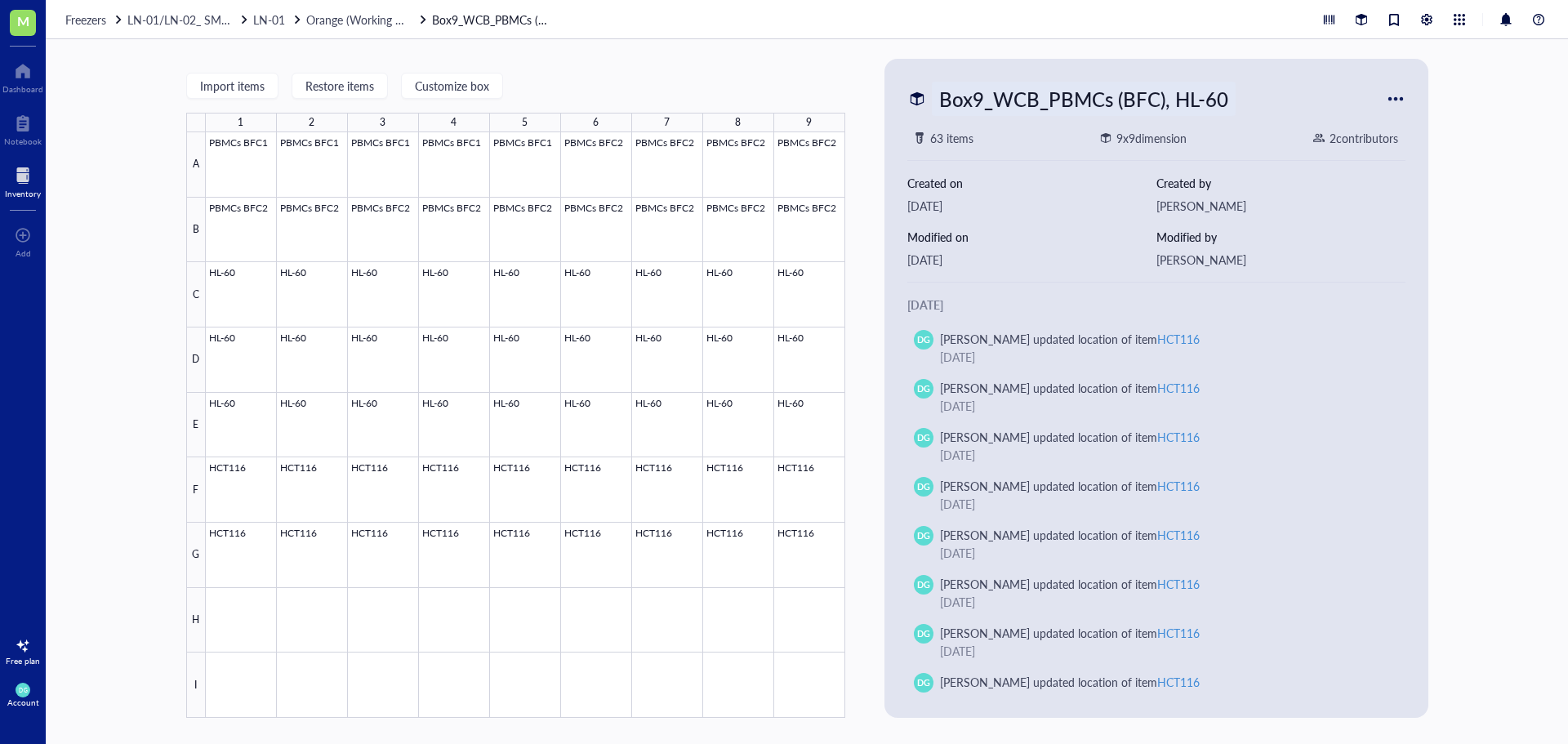
click at [1220, 96] on div "Box9_WCB_PBMCs (BFC), HL-60" at bounding box center [1084, 98] width 304 height 35
type input "Box9_WCB_PBMCs (BFC), HL-60, HCT 116"
click at [330, 20] on span "Orange (Working CB)" at bounding box center [360, 19] width 107 height 16
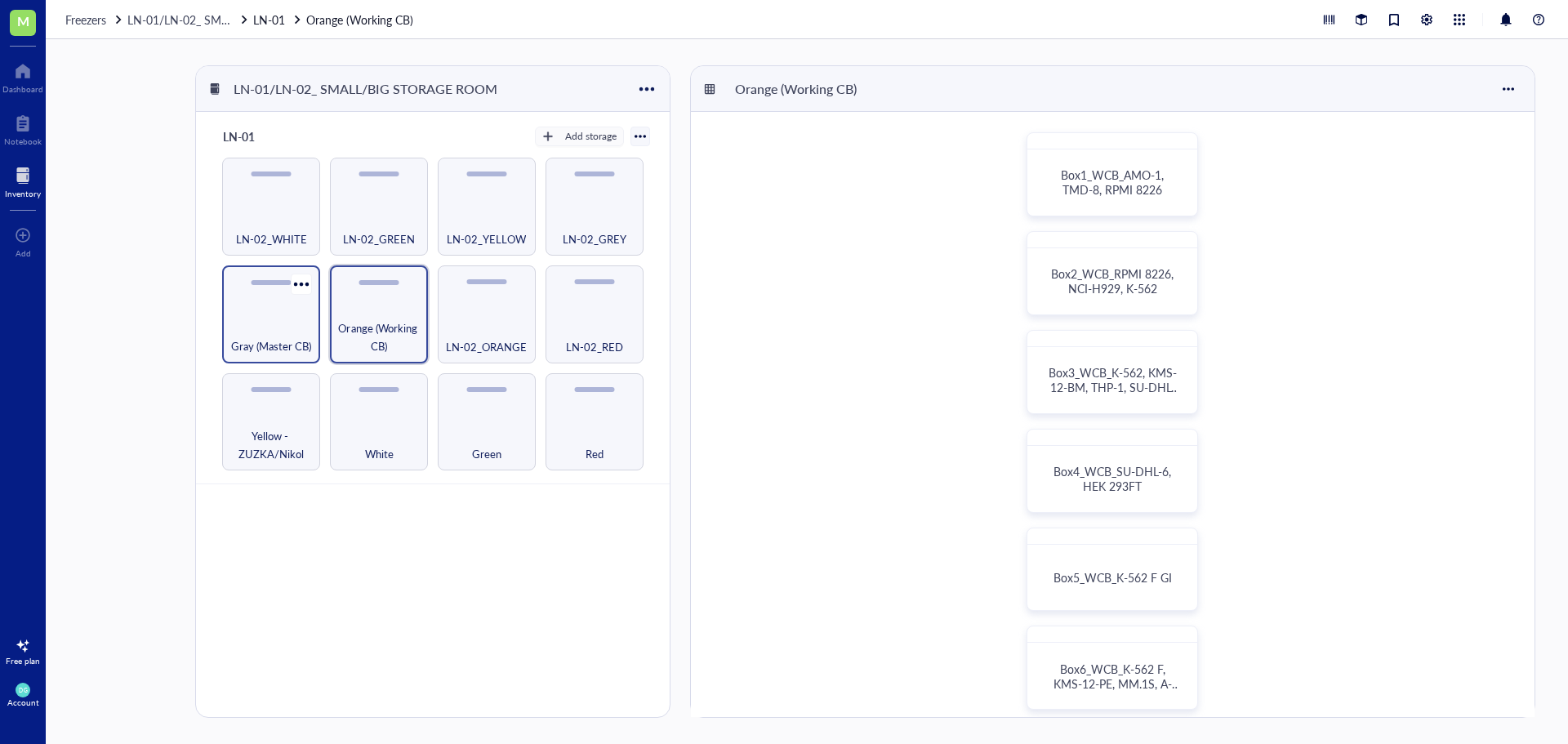
click at [265, 328] on div "Gray (Master CB)" at bounding box center [271, 337] width 81 height 36
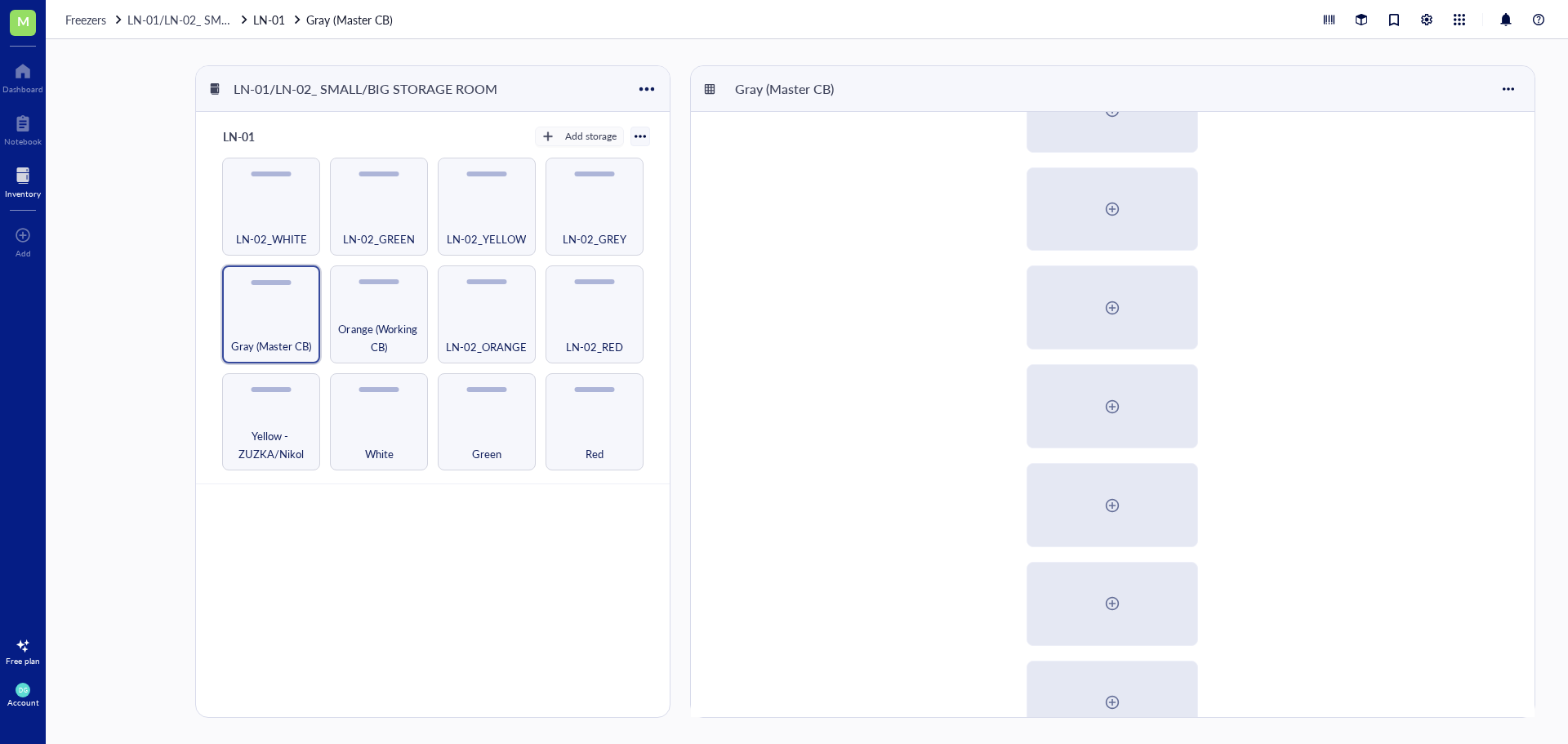
scroll to position [408, 0]
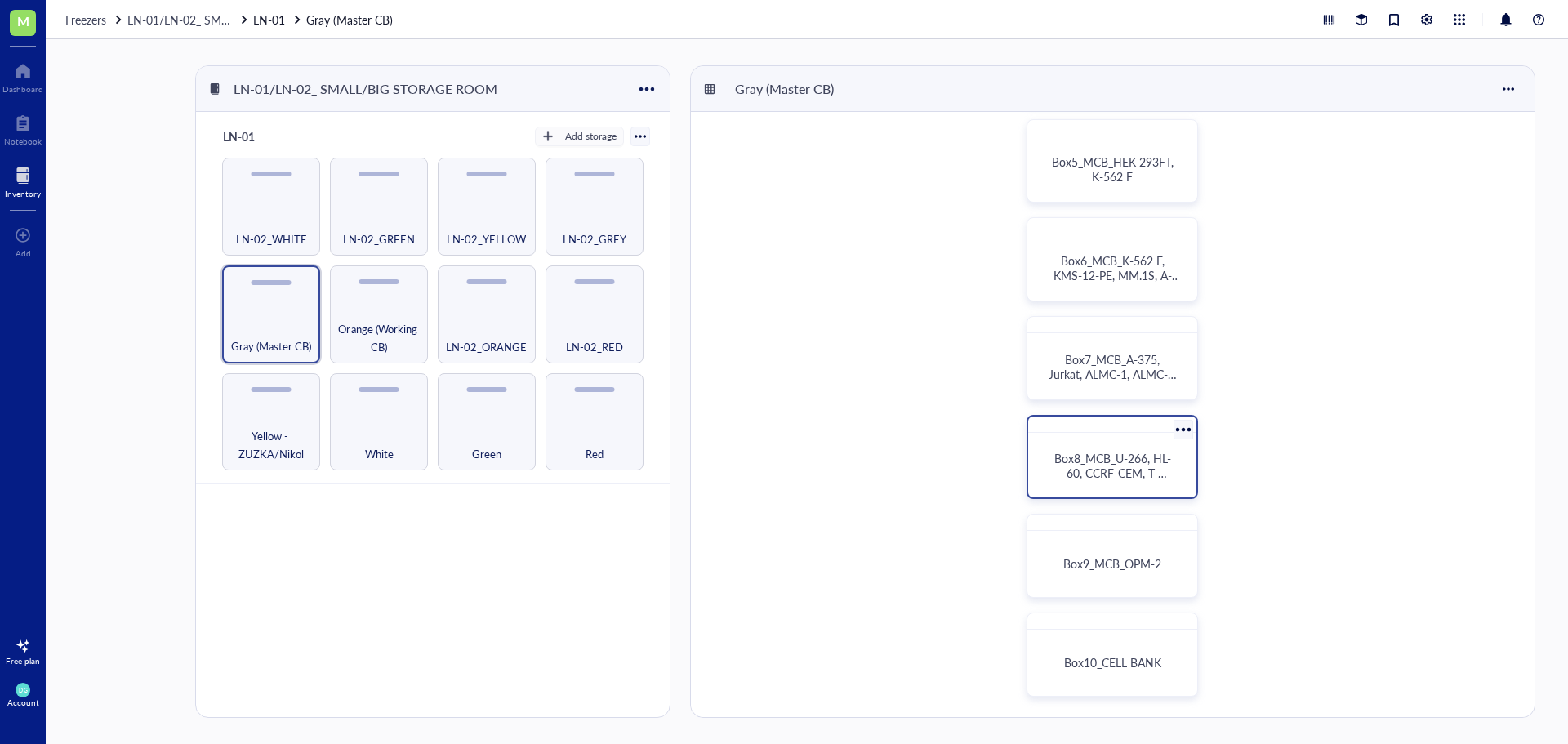
click at [1106, 466] on span "Box8_MCB_U-266, HL-60, CCRF-CEM, T-[PERSON_NAME]-293, MOLT-4, HCT 116" at bounding box center [1114, 480] width 120 height 60
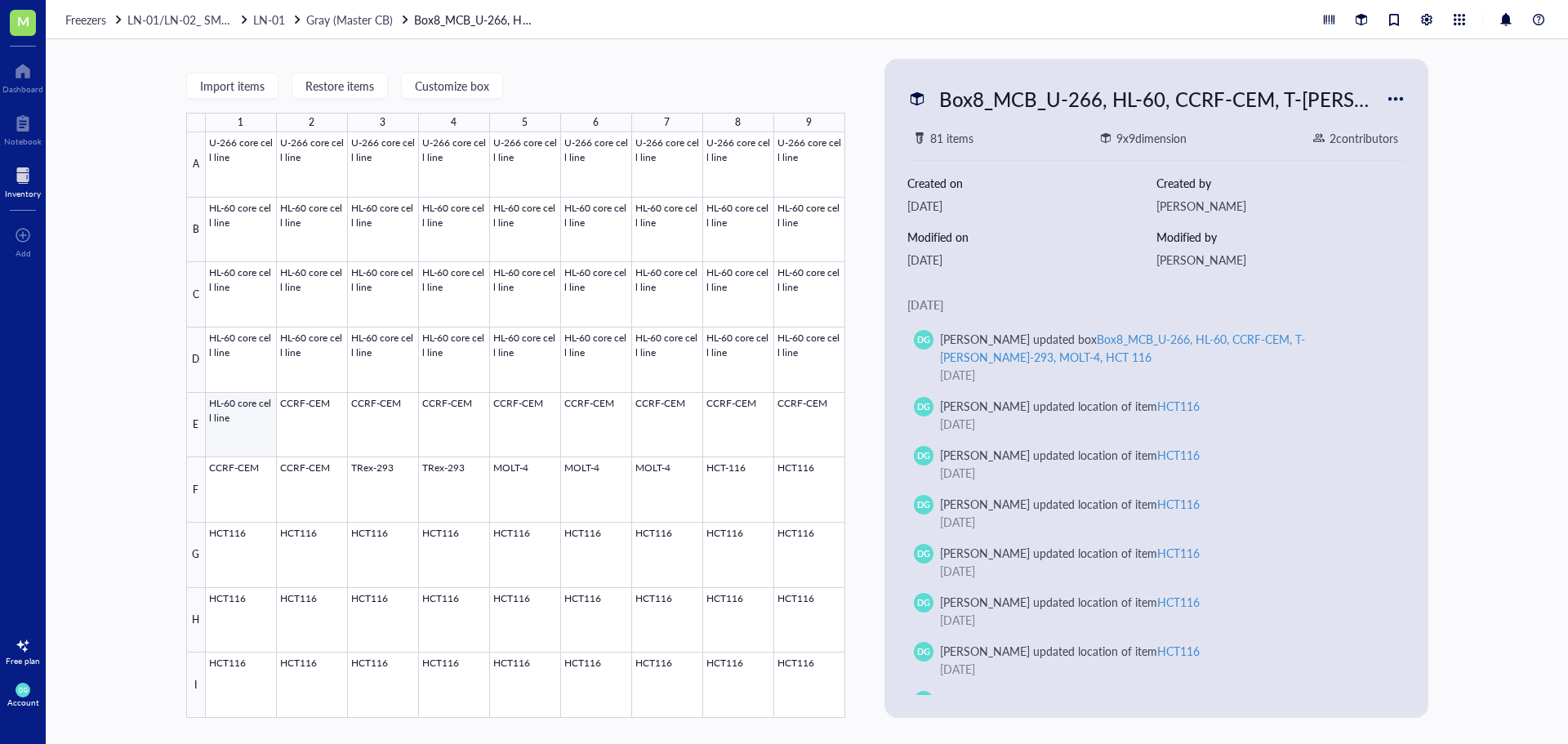
click at [251, 407] on div at bounding box center [525, 425] width 639 height 586
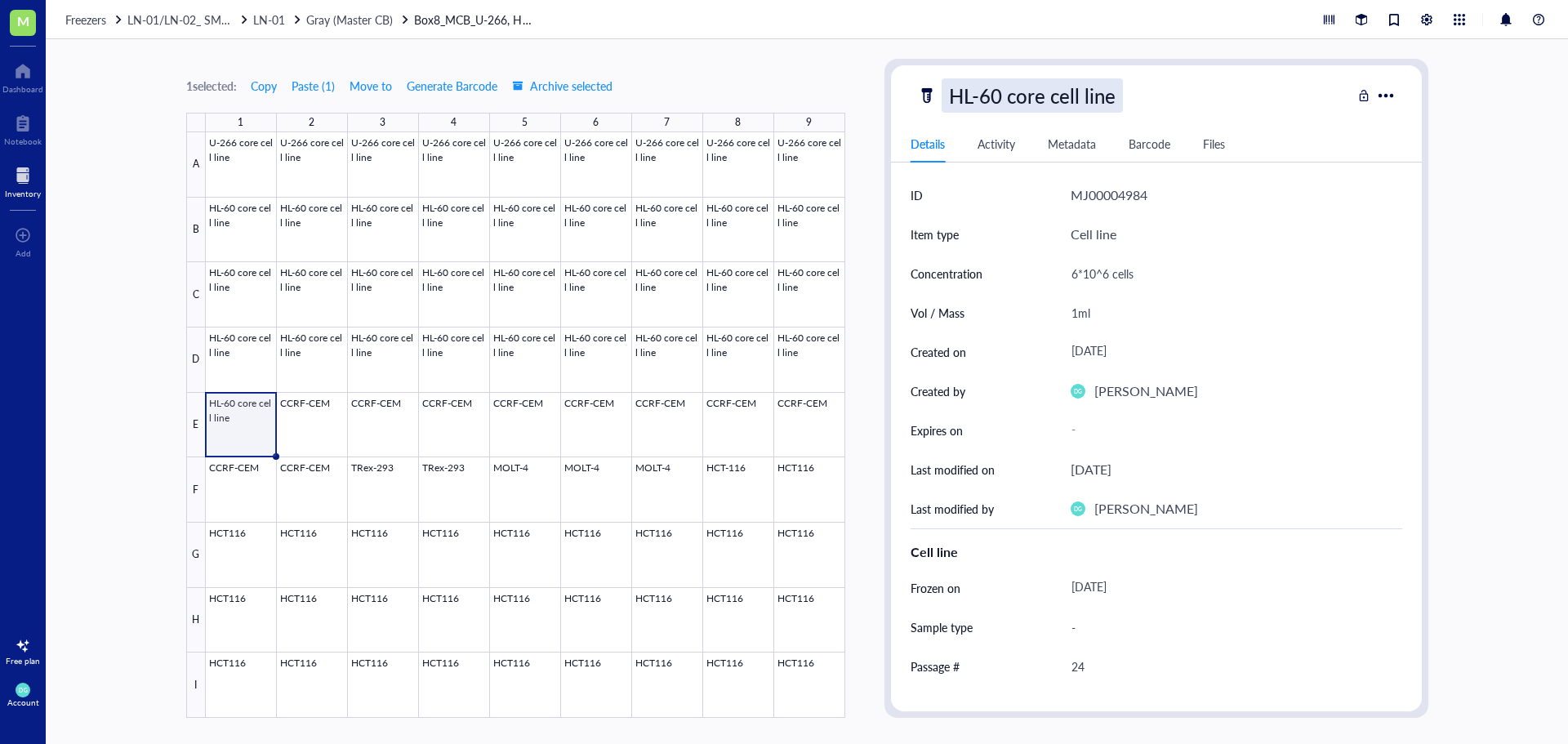
click at [1087, 101] on div "HL-60 core cell line" at bounding box center [1032, 96] width 181 height 35
drag, startPoint x: 1122, startPoint y: 106, endPoint x: 1002, endPoint y: 106, distance: 120.0
click at [1002, 106] on input "HL-60 core cell line" at bounding box center [1068, 96] width 251 height 33
click at [322, 410] on div at bounding box center [525, 425] width 639 height 586
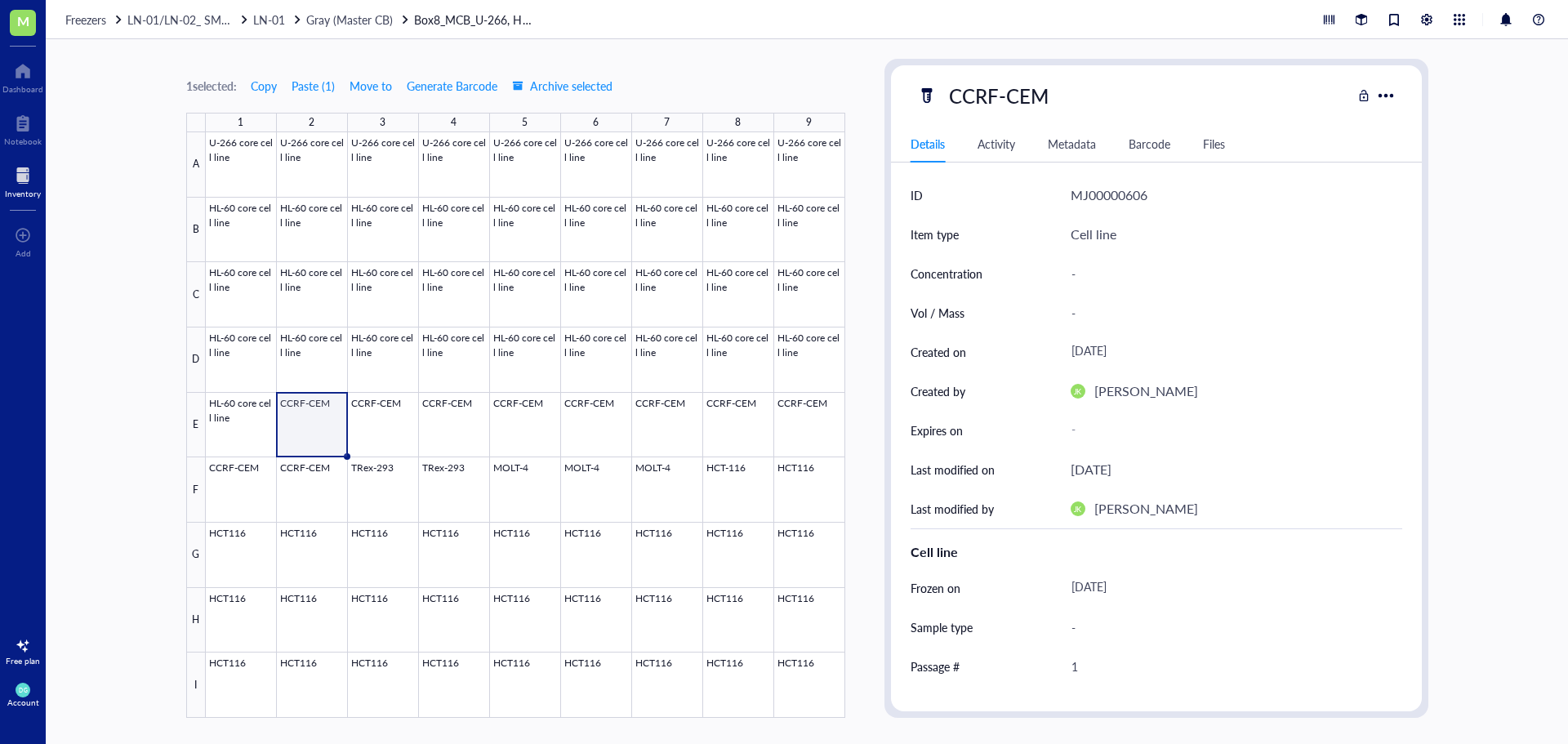
click at [1063, 88] on div "CCRF-CEM" at bounding box center [1134, 96] width 434 height 35
click at [1052, 96] on div "CCRF-CEM" at bounding box center [998, 96] width 114 height 35
type input "CCRF-CEM core cell line"
click at [382, 430] on div at bounding box center [525, 425] width 639 height 586
click at [316, 434] on div at bounding box center [525, 425] width 639 height 586
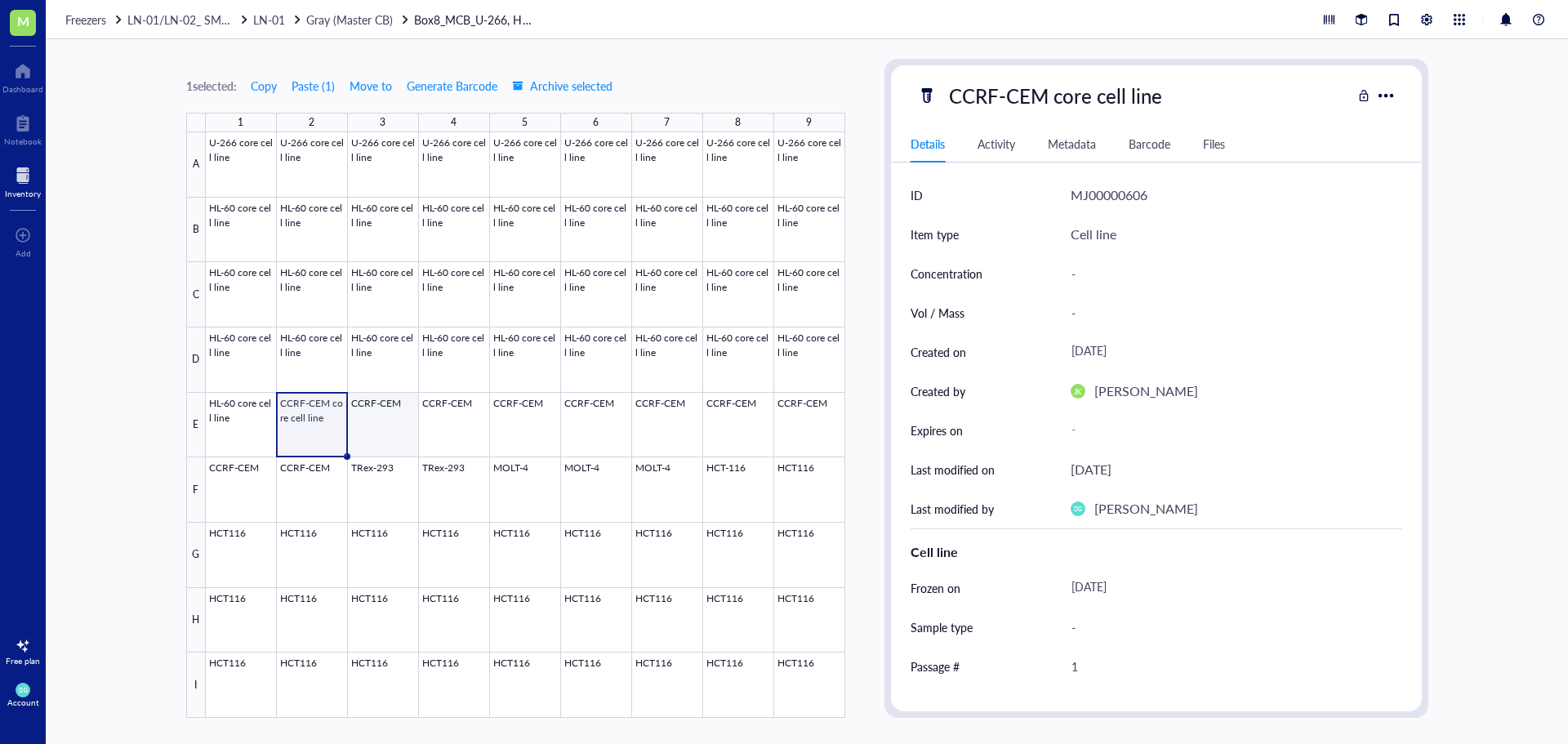
click at [378, 423] on div at bounding box center [525, 425] width 639 height 586
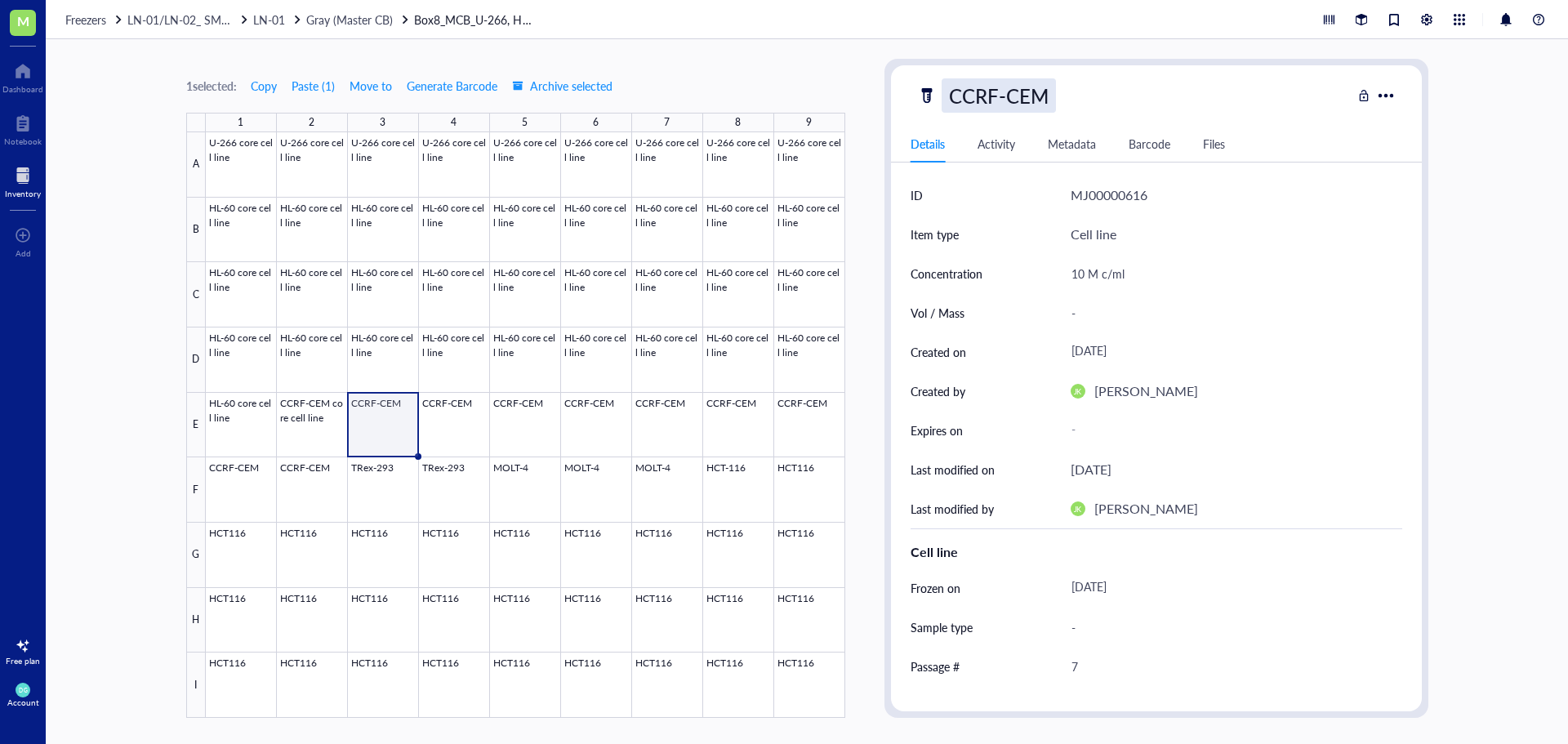
click at [1052, 96] on div "CCRF-CEM" at bounding box center [998, 96] width 114 height 35
type input "CCRF-CEM core cell line"
click at [451, 432] on div at bounding box center [525, 425] width 639 height 586
click at [1046, 88] on div "CCRF-CEM" at bounding box center [998, 96] width 114 height 35
type input "CCRF-CEM core cell line"
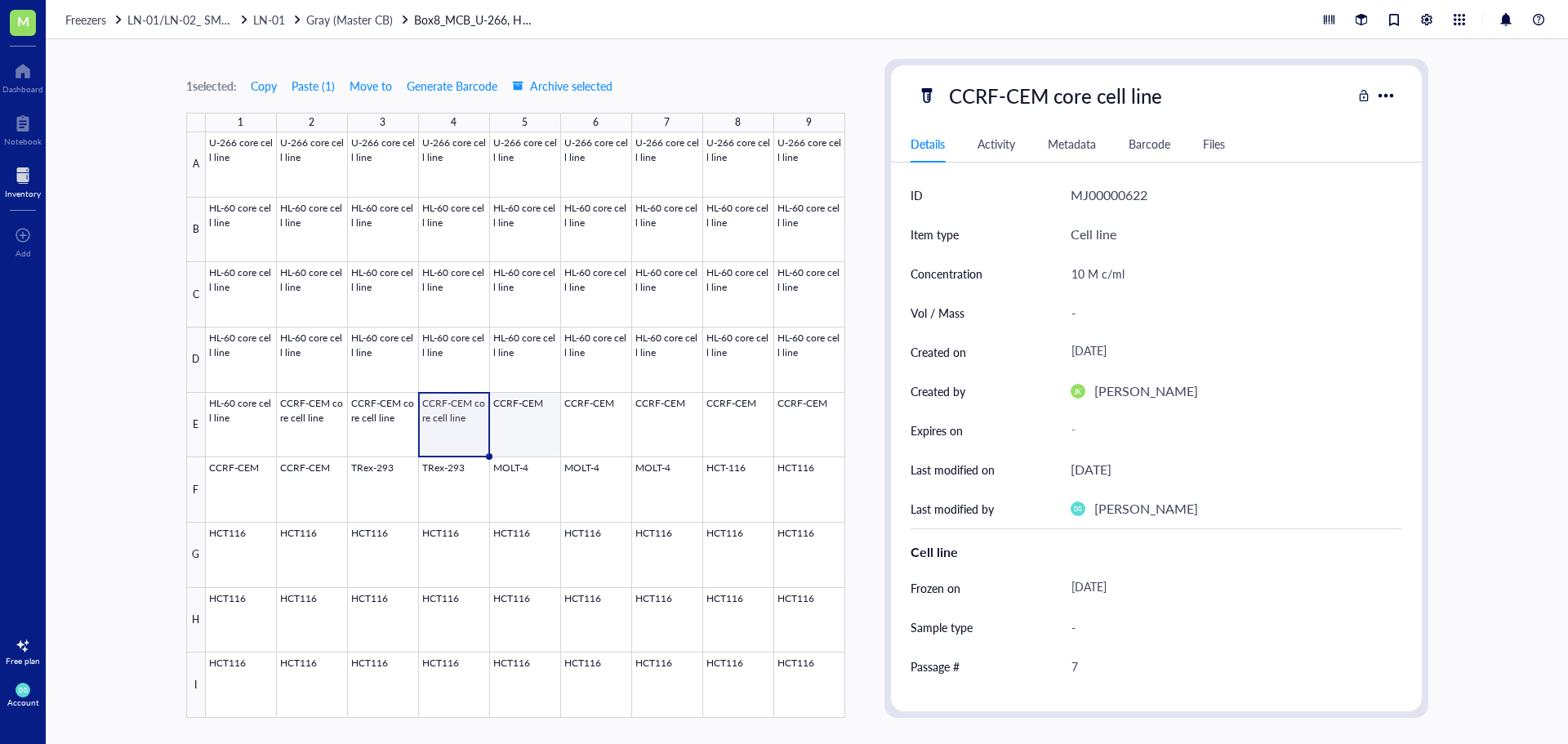
click at [522, 429] on div at bounding box center [525, 425] width 639 height 586
click at [1047, 100] on div "CCRF-CEM" at bounding box center [998, 96] width 114 height 35
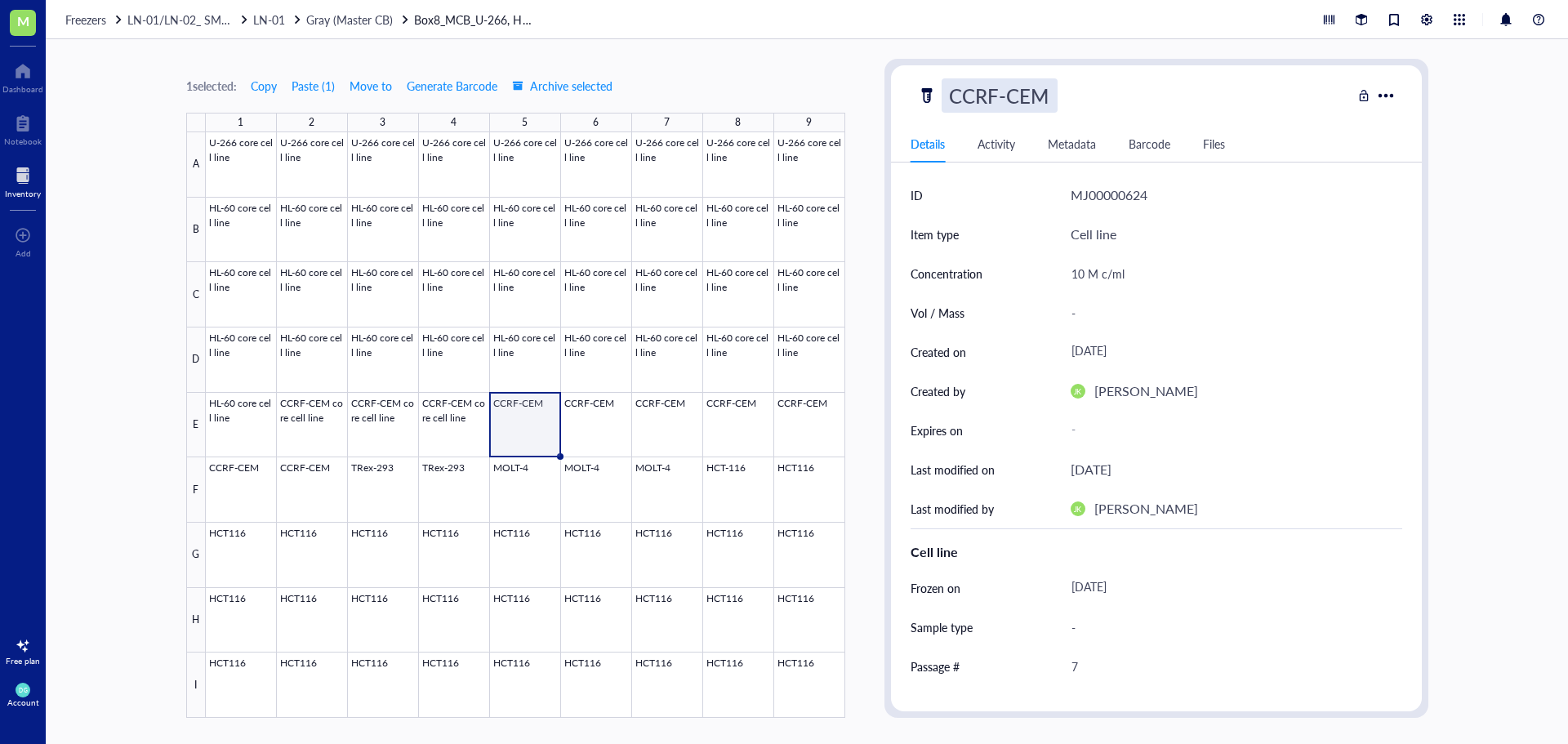
type input "CCRF-CEM core cell line"
click at [599, 426] on div at bounding box center [525, 425] width 639 height 586
click at [1054, 92] on div "CCRF-CEM" at bounding box center [998, 96] width 114 height 35
type input "CCRF-CEM core cell line"
click at [650, 428] on div at bounding box center [525, 425] width 639 height 586
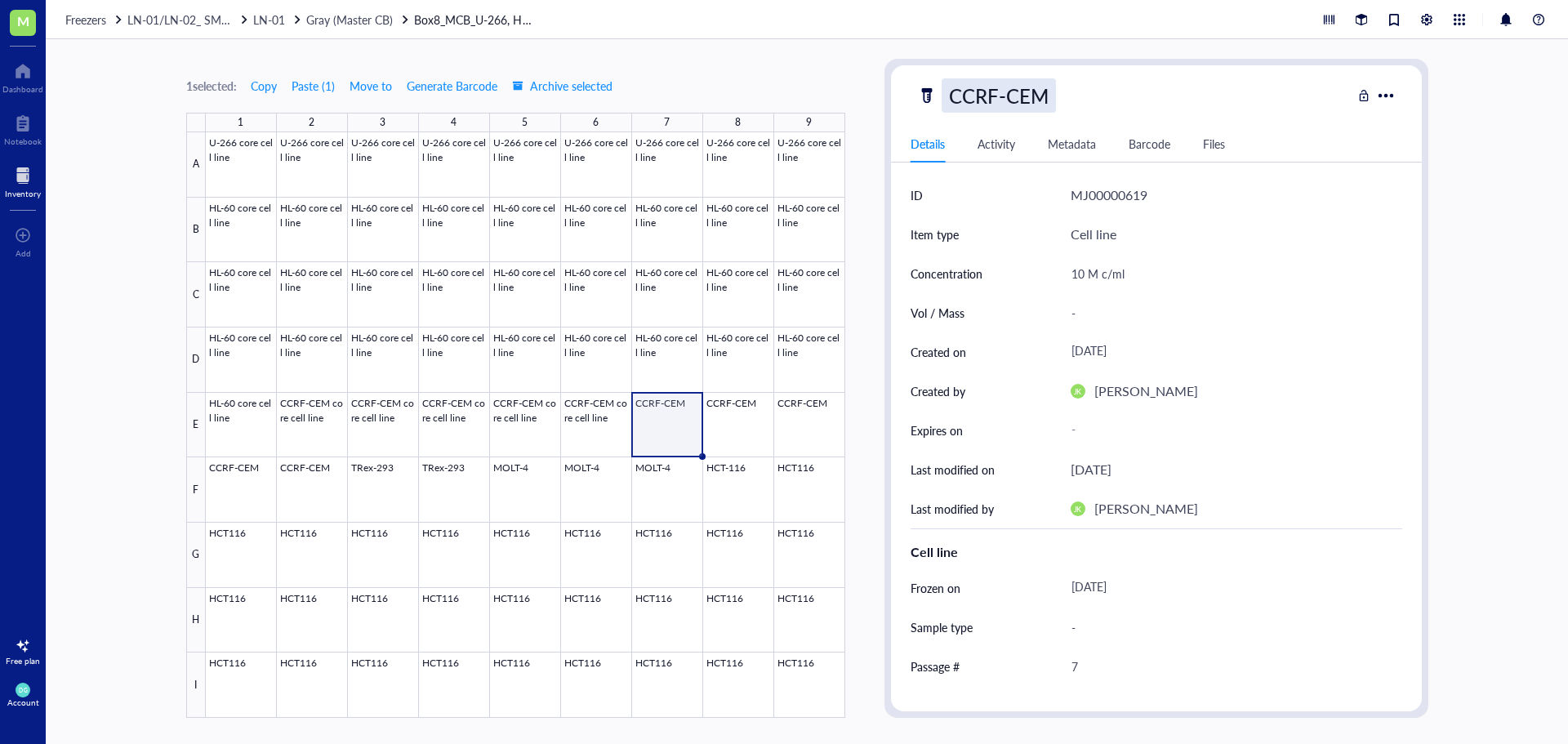
click at [1036, 95] on div "CCRF-CEM" at bounding box center [998, 96] width 114 height 35
type input "CCRF-CEM core cell line"
click at [734, 423] on div at bounding box center [525, 425] width 639 height 586
click at [1046, 102] on div "CCRF-CEM core cell line" at bounding box center [1055, 96] width 228 height 35
click at [751, 424] on div at bounding box center [525, 425] width 639 height 586
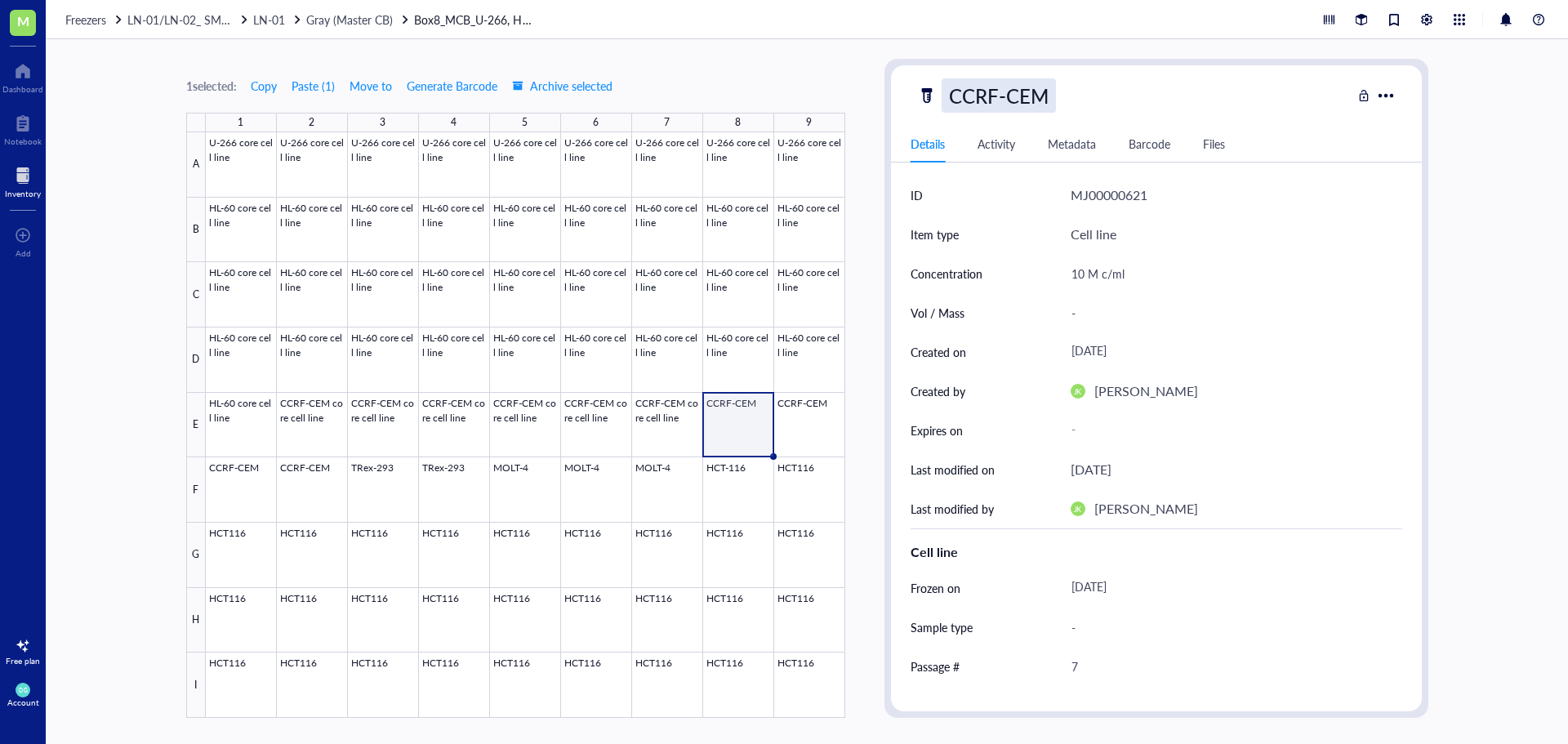
click at [1044, 101] on div "CCRF-CEM" at bounding box center [998, 96] width 114 height 35
type input "CCRF-CEM core cell line"
click at [798, 424] on div at bounding box center [525, 425] width 639 height 586
click at [1040, 98] on div "CCRF-CEM" at bounding box center [998, 96] width 114 height 35
type input "CCRF-CEM core cell line"
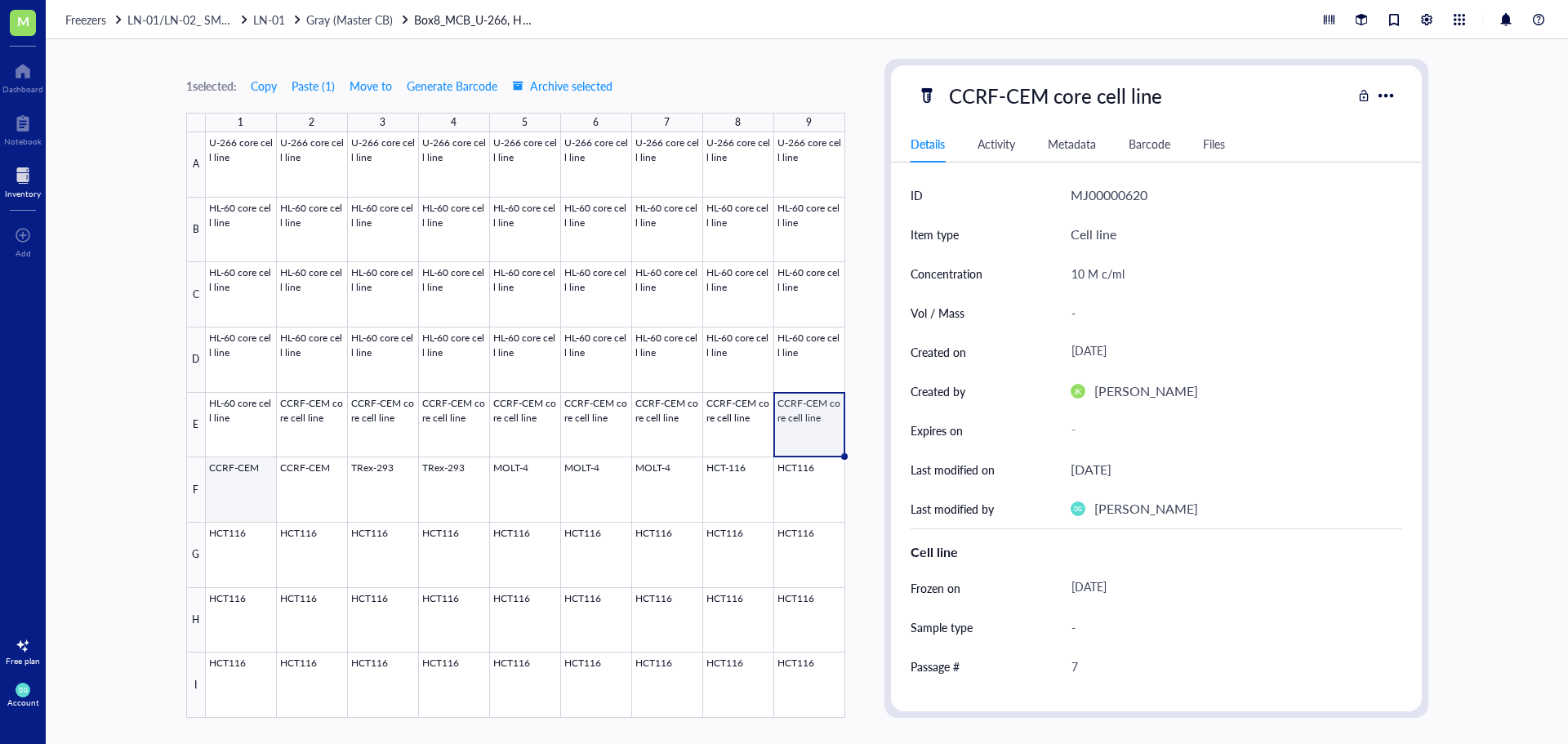
click at [236, 486] on div at bounding box center [525, 425] width 639 height 586
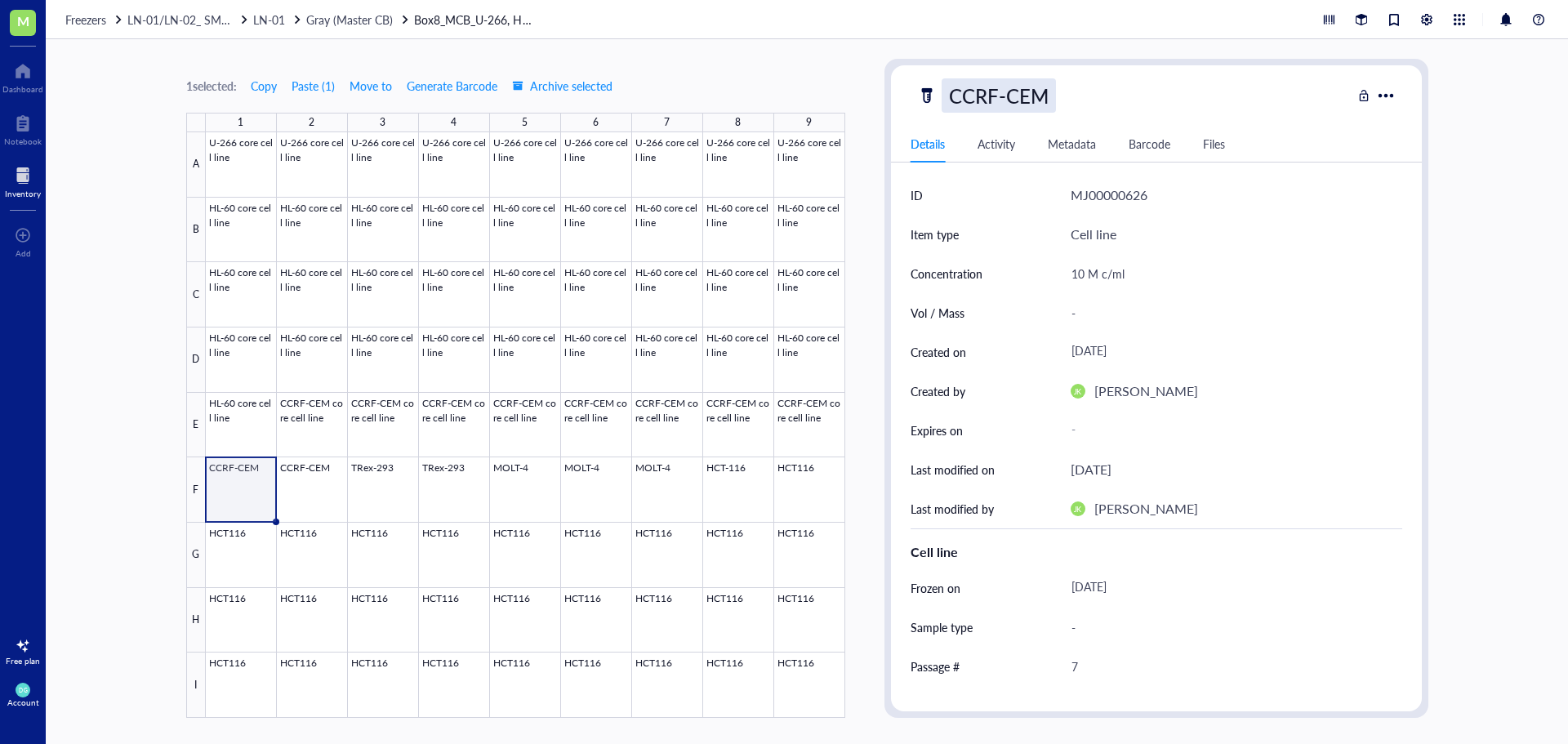
click at [1049, 100] on div "CCRF-CEM" at bounding box center [998, 96] width 114 height 35
type input "CCRF-CEM core cell line"
click at [292, 493] on div at bounding box center [525, 425] width 639 height 586
click at [1055, 107] on div "CCRF-CEM" at bounding box center [1134, 96] width 434 height 35
click at [1051, 104] on div "CCRF-CEM" at bounding box center [998, 96] width 114 height 35
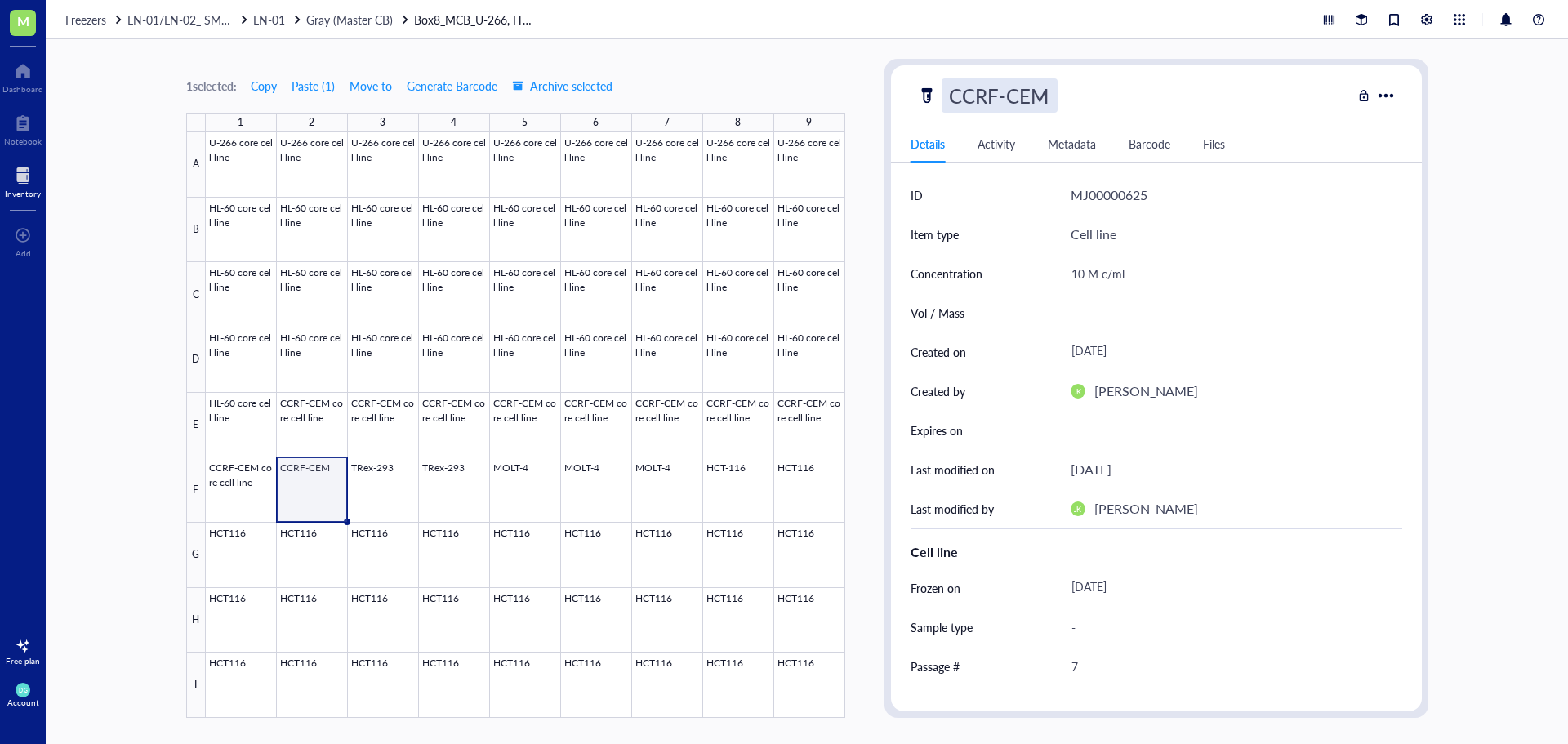
type input "CCRF-CEM core cell line"
click at [374, 503] on div at bounding box center [525, 425] width 639 height 586
click at [1041, 91] on div "TRex-293" at bounding box center [991, 96] width 100 height 35
type input "TRex-293 core cell line"
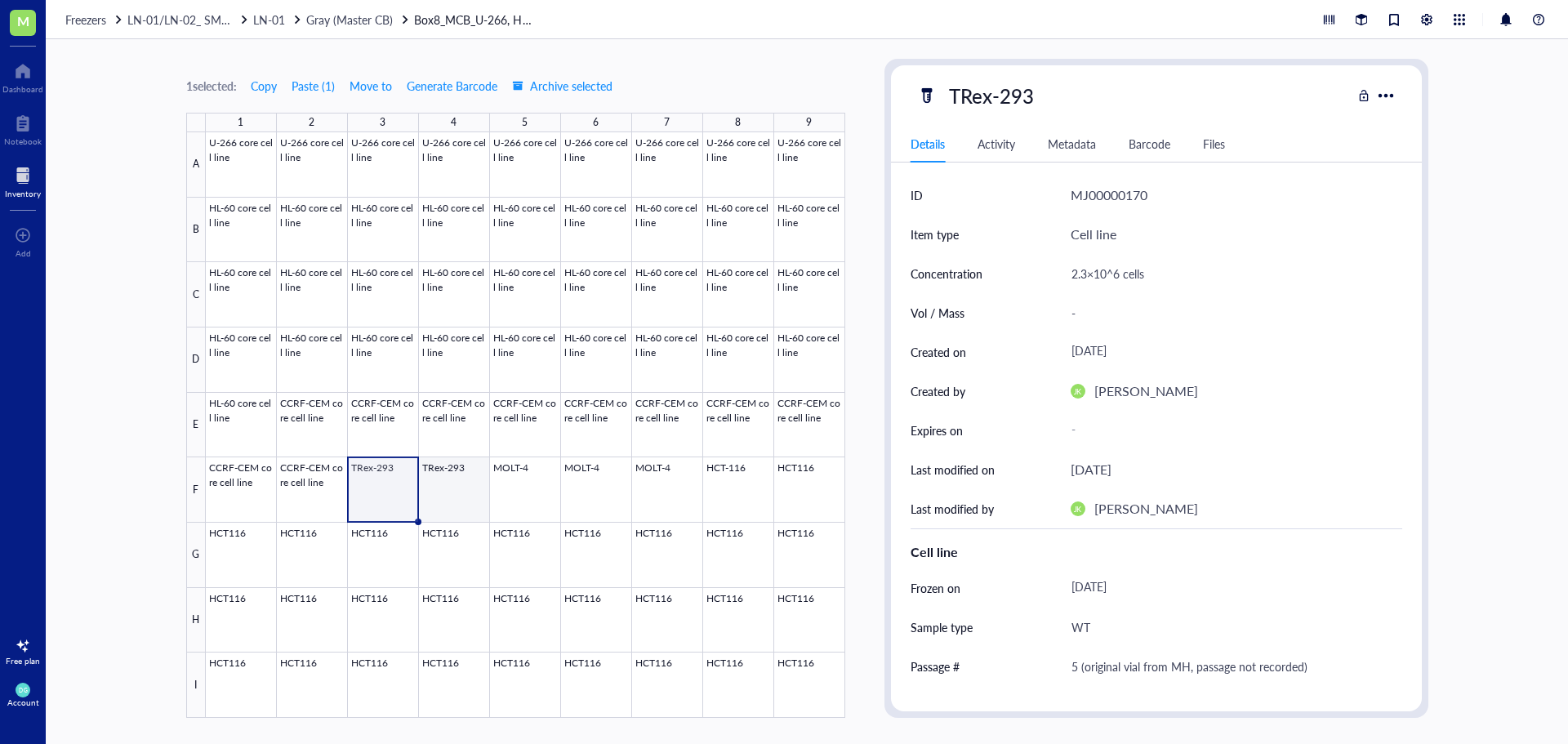
click at [452, 499] on div at bounding box center [525, 425] width 639 height 586
click at [1026, 89] on div "TRex-293" at bounding box center [991, 96] width 100 height 35
type input "TRex-293 core cell line"
click at [522, 496] on div at bounding box center [525, 425] width 639 height 586
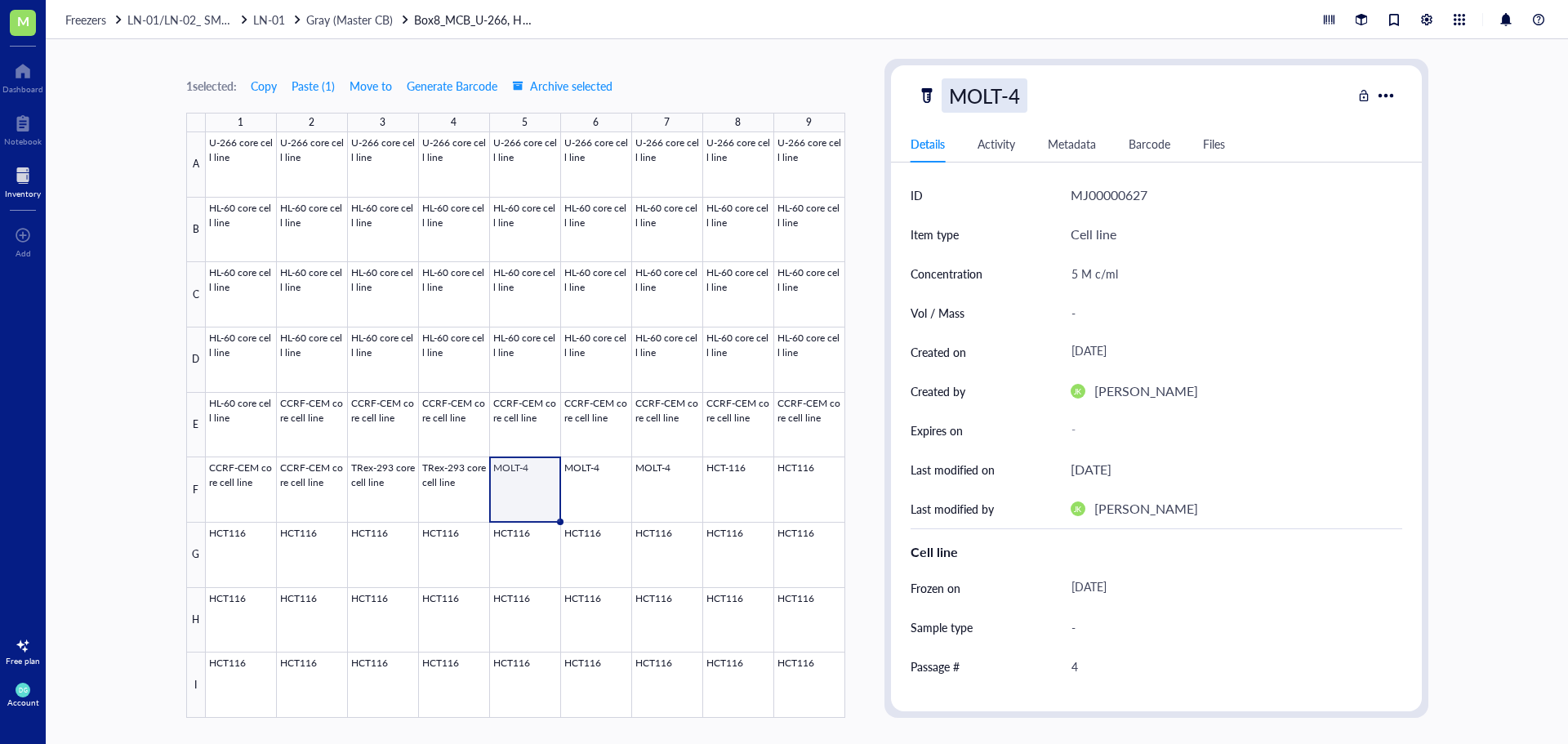
click at [1027, 98] on div "MOLT-4" at bounding box center [984, 96] width 86 height 35
type input "MOLT-4 core cell line"
click at [599, 493] on div at bounding box center [525, 425] width 639 height 586
drag, startPoint x: 1035, startPoint y: 106, endPoint x: 1028, endPoint y: 102, distance: 8.1
click at [1030, 103] on div "MOLT-4" at bounding box center [1134, 96] width 434 height 35
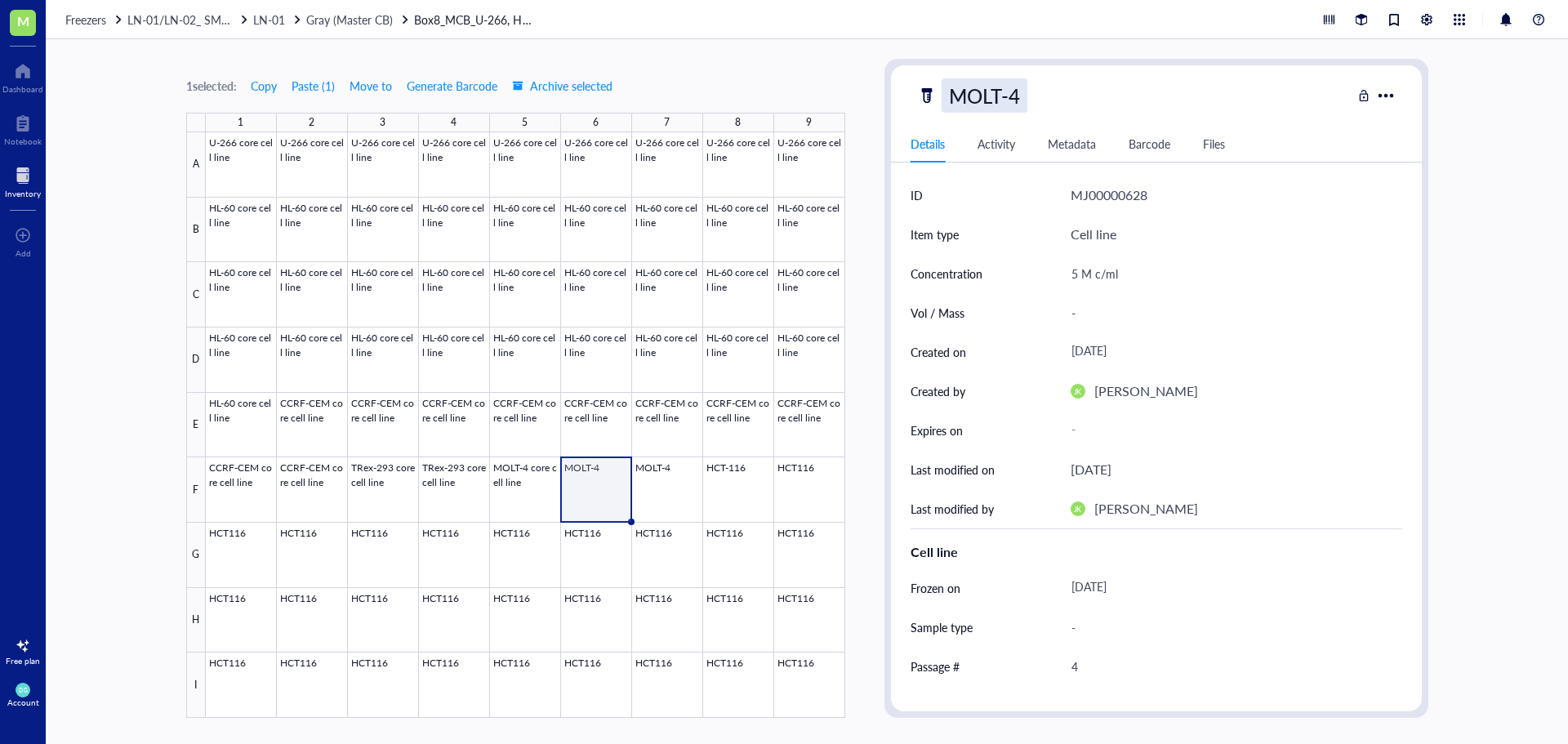
click at [1021, 98] on div "MOLT-4" at bounding box center [984, 96] width 86 height 35
type input "MOLT-4 core cell line"
click at [668, 490] on div at bounding box center [525, 425] width 639 height 586
drag, startPoint x: 1052, startPoint y: 79, endPoint x: 1039, endPoint y: 96, distance: 21.4
click at [1048, 84] on div "MOLT-4" at bounding box center [1134, 96] width 434 height 35
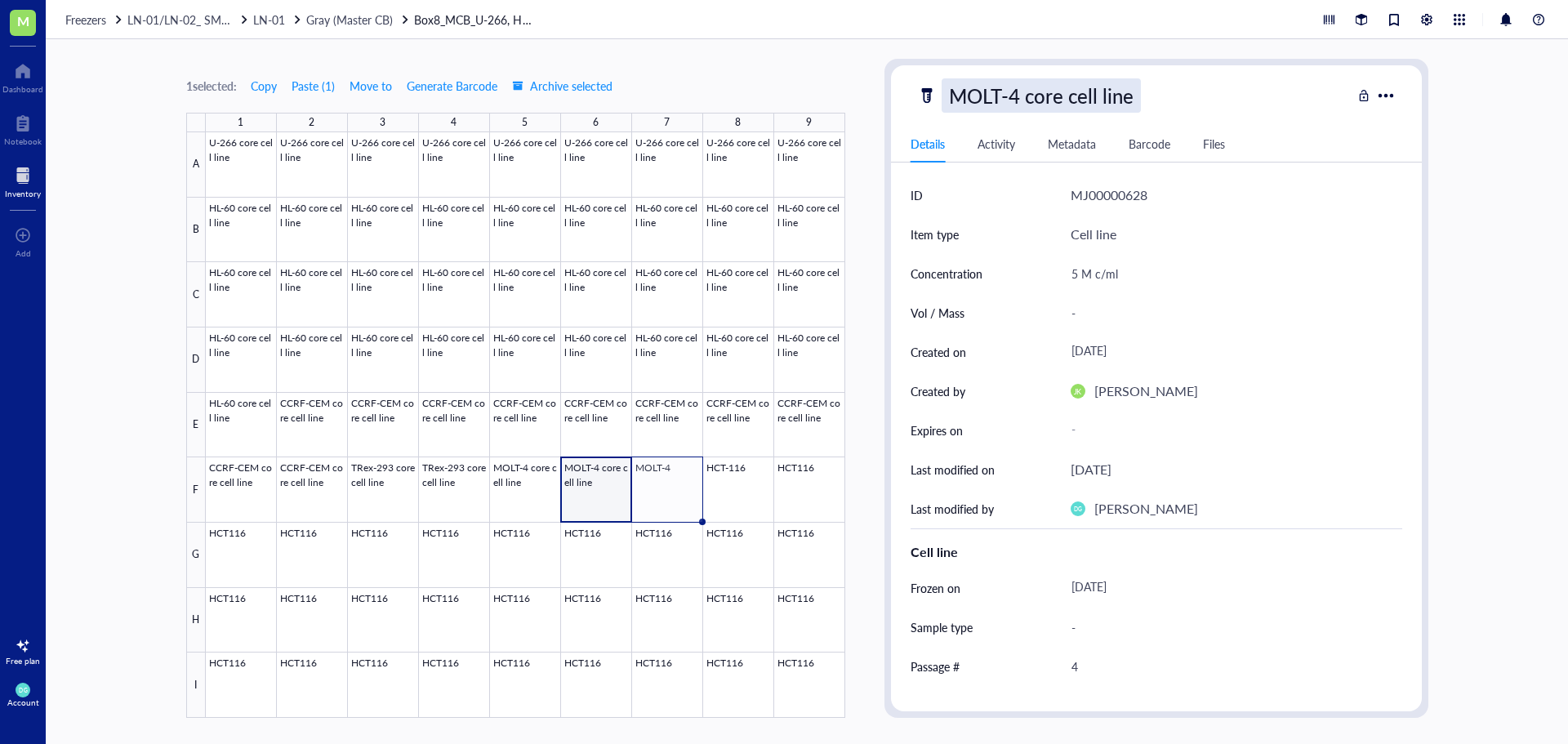
click at [1019, 91] on div "MOLT-4 core cell line" at bounding box center [1041, 96] width 199 height 35
click at [652, 488] on div at bounding box center [525, 425] width 639 height 586
click at [1016, 106] on div "MOLT-4" at bounding box center [984, 96] width 86 height 35
type input "MOLT-4 core cell line"
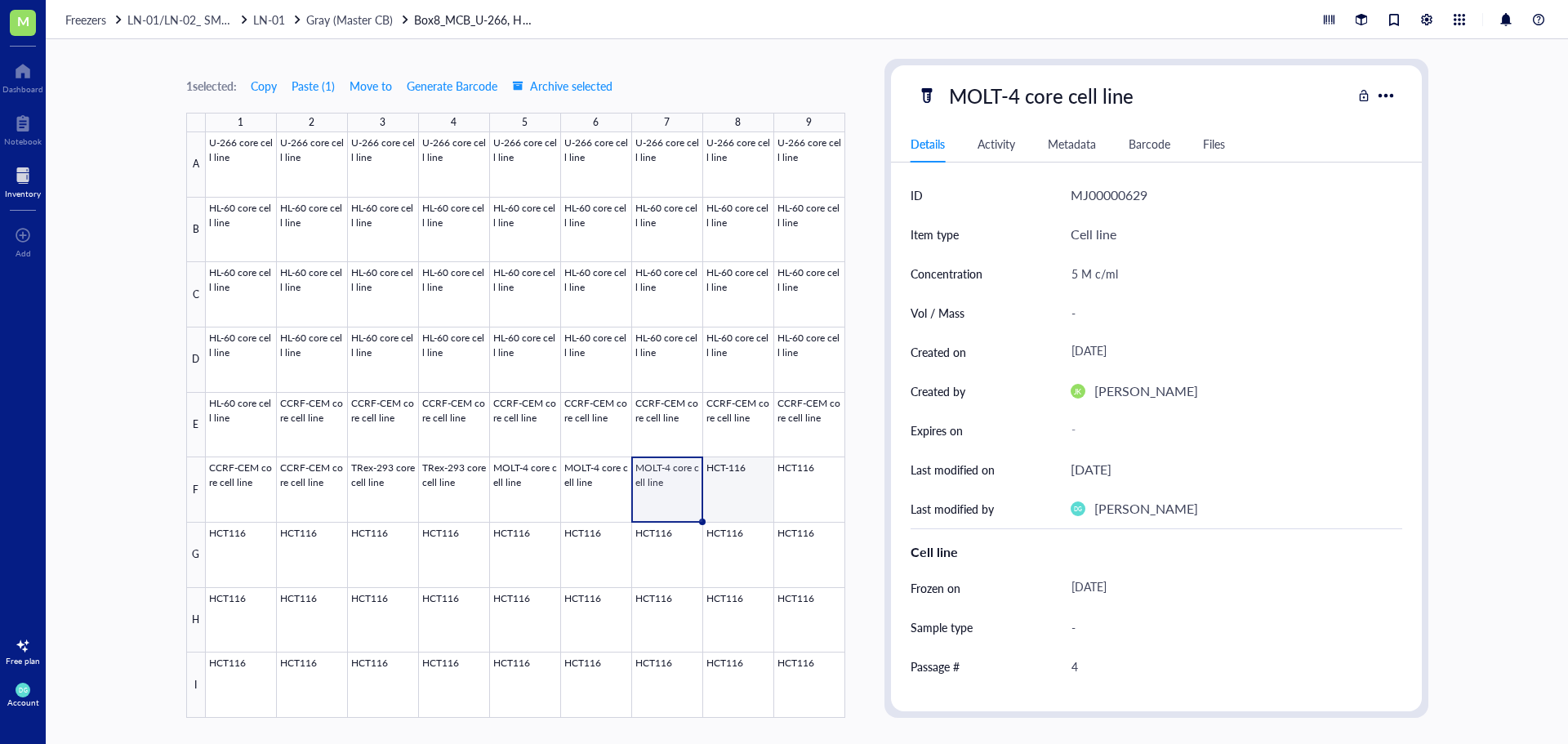
click at [742, 488] on div at bounding box center [525, 425] width 639 height 586
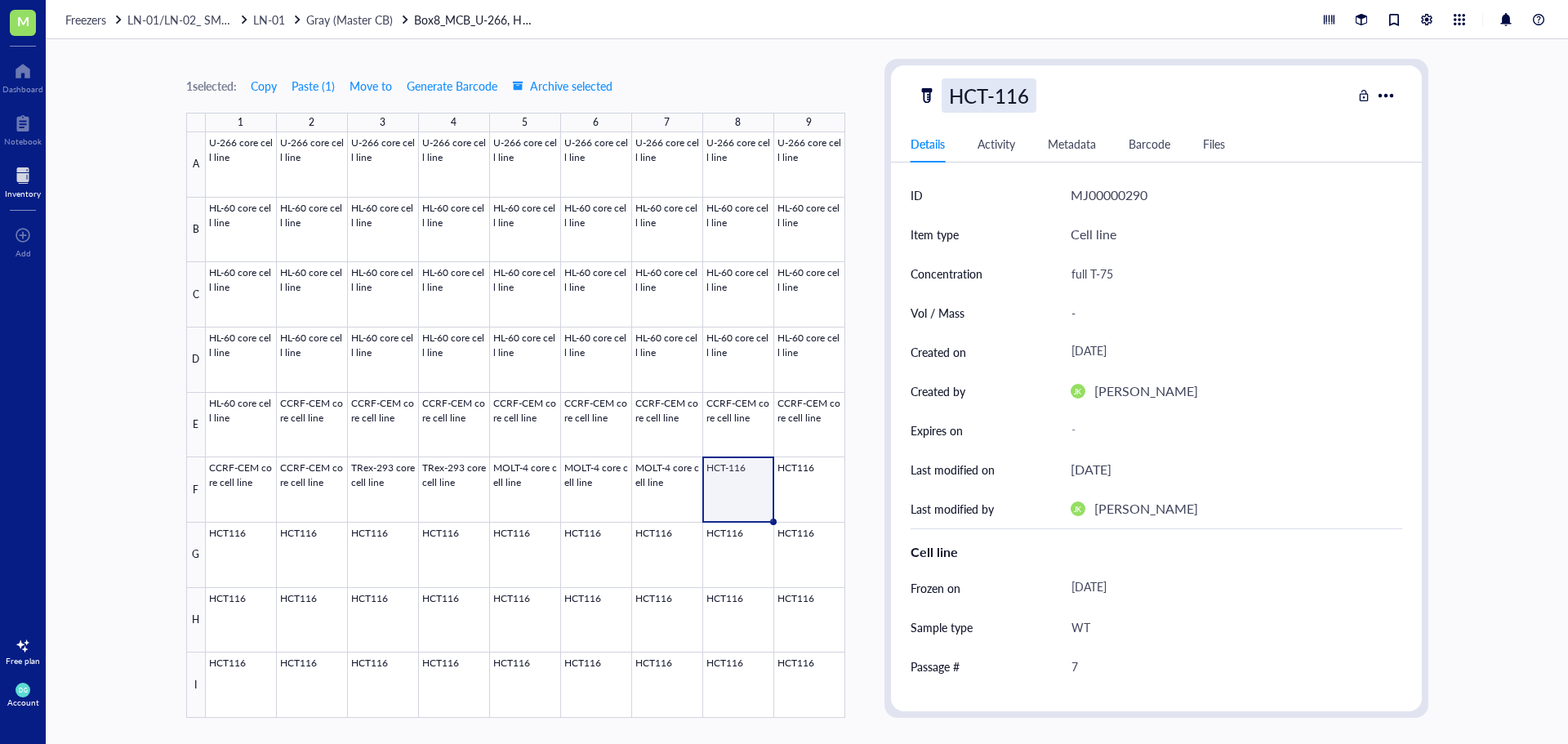
click at [993, 97] on div "HCT-116" at bounding box center [989, 96] width 95 height 35
click at [993, 96] on input "HCT-116" at bounding box center [994, 96] width 103 height 33
click at [1030, 102] on input "HCT 116" at bounding box center [994, 96] width 103 height 33
type input "HCT 116 core cell line"
click at [733, 493] on div at bounding box center [525, 425] width 639 height 586
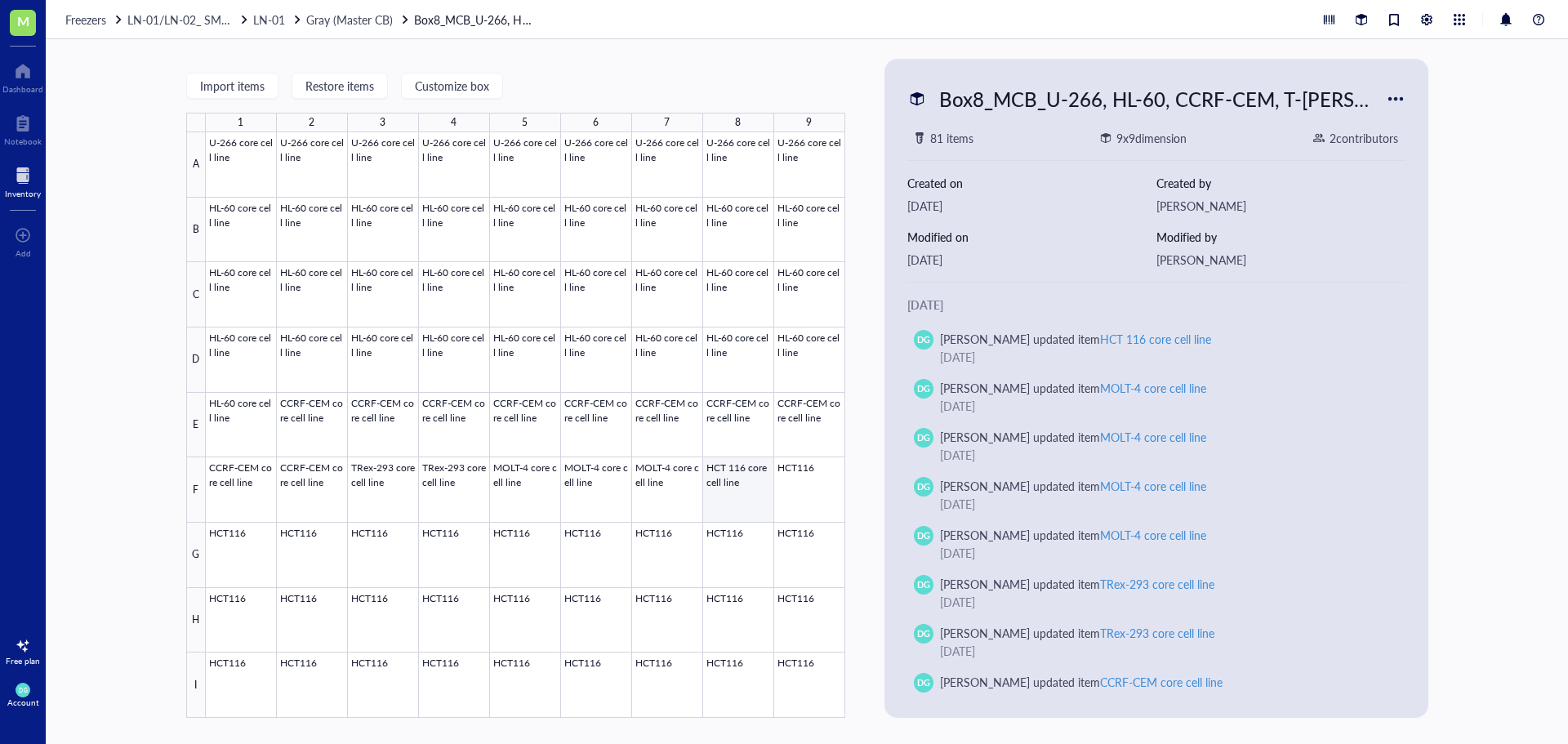
click at [751, 503] on div at bounding box center [525, 425] width 639 height 586
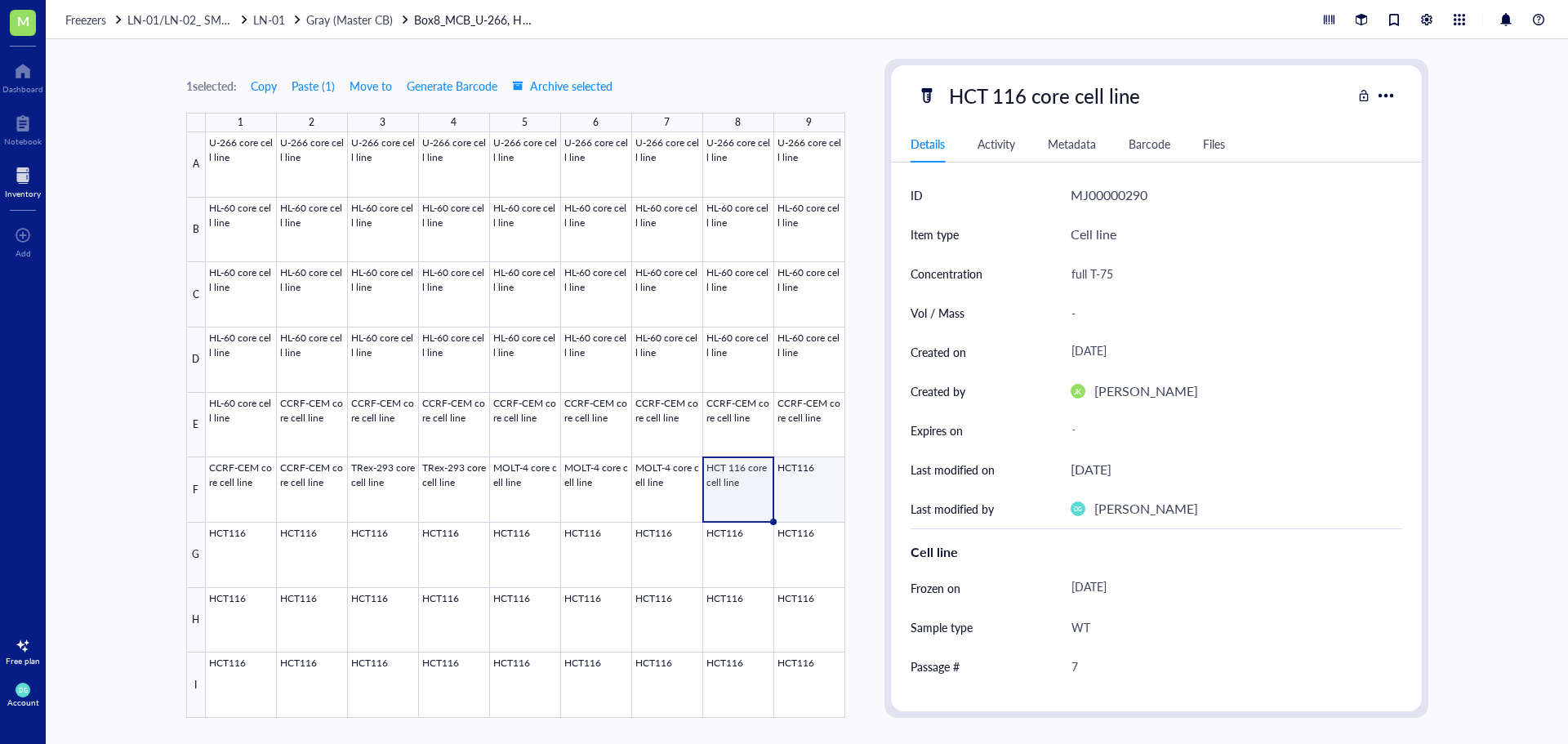
click at [787, 484] on div at bounding box center [525, 425] width 639 height 586
click at [989, 82] on div "HCT116" at bounding box center [986, 96] width 88 height 35
click at [989, 101] on input "HCT116" at bounding box center [988, 96] width 91 height 33
click at [1041, 91] on input "HCT 116" at bounding box center [994, 96] width 103 height 33
type input "HCT 116 core cell line"
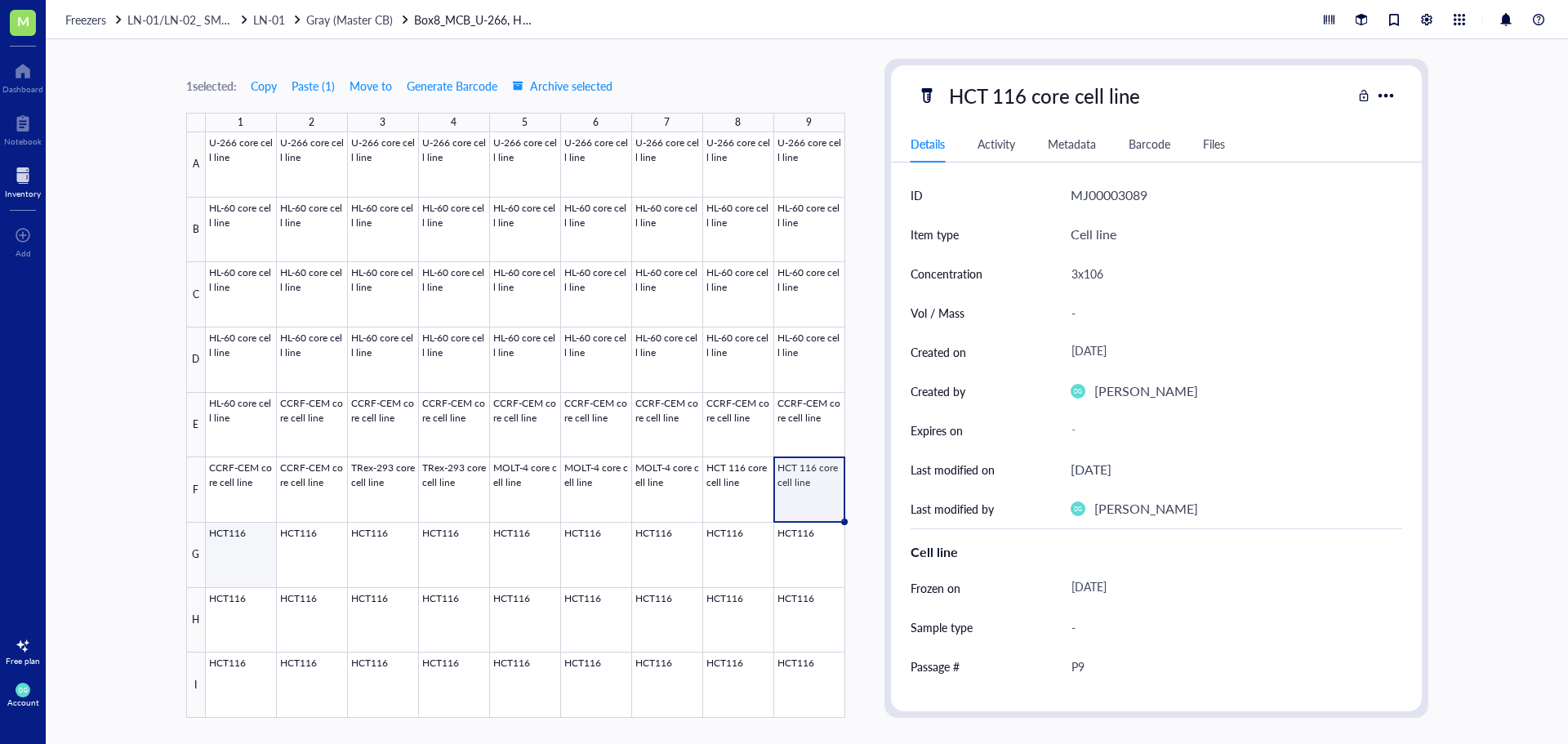
click at [246, 558] on div at bounding box center [525, 425] width 639 height 586
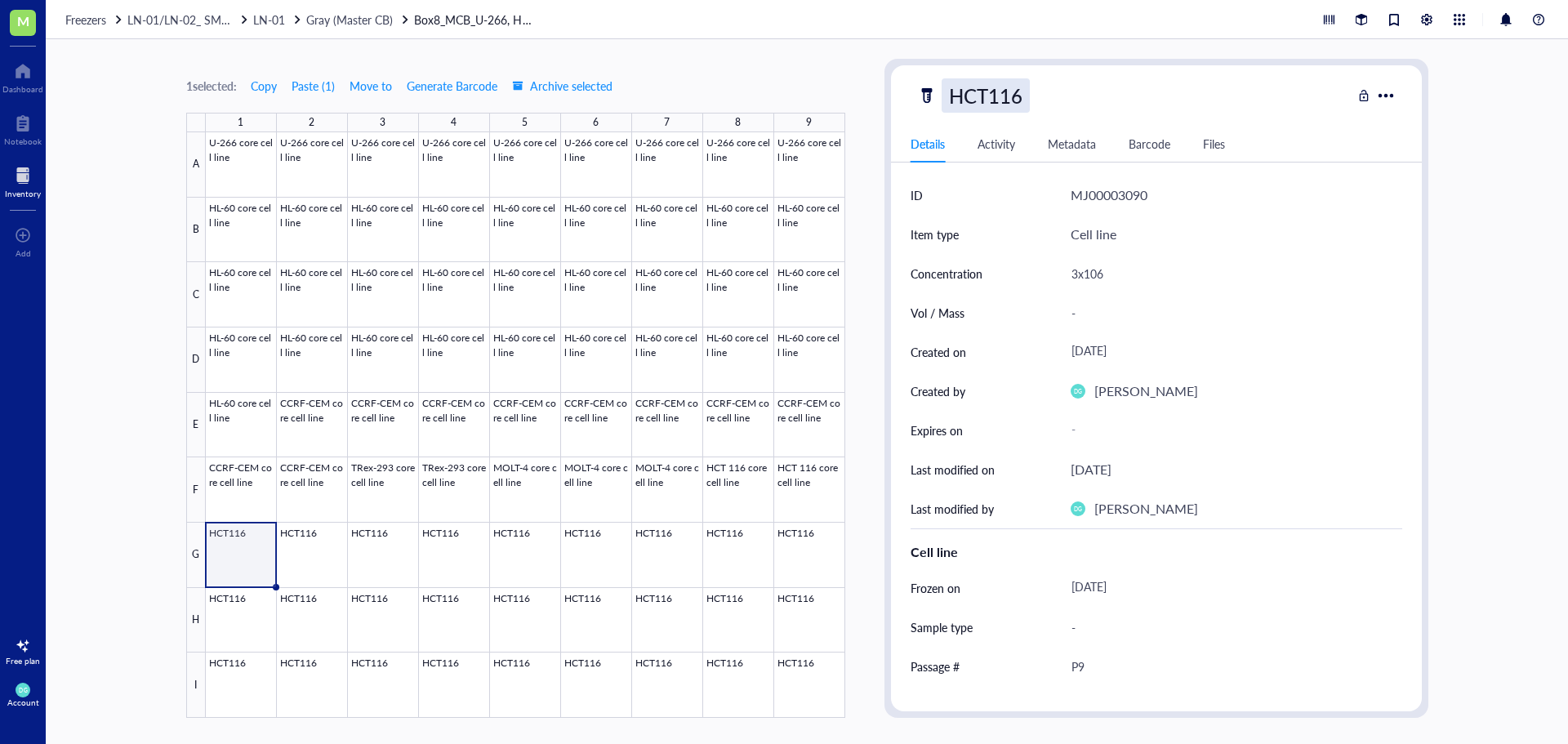
click at [985, 95] on div "HCT116" at bounding box center [986, 96] width 88 height 35
click at [986, 95] on input "HCT116" at bounding box center [988, 96] width 91 height 33
click at [1039, 96] on input "HCT 116" at bounding box center [994, 96] width 103 height 33
type input "HCT 116 core cell line"
click at [309, 558] on div at bounding box center [525, 425] width 639 height 586
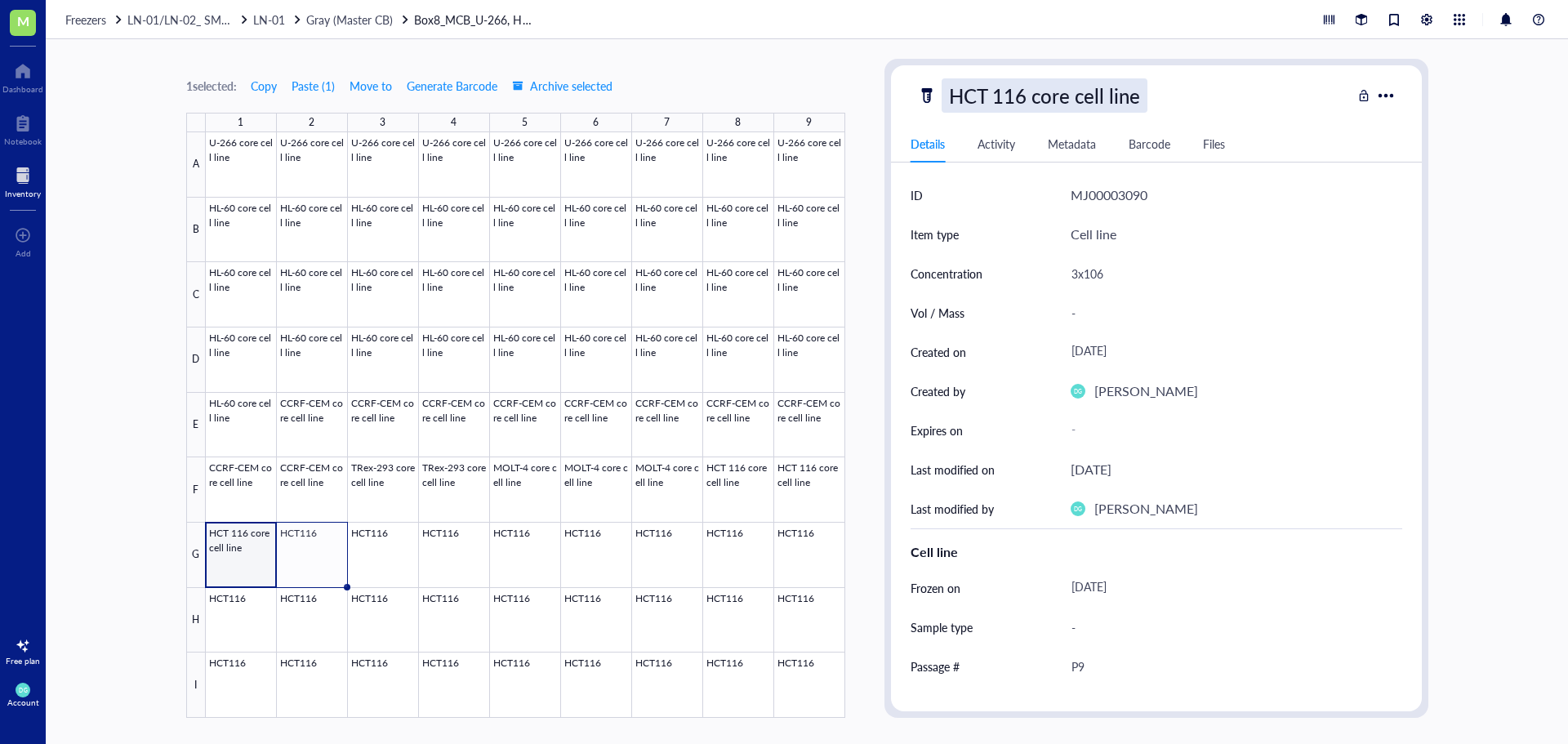
click at [998, 102] on div "HCT 116 core cell line" at bounding box center [1044, 96] width 206 height 35
click at [326, 548] on div at bounding box center [525, 425] width 639 height 586
click at [991, 96] on div "HCT116" at bounding box center [986, 96] width 88 height 35
click at [990, 96] on input "HCT116" at bounding box center [988, 96] width 91 height 33
type input "HCT 116 core cell line"
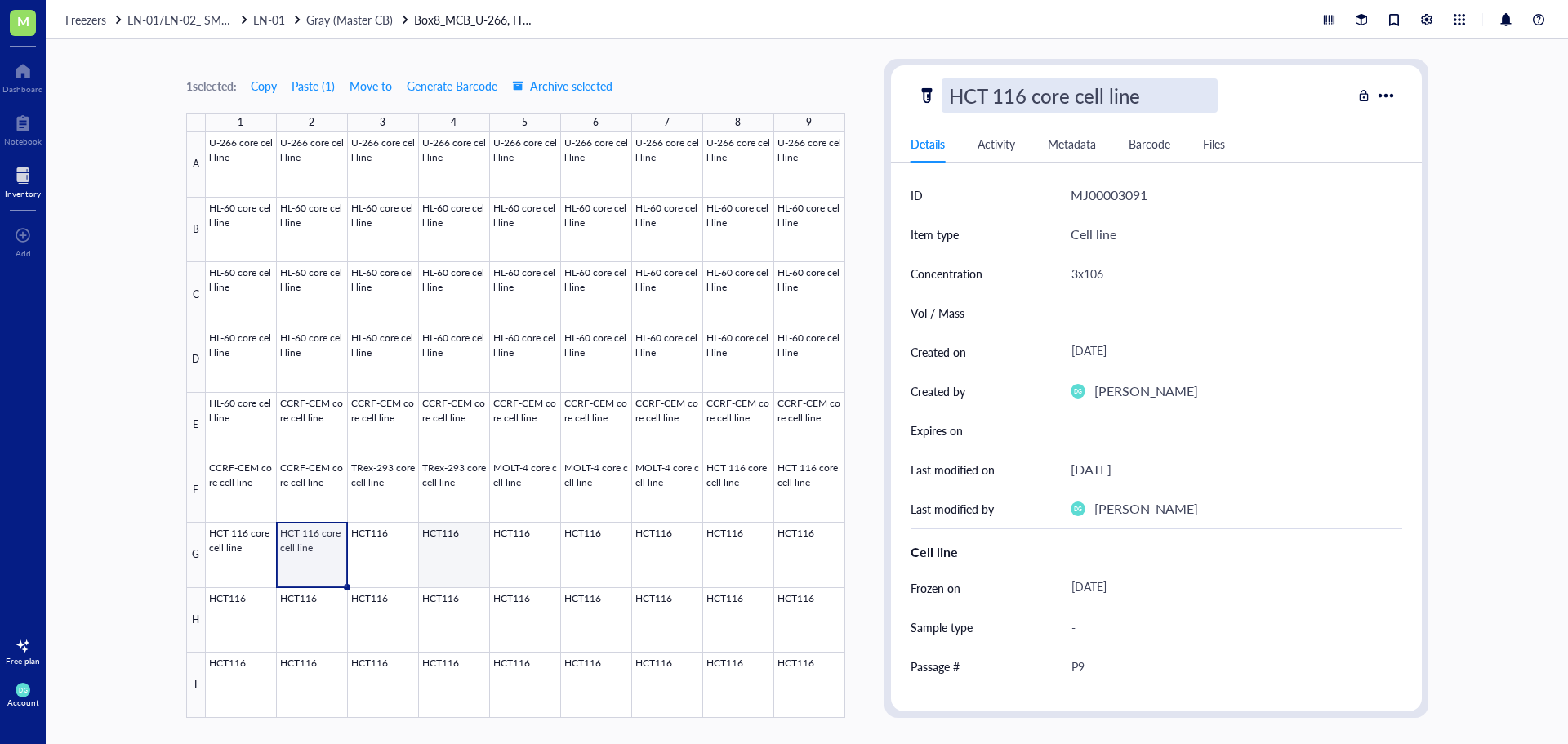
click at [410, 555] on div at bounding box center [525, 425] width 639 height 586
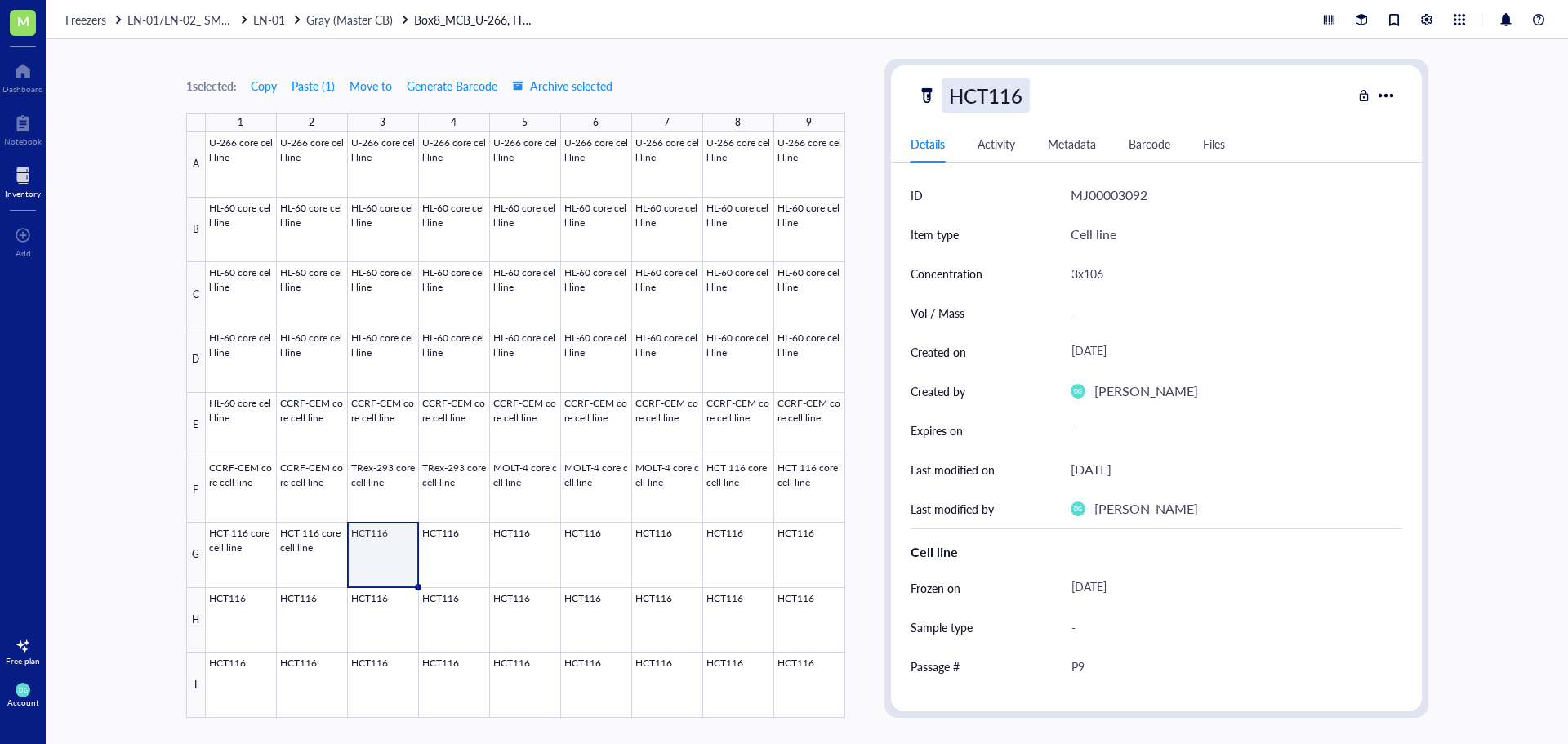
click at [991, 91] on div "HCT116" at bounding box center [986, 96] width 88 height 35
click at [991, 91] on input "HCT116" at bounding box center [988, 96] width 91 height 33
click at [994, 91] on input "HCT116" at bounding box center [988, 96] width 91 height 33
click at [1032, 103] on input "HCT 116" at bounding box center [994, 96] width 103 height 33
type input "HCT 116 core cell line"
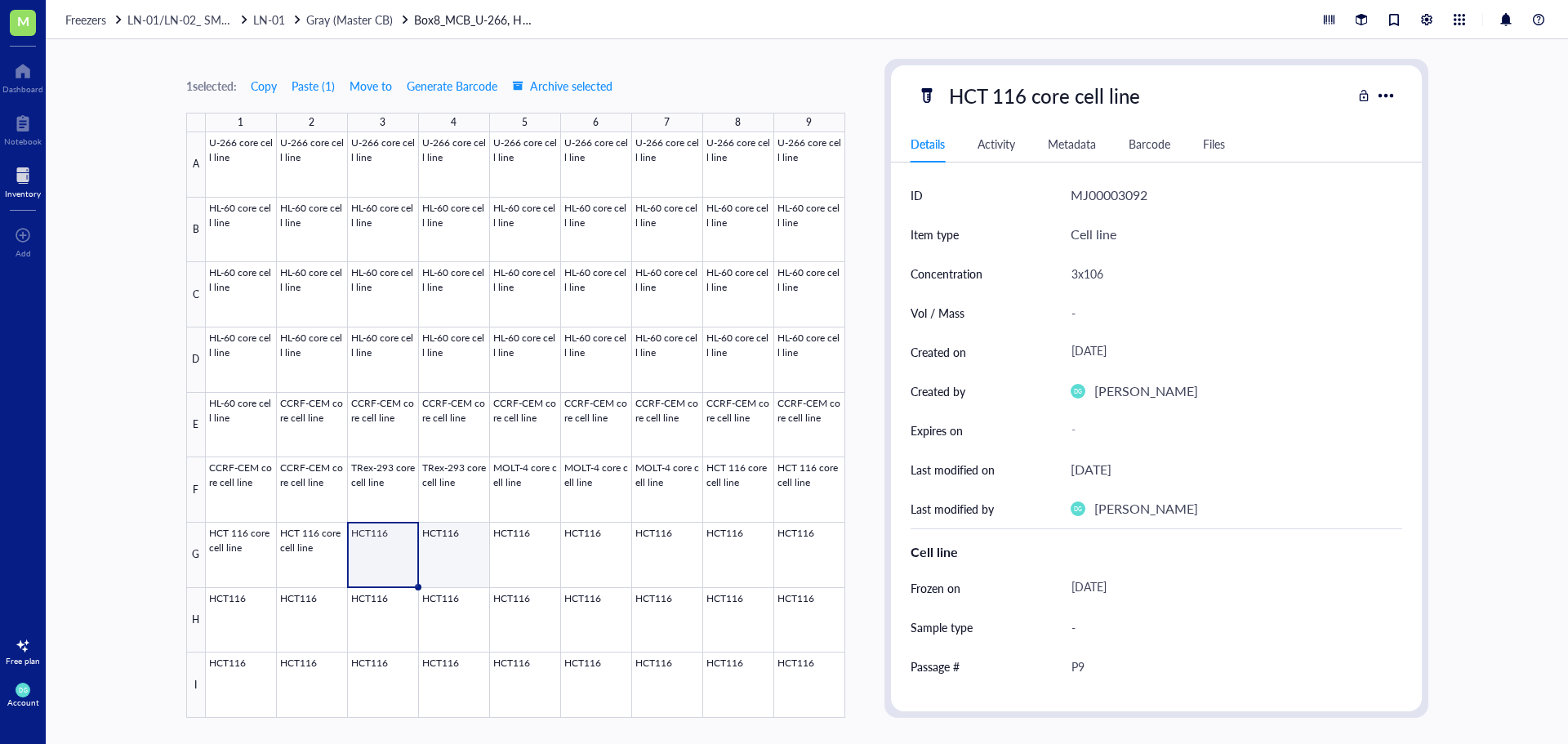
click at [464, 543] on div at bounding box center [525, 425] width 639 height 586
click at [448, 551] on div at bounding box center [525, 425] width 639 height 586
click at [1019, 83] on div "HCT116" at bounding box center [986, 96] width 88 height 35
click at [990, 102] on input "HCT116 core cell line" at bounding box center [1074, 96] width 263 height 33
type input "HCT 116 core cell line"
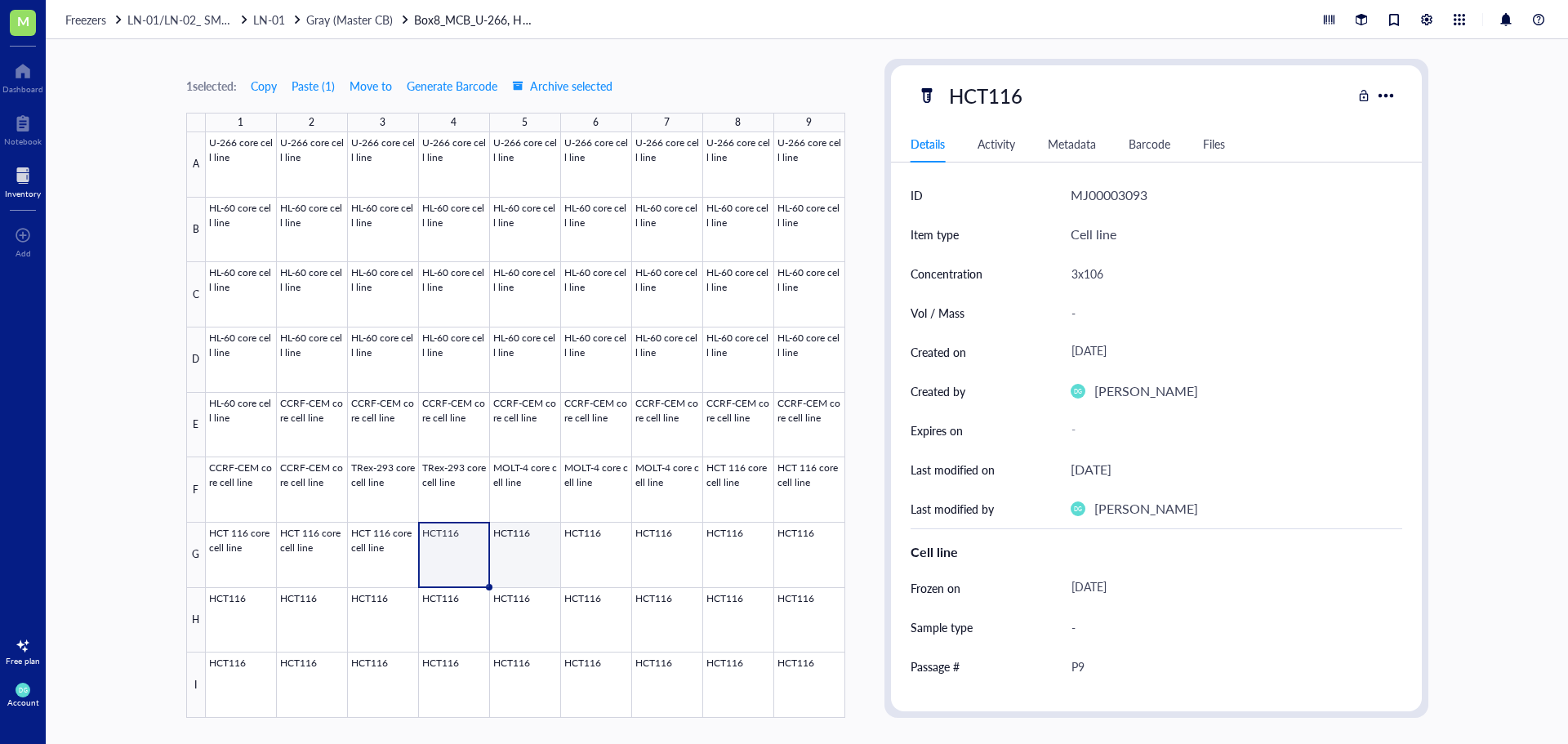
click at [504, 550] on div at bounding box center [525, 425] width 639 height 586
click at [1024, 95] on div "HCT116" at bounding box center [986, 96] width 88 height 35
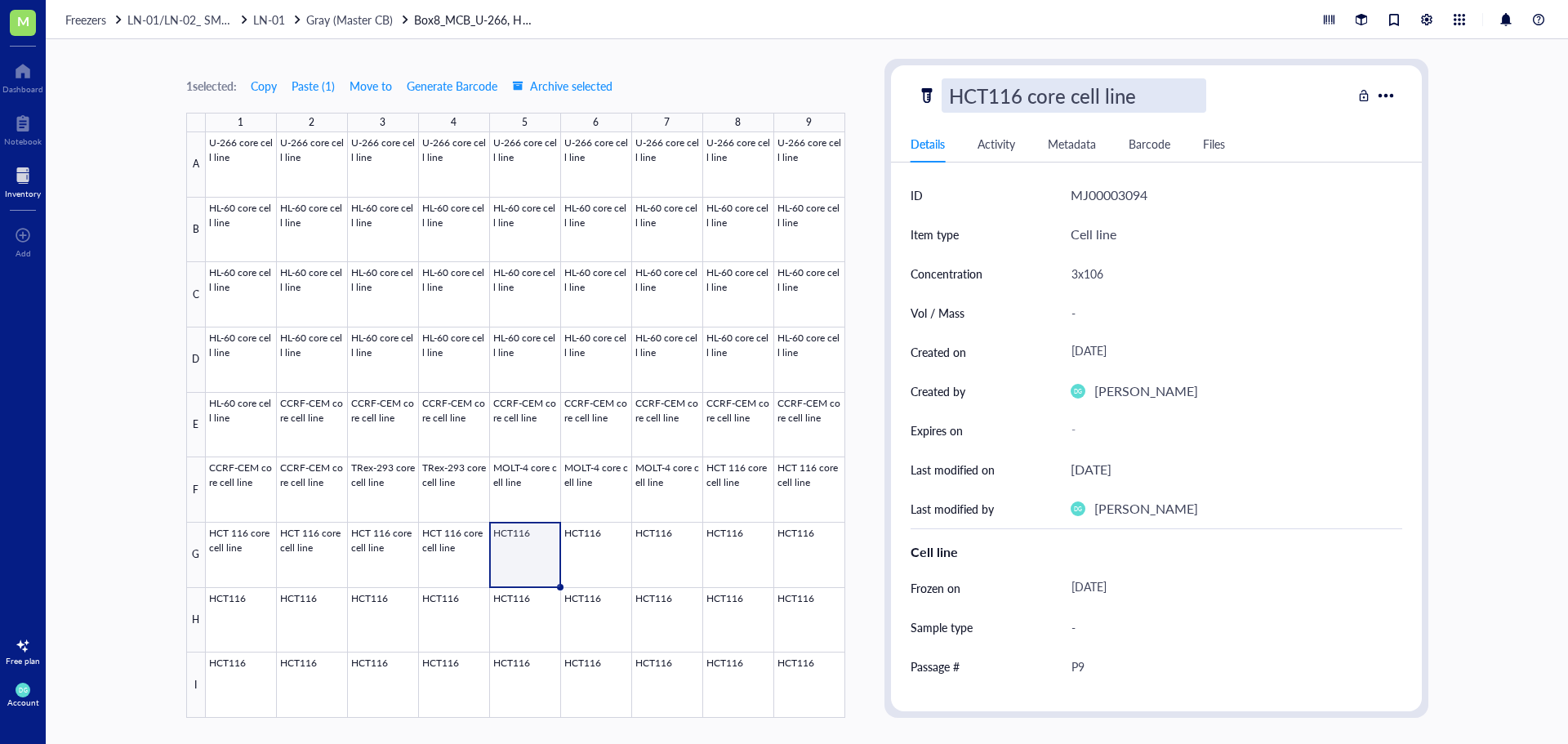
click at [991, 102] on input "HCT116 core cell line" at bounding box center [1074, 96] width 263 height 33
type input "HCT 116 core cell line"
click at [568, 561] on div at bounding box center [525, 425] width 639 height 586
click at [1009, 96] on div "HCT116" at bounding box center [986, 96] width 88 height 35
click at [987, 84] on input "HCT116 core cell line" at bounding box center [1074, 96] width 263 height 33
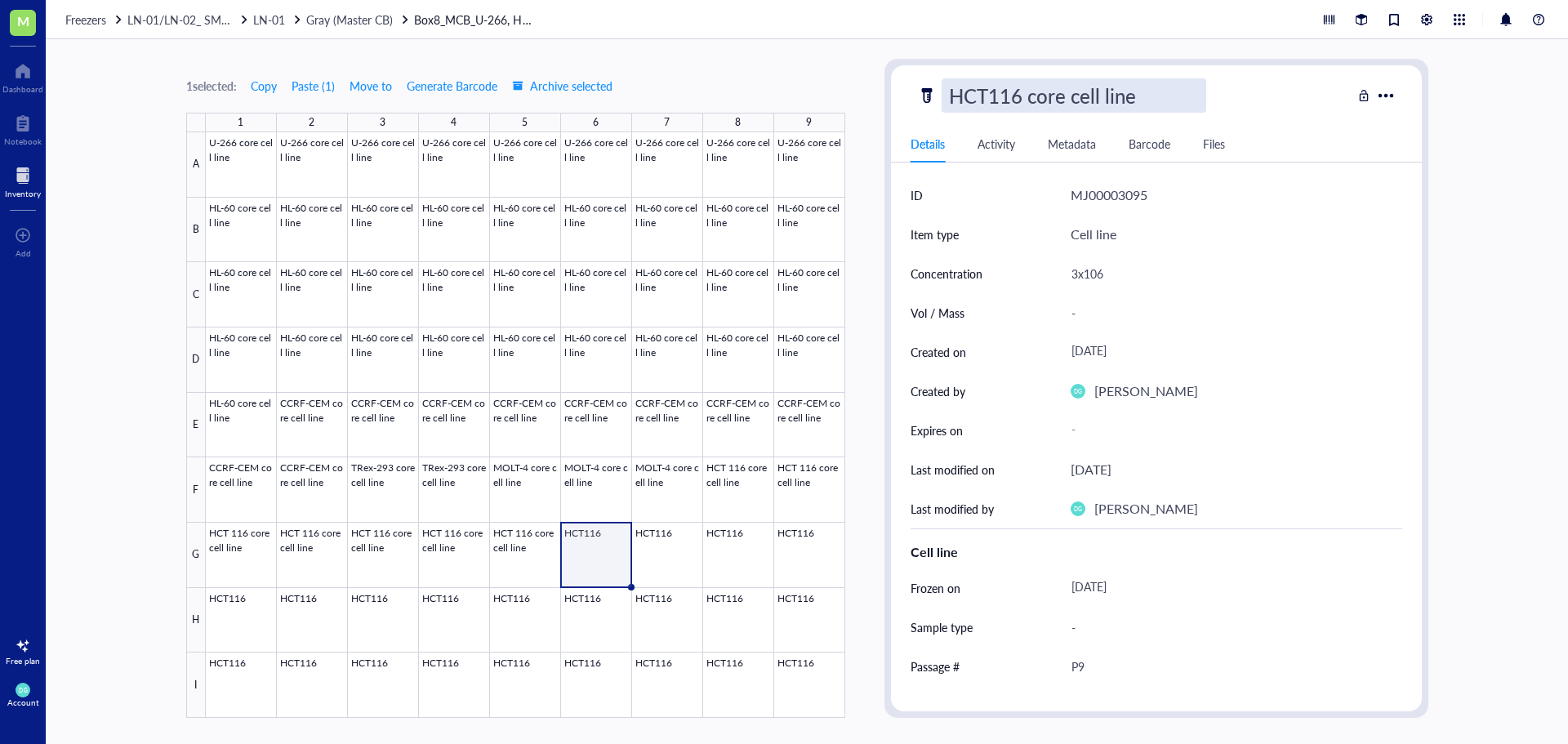
type input "HCT 116 core cell line"
click at [663, 552] on div at bounding box center [525, 425] width 639 height 586
click at [1027, 98] on div "HCT116" at bounding box center [986, 96] width 88 height 35
click at [988, 85] on input "HCT116 core cell line" at bounding box center [1074, 96] width 263 height 33
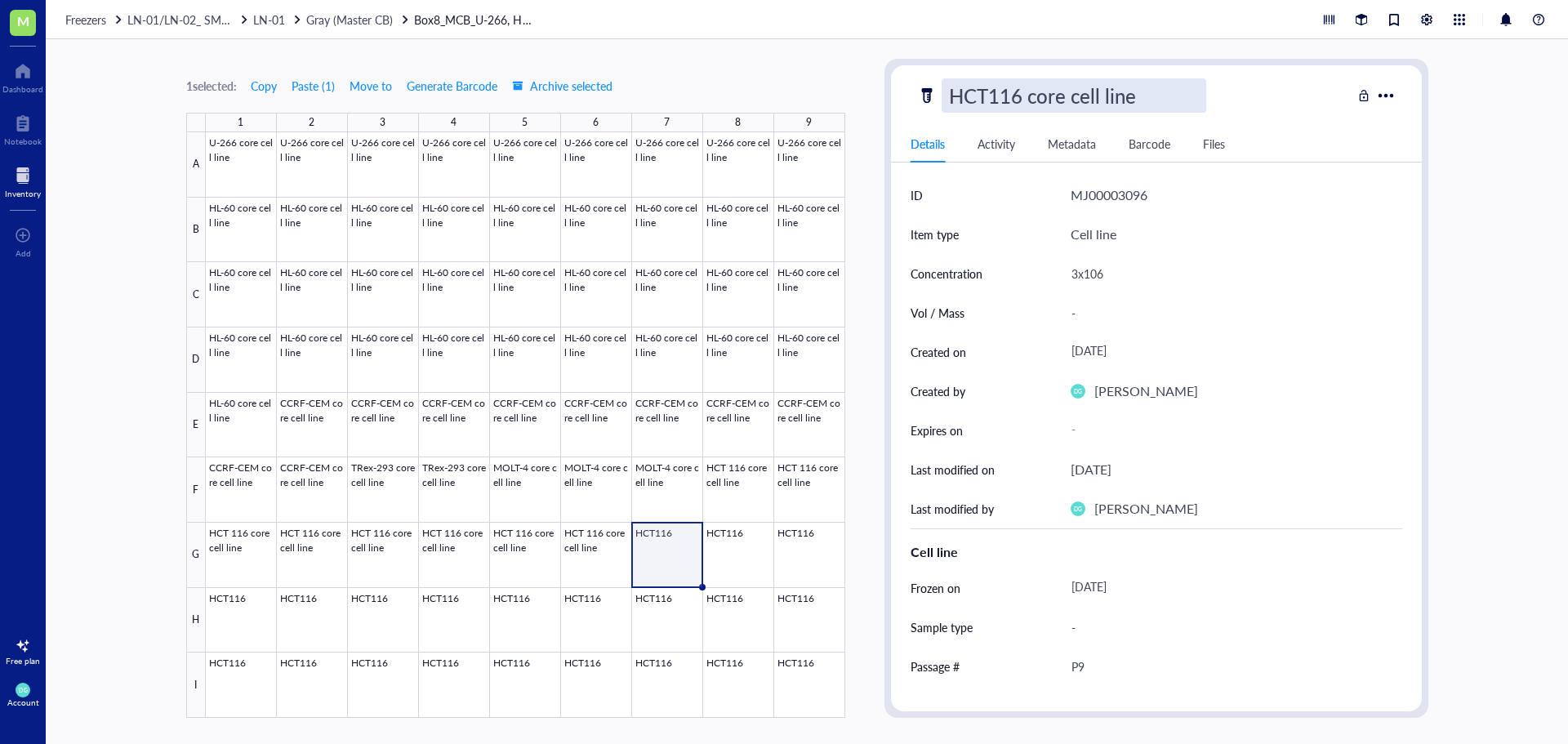
click at [989, 96] on input "HCT116 core cell line" at bounding box center [1074, 96] width 263 height 33
type input "HCT 116 core cell line"
click at [721, 563] on div at bounding box center [525, 425] width 639 height 586
click at [1019, 85] on div "HCT116" at bounding box center [986, 96] width 88 height 35
click at [987, 101] on input "HCT116 core cell line" at bounding box center [1074, 96] width 263 height 33
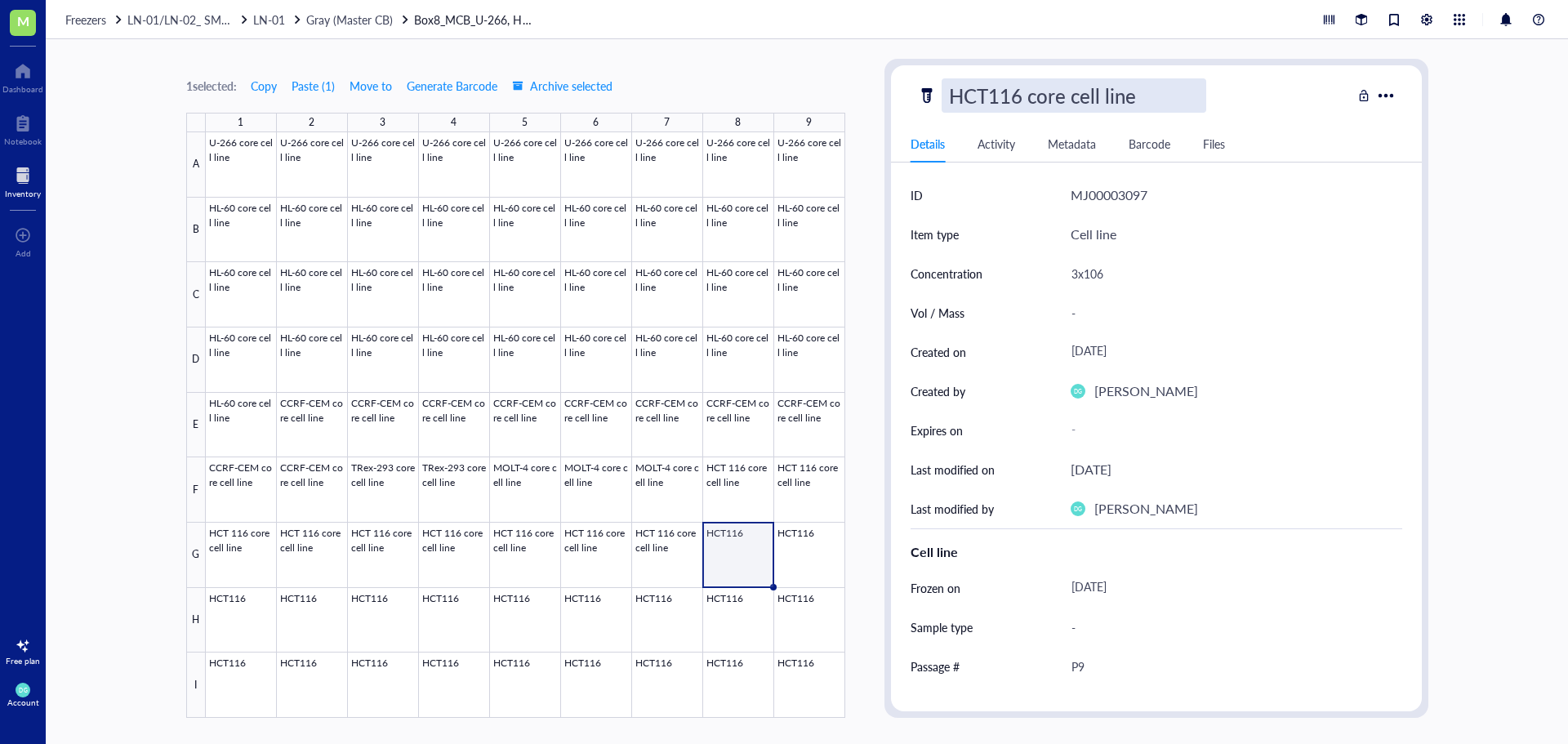
type input "HCT 116 core cell line"
click at [815, 537] on div at bounding box center [525, 425] width 639 height 586
click at [1030, 92] on div "HCT116" at bounding box center [1134, 96] width 434 height 35
click at [1023, 96] on div "HCT116" at bounding box center [986, 96] width 88 height 35
click at [990, 100] on input "HCT116 core cell line" at bounding box center [1074, 96] width 263 height 33
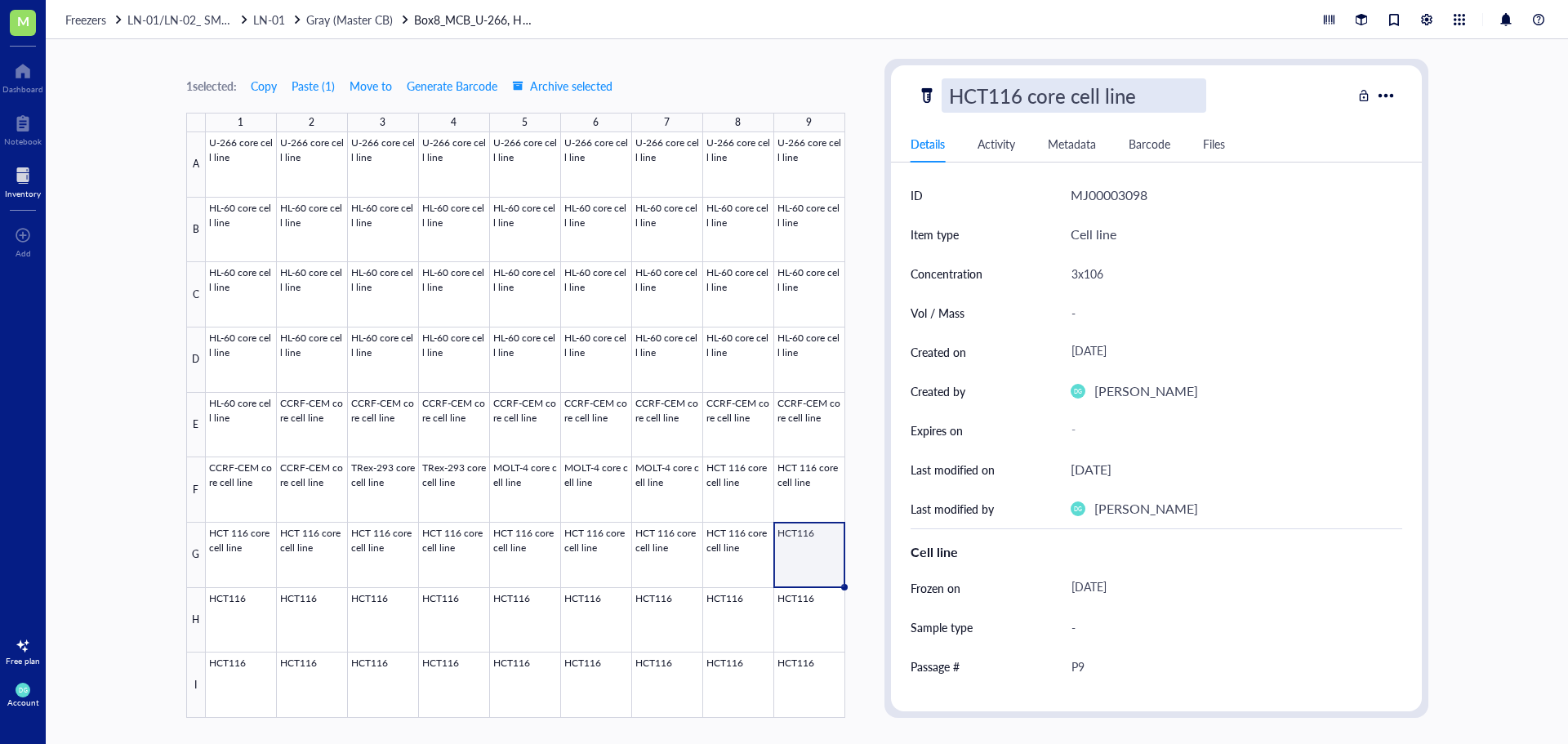
type input "HCT 116 core cell line"
click at [231, 625] on div at bounding box center [525, 425] width 639 height 586
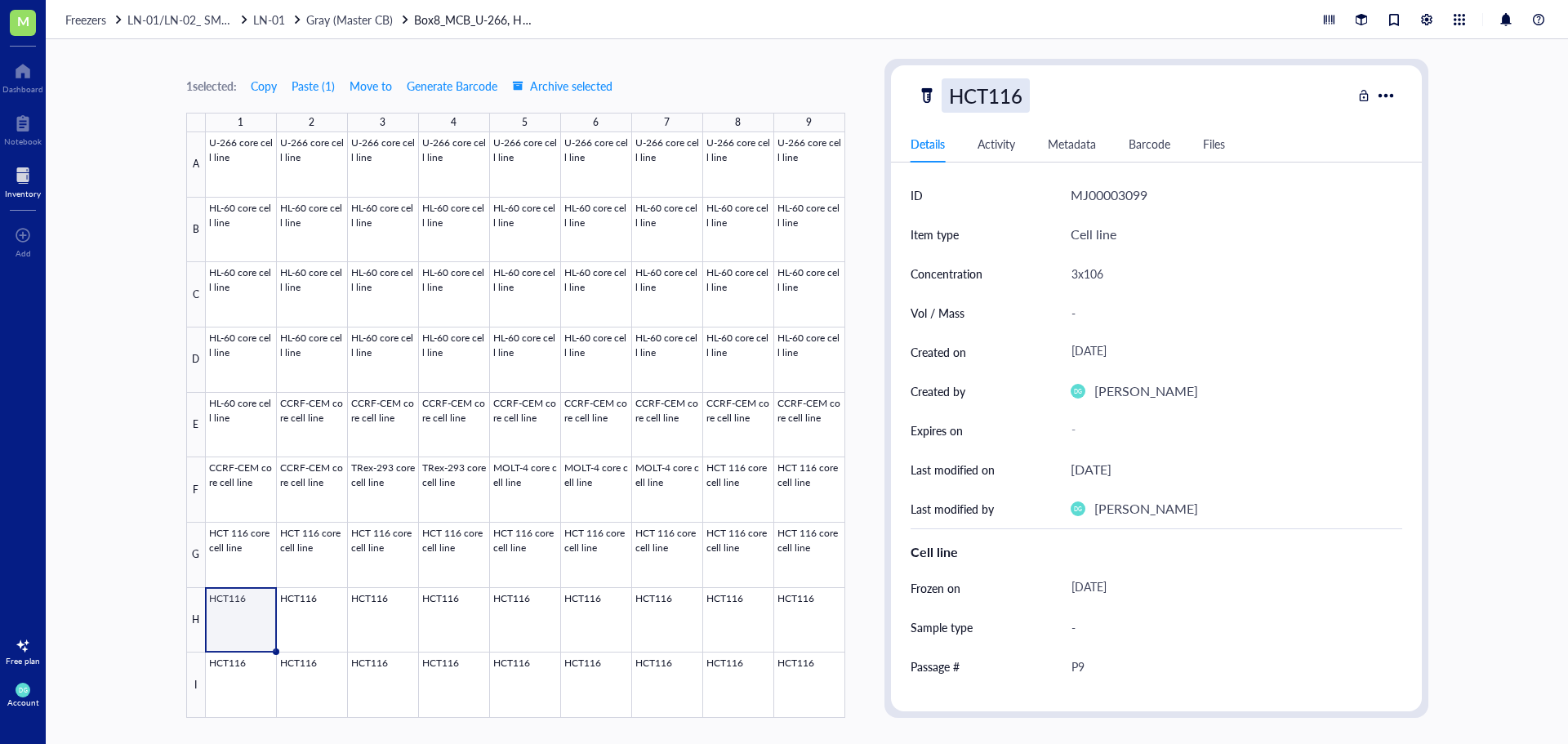
click at [1026, 99] on div "HCT116" at bounding box center [986, 96] width 88 height 35
click at [994, 105] on input "HCT116 core cell line" at bounding box center [1074, 96] width 263 height 33
type input "HCT 116 core cell line"
click at [299, 610] on div at bounding box center [525, 425] width 639 height 586
click at [1023, 84] on div "HCT116" at bounding box center [986, 96] width 88 height 35
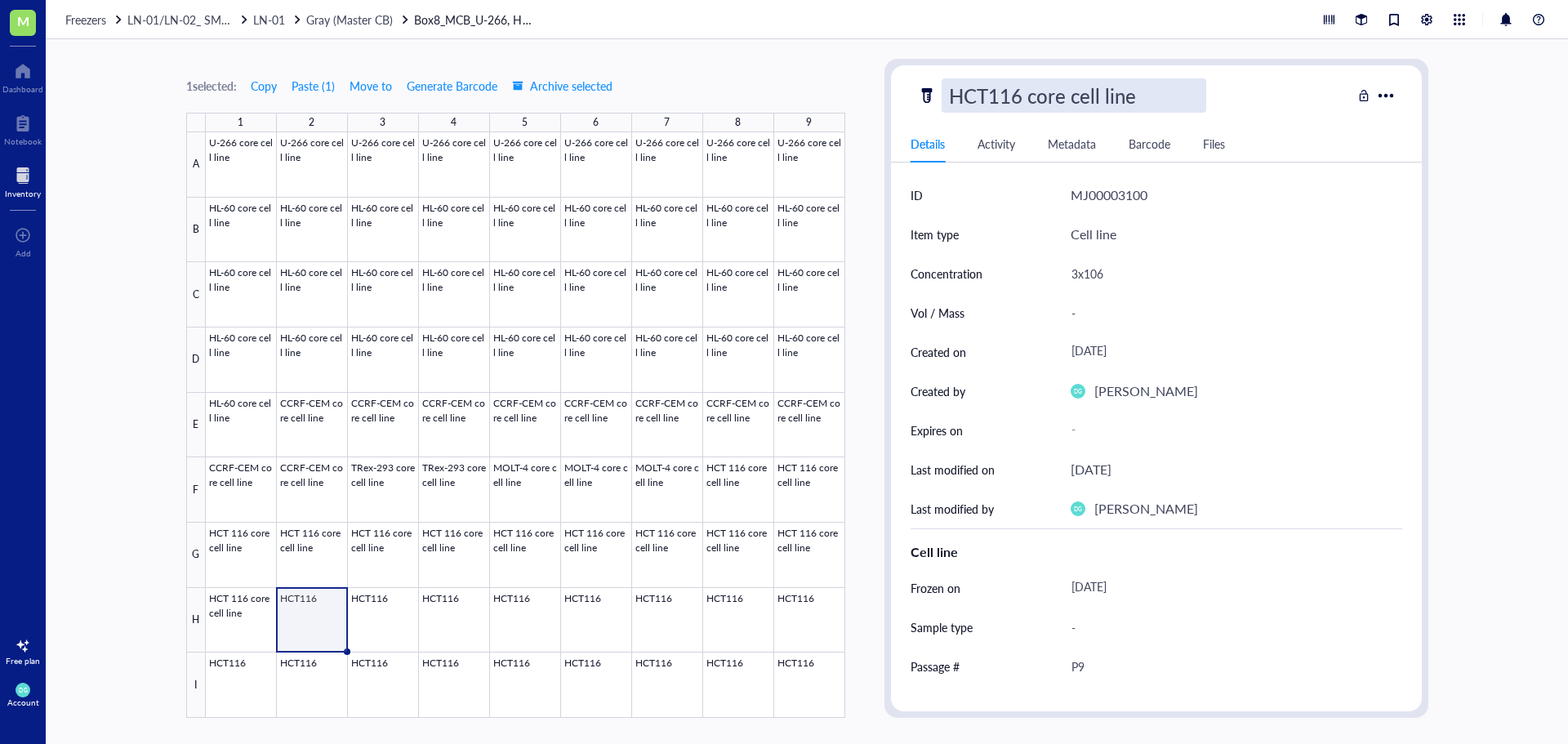
click at [990, 97] on input "HCT116 core cell line" at bounding box center [1074, 96] width 263 height 33
type input "HCT 116 core cell line"
click at [393, 607] on div at bounding box center [525, 425] width 639 height 586
click at [1025, 99] on div "HCT116" at bounding box center [986, 96] width 88 height 35
click at [1000, 102] on input "HCT116 core cell line" at bounding box center [1074, 96] width 263 height 33
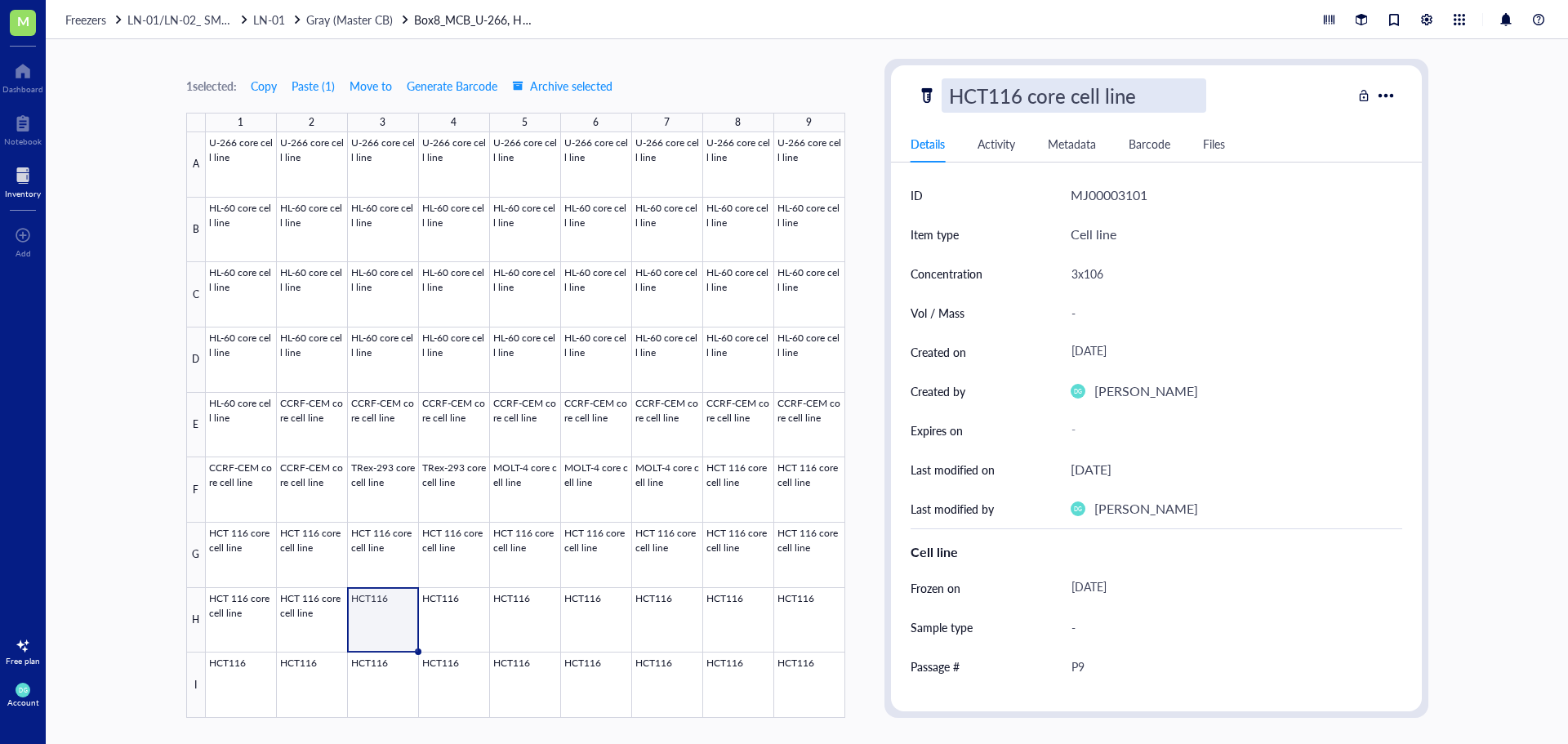
type input "HCT 116 core cell line"
click at [439, 619] on div at bounding box center [525, 425] width 639 height 586
click at [1024, 106] on div "HCT116" at bounding box center [986, 96] width 88 height 35
click at [990, 95] on input "HCT116 core cell line" at bounding box center [1074, 96] width 263 height 33
type input "HCT 116 core cell line"
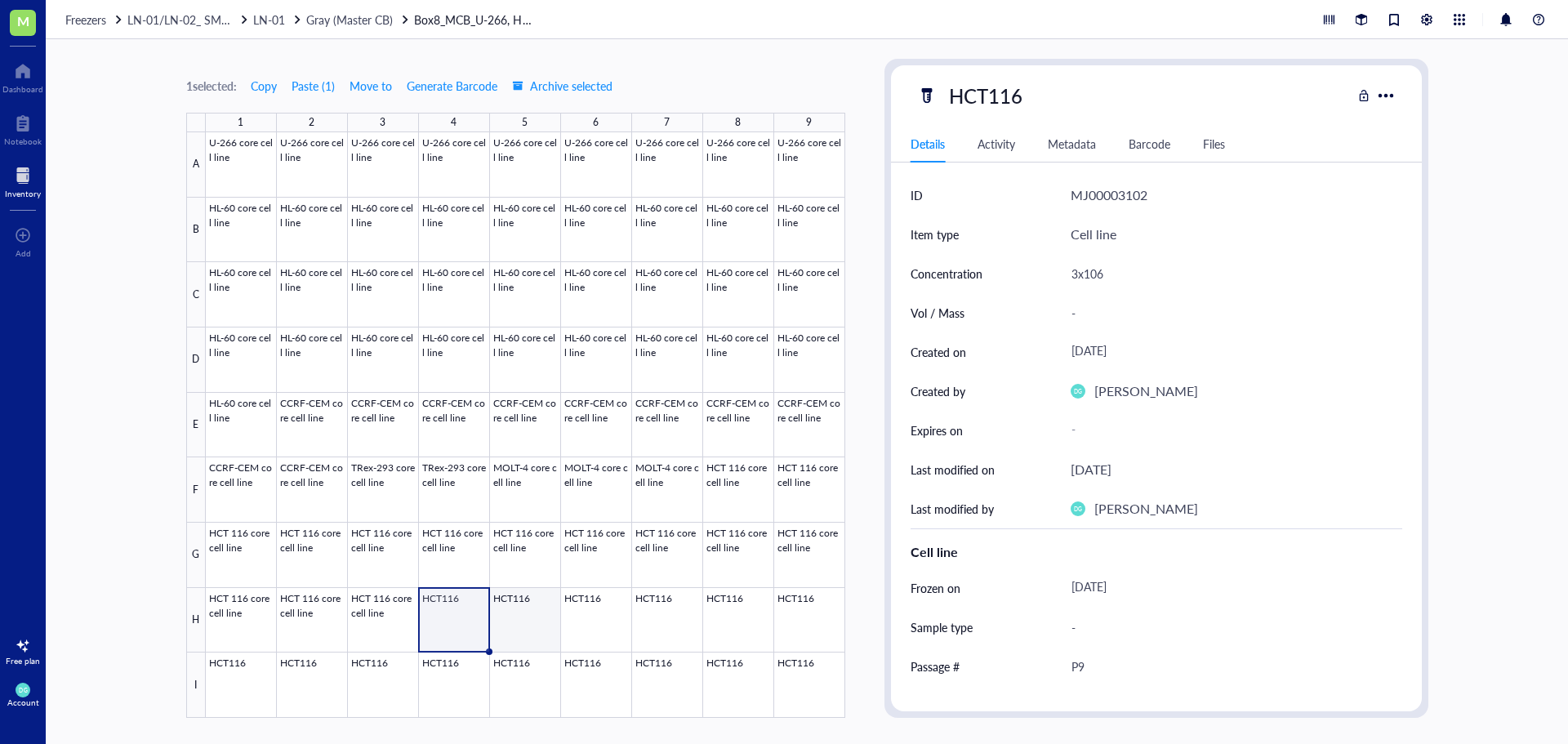
click at [498, 615] on div at bounding box center [525, 425] width 639 height 586
click at [1010, 90] on div "HCT116" at bounding box center [986, 96] width 88 height 35
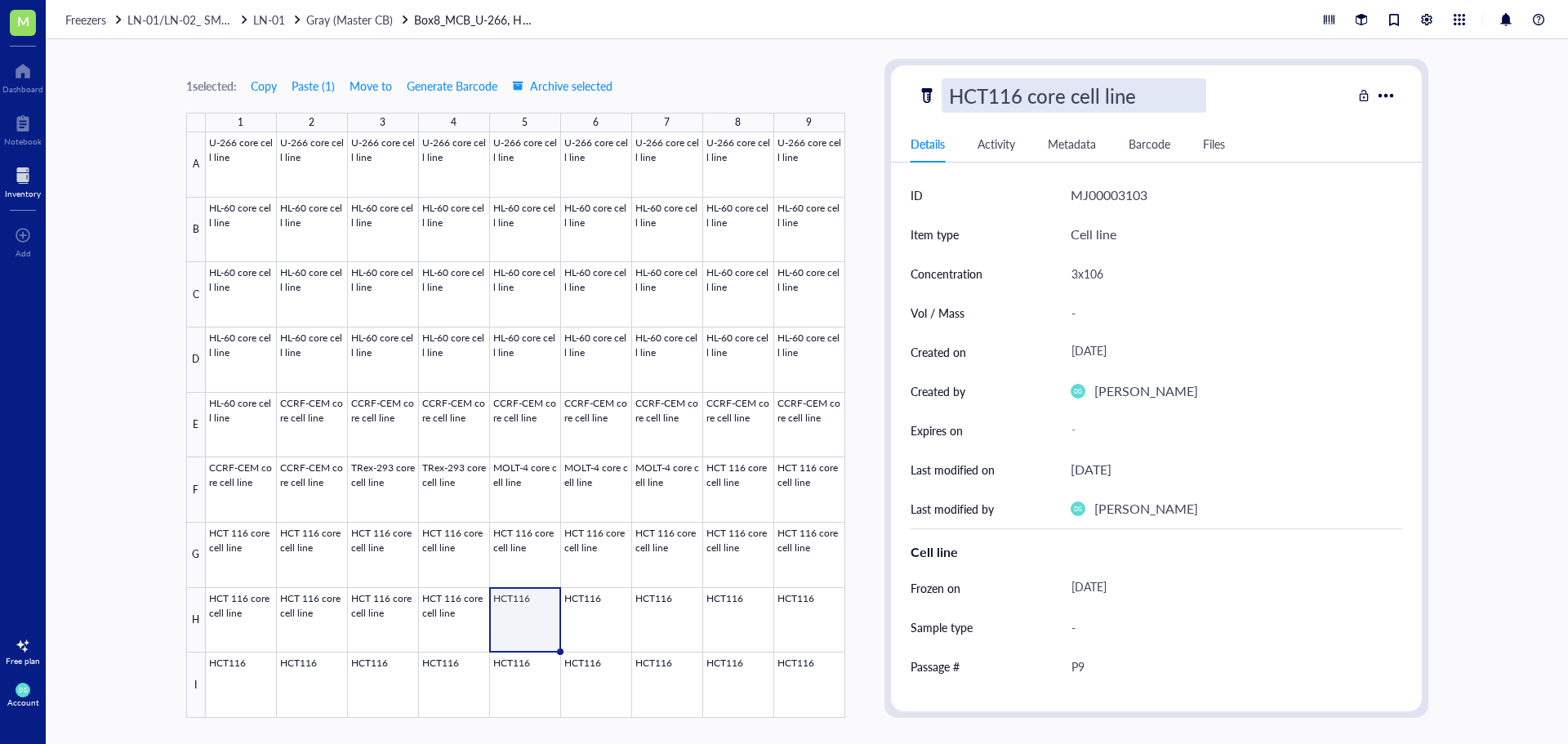
click at [984, 97] on input "HCT116 core cell line" at bounding box center [1074, 96] width 263 height 33
type input "HCT 116 core cell line"
click at [594, 631] on div at bounding box center [525, 425] width 639 height 586
click at [1023, 106] on div "HCT116" at bounding box center [986, 96] width 88 height 35
click at [991, 92] on input "HCT116 core cell line" at bounding box center [1074, 96] width 263 height 33
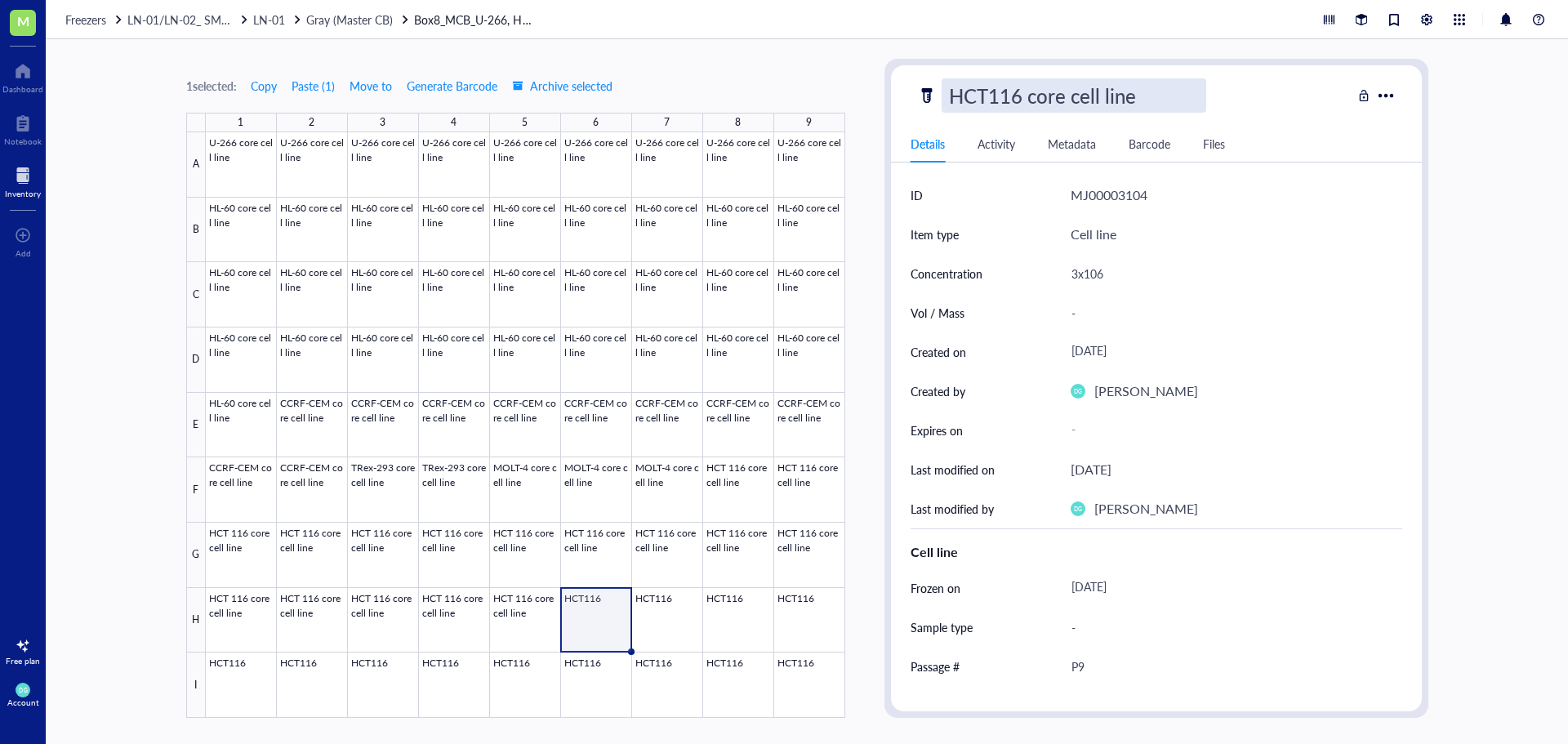
type input "HCT 116 core cell line"
click at [637, 613] on div at bounding box center [525, 425] width 639 height 586
click at [1011, 111] on div "HCT116" at bounding box center [986, 96] width 88 height 35
click at [991, 93] on input "HCT116 core cell line" at bounding box center [1074, 96] width 263 height 33
type input "HCT 116 core cell line"
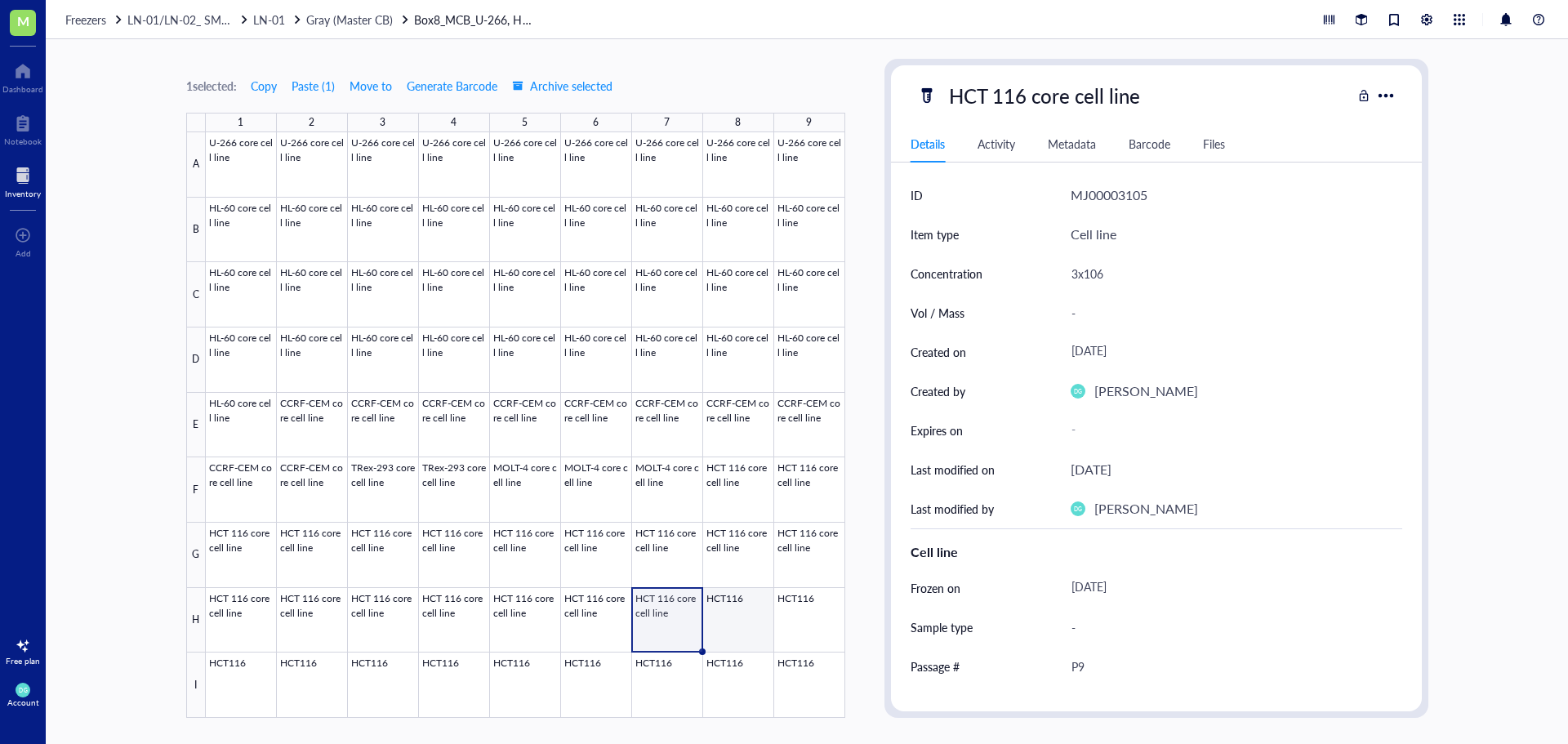
click at [726, 616] on div at bounding box center [525, 425] width 639 height 586
click at [1015, 94] on div "HCT116" at bounding box center [986, 96] width 88 height 35
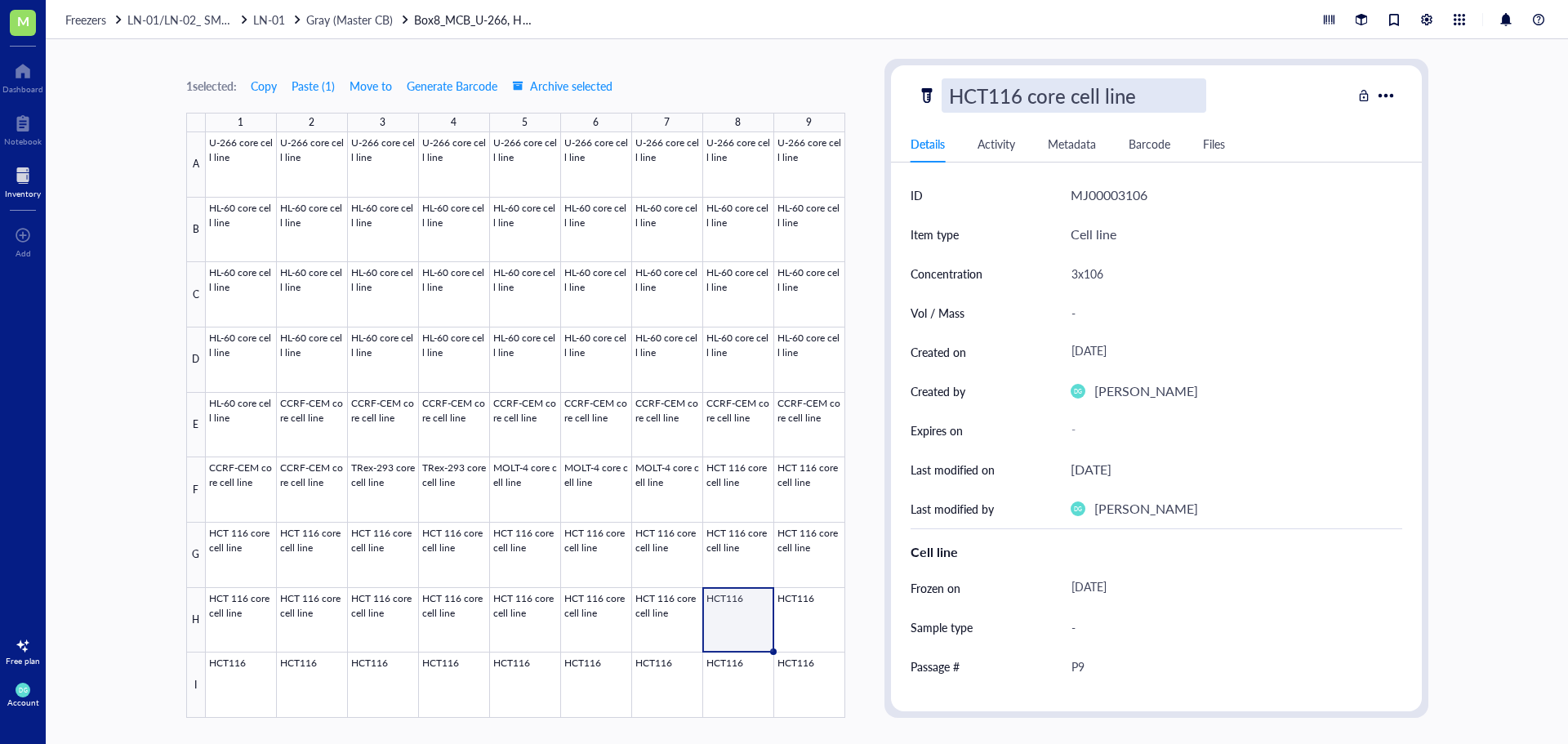
click at [989, 91] on input "HCT116 core cell line" at bounding box center [1074, 96] width 263 height 33
type input "HCT 116 core cell line"
click at [781, 626] on div at bounding box center [525, 425] width 639 height 586
click at [987, 94] on div "HCT116" at bounding box center [986, 96] width 88 height 35
click at [991, 106] on input "HCT116 core cell line" at bounding box center [1074, 96] width 263 height 33
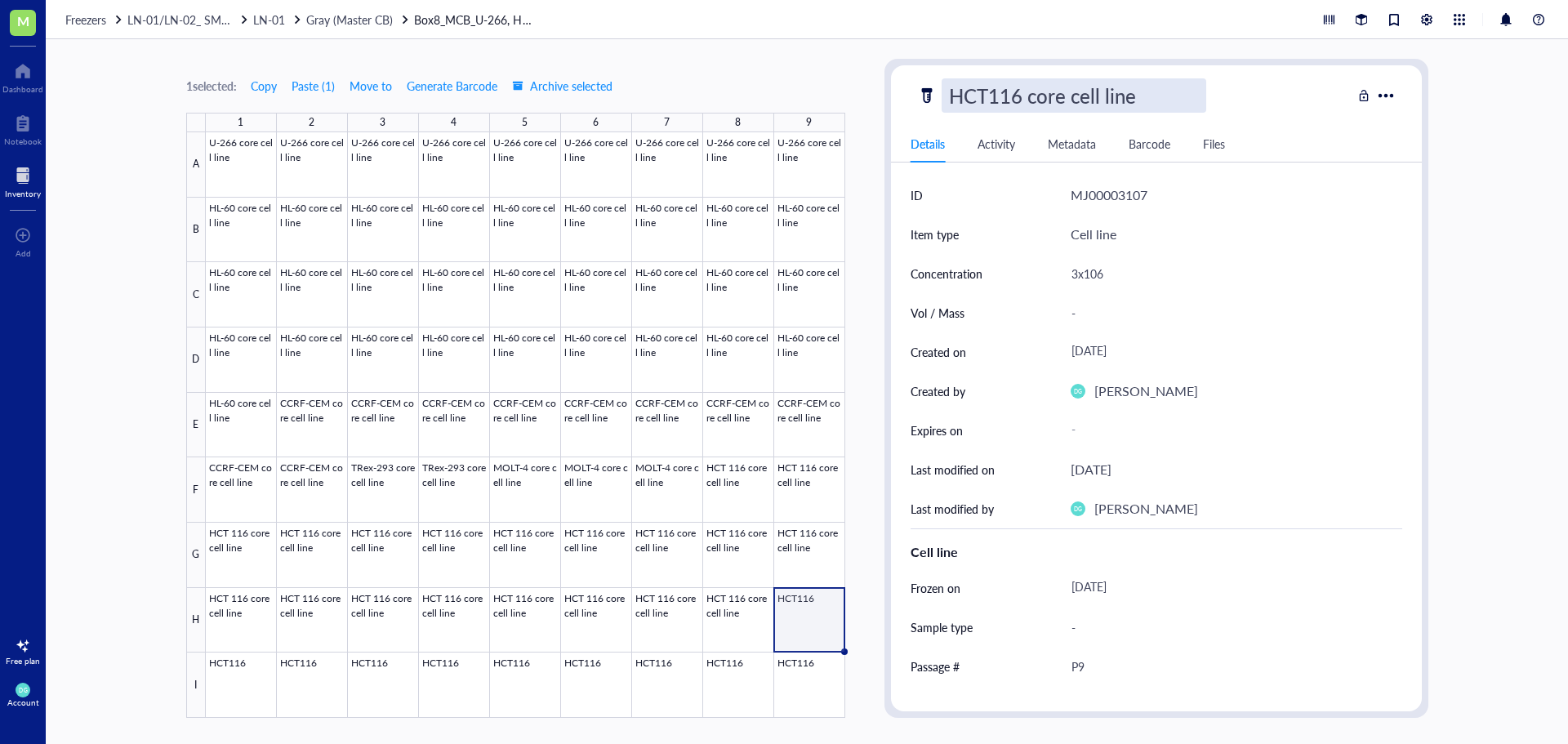
type input "HCT 116 core cell line"
click at [221, 693] on div at bounding box center [525, 425] width 639 height 586
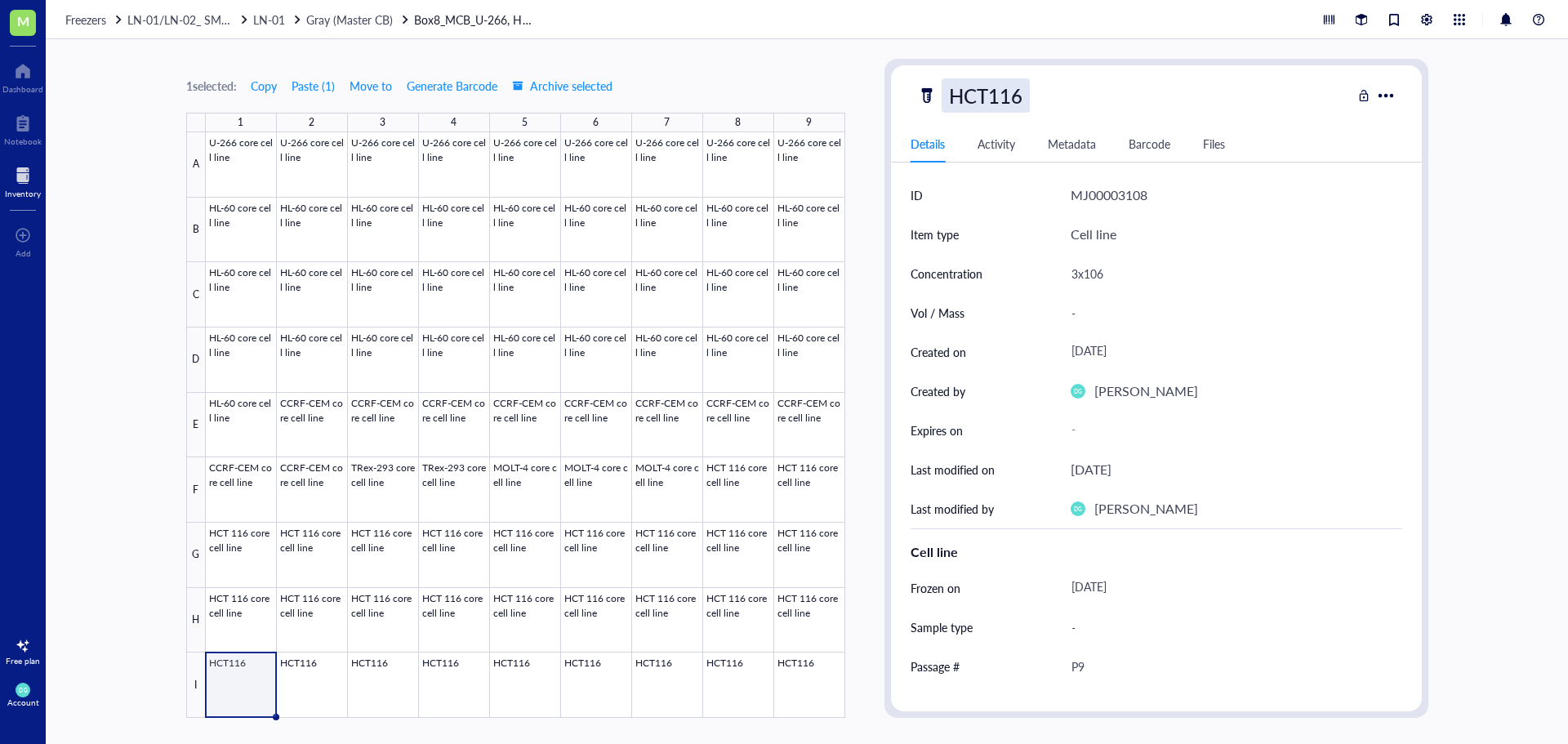
click at [1021, 103] on div "HCT116" at bounding box center [986, 96] width 88 height 35
click at [989, 97] on input "HCT116 core cell line" at bounding box center [1074, 96] width 263 height 33
type input "HCT 116 core cell line"
click at [330, 673] on div at bounding box center [525, 425] width 639 height 586
click at [1019, 96] on div "HCT116" at bounding box center [986, 96] width 88 height 35
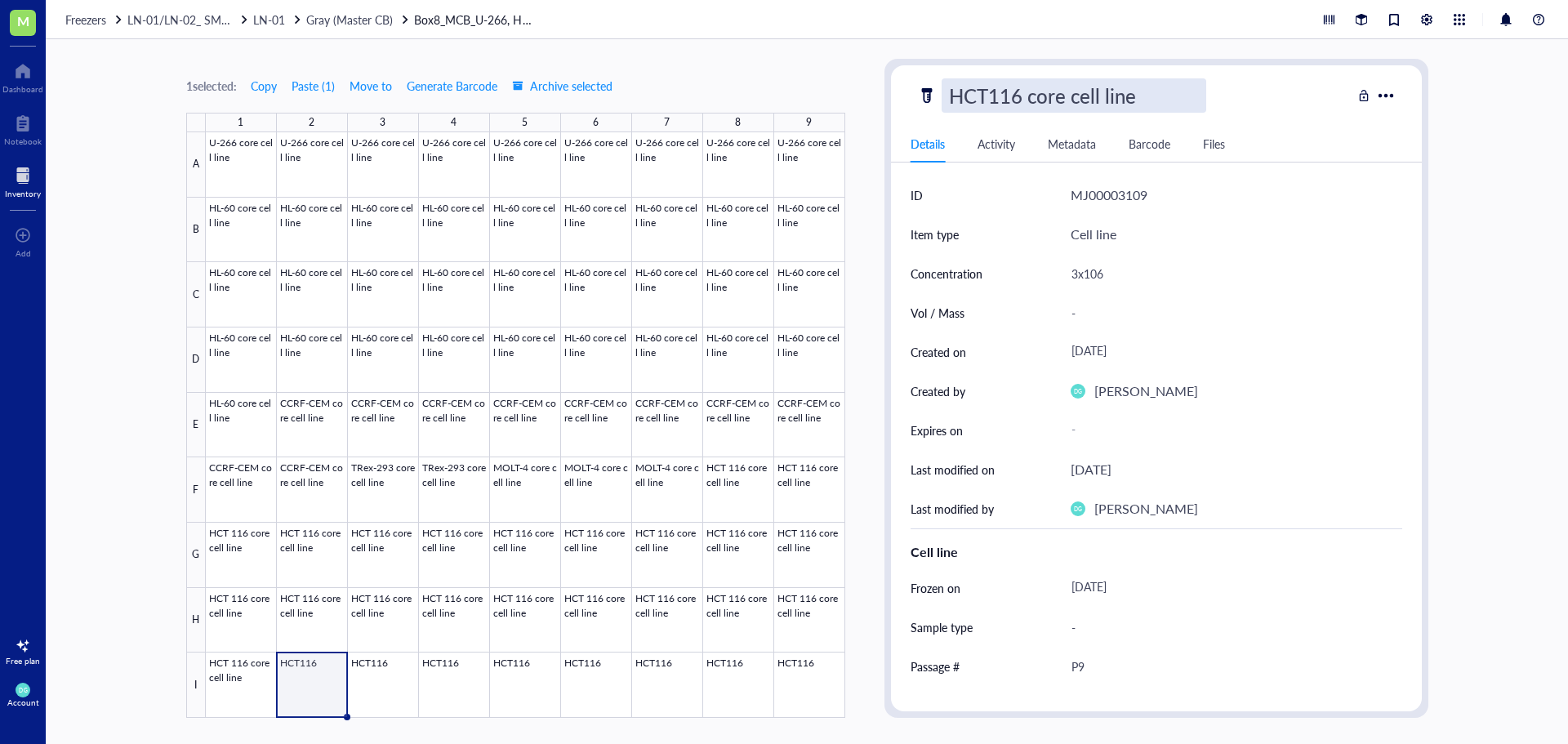
click at [994, 98] on input "HCT116 core cell line" at bounding box center [1074, 96] width 263 height 33
type input "HCT 116 core cell line"
click at [358, 683] on div at bounding box center [525, 425] width 639 height 586
click at [1014, 96] on div "HCT116" at bounding box center [986, 96] width 88 height 35
click at [991, 96] on input "HCT116 core cell line" at bounding box center [1074, 96] width 263 height 33
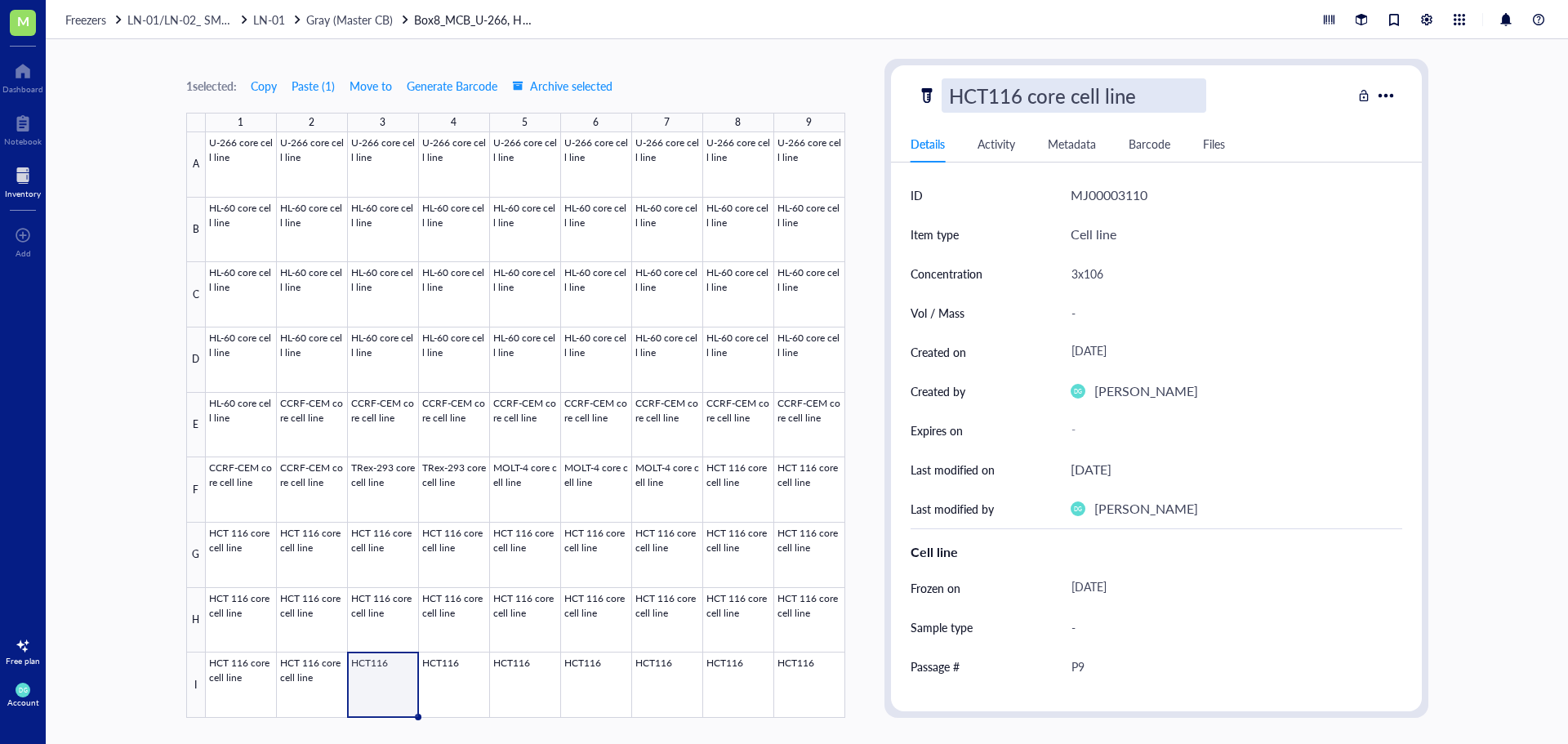
type input "HCT 116 core cell line"
click at [467, 693] on div at bounding box center [525, 425] width 639 height 586
click at [1025, 104] on div "HCT116" at bounding box center [986, 96] width 88 height 35
click at [990, 103] on input "HCT116 core cell line" at bounding box center [1074, 96] width 263 height 33
type input "HCT 116 core cell line"
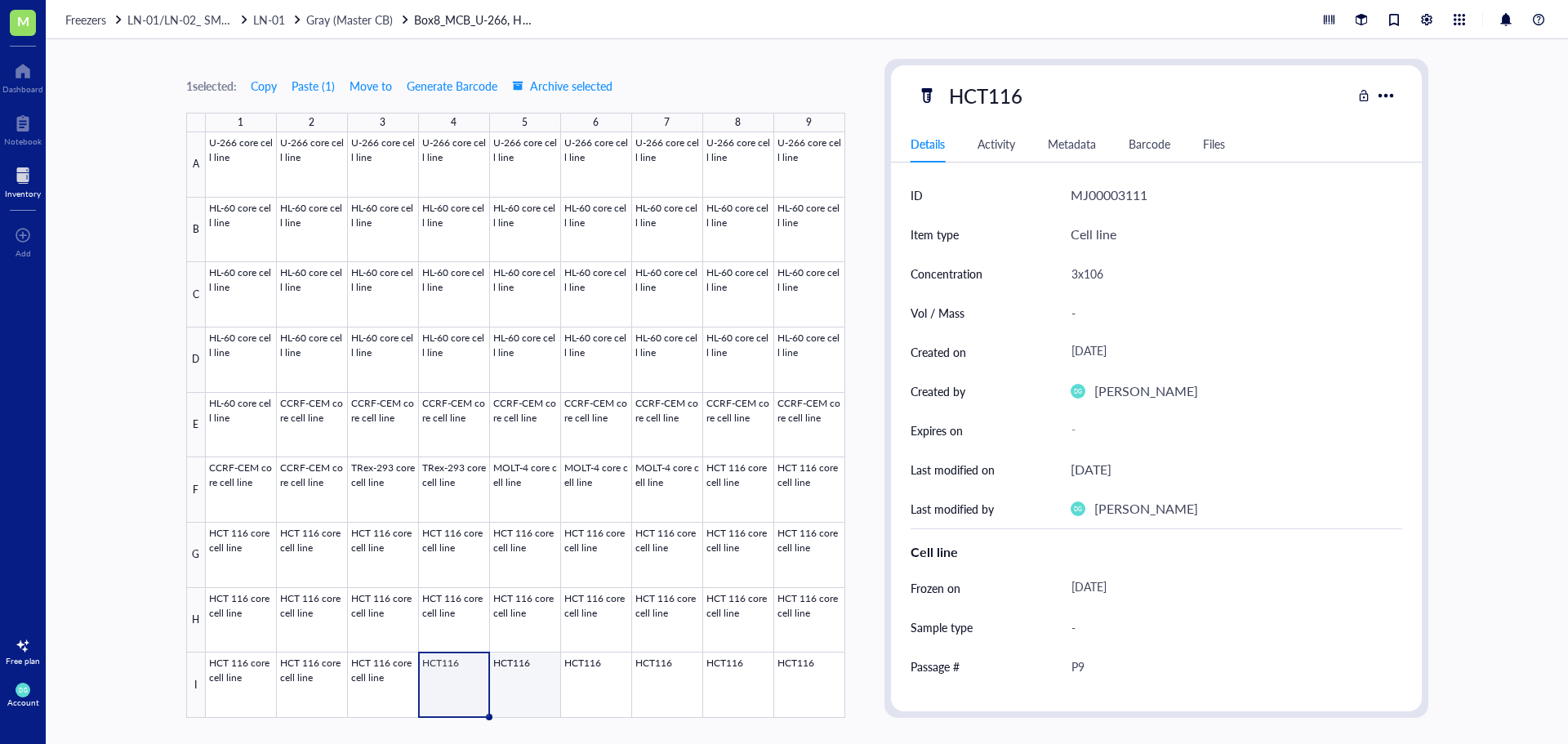
click at [515, 696] on div at bounding box center [525, 425] width 639 height 586
click at [1016, 101] on div "HCT116" at bounding box center [986, 96] width 88 height 35
click at [996, 91] on input "HCT116 core cell line" at bounding box center [1074, 96] width 263 height 33
click at [995, 91] on input "HCT116 core cell line" at bounding box center [1074, 96] width 263 height 33
type input "HCT 116 core cell line"
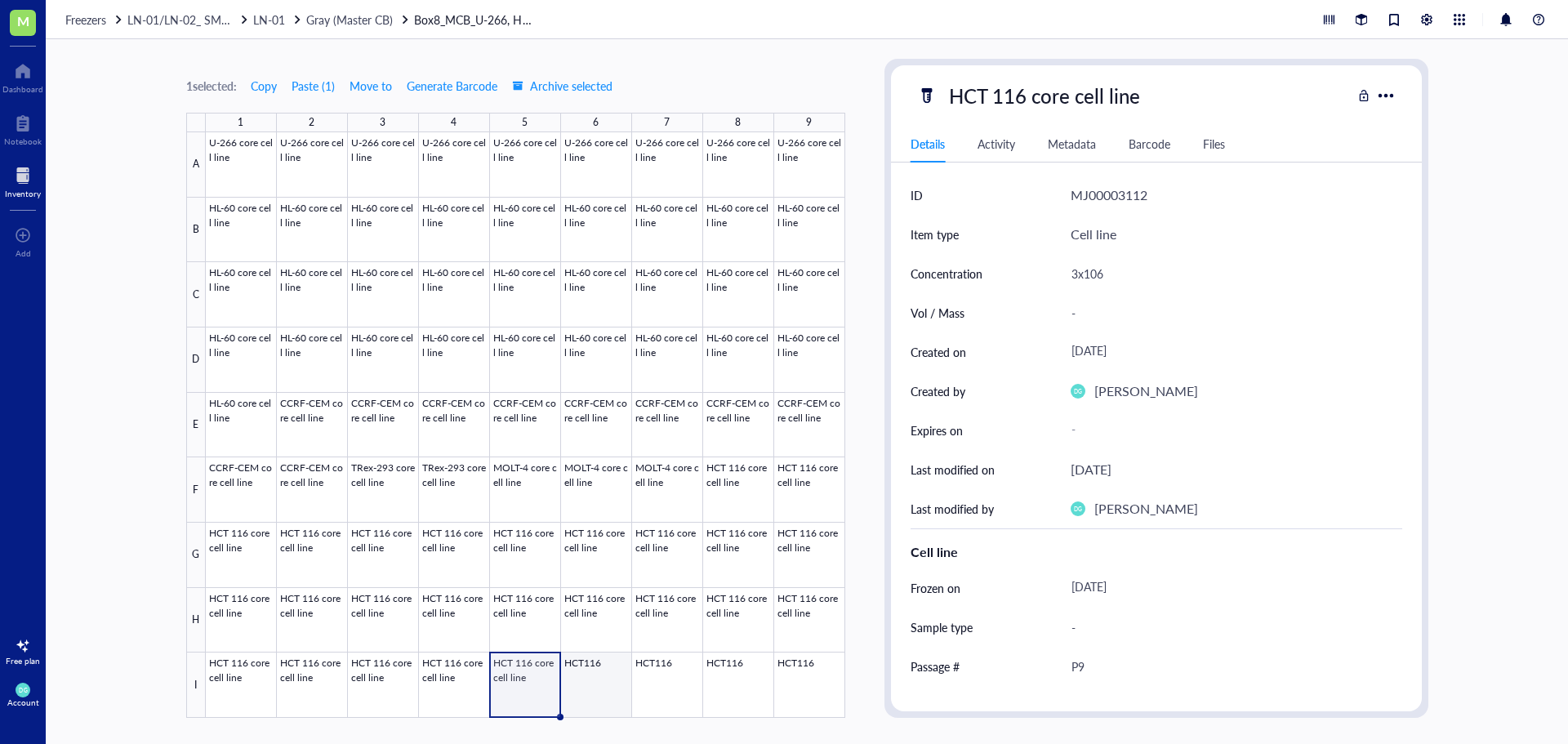
click at [609, 697] on div at bounding box center [525, 425] width 639 height 586
click at [1019, 99] on div "HCT116" at bounding box center [986, 96] width 88 height 35
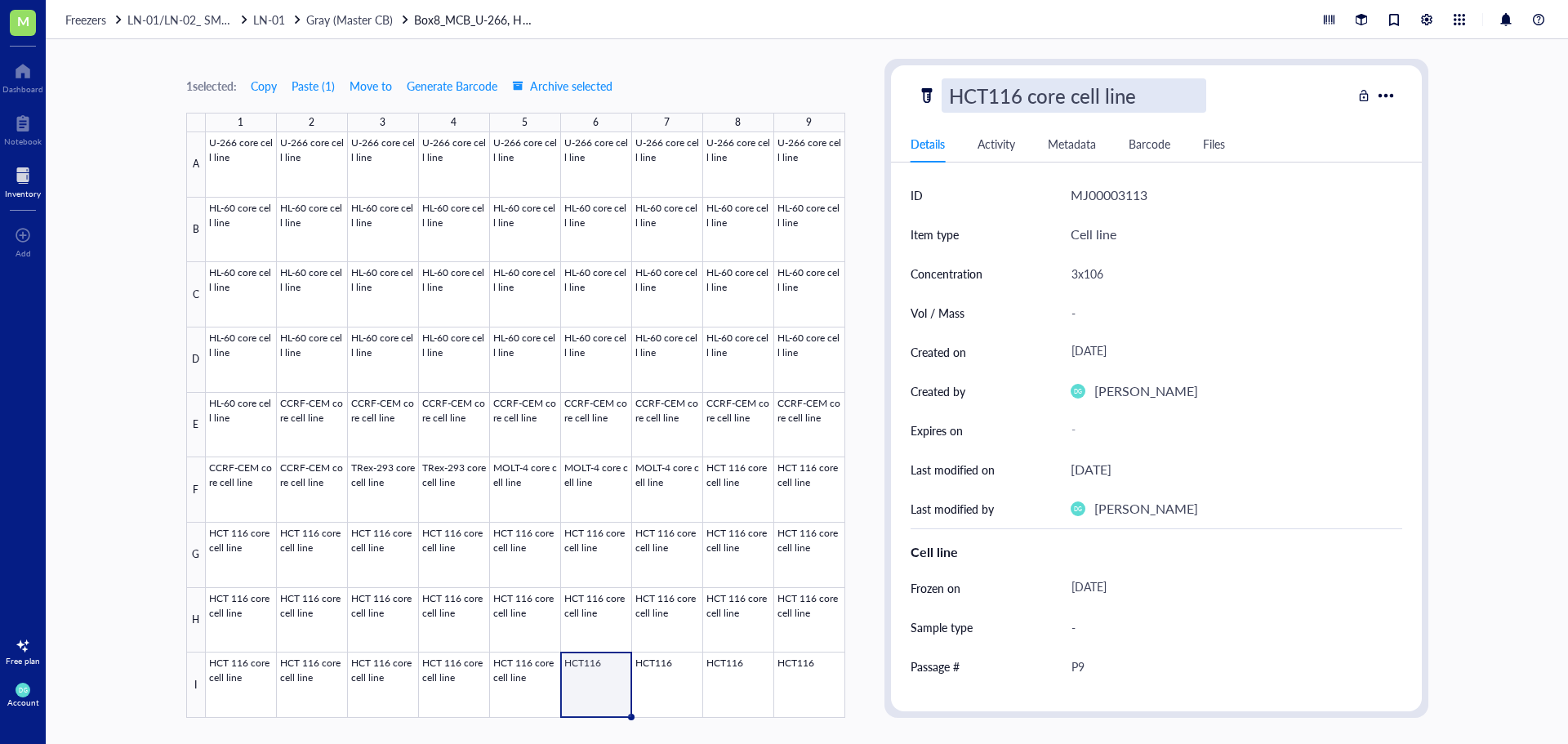
click at [990, 90] on input "HCT116 core cell line" at bounding box center [1074, 96] width 263 height 33
type input "HCT 116 core cell line"
click at [650, 702] on div at bounding box center [525, 425] width 639 height 586
click at [1023, 88] on div "HCT116" at bounding box center [986, 96] width 88 height 35
click at [991, 91] on input "HCT116 core cell line" at bounding box center [1074, 96] width 263 height 33
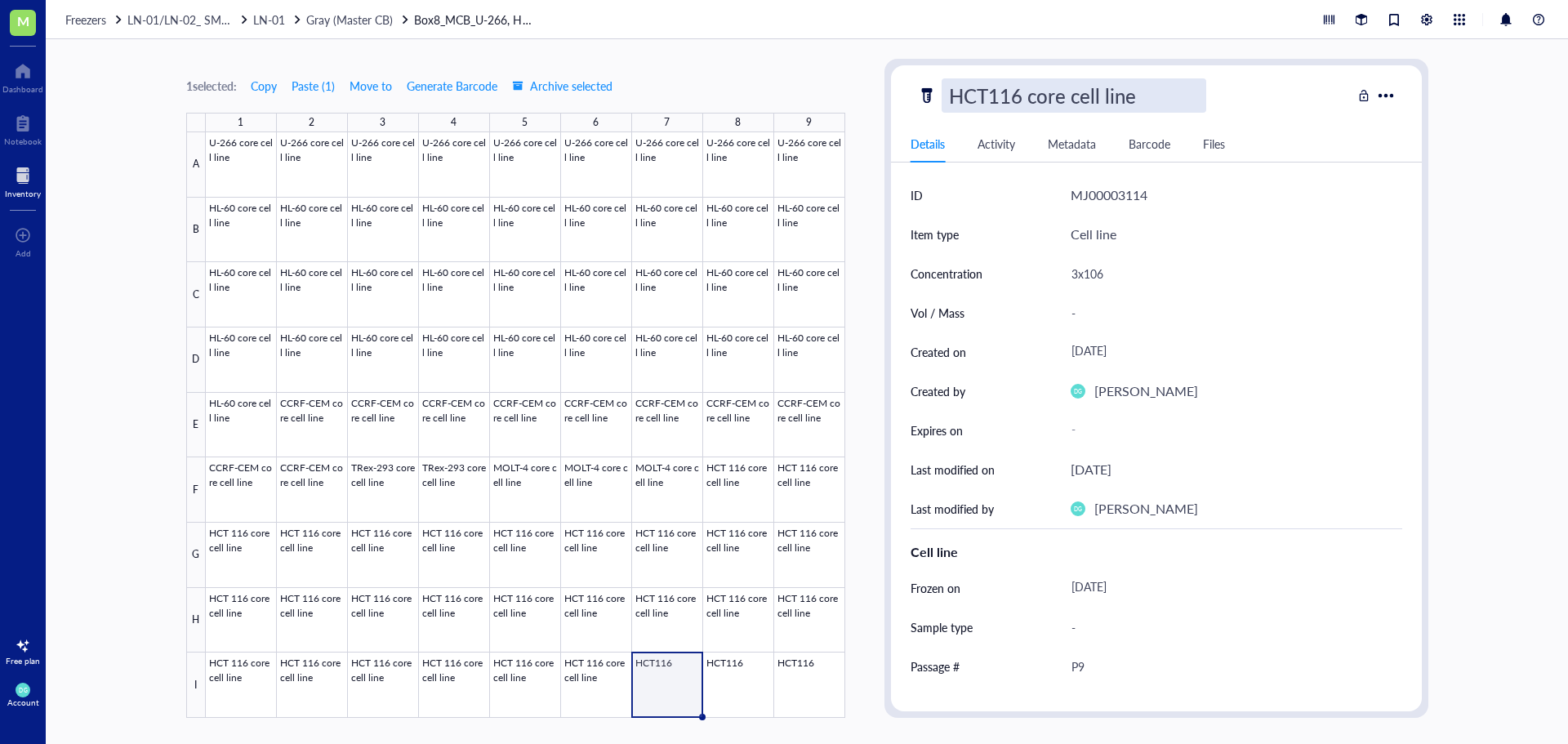
type input "HCT 116 core cell line"
click at [728, 712] on div at bounding box center [525, 425] width 639 height 586
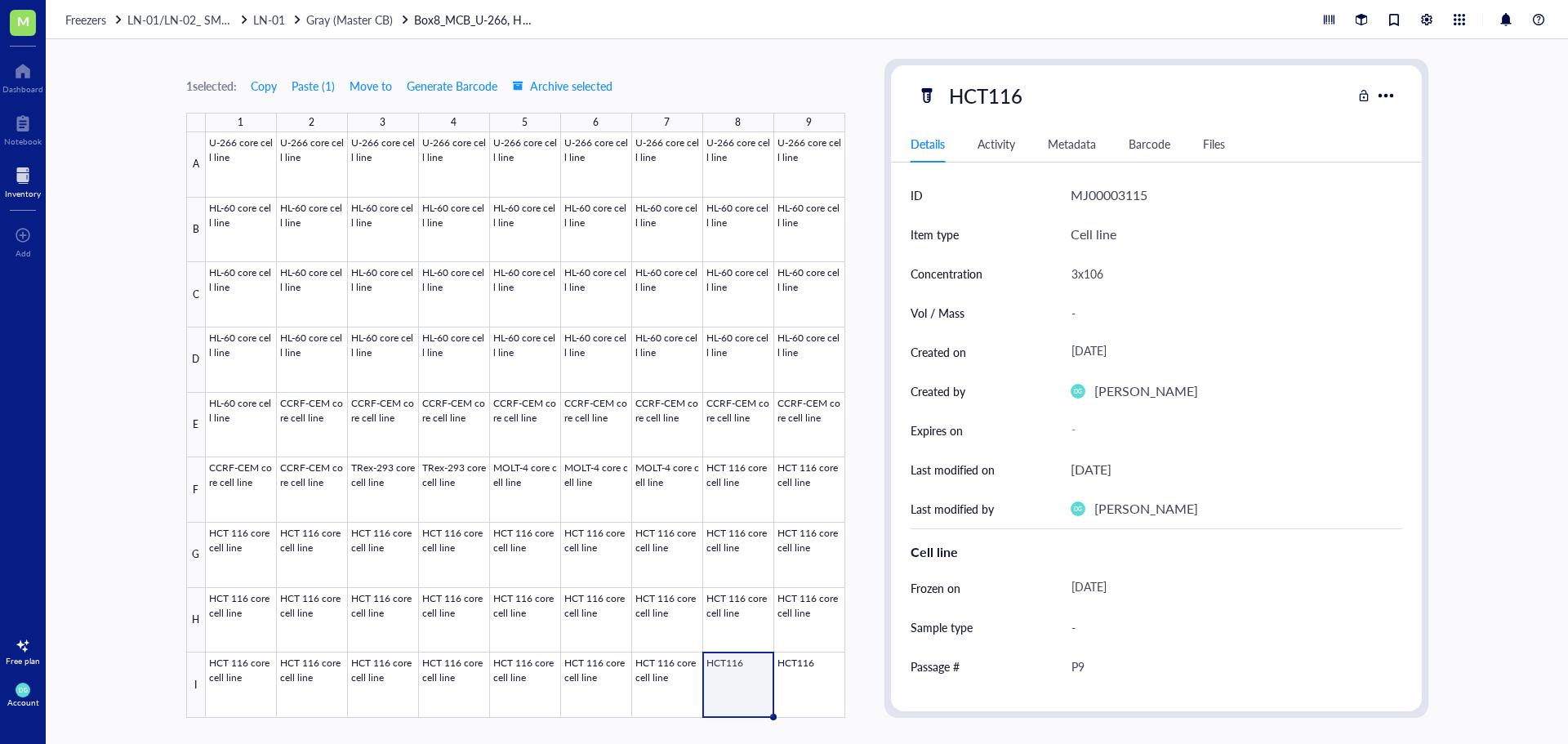
click at [1039, 96] on div "HCT116" at bounding box center [1134, 96] width 434 height 35
click at [1029, 93] on div "HCT116" at bounding box center [986, 96] width 88 height 35
click at [995, 96] on input "HCT116 core cell line" at bounding box center [1074, 96] width 263 height 33
type input "HCT 116 core cell line"
click at [809, 691] on div at bounding box center [525, 425] width 639 height 586
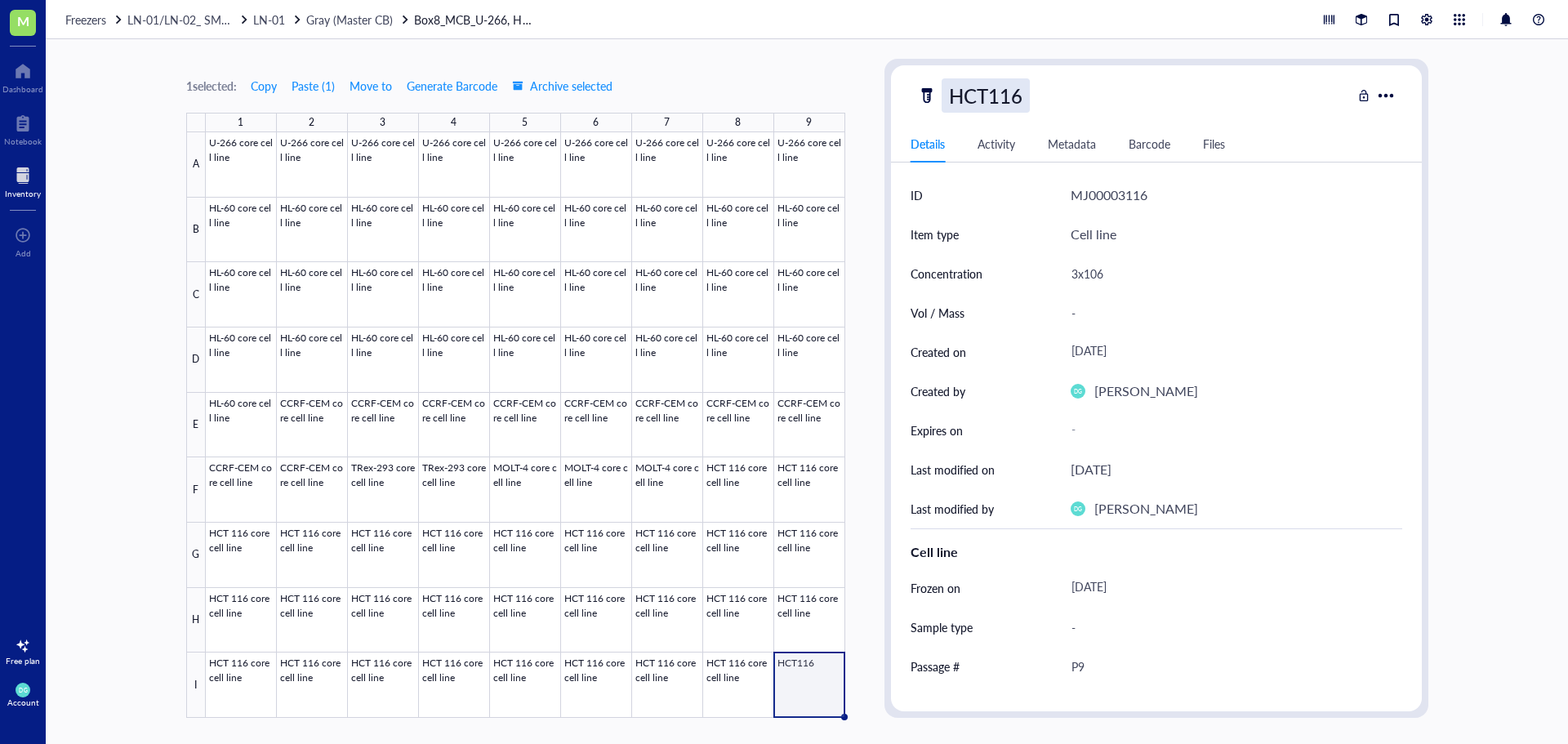
click at [1018, 103] on div "HCT116" at bounding box center [986, 96] width 88 height 35
click at [987, 88] on input "HCT116 core cell line" at bounding box center [1074, 96] width 263 height 33
type input "HCT 116 core cell line"
click at [341, 13] on span "Gray (Master CB)" at bounding box center [350, 19] width 86 height 16
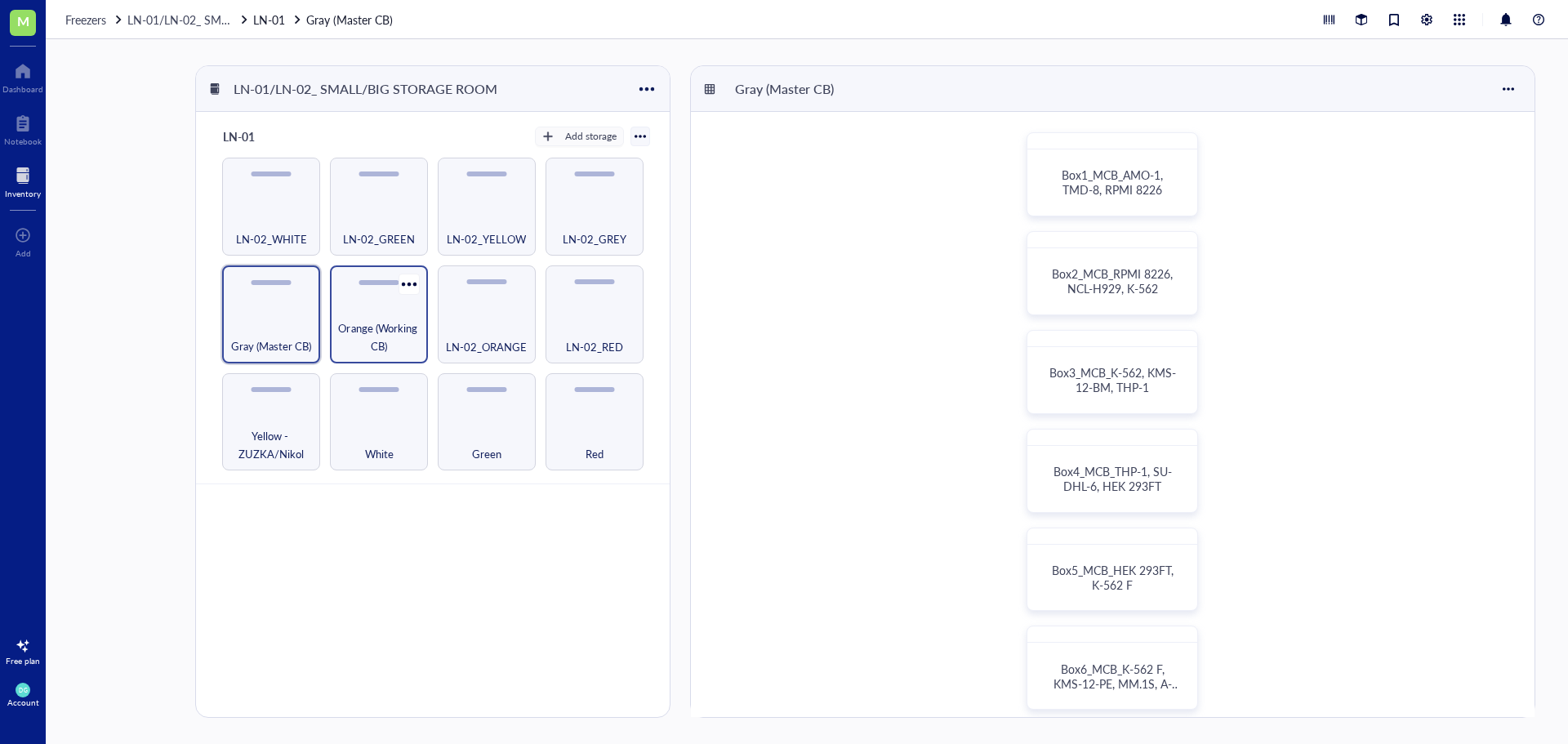
click at [358, 317] on div "Orange (Working CB)" at bounding box center [379, 315] width 98 height 98
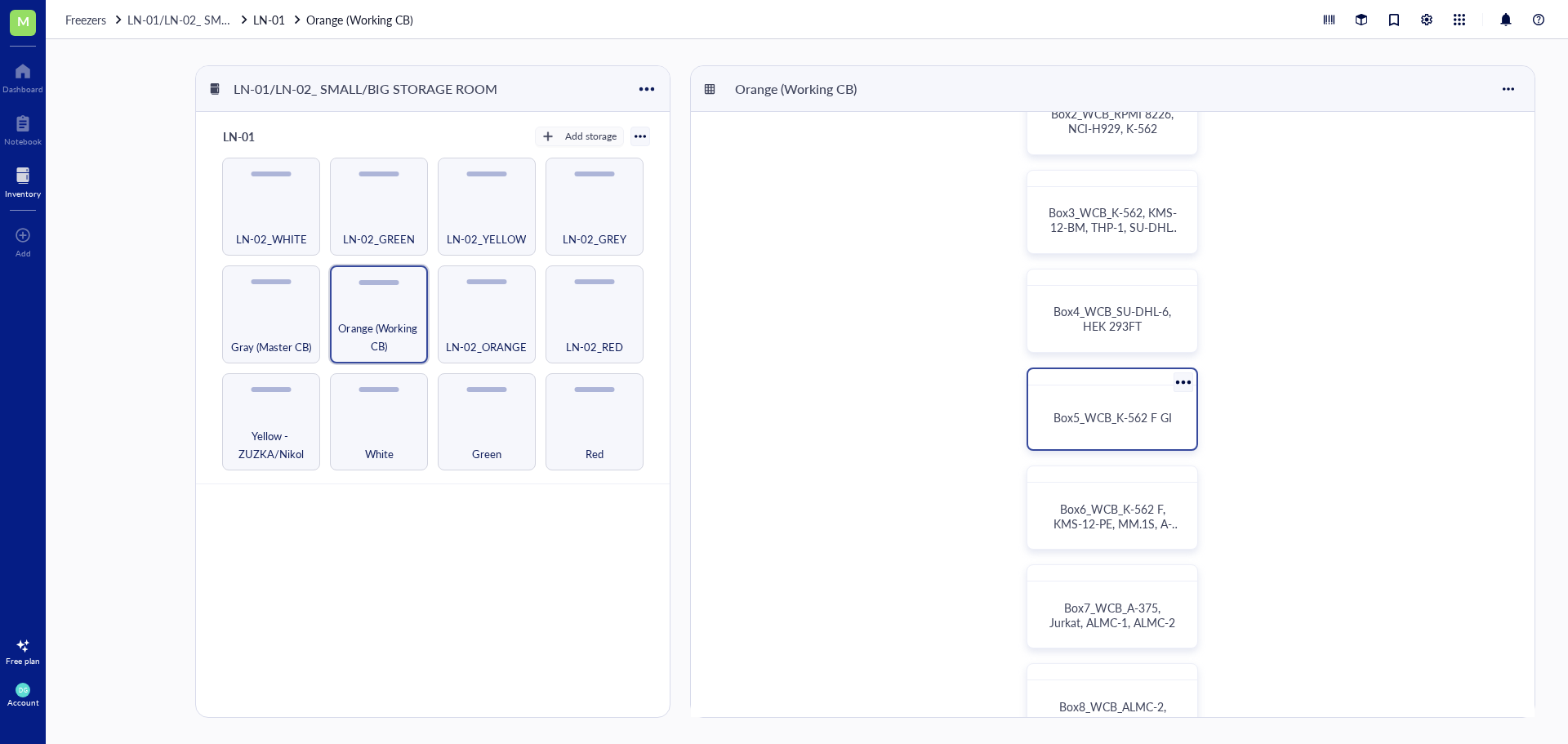
scroll to position [408, 0]
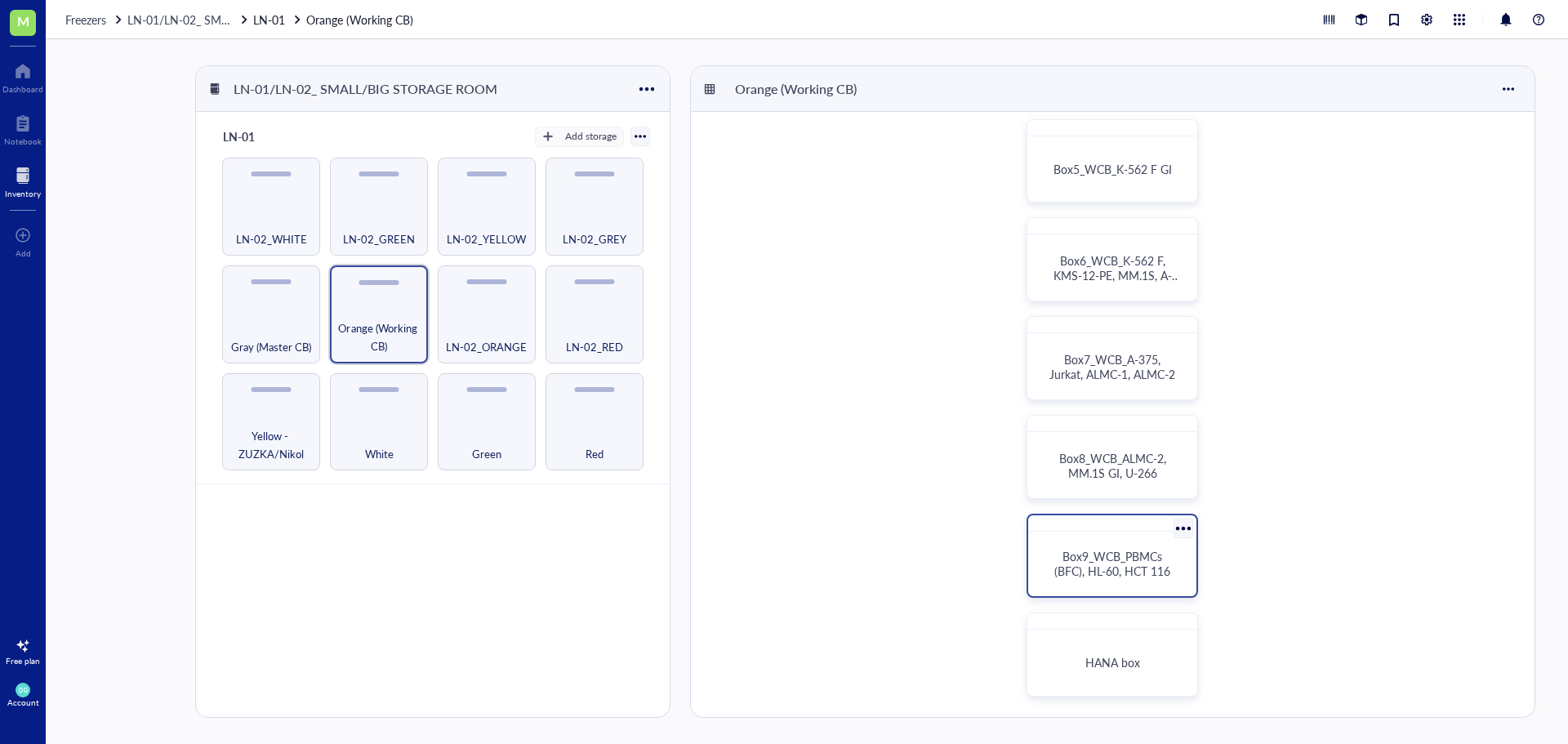
click at [1112, 566] on span "Box9_WCB_PBMCs (BFC), HL-60, HCT 116" at bounding box center [1112, 563] width 116 height 31
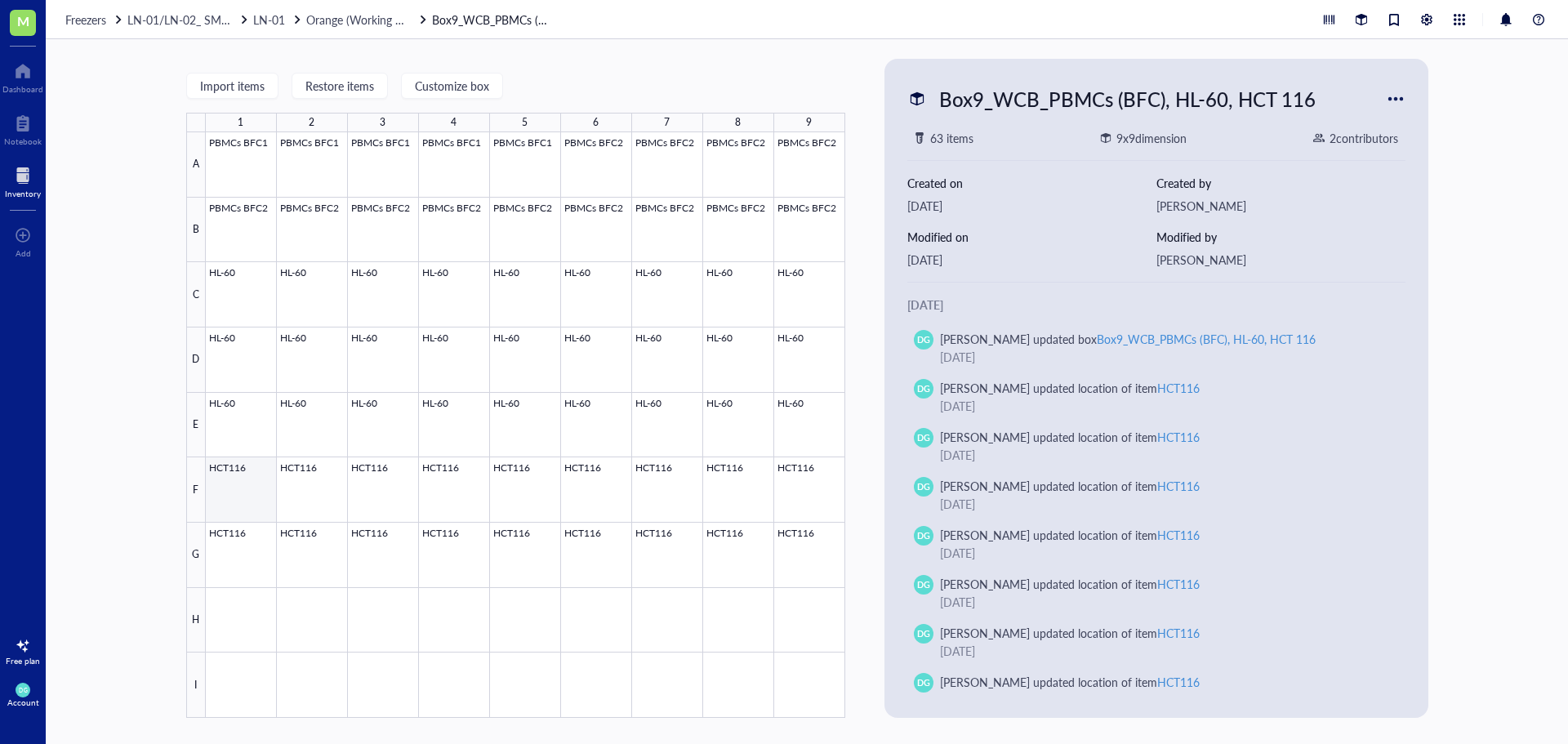
click at [257, 472] on div at bounding box center [525, 425] width 639 height 586
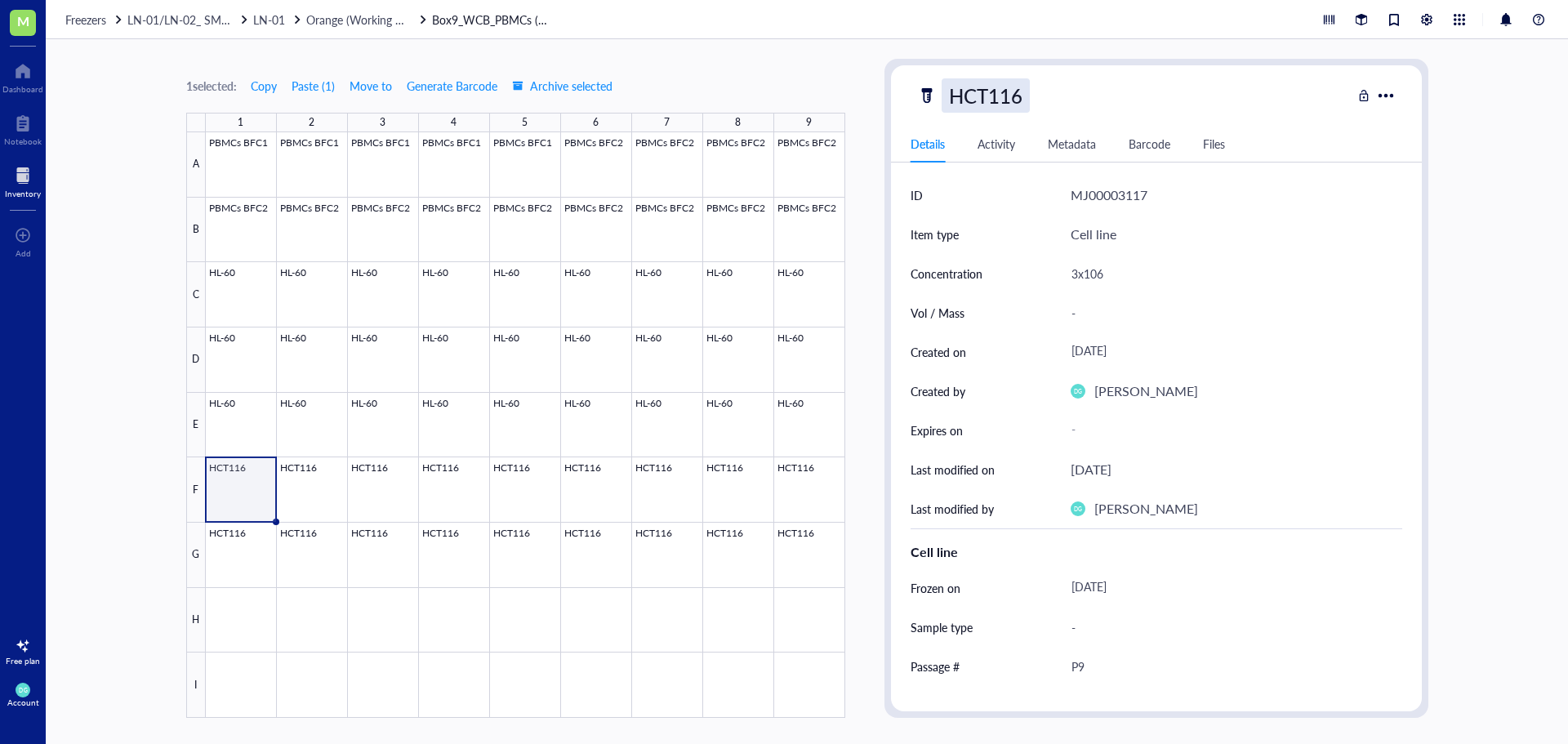
click at [994, 91] on div "HCT116" at bounding box center [986, 96] width 88 height 35
click at [991, 91] on input "HCT116" at bounding box center [988, 96] width 91 height 33
type input "HCT 116"
click at [314, 482] on div at bounding box center [525, 425] width 639 height 586
click at [234, 489] on div at bounding box center [525, 425] width 639 height 586
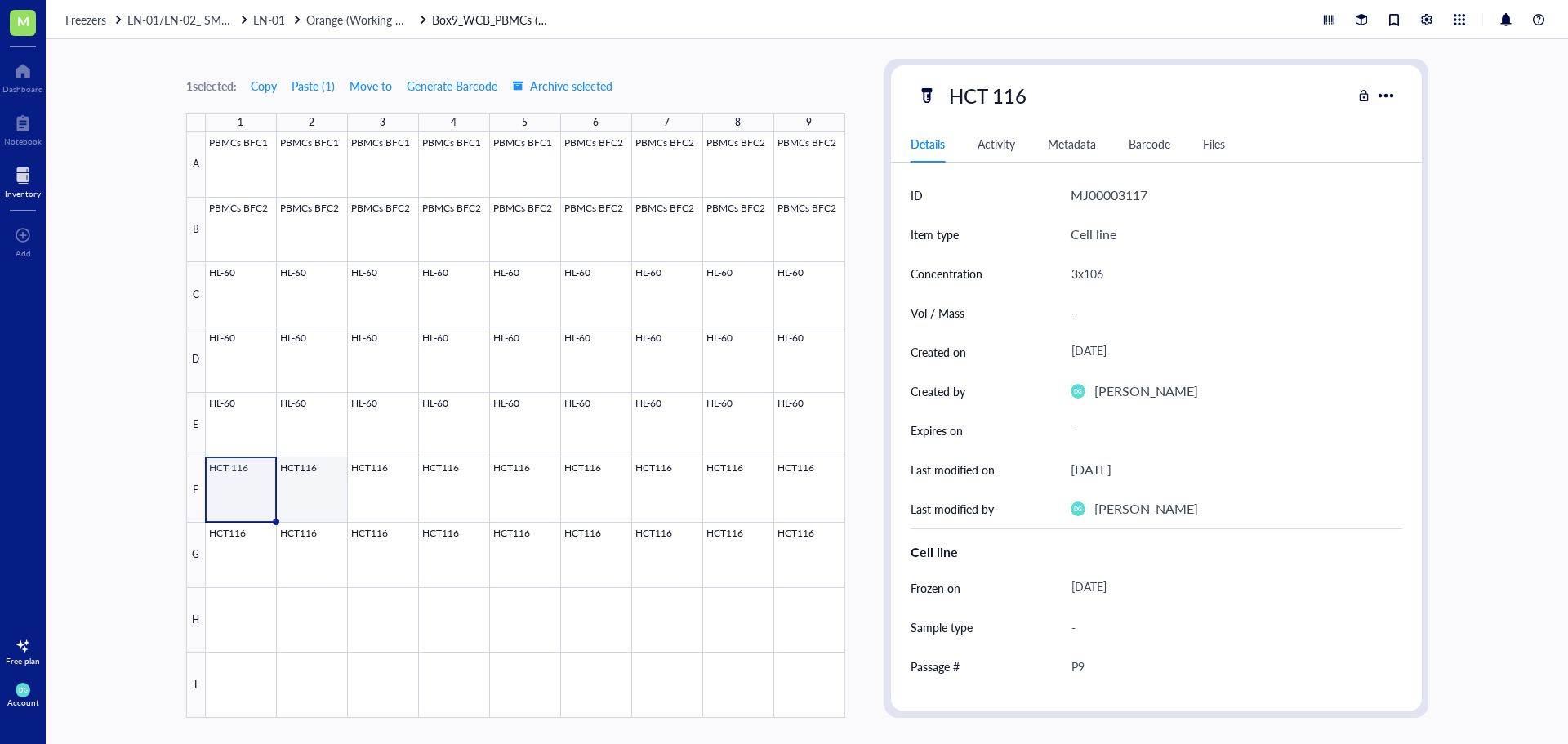
click at [310, 482] on div at bounding box center [525, 425] width 639 height 586
click at [988, 89] on div "HCT116" at bounding box center [986, 96] width 88 height 35
click at [991, 105] on input "HCT116" at bounding box center [988, 96] width 91 height 33
type input "HCT 116"
click at [381, 483] on div at bounding box center [525, 425] width 639 height 586
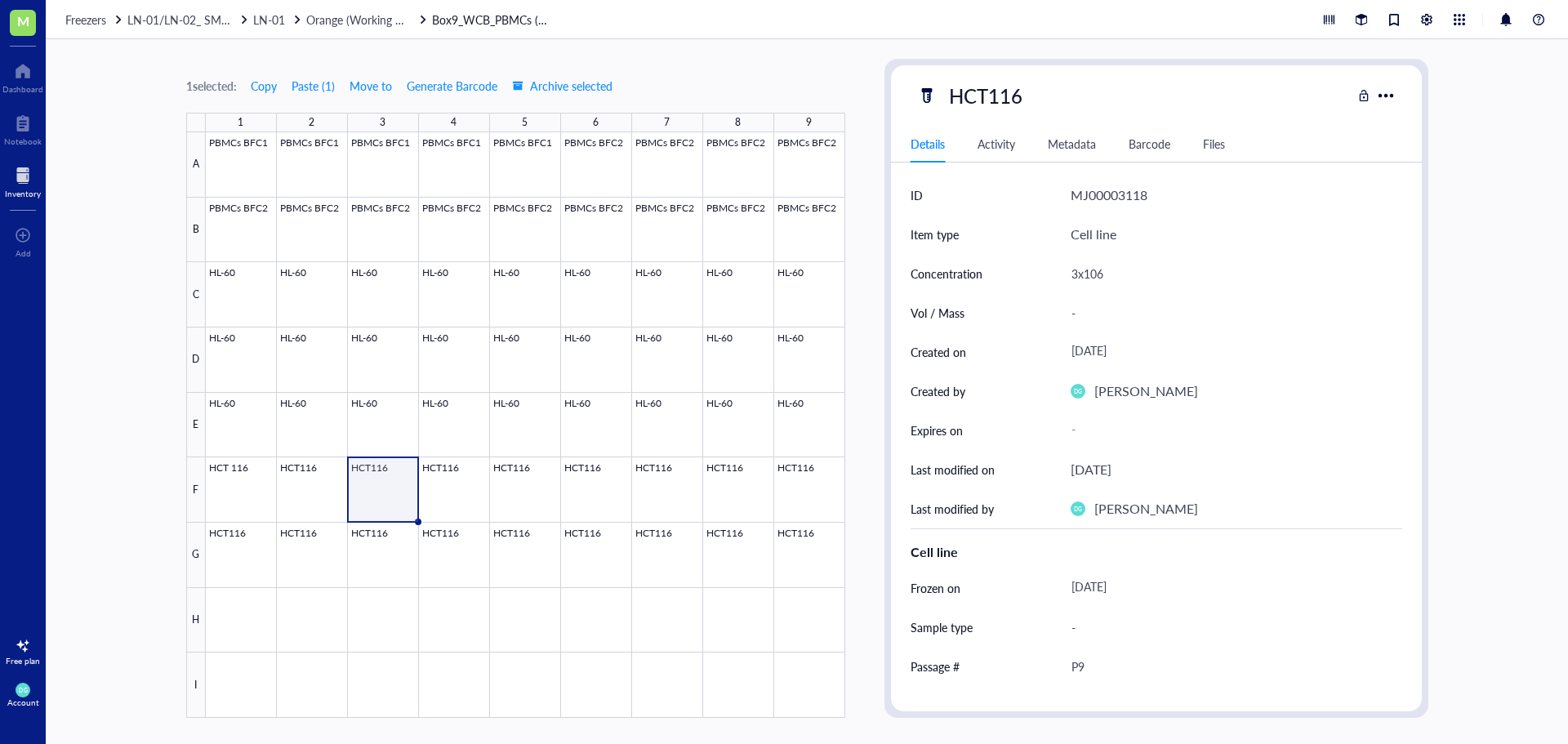
click at [381, 483] on div at bounding box center [525, 425] width 639 height 586
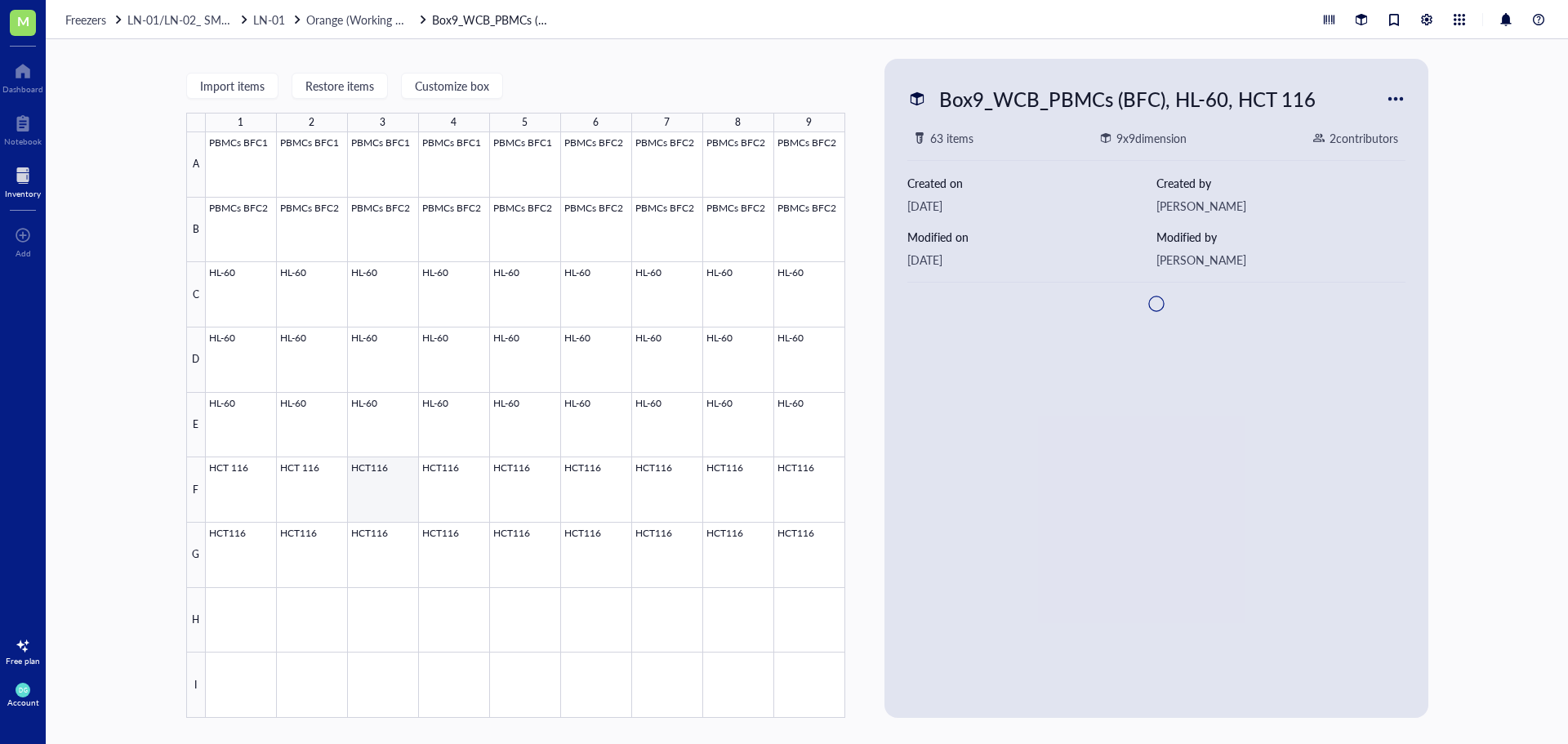
click at [390, 473] on div at bounding box center [525, 425] width 639 height 586
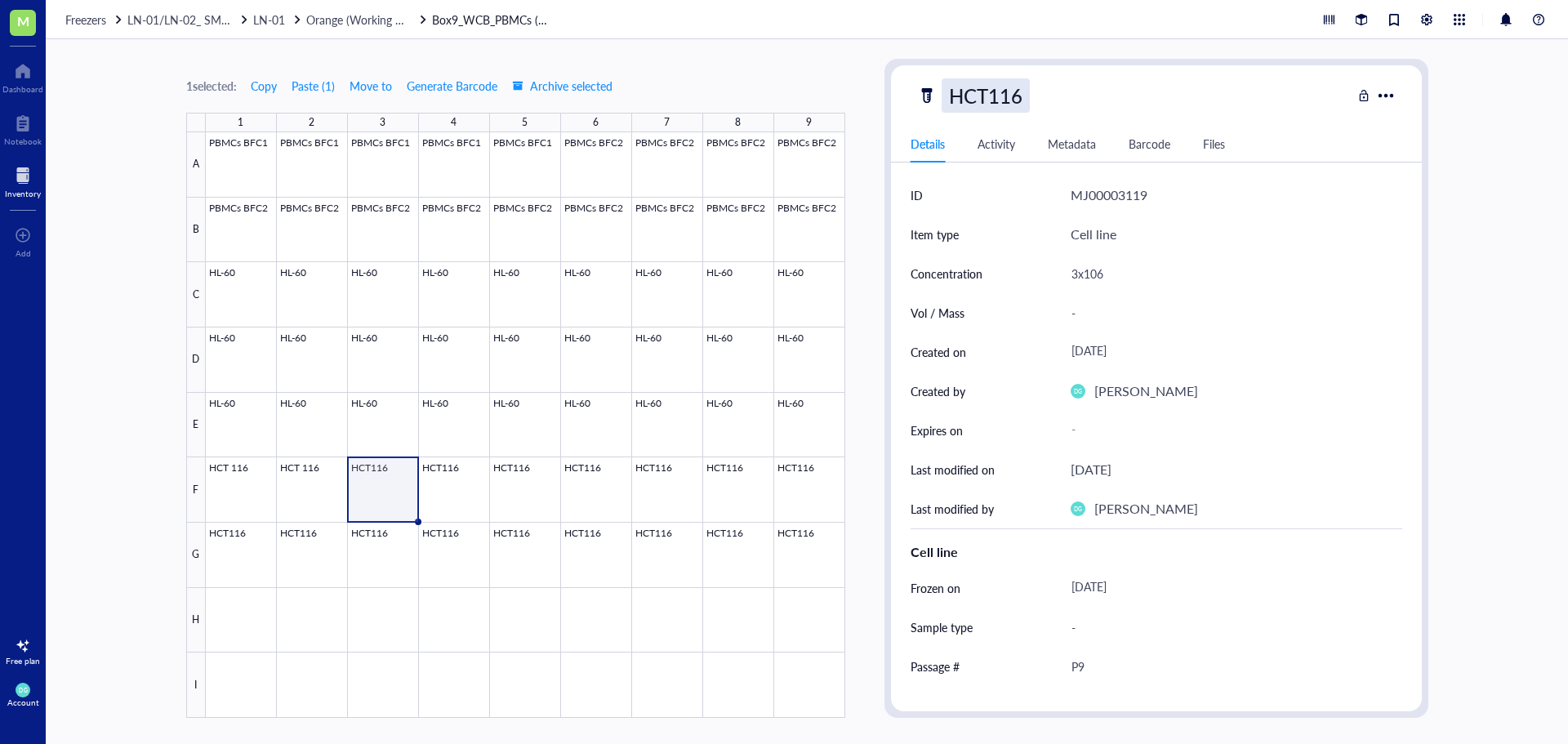
click at [989, 91] on div "HCT116" at bounding box center [986, 96] width 88 height 35
click at [988, 93] on input "HCT116" at bounding box center [988, 96] width 91 height 33
type input "HCT 116"
click at [451, 497] on div at bounding box center [525, 425] width 639 height 586
click at [1005, 79] on div "HCT116" at bounding box center [986, 96] width 88 height 35
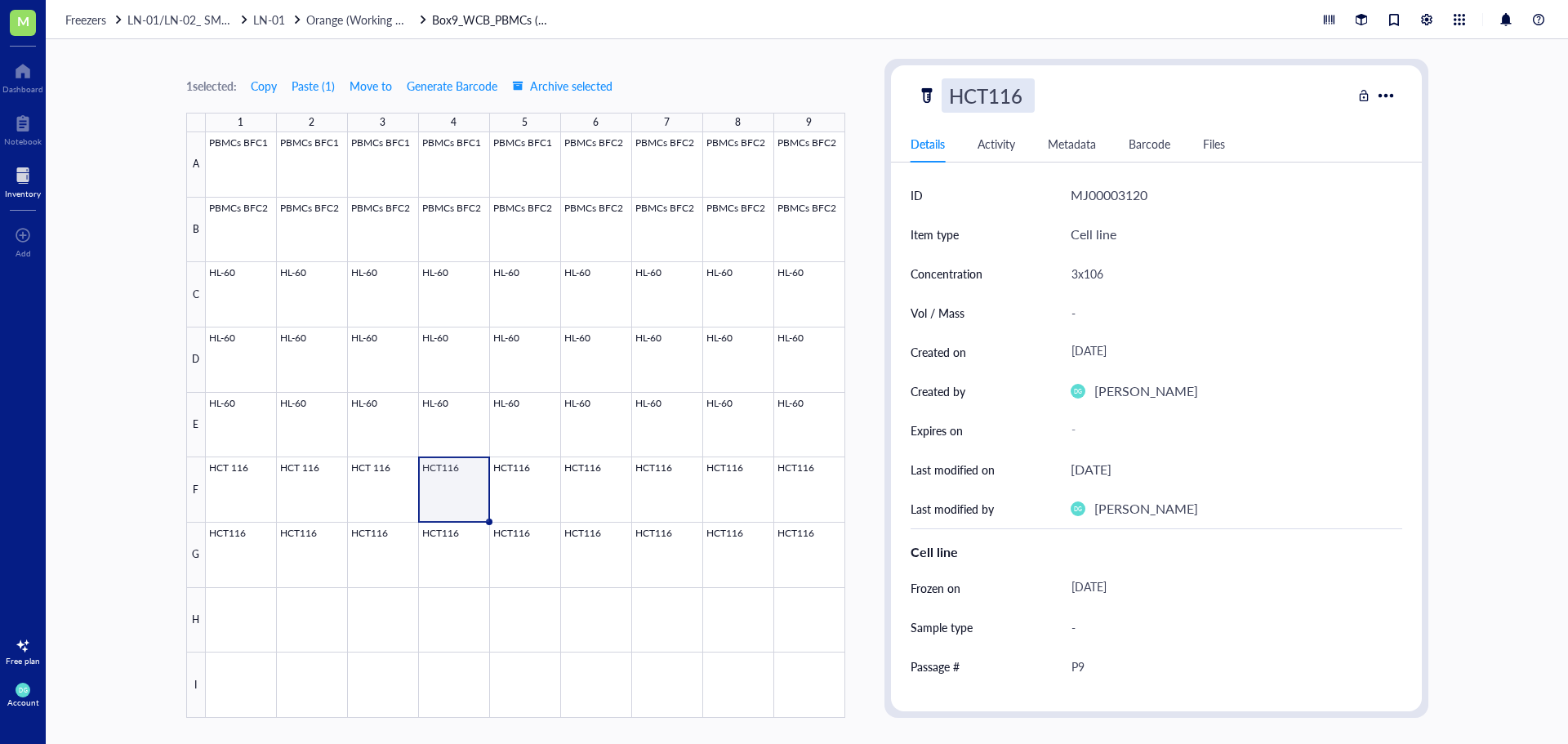
click at [988, 99] on input "HCT116" at bounding box center [988, 96] width 91 height 33
type input "HCT 116"
click at [527, 489] on div at bounding box center [525, 425] width 639 height 586
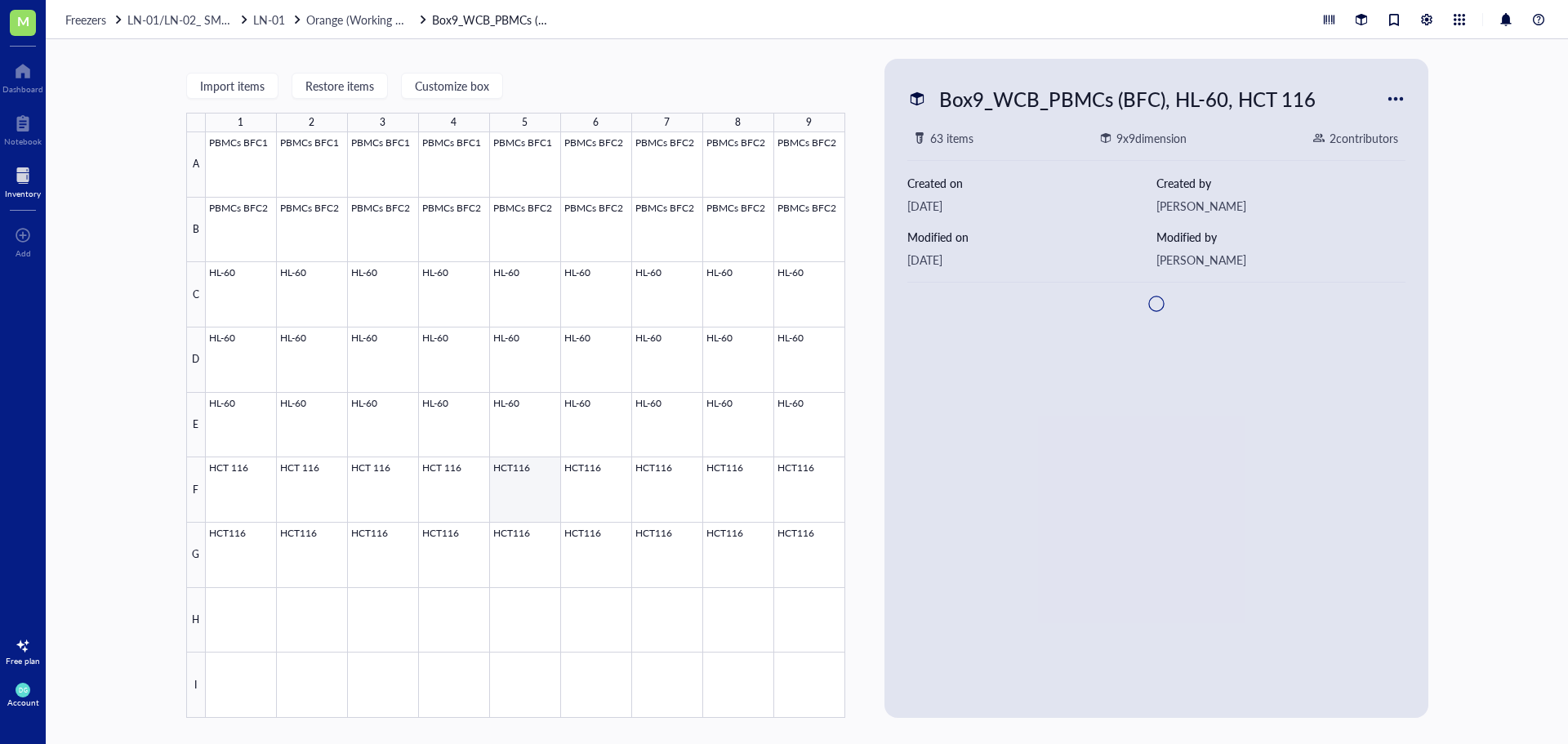
click at [527, 489] on div at bounding box center [525, 425] width 639 height 586
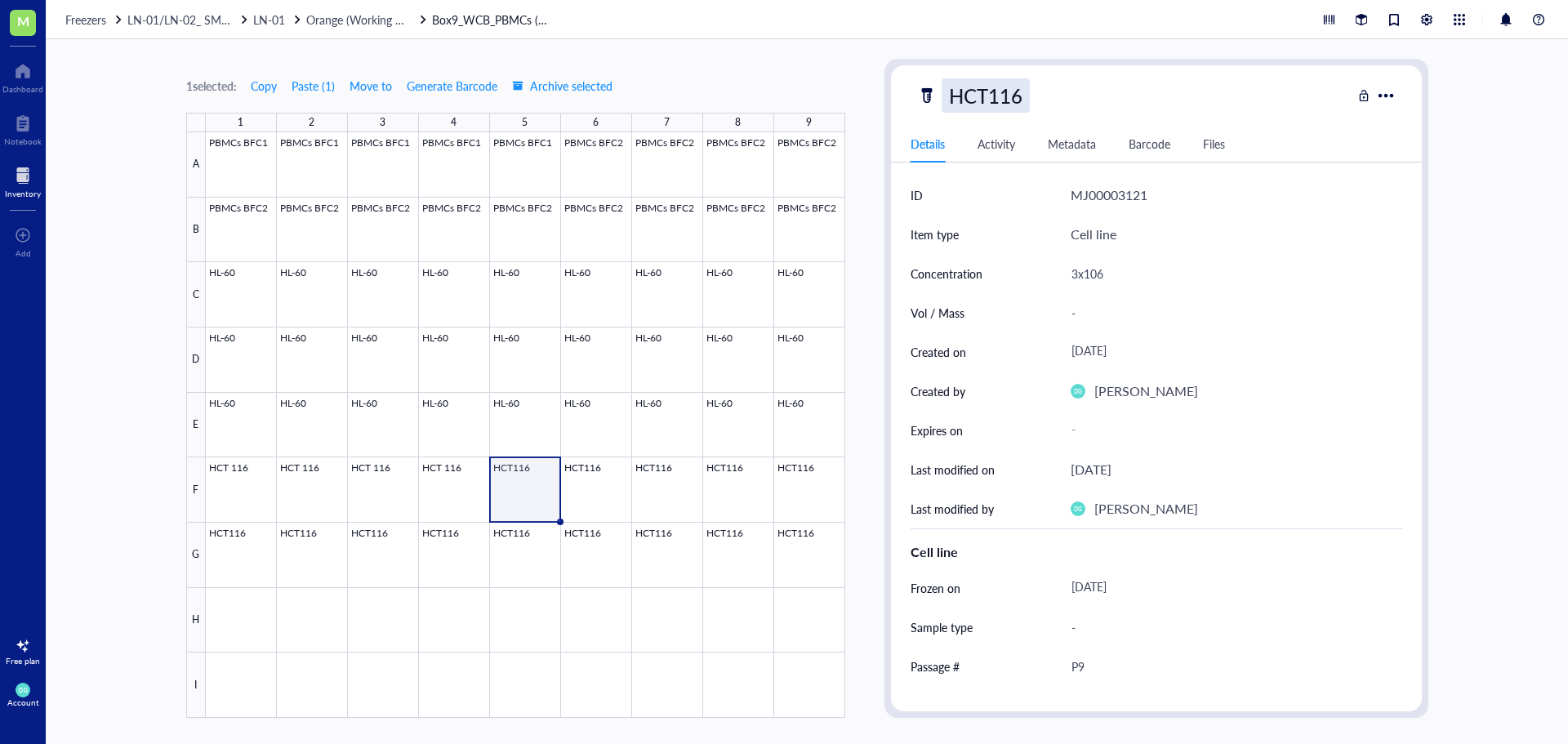
click at [991, 86] on div "HCT116" at bounding box center [986, 96] width 88 height 35
click at [987, 101] on input "HCT116" at bounding box center [988, 96] width 91 height 33
type input "HCT 116"
click at [588, 497] on div at bounding box center [525, 425] width 639 height 586
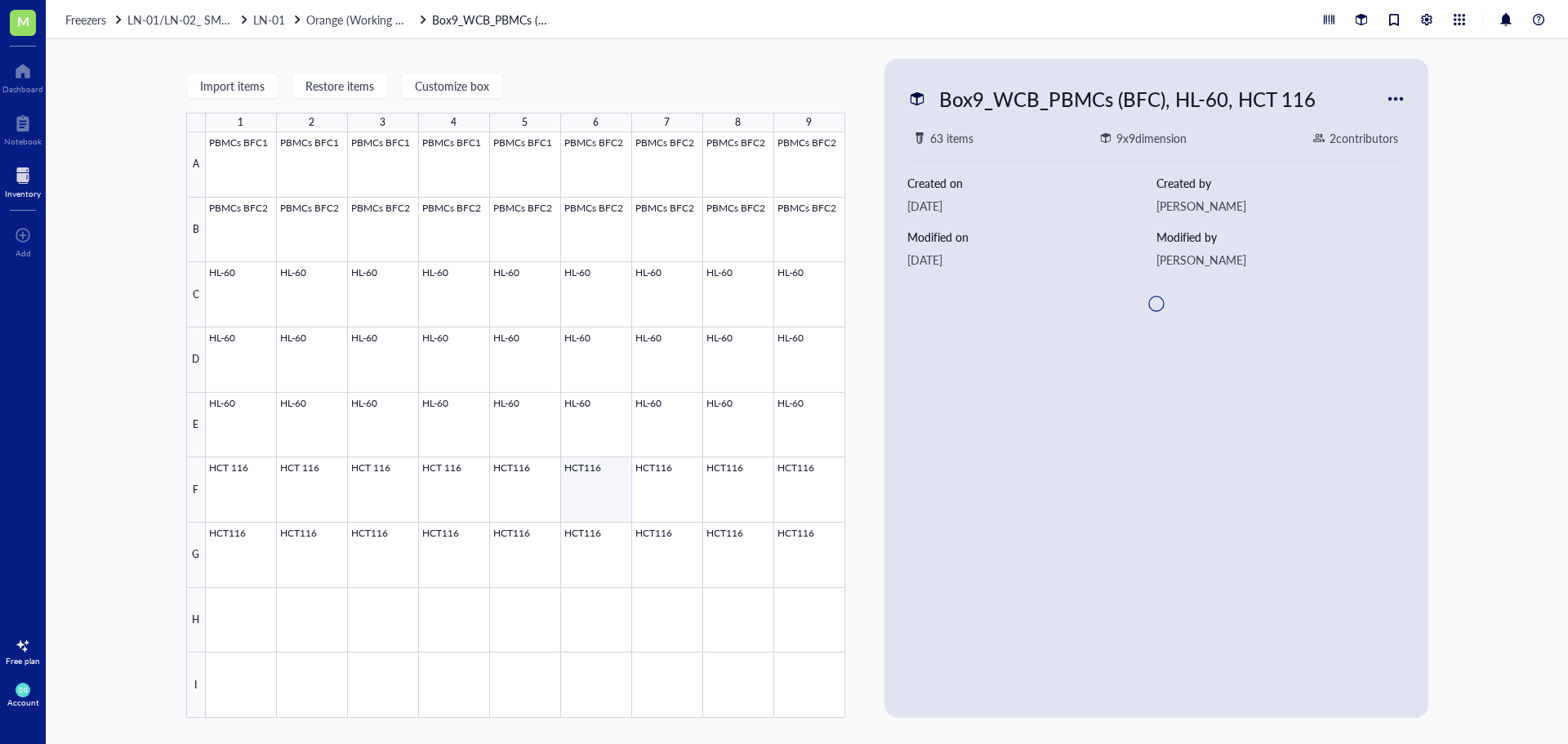
click at [588, 497] on div at bounding box center [525, 425] width 639 height 586
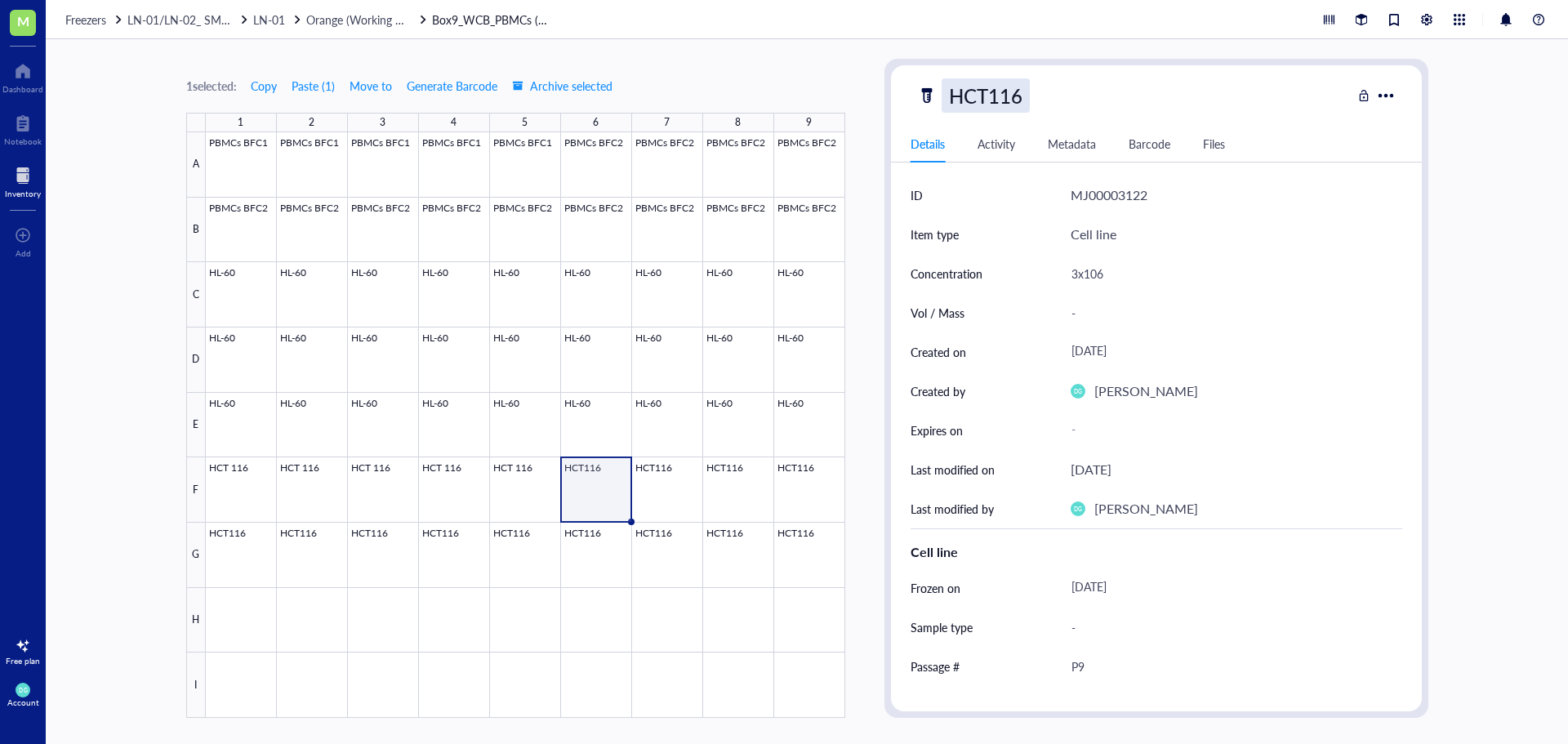
click at [979, 101] on div "HCT116" at bounding box center [986, 96] width 88 height 35
click at [992, 100] on input "HCT116" at bounding box center [988, 96] width 91 height 33
type input "HCT 116"
click at [667, 501] on div at bounding box center [525, 425] width 639 height 586
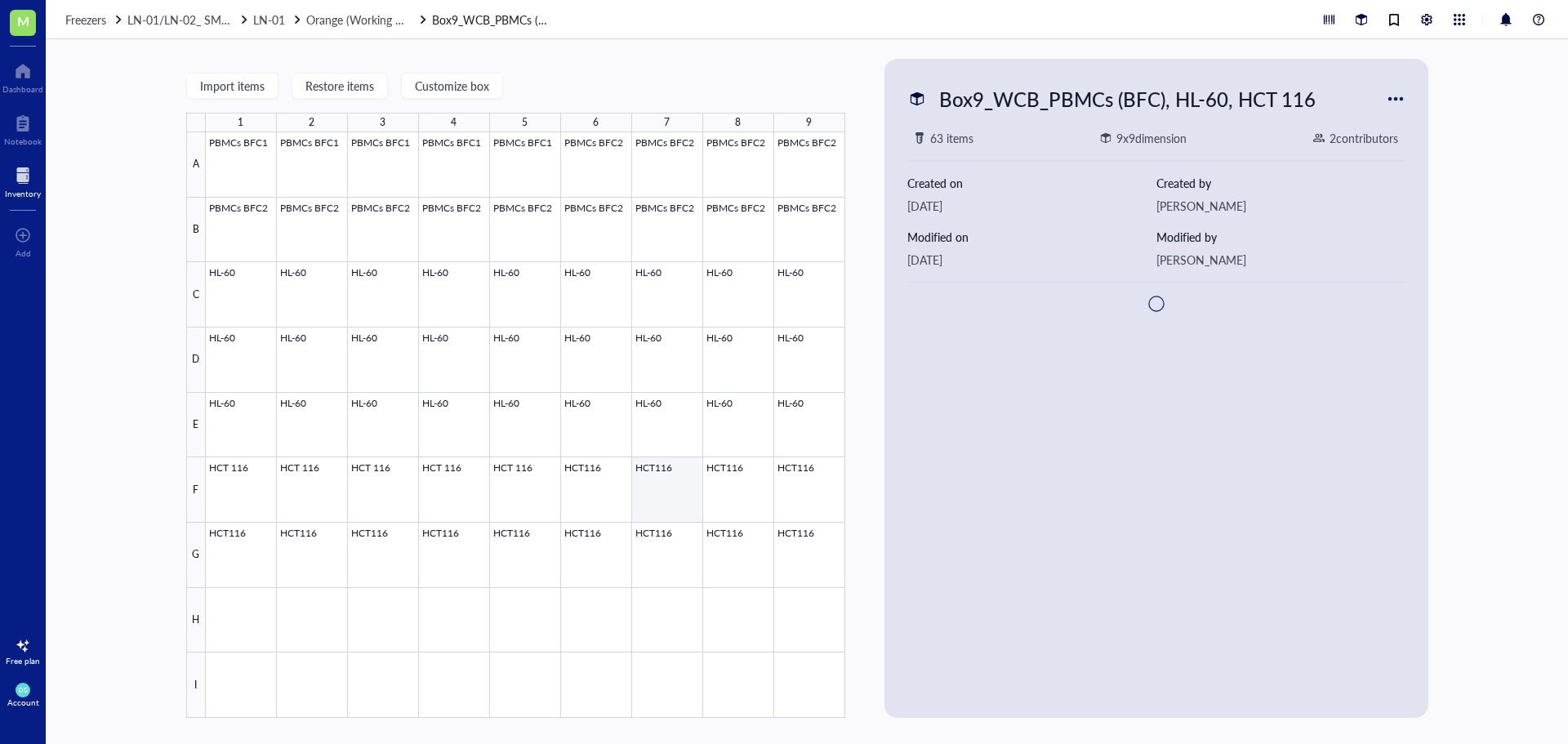
click at [667, 501] on div at bounding box center [525, 425] width 639 height 586
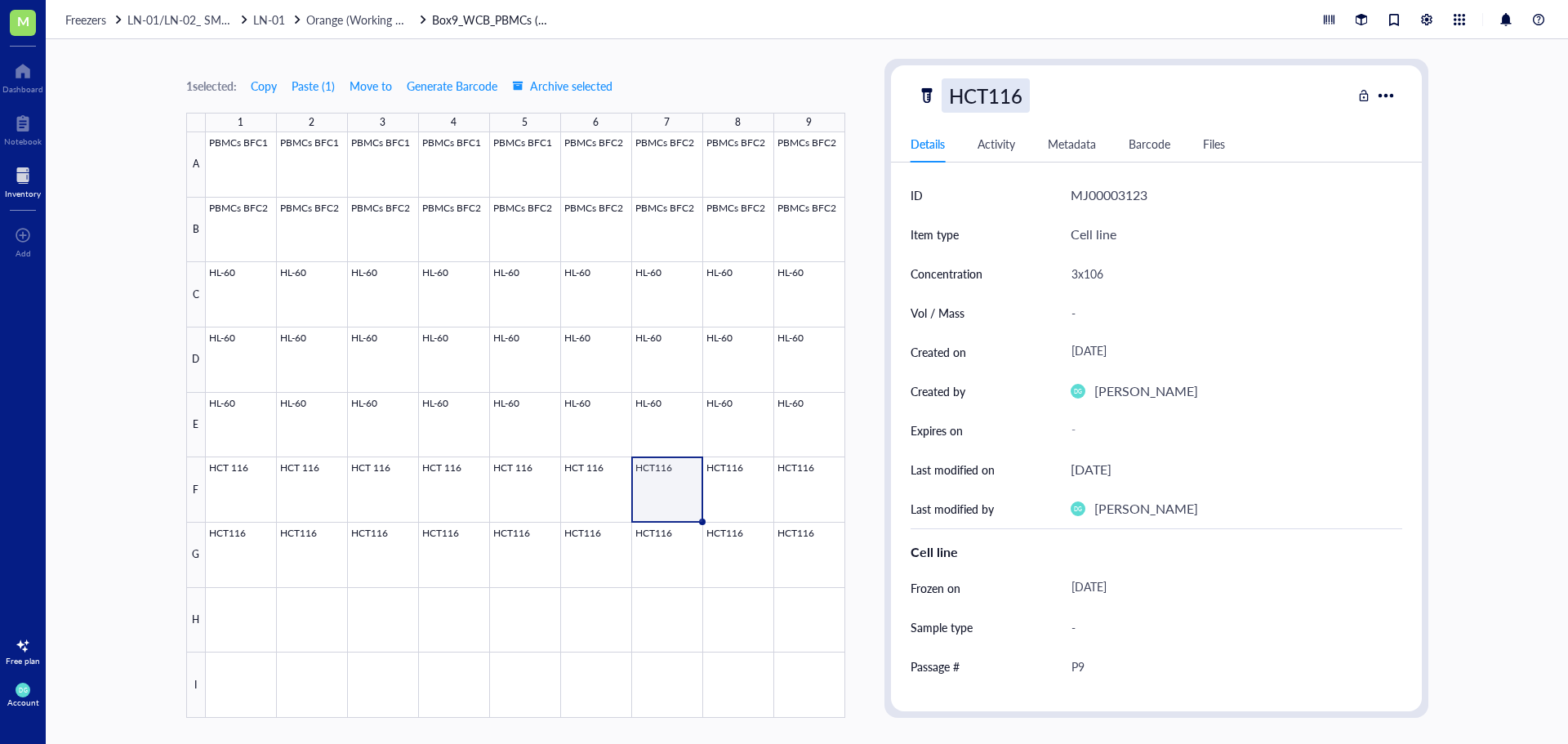
click at [990, 84] on div "HCT116" at bounding box center [986, 96] width 88 height 35
click at [991, 87] on input "HCT116" at bounding box center [988, 96] width 91 height 33
type input "HCT 116"
click at [716, 506] on div at bounding box center [525, 425] width 639 height 586
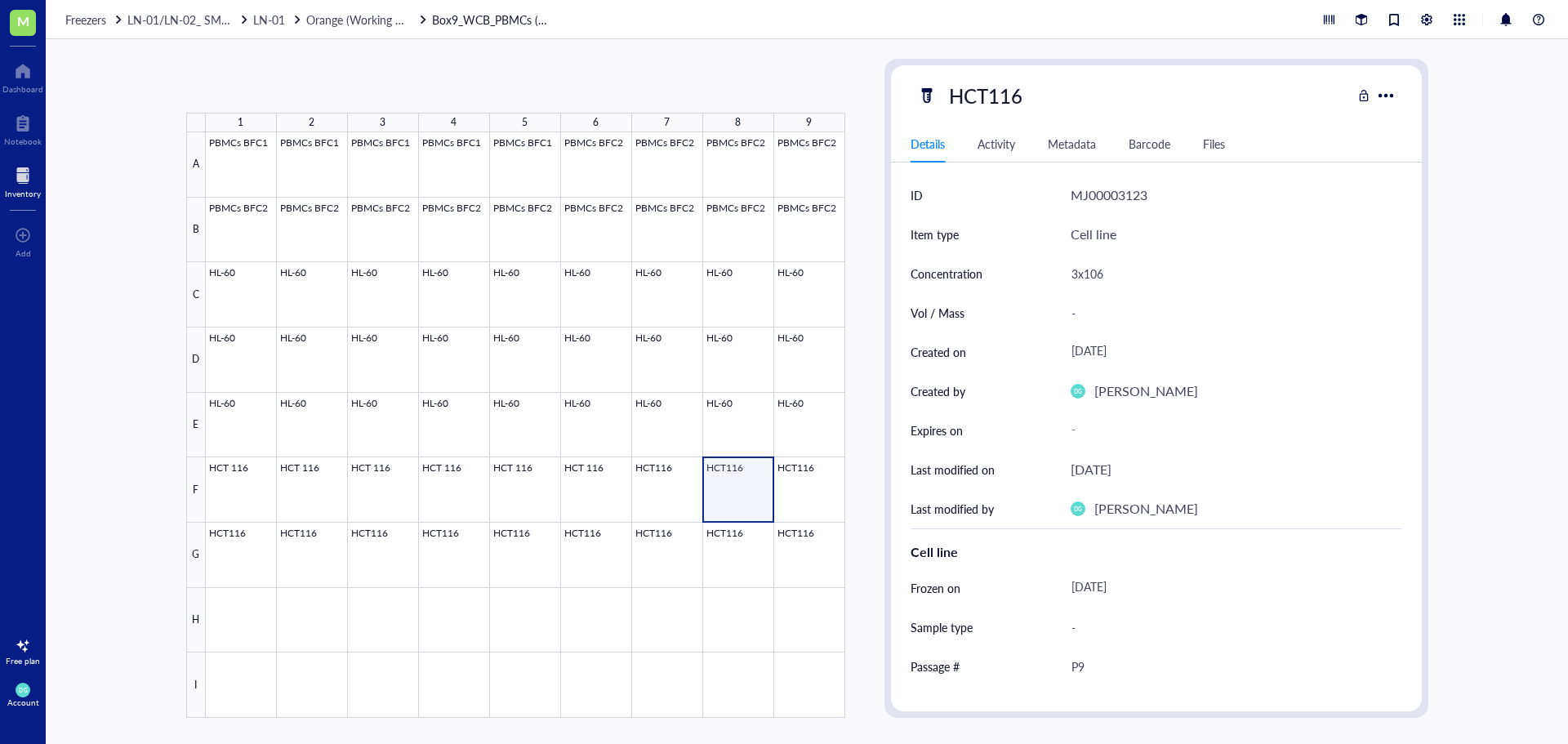
click at [716, 506] on div at bounding box center [525, 425] width 639 height 586
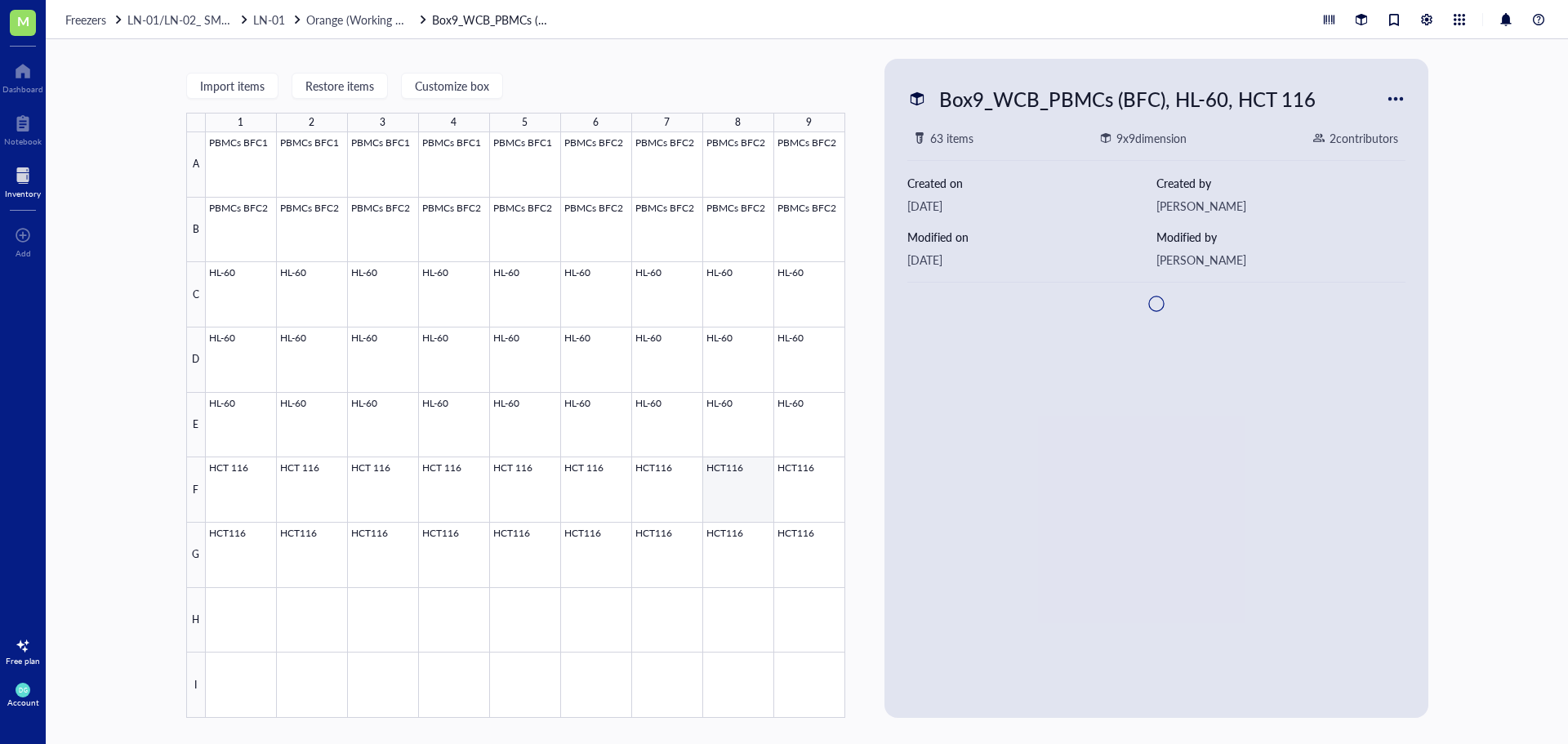
click at [716, 506] on div at bounding box center [525, 425] width 639 height 586
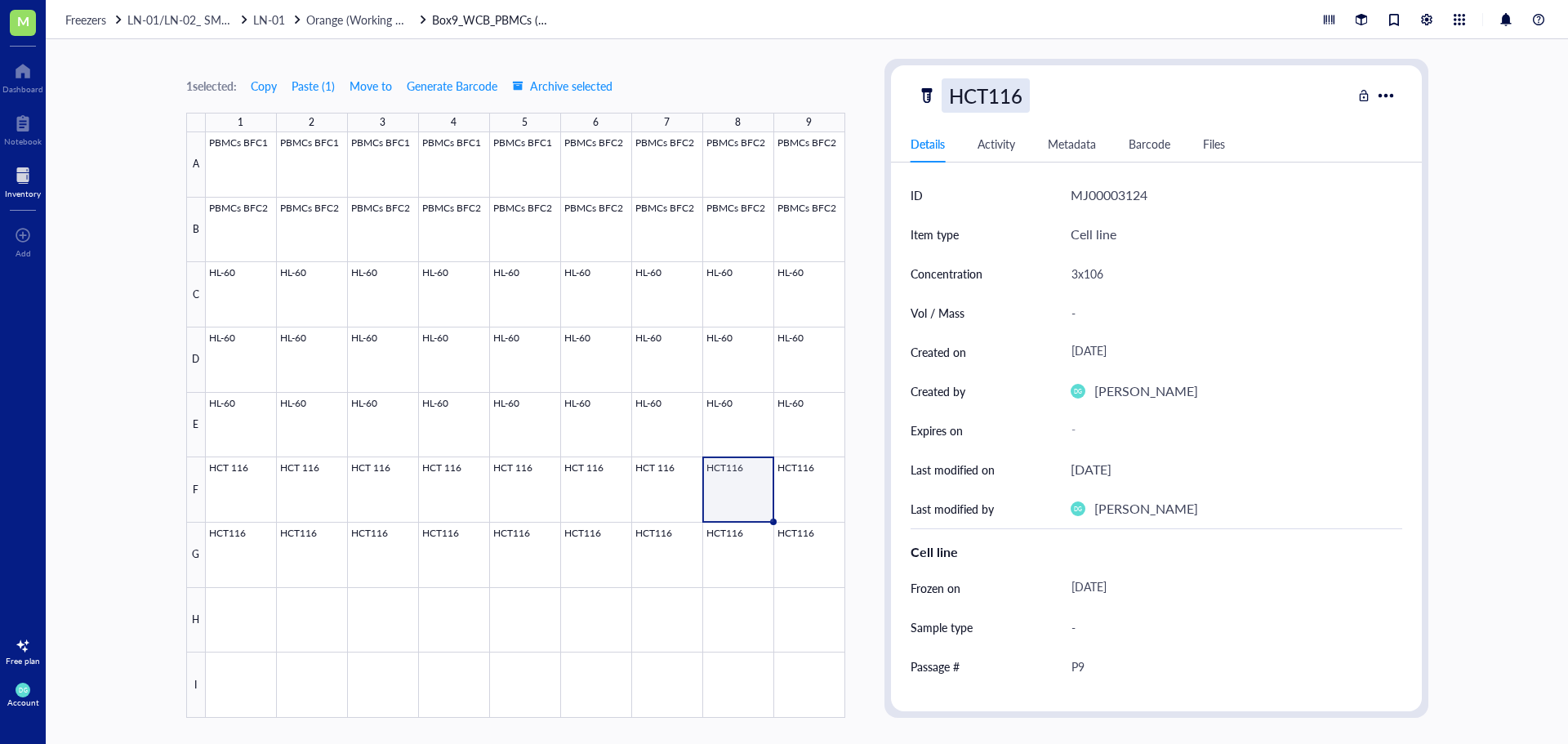
click at [993, 98] on div "HCT116" at bounding box center [986, 96] width 88 height 35
click at [990, 96] on input "HCT116" at bounding box center [988, 96] width 91 height 33
type input "HCT 116"
click at [798, 484] on div at bounding box center [525, 425] width 639 height 586
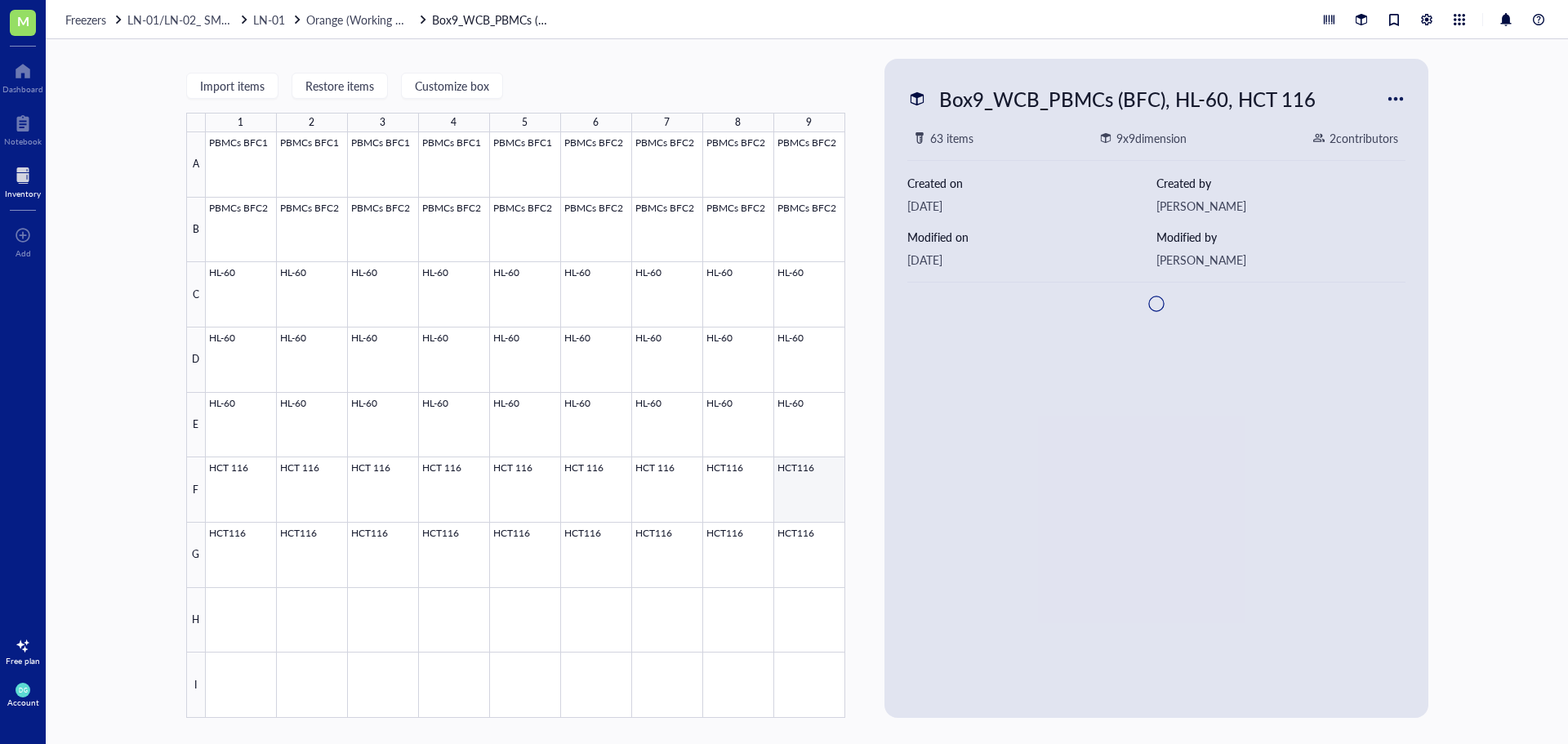
click at [798, 484] on div at bounding box center [525, 425] width 639 height 586
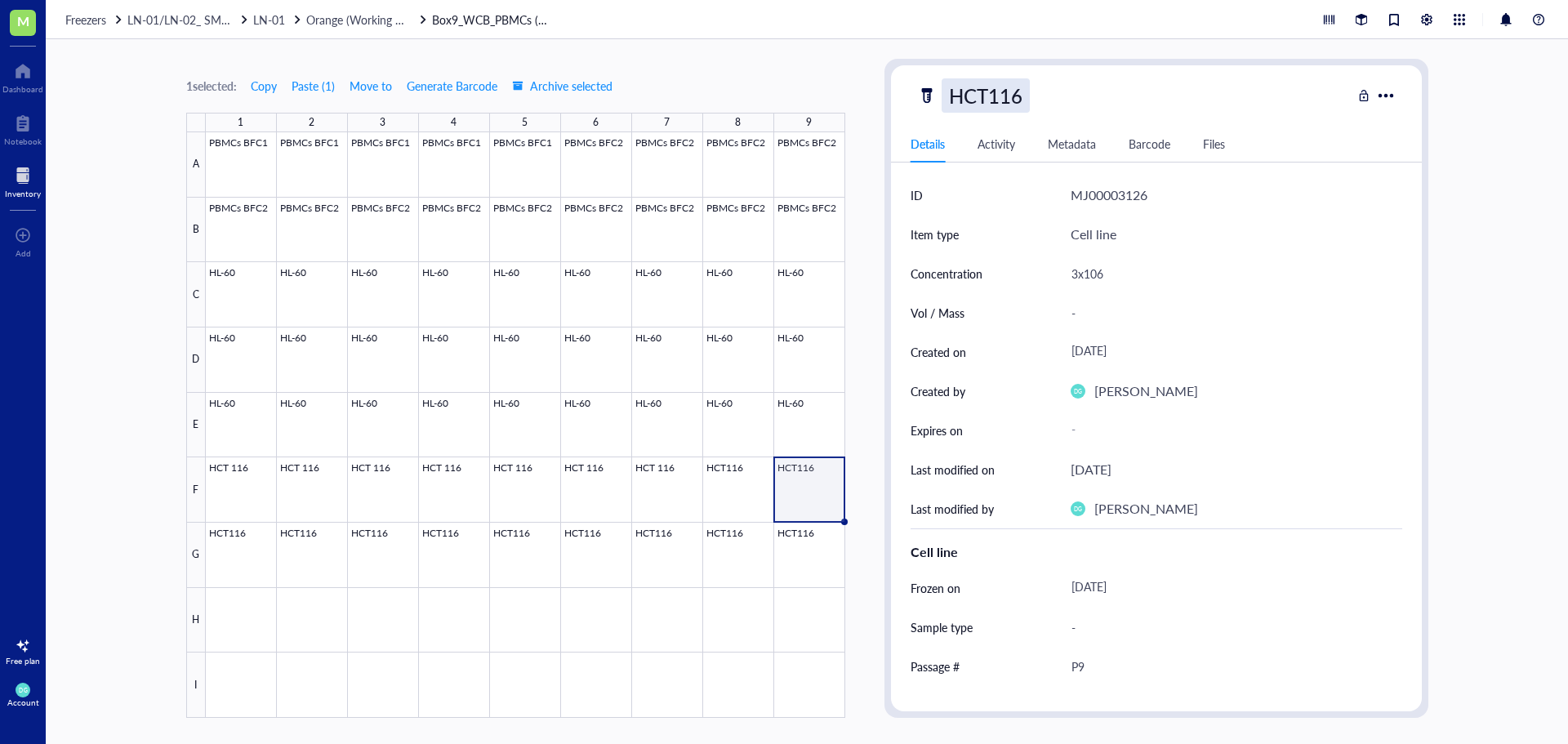
click at [985, 91] on div "HCT116" at bounding box center [986, 96] width 88 height 35
click at [985, 92] on input "HCT 116" at bounding box center [994, 96] width 103 height 33
click at [996, 101] on input "HCT 116" at bounding box center [994, 96] width 103 height 33
click at [828, 496] on div at bounding box center [525, 425] width 639 height 586
click at [986, 98] on div "HCT116" at bounding box center [986, 96] width 88 height 35
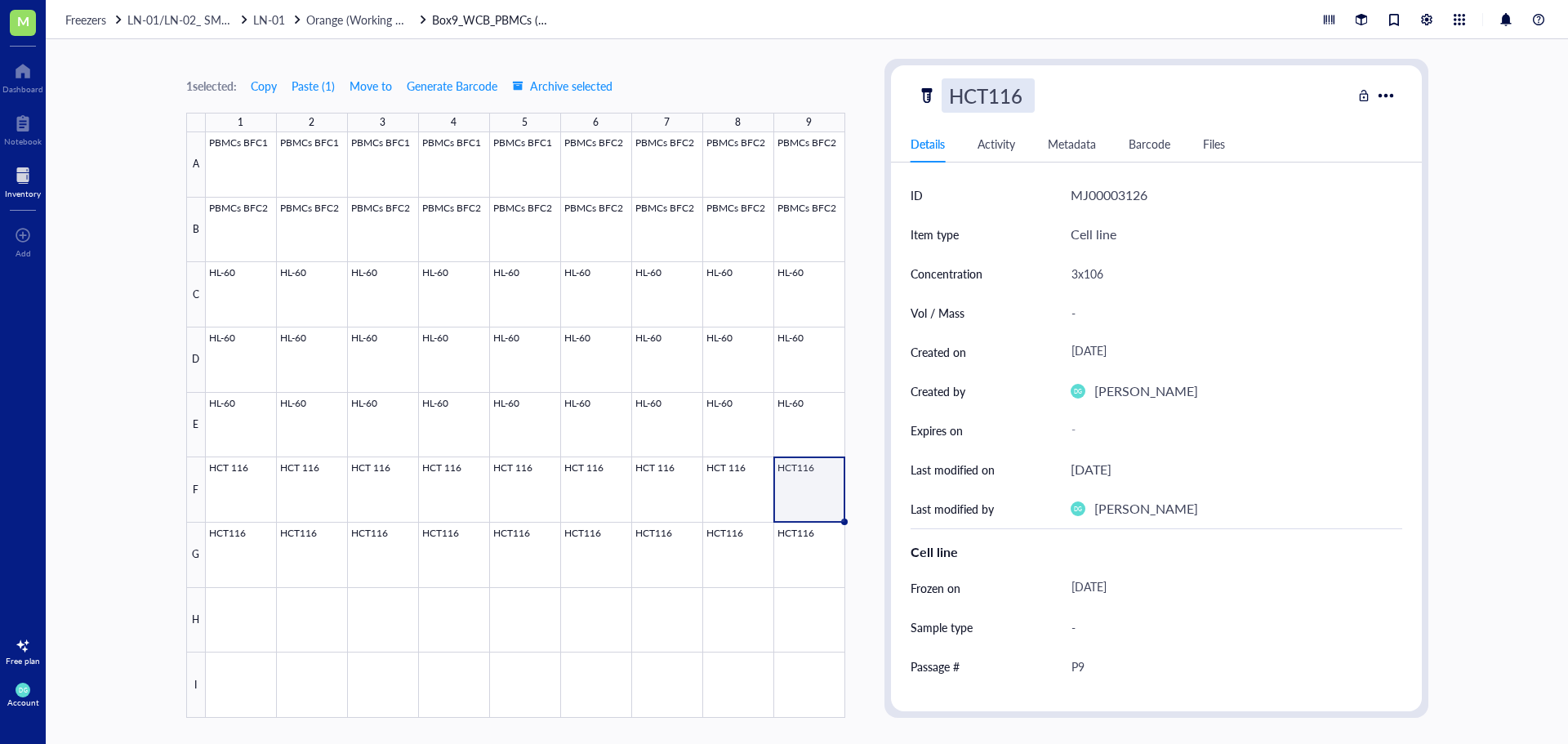
click at [986, 98] on input "HCT116" at bounding box center [988, 96] width 91 height 33
click at [986, 98] on div "HCT 116" at bounding box center [987, 96] width 92 height 35
click at [986, 98] on input "HCT 116" at bounding box center [994, 96] width 103 height 33
type input "HCT 116"
click at [247, 559] on div at bounding box center [525, 425] width 639 height 586
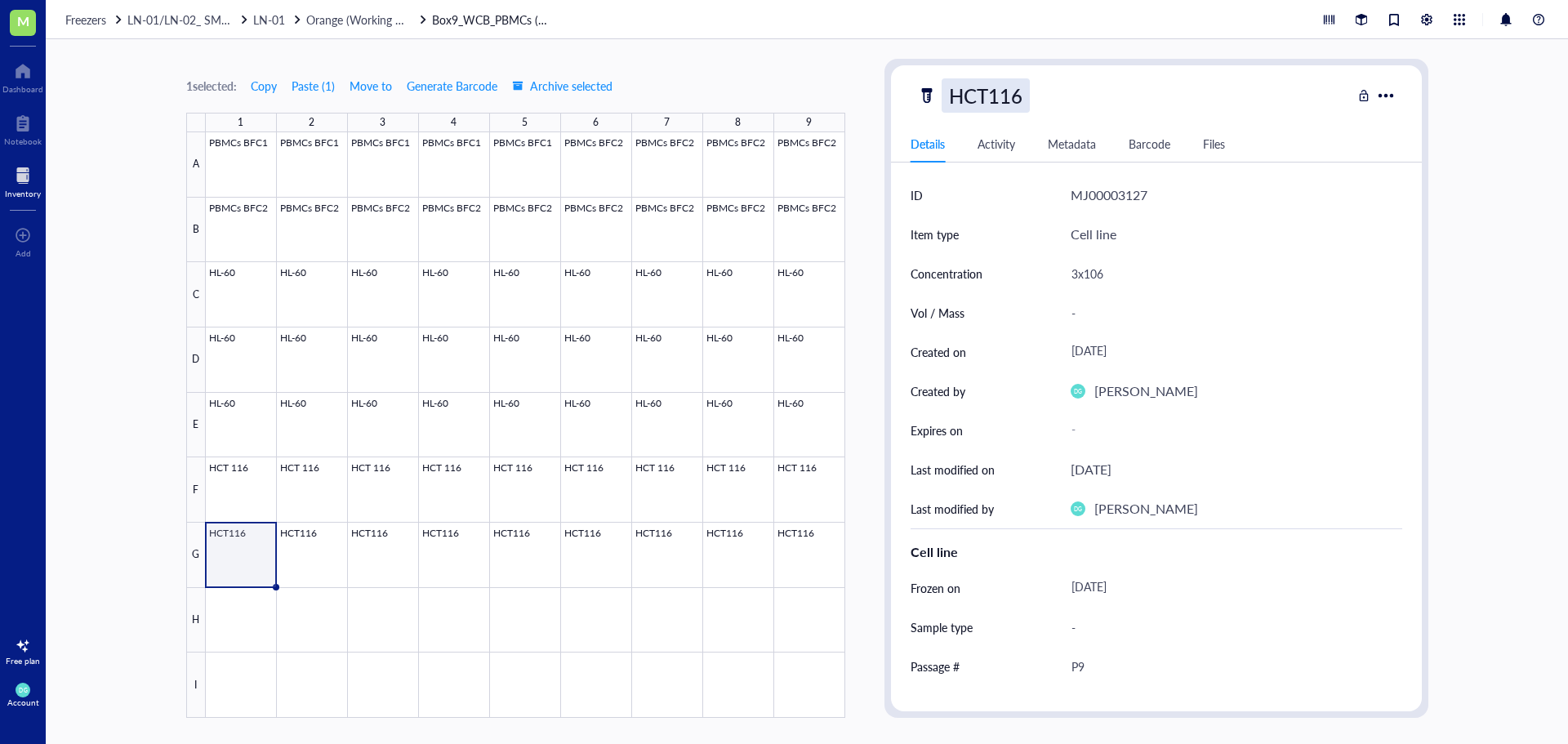
click at [986, 94] on div "HCT116" at bounding box center [986, 96] width 88 height 35
click at [986, 94] on input "HCT116" at bounding box center [988, 96] width 91 height 33
click at [985, 94] on input "HCT116" at bounding box center [988, 96] width 91 height 33
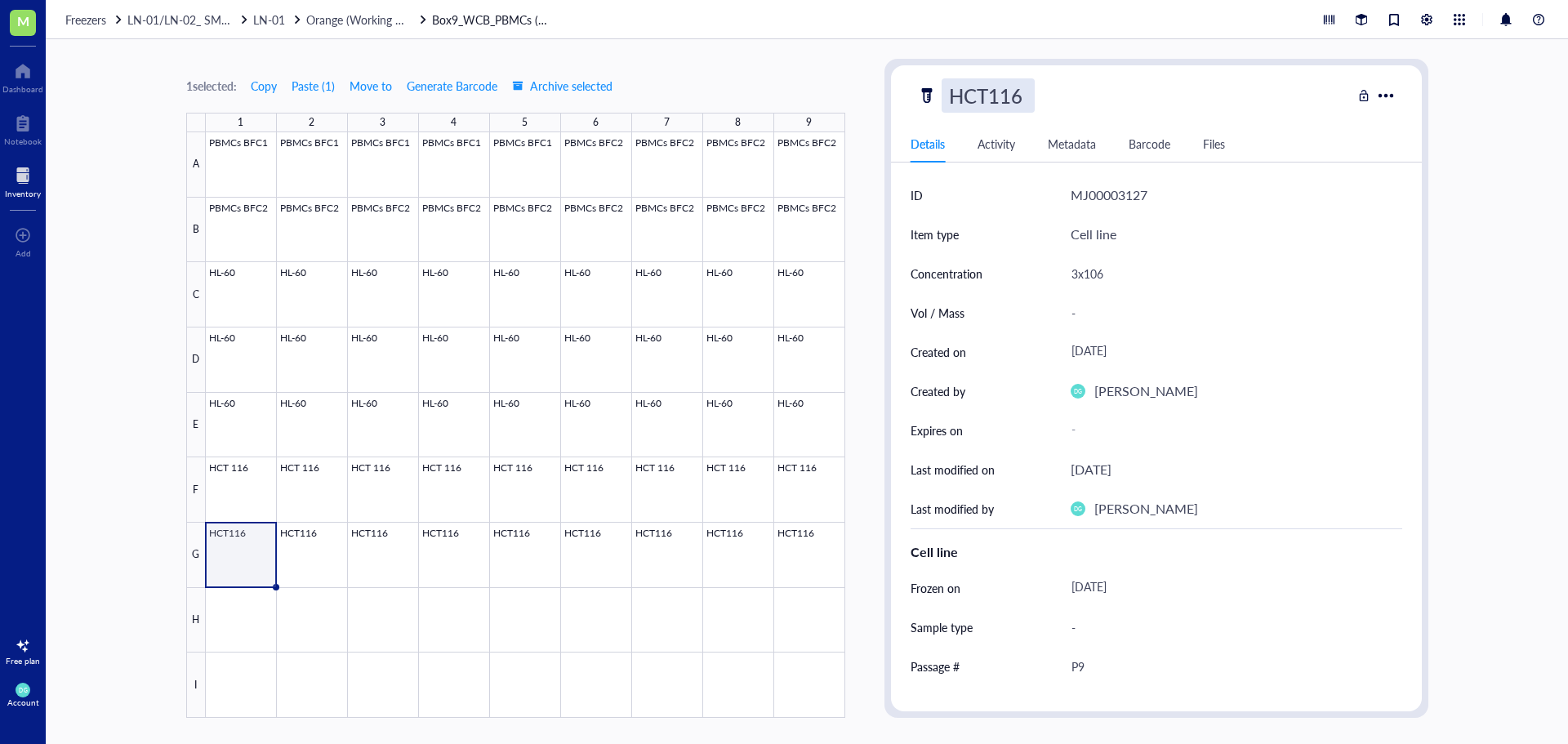
click at [986, 97] on input "HCT116" at bounding box center [988, 96] width 91 height 33
type input "HCT 116"
click at [328, 543] on div at bounding box center [525, 425] width 639 height 586
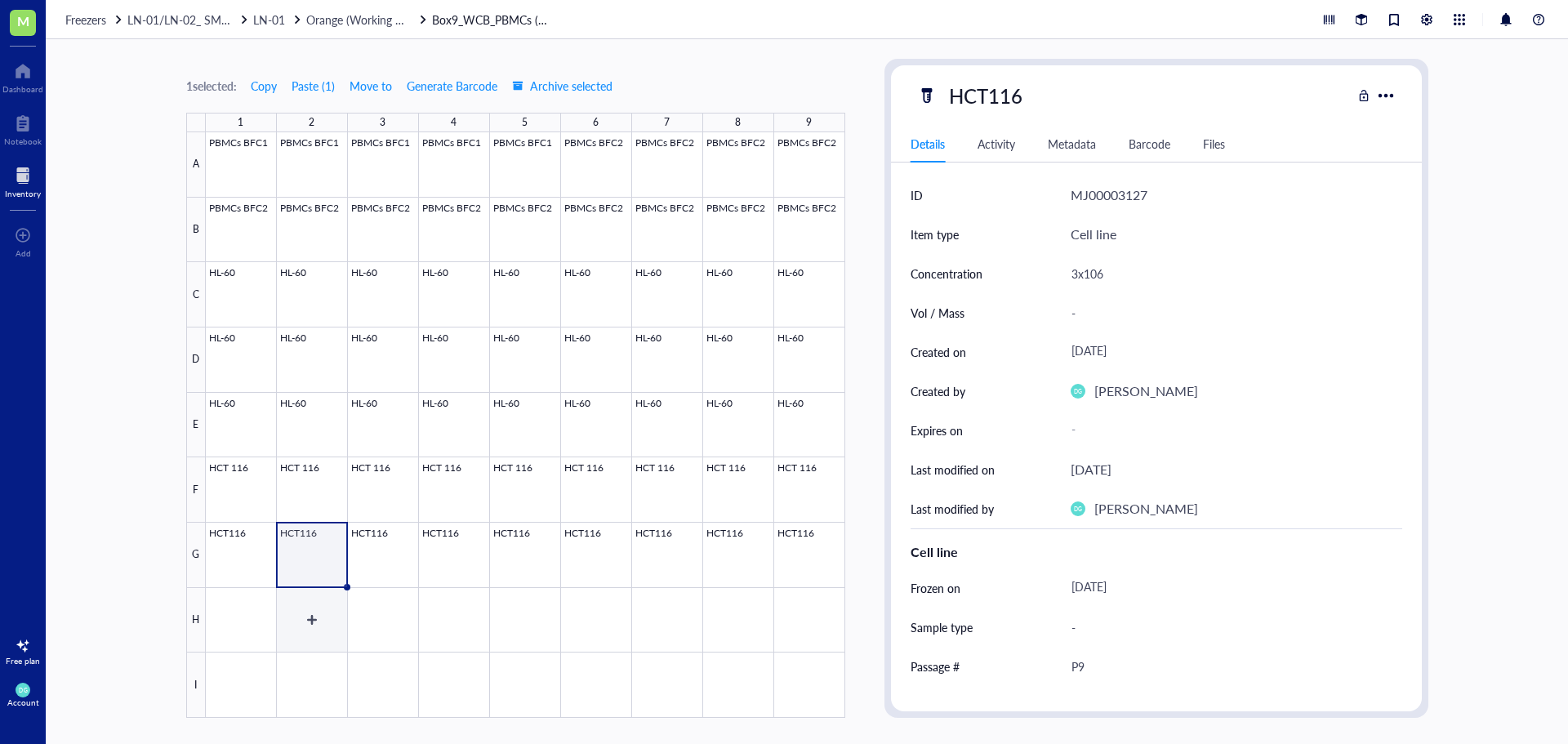
click at [313, 564] on div at bounding box center [525, 425] width 639 height 586
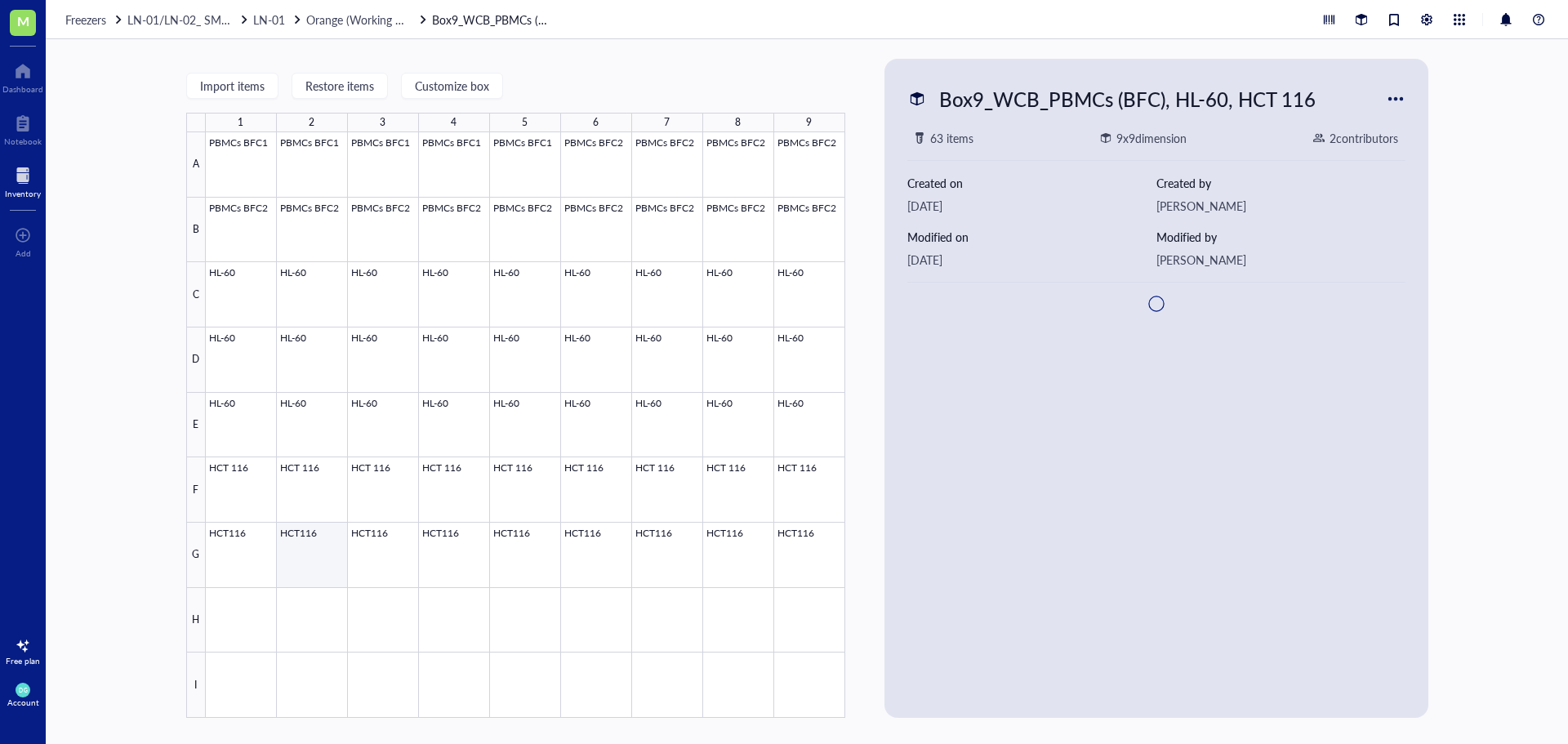
click at [313, 564] on div at bounding box center [525, 425] width 639 height 586
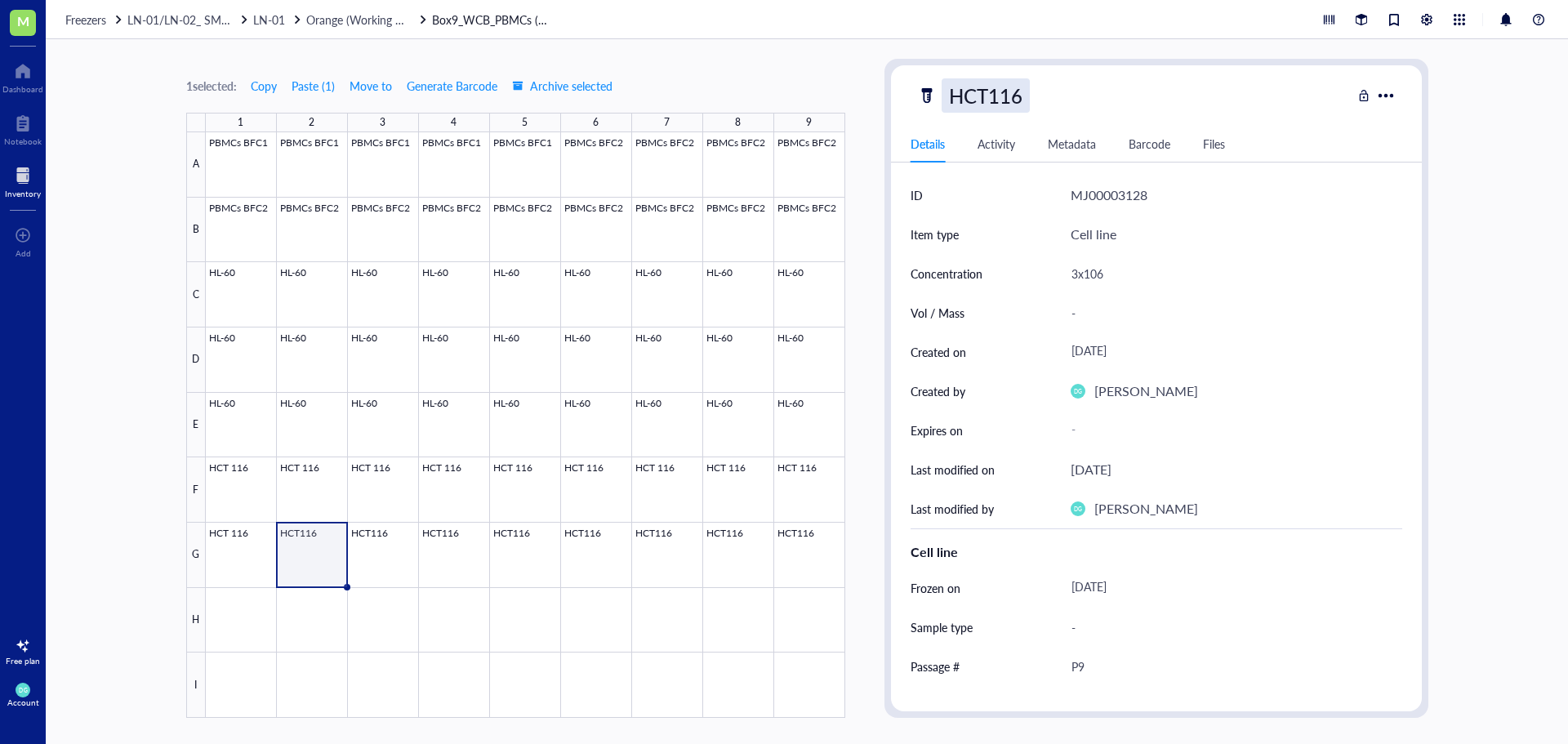
click at [986, 104] on div "HCT116" at bounding box center [986, 96] width 88 height 35
click at [989, 87] on input "HCT116" at bounding box center [988, 96] width 91 height 33
type input "HCT 116"
click at [373, 543] on div at bounding box center [525, 425] width 639 height 586
click at [375, 547] on div at bounding box center [525, 425] width 639 height 586
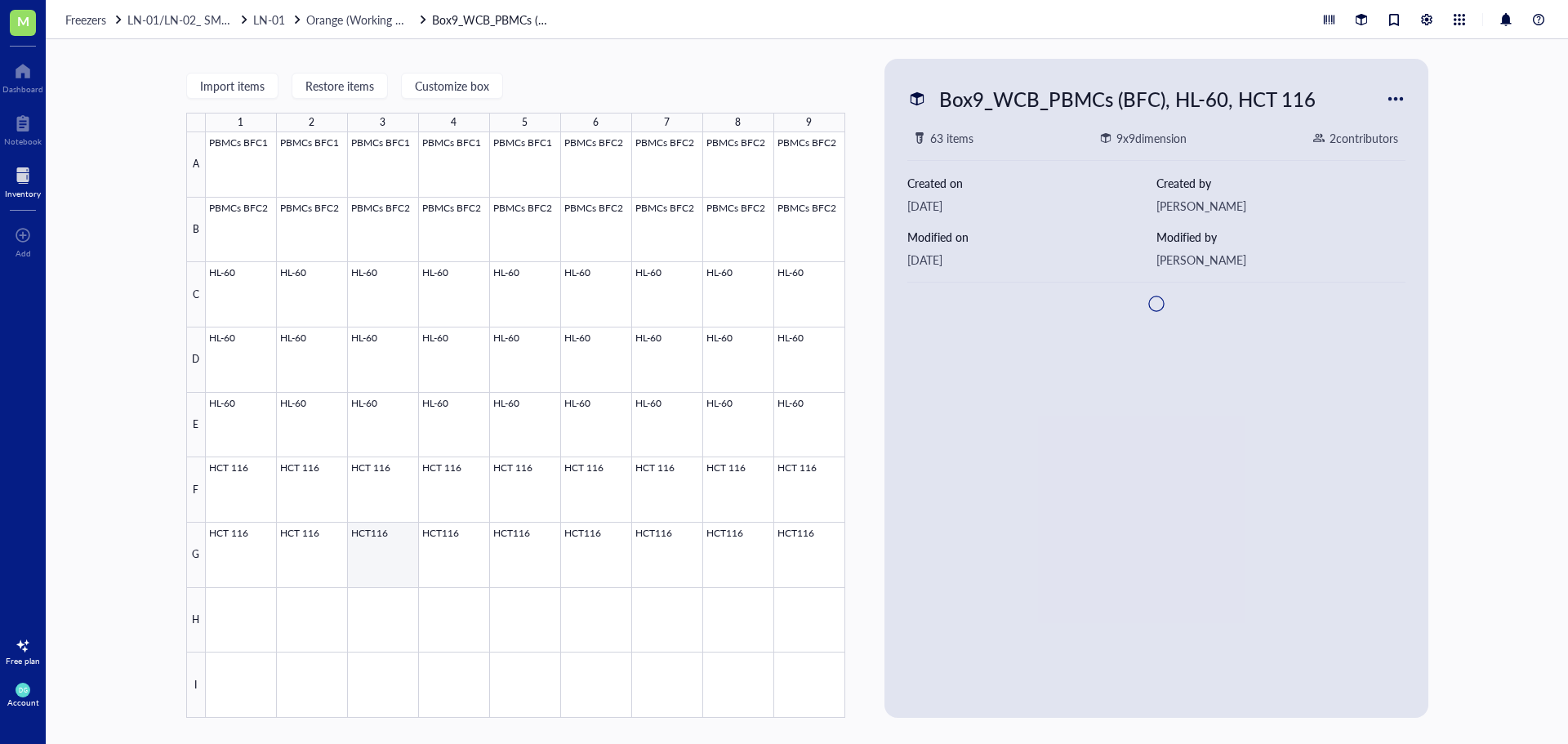
click at [375, 547] on div at bounding box center [525, 425] width 639 height 586
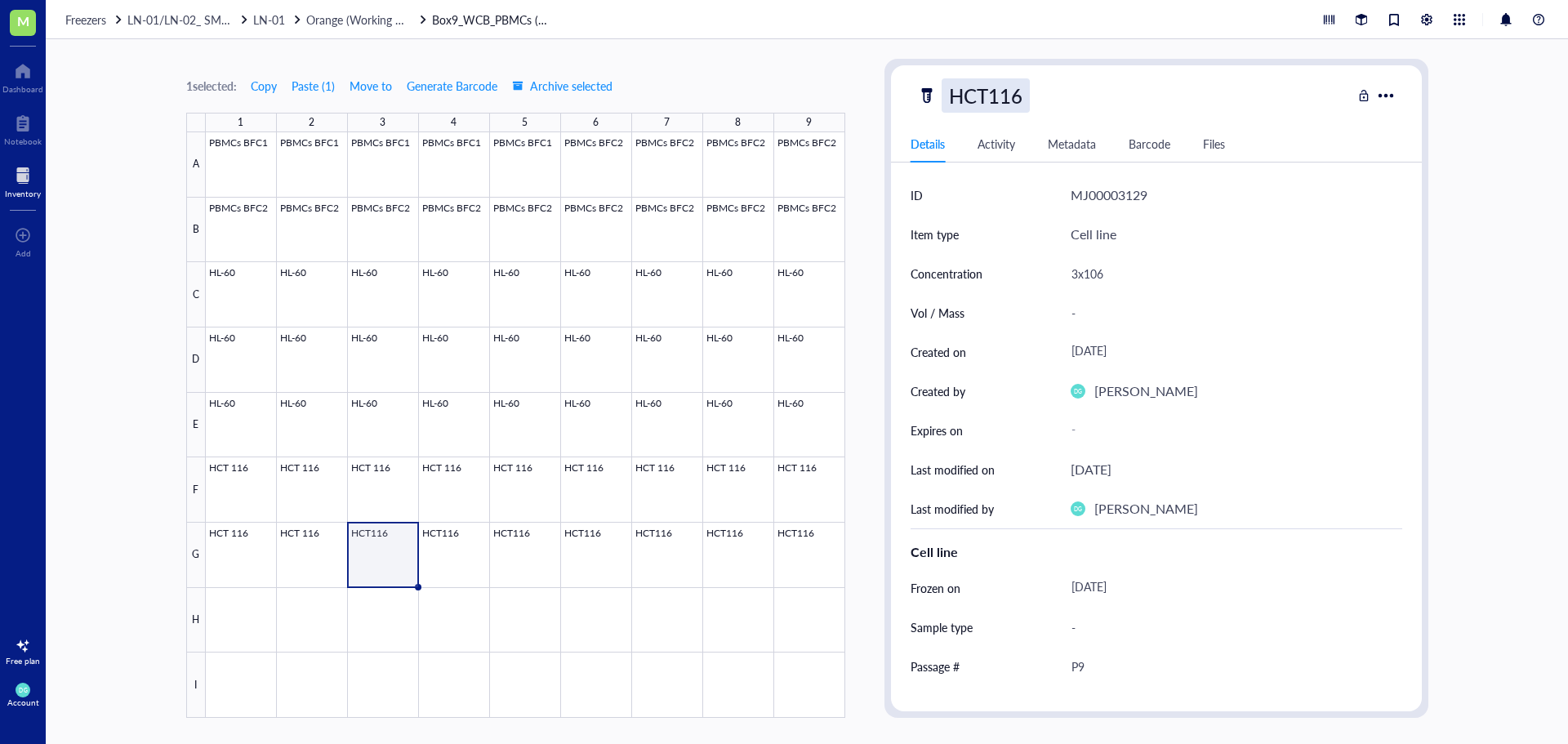
click at [982, 105] on div "HCT116" at bounding box center [986, 96] width 88 height 35
click at [990, 98] on input "HCT116" at bounding box center [988, 96] width 91 height 33
type input "HCT 116"
click at [443, 555] on div at bounding box center [525, 425] width 639 height 586
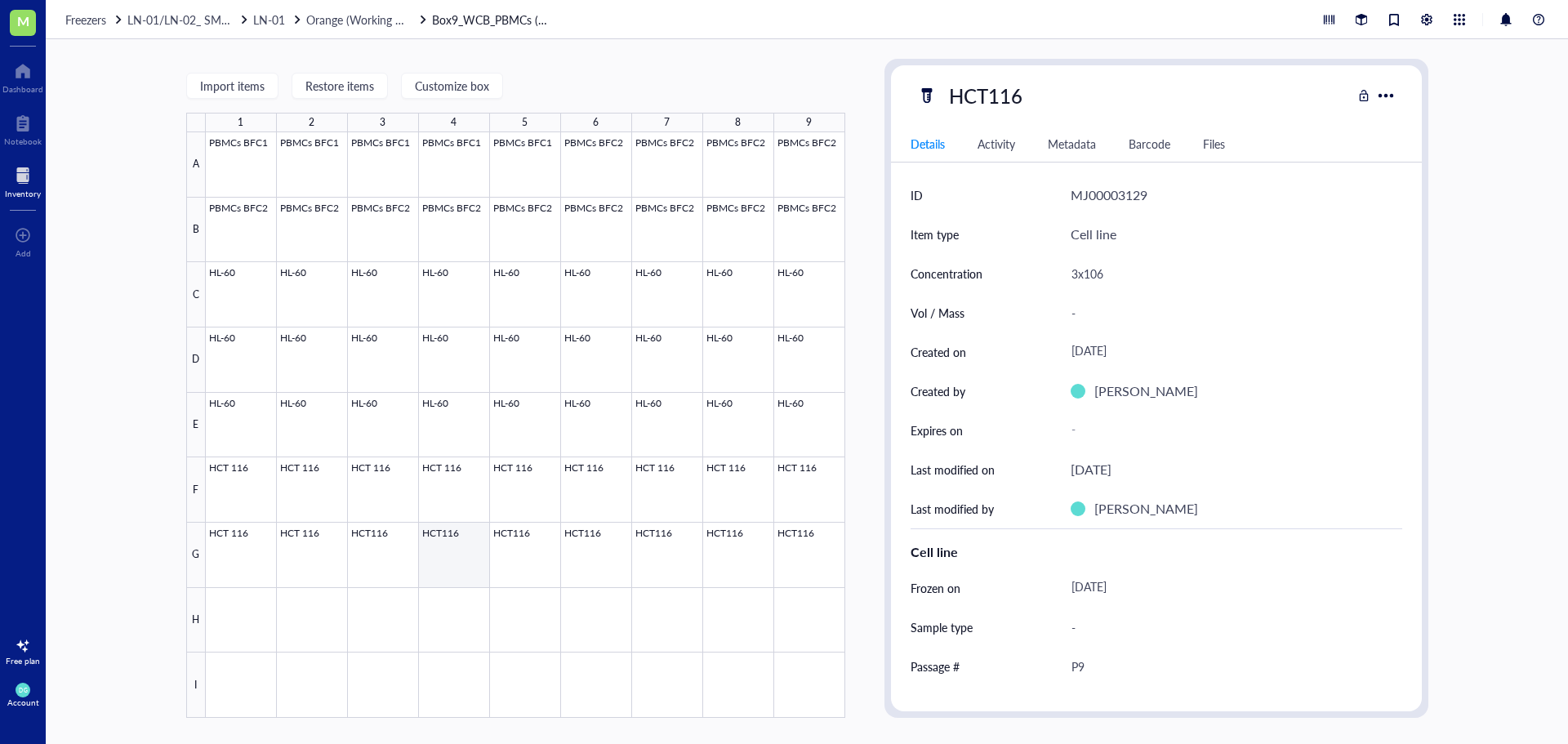
click at [443, 555] on div at bounding box center [525, 425] width 639 height 586
click at [982, 100] on div "HCT116" at bounding box center [986, 96] width 88 height 35
click at [990, 105] on input "HCT116" at bounding box center [988, 96] width 91 height 33
type input "HCT 116"
click at [534, 574] on div at bounding box center [525, 425] width 639 height 586
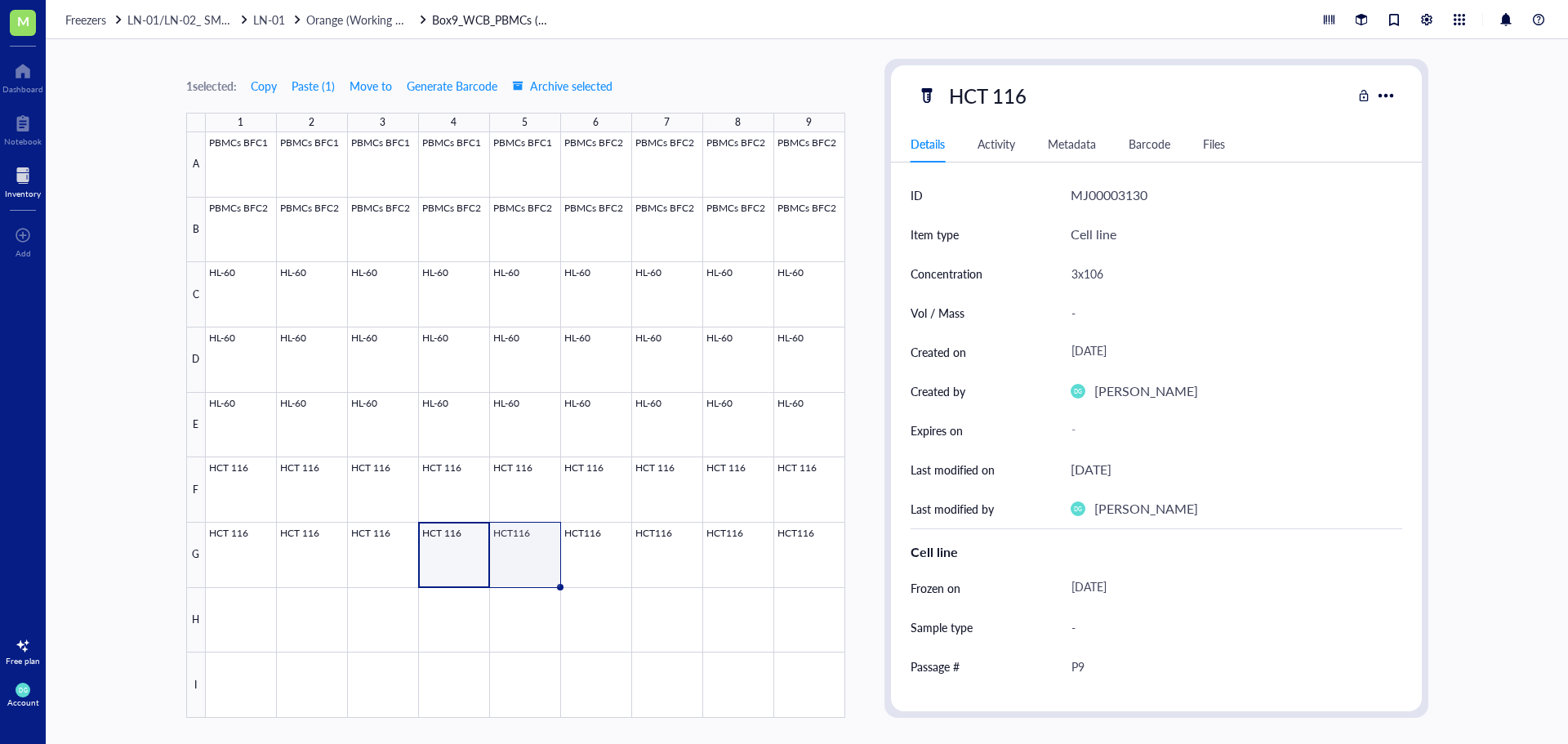
click at [526, 537] on div at bounding box center [525, 425] width 639 height 586
click at [994, 99] on div "HCT116" at bounding box center [986, 96] width 88 height 35
click at [992, 99] on input "HCT116" at bounding box center [988, 96] width 91 height 33
click at [990, 98] on input "HCT116" at bounding box center [988, 96] width 91 height 33
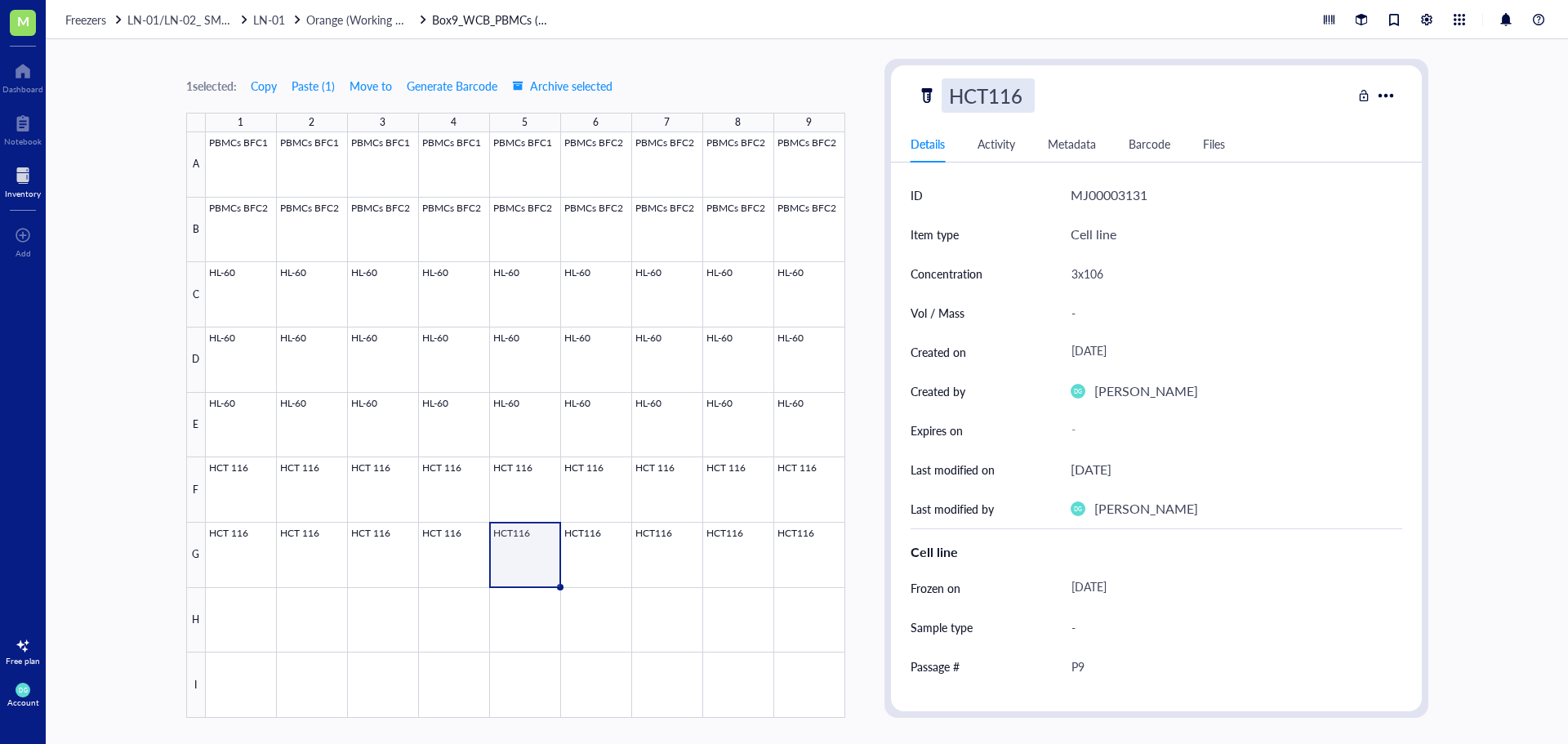
type input "HCT 116"
click at [577, 537] on div at bounding box center [525, 425] width 639 height 586
click at [987, 98] on div "HCT116" at bounding box center [986, 96] width 88 height 35
click at [988, 96] on input "HCT116" at bounding box center [988, 96] width 91 height 33
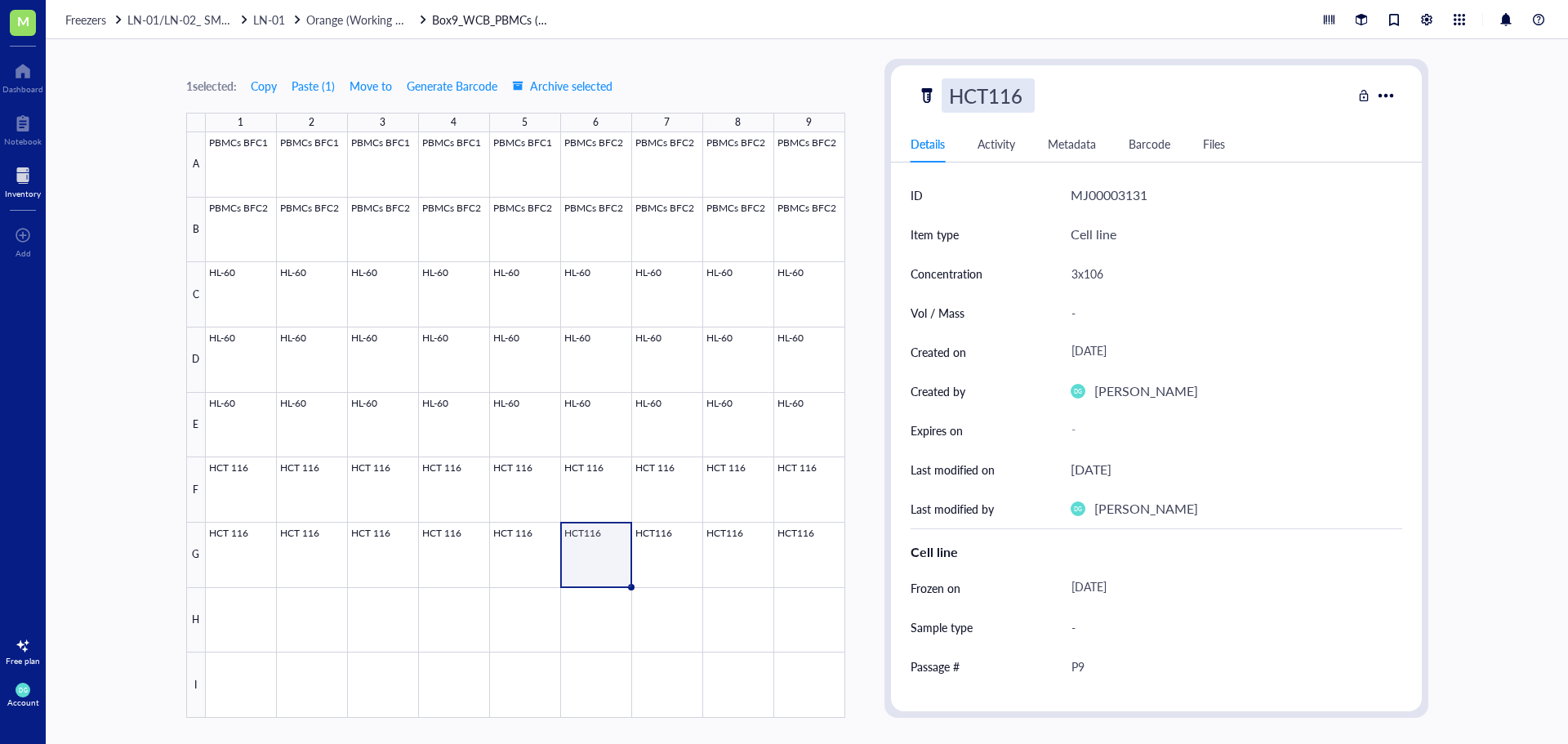
click at [988, 96] on input "HCT116" at bounding box center [988, 96] width 91 height 33
type input "HCT 116"
click at [610, 548] on div at bounding box center [525, 425] width 639 height 586
click at [997, 90] on div "HCT116" at bounding box center [986, 96] width 88 height 35
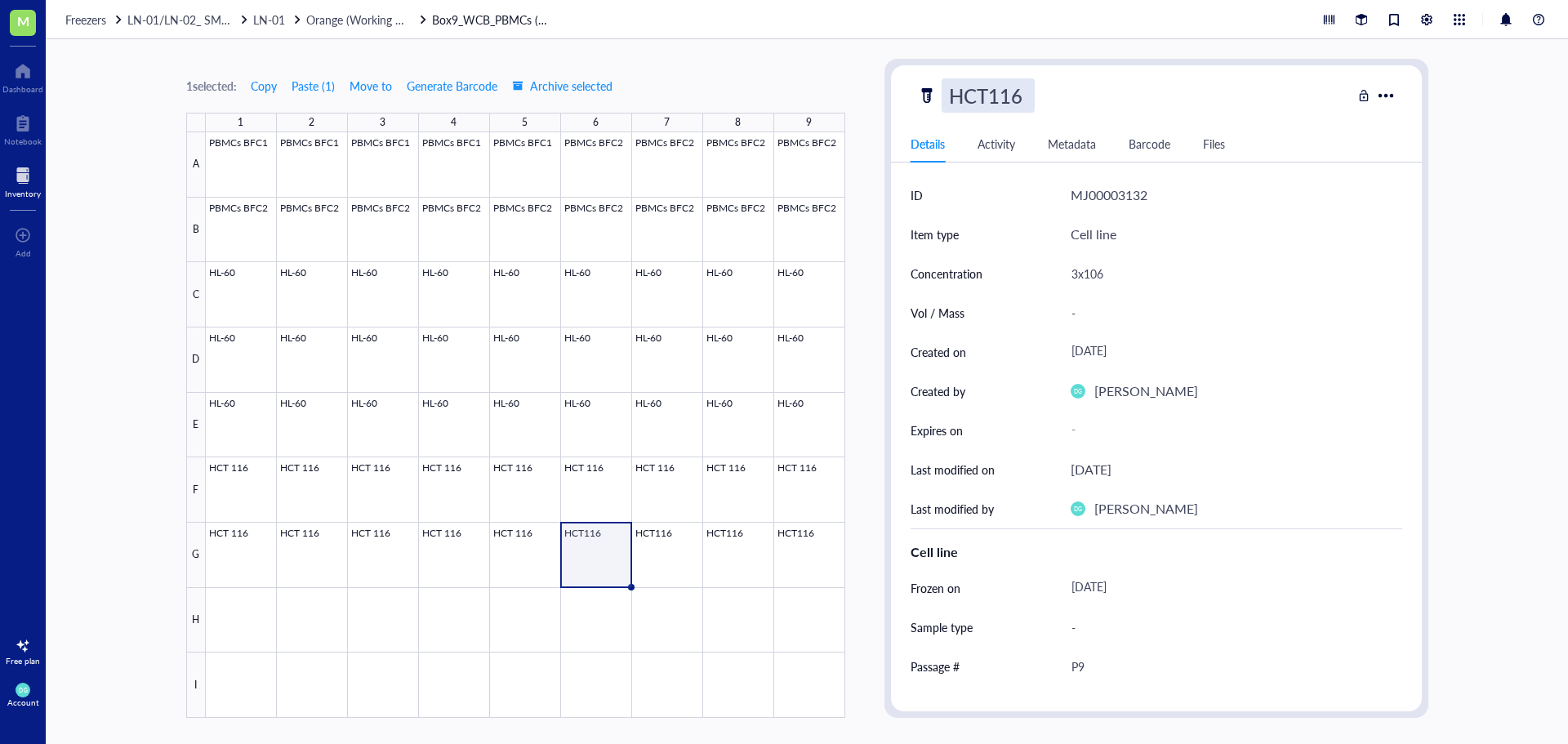
click at [991, 93] on input "HCT116" at bounding box center [988, 96] width 91 height 33
type input "HCT 116"
click at [642, 548] on div at bounding box center [525, 425] width 639 height 586
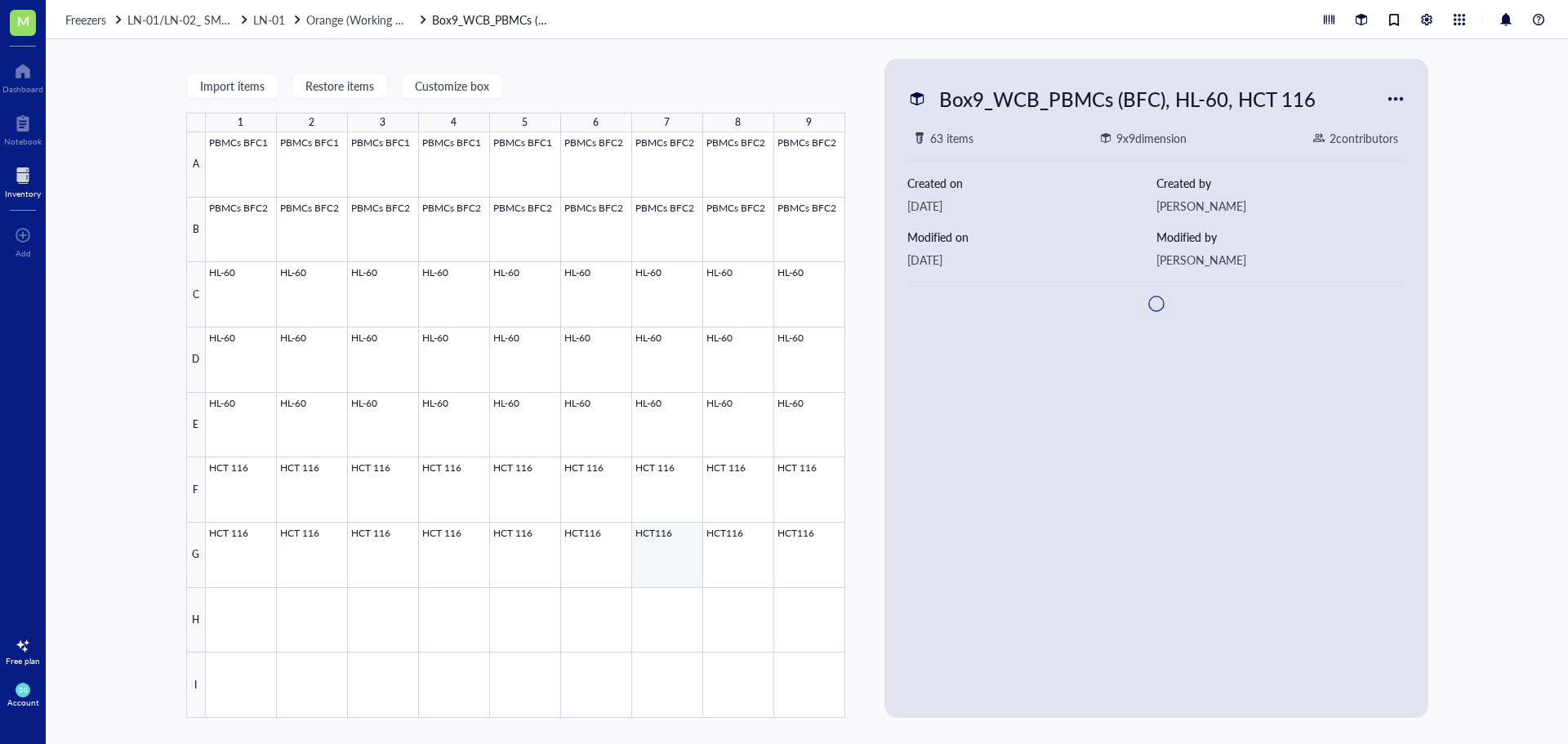
click at [642, 548] on div at bounding box center [525, 425] width 639 height 586
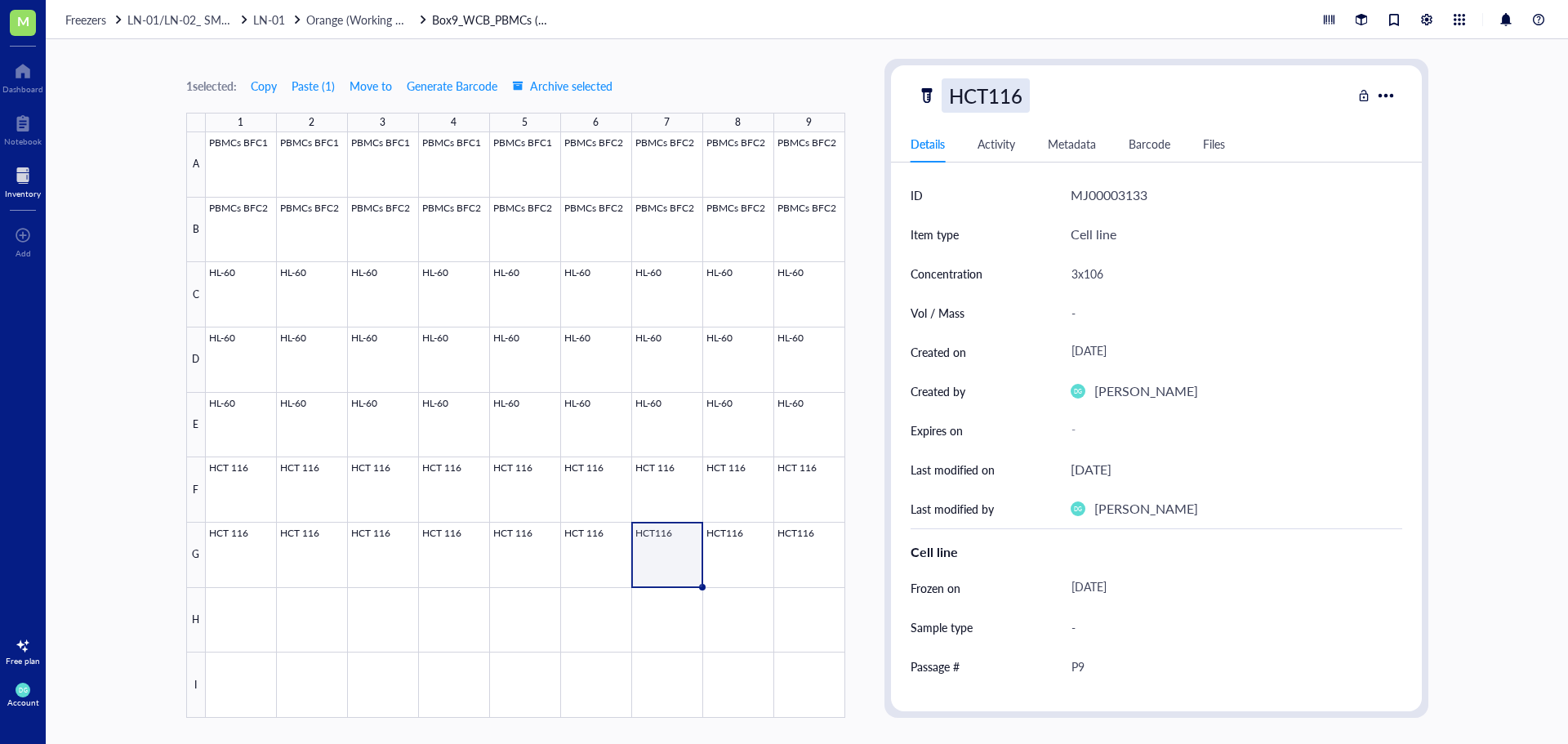
click at [982, 109] on div "HCT116" at bounding box center [986, 96] width 88 height 35
click at [984, 92] on input "HCT116" at bounding box center [988, 96] width 91 height 33
type input "HCT 116"
click at [734, 549] on div at bounding box center [525, 425] width 639 height 586
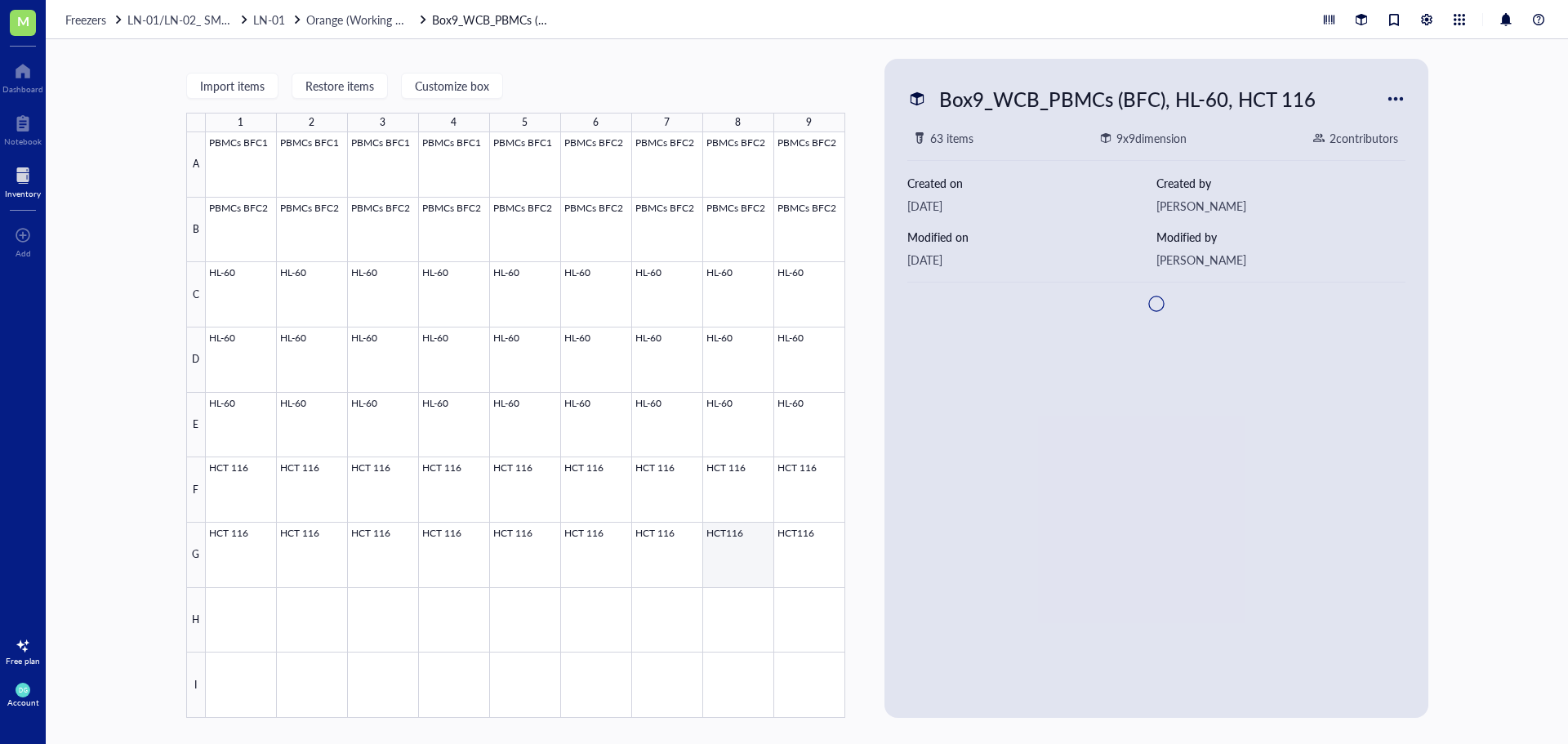
click at [734, 549] on div at bounding box center [525, 425] width 639 height 586
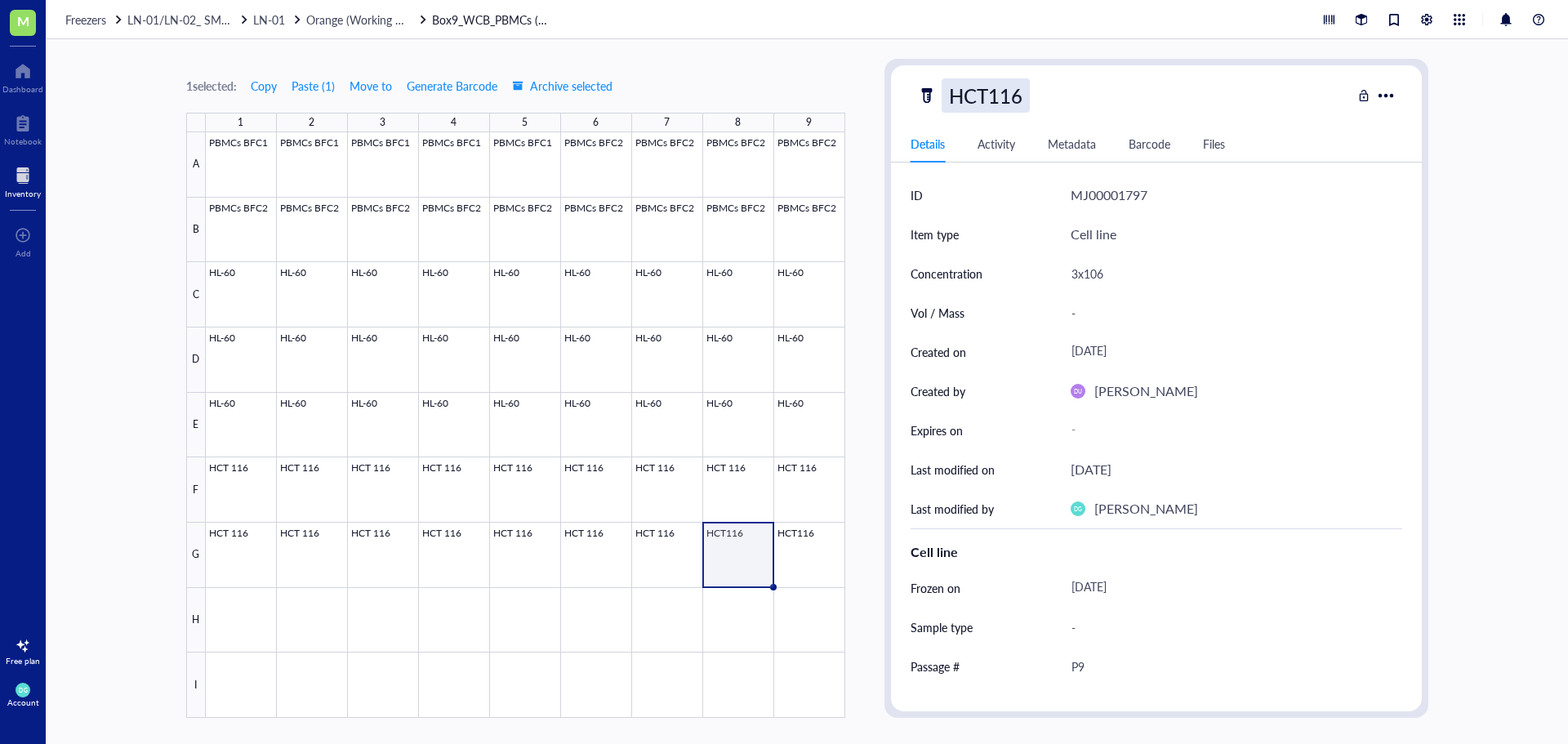
click at [988, 104] on div "HCT116" at bounding box center [986, 96] width 88 height 35
click at [988, 104] on input "HCT116" at bounding box center [988, 96] width 91 height 33
type input "HCT 116"
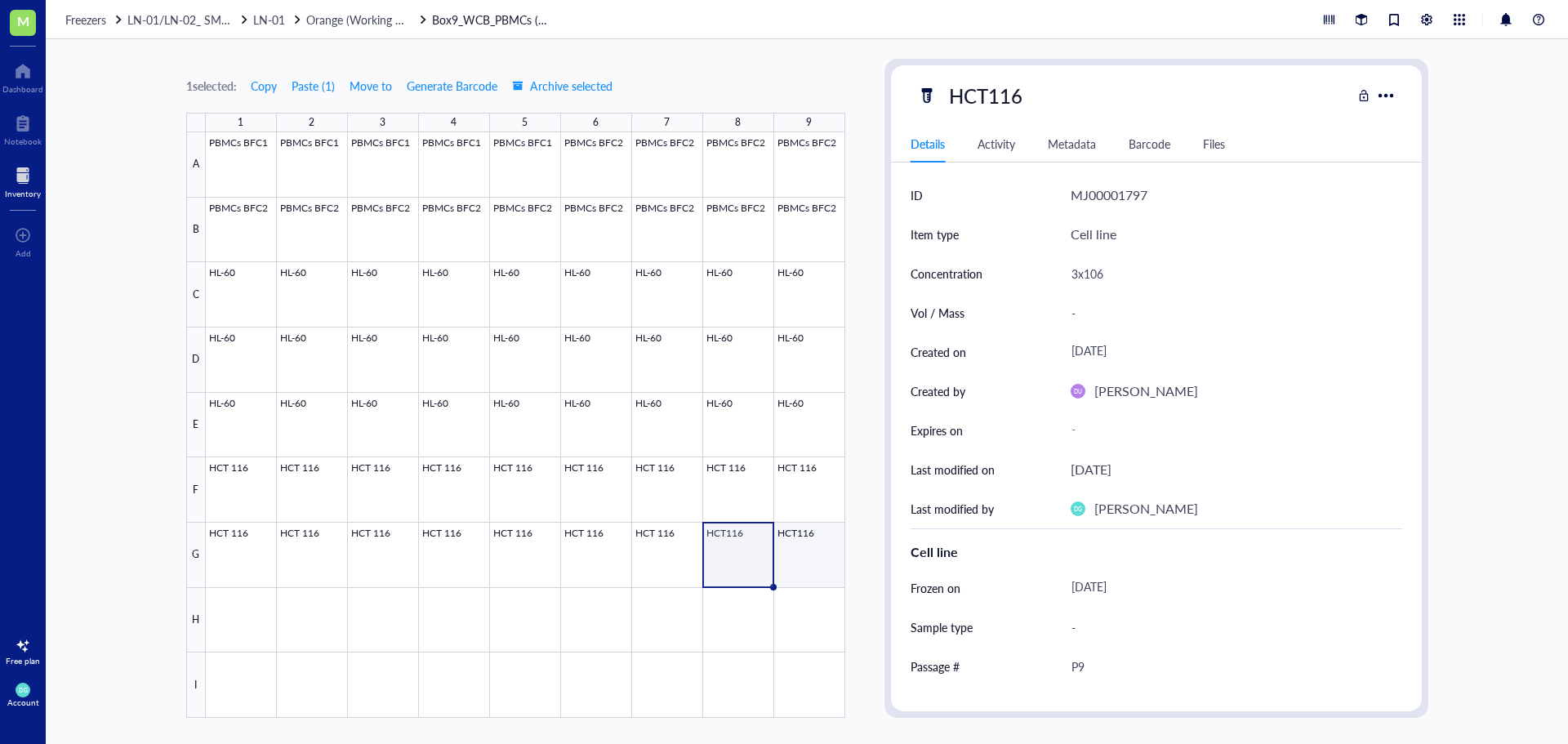
click at [794, 546] on div at bounding box center [525, 425] width 639 height 586
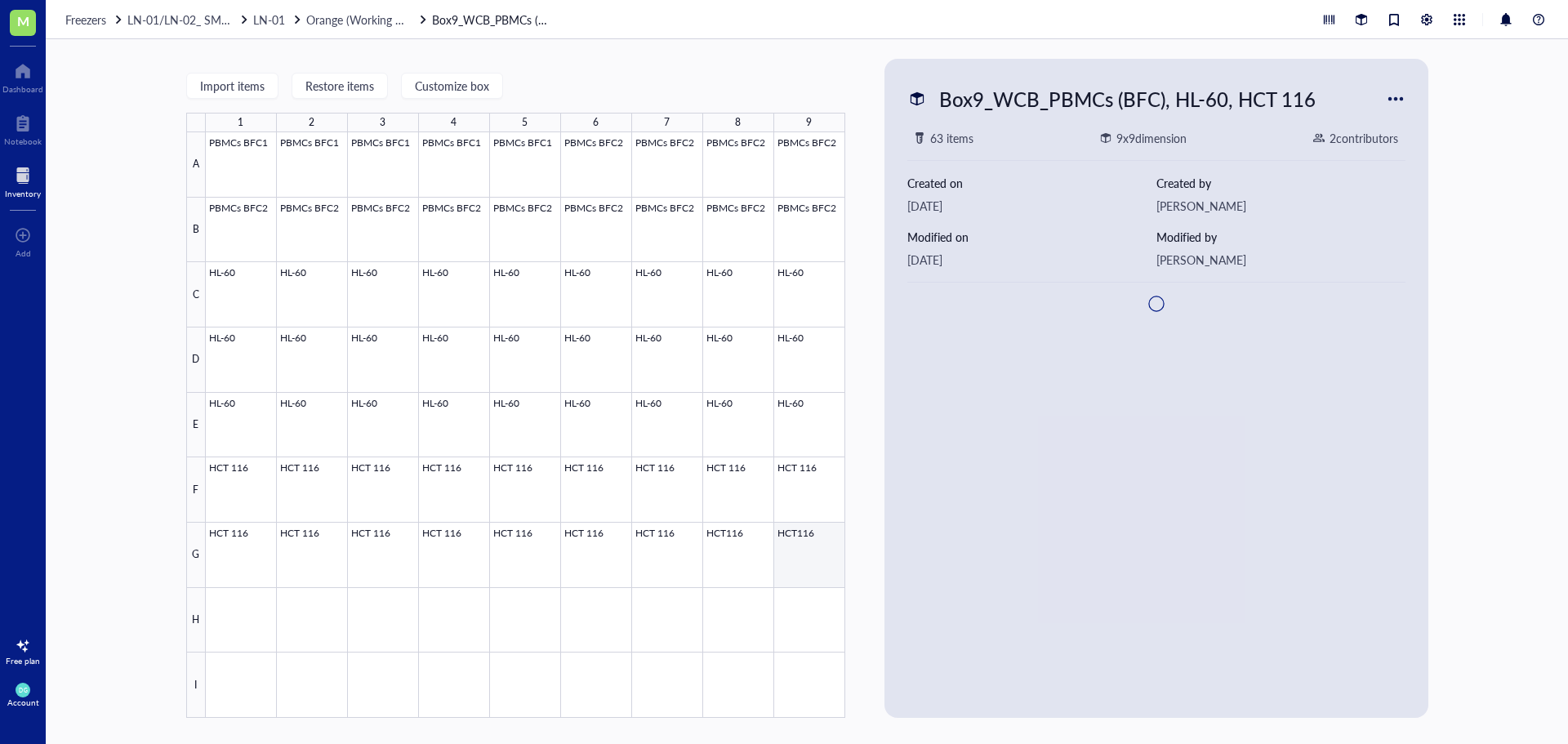
click at [794, 546] on div at bounding box center [525, 425] width 639 height 586
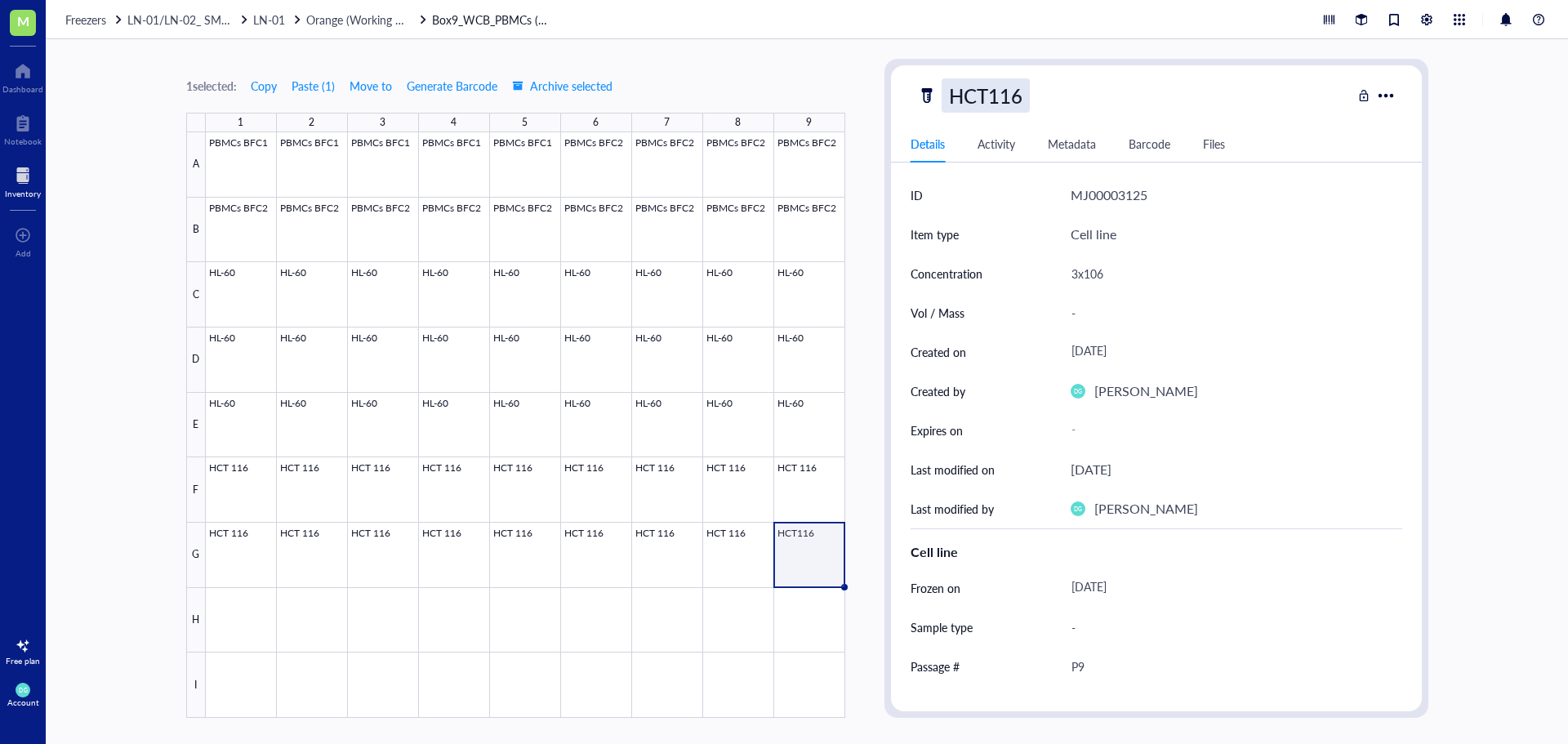
click at [979, 87] on div "HCT116" at bounding box center [986, 96] width 88 height 35
click at [983, 96] on input "HCT116" at bounding box center [988, 96] width 91 height 33
type input "HCT 116"
click at [349, 19] on span "Orange (Working CB)" at bounding box center [360, 19] width 107 height 16
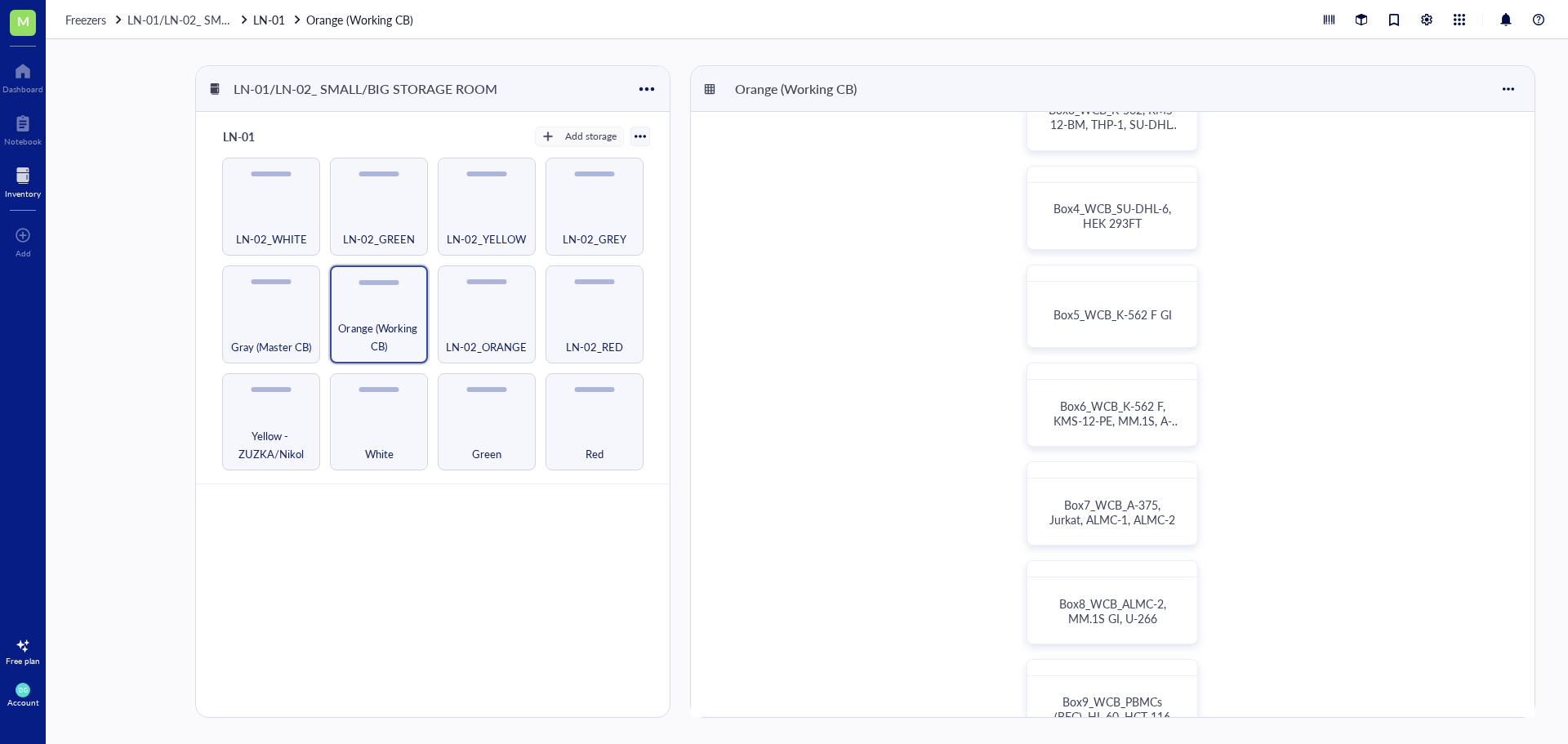
scroll to position [408, 0]
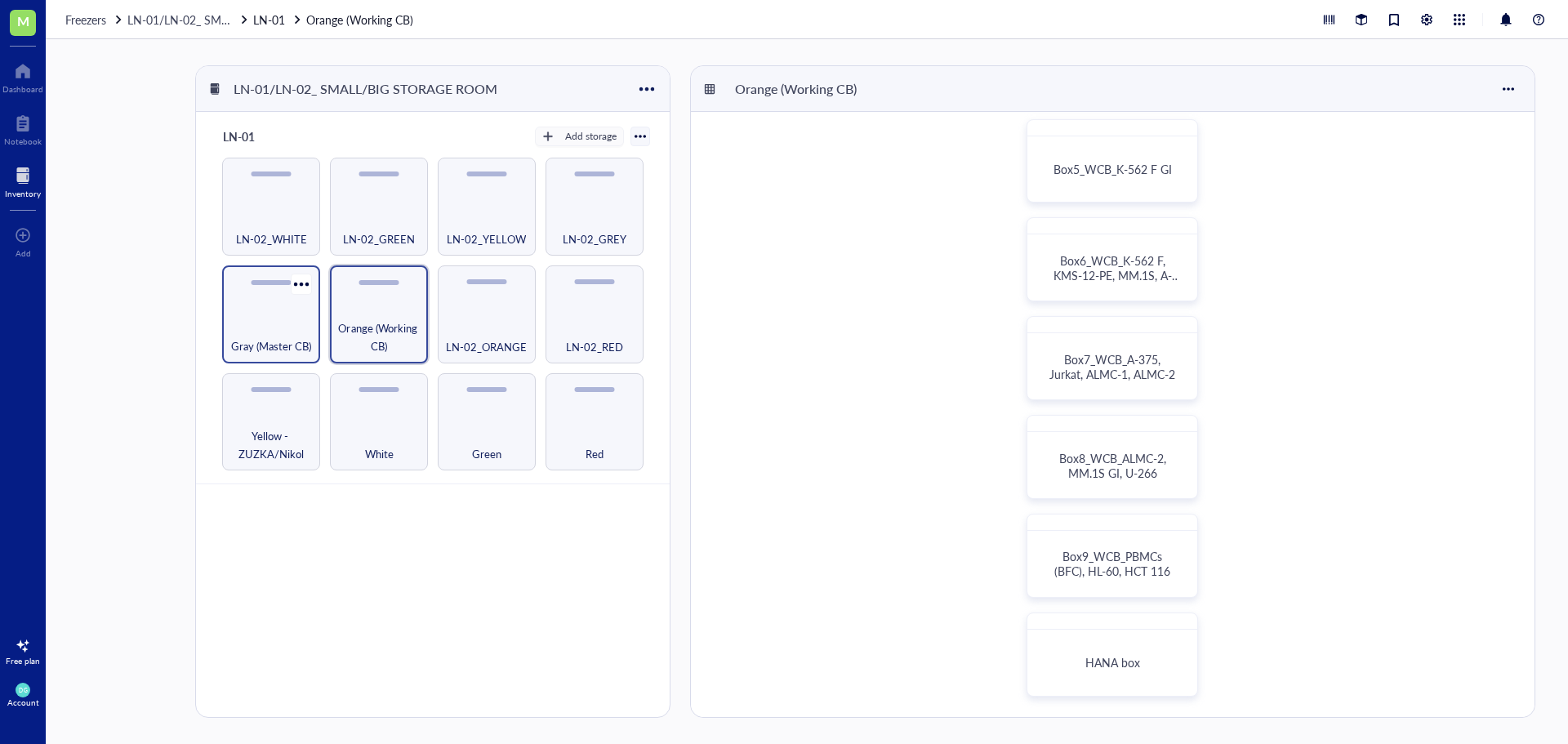
click at [280, 333] on div "Gray (Master CB)" at bounding box center [271, 337] width 81 height 36
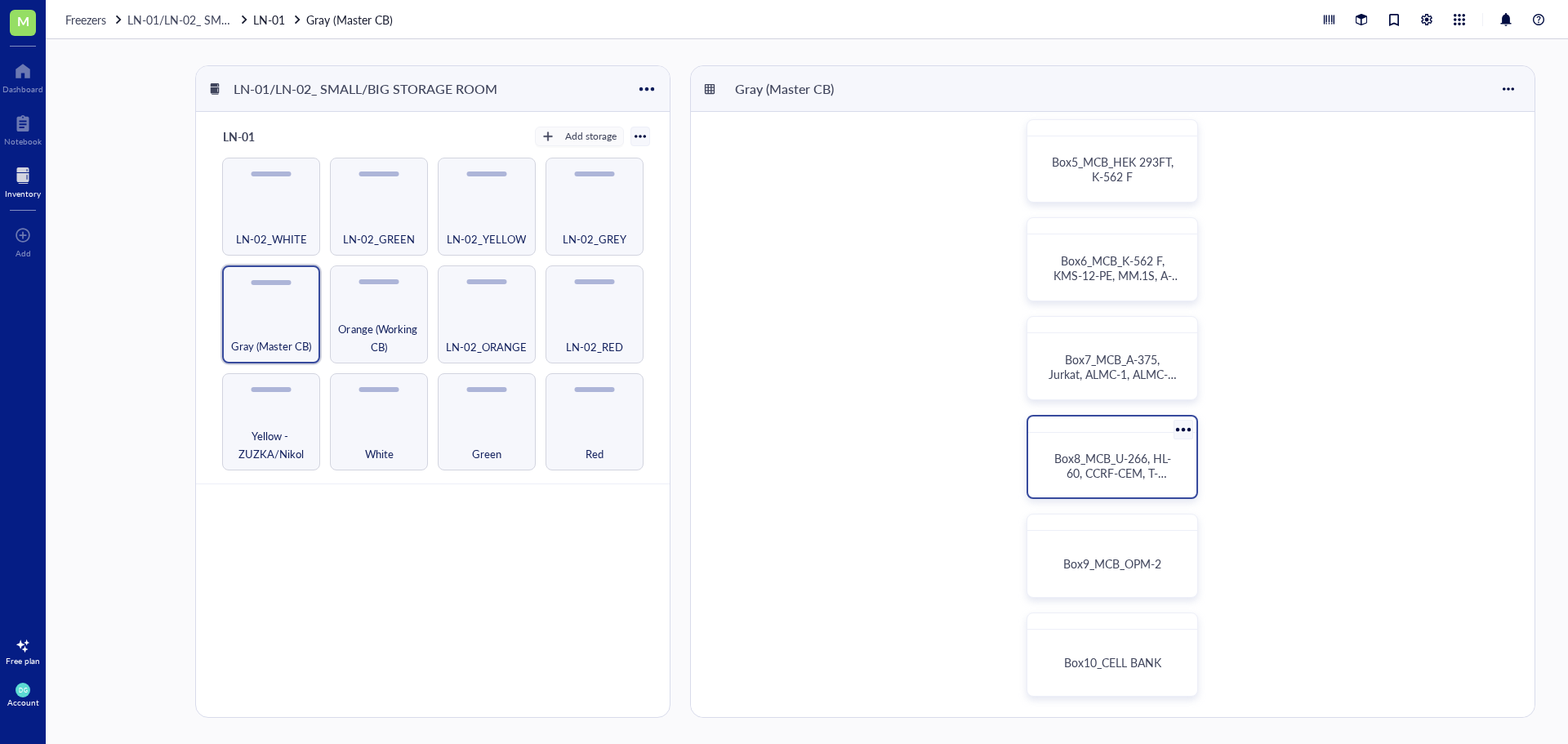
click at [1090, 465] on span "Box8_MCB_U-266, HL-60, CCRF-CEM, T-[PERSON_NAME]-293, MOLT-4, HCT 116" at bounding box center [1114, 480] width 120 height 60
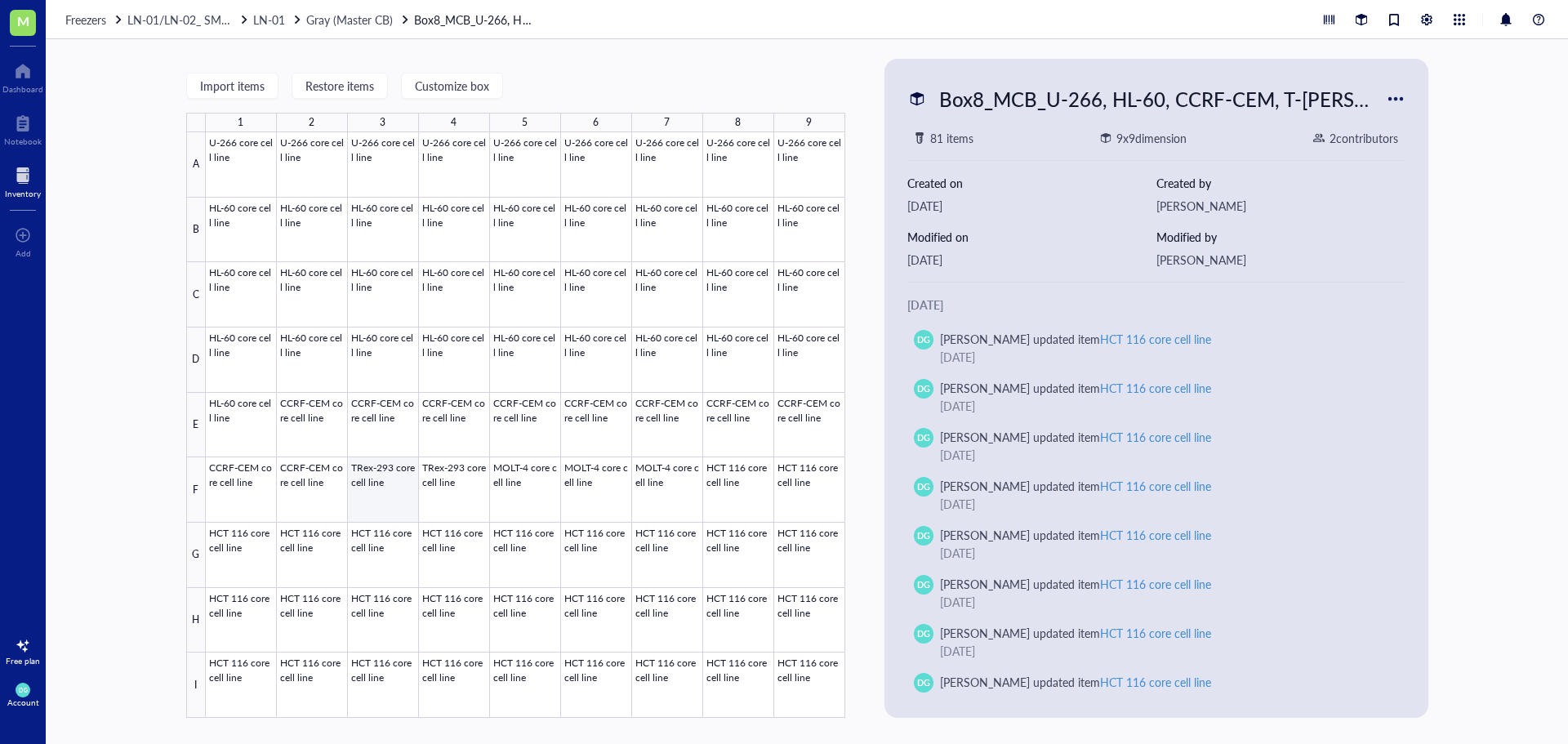
click at [377, 506] on div at bounding box center [525, 425] width 639 height 586
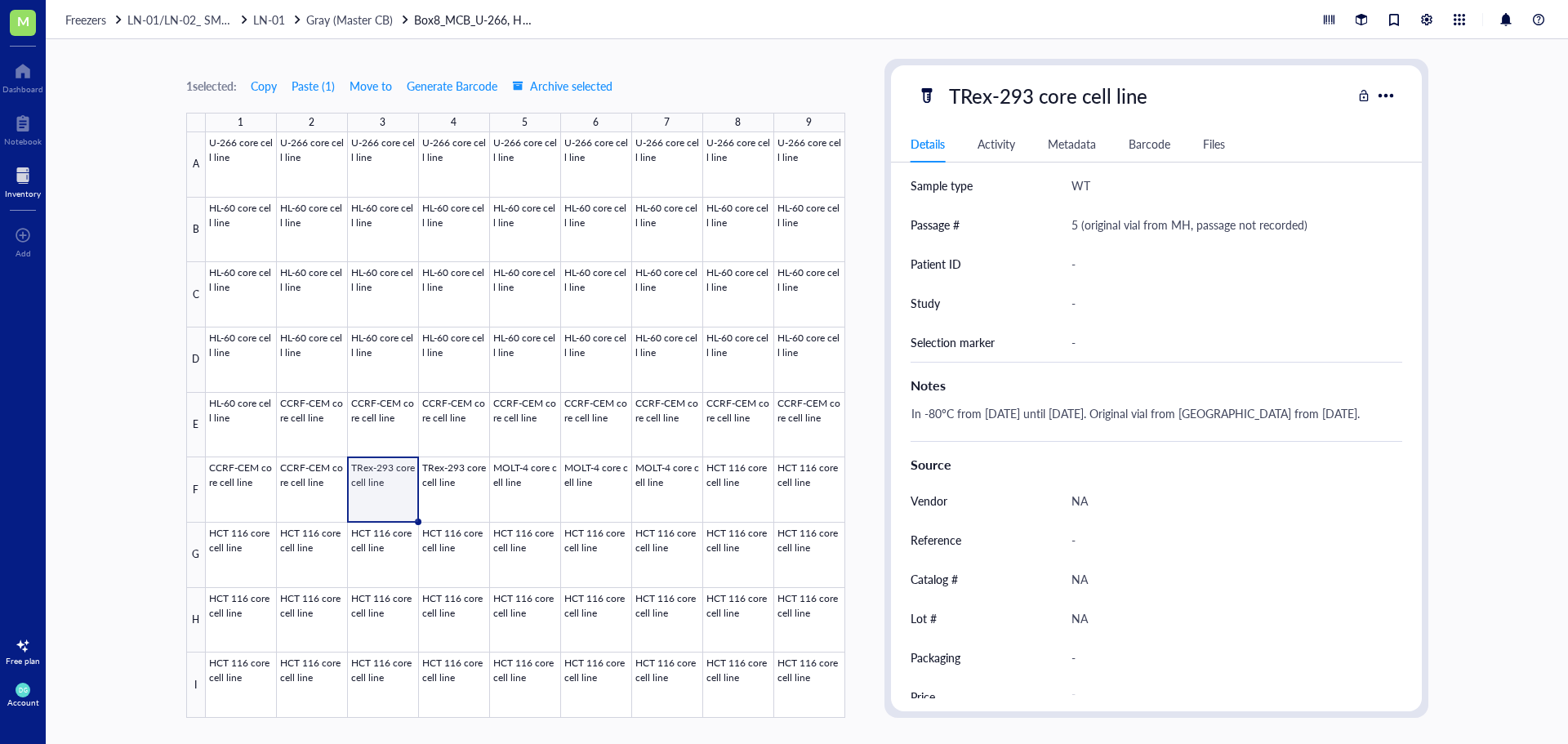
scroll to position [460, 0]
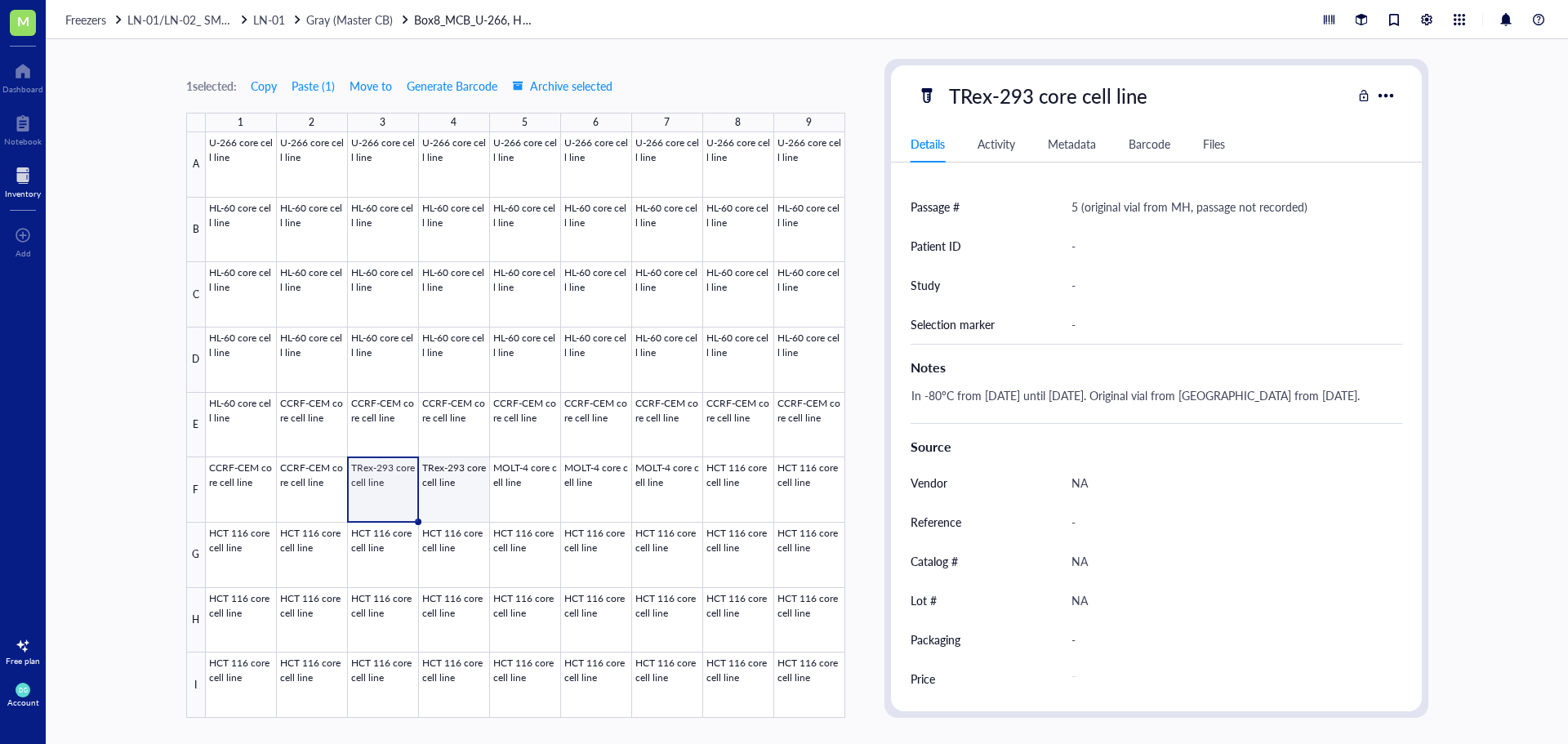
click at [450, 479] on div at bounding box center [525, 425] width 639 height 586
click at [536, 493] on div at bounding box center [525, 425] width 639 height 586
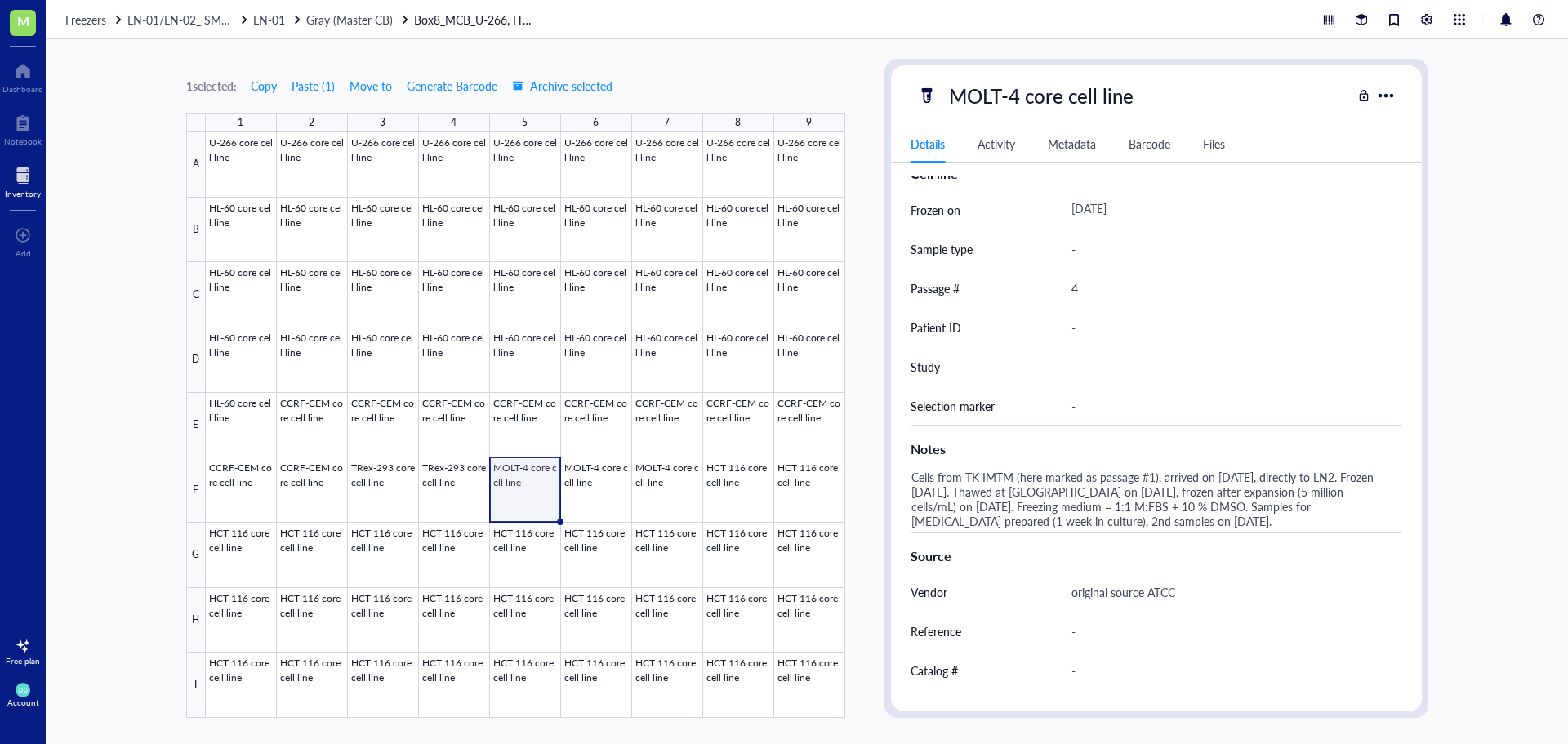
scroll to position [296, 0]
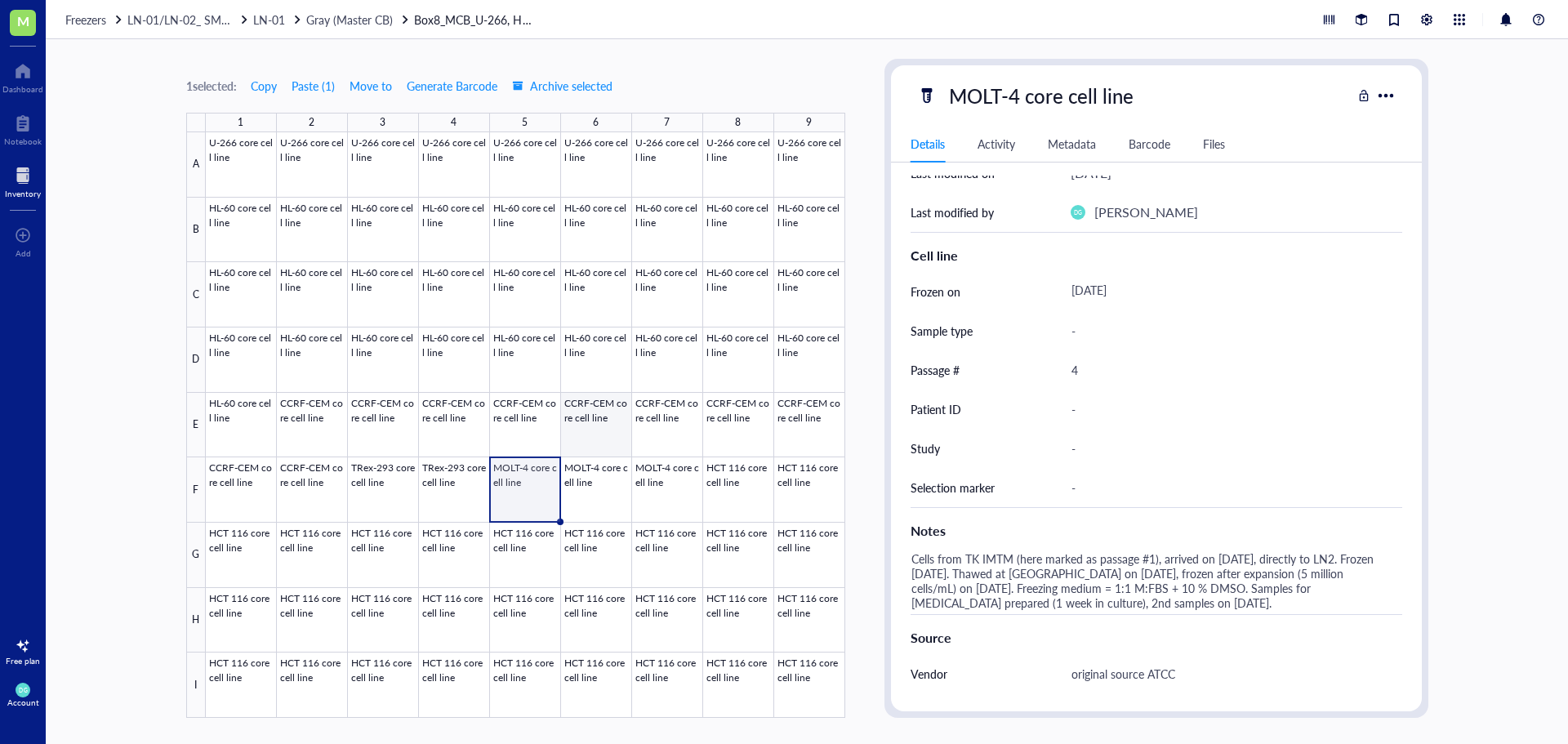
click at [601, 499] on div at bounding box center [525, 425] width 639 height 586
